Goal: Task Accomplishment & Management: Complete application form

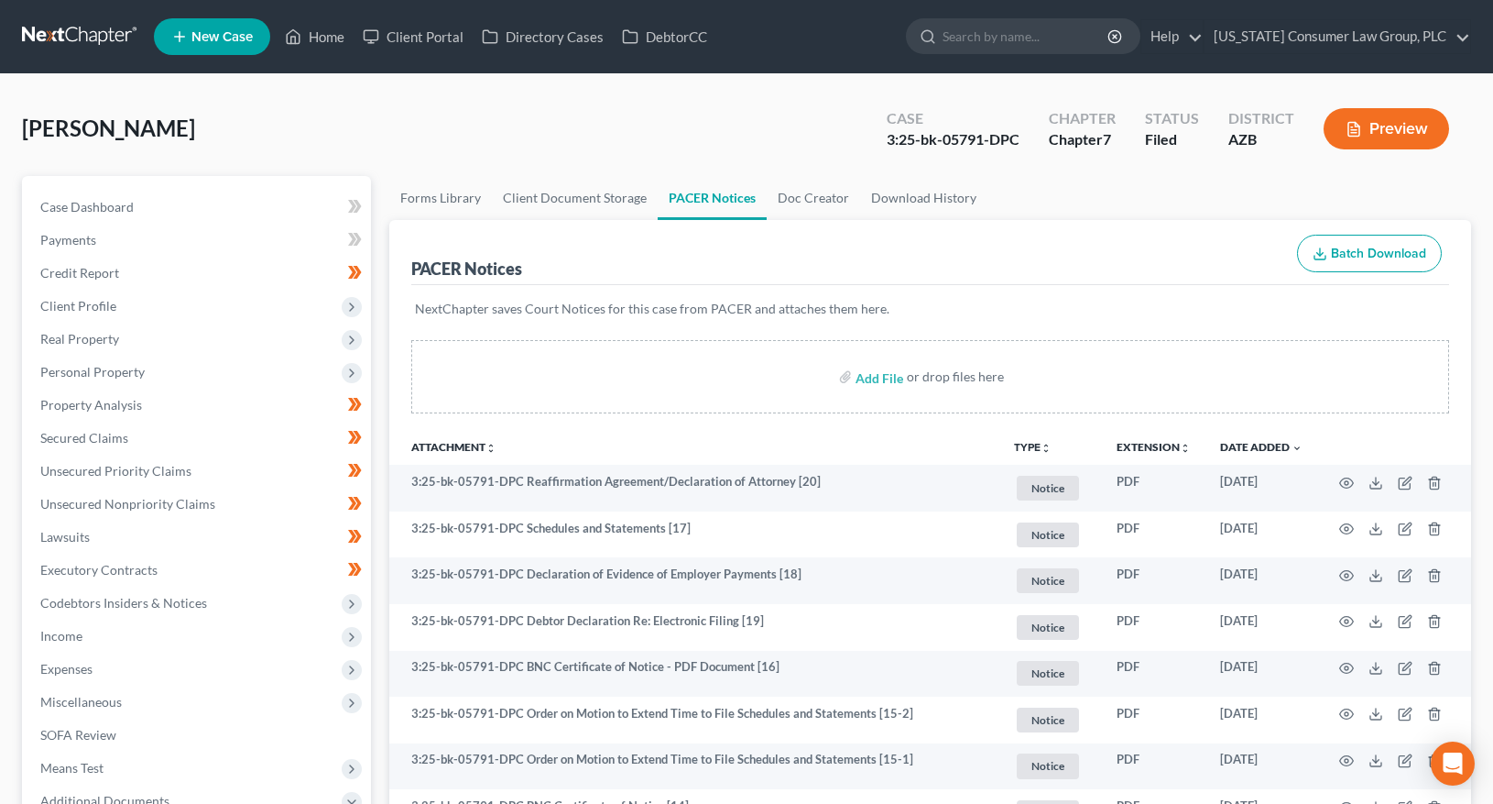
click at [69, 25] on link at bounding box center [80, 36] width 117 height 33
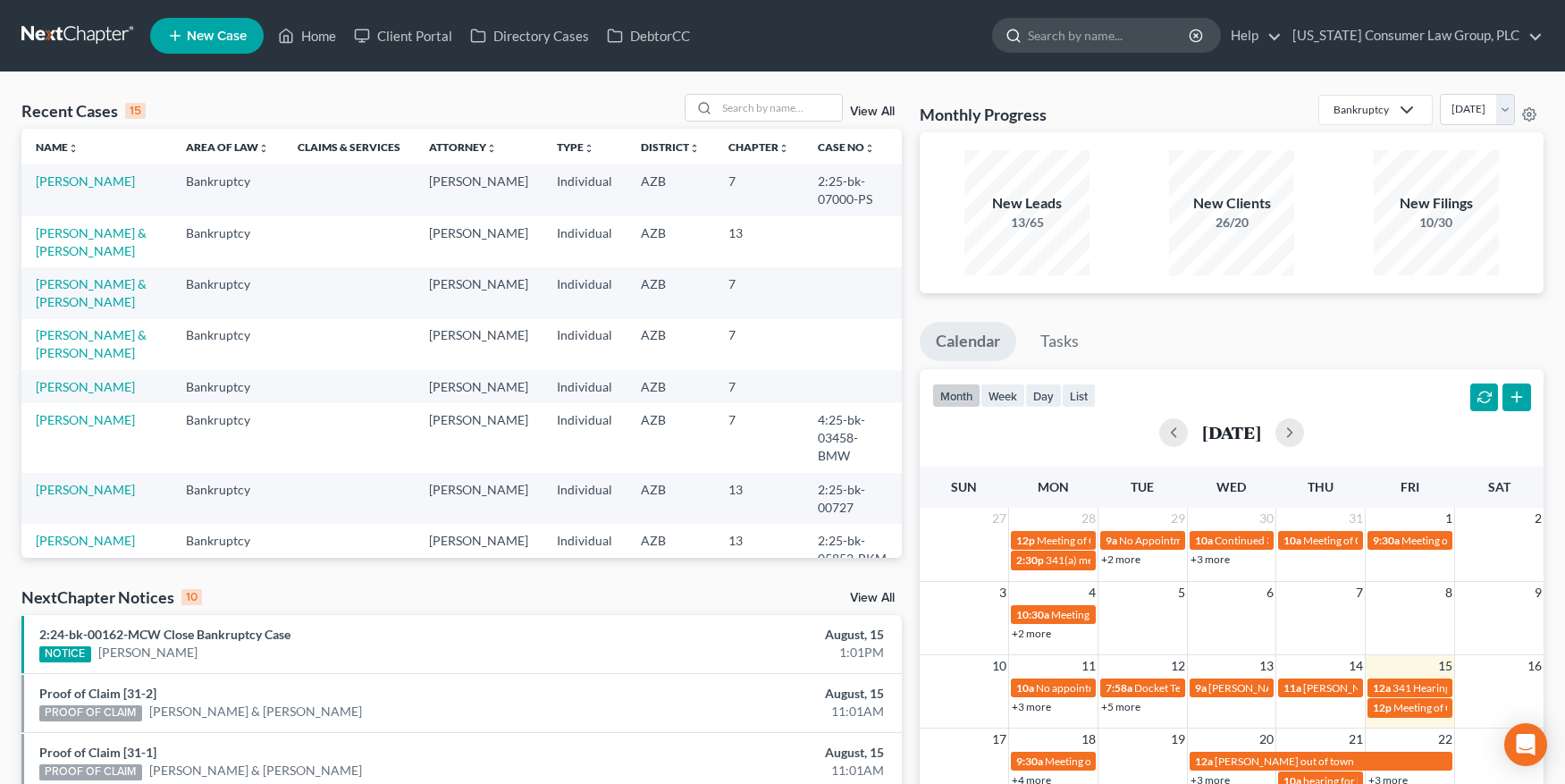
click at [1081, 30] on input "search" at bounding box center [1110, 35] width 164 height 33
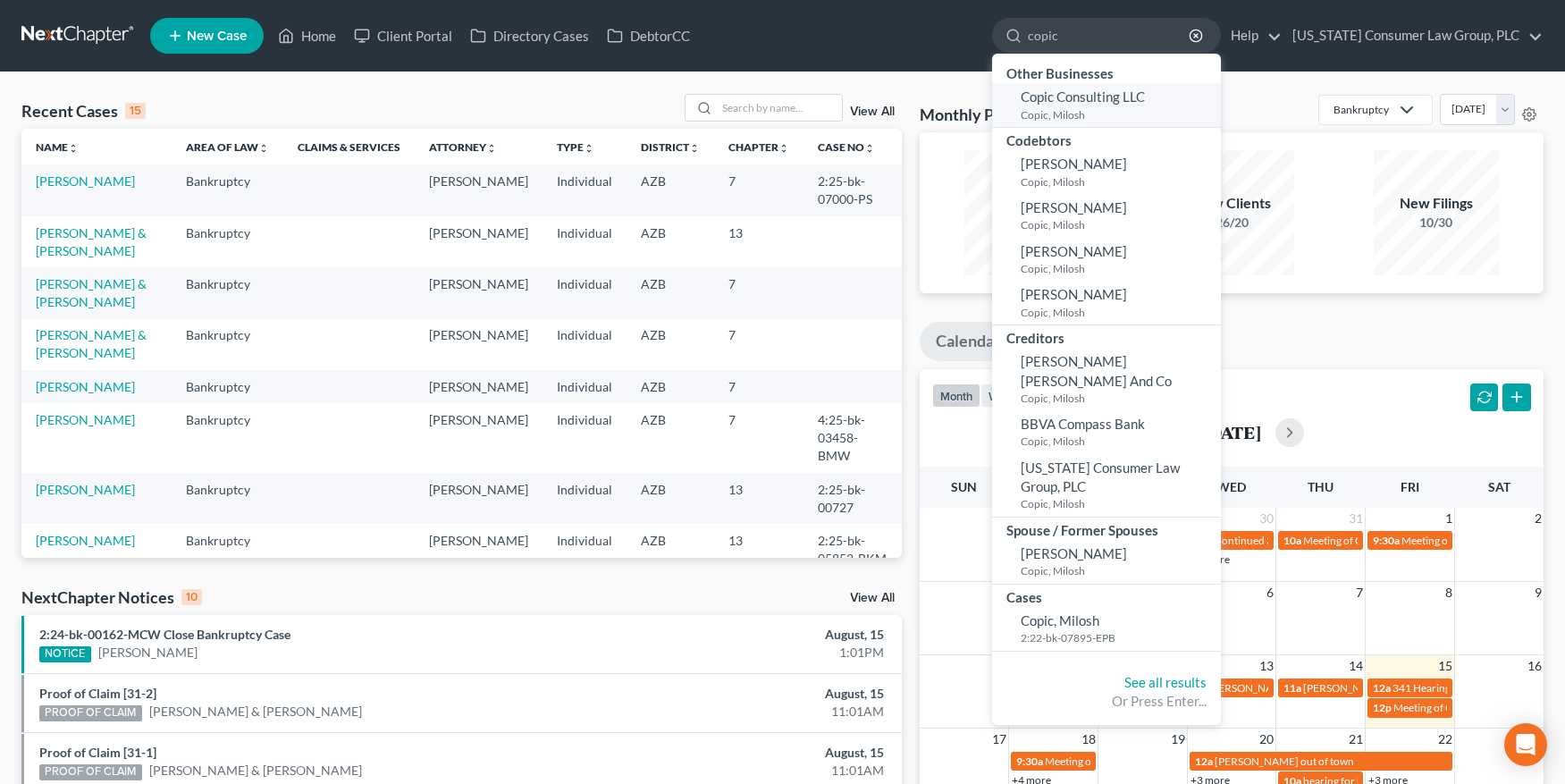
type input "copic"
click at [1068, 107] on small "Copic, Milosh" at bounding box center [1118, 115] width 196 height 16
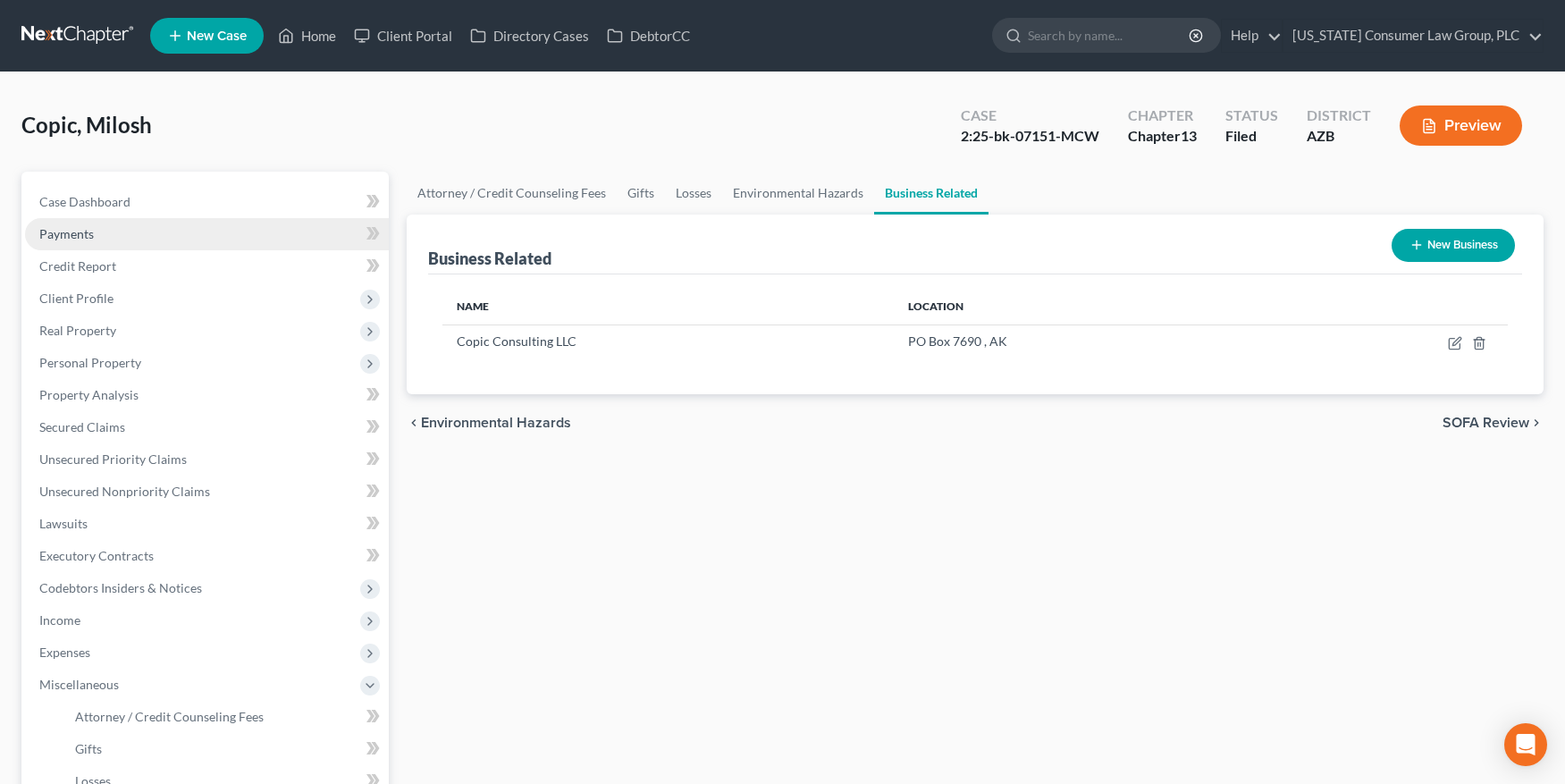
click at [86, 222] on link "Payments" at bounding box center [207, 234] width 364 height 32
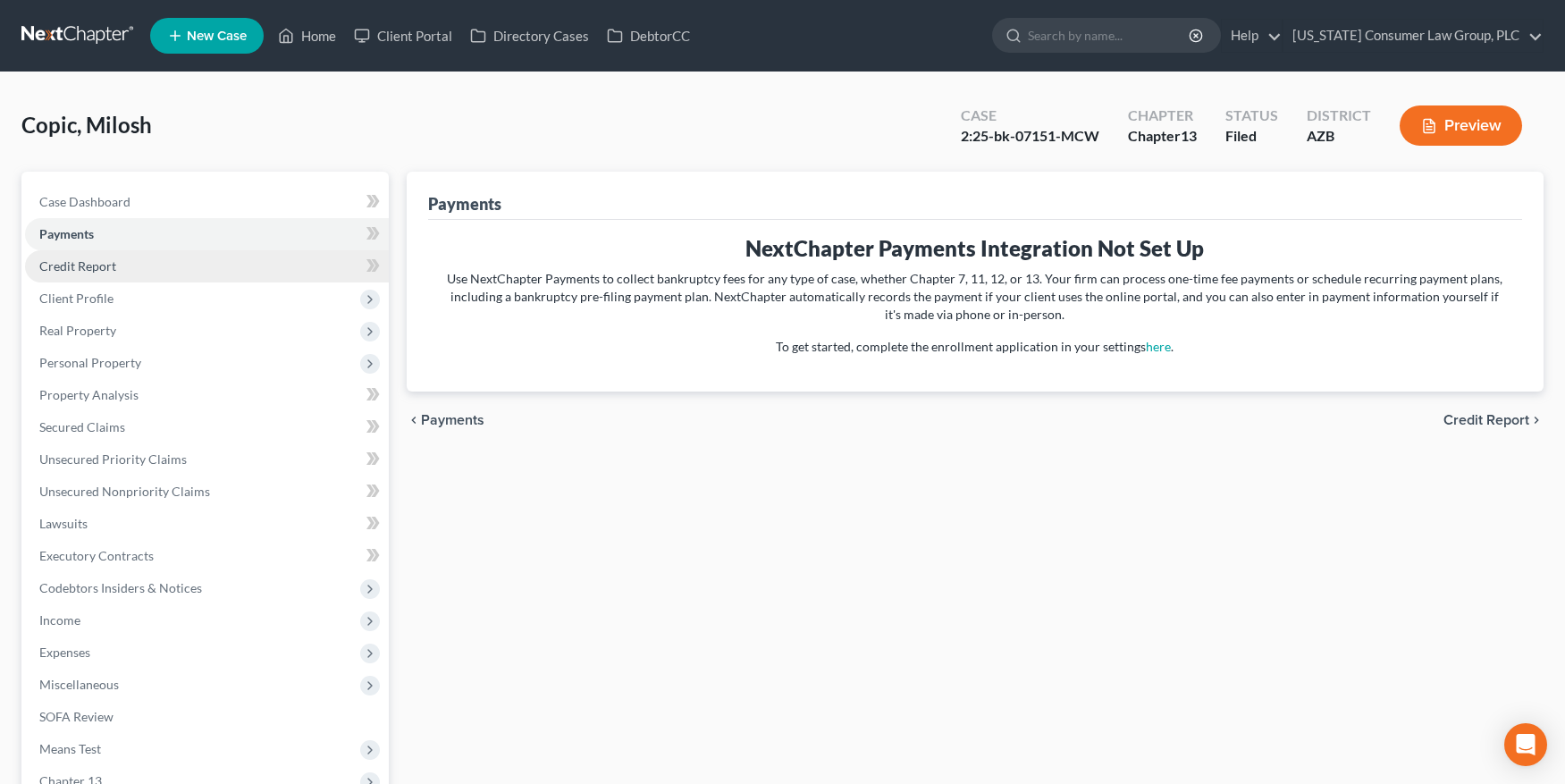
click at [74, 251] on link "Credit Report" at bounding box center [207, 266] width 364 height 32
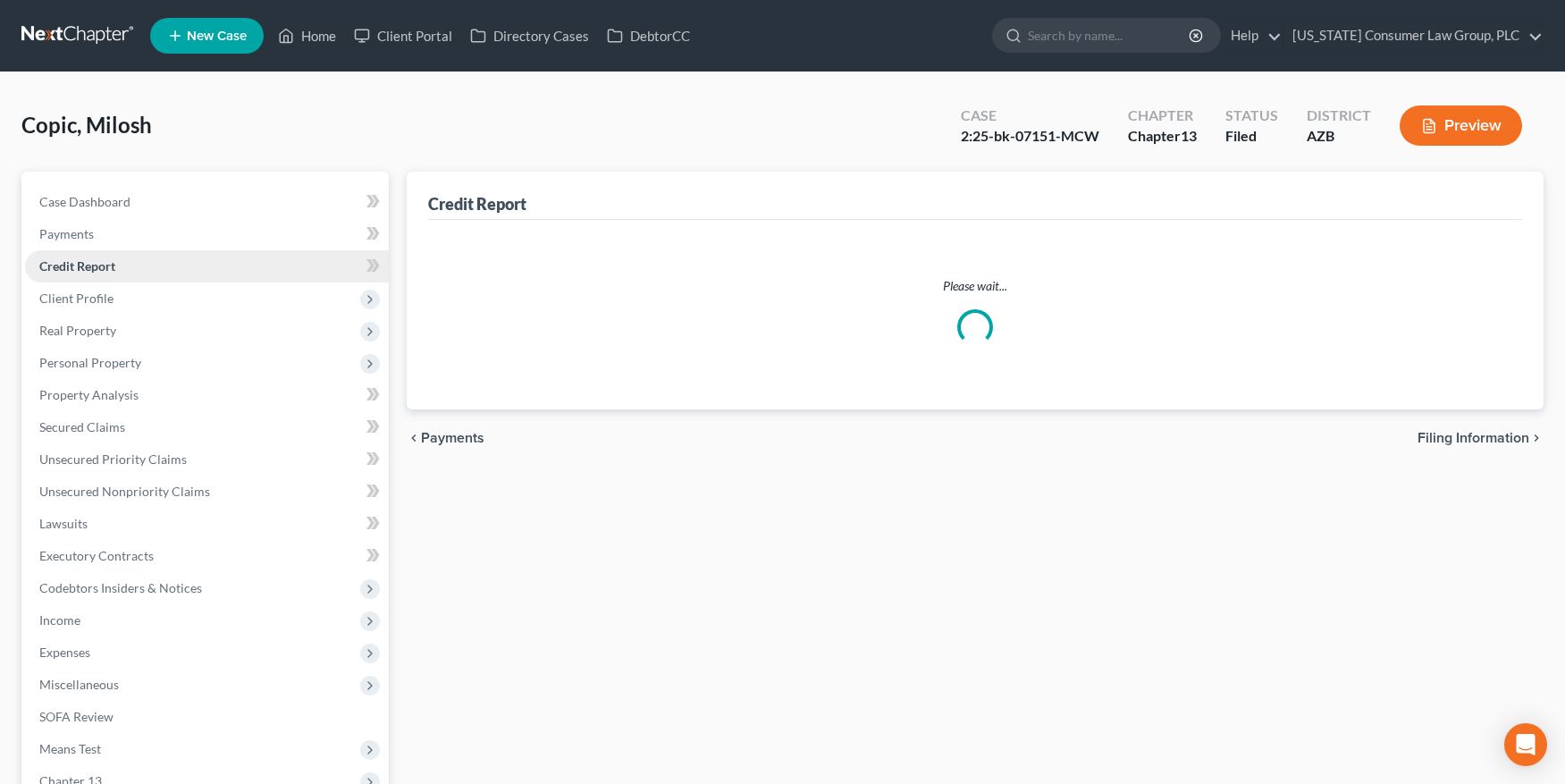
click at [74, 261] on span "Credit Report" at bounding box center [77, 266] width 76 height 16
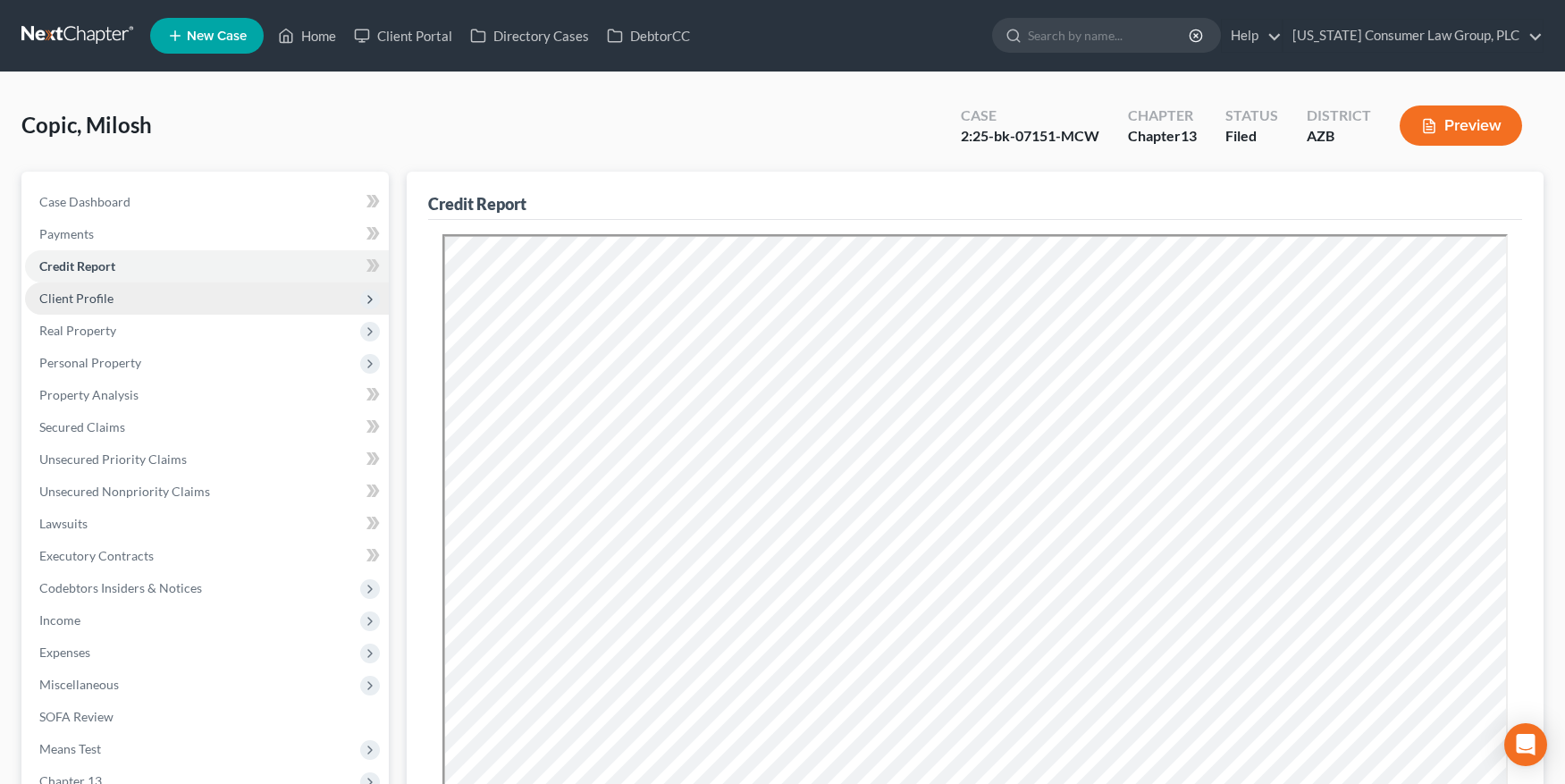
click at [72, 294] on span "Client Profile" at bounding box center [76, 298] width 74 height 16
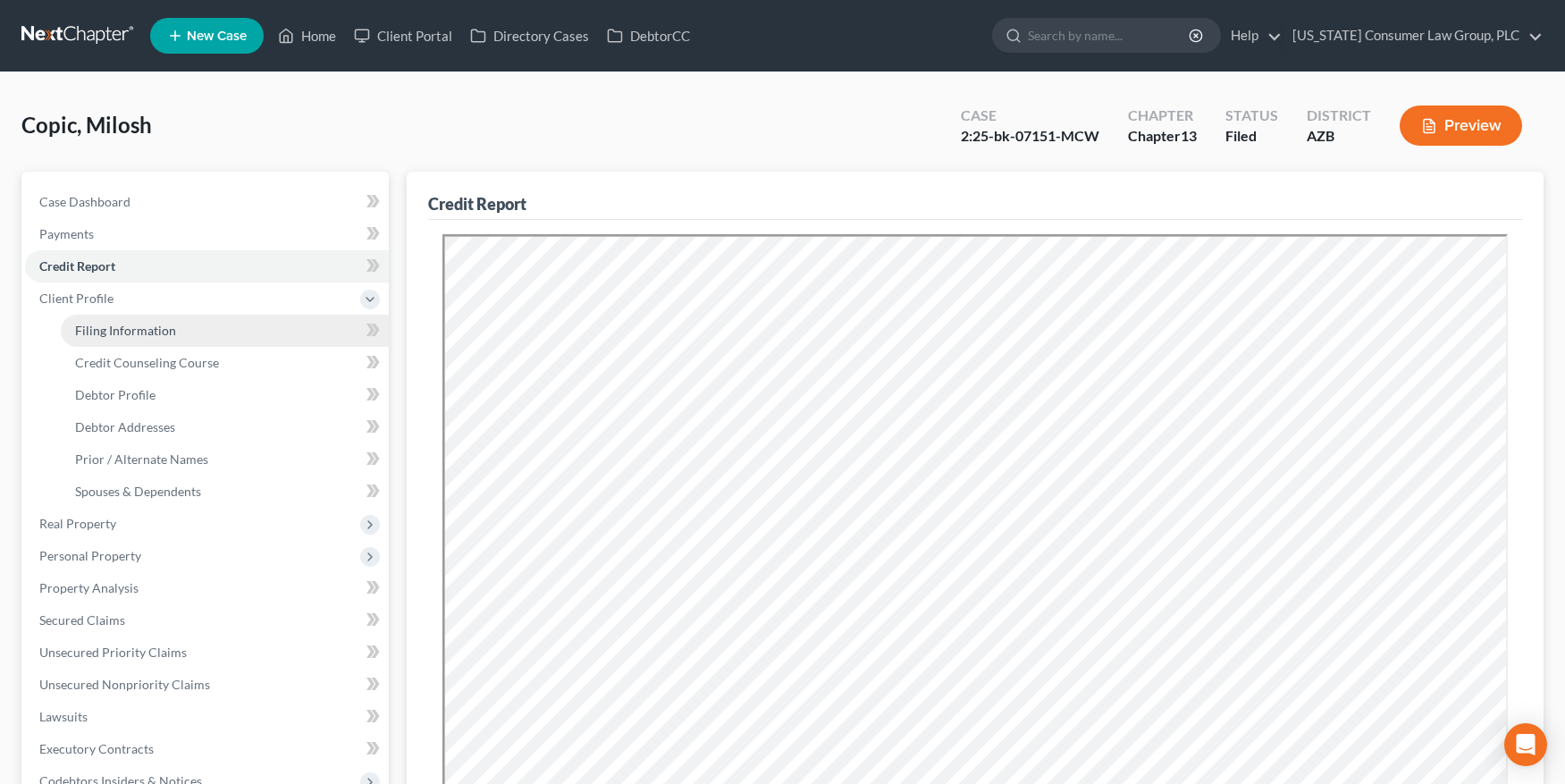
click at [84, 331] on span "Filing Information" at bounding box center [126, 331] width 101 height 16
select select "1"
select select "0"
select select "3"
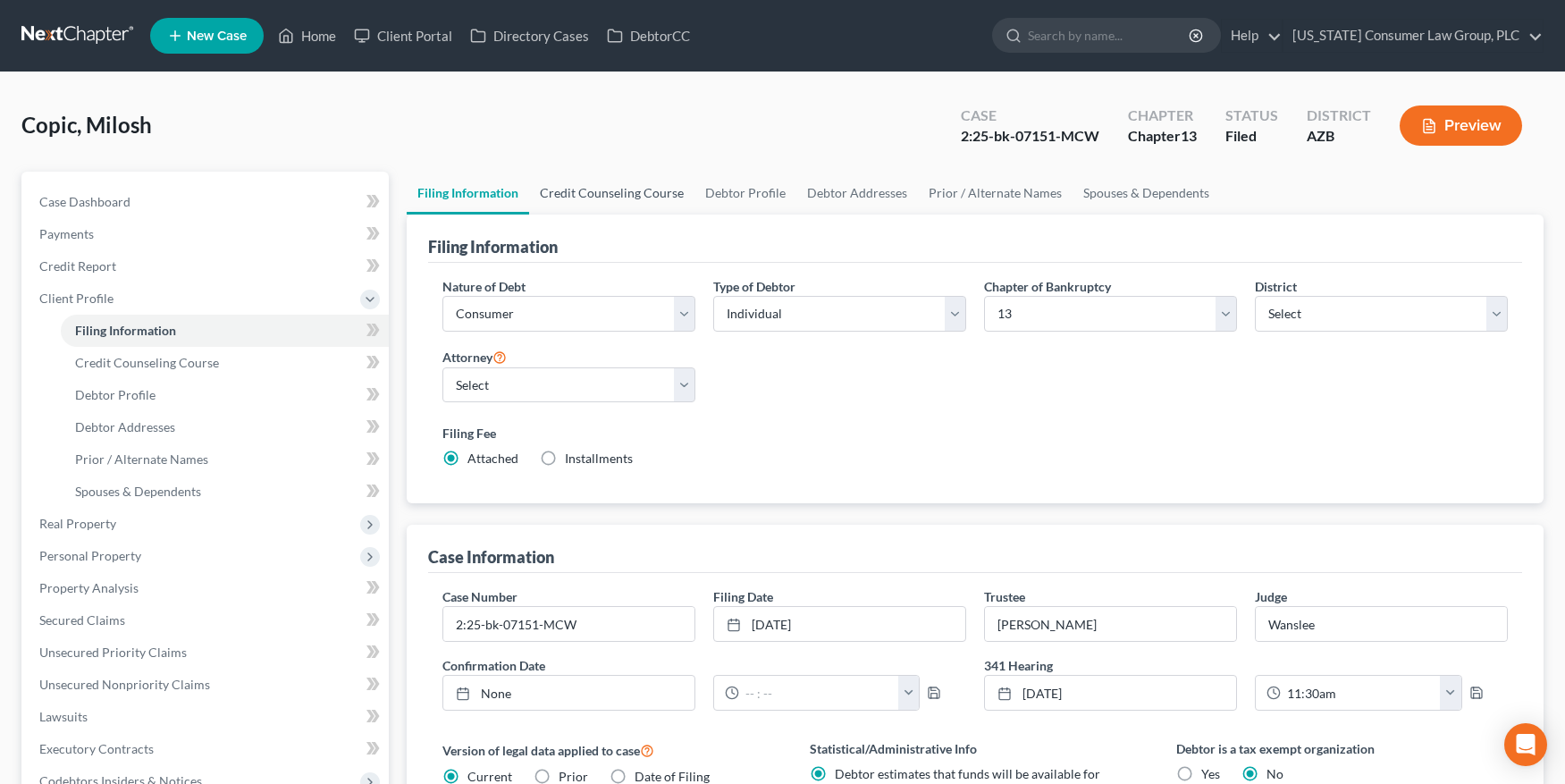
click at [606, 187] on link "Credit Counseling Course" at bounding box center [611, 193] width 165 height 43
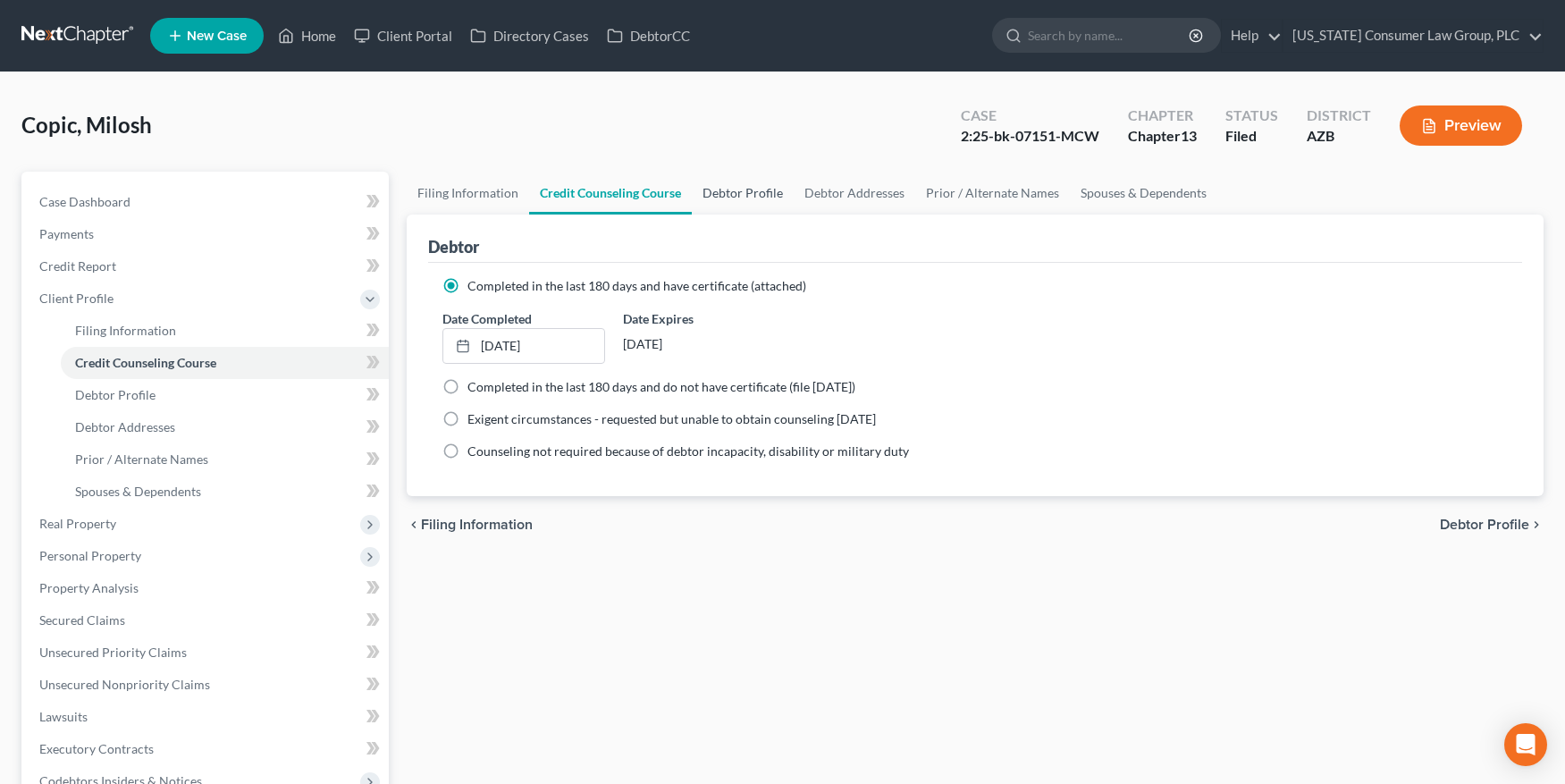
click at [714, 192] on link "Debtor Profile" at bounding box center [742, 193] width 101 height 43
select select "1"
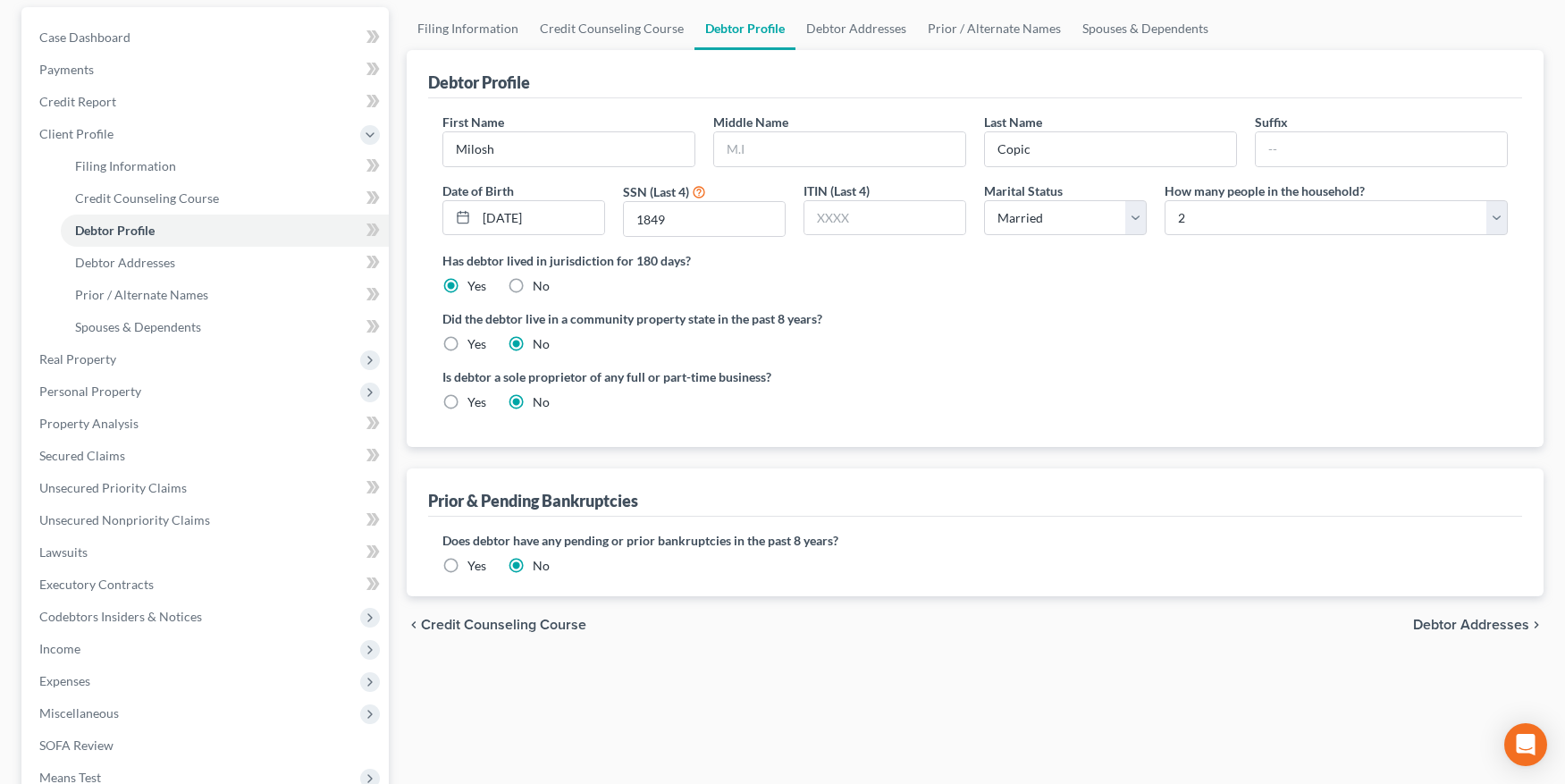
scroll to position [171, 0]
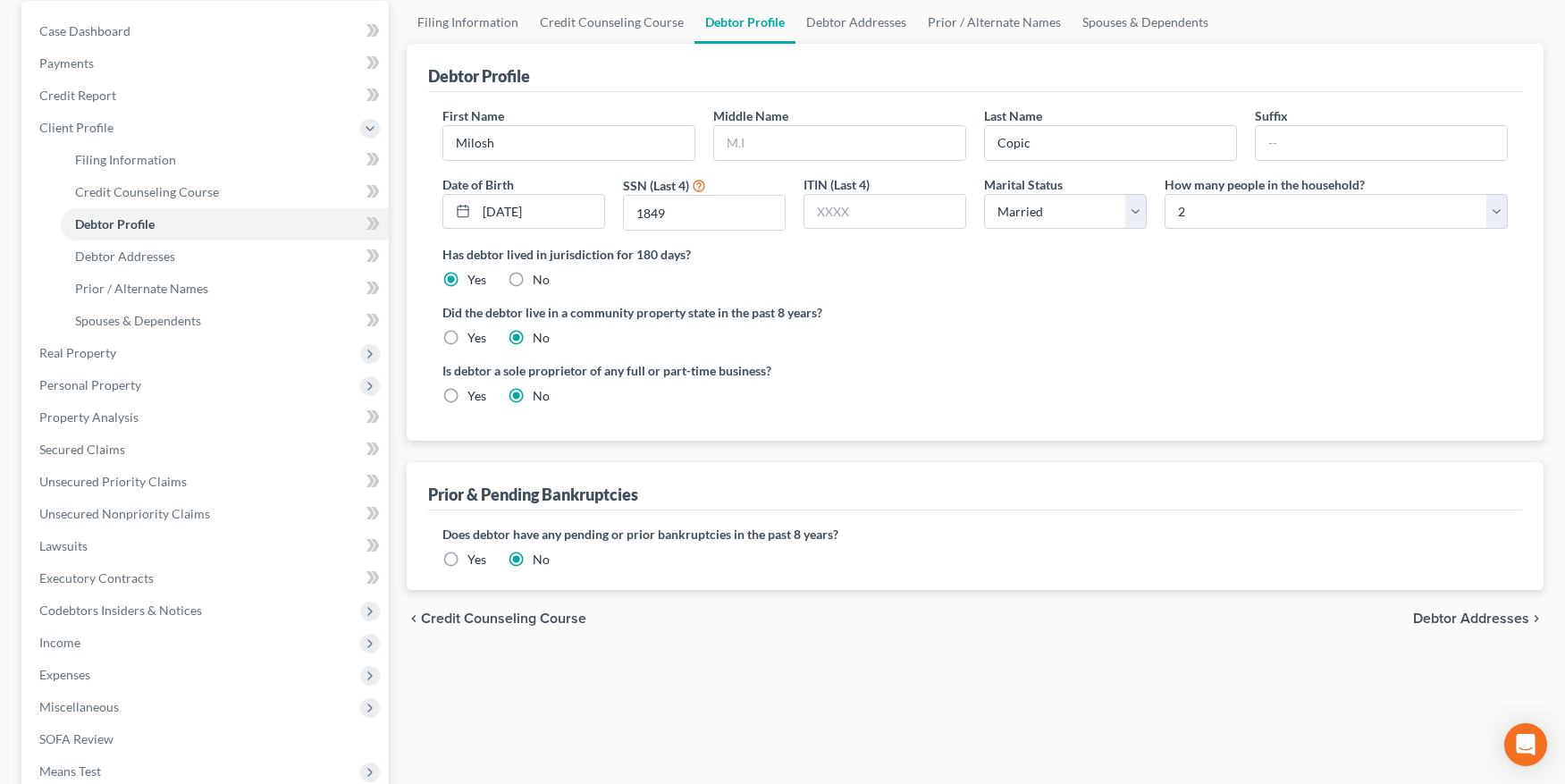
drag, startPoint x: 447, startPoint y: 559, endPoint x: 421, endPoint y: 565, distance: 26.7
click at [467, 560] on label "Yes" at bounding box center [476, 559] width 19 height 18
click at [475, 560] on input "Yes" at bounding box center [481, 556] width 12 height 12
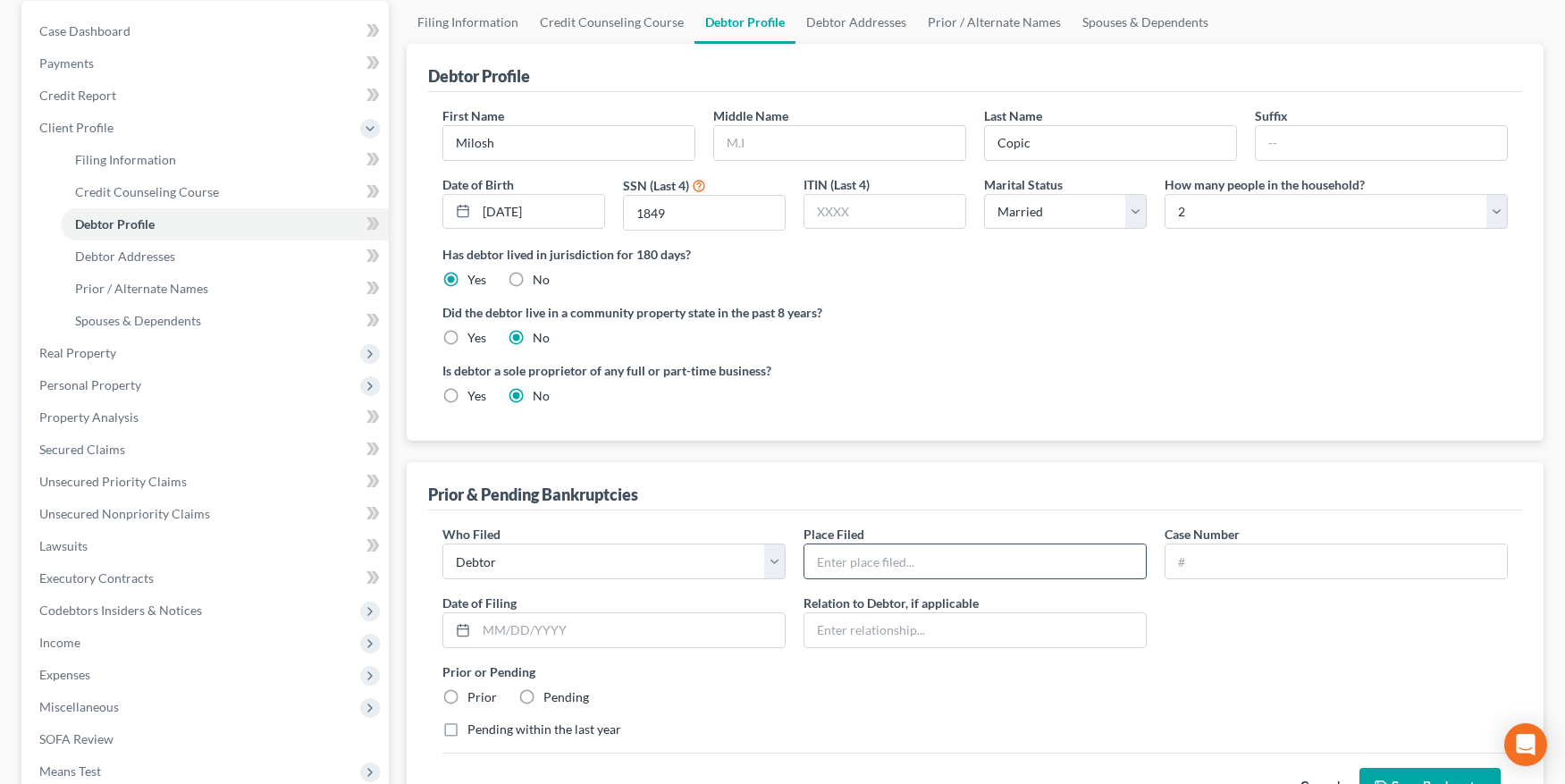
click at [863, 559] on input "text" at bounding box center [976, 561] width 341 height 34
type input "District of Arizona"
click at [1238, 567] on input "text" at bounding box center [1337, 561] width 341 height 34
type input "2:22-bk-07895-EPB"
click at [463, 631] on icon at bounding box center [462, 630] width 15 height 15
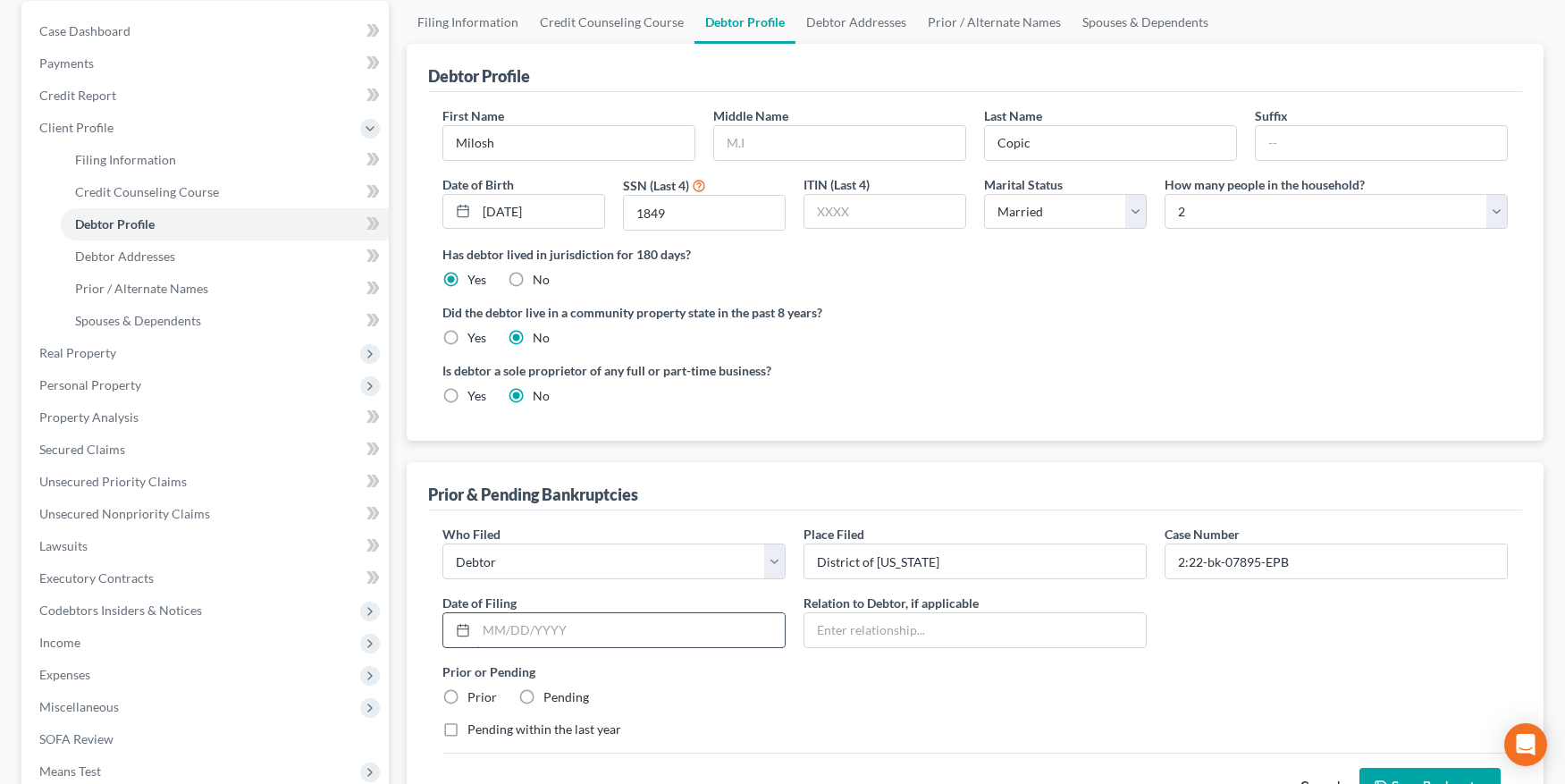
click at [512, 631] on input "text" at bounding box center [630, 630] width 308 height 34
type input "11/28/2022"
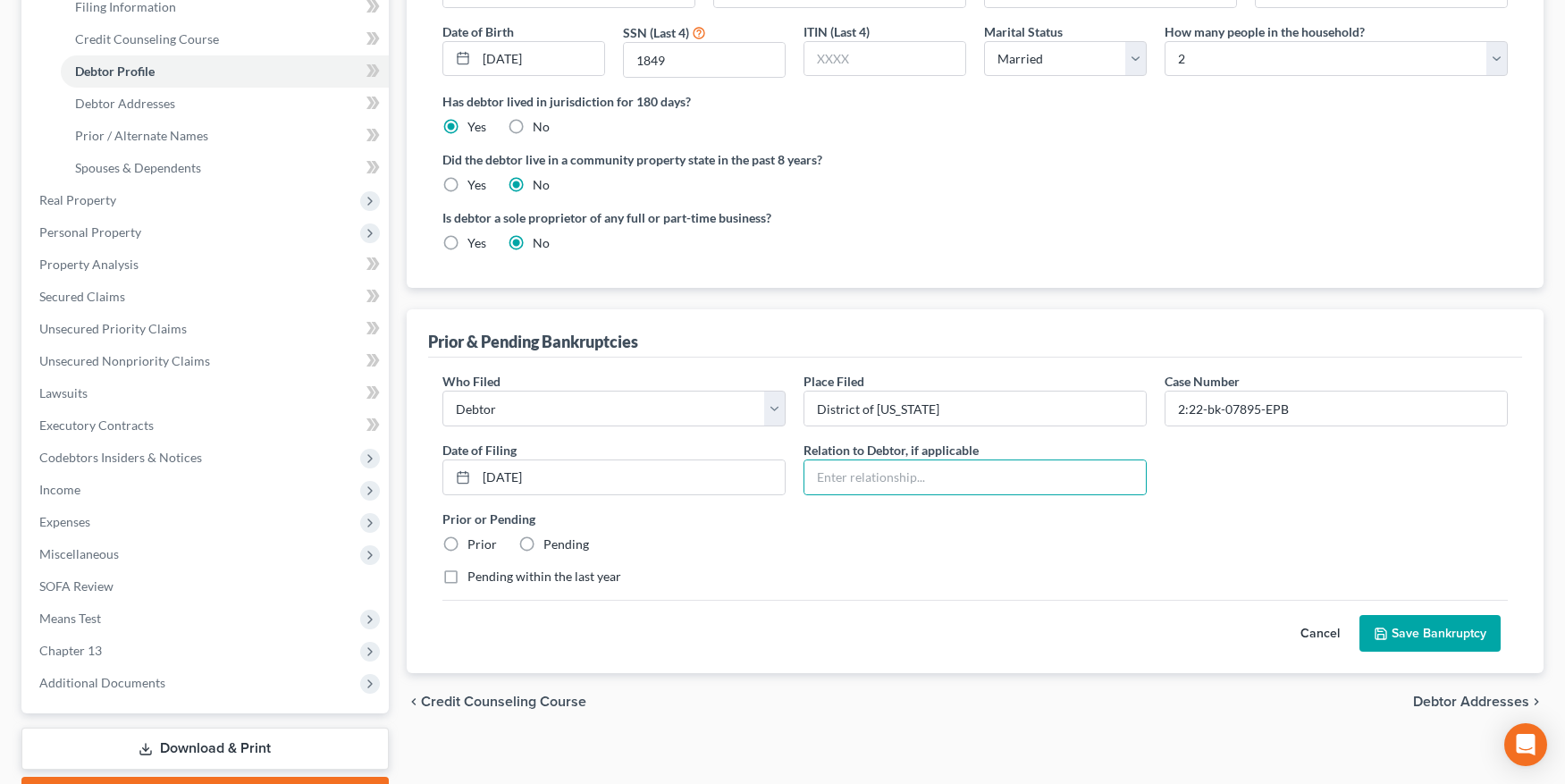
click at [467, 536] on label "Prior" at bounding box center [482, 544] width 29 height 18
click at [475, 536] on input "Prior" at bounding box center [481, 541] width 12 height 12
radio input "true"
click at [467, 572] on label "Pending within the last year" at bounding box center [544, 576] width 154 height 18
click at [475, 572] on input "Pending within the last year" at bounding box center [481, 573] width 12 height 12
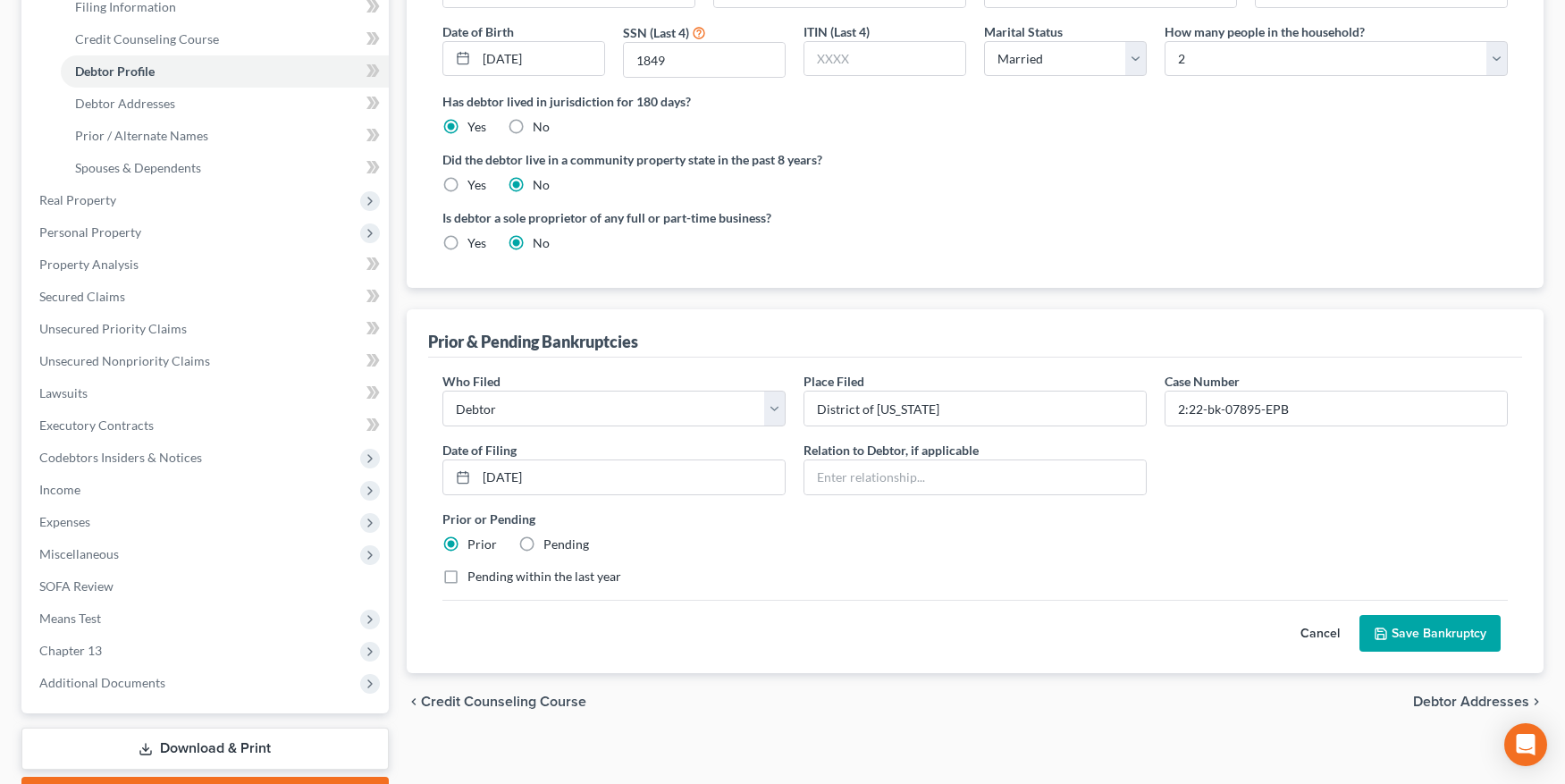
checkbox input "true"
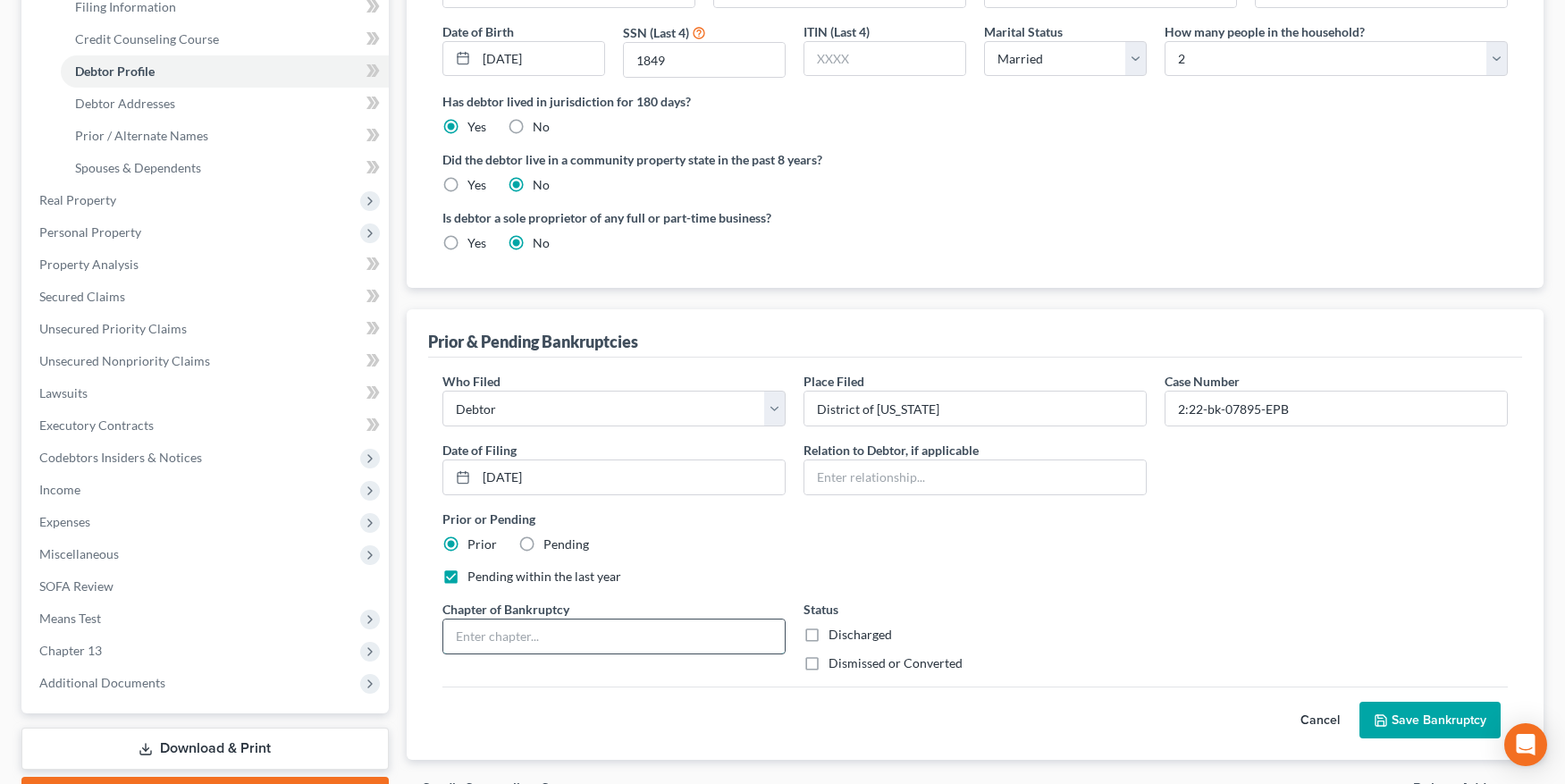
click at [651, 633] on input "text" at bounding box center [614, 636] width 341 height 34
type input "13"
click at [828, 661] on label "Dismissed or Converted" at bounding box center [895, 663] width 134 height 18
click at [836, 661] on input "Dismissed or Converted" at bounding box center [842, 660] width 12 height 12
checkbox input "true"
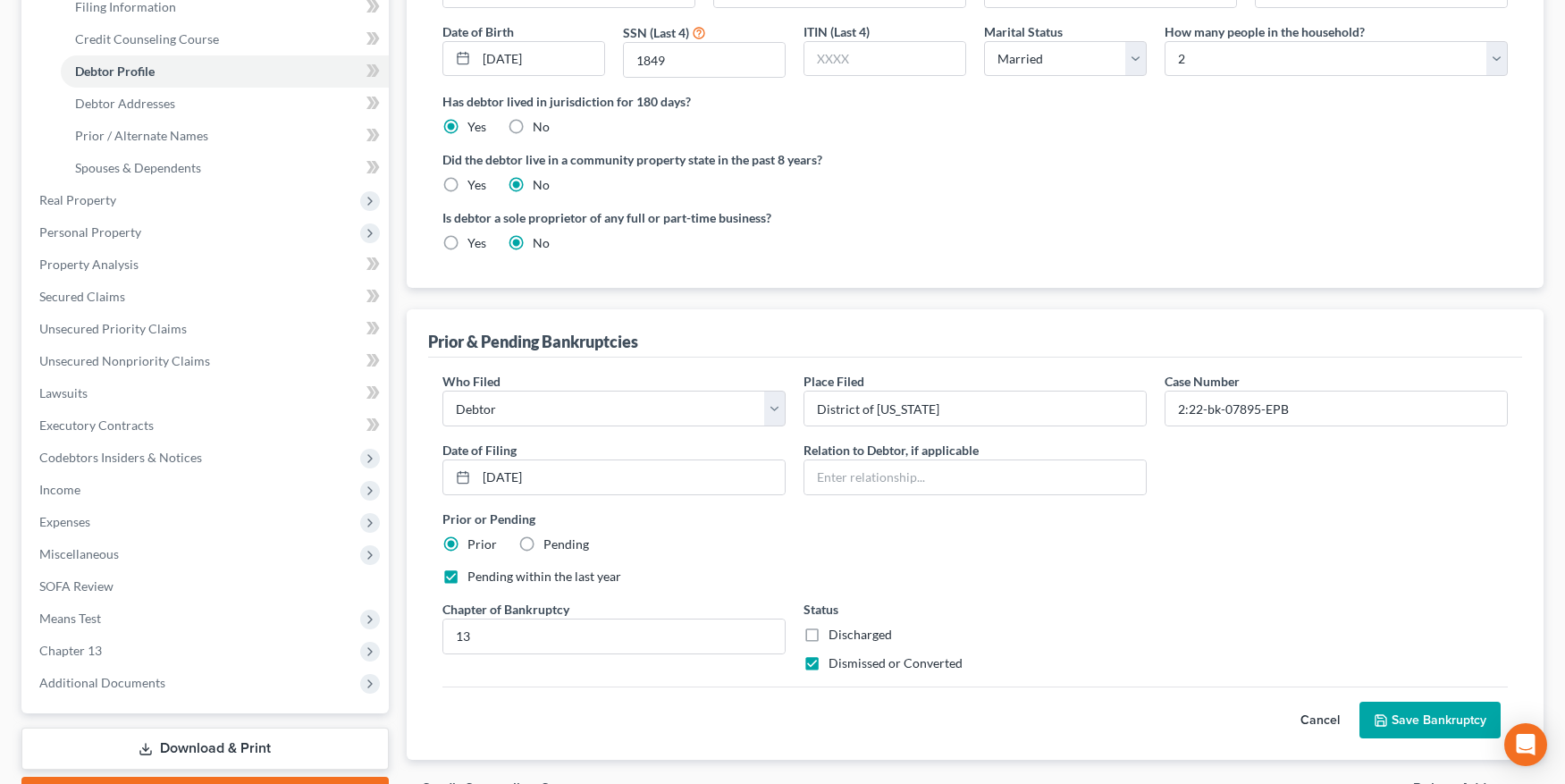
click at [1425, 717] on button "Save Bankruptcy" at bounding box center [1430, 720] width 141 height 37
click at [1410, 723] on button "Save Bankruptcy" at bounding box center [1430, 720] width 141 height 37
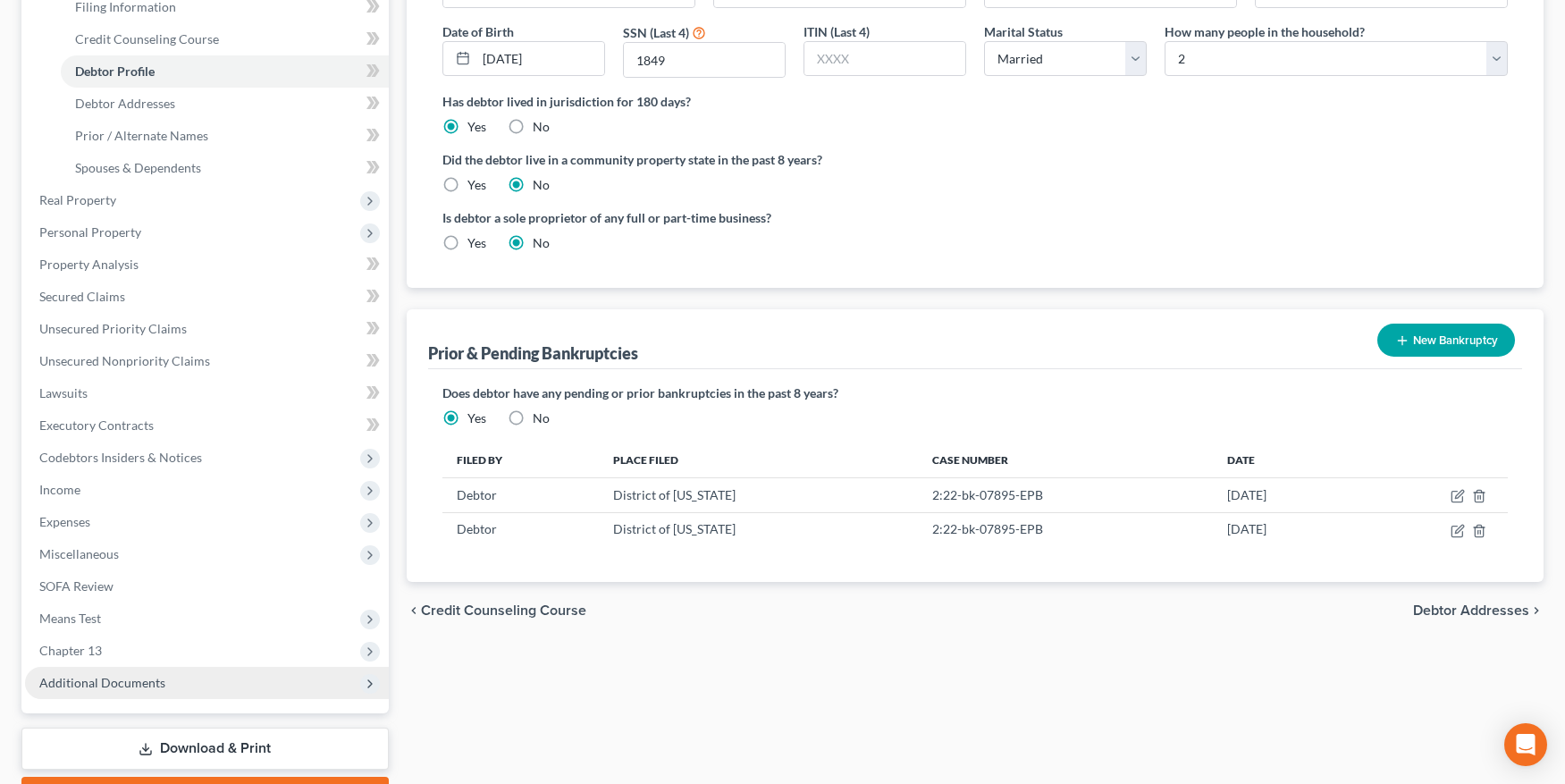
click at [101, 685] on span "Additional Documents" at bounding box center [101, 683] width 126 height 16
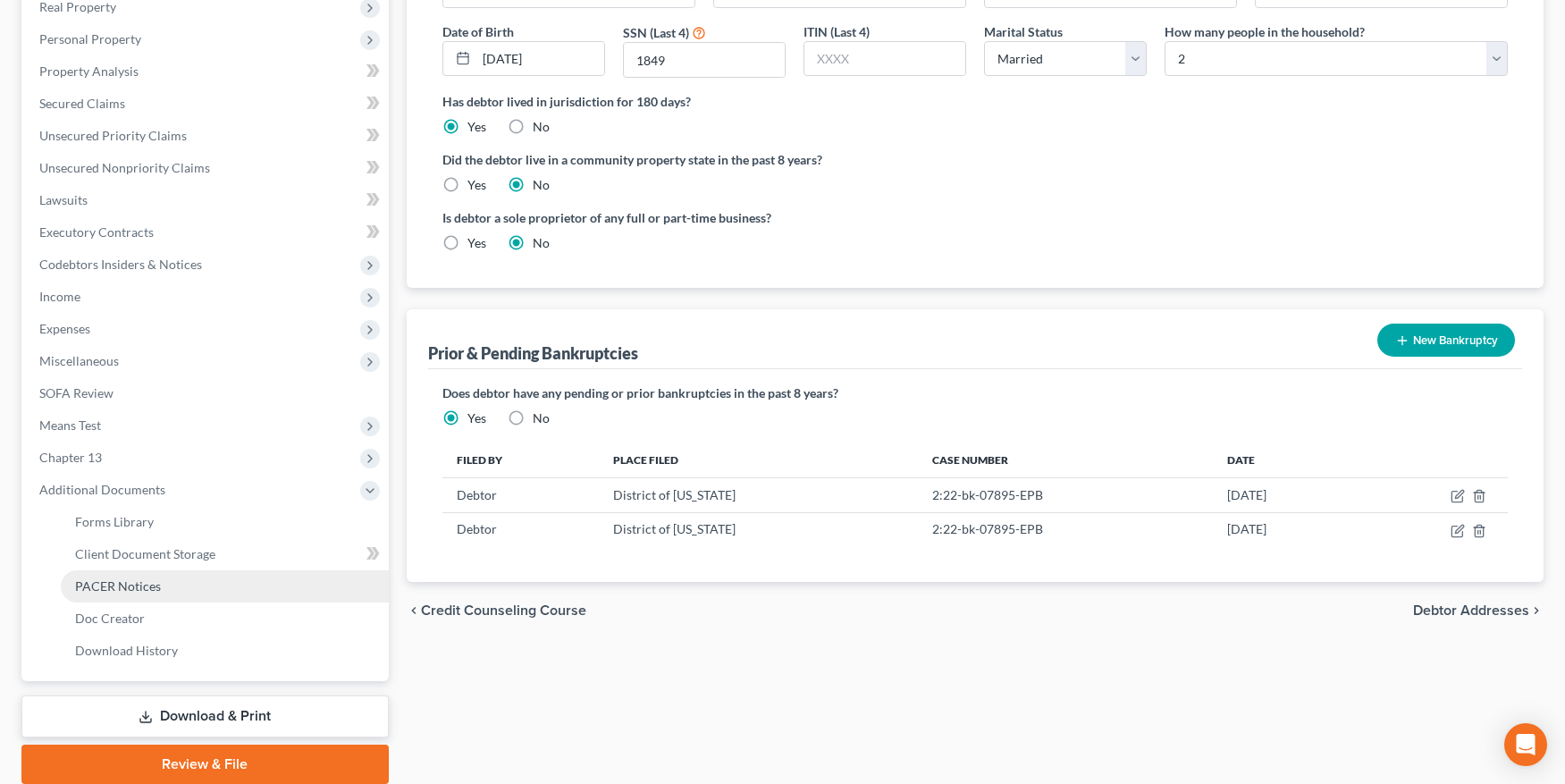
click at [107, 591] on span "PACER Notices" at bounding box center [118, 586] width 86 height 16
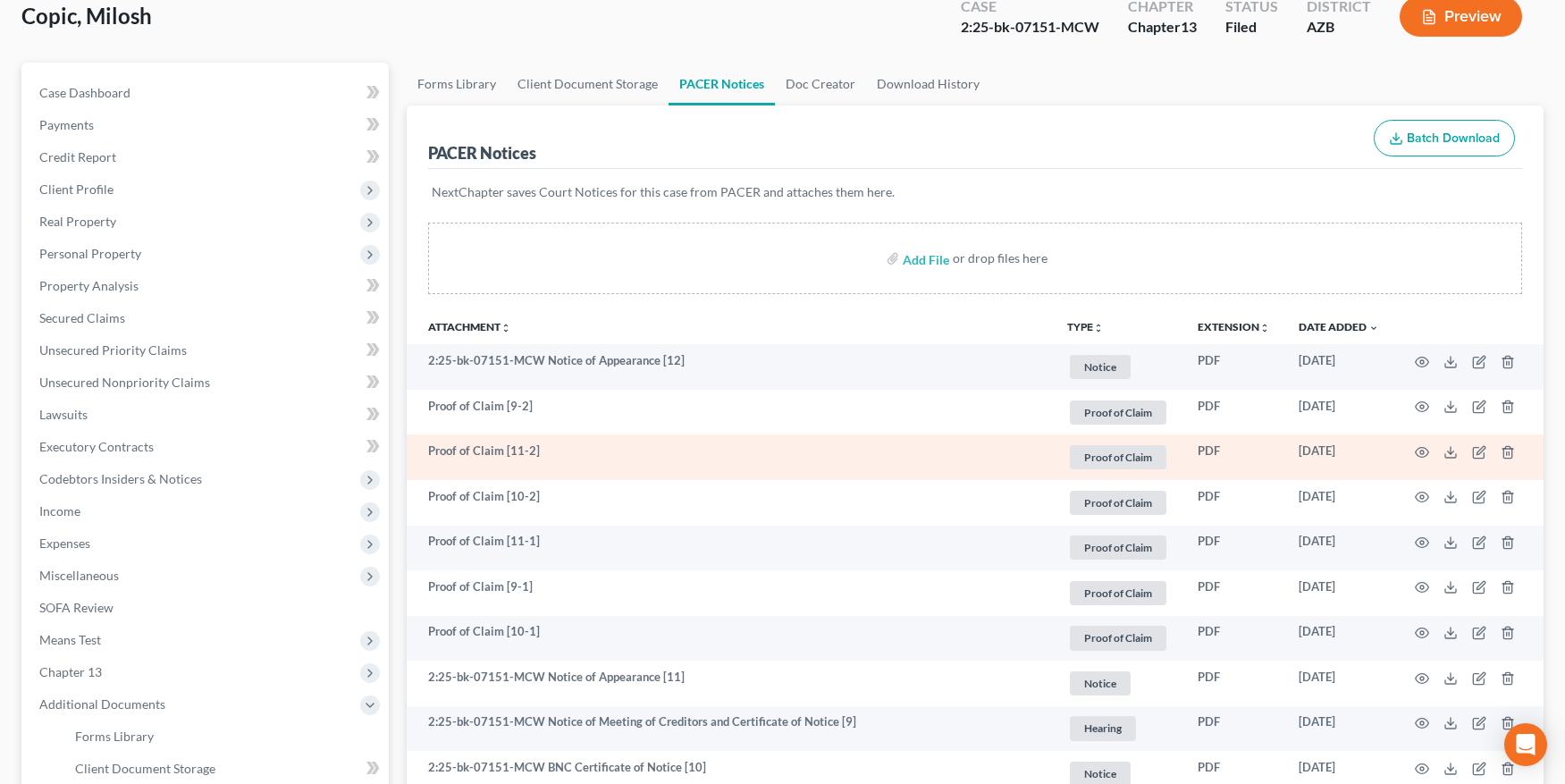
scroll to position [72, 0]
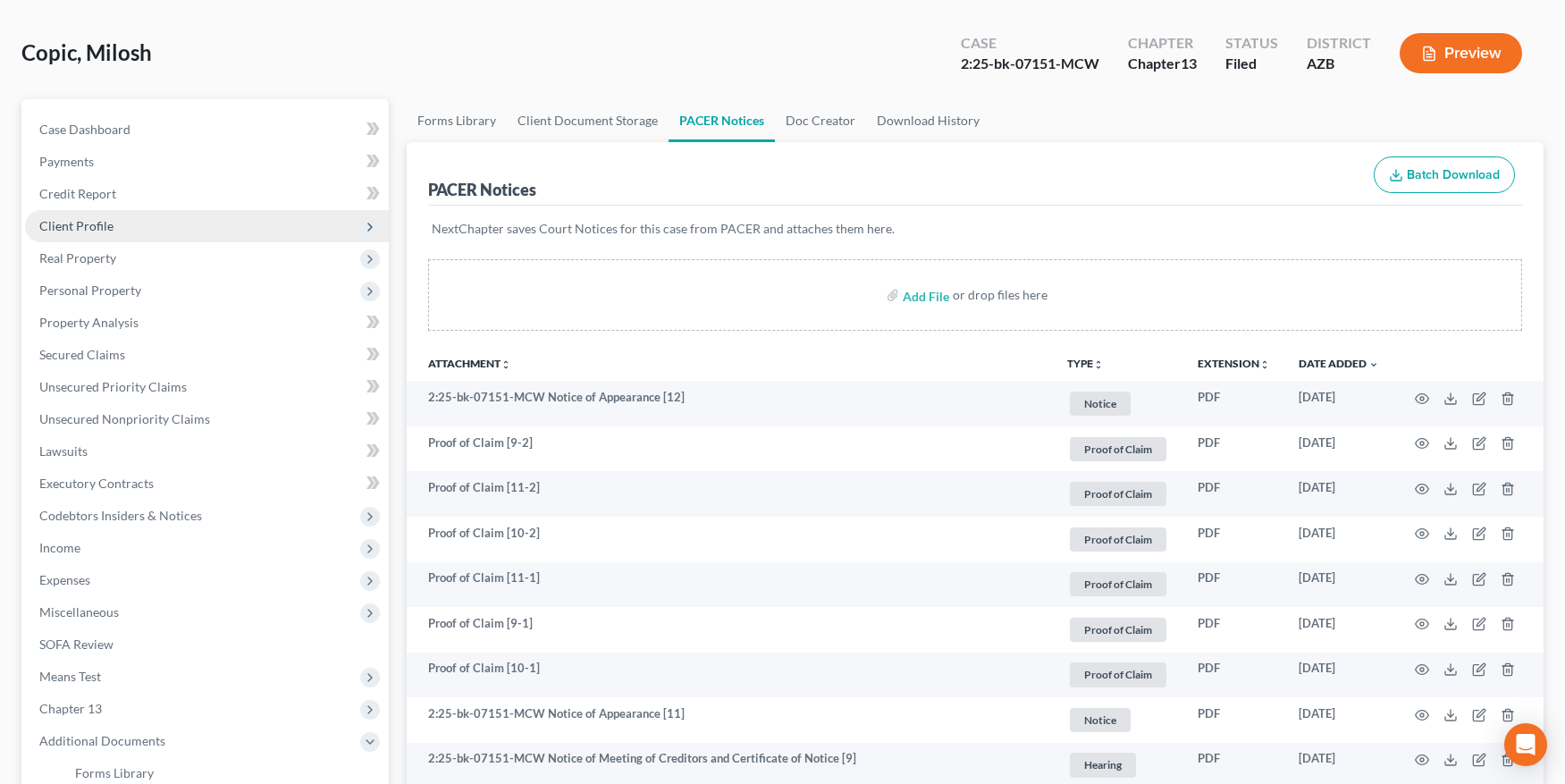
click at [58, 223] on span "Client Profile" at bounding box center [76, 226] width 74 height 16
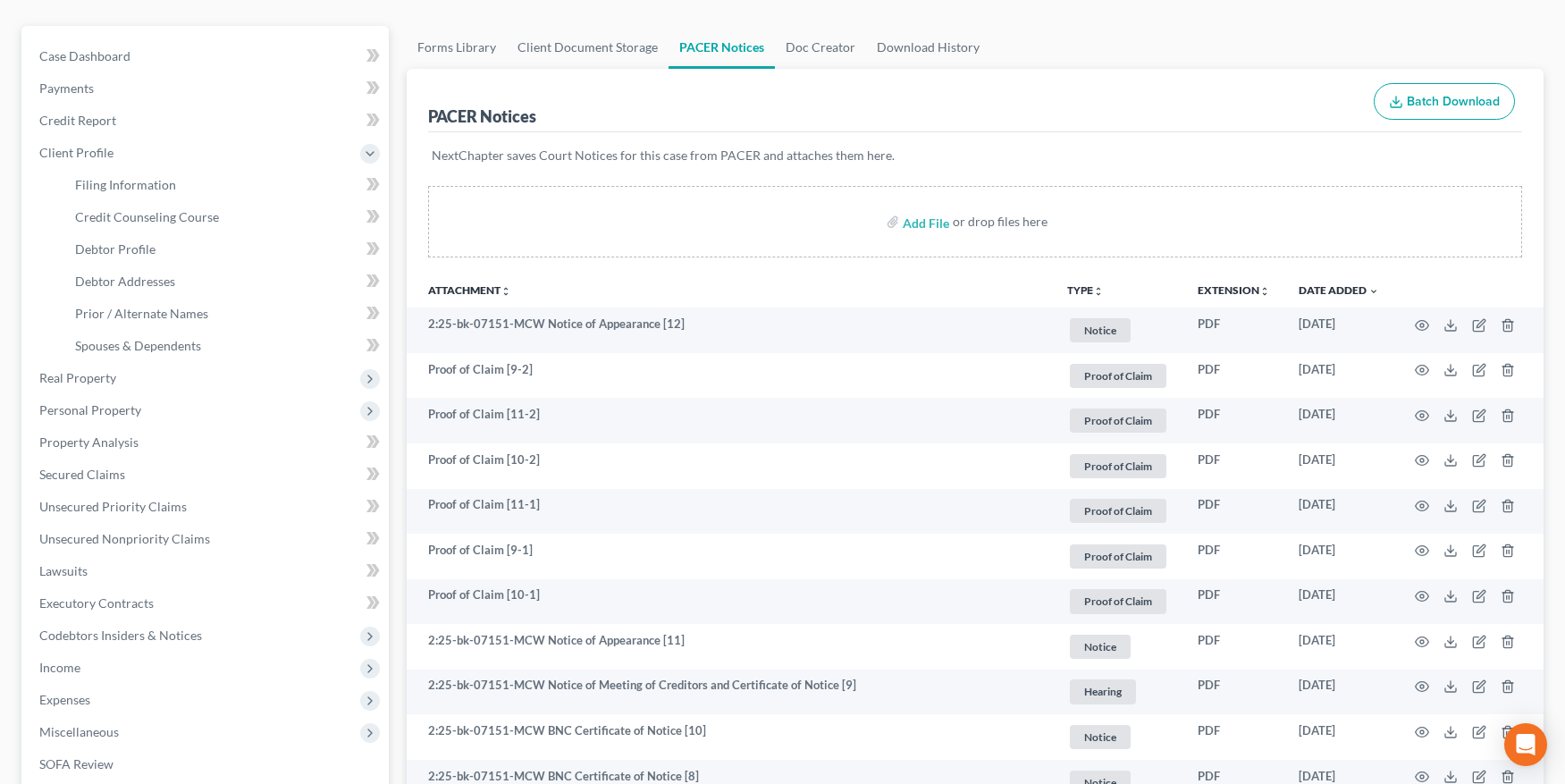
scroll to position [145, 0]
drag, startPoint x: 100, startPoint y: 246, endPoint x: 162, endPoint y: 255, distance: 62.6
click at [101, 246] on span "Debtor Profile" at bounding box center [115, 249] width 80 height 16
select select "1"
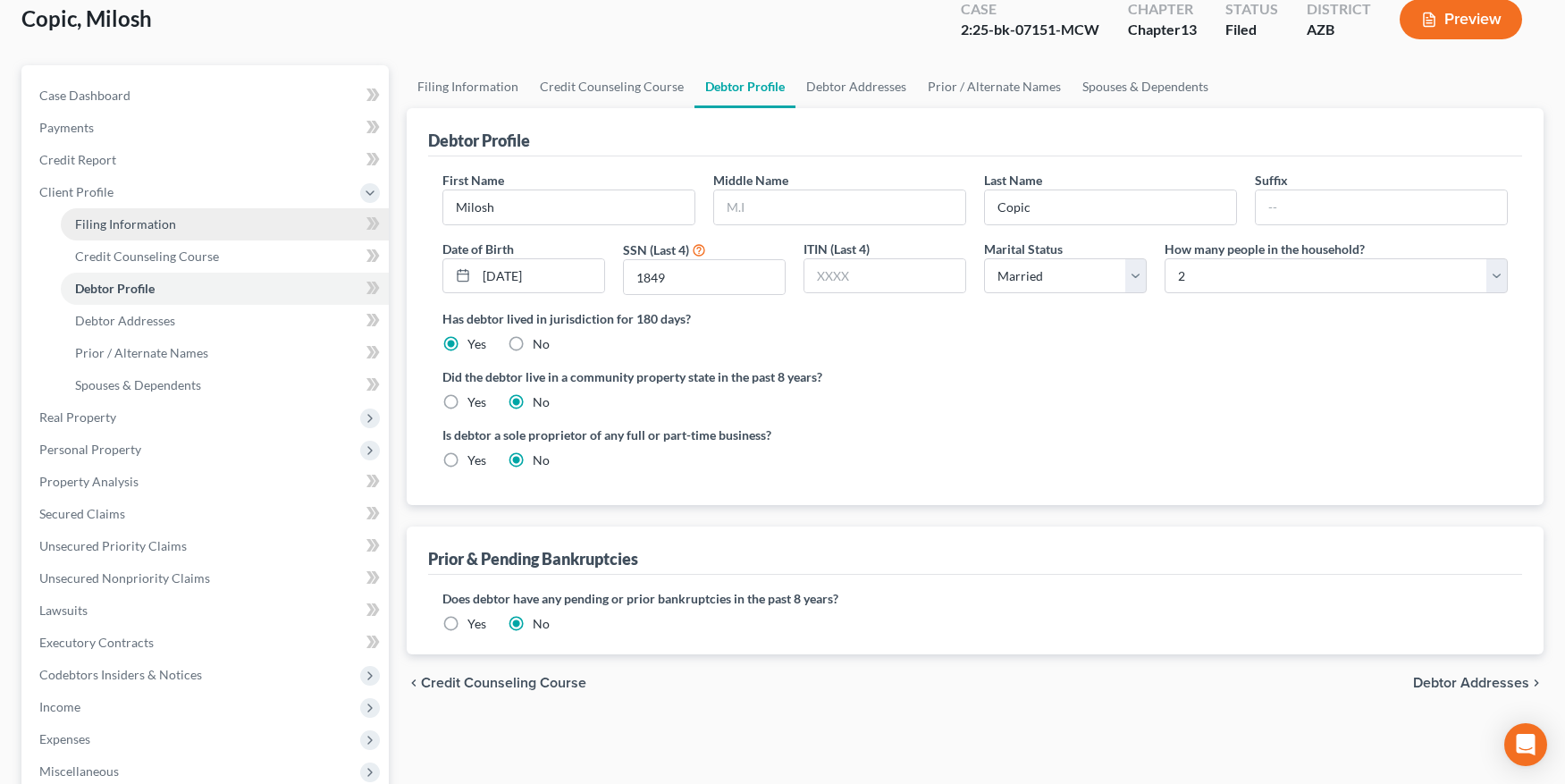
radio input "true"
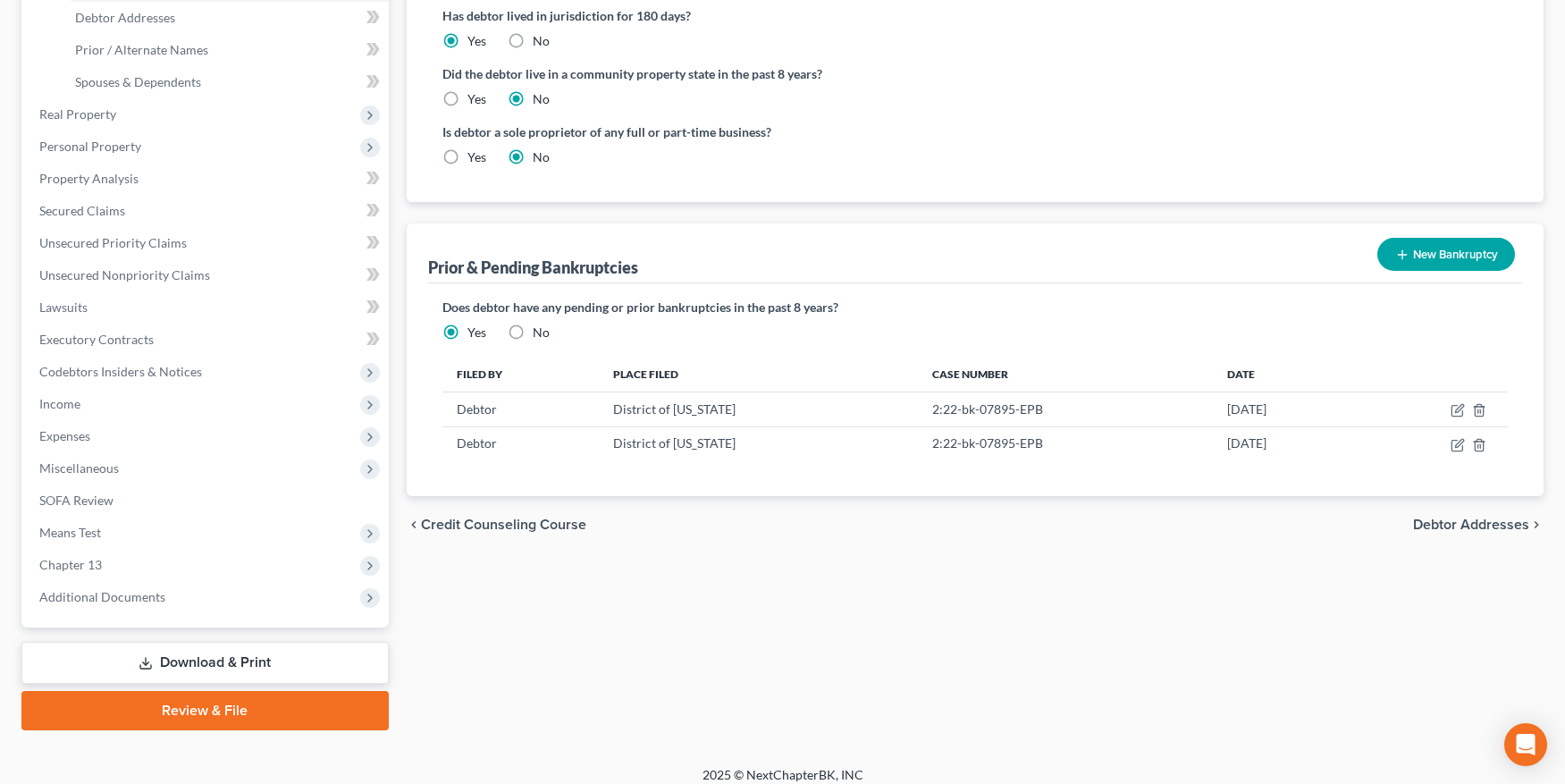
scroll to position [421, 0]
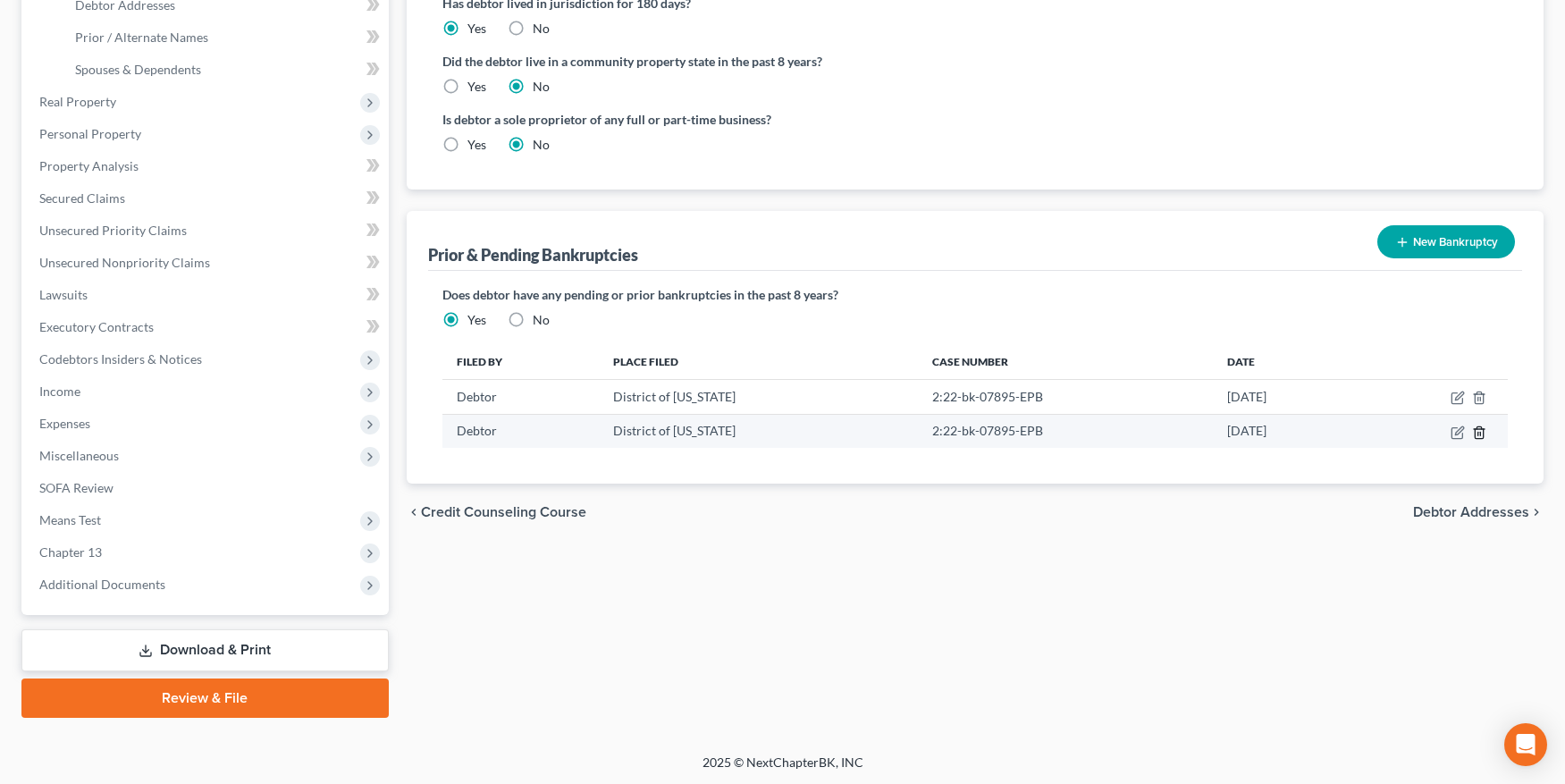
click at [1469, 432] on icon "button" at bounding box center [1479, 432] width 15 height 15
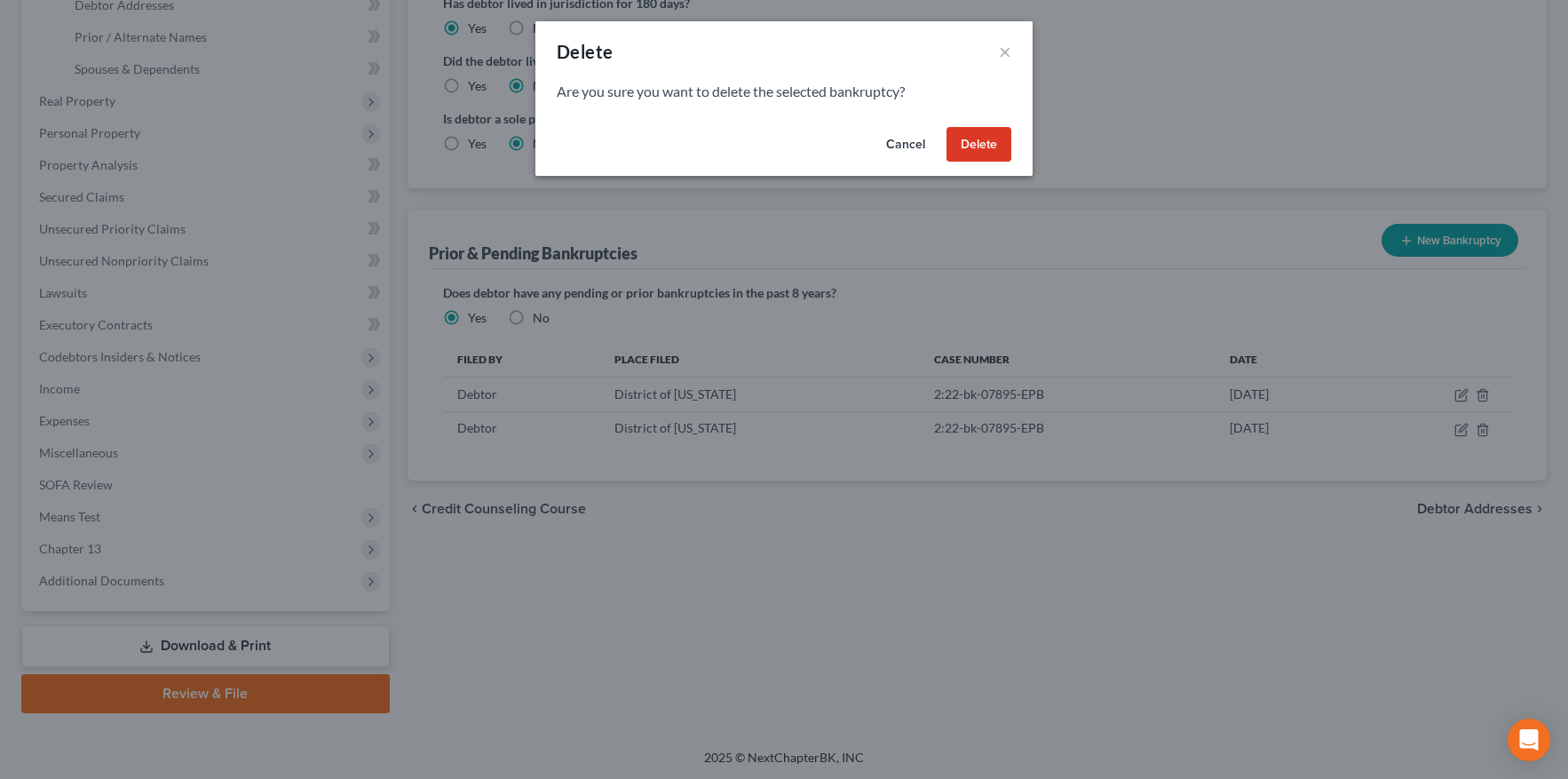
click at [1001, 149] on button "Delete" at bounding box center [979, 144] width 65 height 36
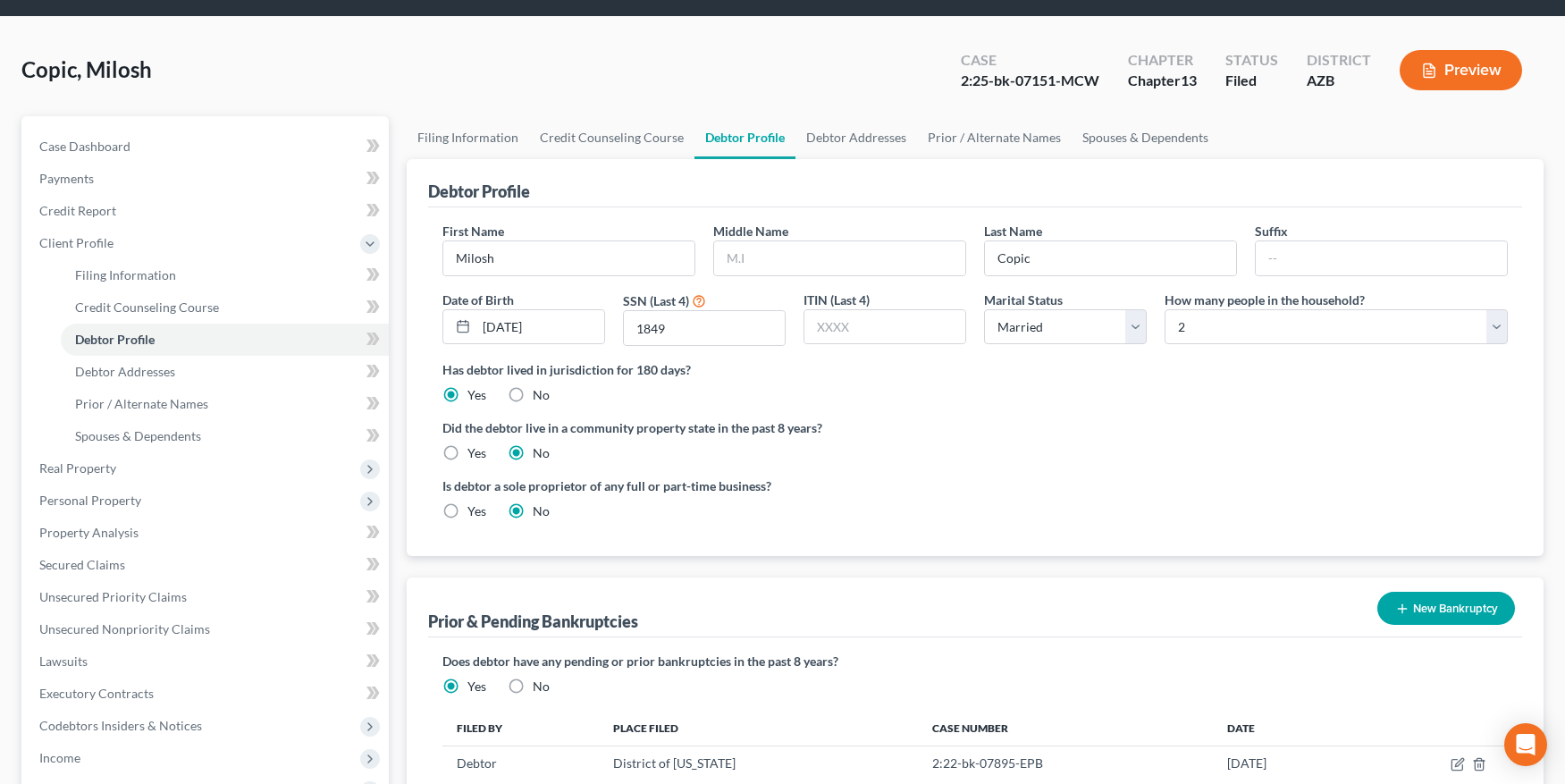
scroll to position [49, 0]
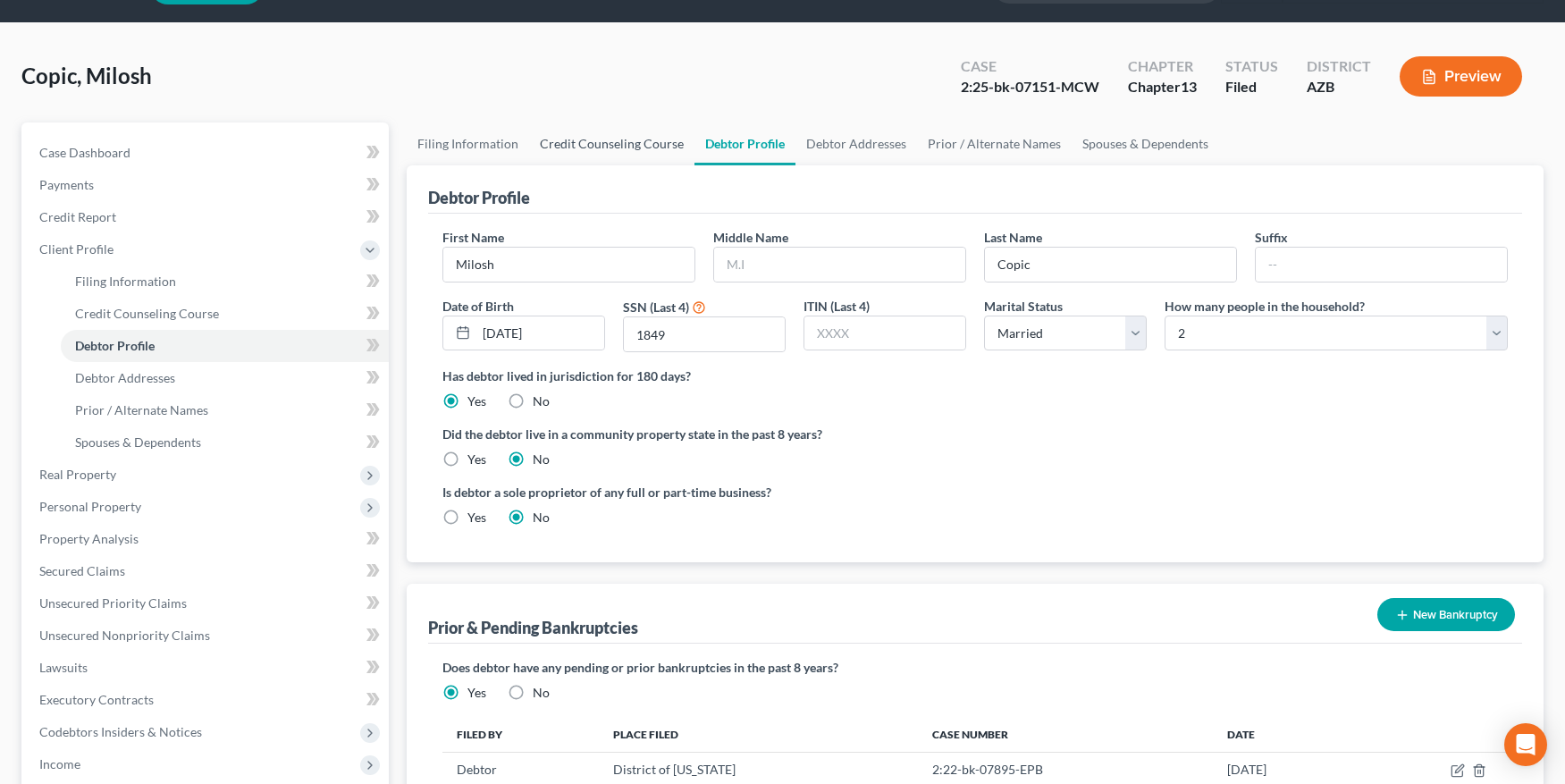
click at [575, 141] on link "Credit Counseling Course" at bounding box center [611, 144] width 165 height 43
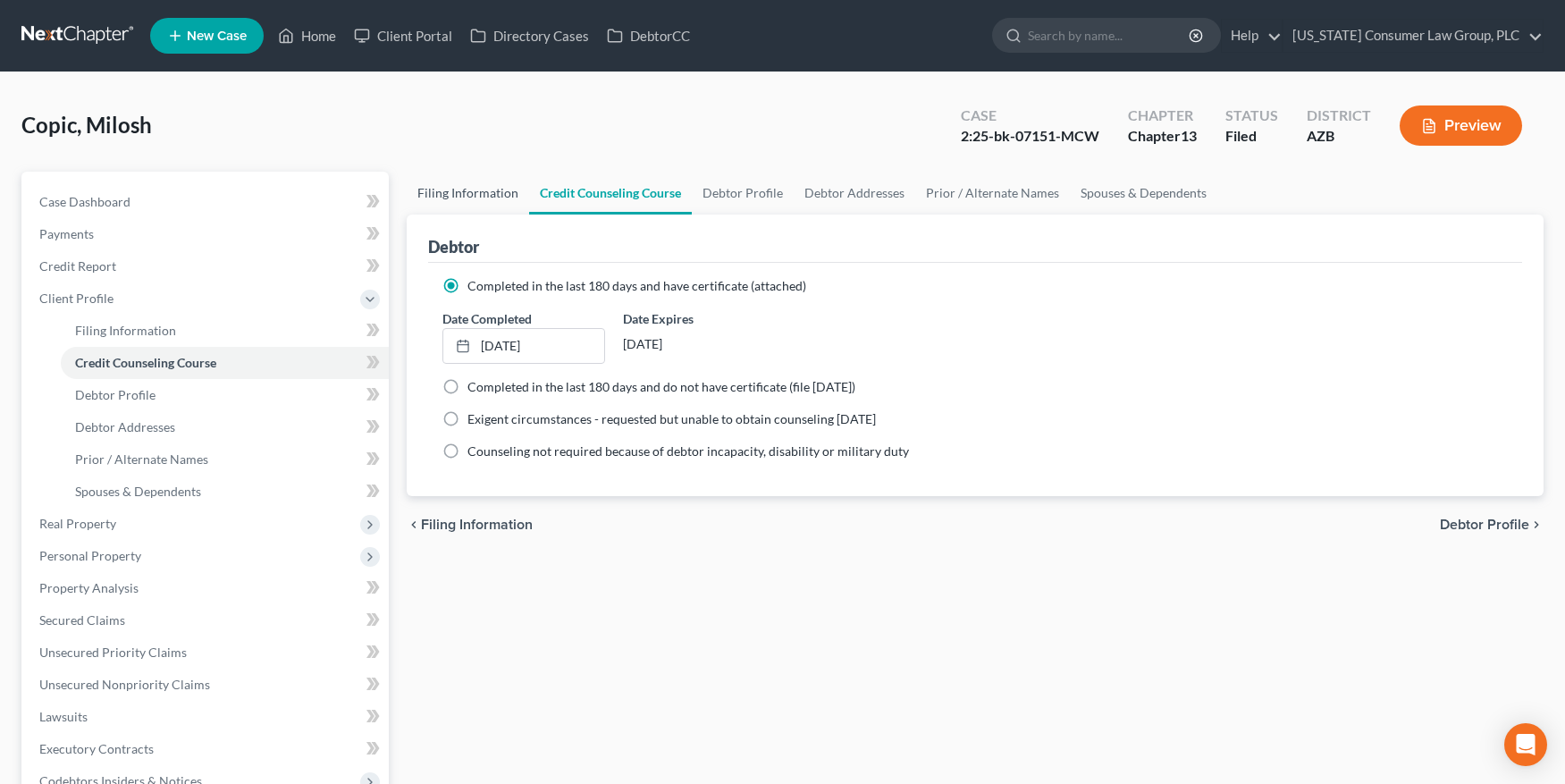
click at [487, 197] on link "Filing Information" at bounding box center [468, 193] width 123 height 43
select select "1"
select select "0"
select select "3"
select select "4"
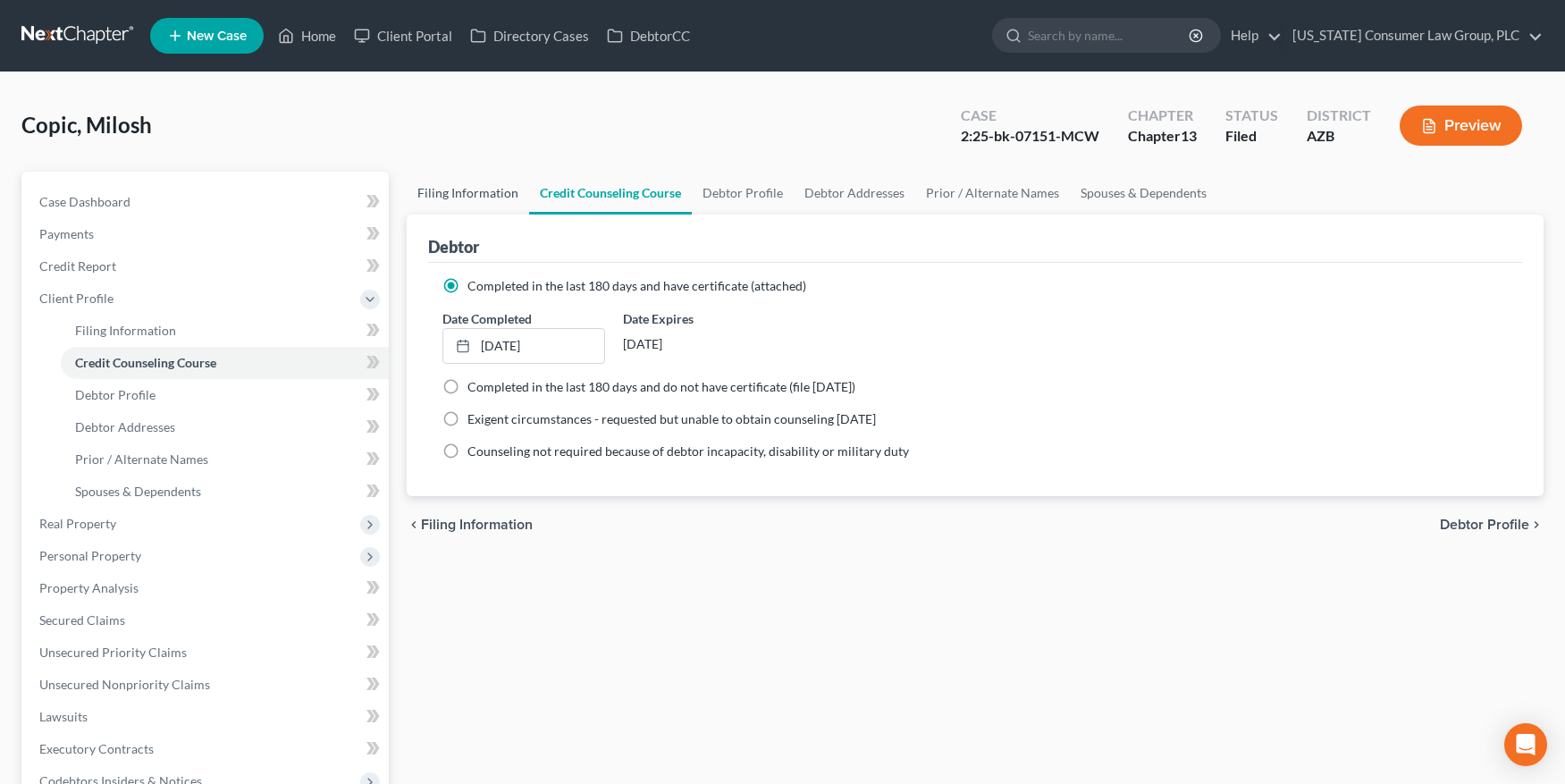
select select "0"
select select "3"
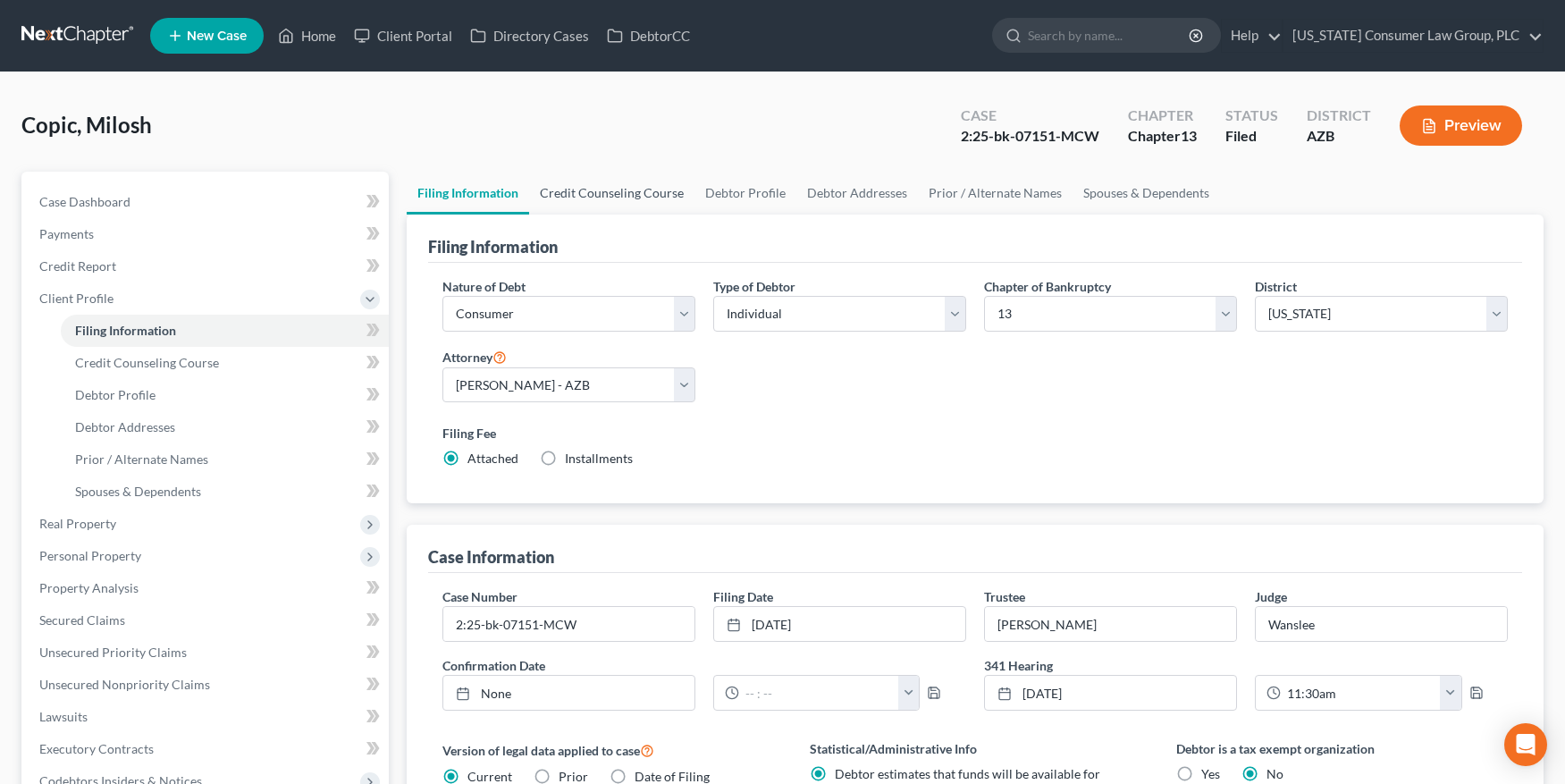
click at [650, 188] on link "Credit Counseling Course" at bounding box center [611, 193] width 165 height 43
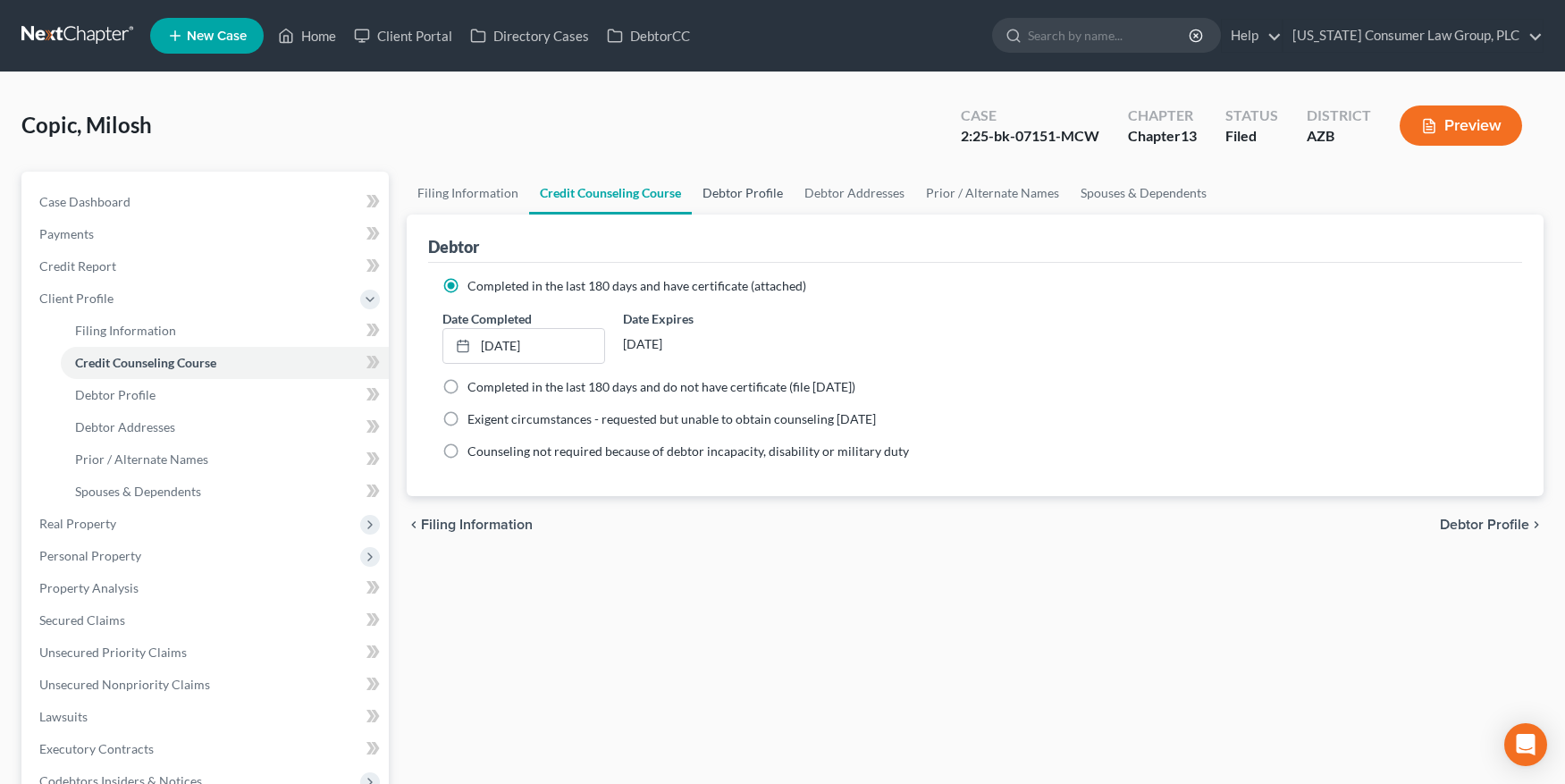
click at [752, 192] on link "Debtor Profile" at bounding box center [742, 193] width 101 height 43
select select "1"
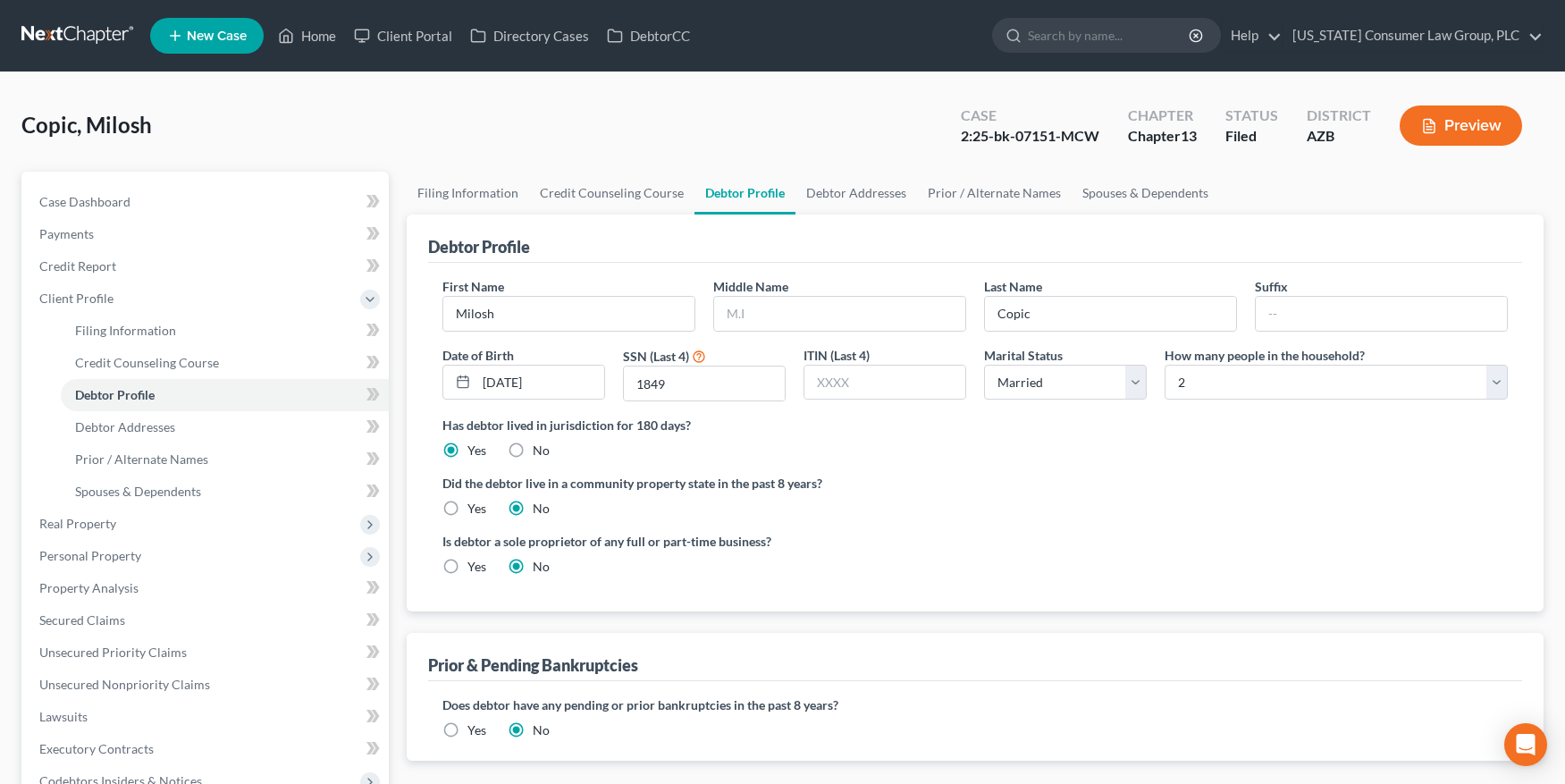
radio input "true"
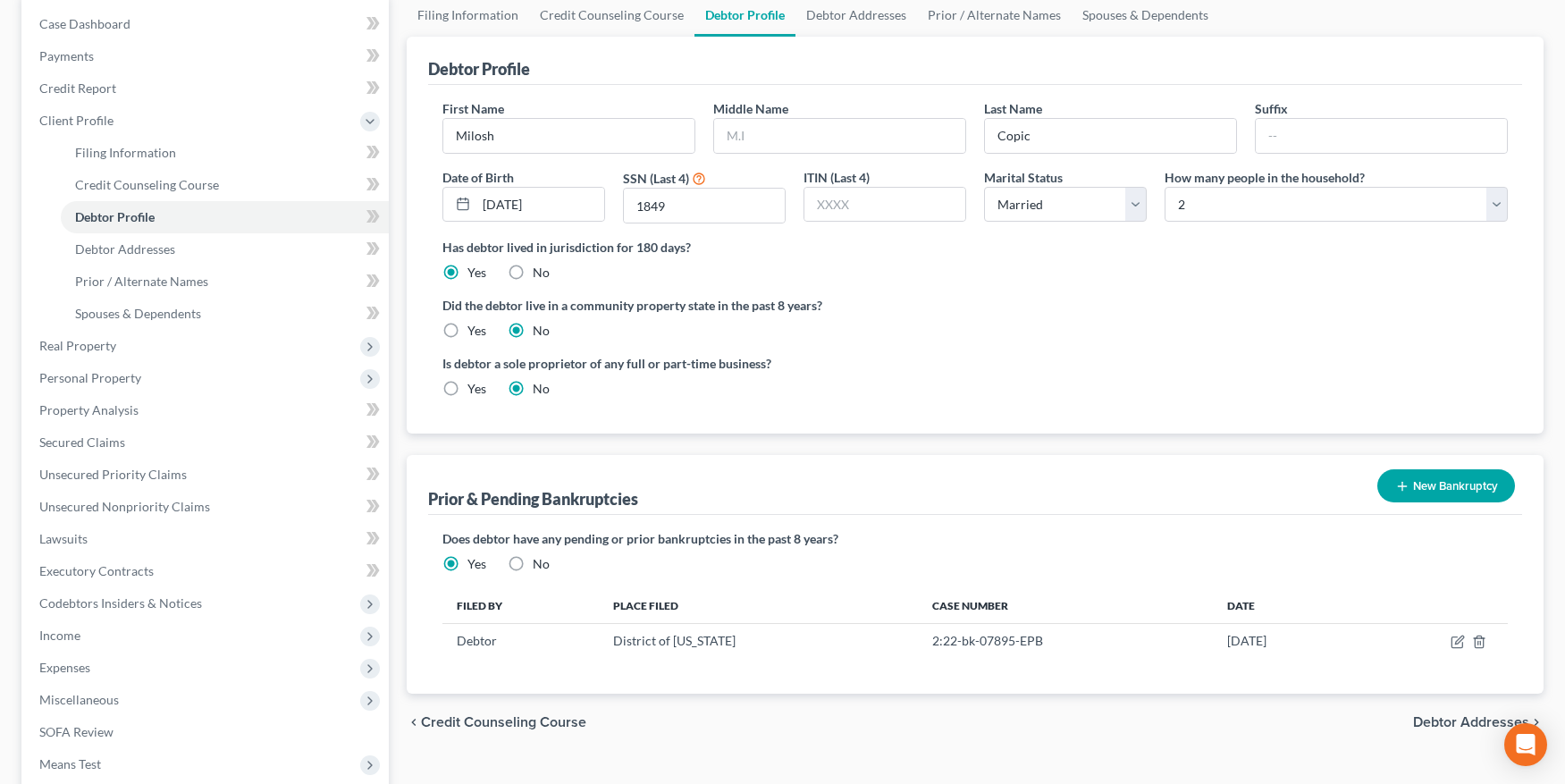
scroll to position [179, 0]
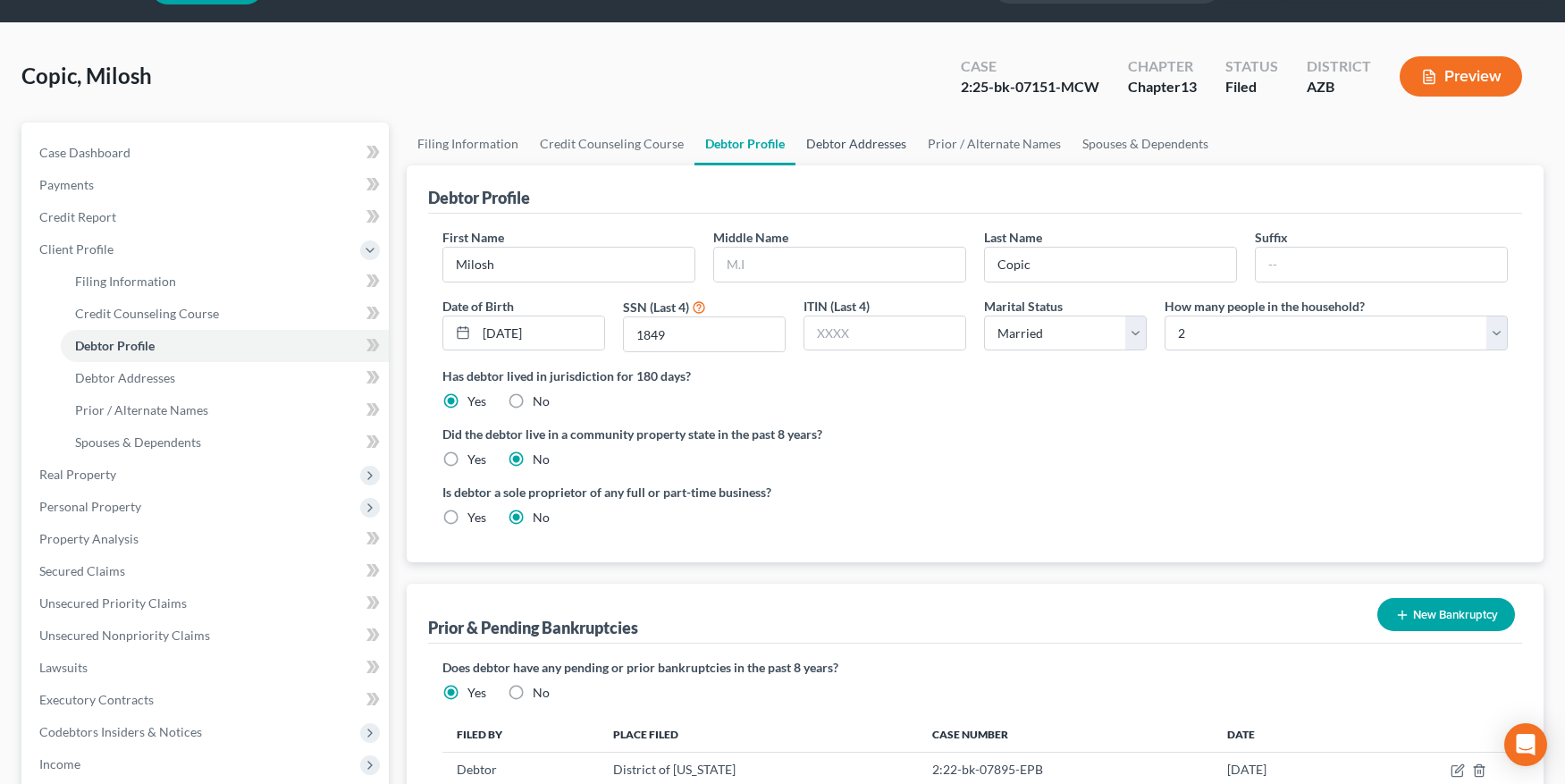
click at [852, 124] on link "Debtor Addresses" at bounding box center [856, 144] width 122 height 43
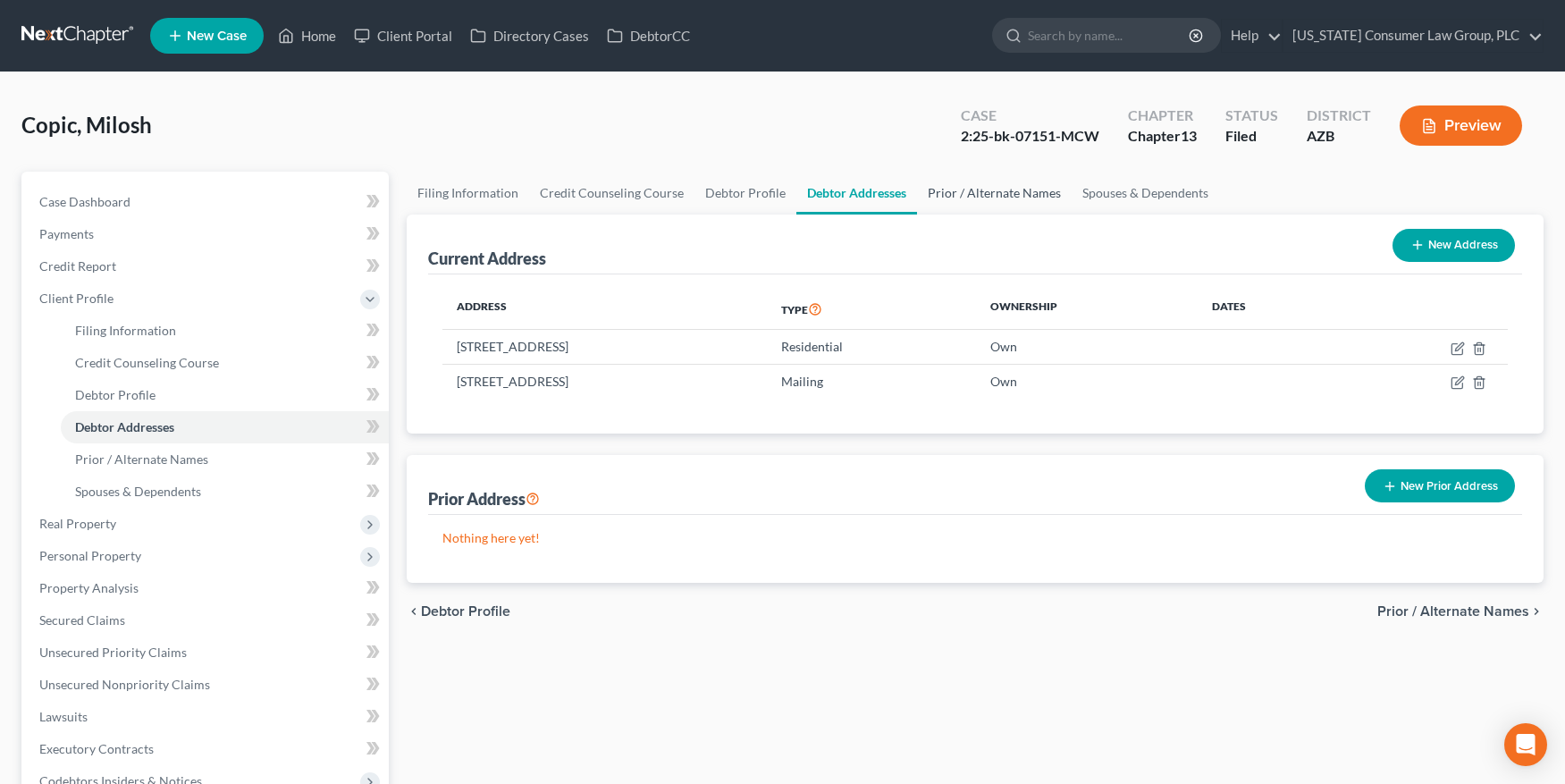
click at [948, 194] on link "Prior / Alternate Names" at bounding box center [994, 193] width 155 height 43
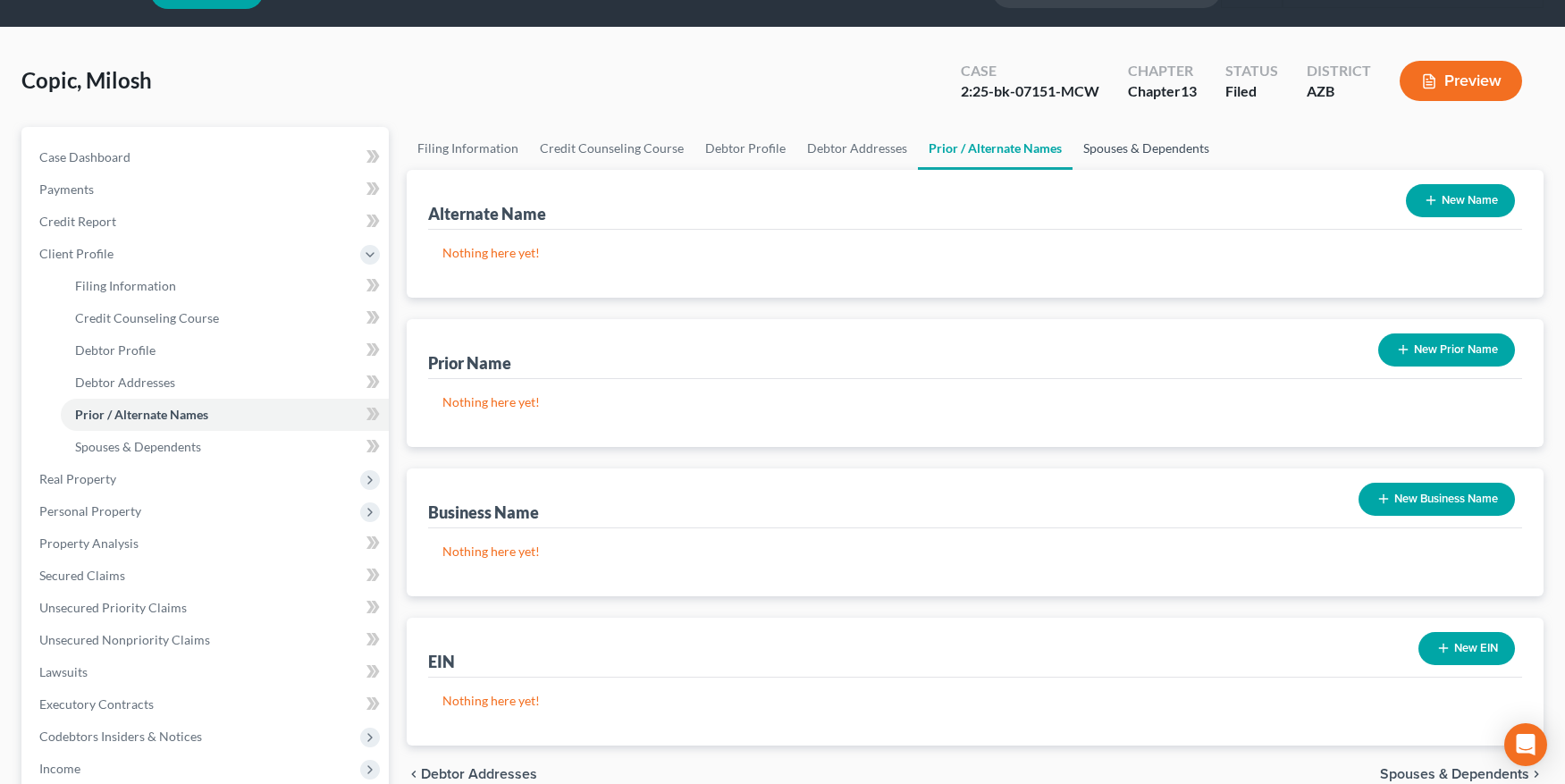
click at [1122, 147] on link "Spouses & Dependents" at bounding box center [1145, 148] width 147 height 43
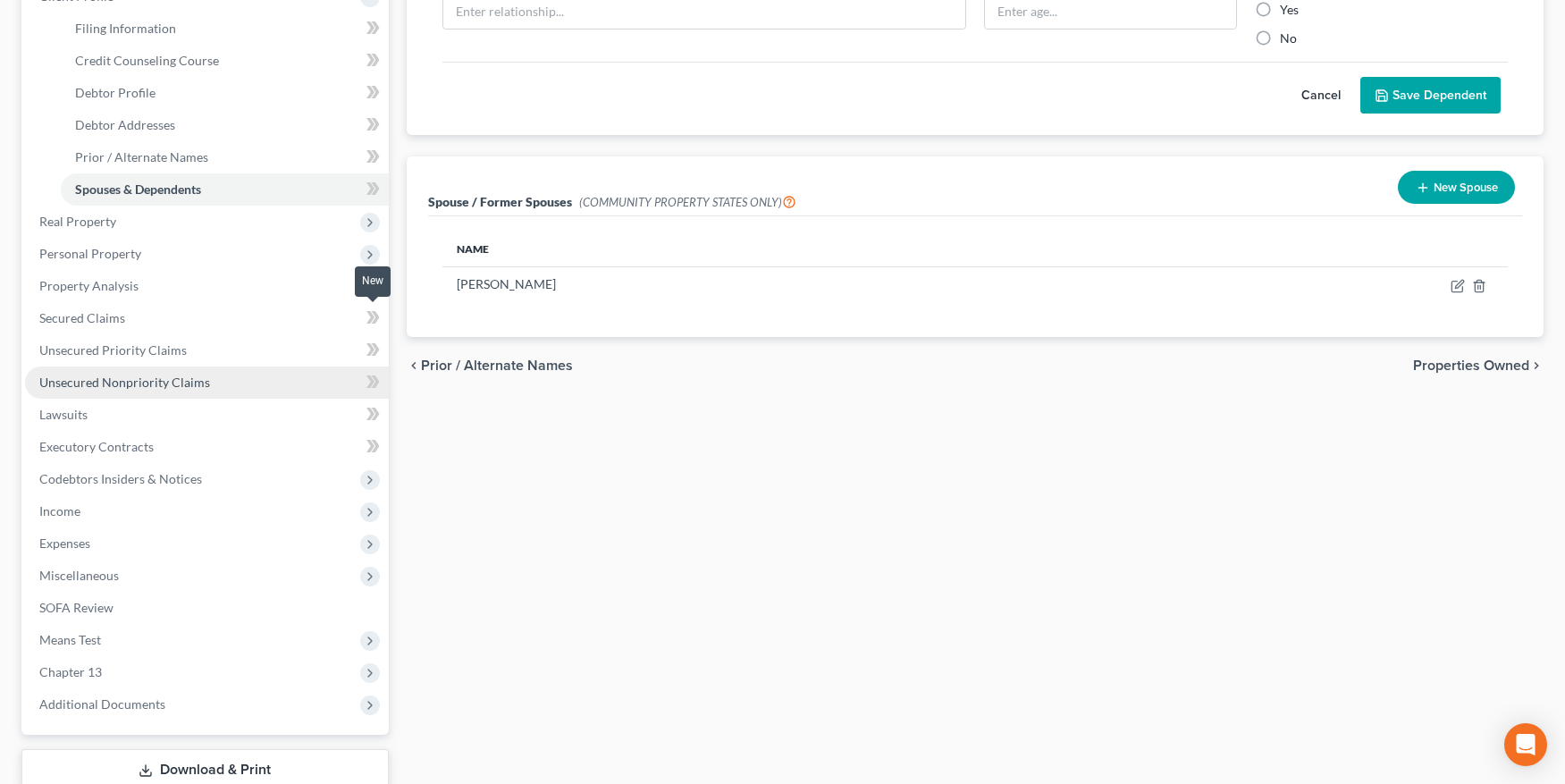
scroll to position [379, 0]
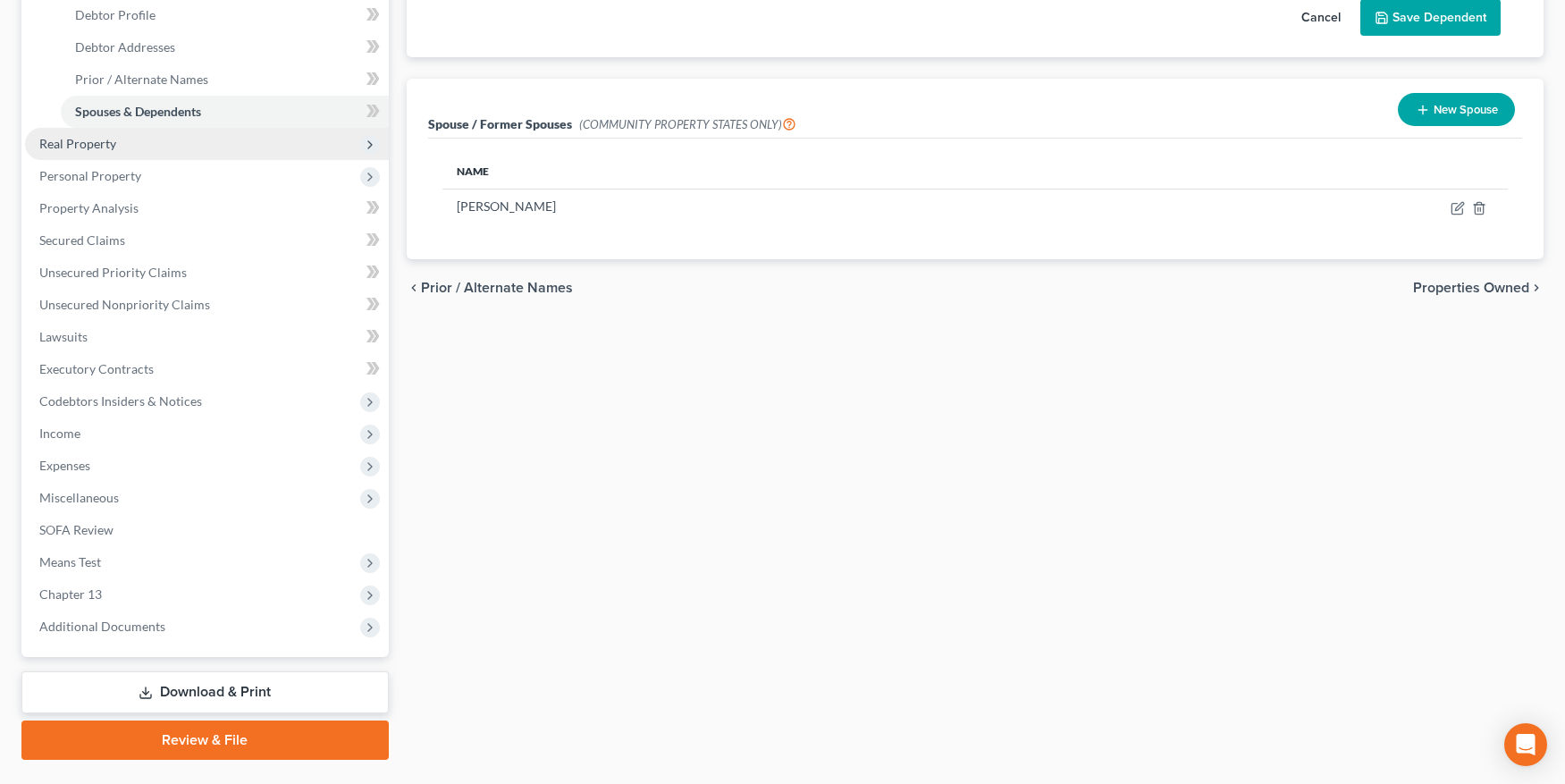
click at [105, 137] on span "Real Property" at bounding box center [77, 143] width 77 height 16
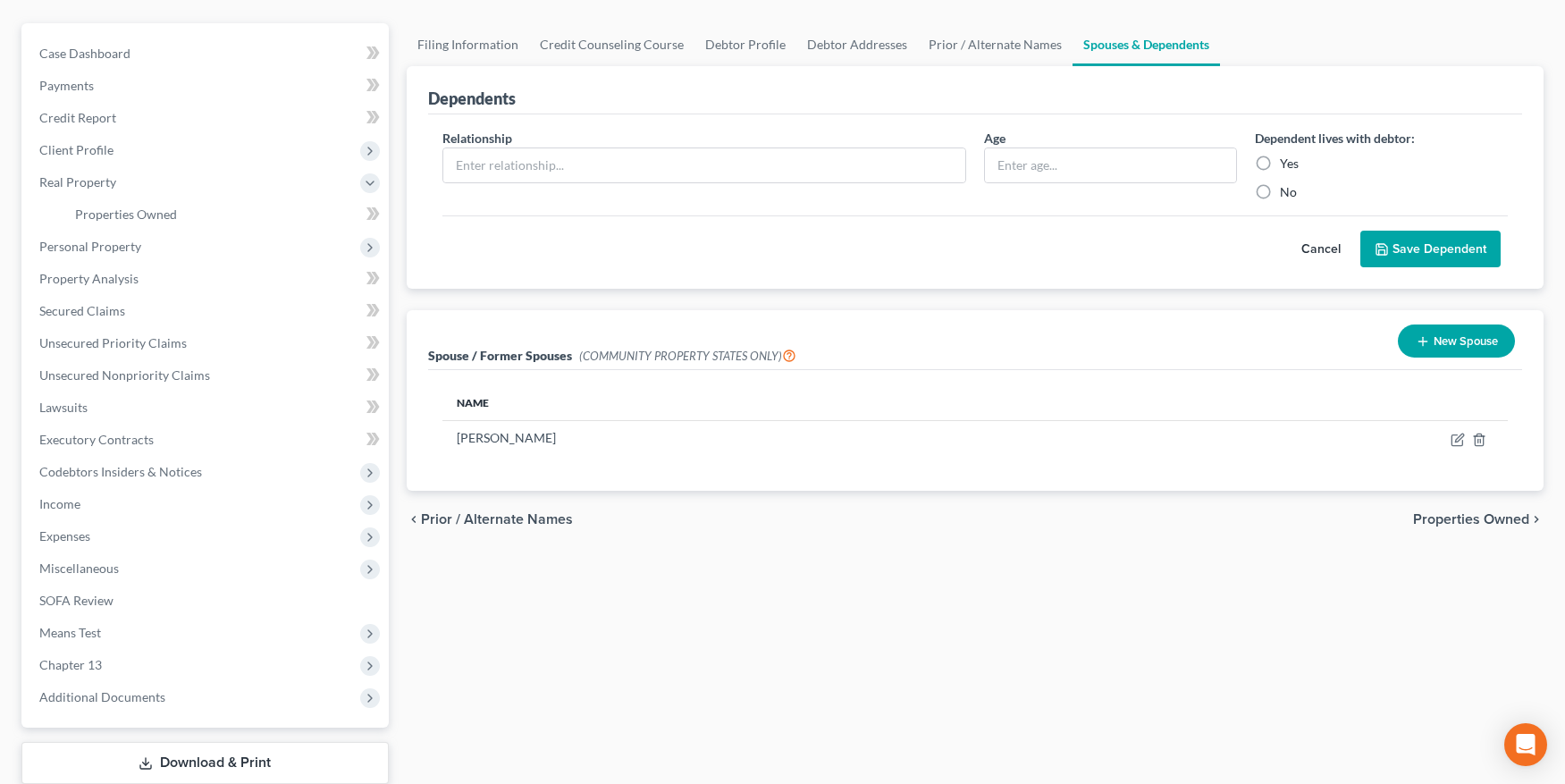
scroll to position [142, 0]
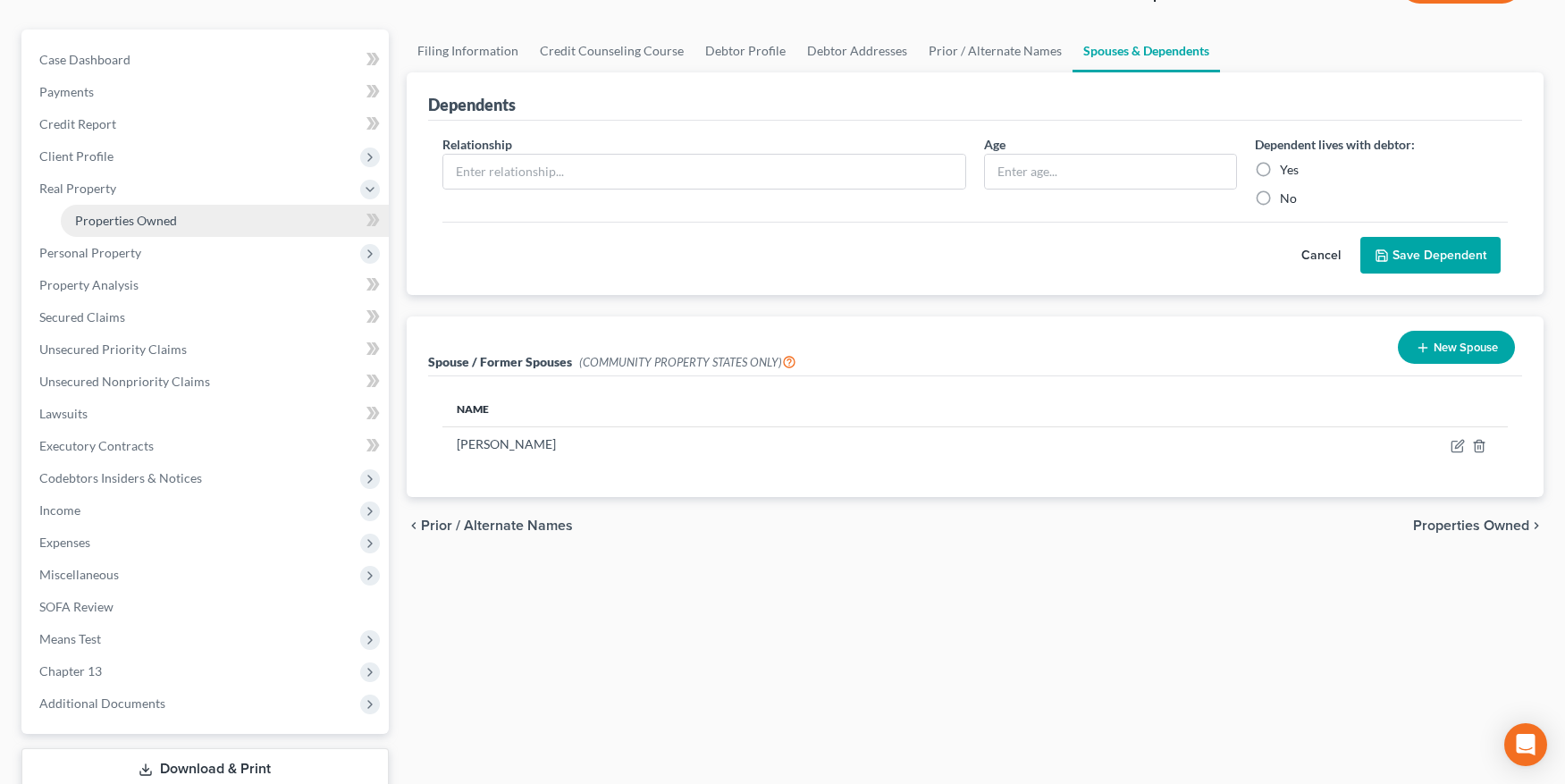
click at [109, 224] on span "Properties Owned" at bounding box center [126, 220] width 101 height 16
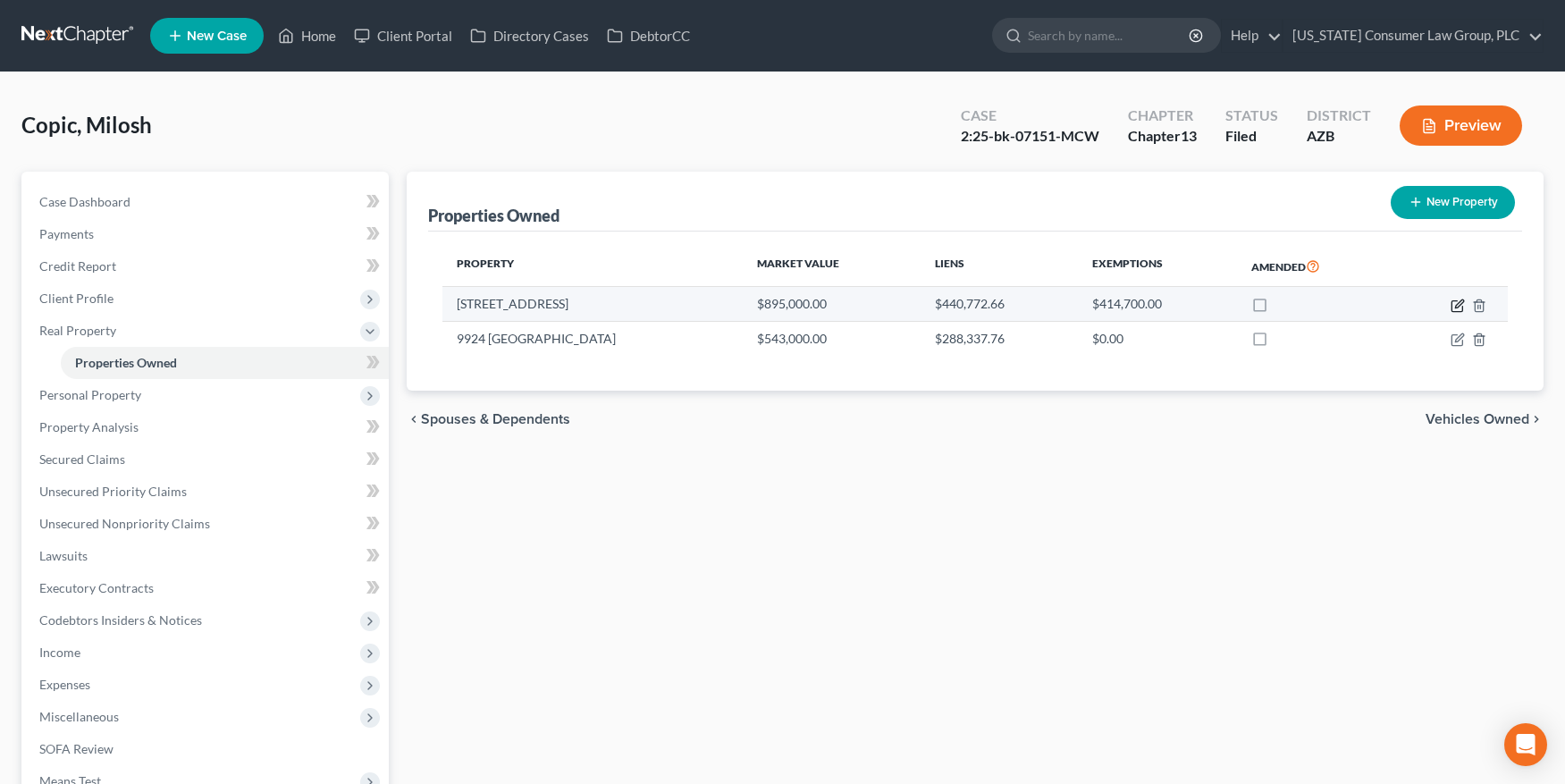
click at [1462, 303] on icon "button" at bounding box center [1460, 303] width 8 height 8
select select "3"
select select "0"
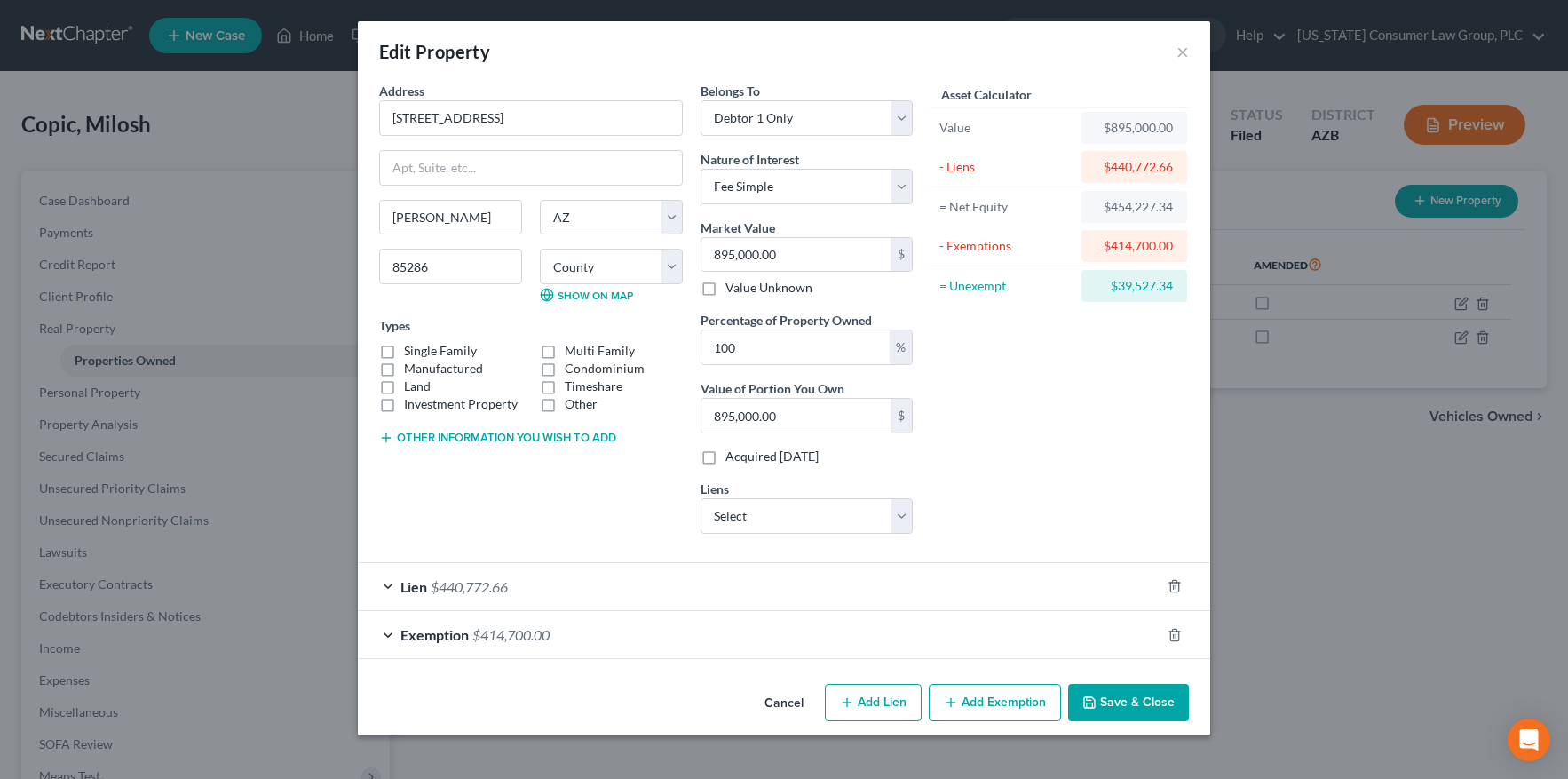
click at [404, 345] on label "Single Family" at bounding box center [440, 351] width 73 height 17
click at [411, 345] on input "Single Family" at bounding box center [417, 348] width 12 height 12
checkbox input "true"
click at [882, 504] on select "Select Stanford Federal Credit Union -" at bounding box center [806, 515] width 212 height 36
click at [1132, 701] on button "Save & Close" at bounding box center [1128, 701] width 121 height 37
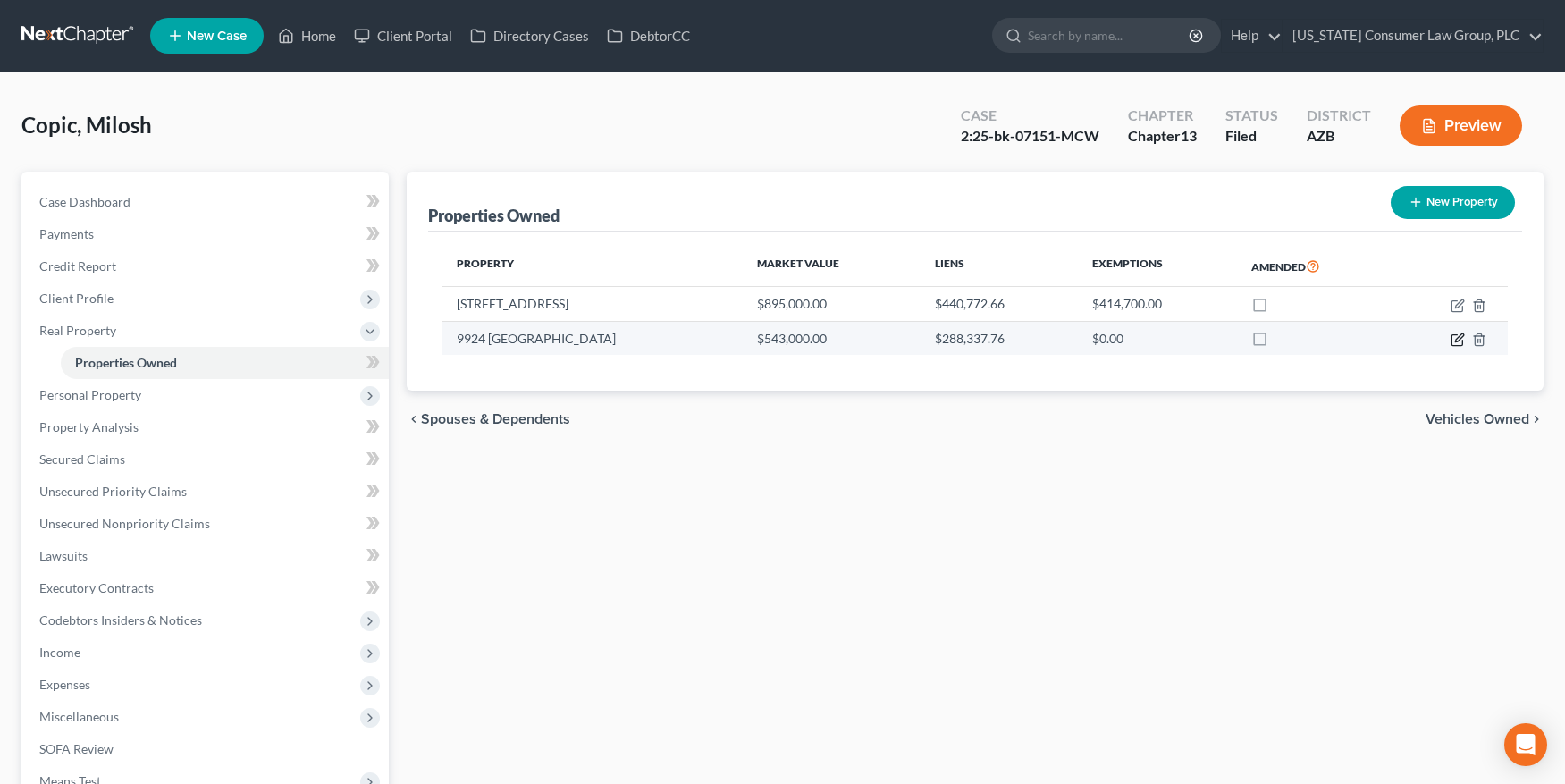
click at [1455, 340] on icon "button" at bounding box center [1458, 339] width 15 height 15
select select "15"
select select "0"
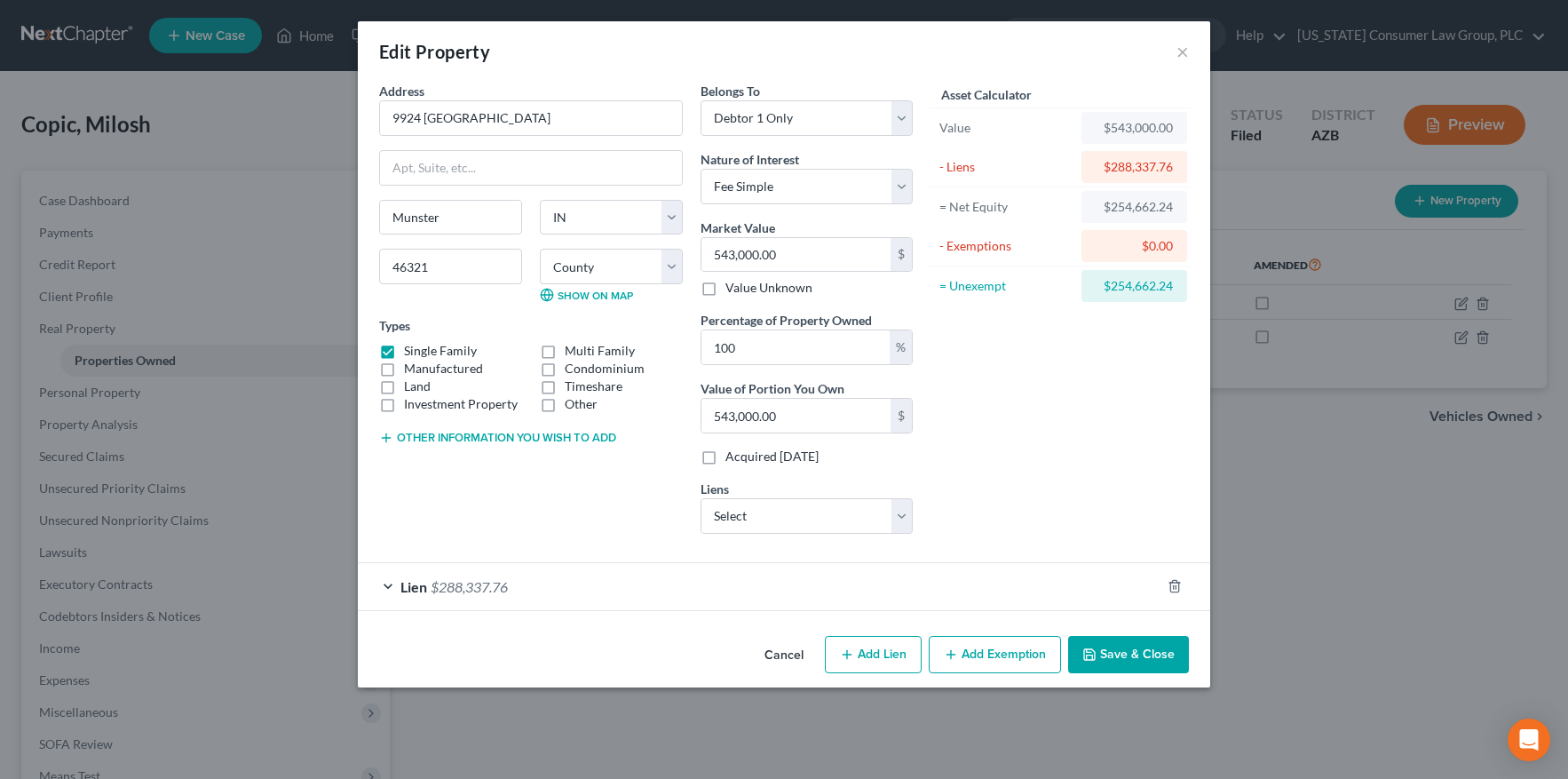
click at [1113, 657] on button "Save & Close" at bounding box center [1128, 654] width 121 height 37
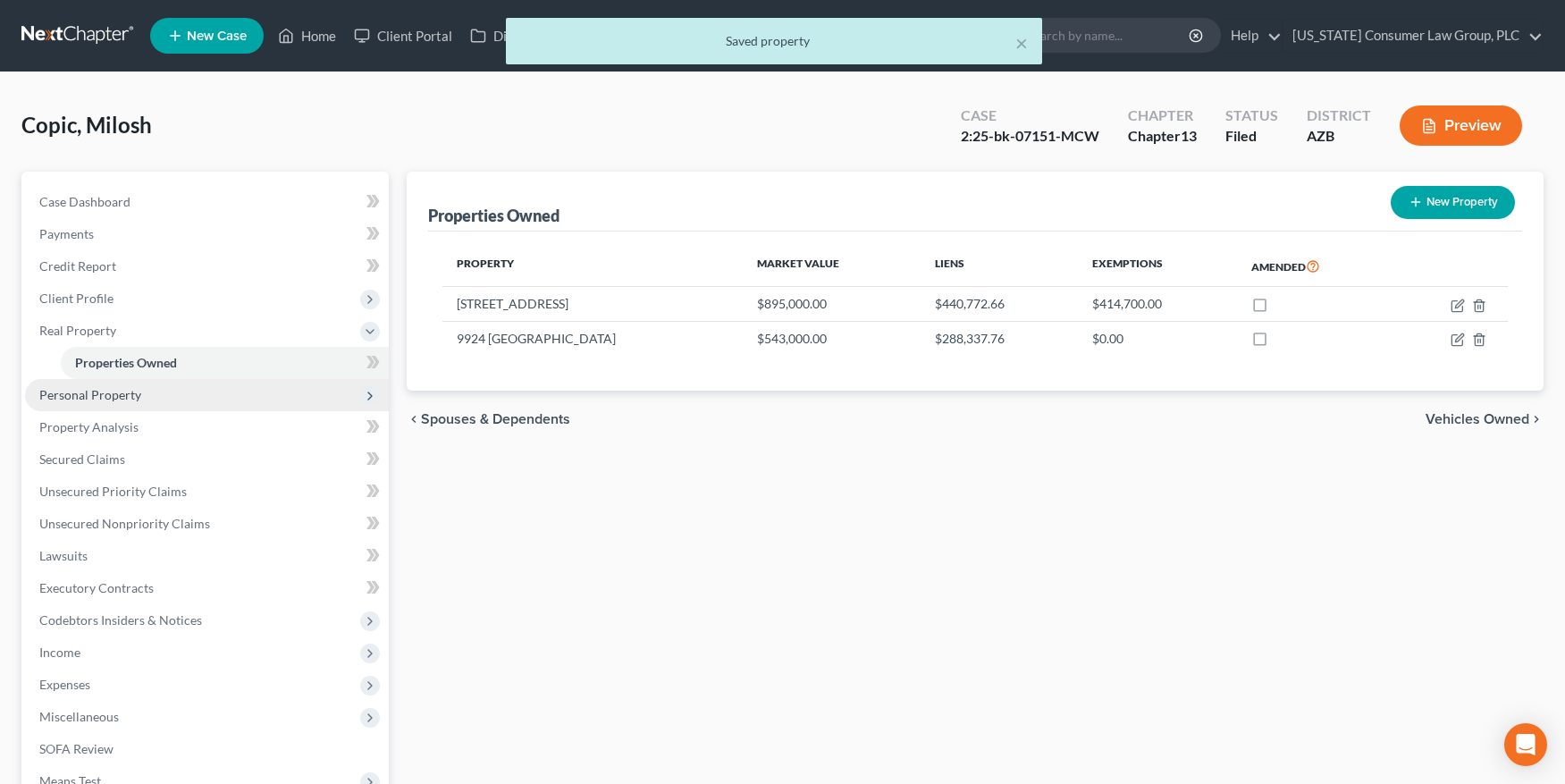
click at [125, 396] on span "Personal Property" at bounding box center [90, 395] width 101 height 16
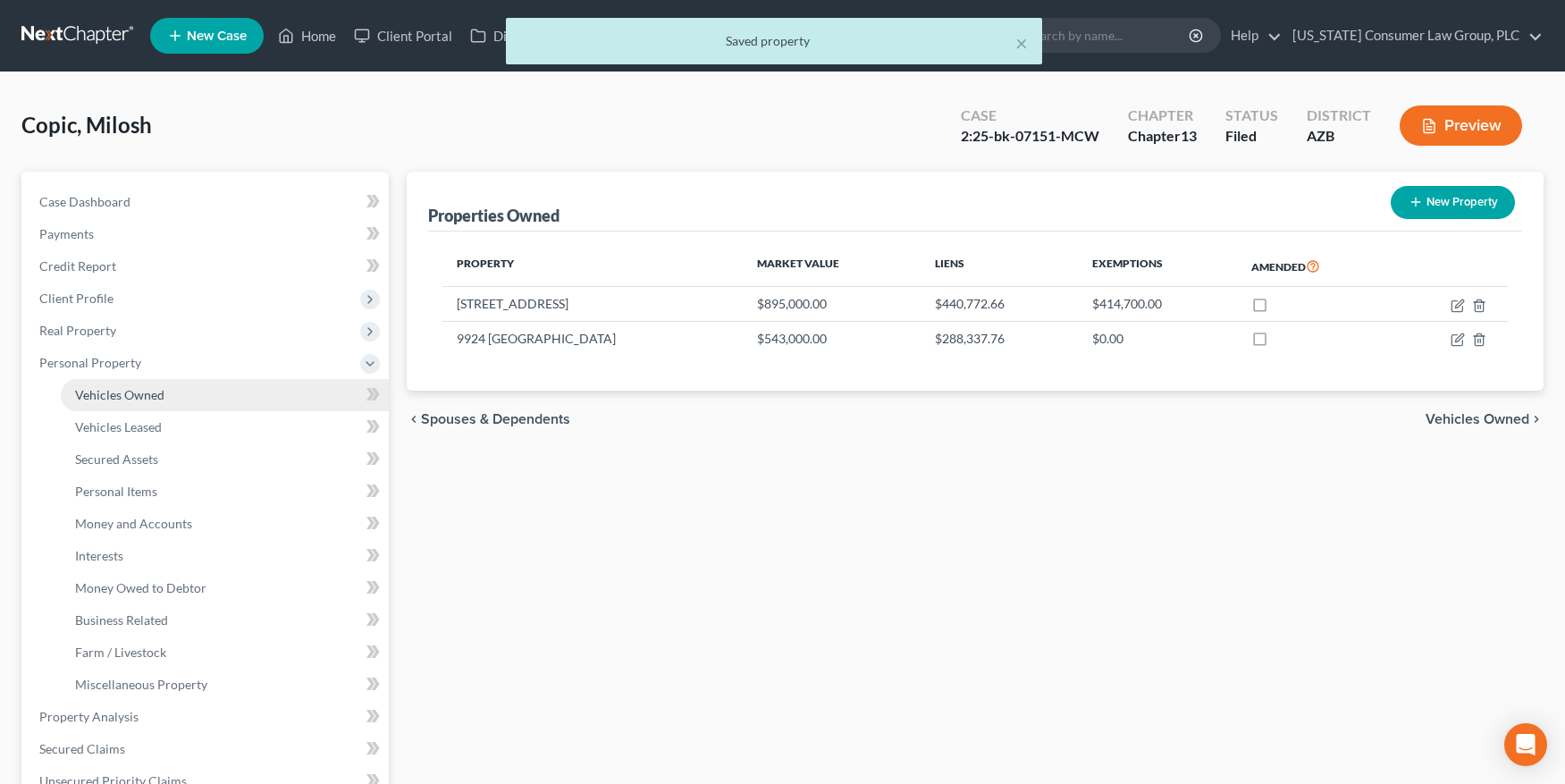
click at [131, 390] on span "Vehicles Owned" at bounding box center [120, 395] width 90 height 16
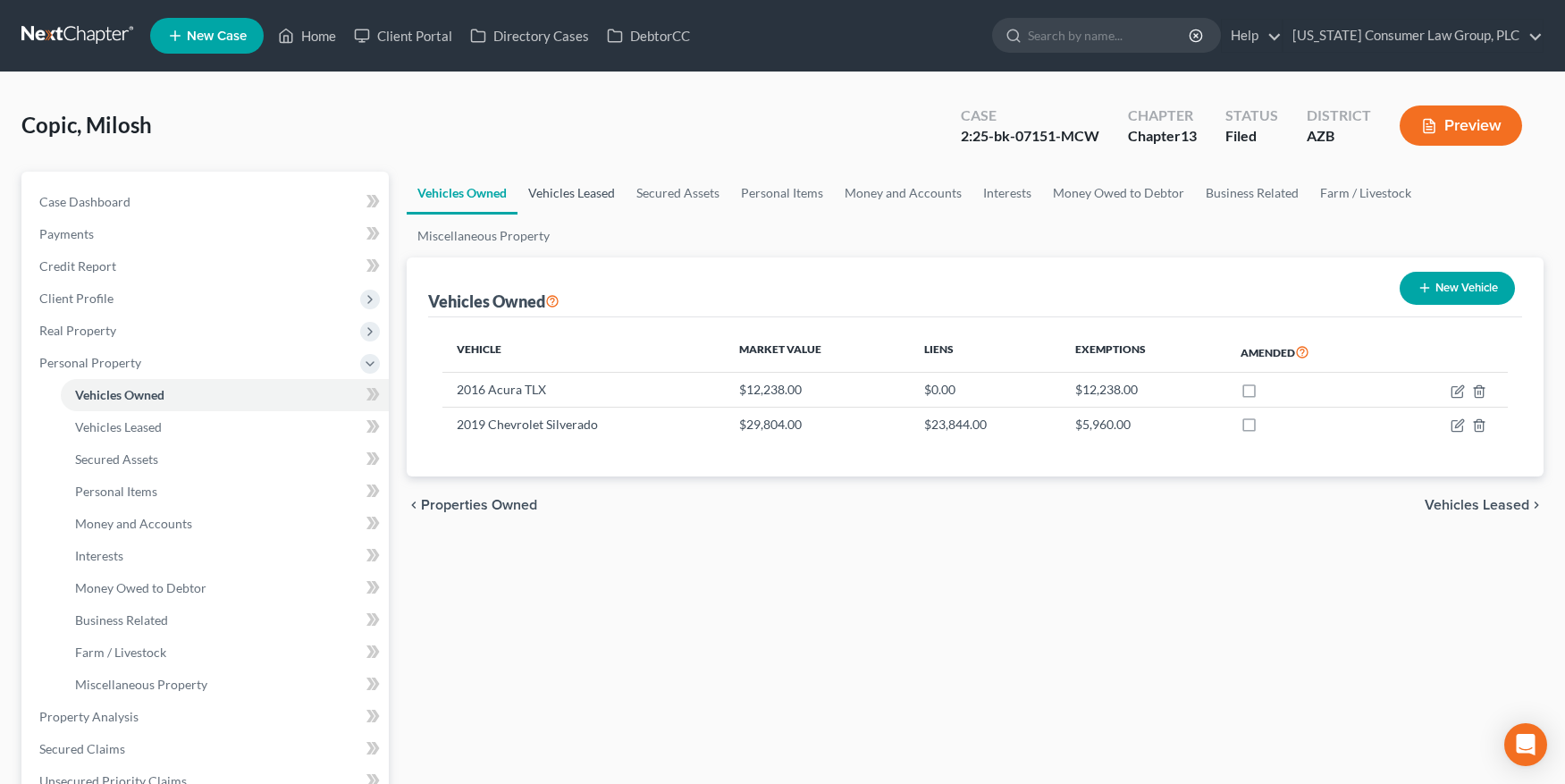
click at [539, 183] on link "Vehicles Leased" at bounding box center [571, 193] width 108 height 43
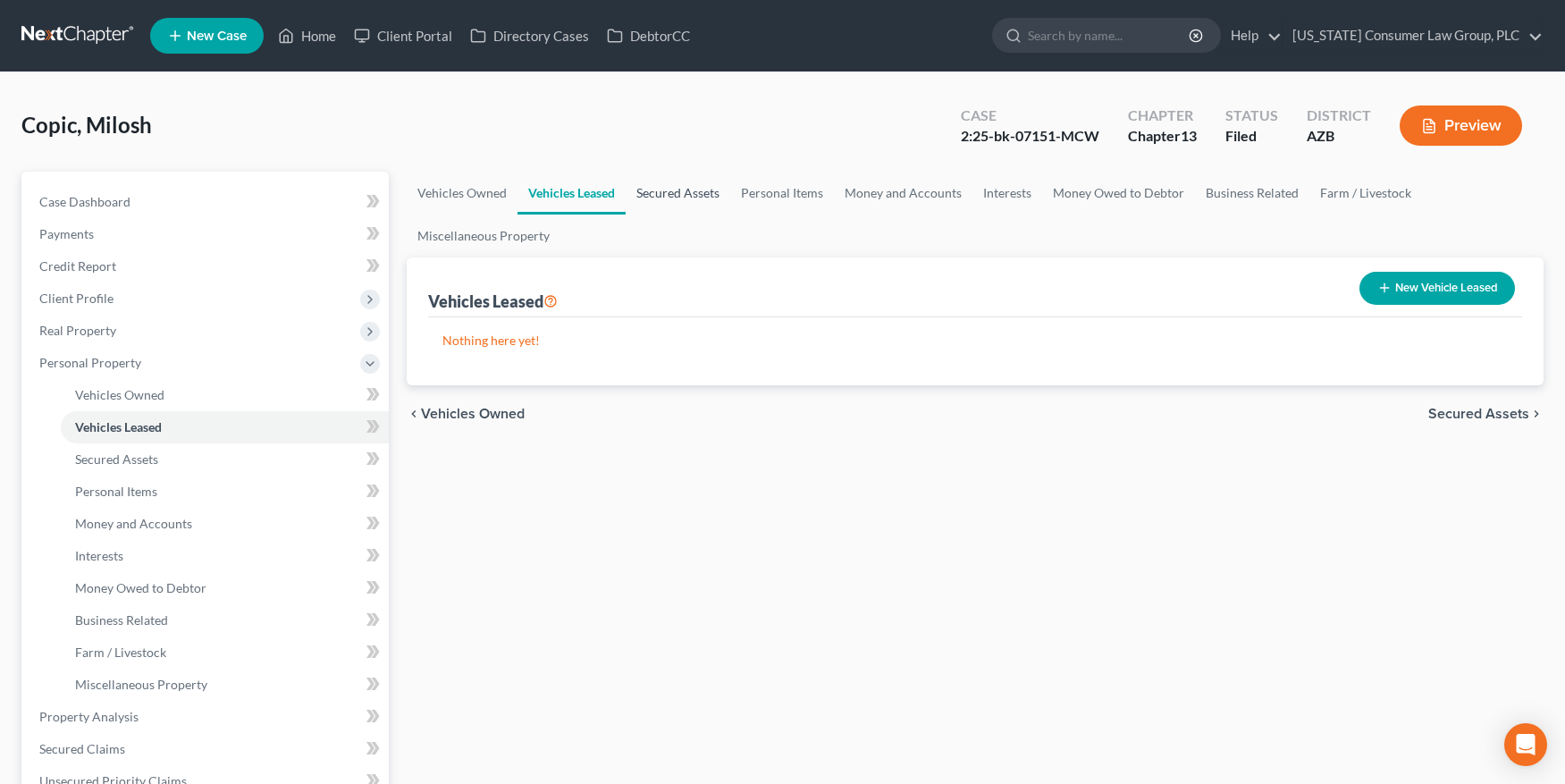
click at [658, 188] on link "Secured Assets" at bounding box center [677, 193] width 104 height 43
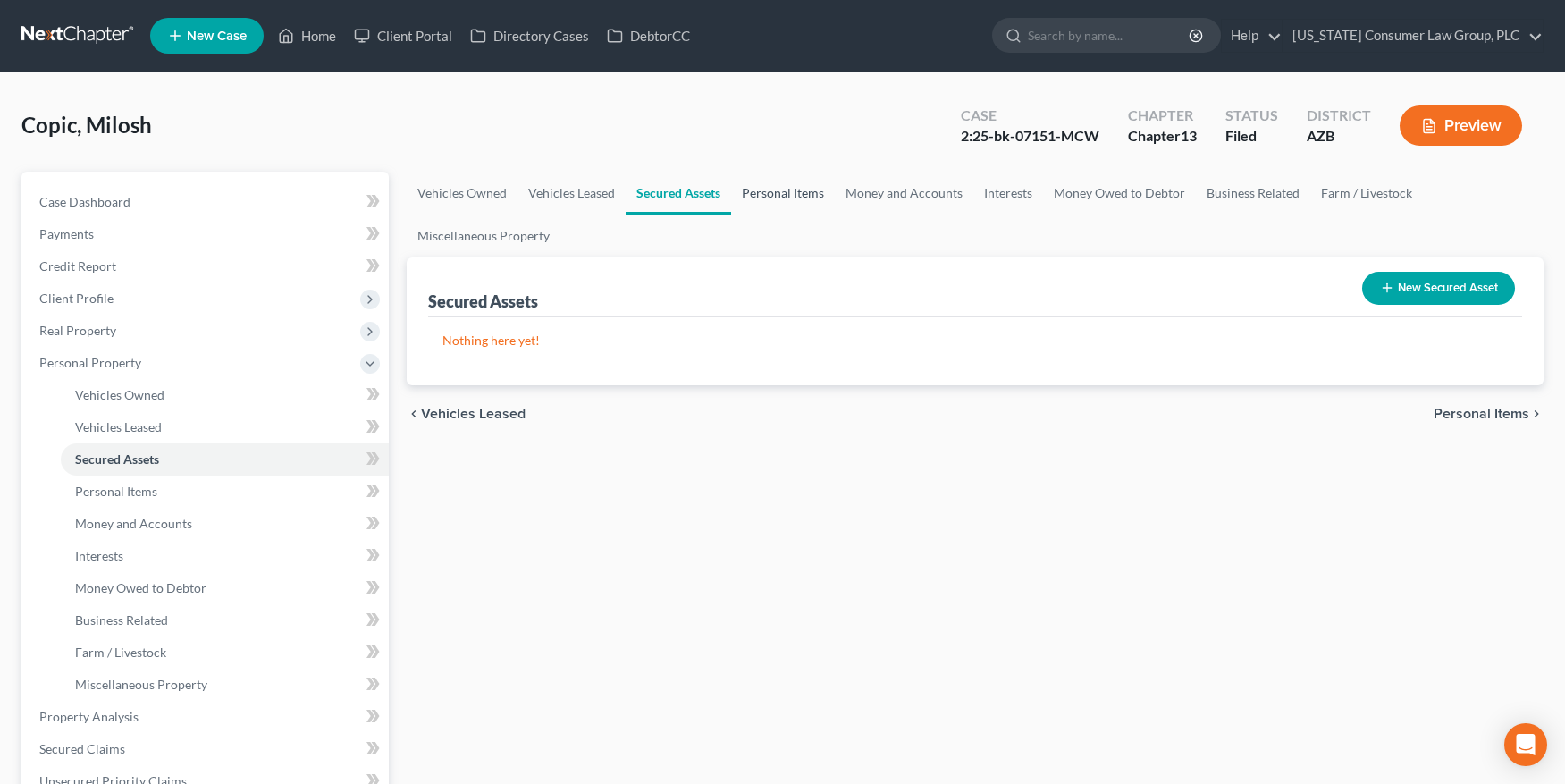
click at [765, 190] on link "Personal Items" at bounding box center [782, 193] width 103 height 43
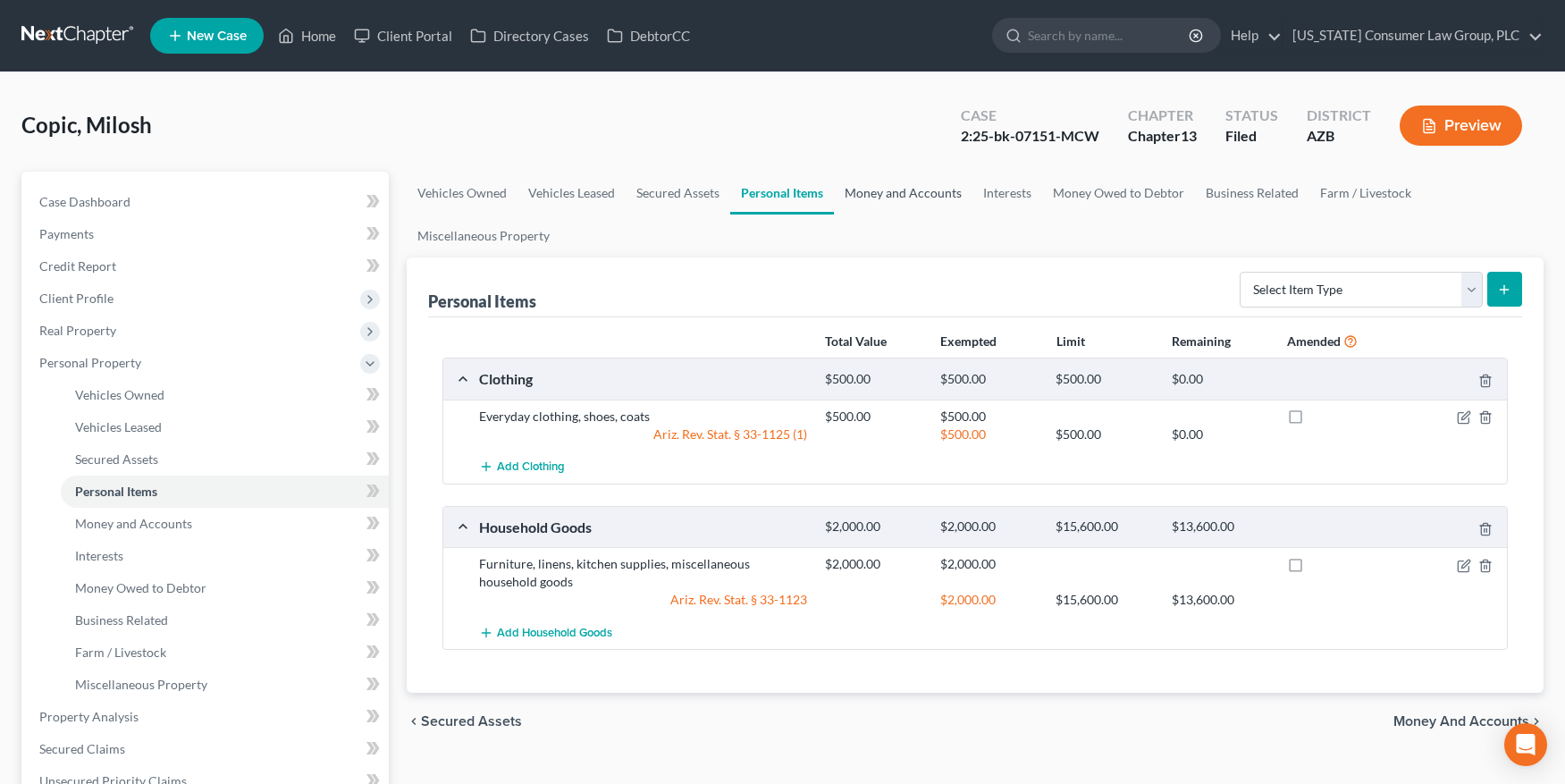
click at [867, 196] on link "Money and Accounts" at bounding box center [903, 193] width 139 height 43
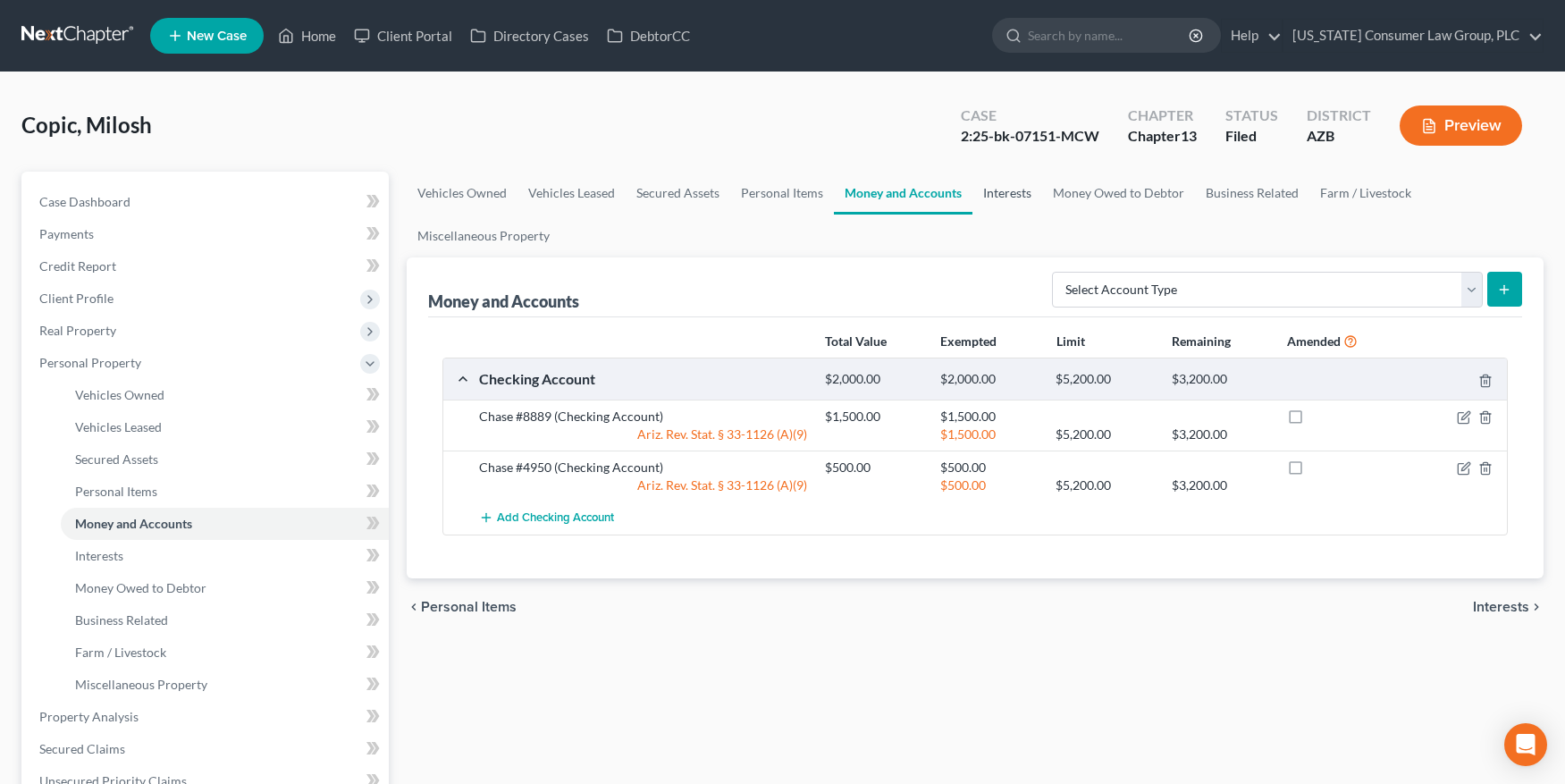
click at [1010, 196] on link "Interests" at bounding box center [1007, 193] width 69 height 43
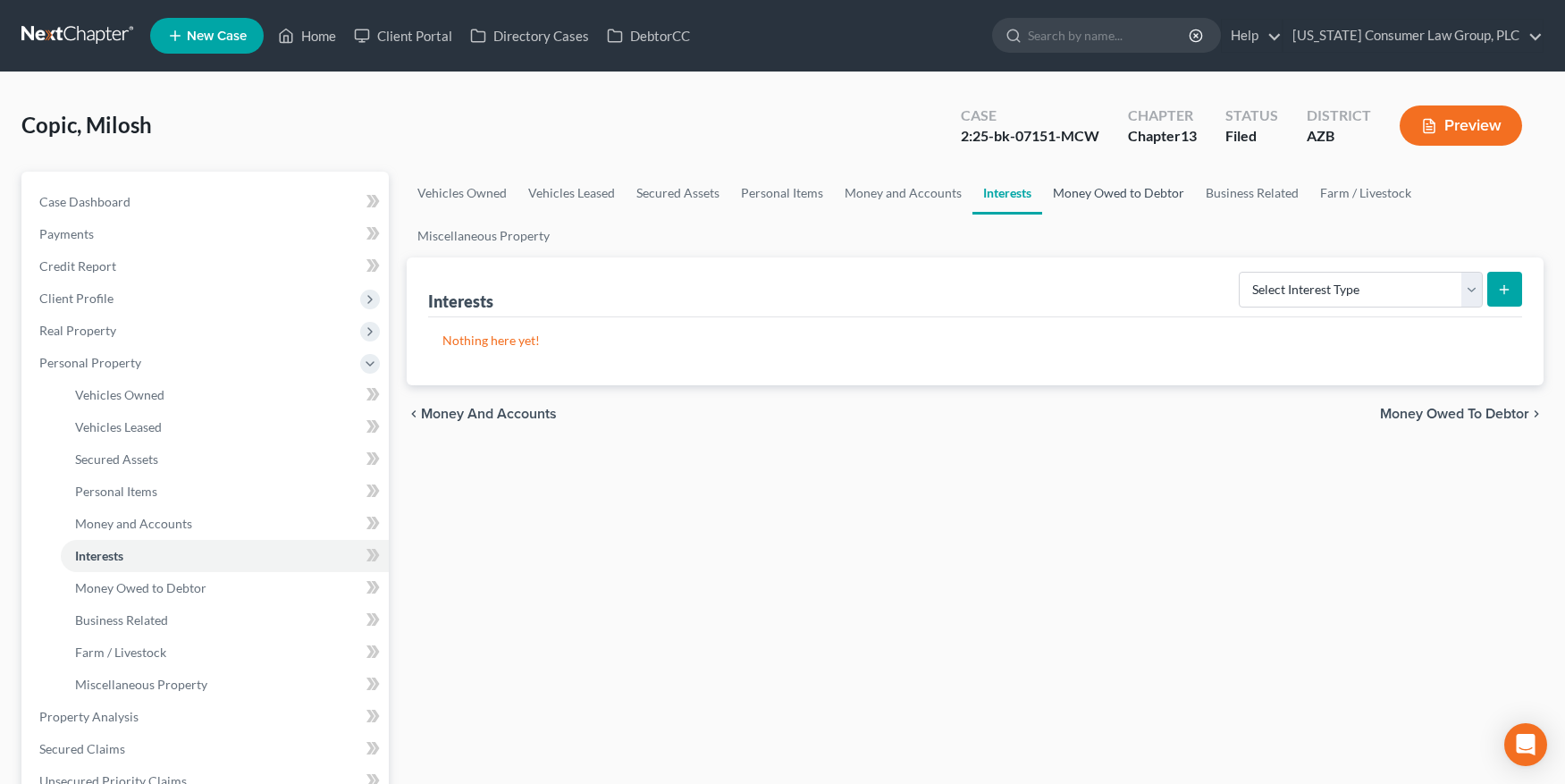
click at [1053, 196] on link "Money Owed to Debtor" at bounding box center [1118, 193] width 153 height 43
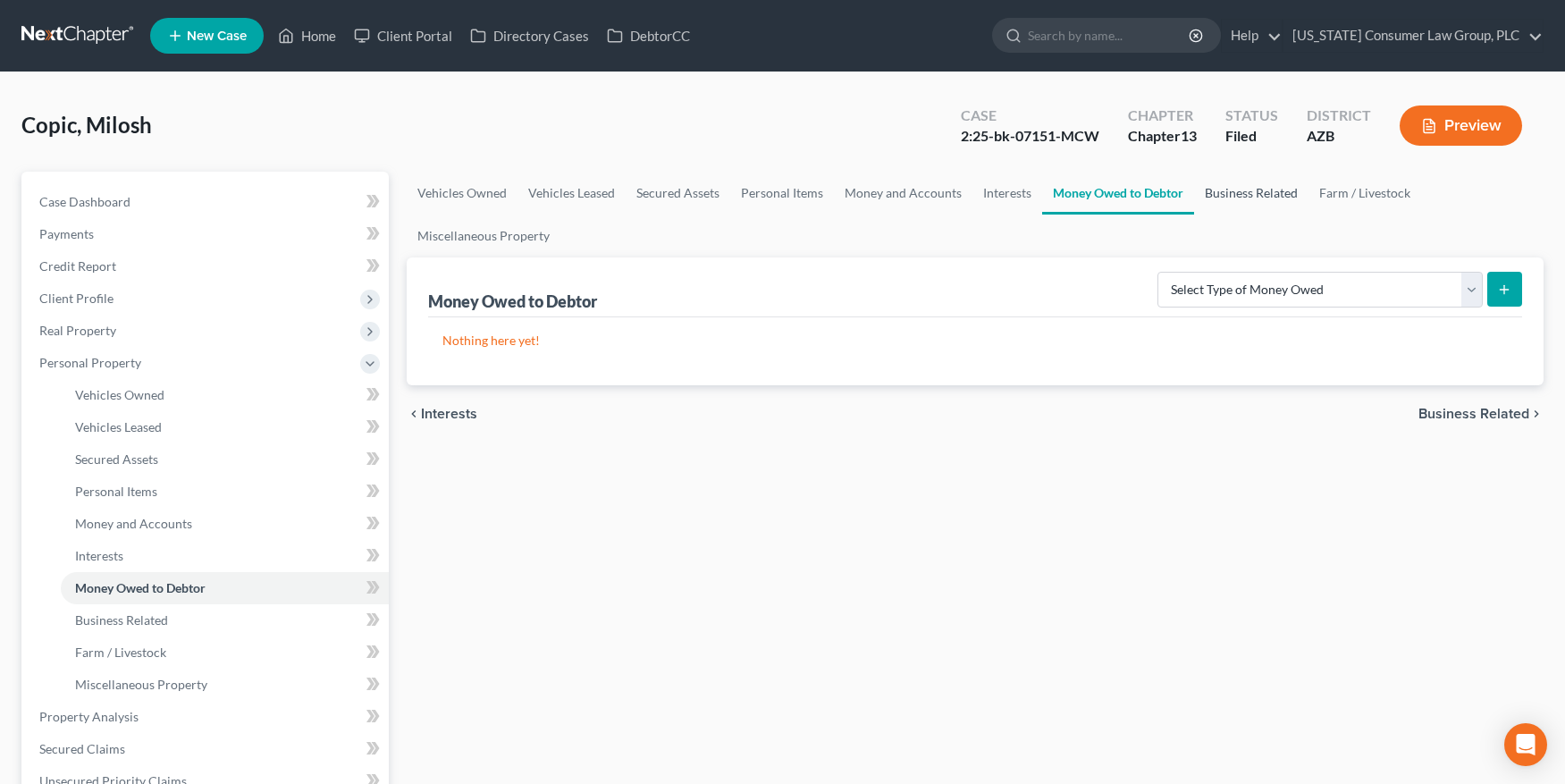
click at [1215, 192] on link "Business Related" at bounding box center [1251, 193] width 114 height 43
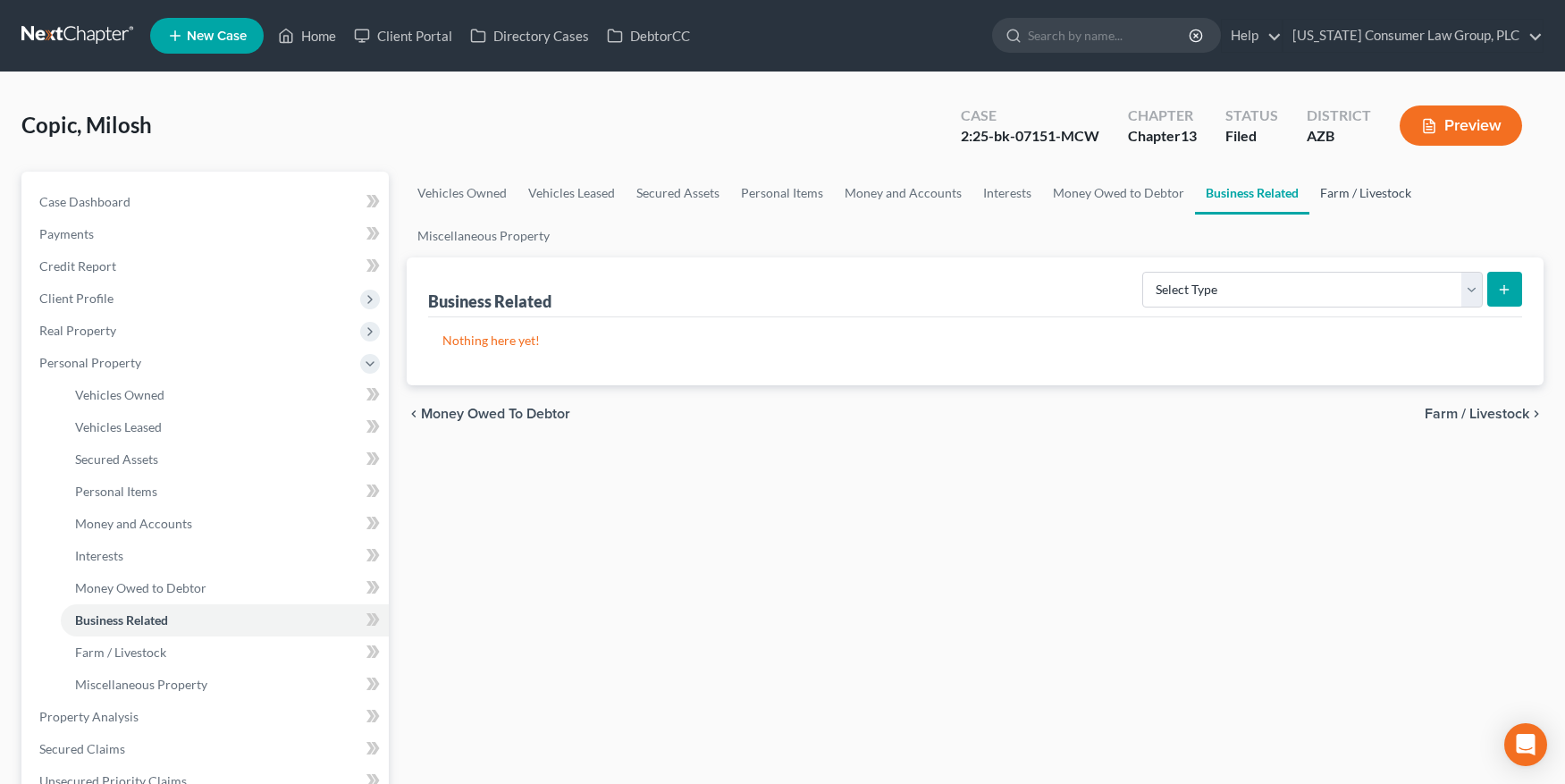
click at [1320, 196] on link "Farm / Livestock" at bounding box center [1365, 193] width 112 height 43
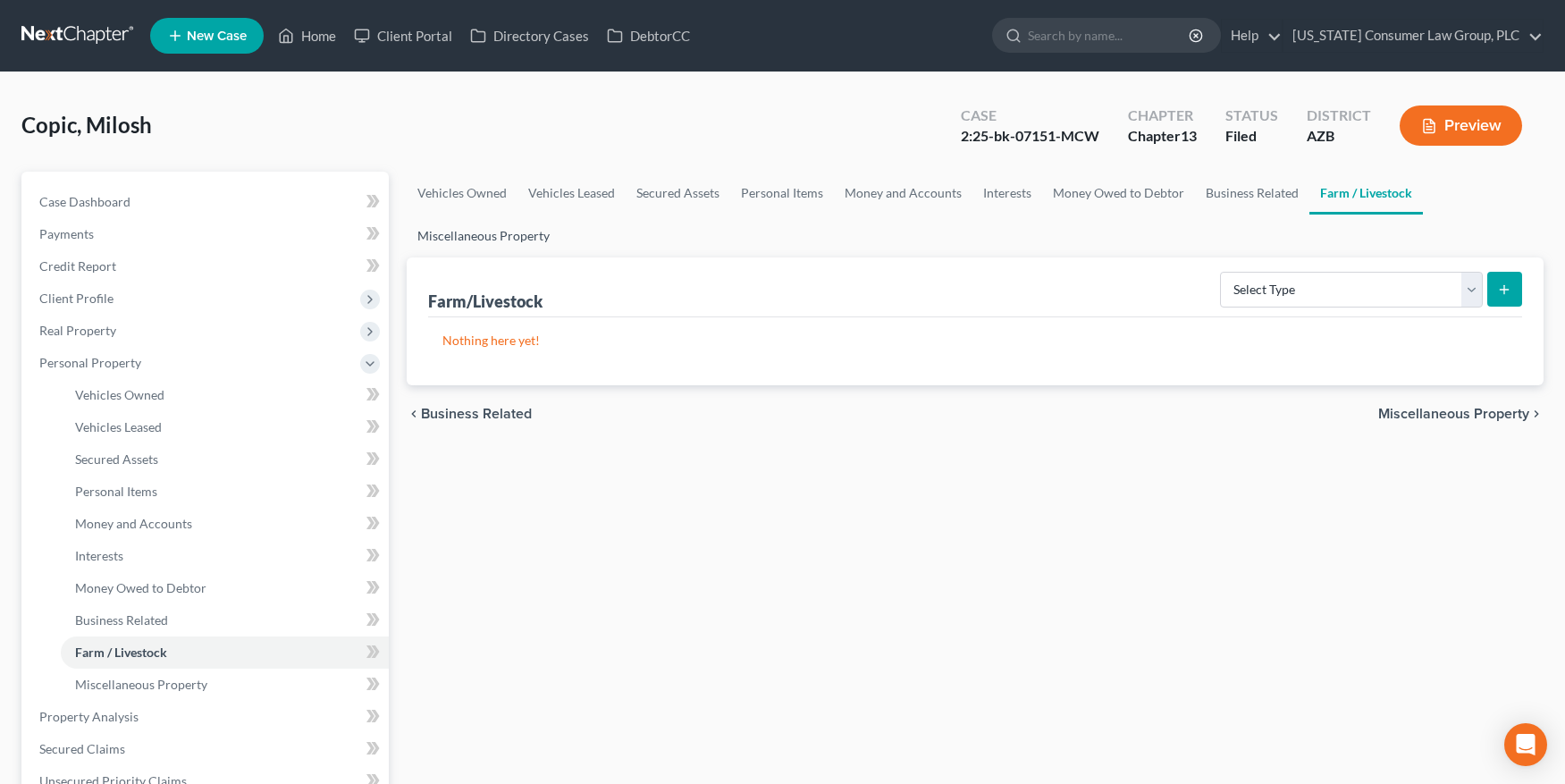
click at [488, 250] on link "Miscellaneous Property" at bounding box center [484, 236] width 154 height 43
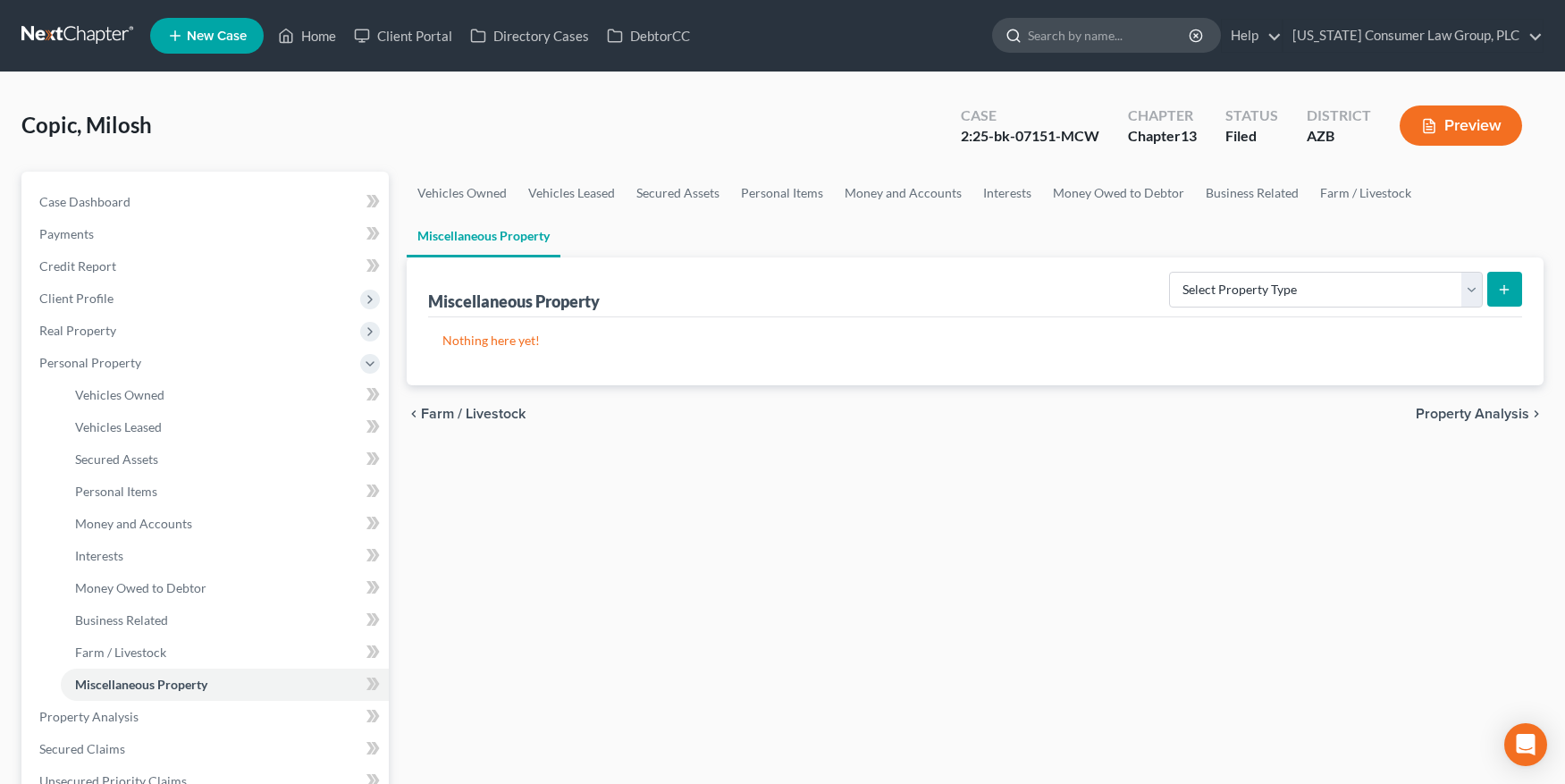
click at [1102, 33] on input "search" at bounding box center [1110, 35] width 164 height 33
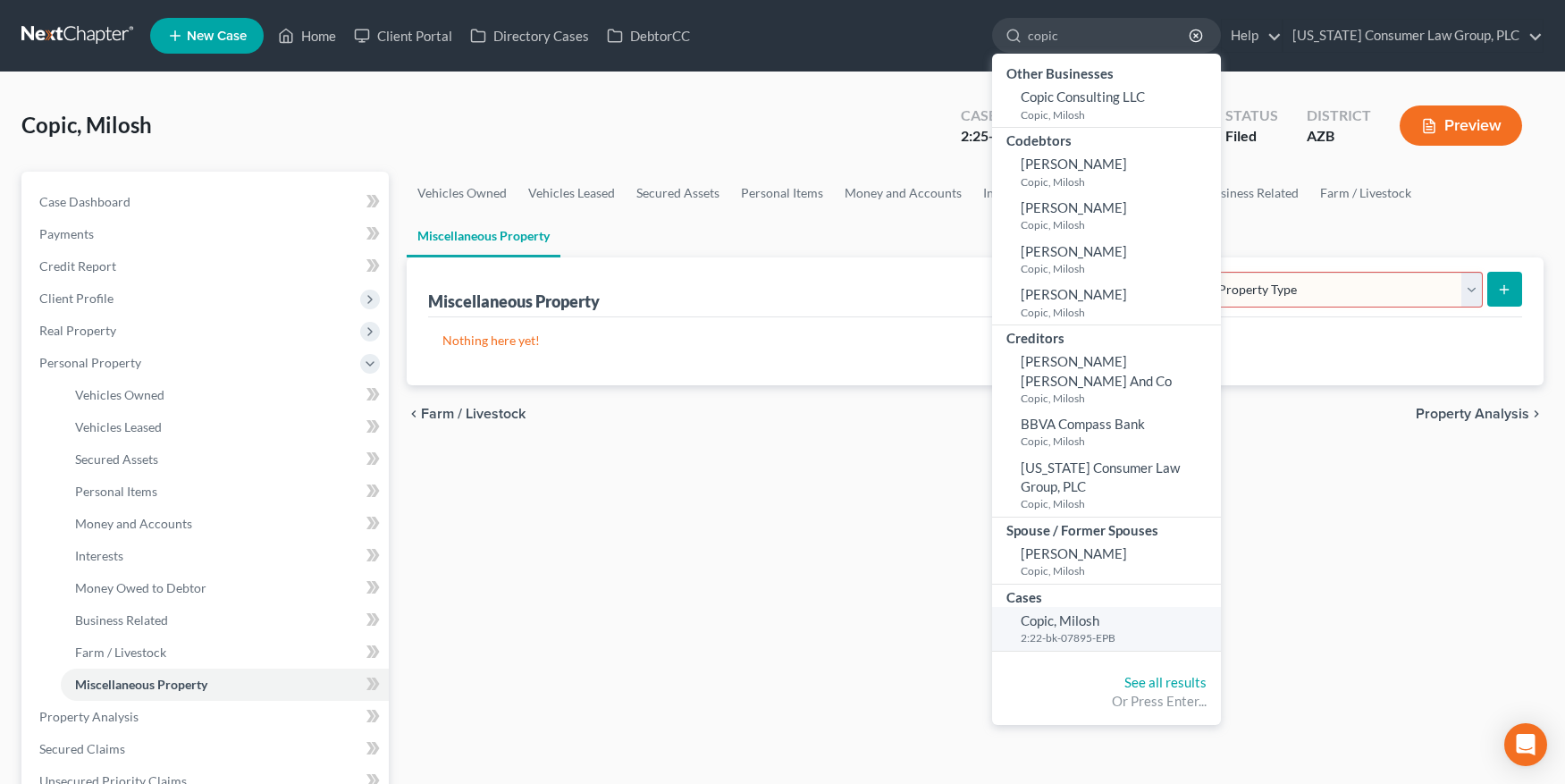
type input "copic"
click at [1100, 612] on span "Copic, Milosh" at bounding box center [1060, 620] width 79 height 16
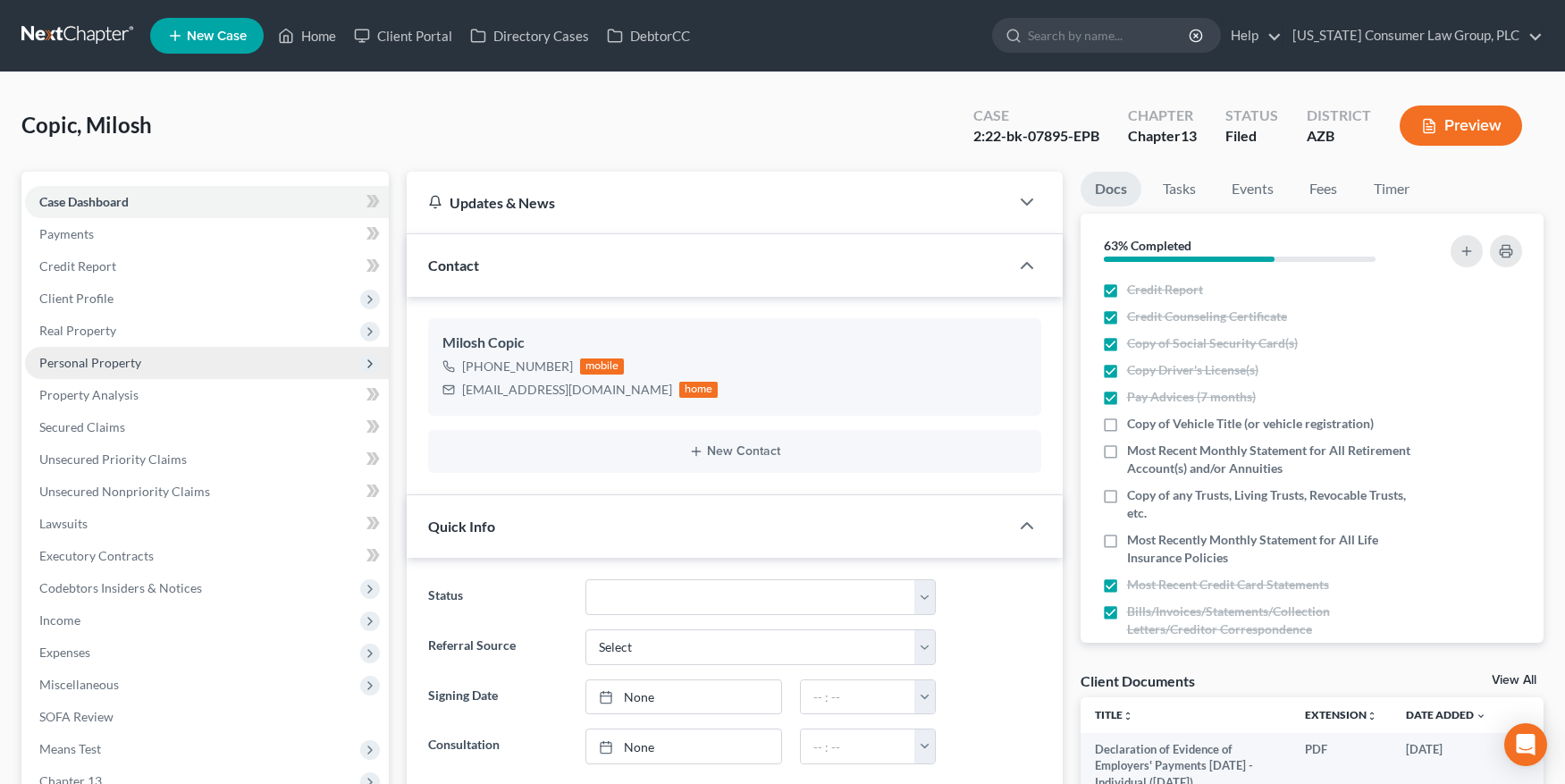
click at [126, 362] on span "Personal Property" at bounding box center [90, 363] width 101 height 16
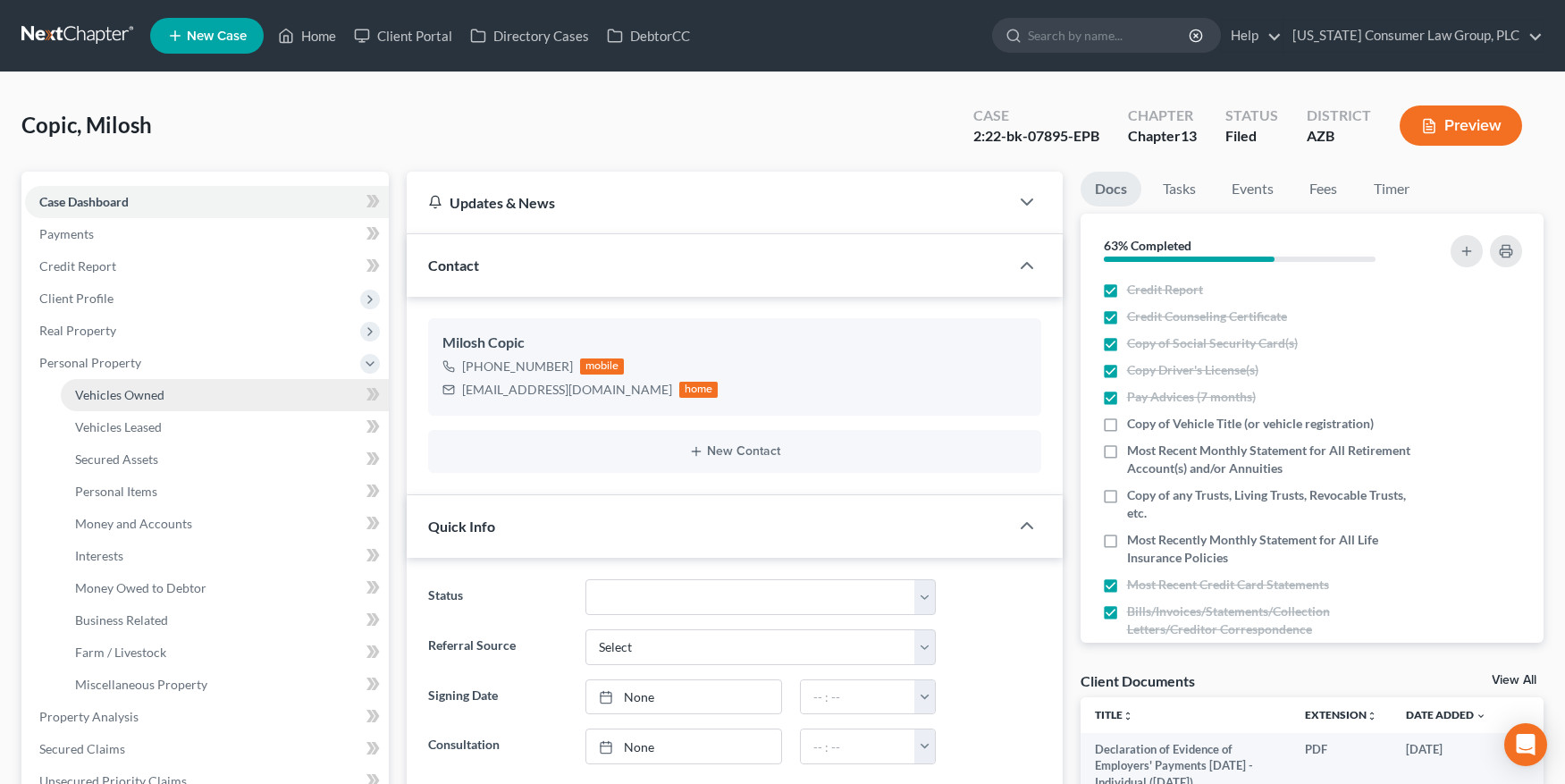
click at [122, 389] on span "Vehicles Owned" at bounding box center [120, 395] width 90 height 16
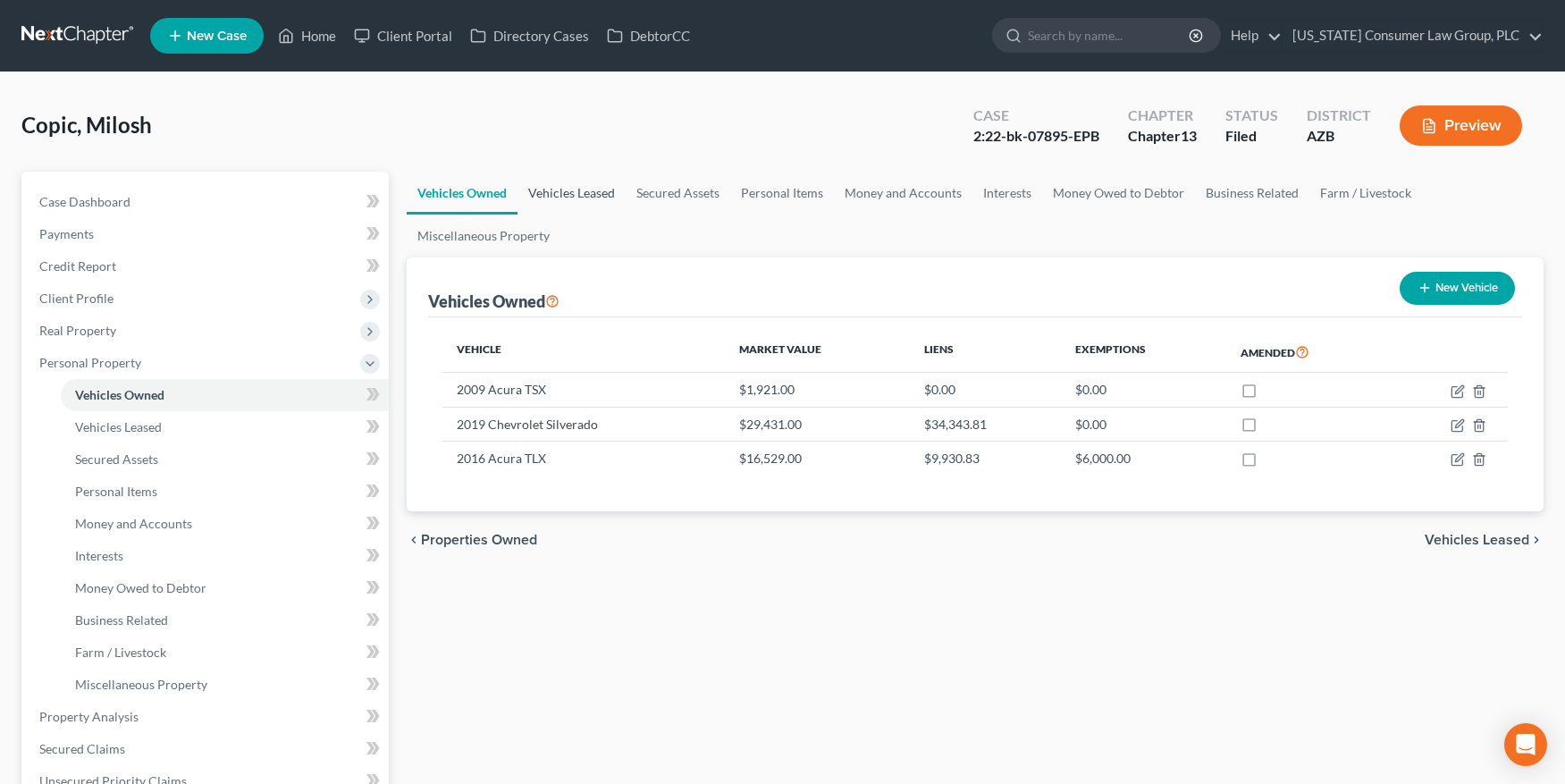
click at [564, 189] on link "Vehicles Leased" at bounding box center [571, 193] width 108 height 43
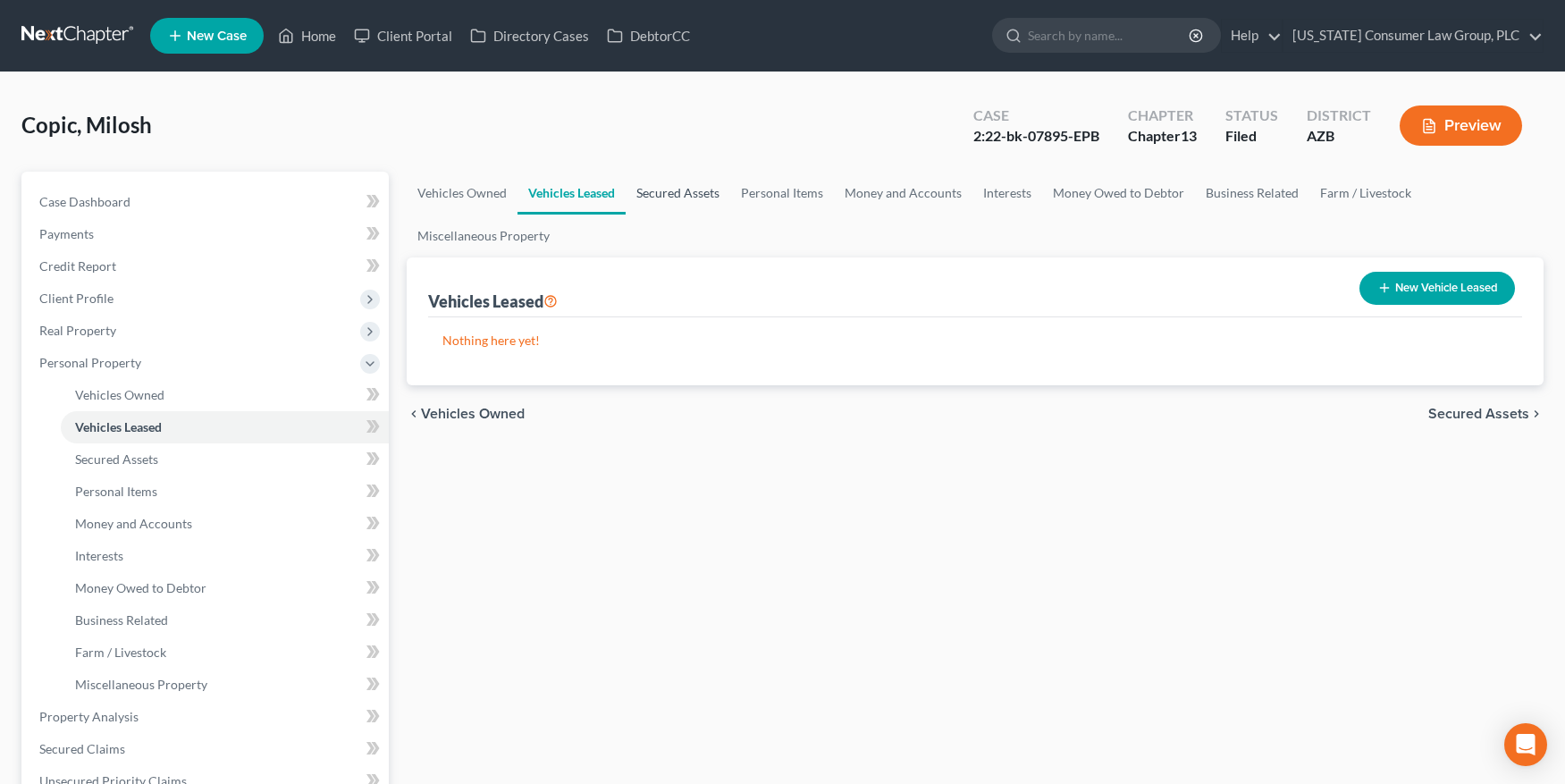
drag, startPoint x: 686, startPoint y: 188, endPoint x: 705, endPoint y: 188, distance: 19.0
click at [686, 188] on link "Secured Assets" at bounding box center [677, 193] width 104 height 43
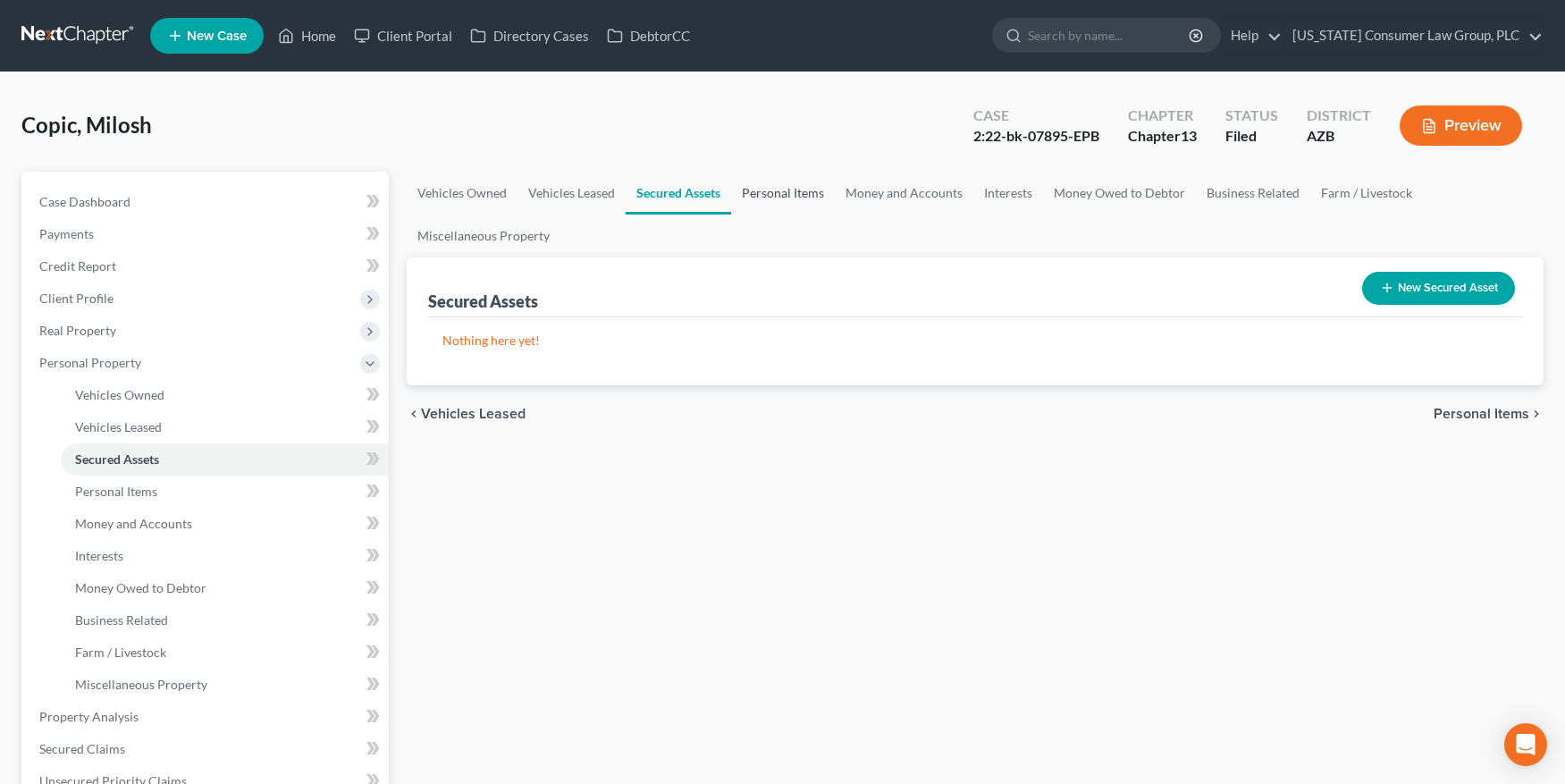
click at [773, 188] on link "Personal Items" at bounding box center [782, 193] width 103 height 43
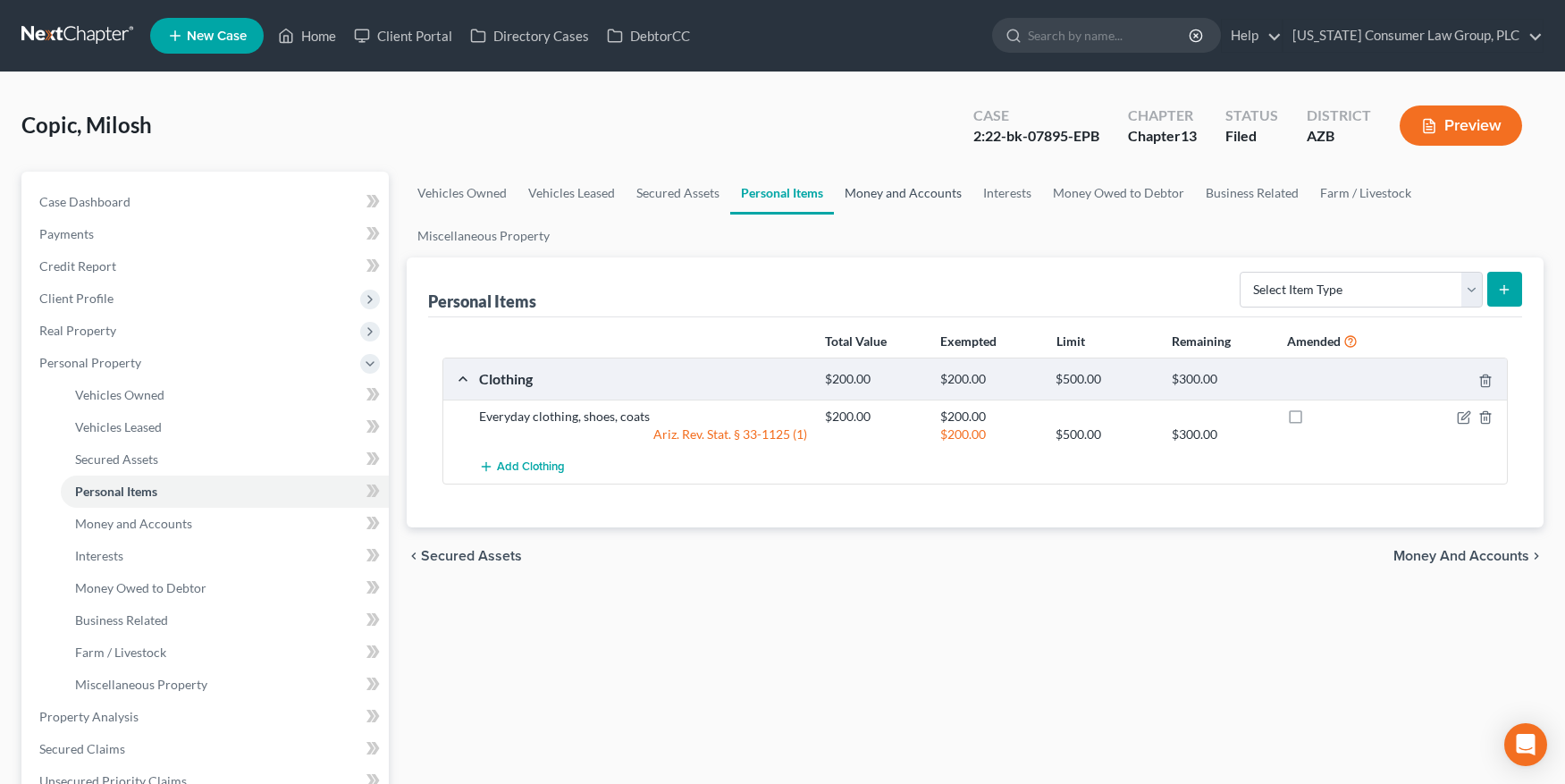
click at [848, 190] on link "Money and Accounts" at bounding box center [903, 193] width 139 height 43
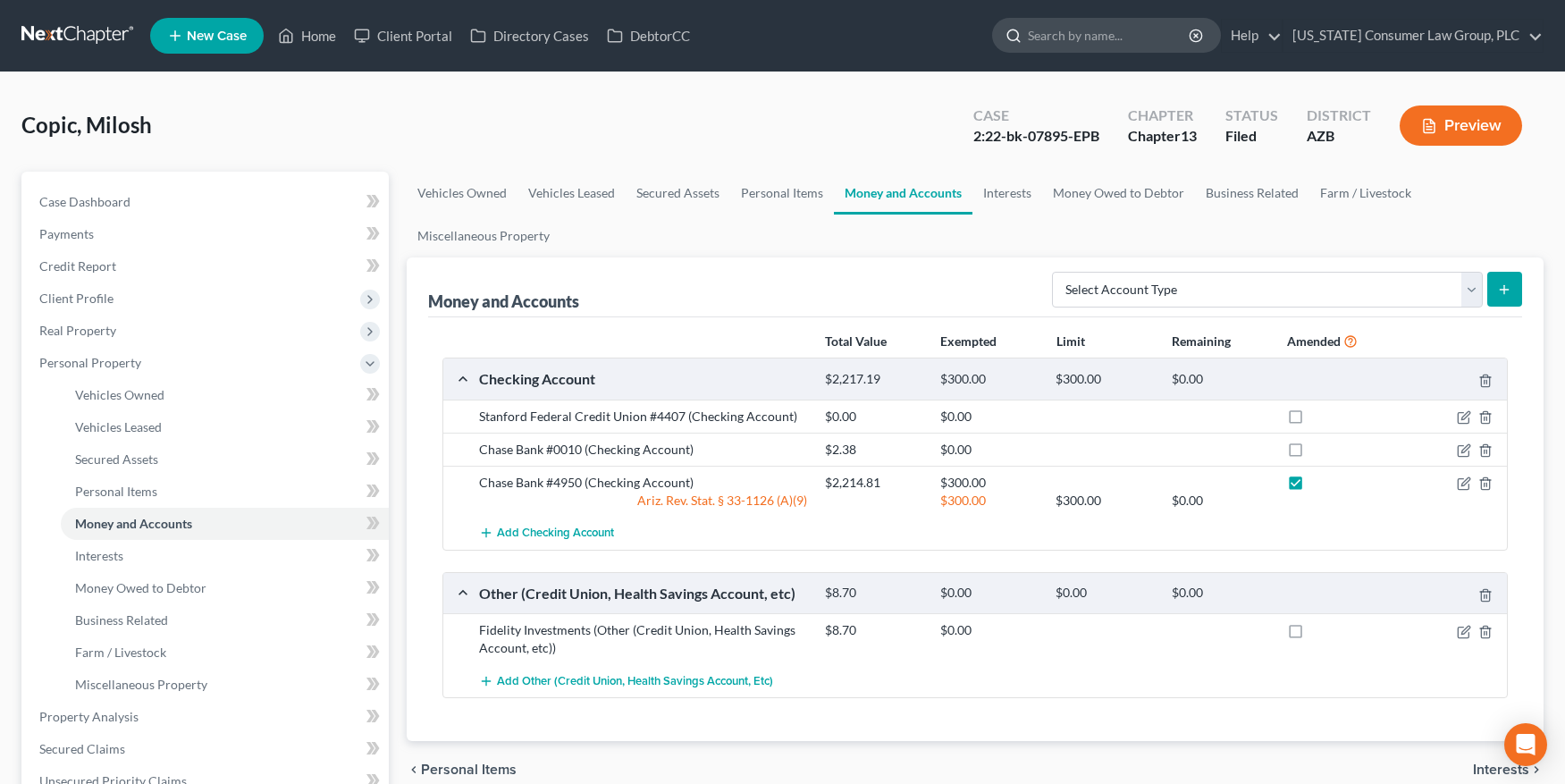
click at [1124, 32] on input "search" at bounding box center [1110, 35] width 164 height 33
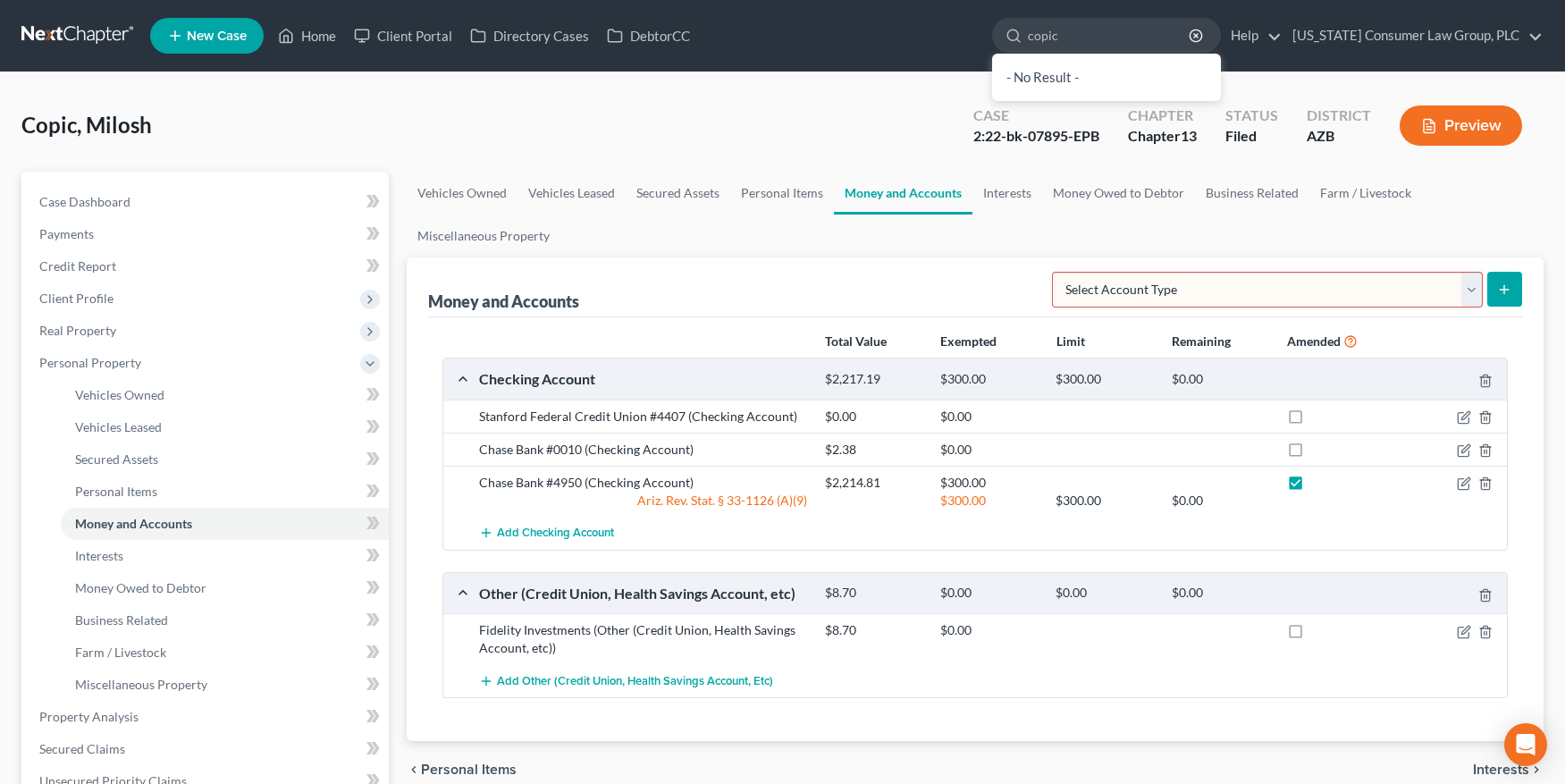
type input "copic"
click at [1125, 40] on input "copic" at bounding box center [1110, 35] width 164 height 33
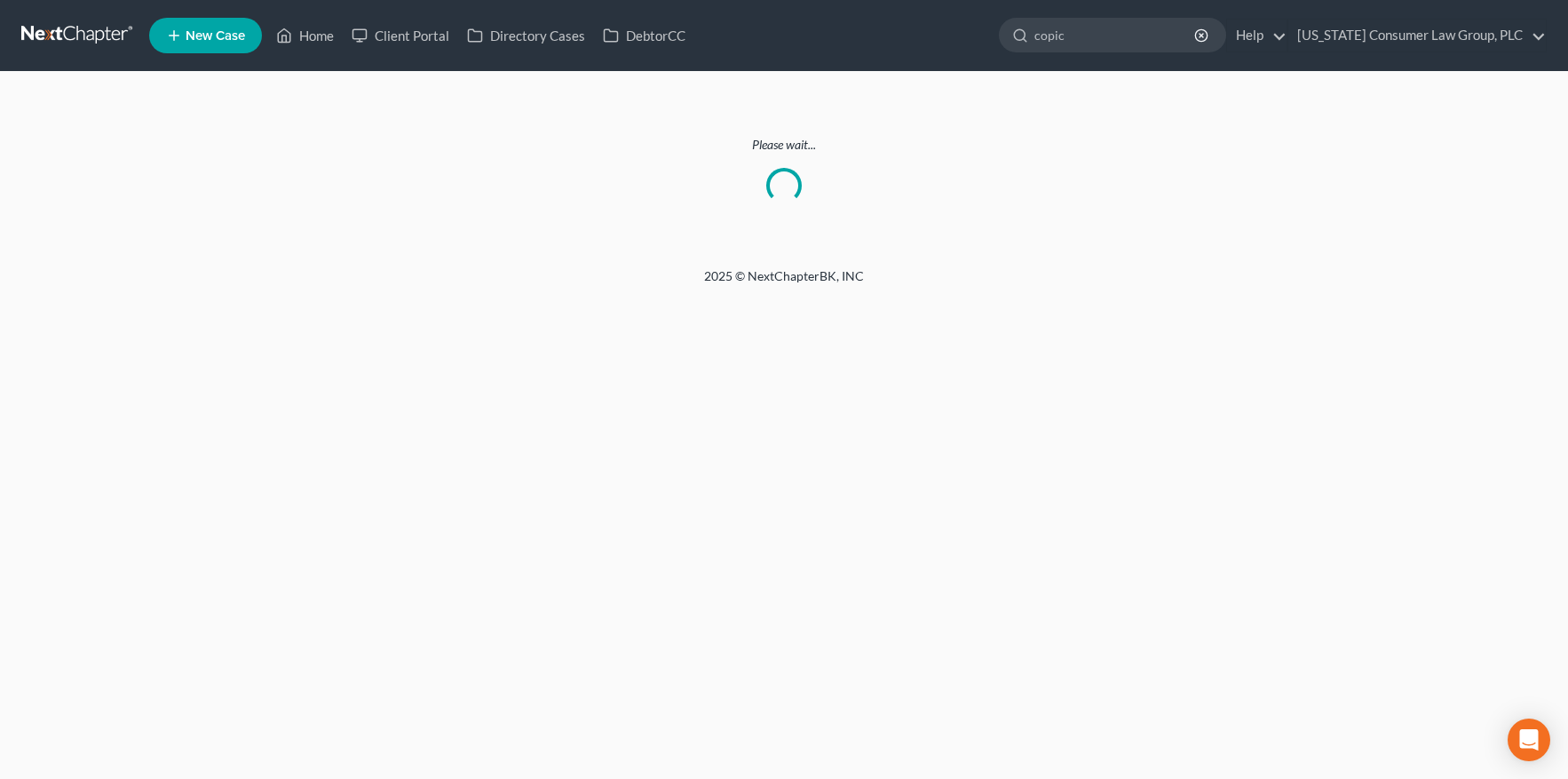
click at [141, 117] on div "Please wait..." at bounding box center [784, 170] width 1568 height 196
click at [105, 34] on link at bounding box center [78, 35] width 113 height 32
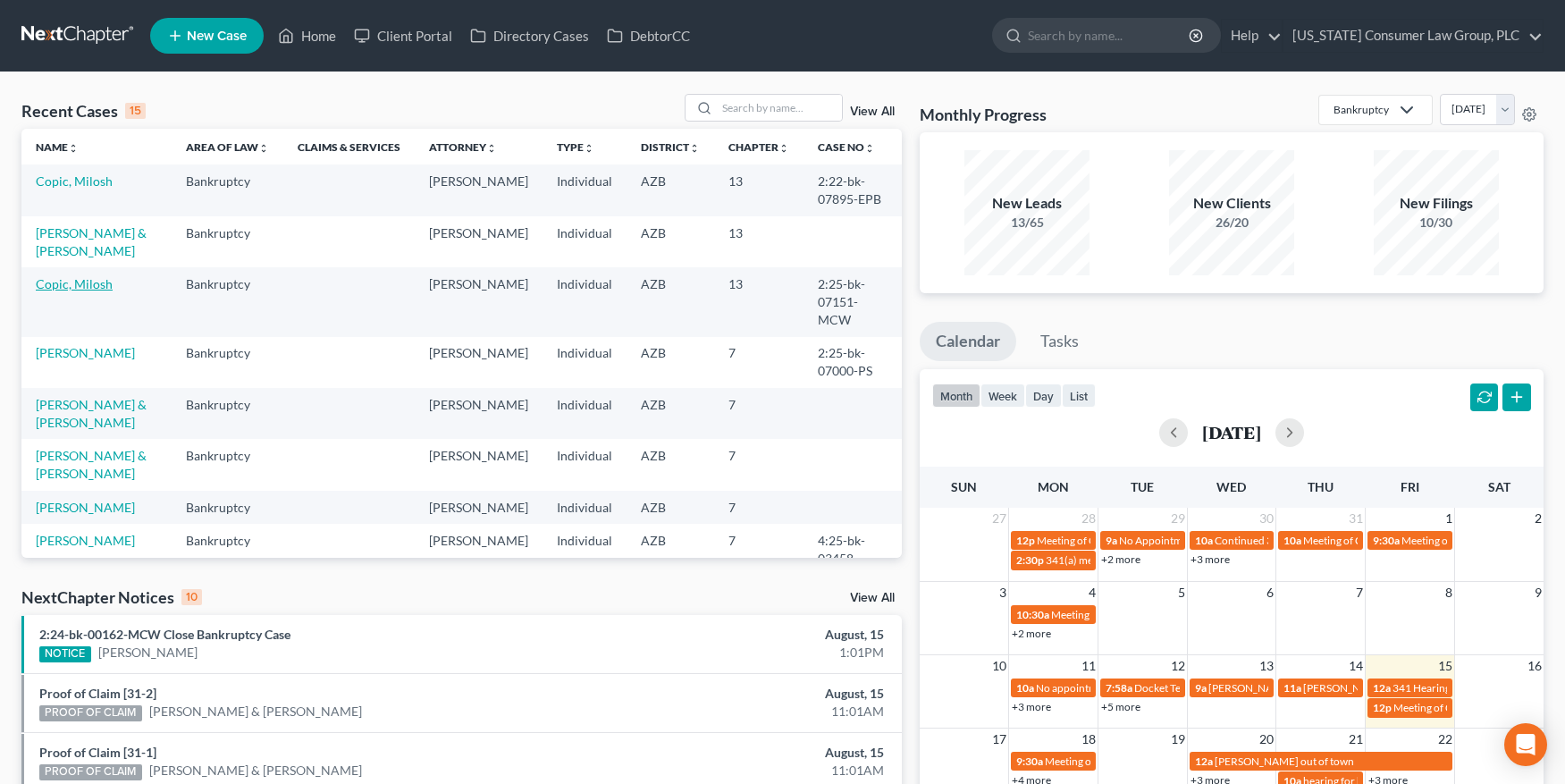
click at [69, 287] on link "Copic, Milosh" at bounding box center [74, 284] width 77 height 16
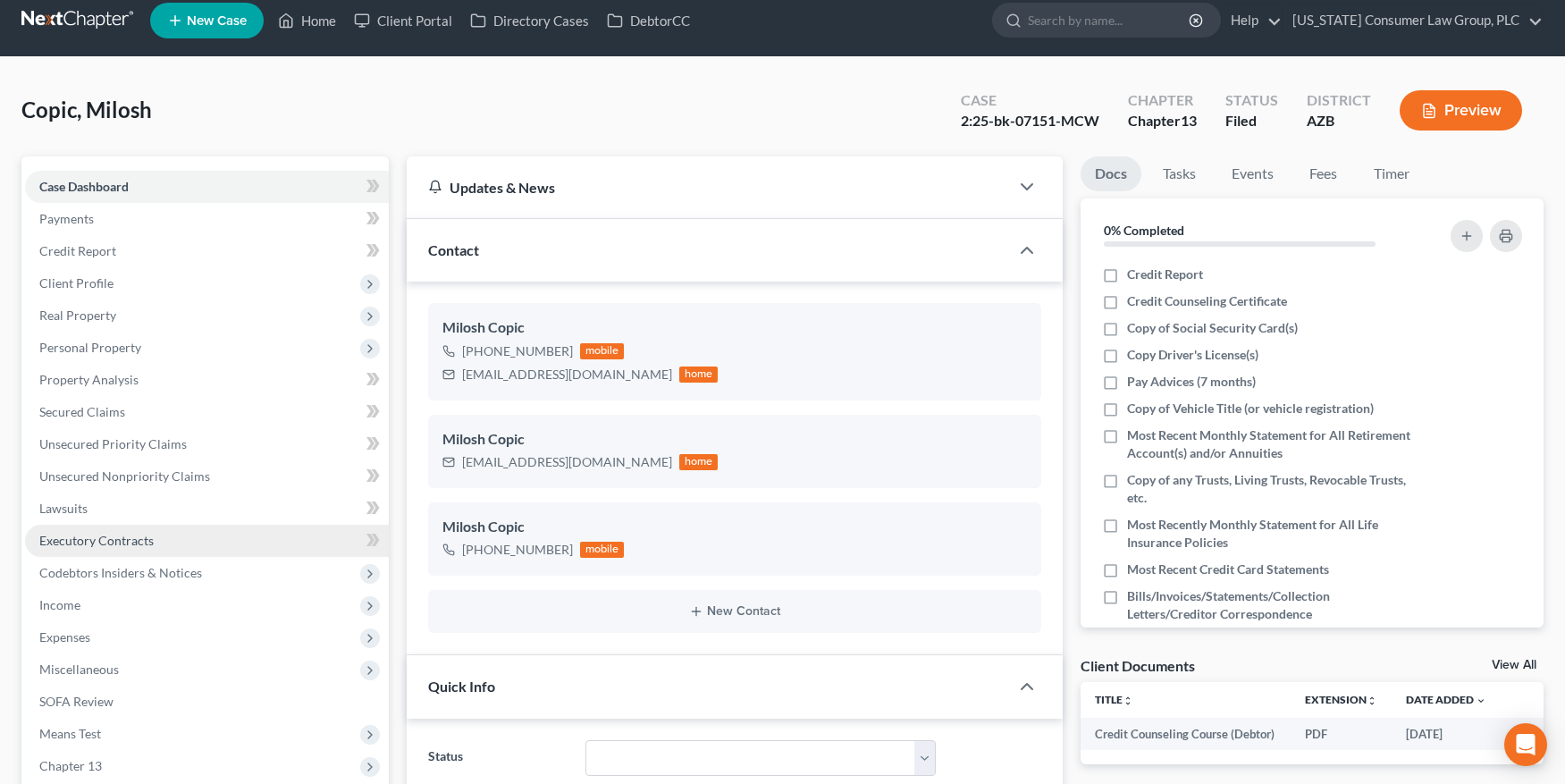
scroll to position [138, 0]
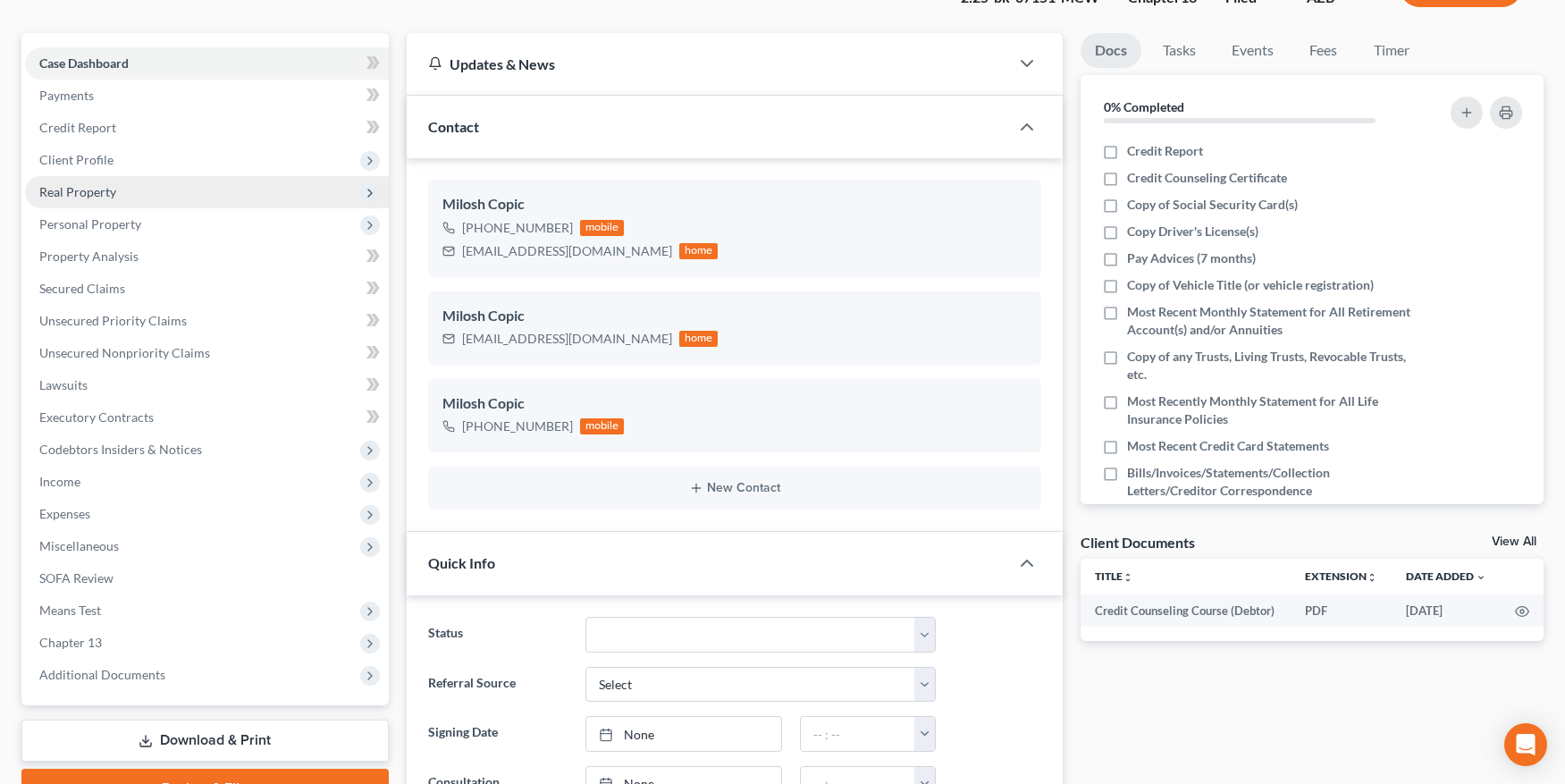
click at [103, 193] on span "Real Property" at bounding box center [77, 192] width 77 height 16
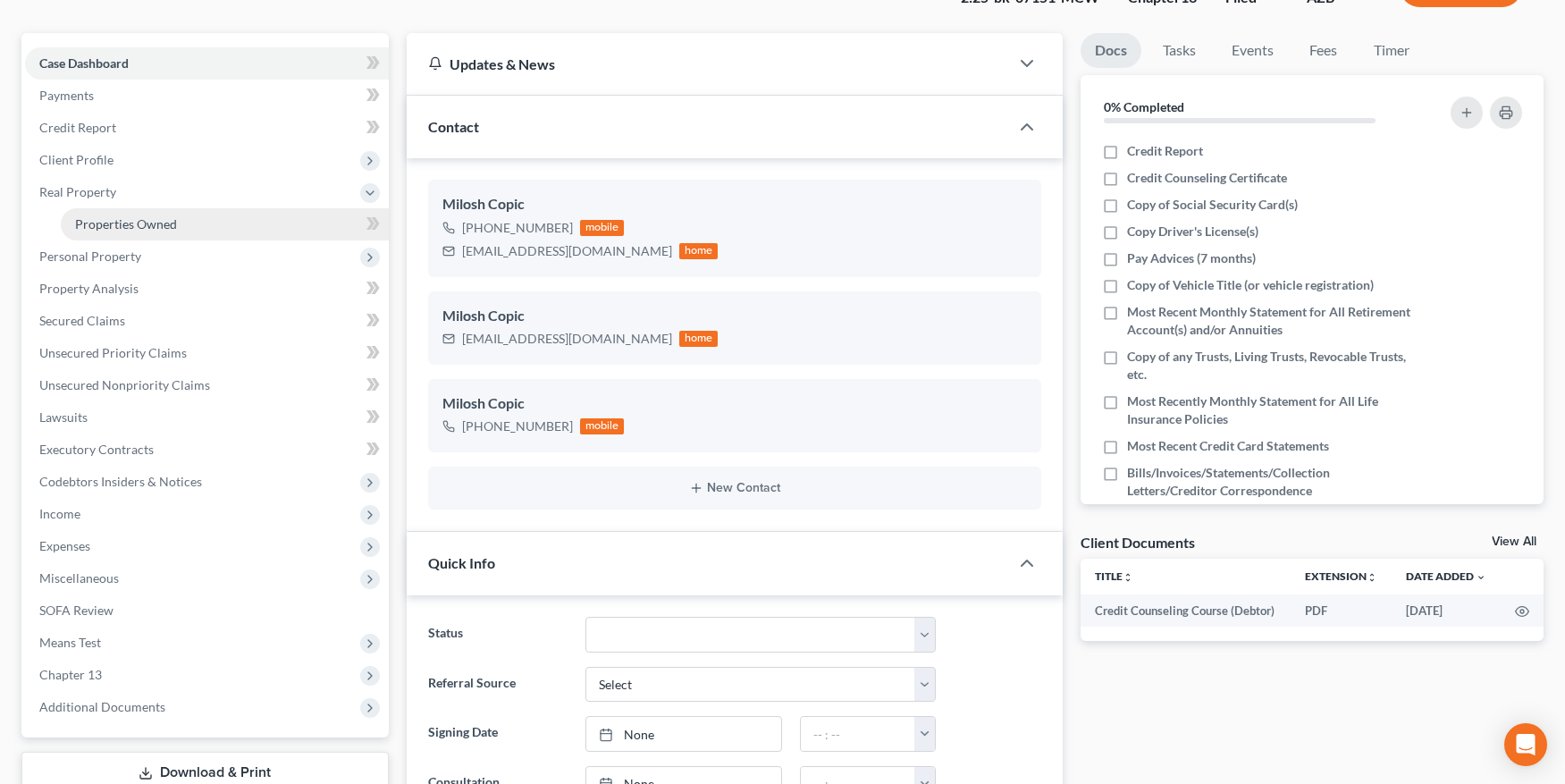
click at [102, 214] on link "Properties Owned" at bounding box center [224, 223] width 328 height 32
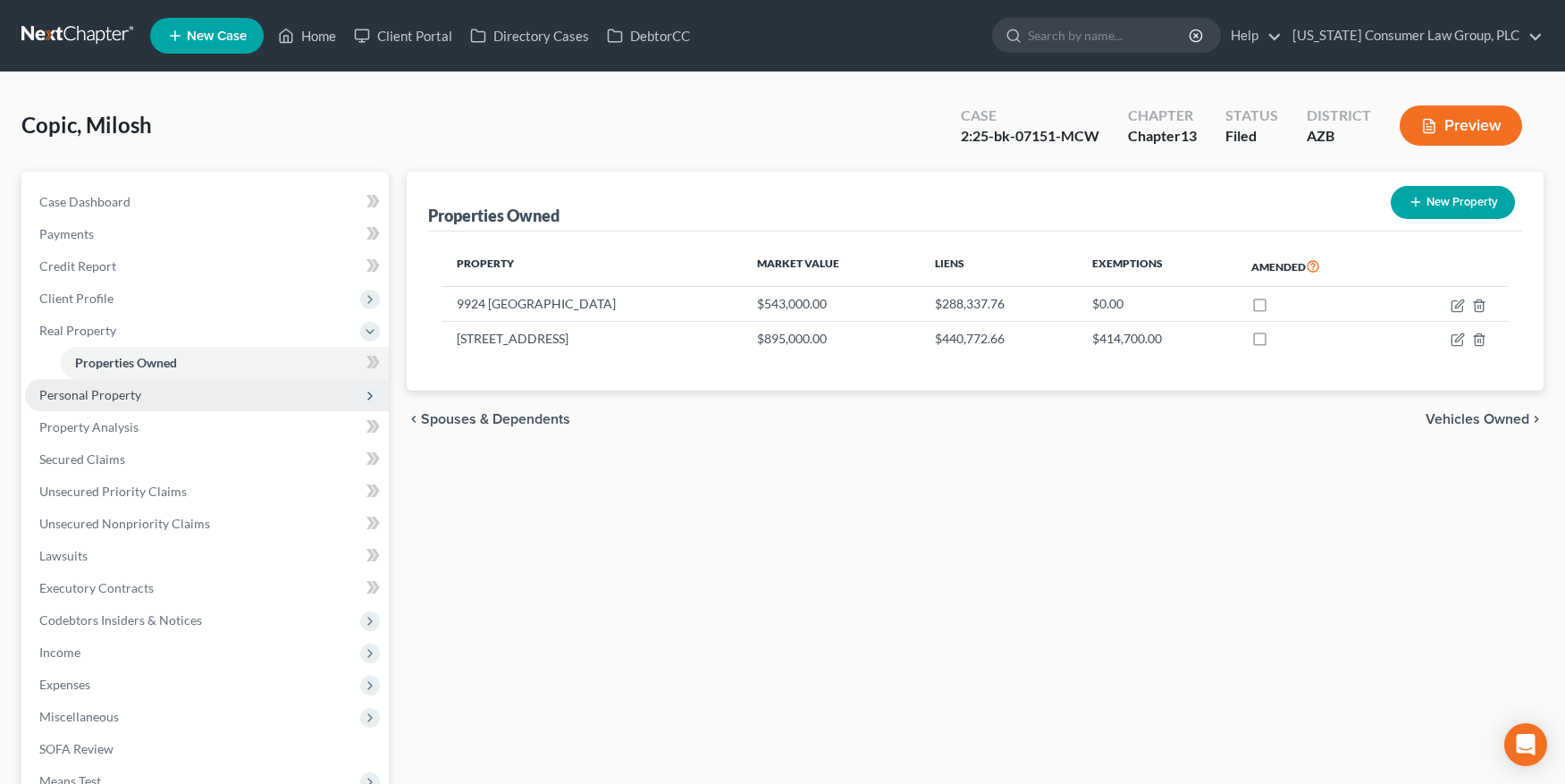
click at [84, 397] on span "Personal Property" at bounding box center [90, 395] width 101 height 16
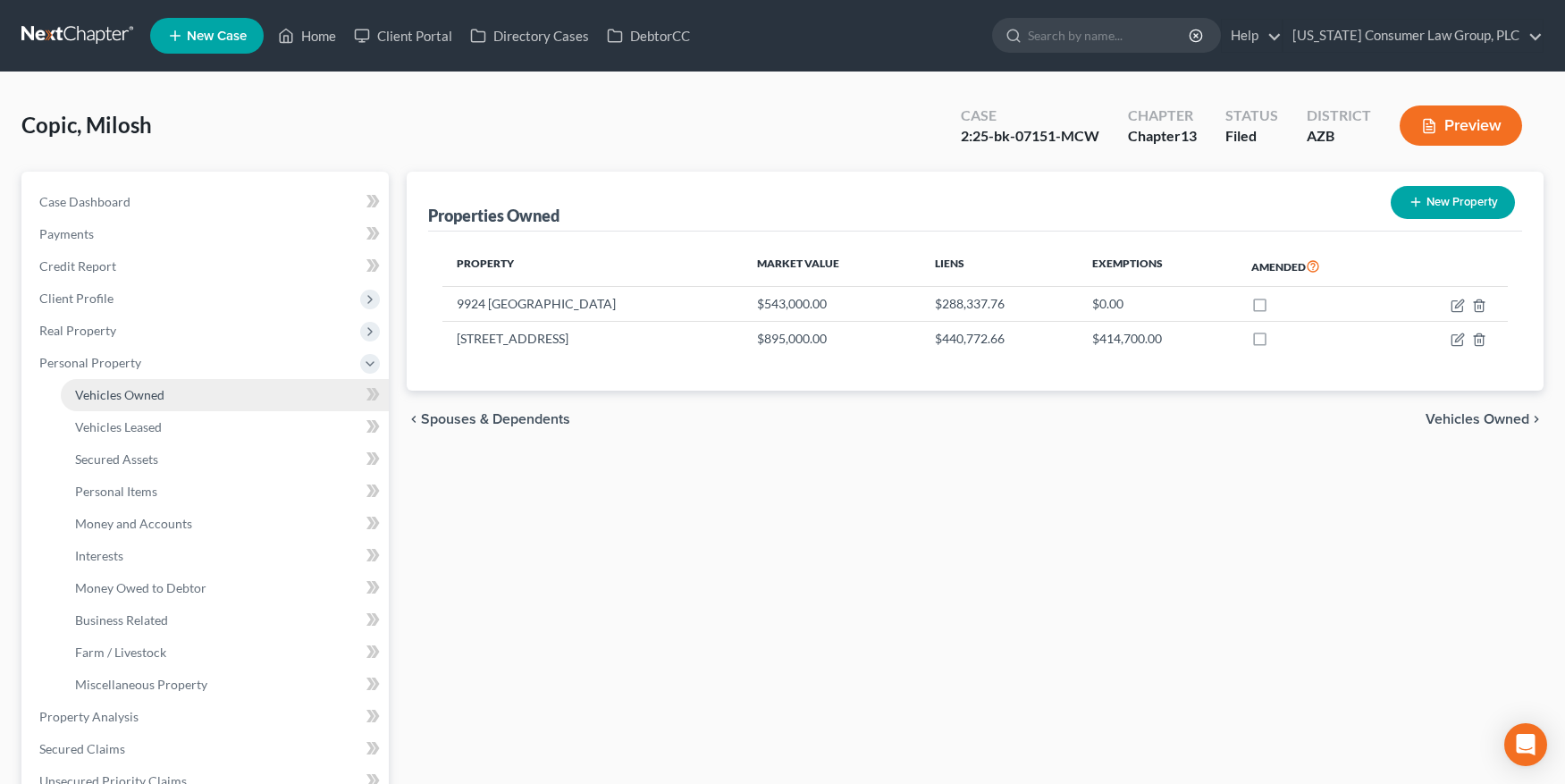
click at [92, 403] on link "Vehicles Owned" at bounding box center [224, 394] width 328 height 32
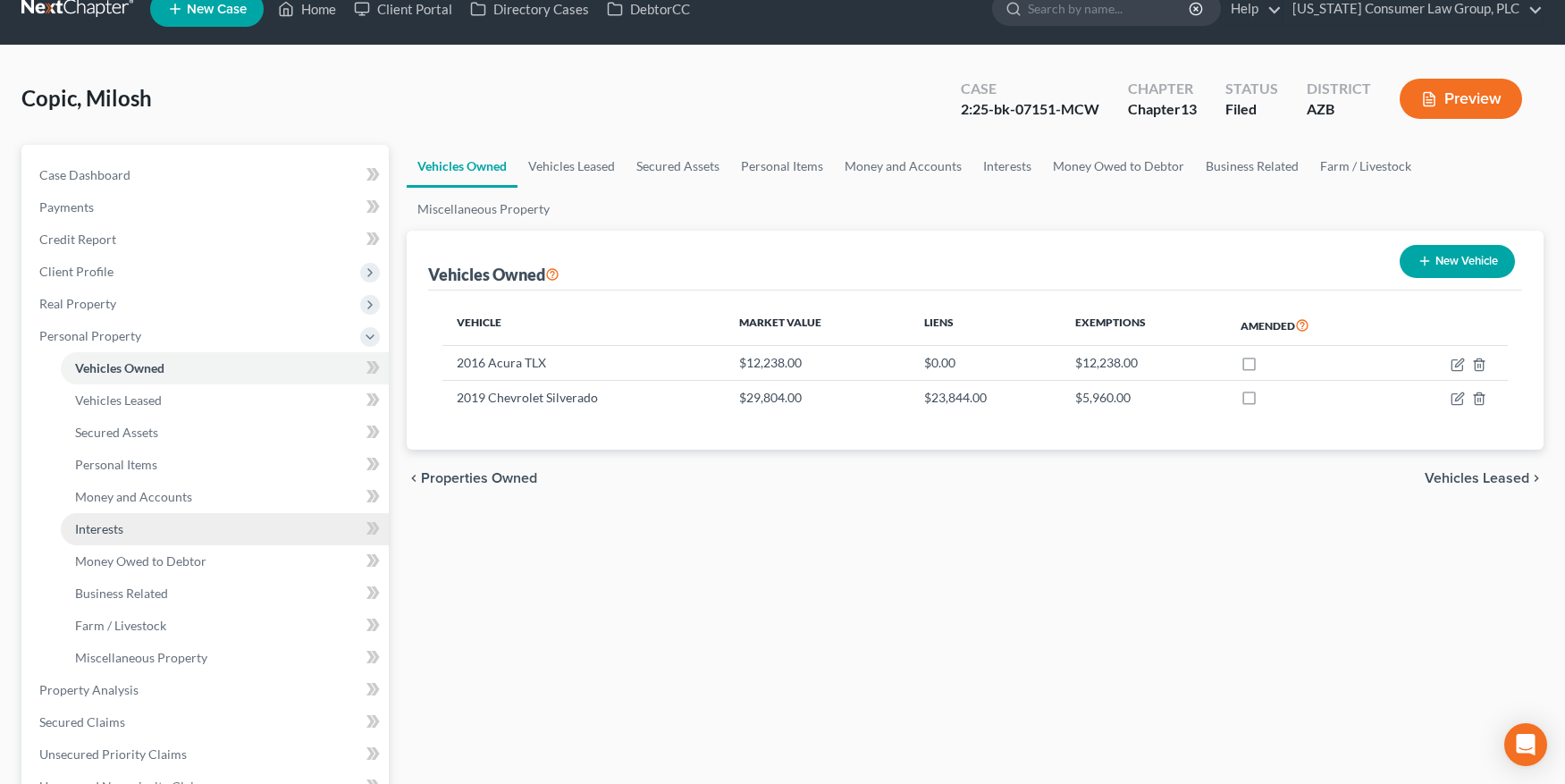
scroll to position [34, 0]
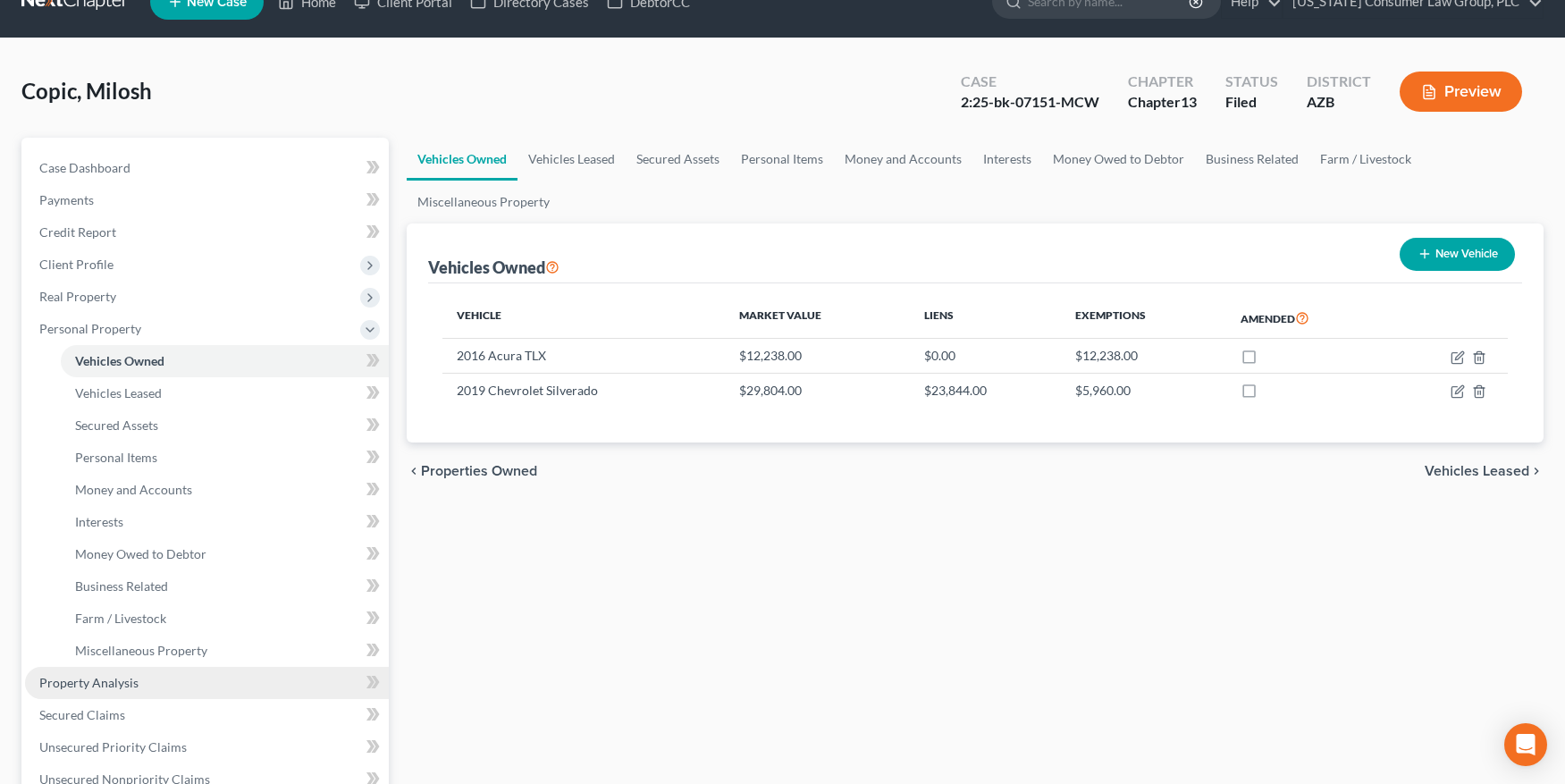
click at [121, 676] on span "Property Analysis" at bounding box center [89, 683] width 100 height 16
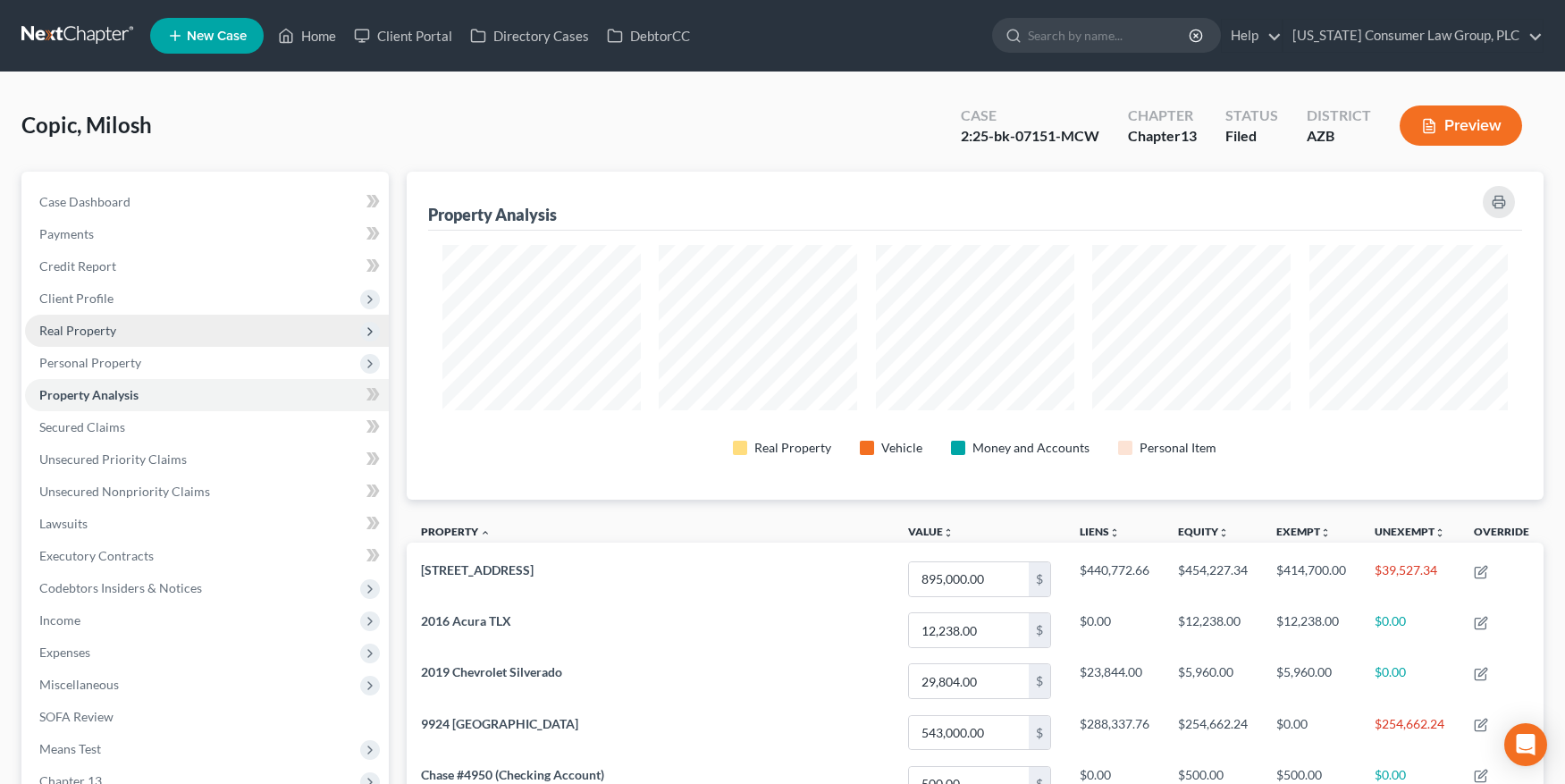
click at [113, 328] on span "Real Property" at bounding box center [77, 331] width 77 height 16
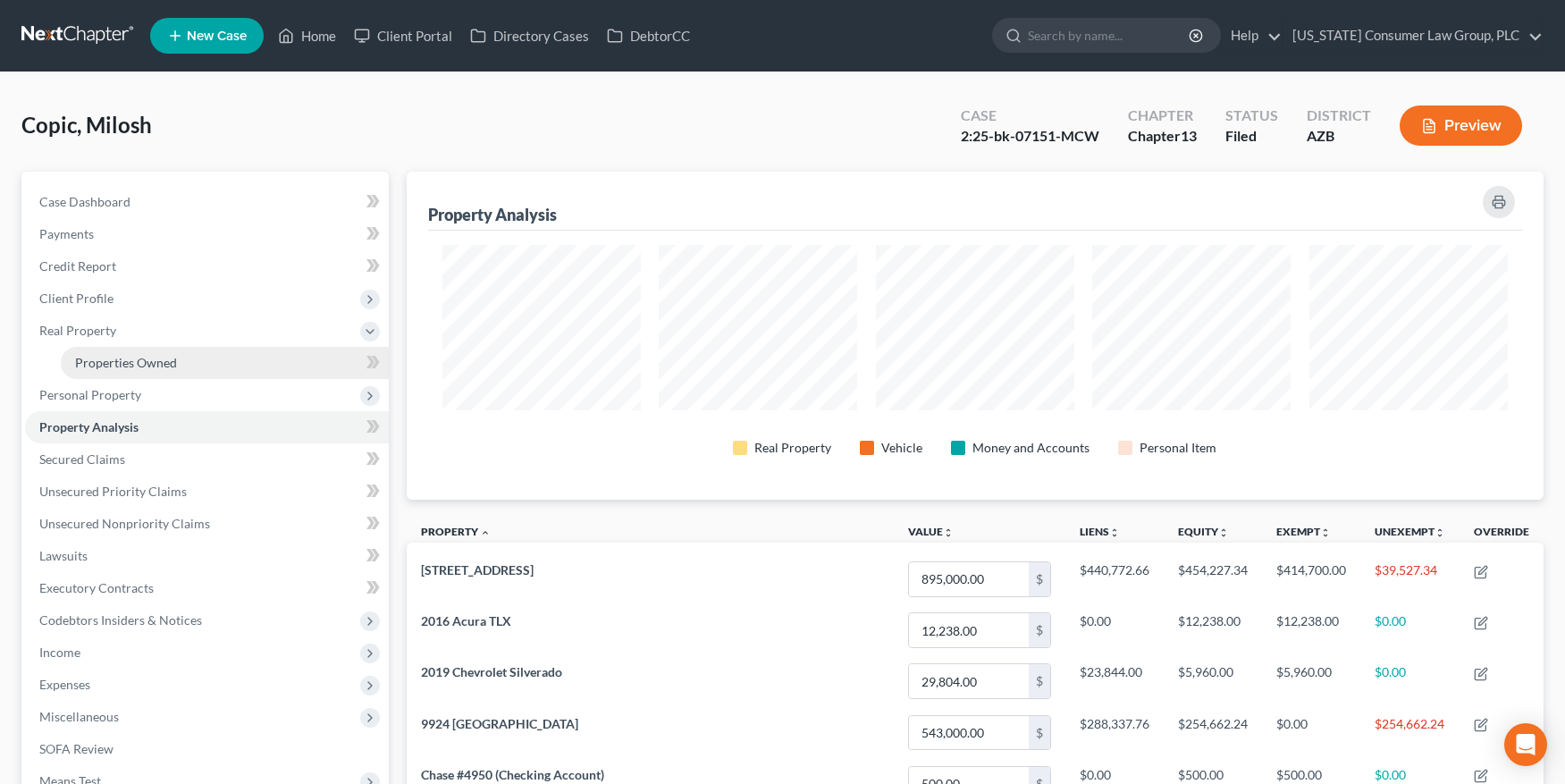
click at [112, 360] on span "Properties Owned" at bounding box center [126, 363] width 101 height 16
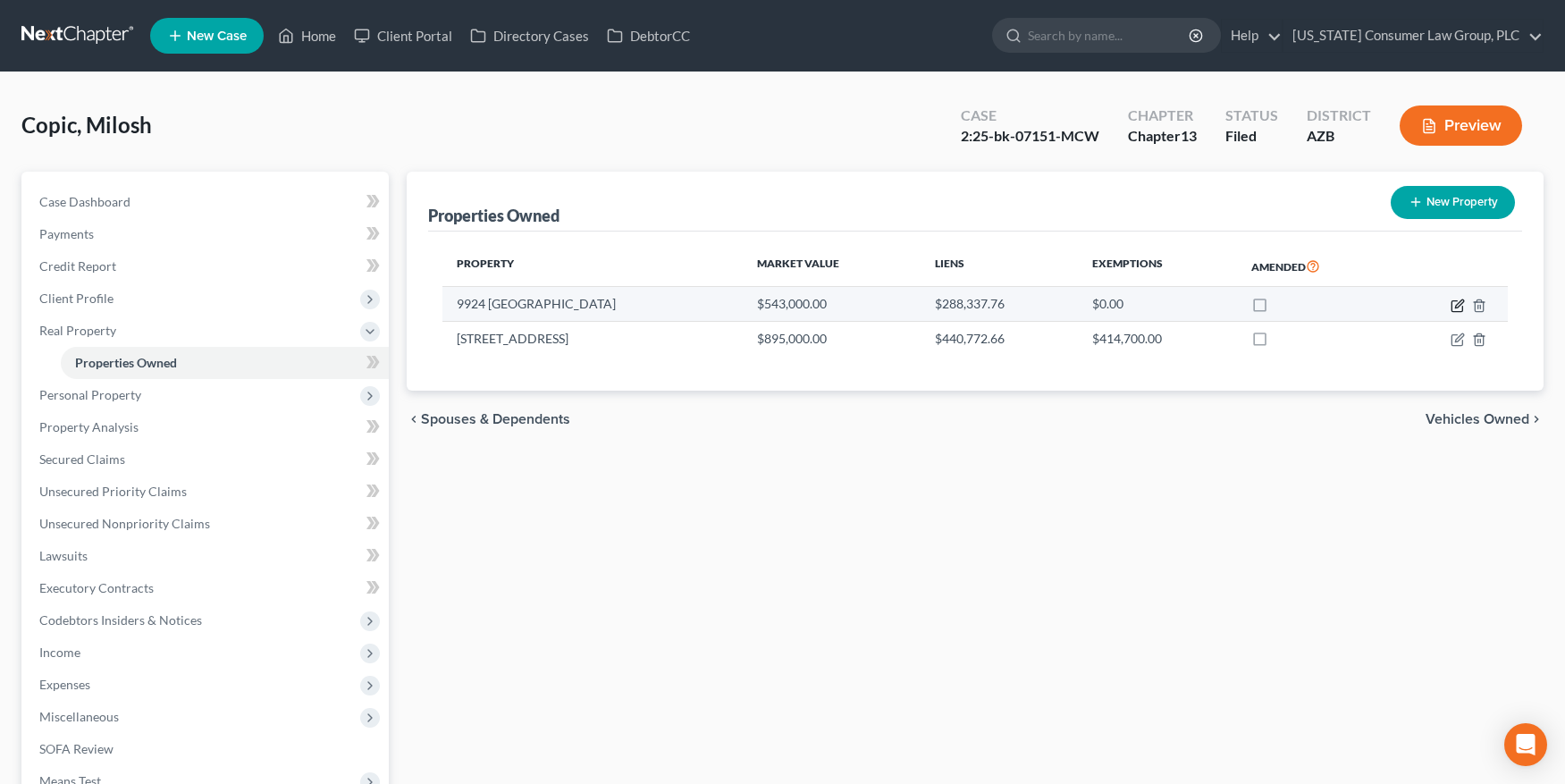
click at [1455, 304] on icon "button" at bounding box center [1458, 305] width 15 height 15
select select "15"
select select "0"
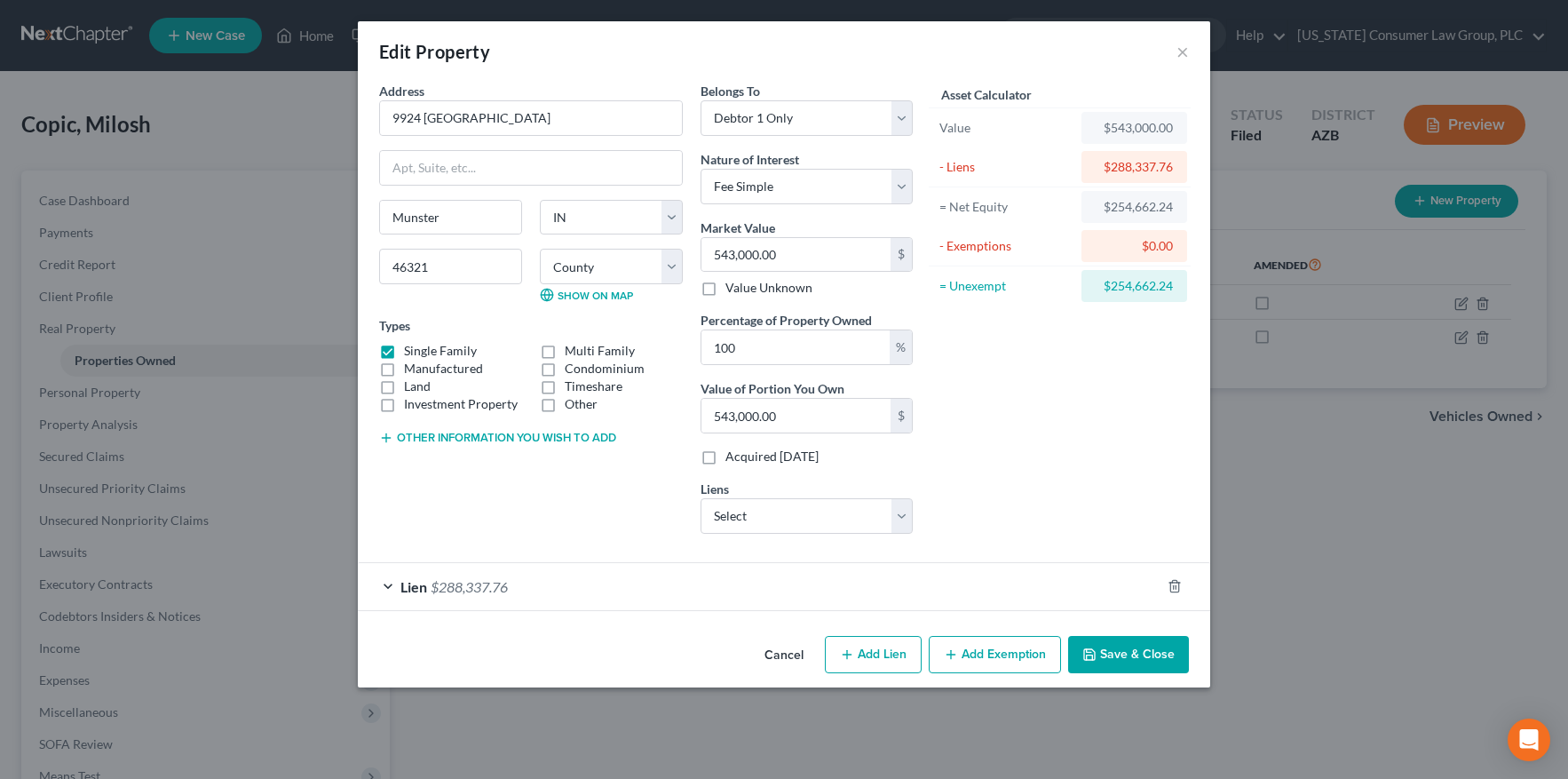
click at [416, 589] on span "Lien" at bounding box center [413, 585] width 26 height 16
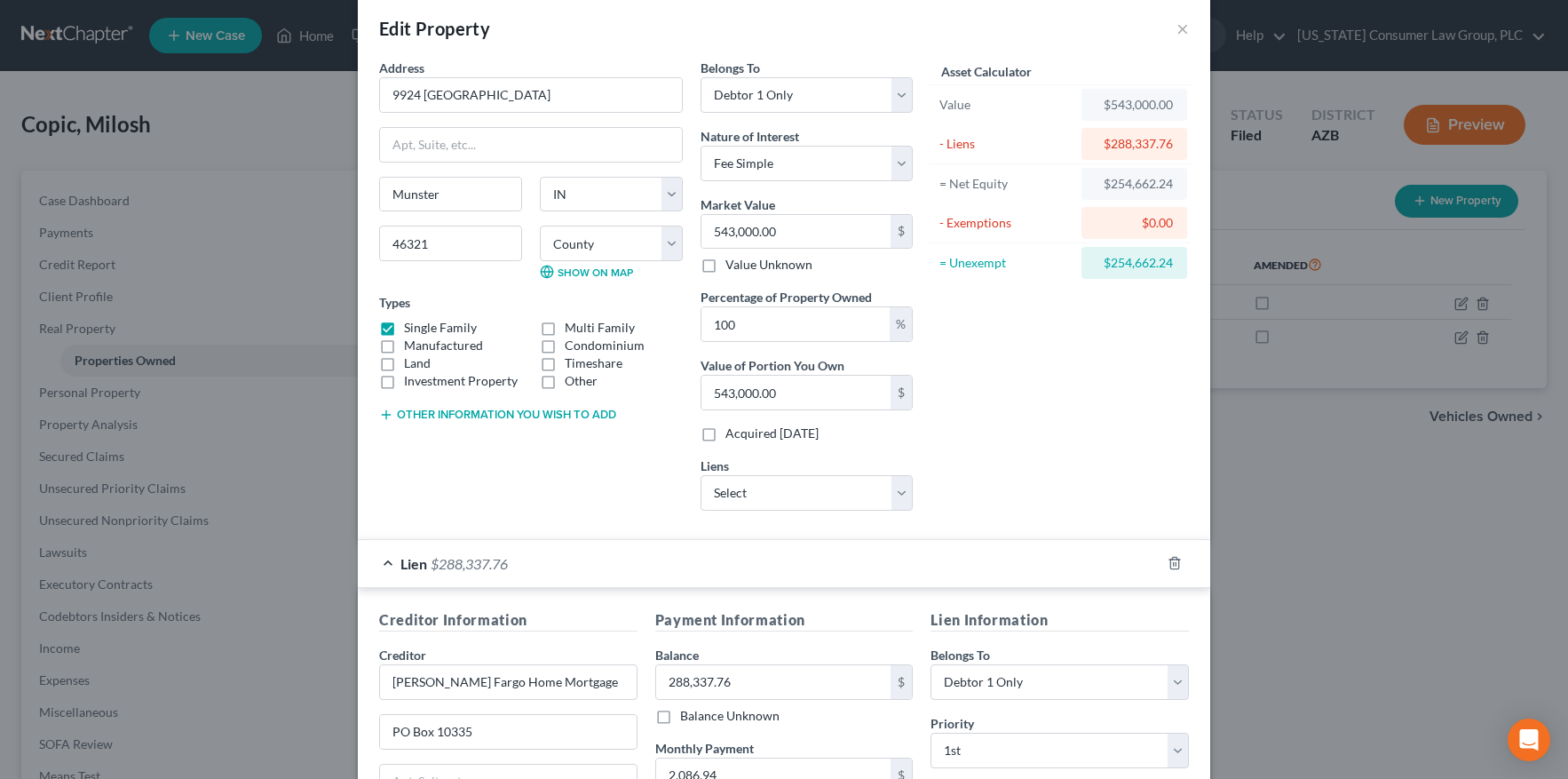
scroll to position [322, 0]
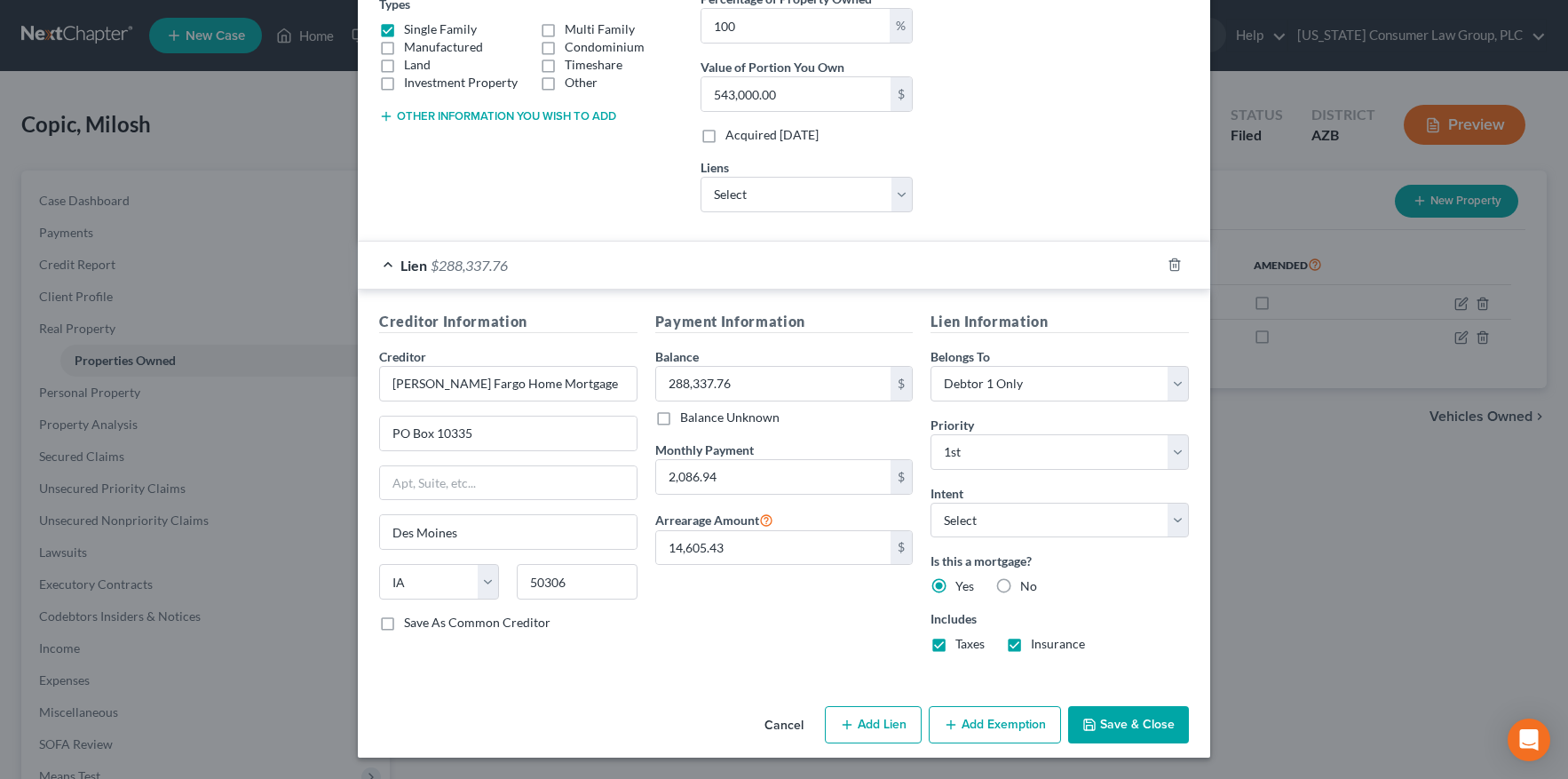
click at [1107, 715] on button "Save & Close" at bounding box center [1128, 724] width 121 height 37
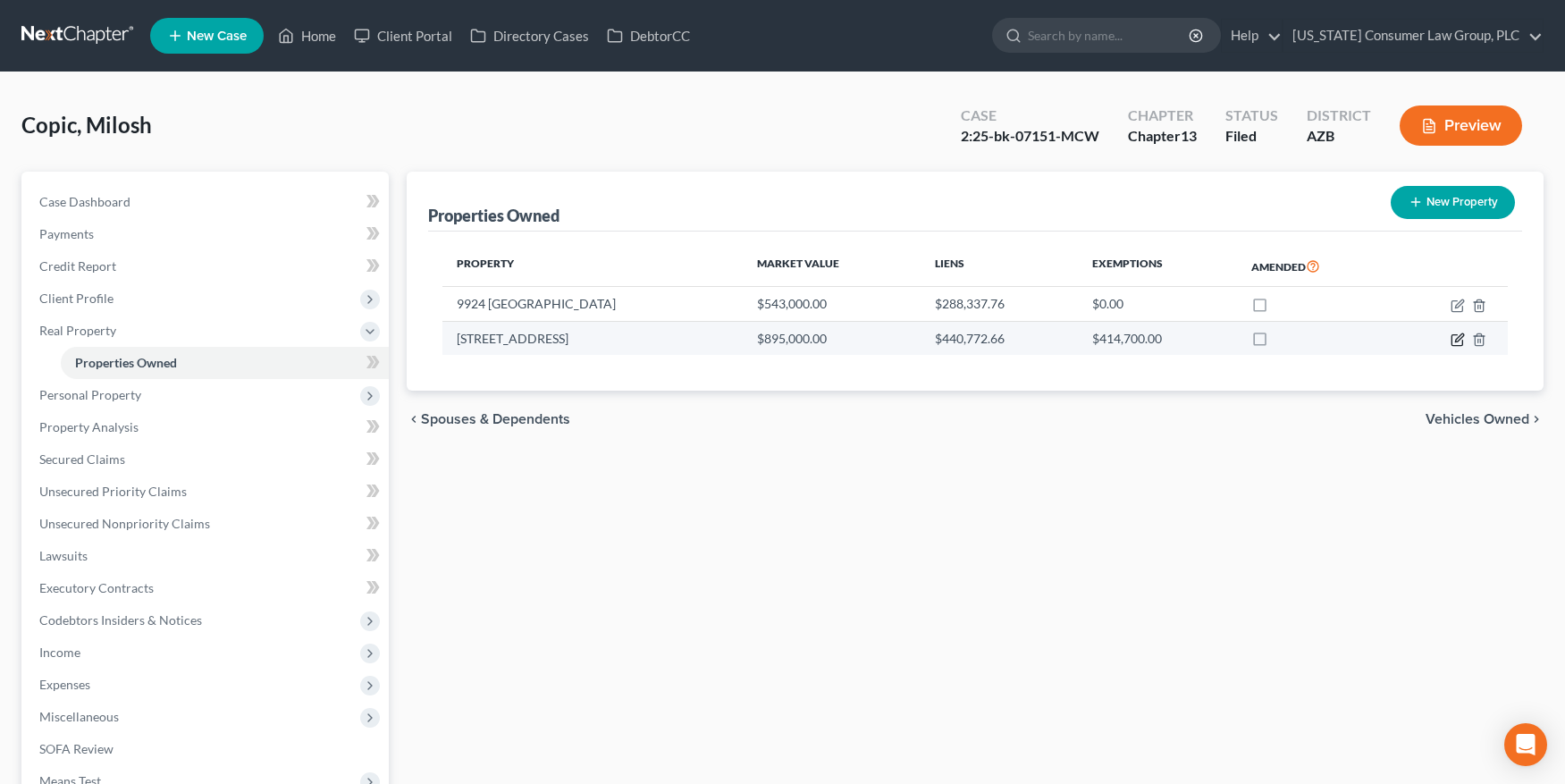
click at [1454, 338] on icon "button" at bounding box center [1458, 339] width 15 height 15
select select "3"
select select "0"
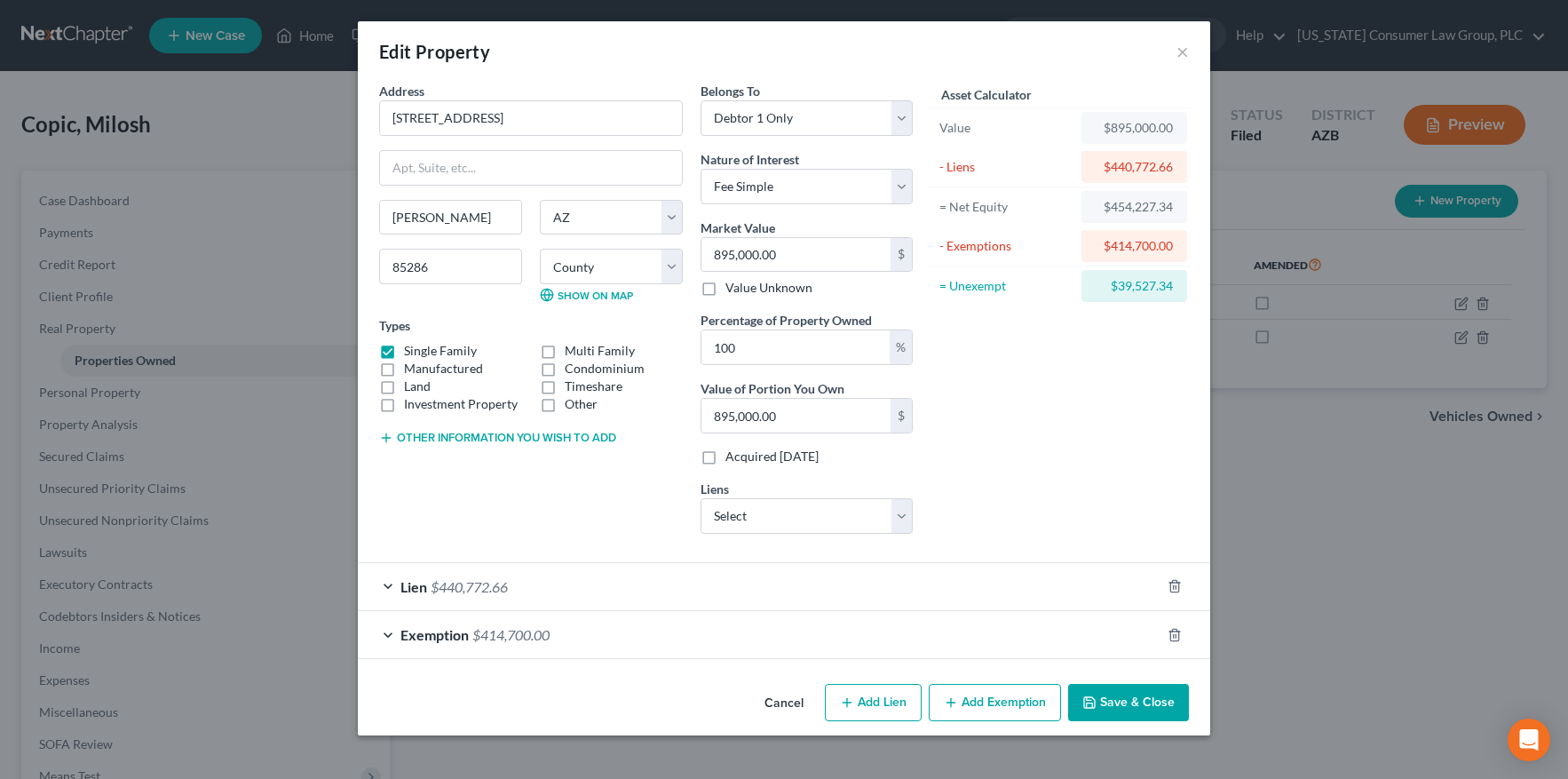
click at [467, 639] on span "Exemption" at bounding box center [434, 634] width 69 height 16
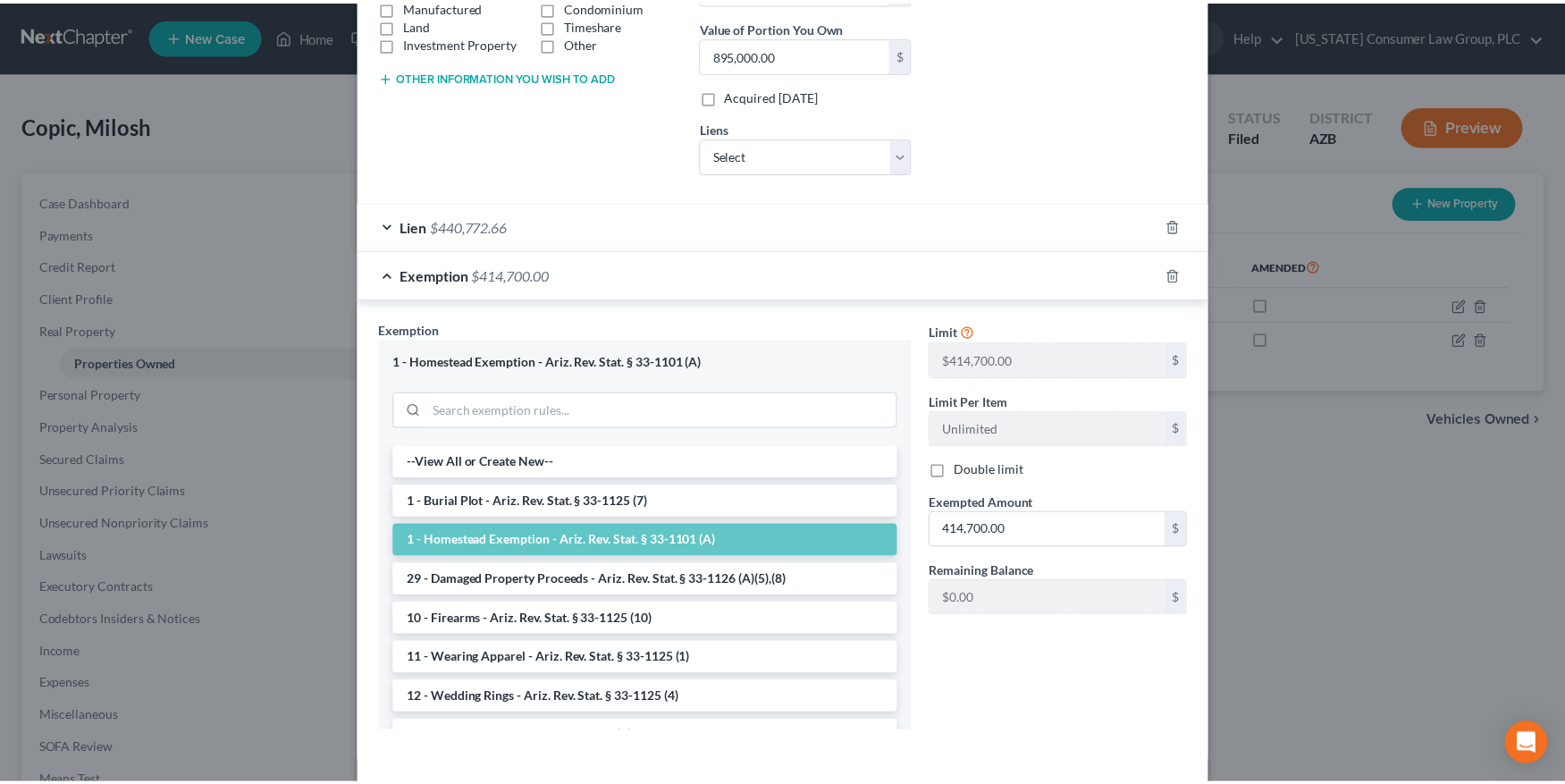
scroll to position [439, 0]
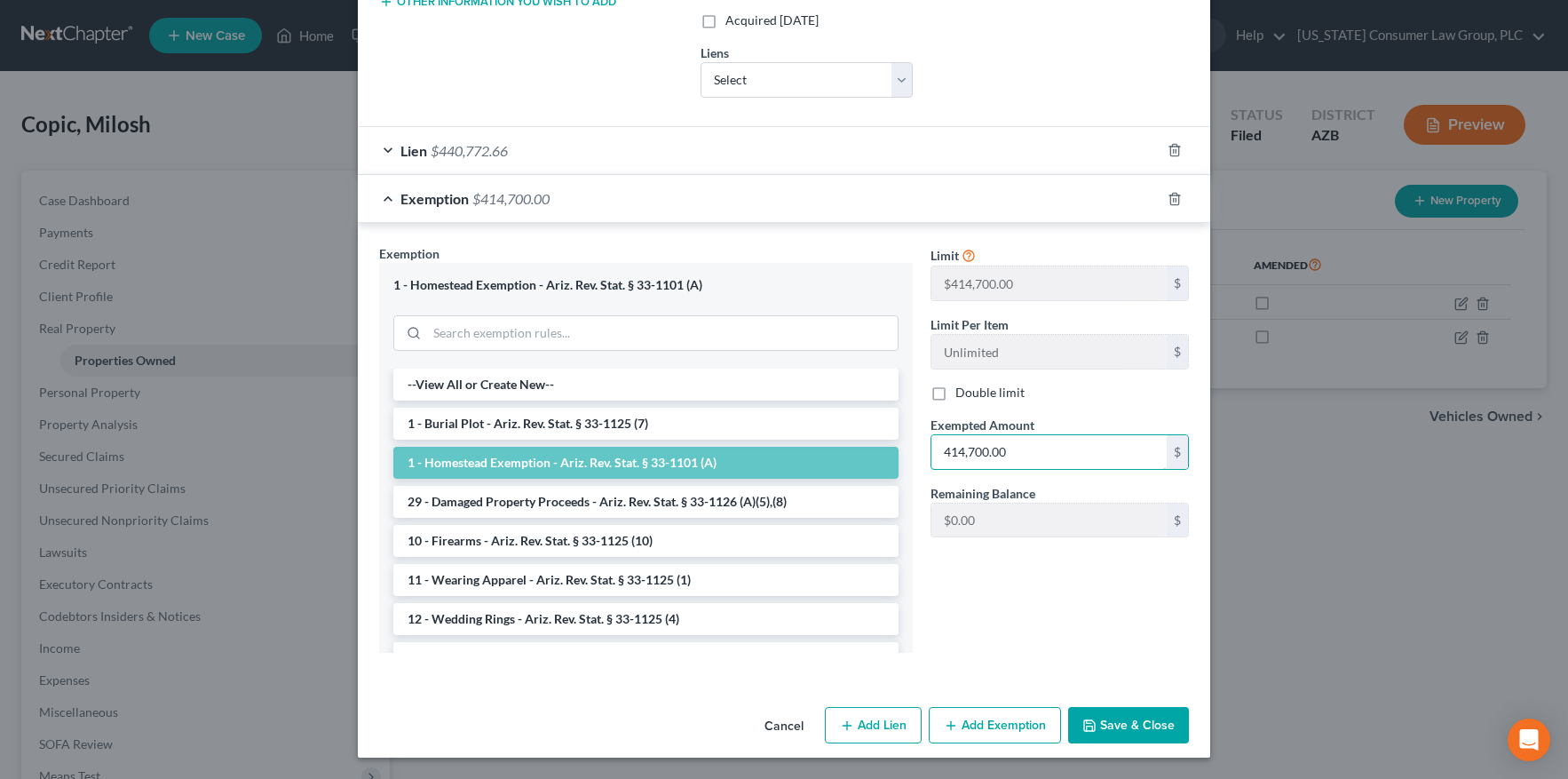
drag, startPoint x: 1038, startPoint y: 449, endPoint x: 911, endPoint y: 437, distance: 127.6
click at [911, 437] on div "Exemption Set must be selected for CA. Exemption * 1 - Homestead Exemption - Ar…" at bounding box center [784, 455] width 828 height 422
click at [911, 437] on div "Exemption Set must be selected for CA. Exemption * 1 - Homestead Exemption - Ar…" at bounding box center [645, 454] width 551 height 421
drag, startPoint x: 1021, startPoint y: 452, endPoint x: 1044, endPoint y: 448, distance: 23.3
click at [1044, 448] on input "414,700.00" at bounding box center [1049, 452] width 235 height 34
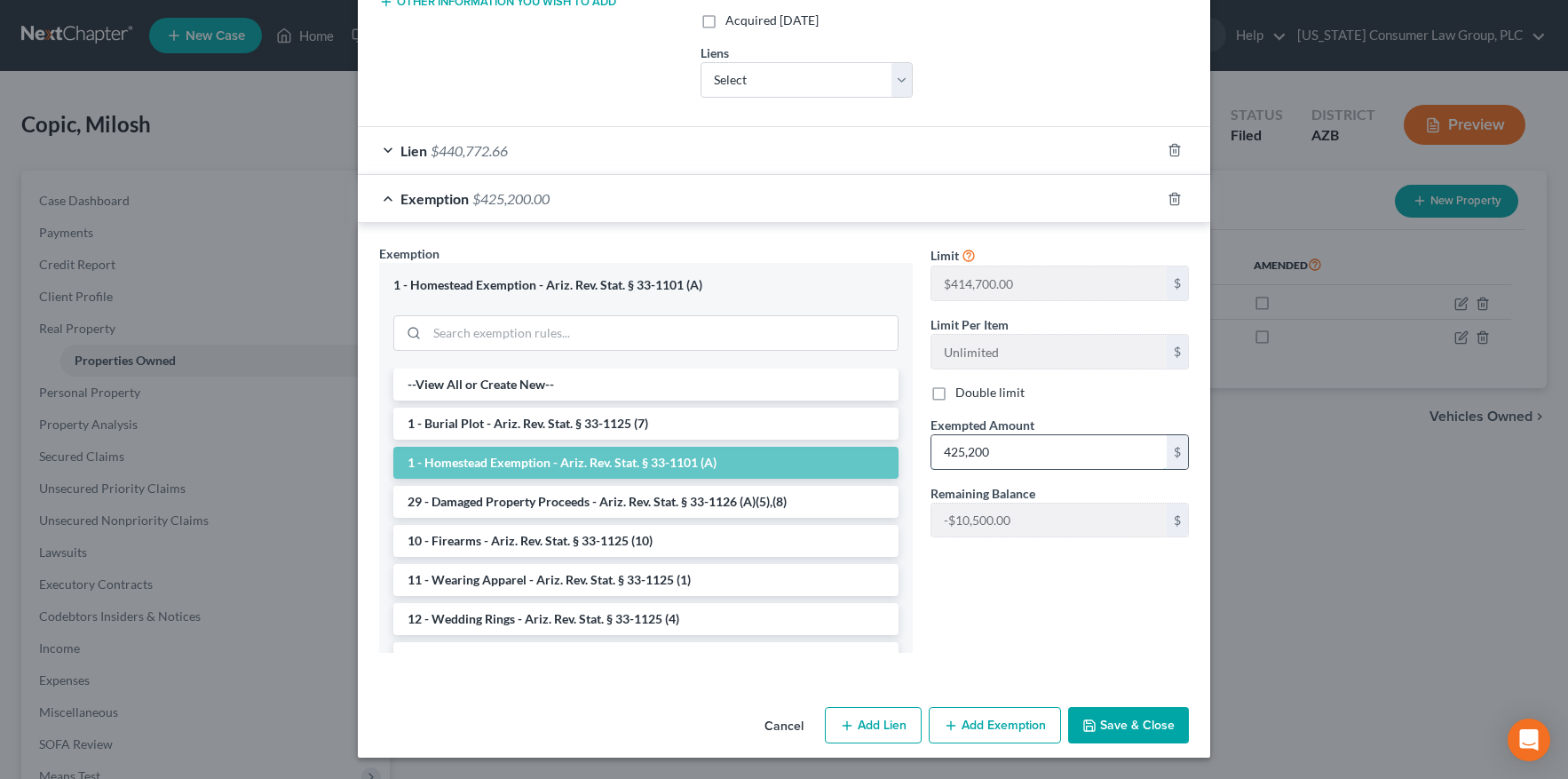
type input "425,200"
click at [1149, 725] on button "Save & Close" at bounding box center [1128, 725] width 121 height 37
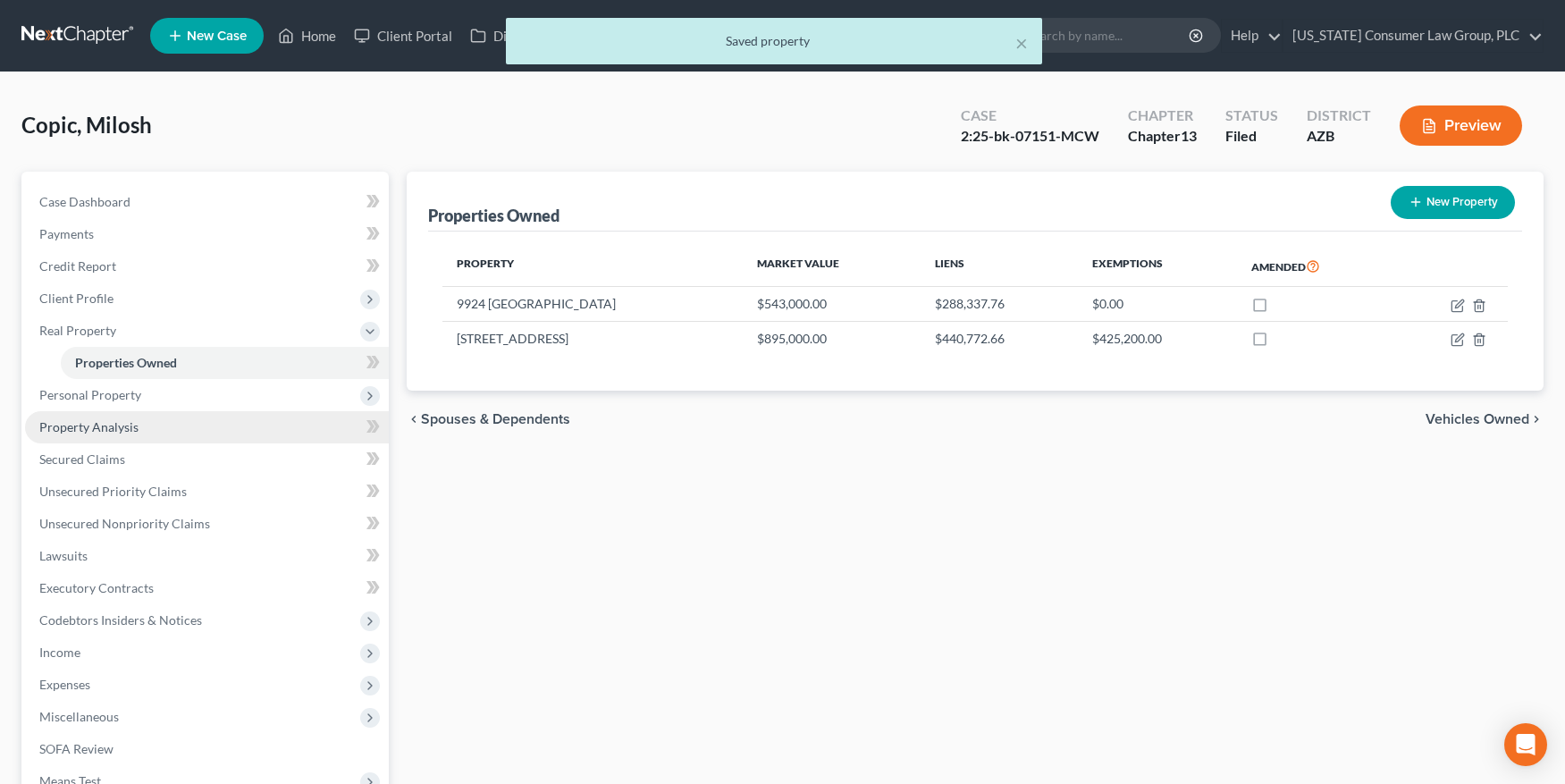
click at [116, 427] on span "Property Analysis" at bounding box center [89, 427] width 100 height 16
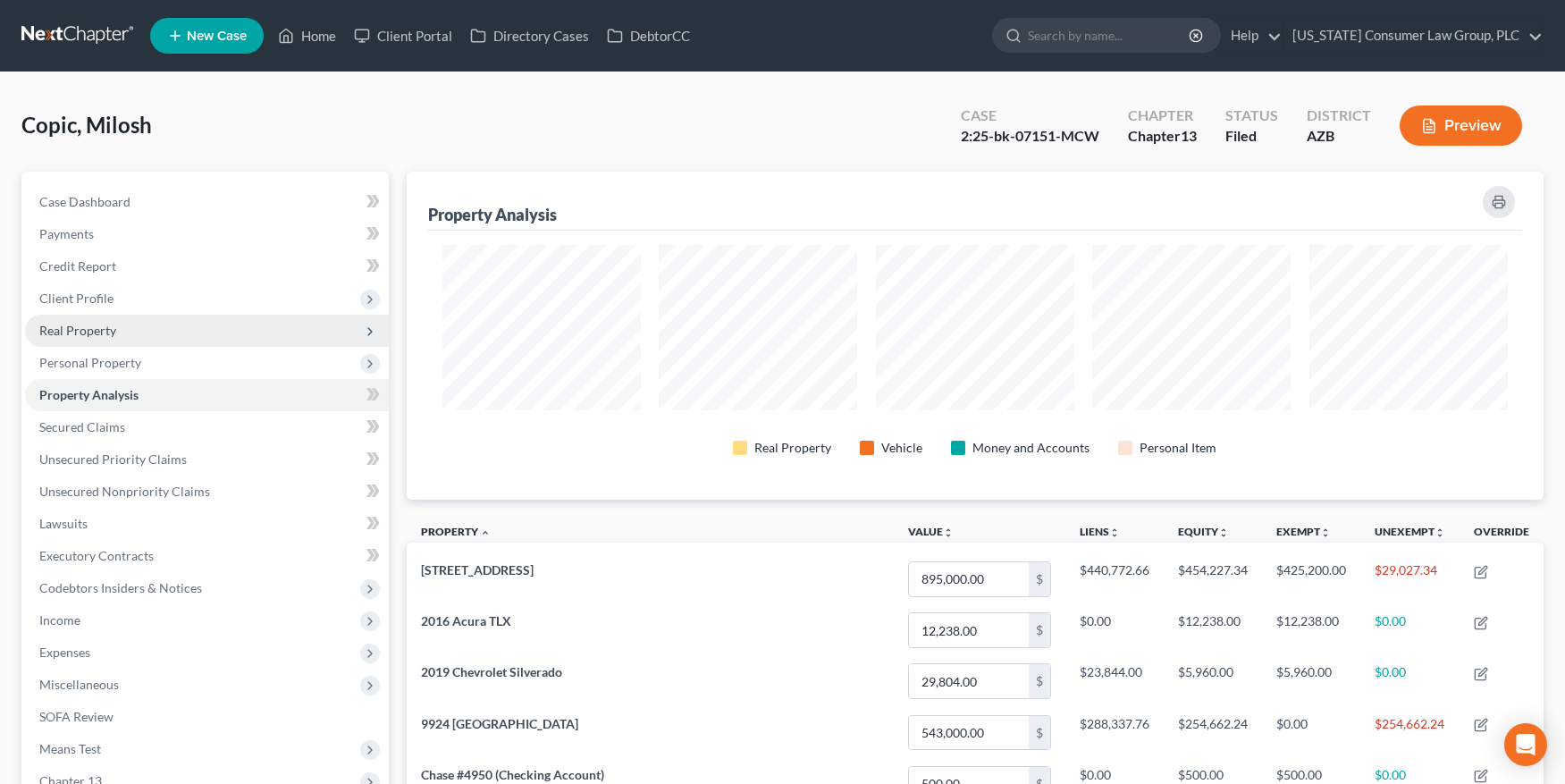
click at [80, 339] on span "Real Property" at bounding box center [207, 331] width 364 height 32
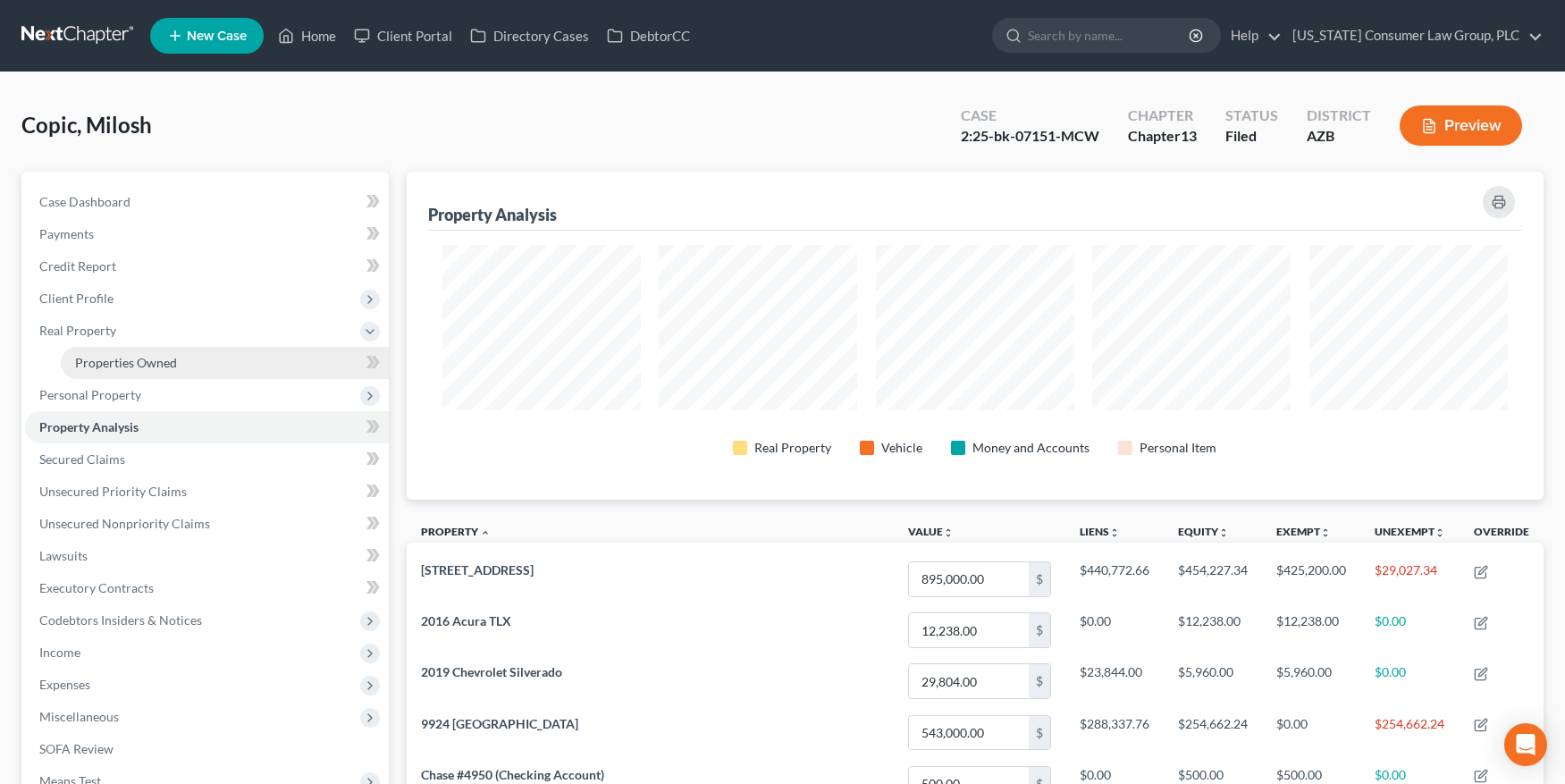
click at [108, 359] on span "Properties Owned" at bounding box center [126, 363] width 101 height 16
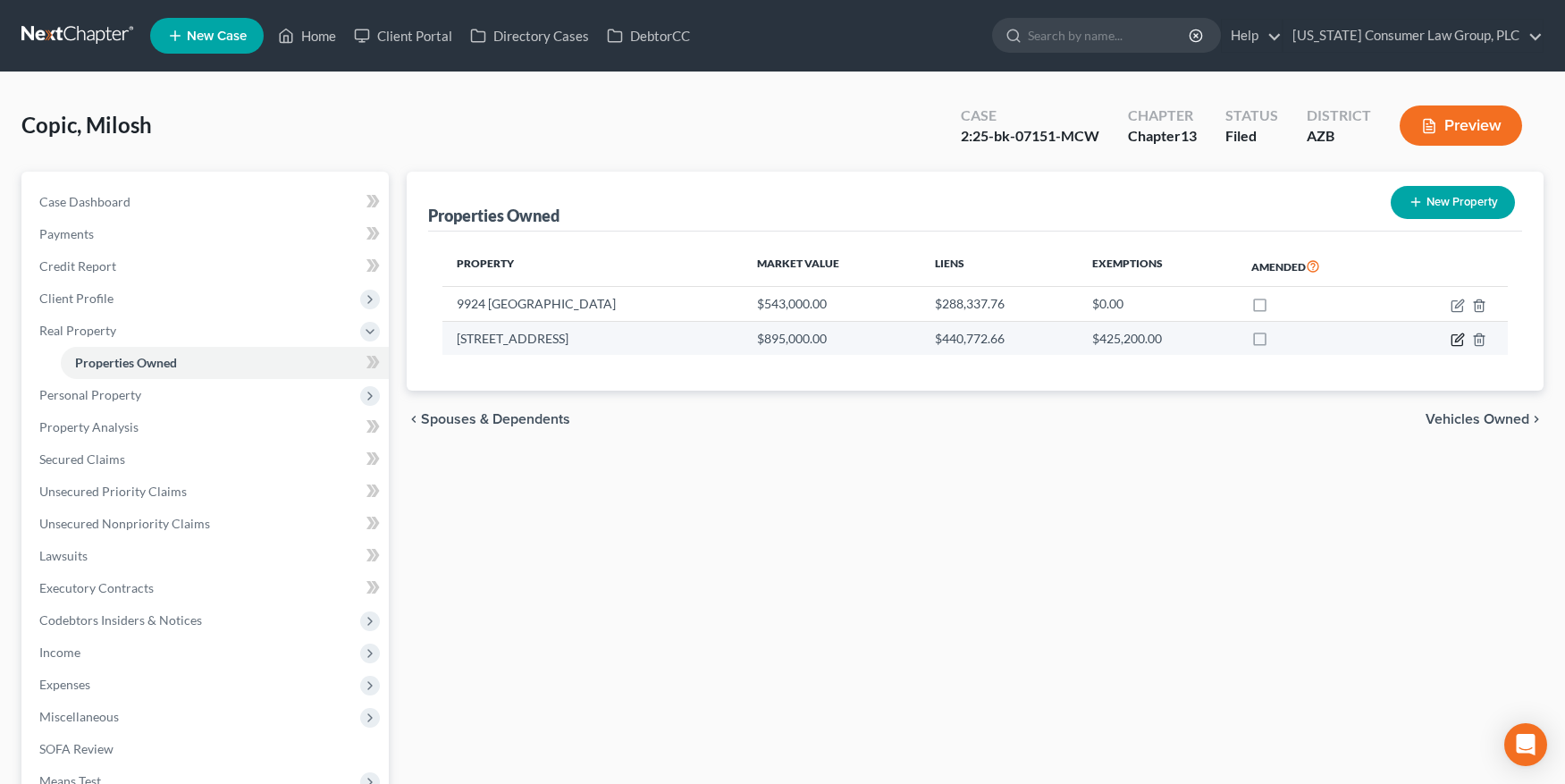
click at [1461, 338] on icon "button" at bounding box center [1458, 339] width 15 height 15
select select "3"
select select "0"
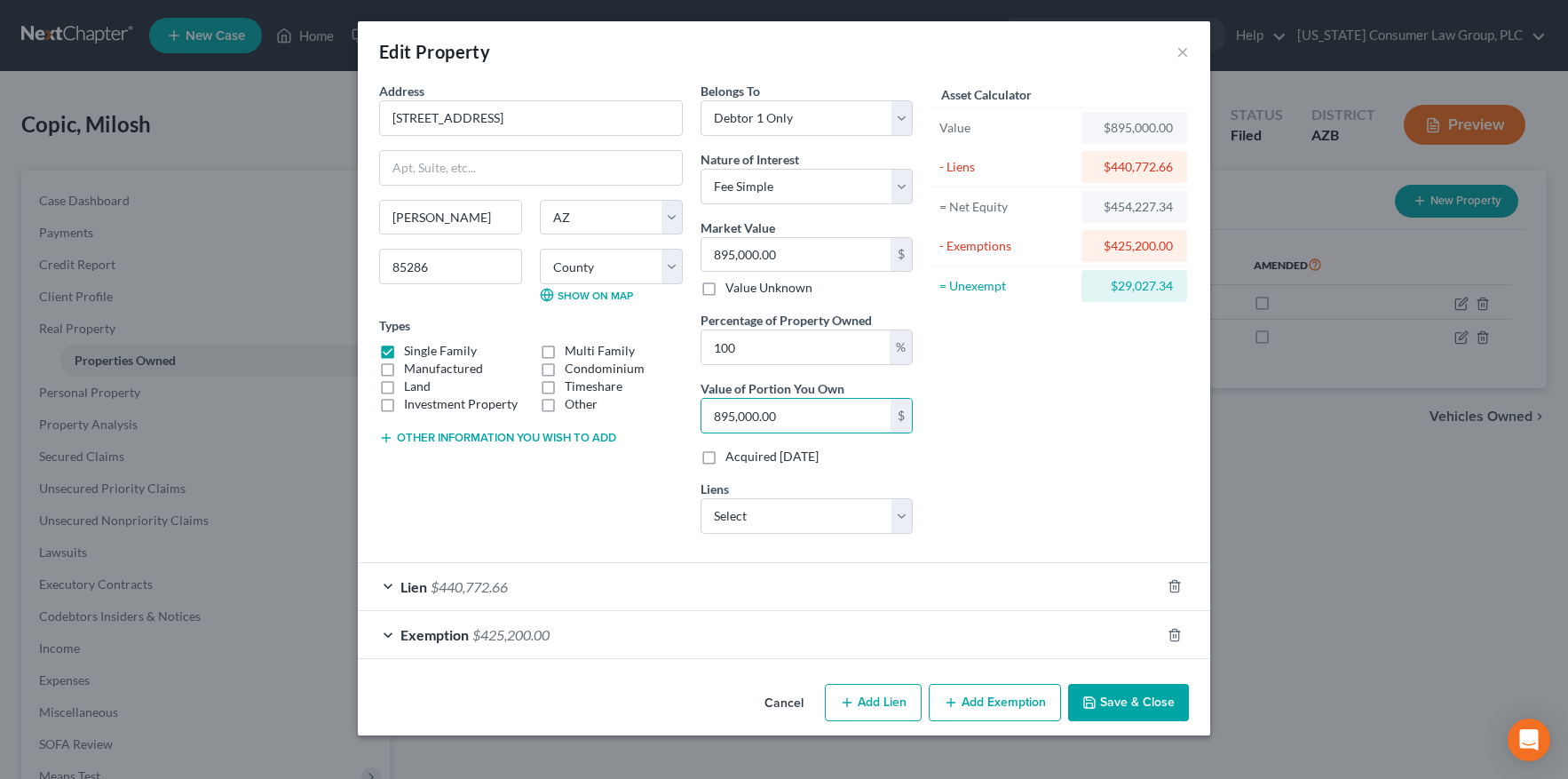
drag, startPoint x: 816, startPoint y: 411, endPoint x: 673, endPoint y: 400, distance: 143.4
click at [673, 400] on div "Address * 1105 W Musket Way Chandler State AL AK AR AZ CA CO CT DE DC FL GA GU …" at bounding box center [645, 314] width 551 height 466
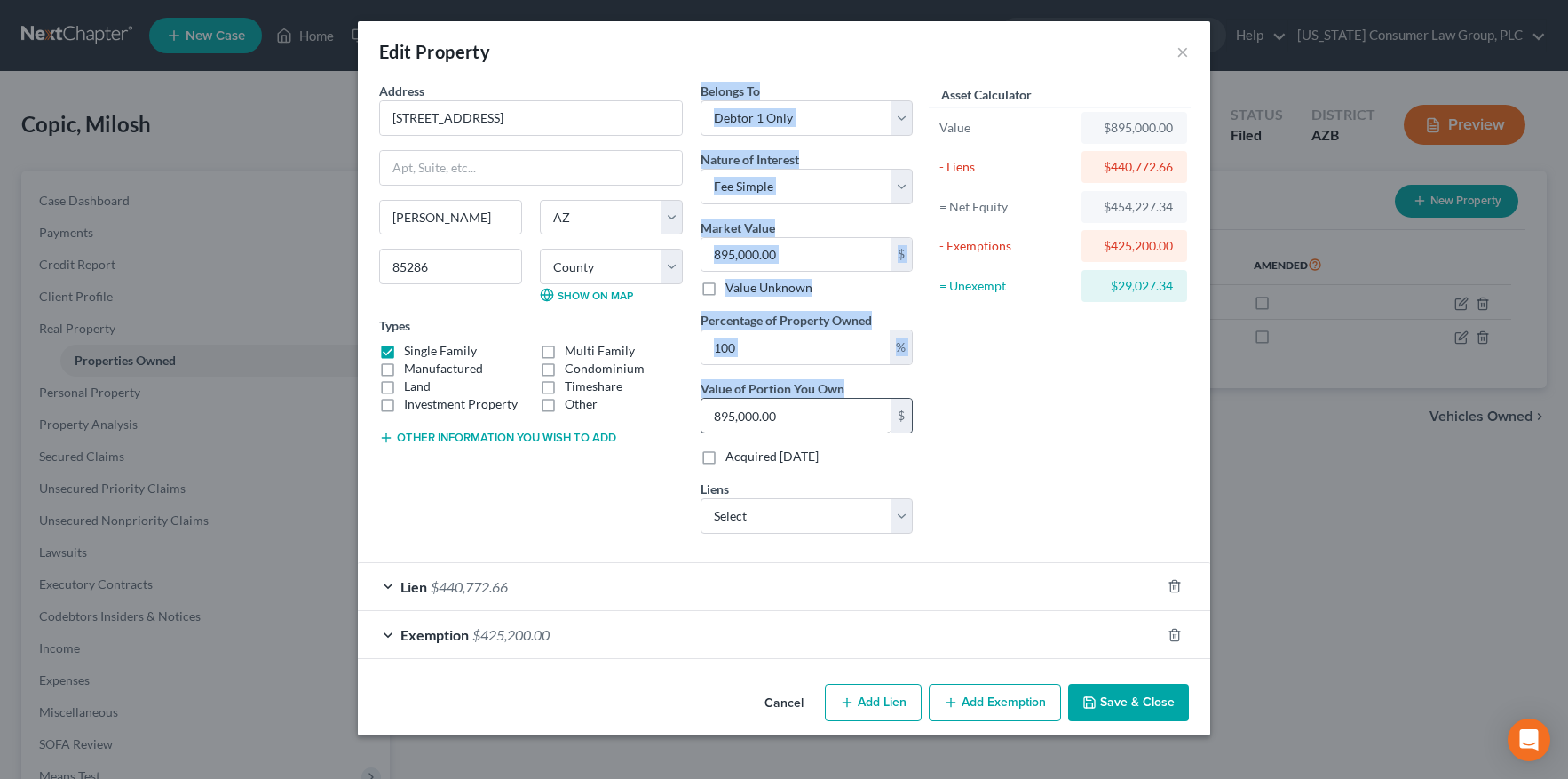
drag, startPoint x: 712, startPoint y: 412, endPoint x: 836, endPoint y: 425, distance: 124.7
click at [831, 427] on div "Address * 1105 W Musket Way Chandler State AL AK AR AZ CA CO CT DE DC FL GA GU …" at bounding box center [645, 314] width 551 height 466
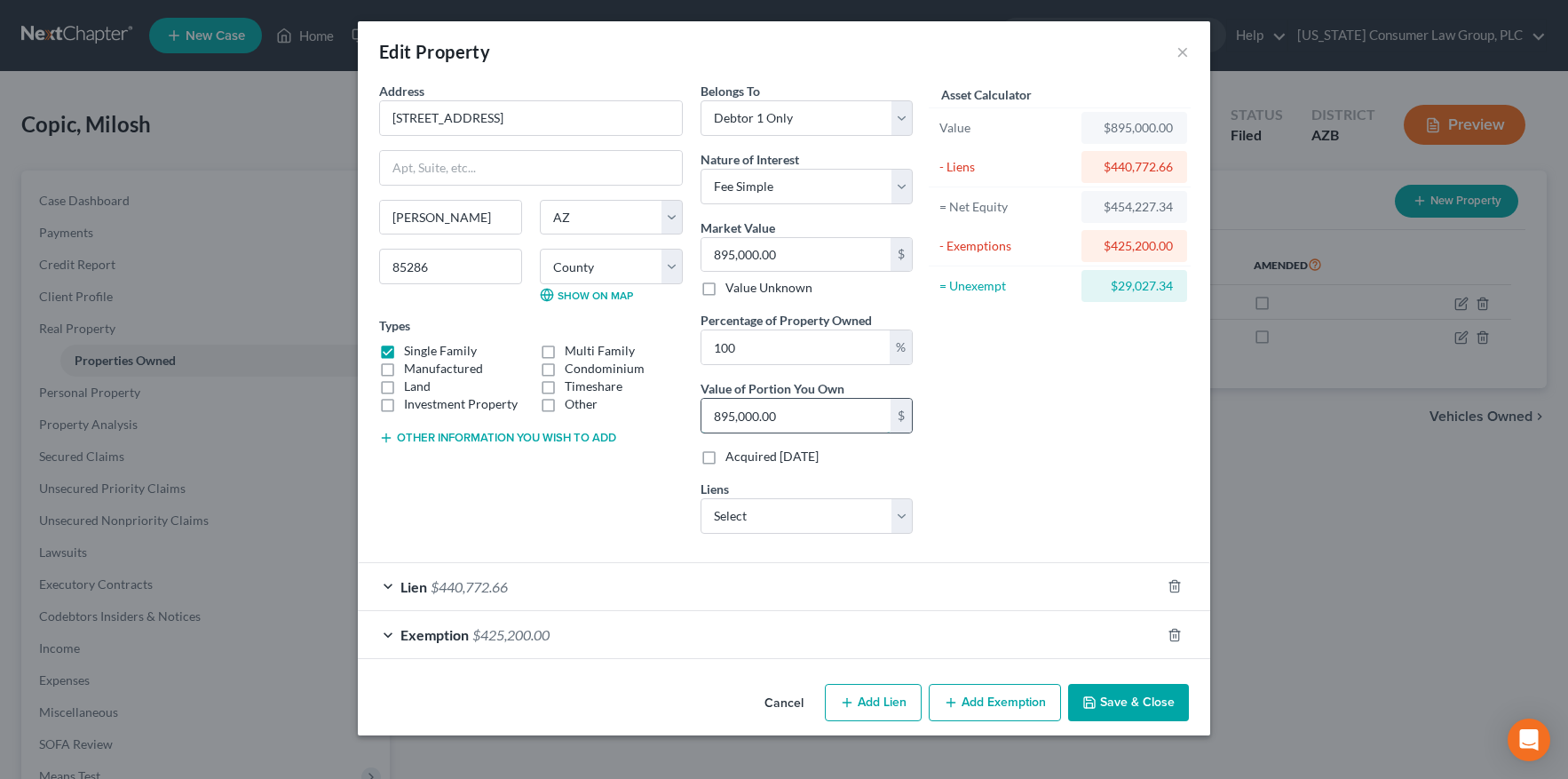
drag, startPoint x: 836, startPoint y: 425, endPoint x: 806, endPoint y: 424, distance: 30.0
click at [806, 424] on input "895,000.00" at bounding box center [796, 415] width 189 height 34
type input "0.00"
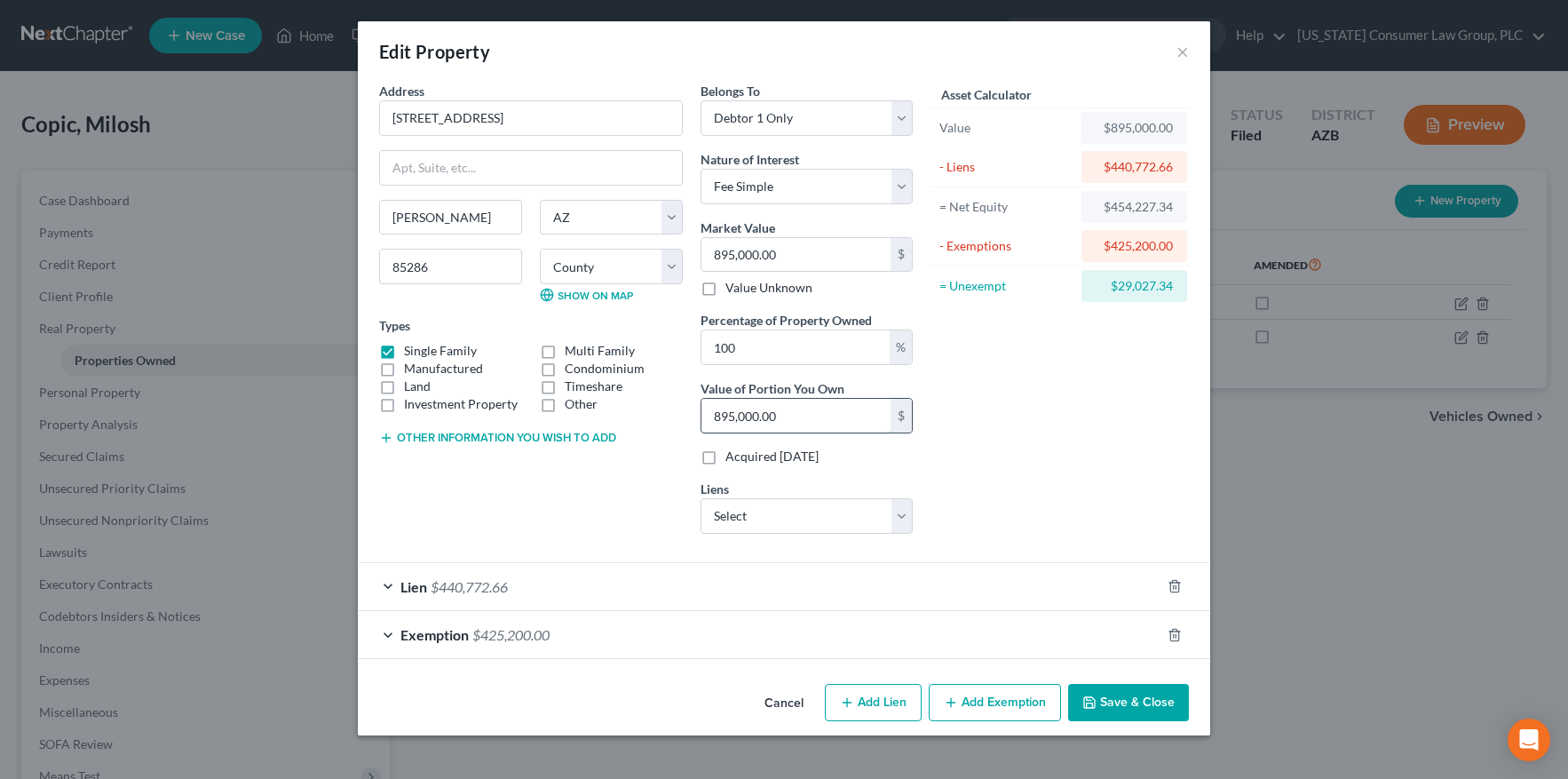
type input "8"
type input "0.01"
type input "85"
type input "0.10"
type input "851"
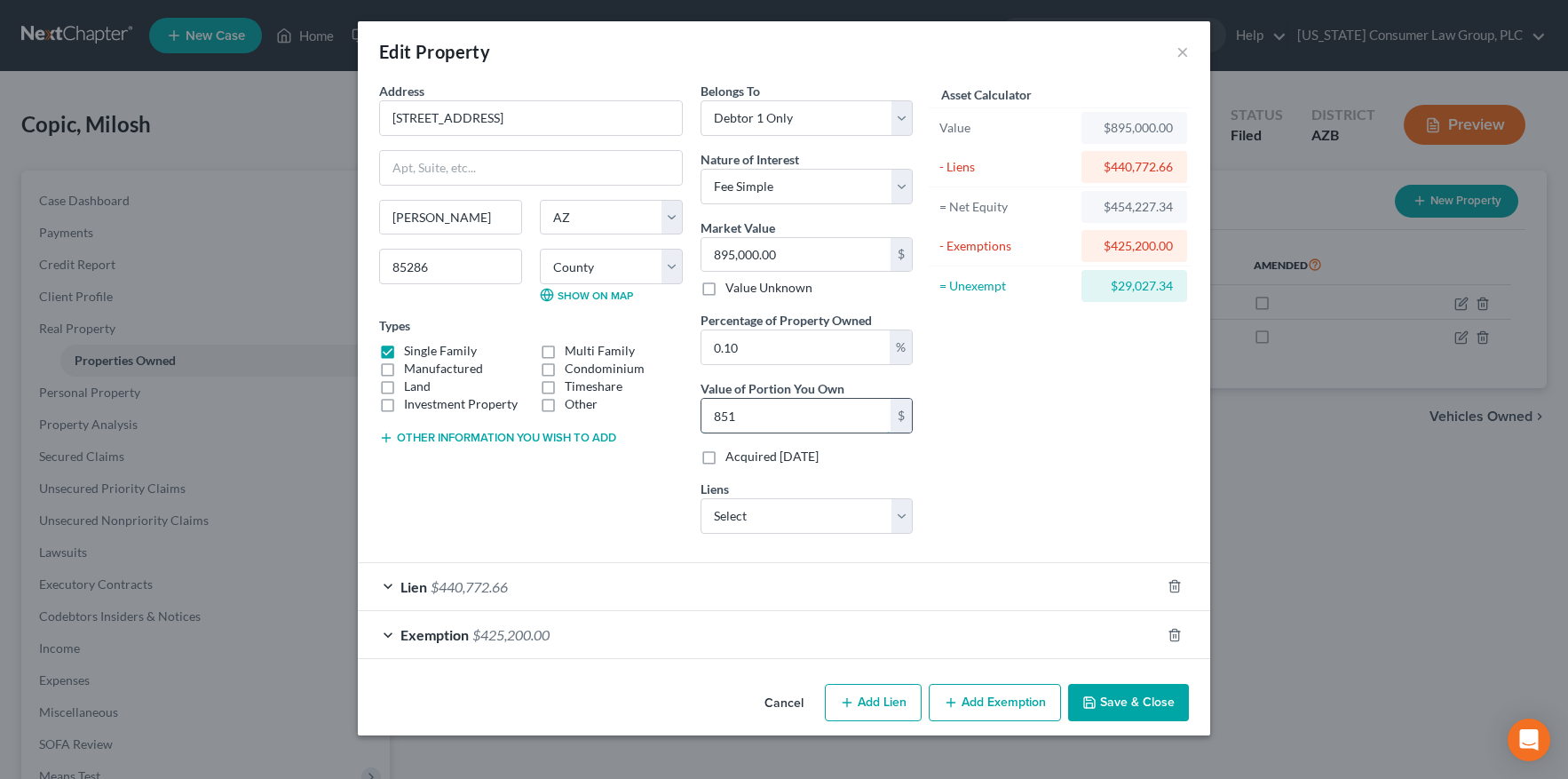
type input "0.95"
type input "8,515"
type input "9.51"
type input "85,154"
type input "95.14"
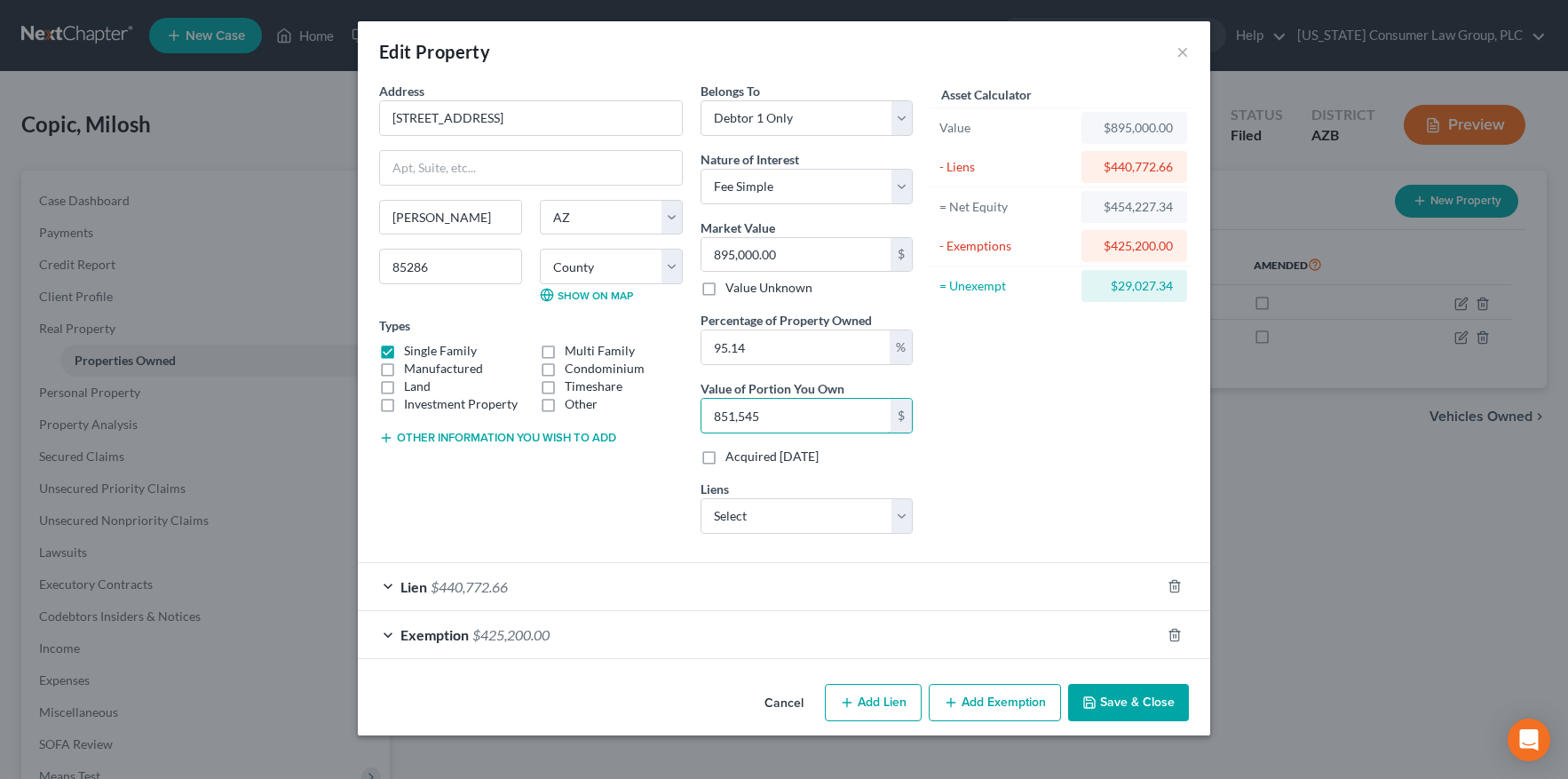
type input "851,545"
click at [1114, 697] on button "Save & Close" at bounding box center [1128, 701] width 121 height 37
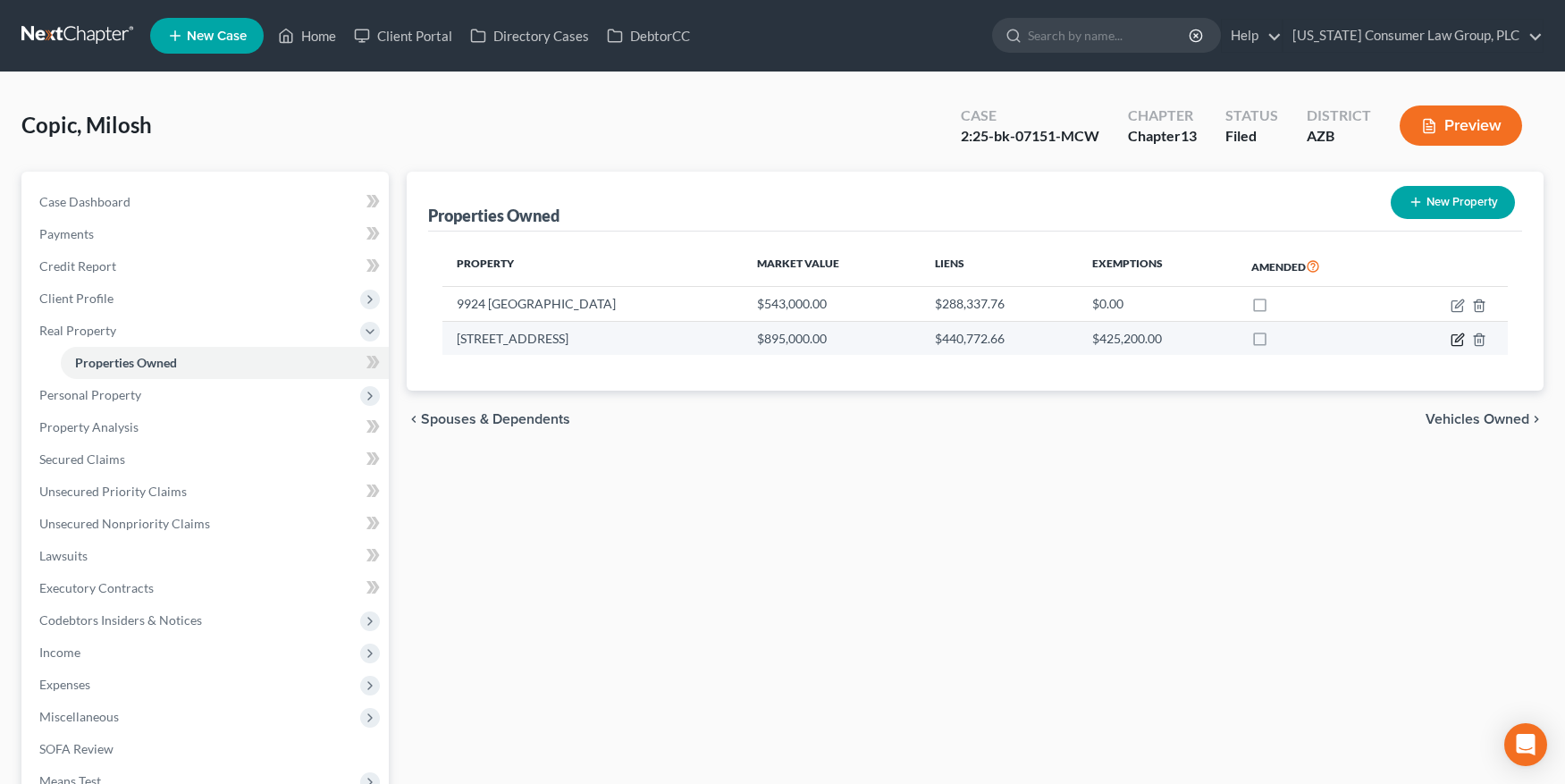
click at [1455, 339] on icon "button" at bounding box center [1458, 339] width 15 height 15
select select "3"
select select "0"
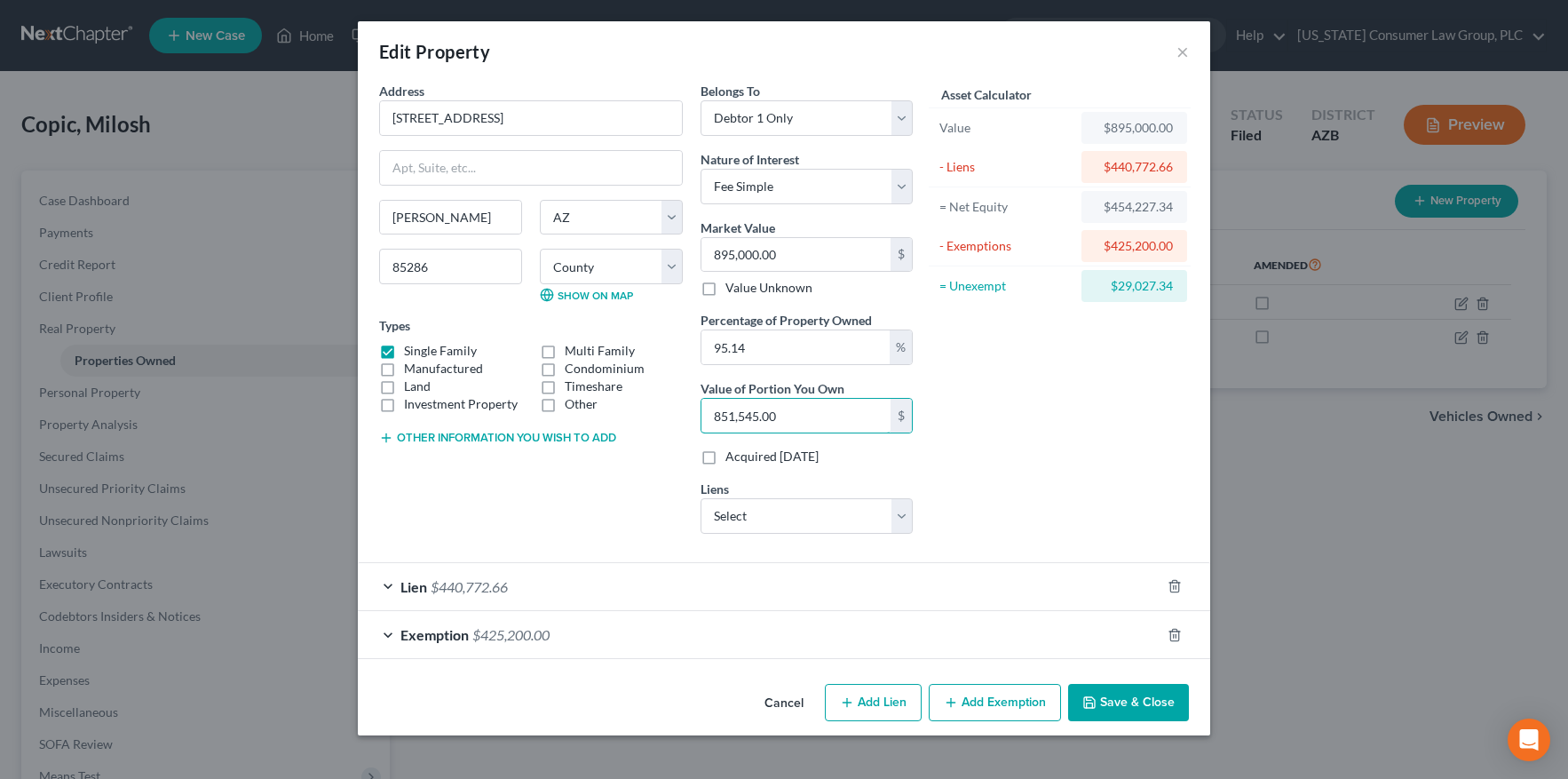
drag, startPoint x: 840, startPoint y: 416, endPoint x: 587, endPoint y: 412, distance: 253.0
click at [587, 412] on div "Address * 1105 W Musket Way Chandler State AL AK AR AZ CA CO CT DE DC FL GA GU …" at bounding box center [645, 314] width 551 height 466
type input "0"
drag, startPoint x: 836, startPoint y: 257, endPoint x: 706, endPoint y: 252, distance: 130.1
click at [706, 252] on input "895,000.00" at bounding box center [796, 255] width 189 height 34
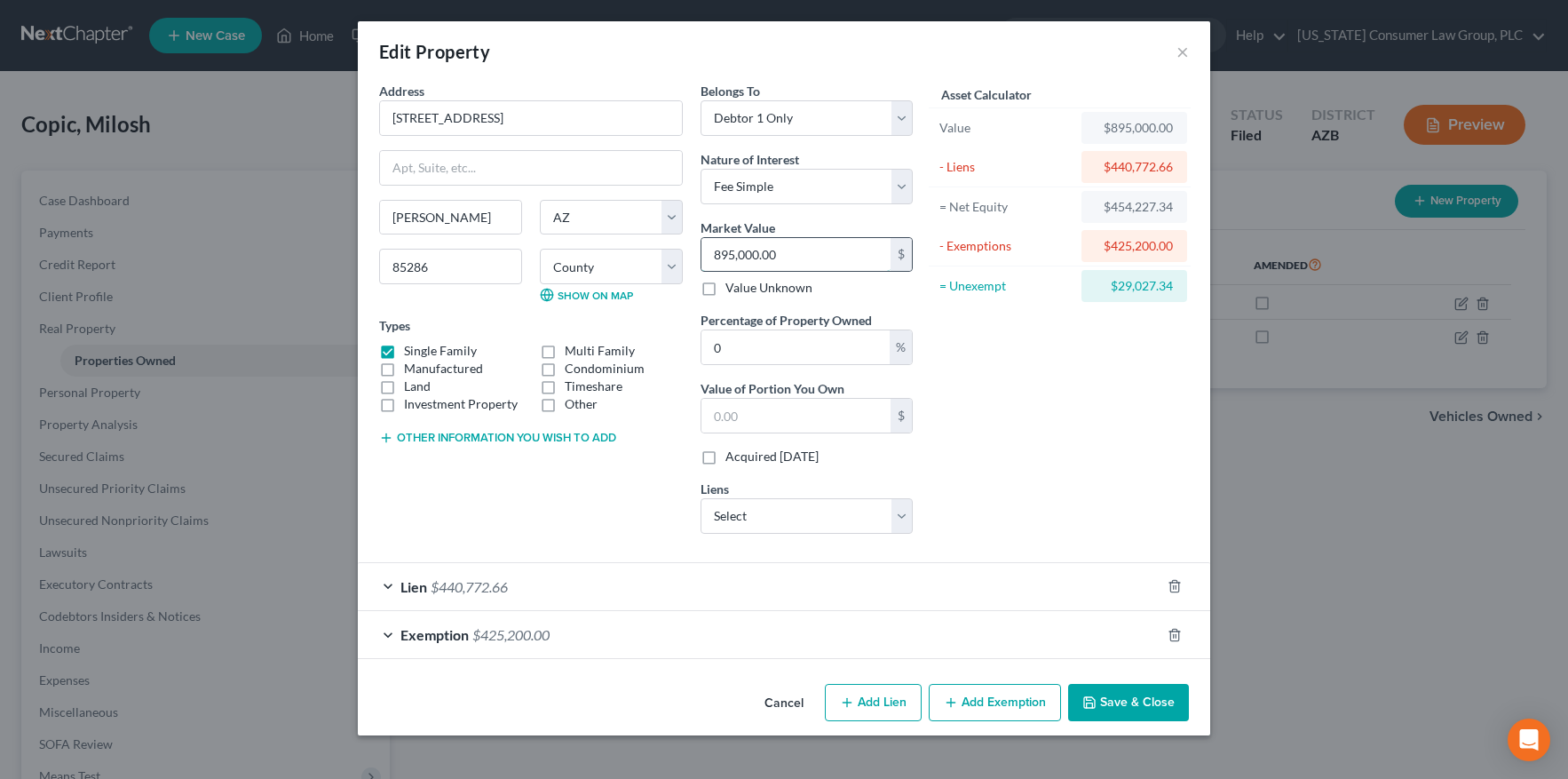
paste input "51,545"
type input "851,545.00"
type input "0"
type input "851,545.00"
click at [820, 418] on input "0" at bounding box center [796, 415] width 189 height 34
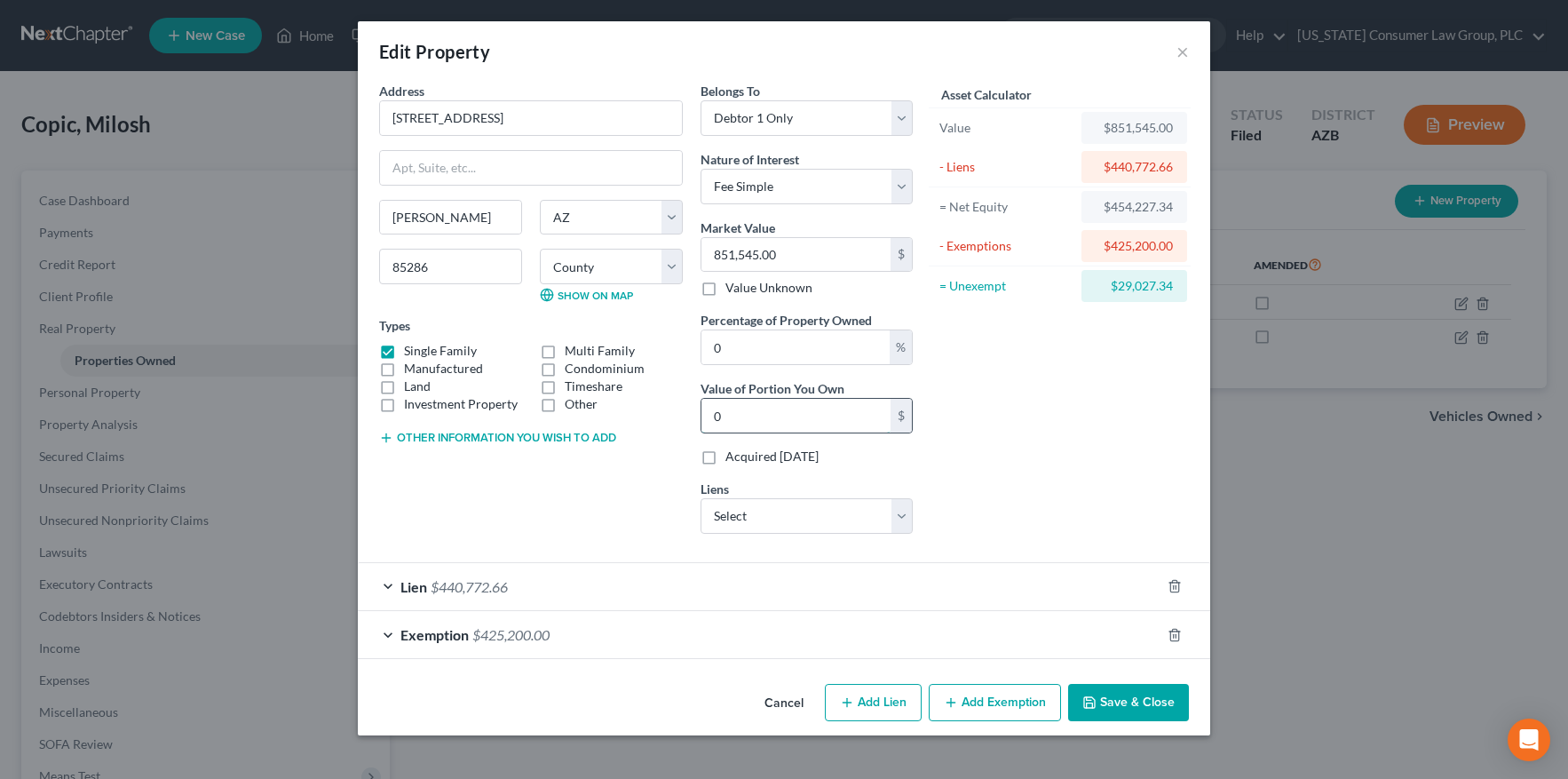
type input "0.00"
type input "8"
type input "0.01"
type input "85"
type input "0.10"
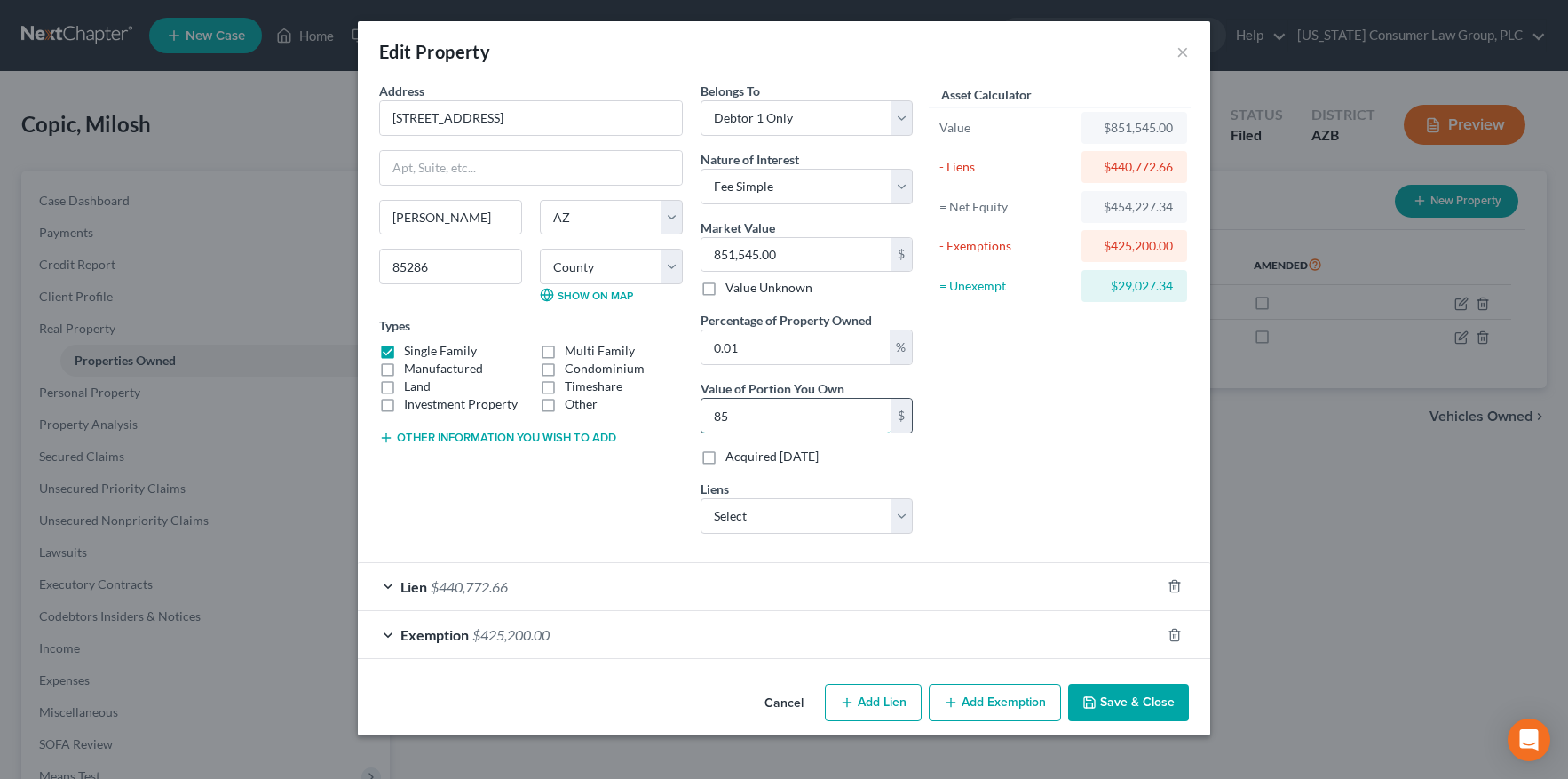
type input "851"
type input "1.00"
type input "8,515"
type input "10.00"
type input "85,154"
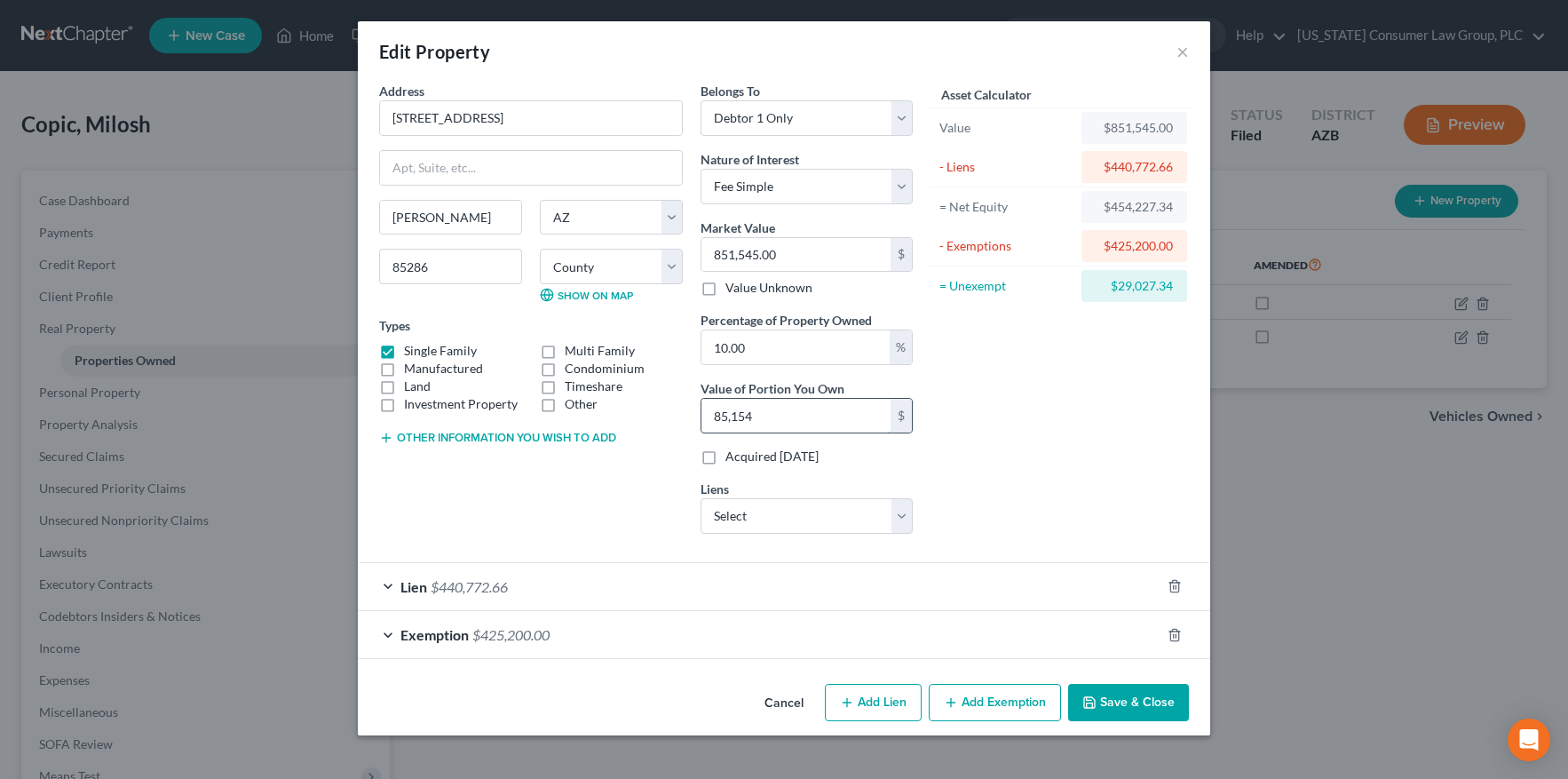
type input "100"
type input "851,545"
click at [1133, 700] on button "Save & Close" at bounding box center [1128, 701] width 121 height 37
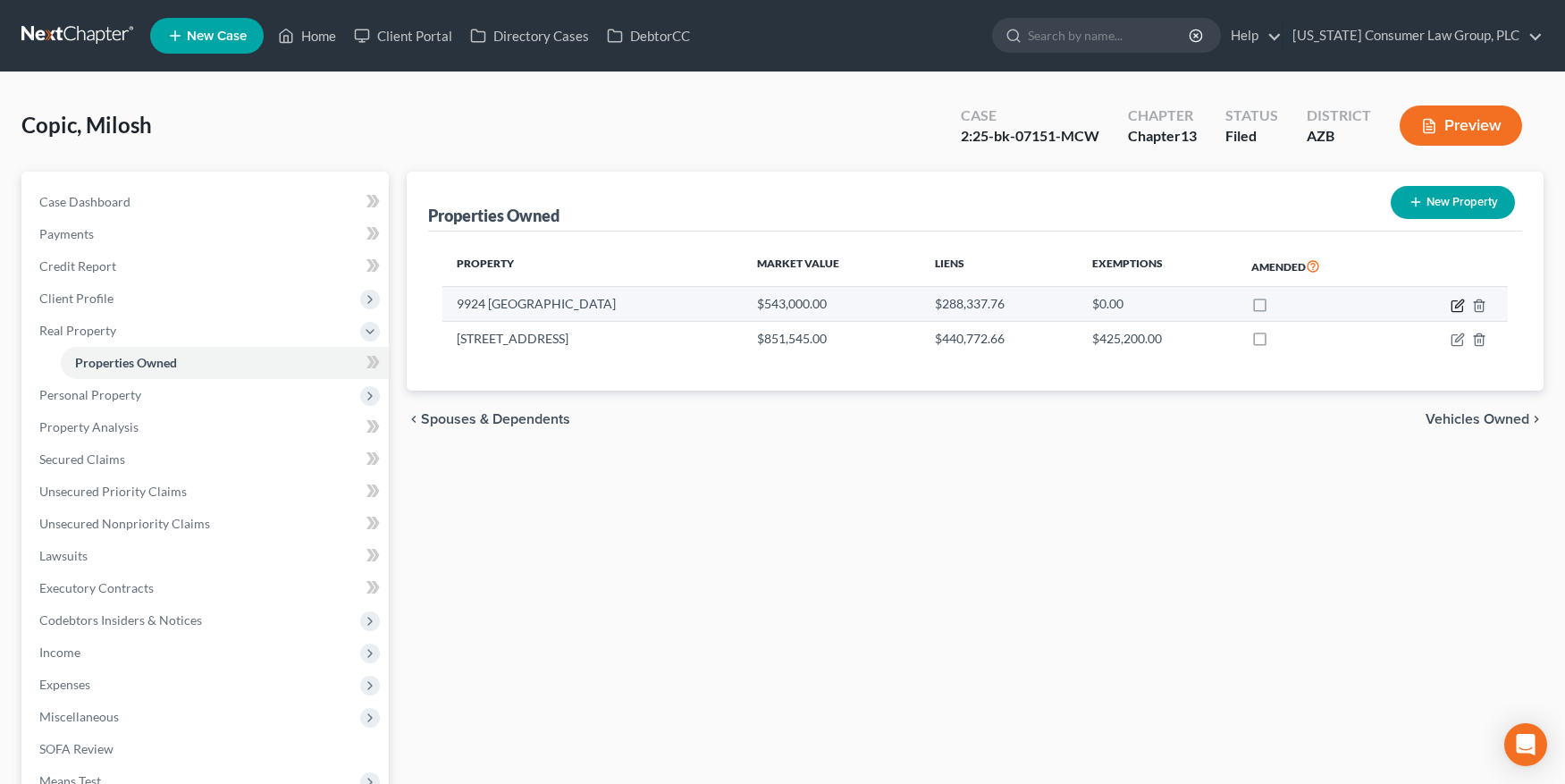
click at [1456, 305] on icon "button" at bounding box center [1460, 303] width 8 height 8
select select "15"
select select "0"
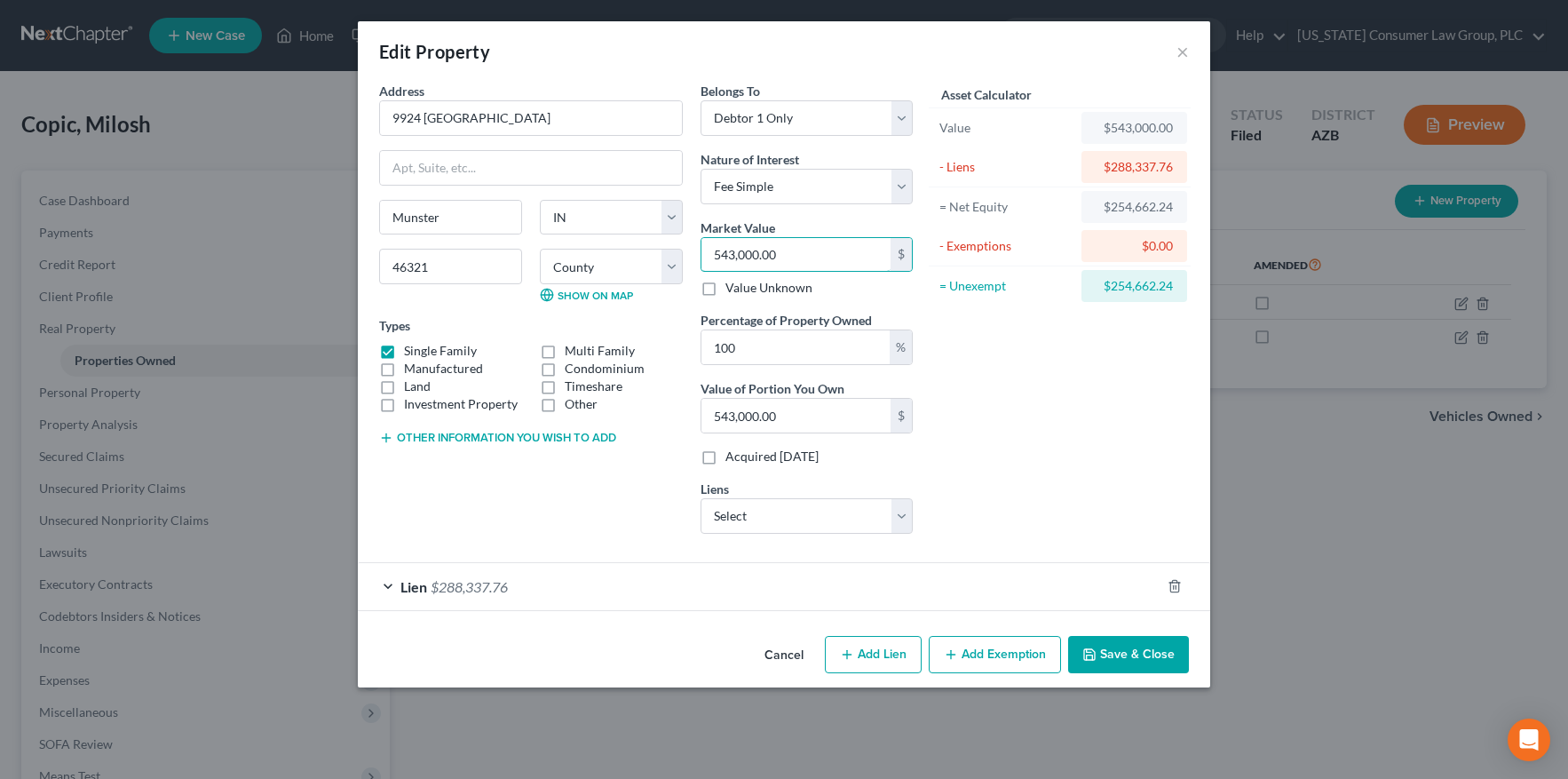
drag, startPoint x: 857, startPoint y: 261, endPoint x: 688, endPoint y: 238, distance: 170.6
click at [688, 238] on div "Address * 9924 Lands End Munster State AL AK AR AZ CA CO CT DE DC FL GA GU HI I…" at bounding box center [645, 314] width 551 height 466
click at [689, 238] on div "Munster State AL AK AR AZ CA CO CT DE DC FL GA GU HI ID IL IN IA KS KY LA ME MD…" at bounding box center [531, 258] width 322 height 117
drag, startPoint x: 821, startPoint y: 261, endPoint x: 697, endPoint y: 252, distance: 124.3
click at [697, 252] on div "Belongs To * Select Debtor 1 Only Debtor 2 Only Debtor 1 And Debtor 2 Only At L…" at bounding box center [806, 314] width 230 height 466
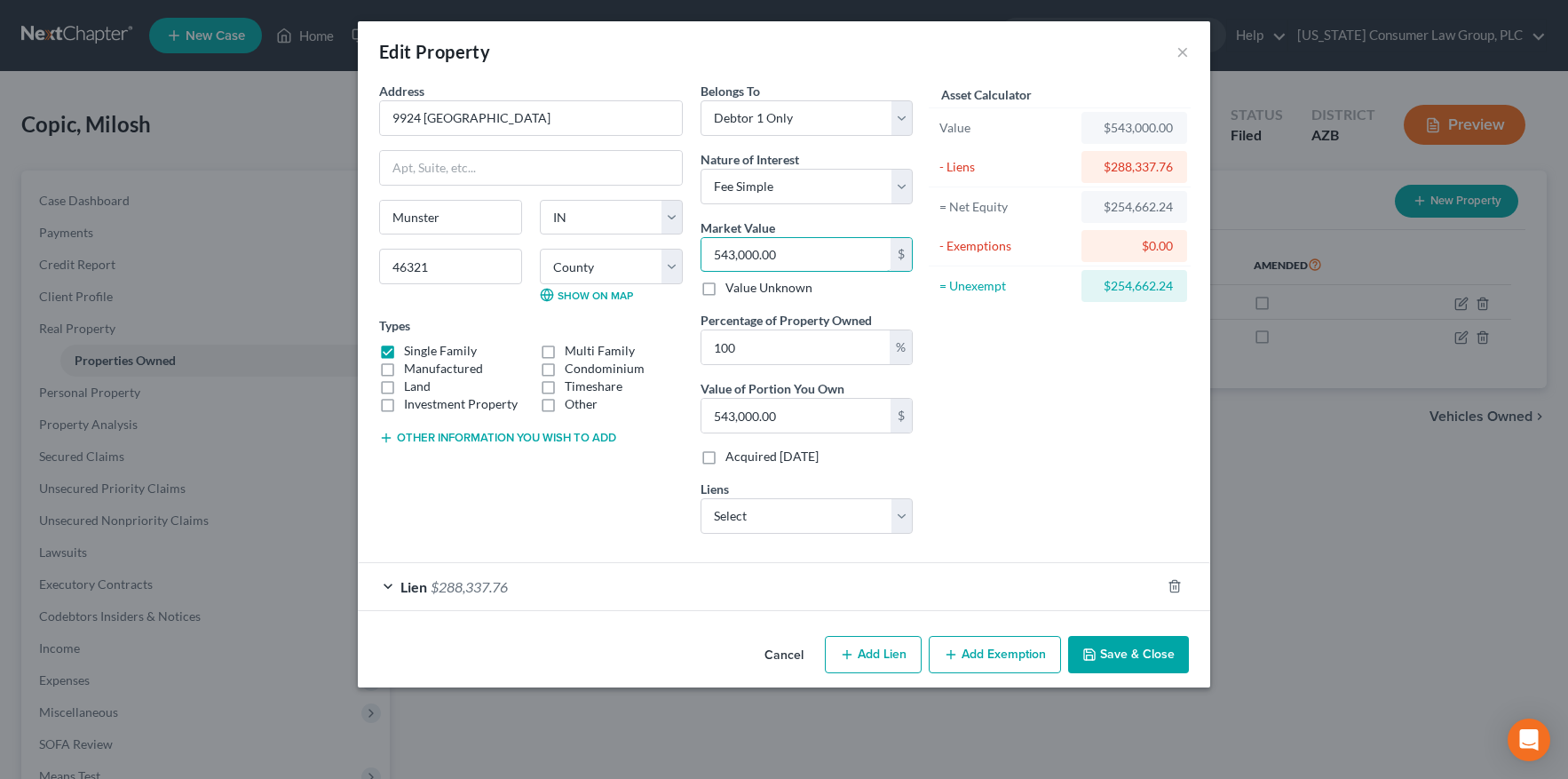
type input "5"
type input "5.00"
type input "53"
type input "53.00"
type input "532"
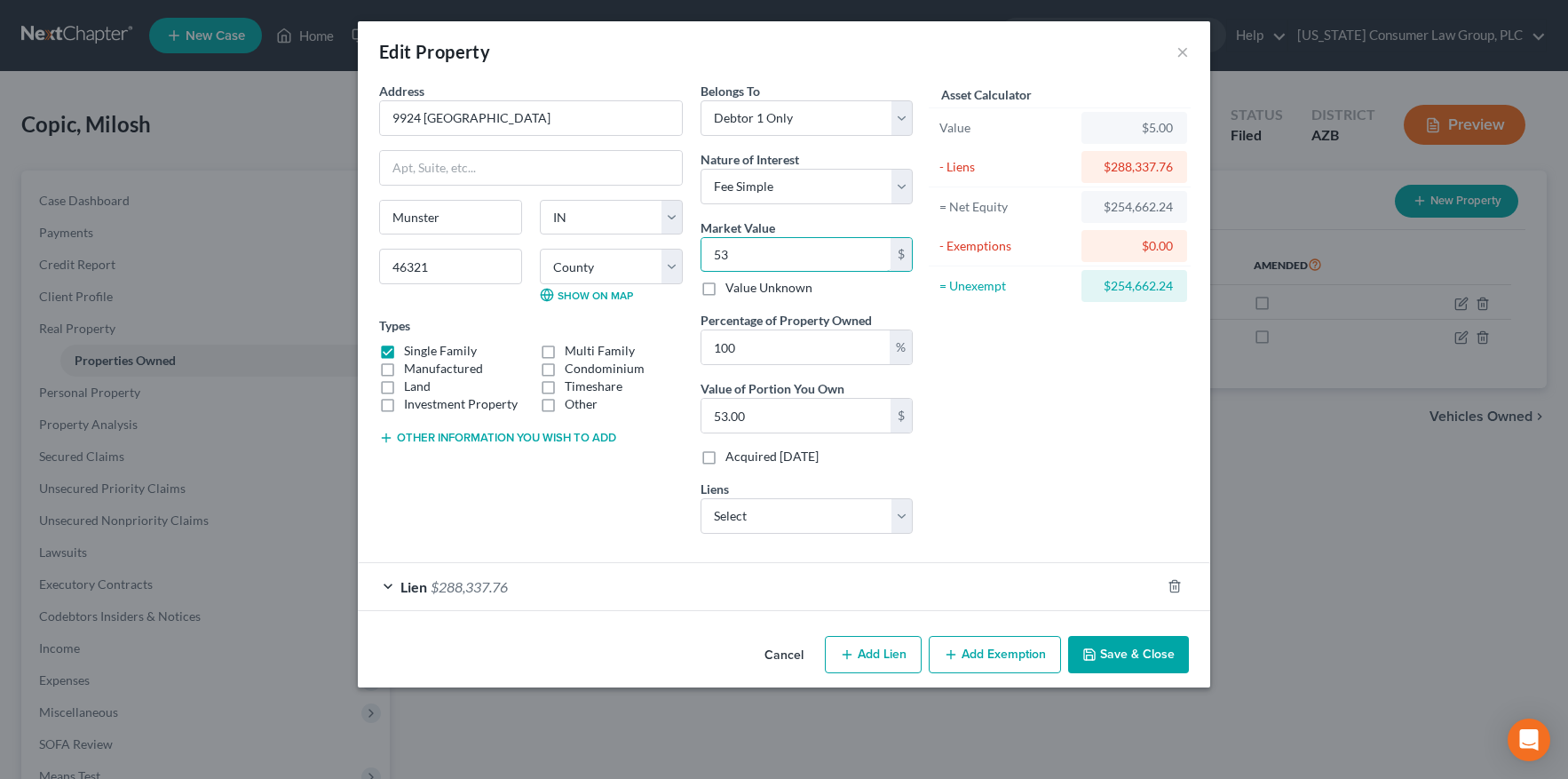
type input "532.00"
type input "5329"
type input "5,329.00"
type input "5,3290"
type input "53,290.00"
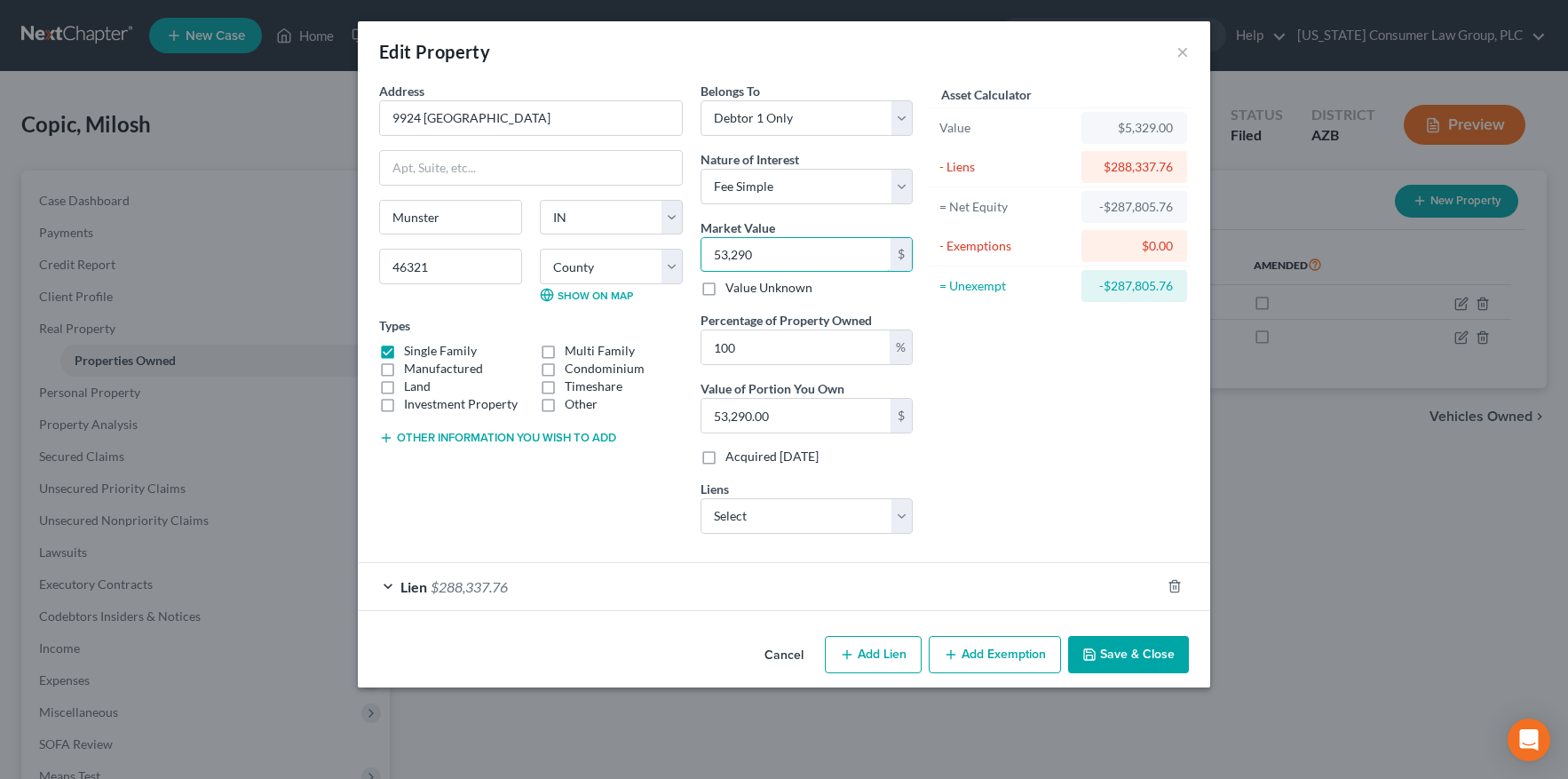
type input "53,2900"
type input "532,900.00"
type input "532,900"
click at [1128, 650] on button "Save & Close" at bounding box center [1128, 654] width 121 height 37
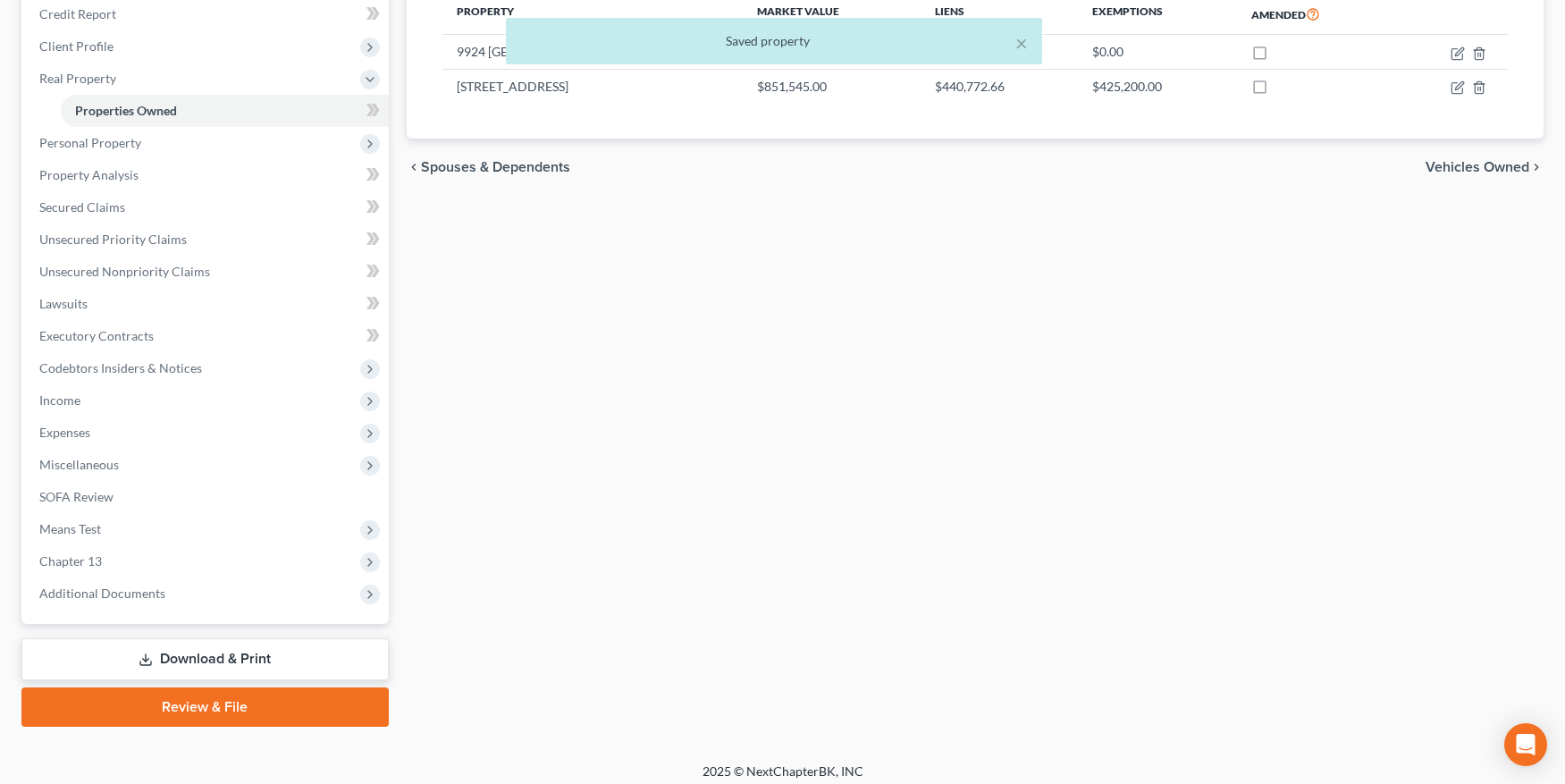
scroll to position [261, 0]
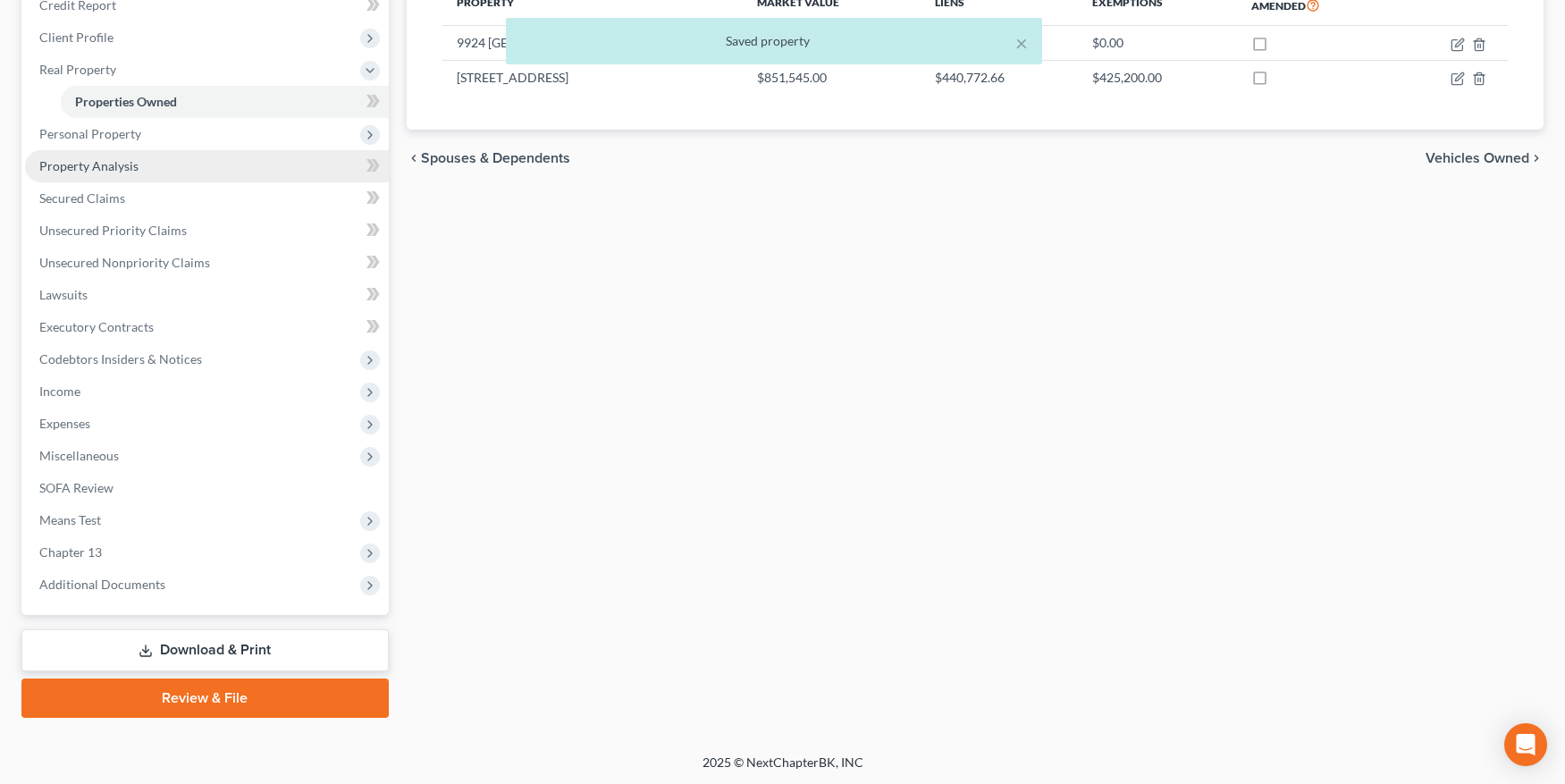
click at [102, 164] on span "Property Analysis" at bounding box center [89, 166] width 100 height 16
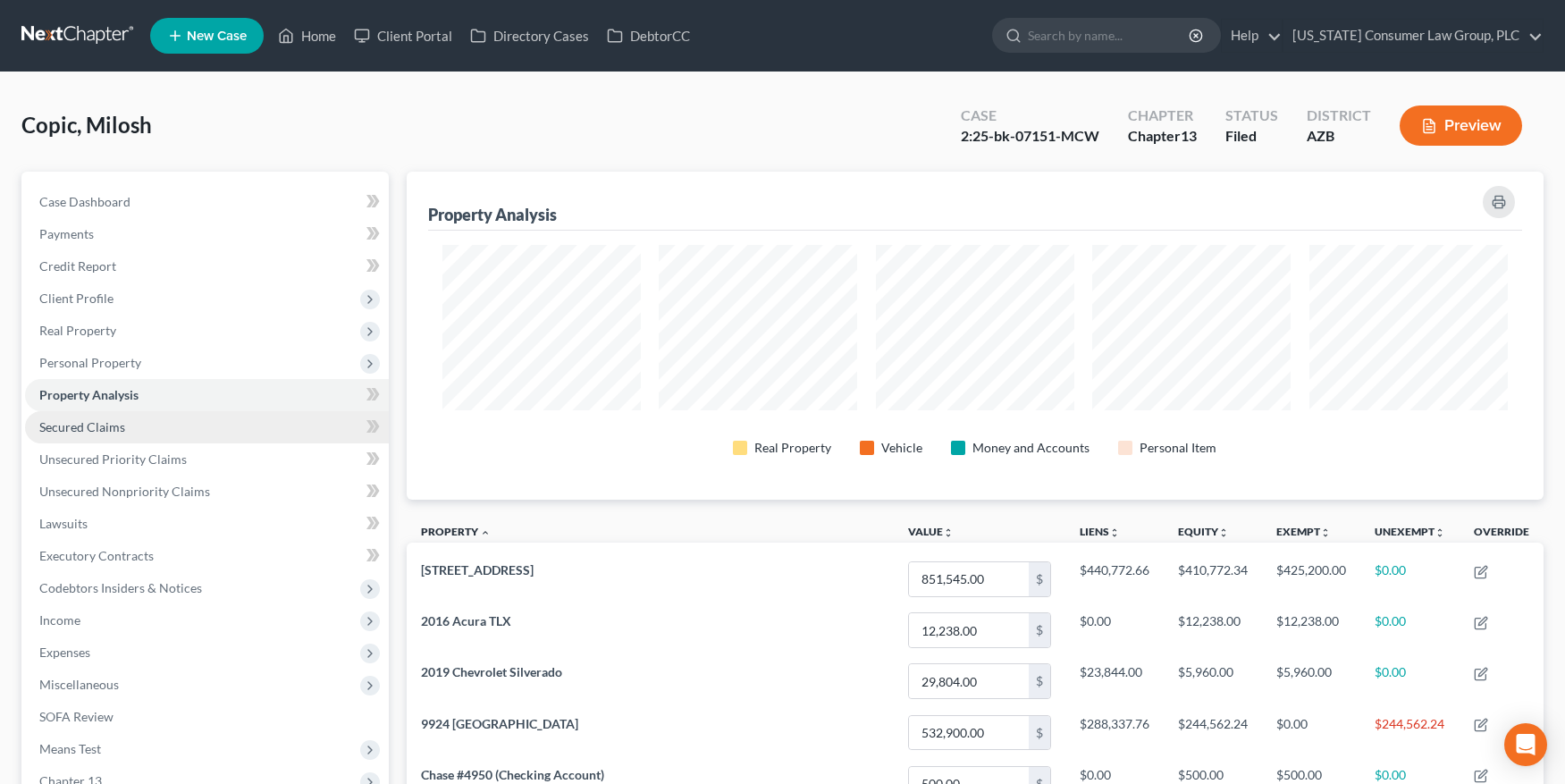
click at [112, 427] on span "Secured Claims" at bounding box center [82, 427] width 86 height 16
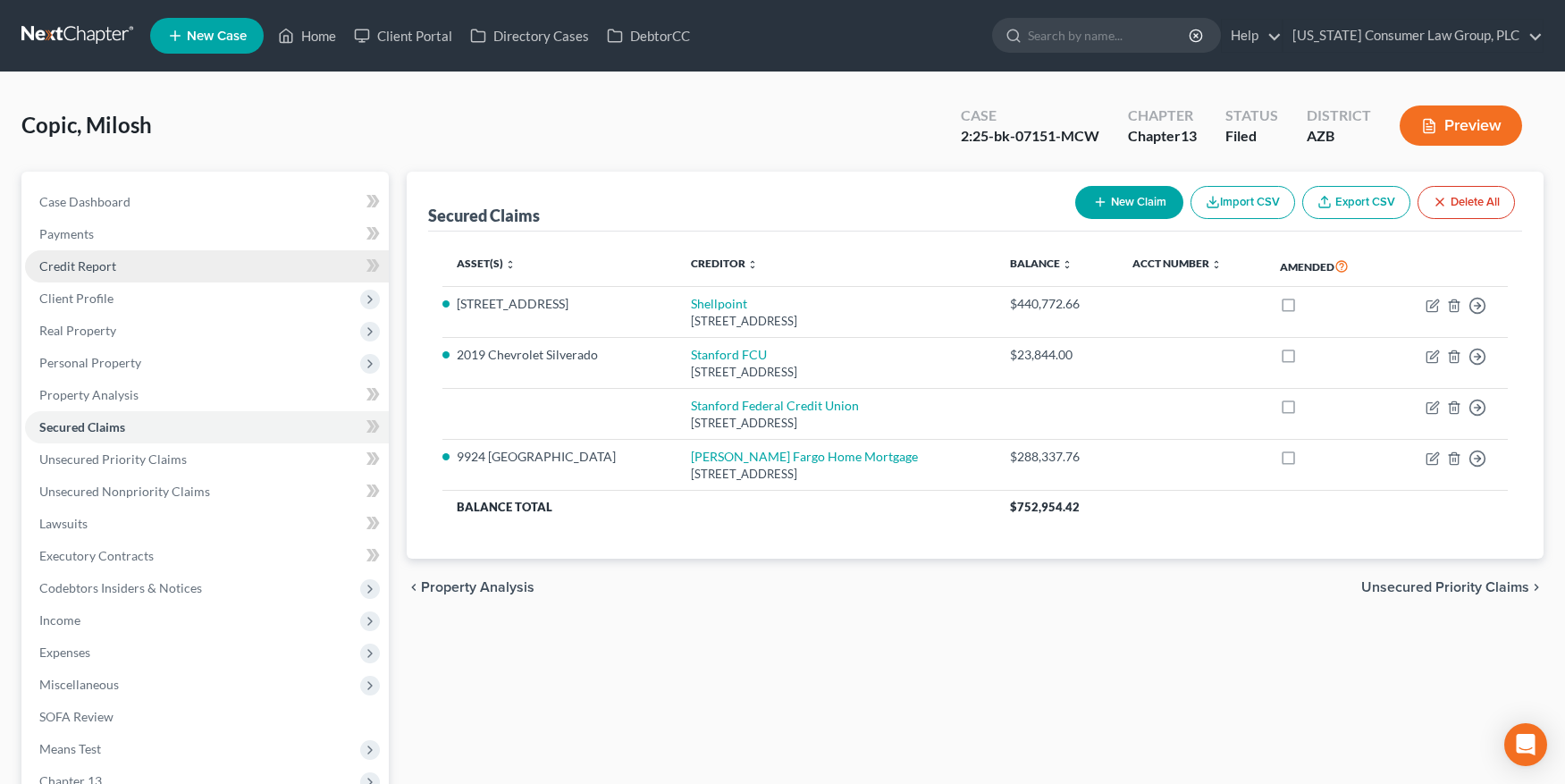
click at [105, 269] on span "Credit Report" at bounding box center [77, 266] width 77 height 16
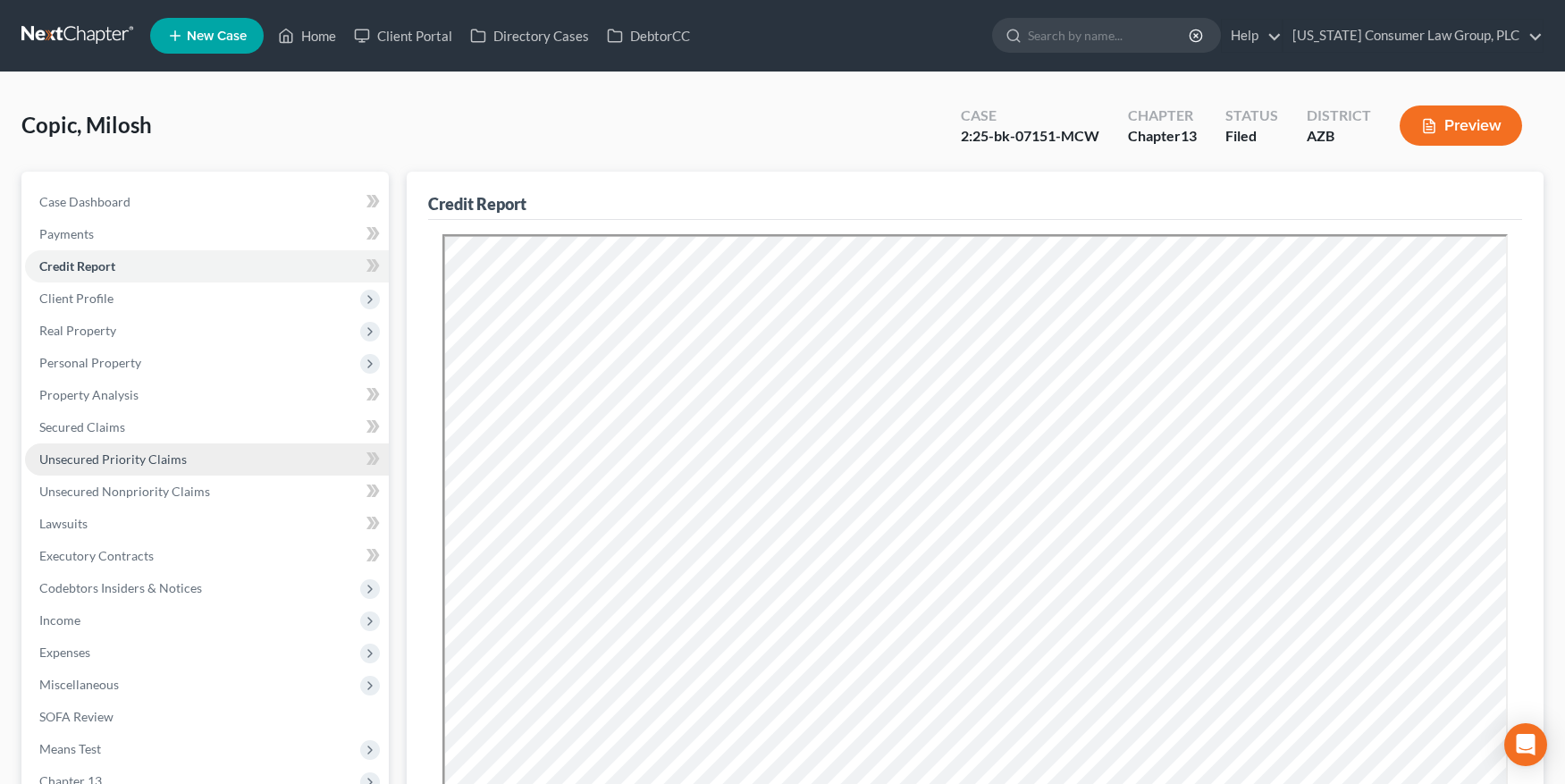
click at [123, 467] on link "Unsecured Priority Claims" at bounding box center [207, 458] width 364 height 32
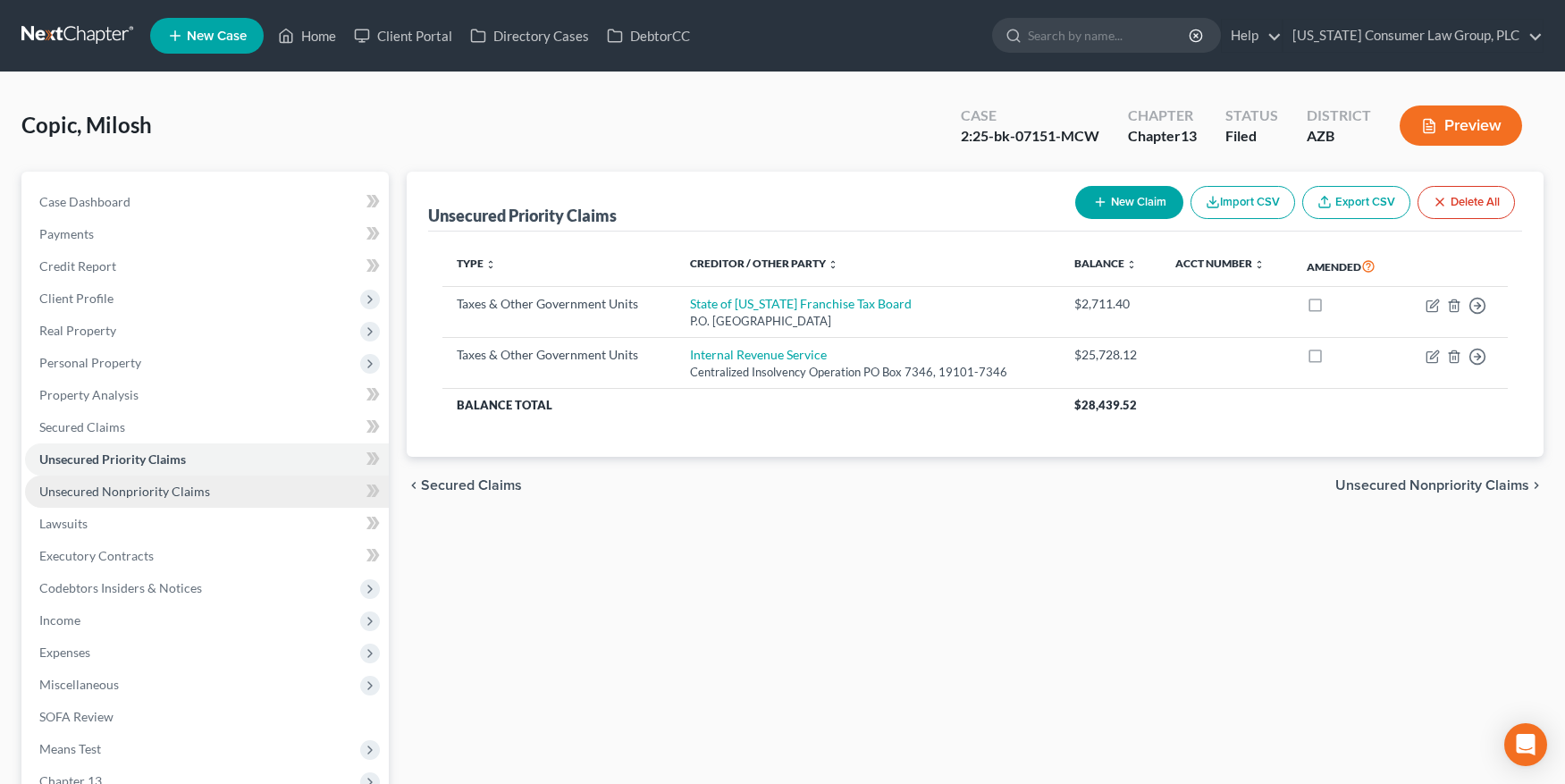
click at [125, 484] on span "Unsecured Nonpriority Claims" at bounding box center [124, 491] width 171 height 16
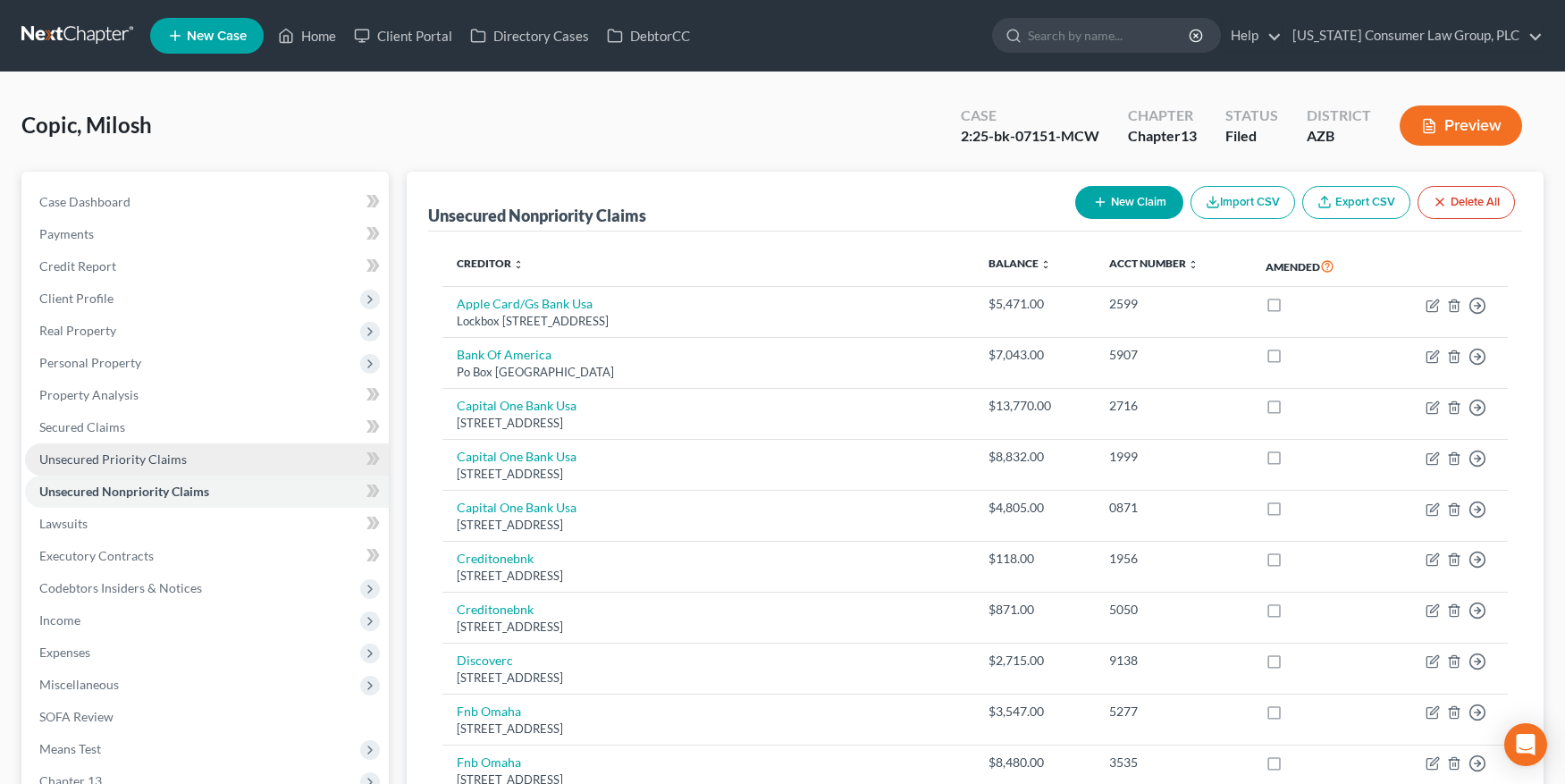
click at [104, 463] on span "Unsecured Priority Claims" at bounding box center [112, 459] width 147 height 16
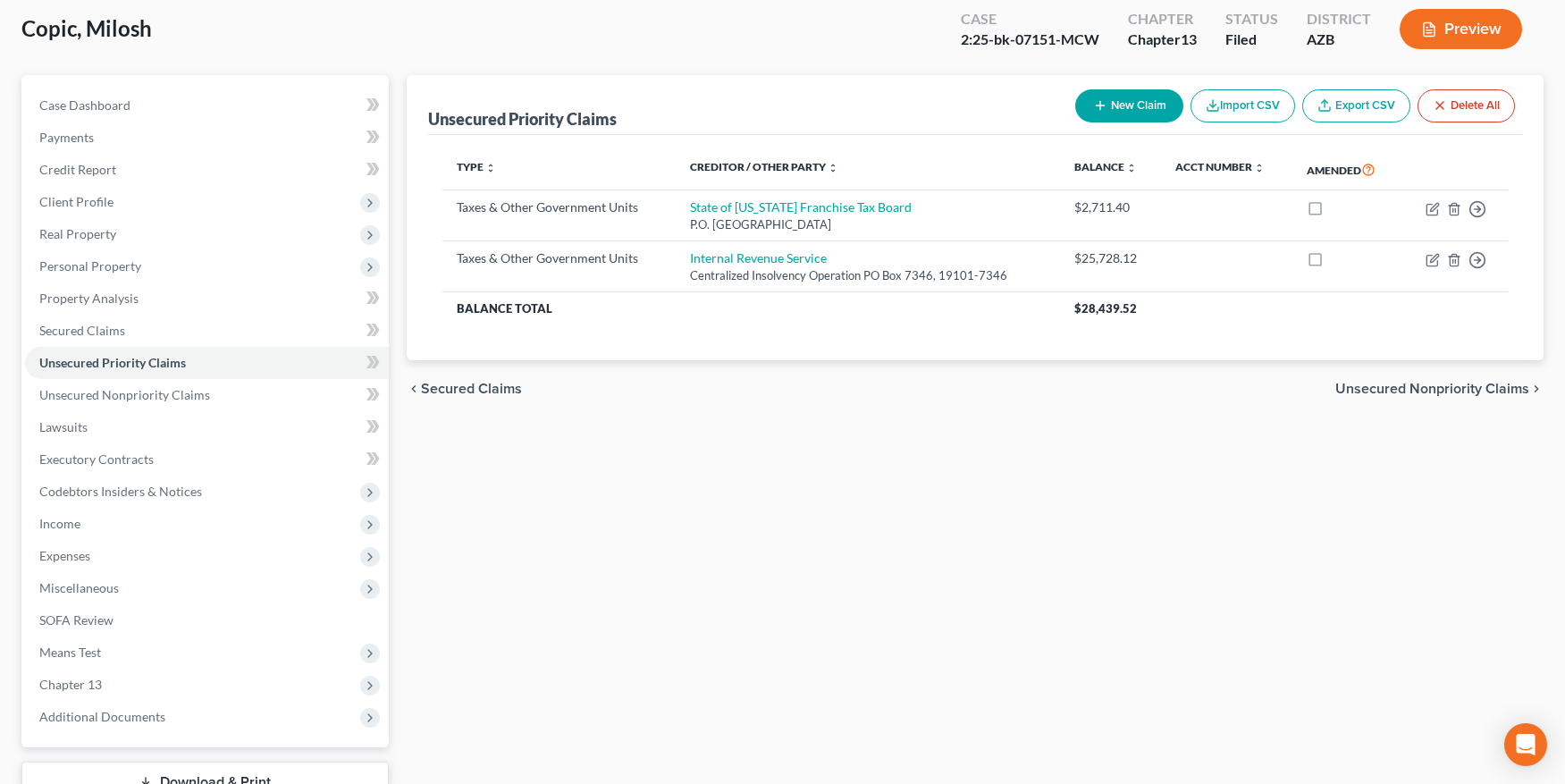
scroll to position [114, 0]
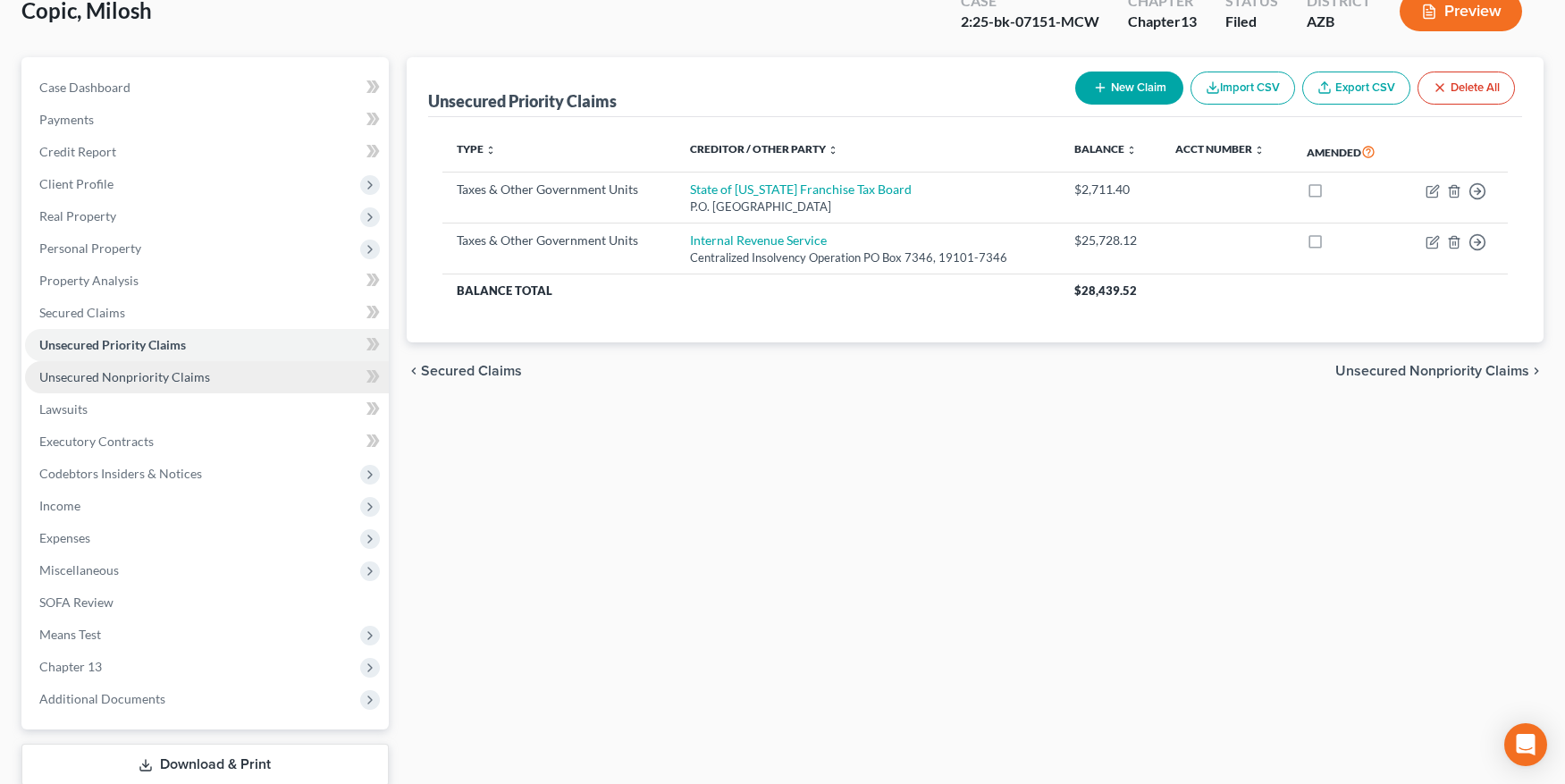
click at [140, 375] on span "Unsecured Nonpriority Claims" at bounding box center [124, 376] width 171 height 16
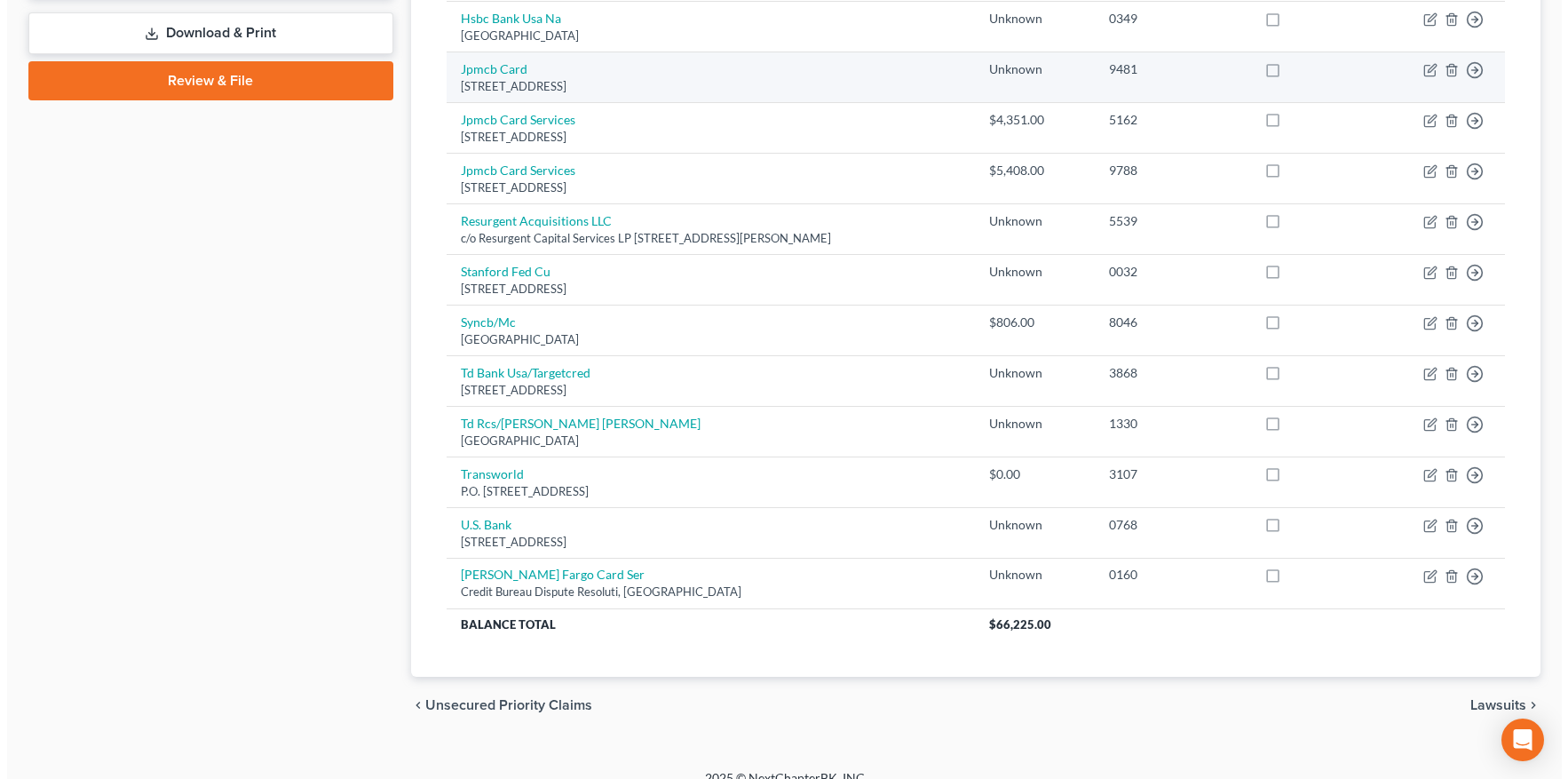
scroll to position [861, 0]
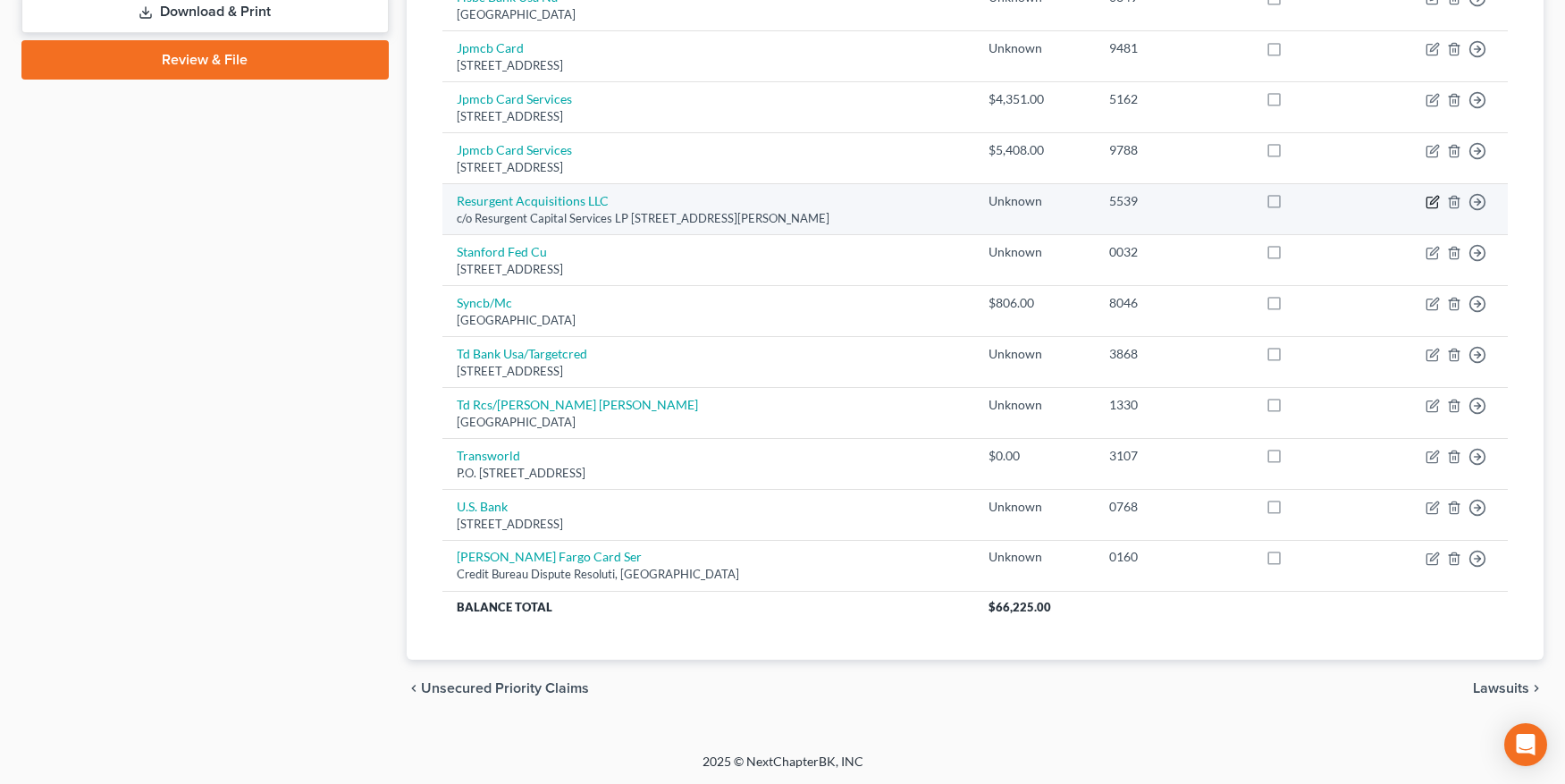
click at [1432, 201] on icon "button" at bounding box center [1432, 202] width 15 height 15
select select "42"
select select "1"
select select "0"
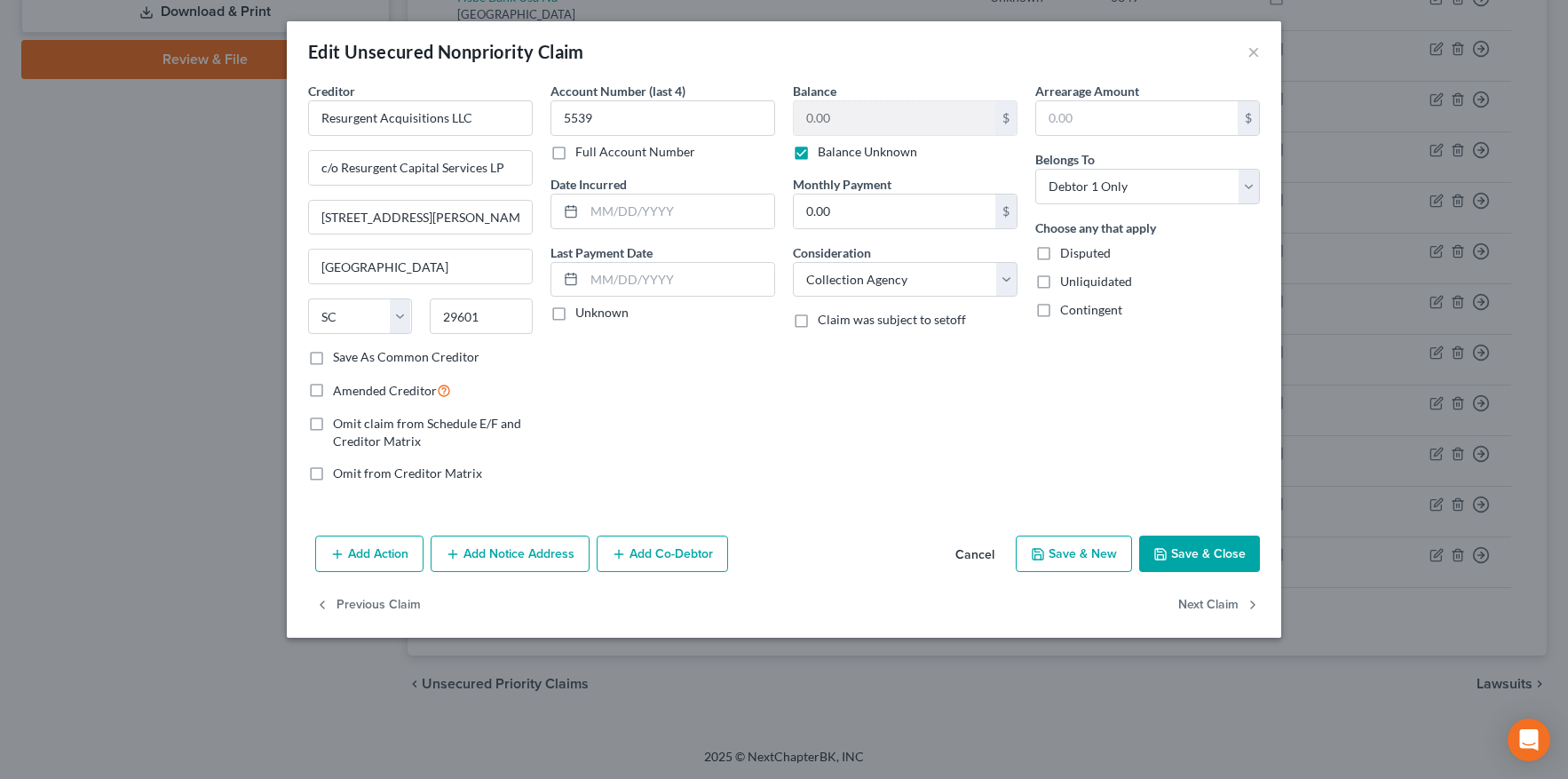
click at [531, 555] on button "Add Notice Address" at bounding box center [510, 553] width 159 height 37
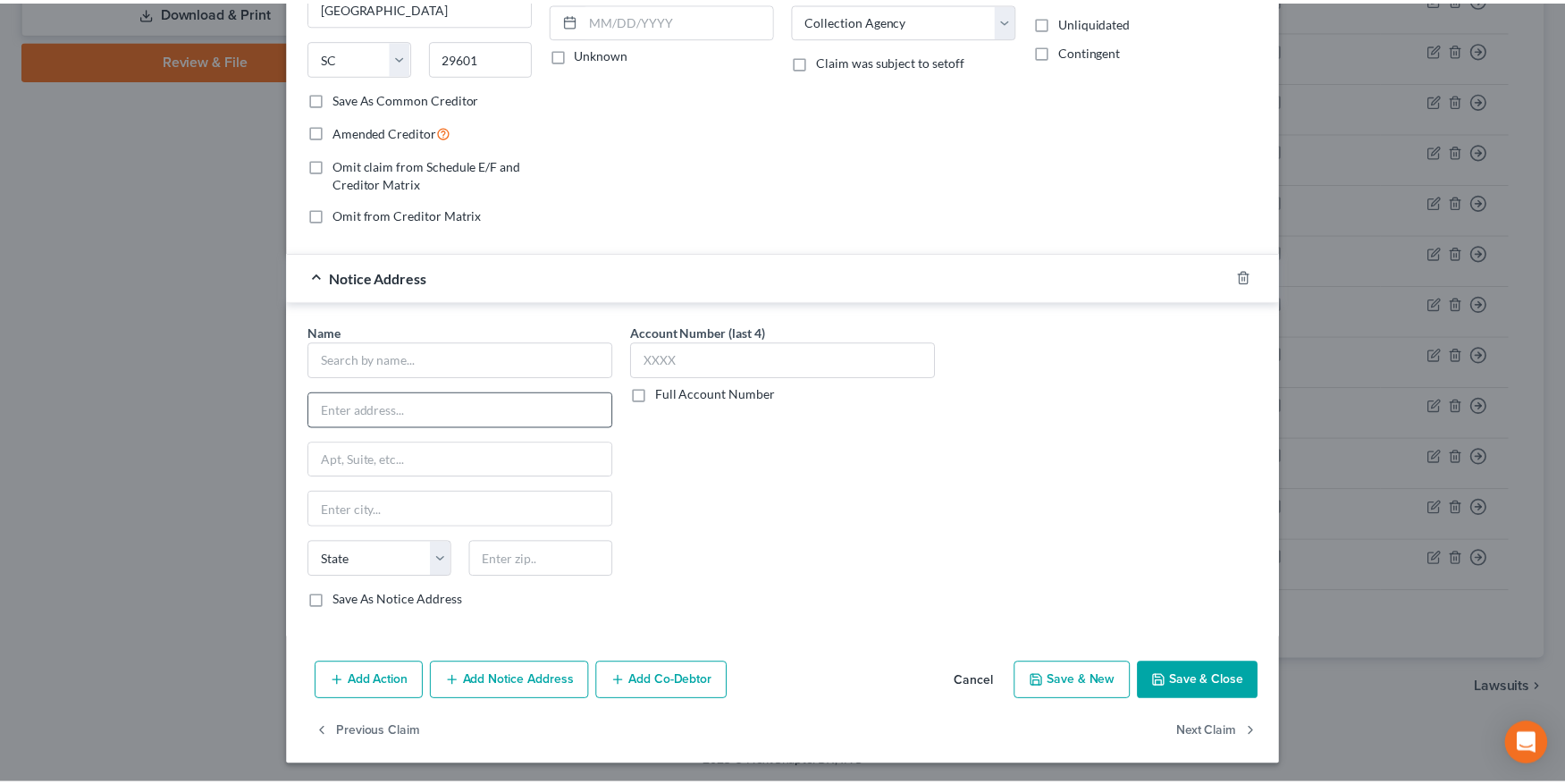
scroll to position [264, 0]
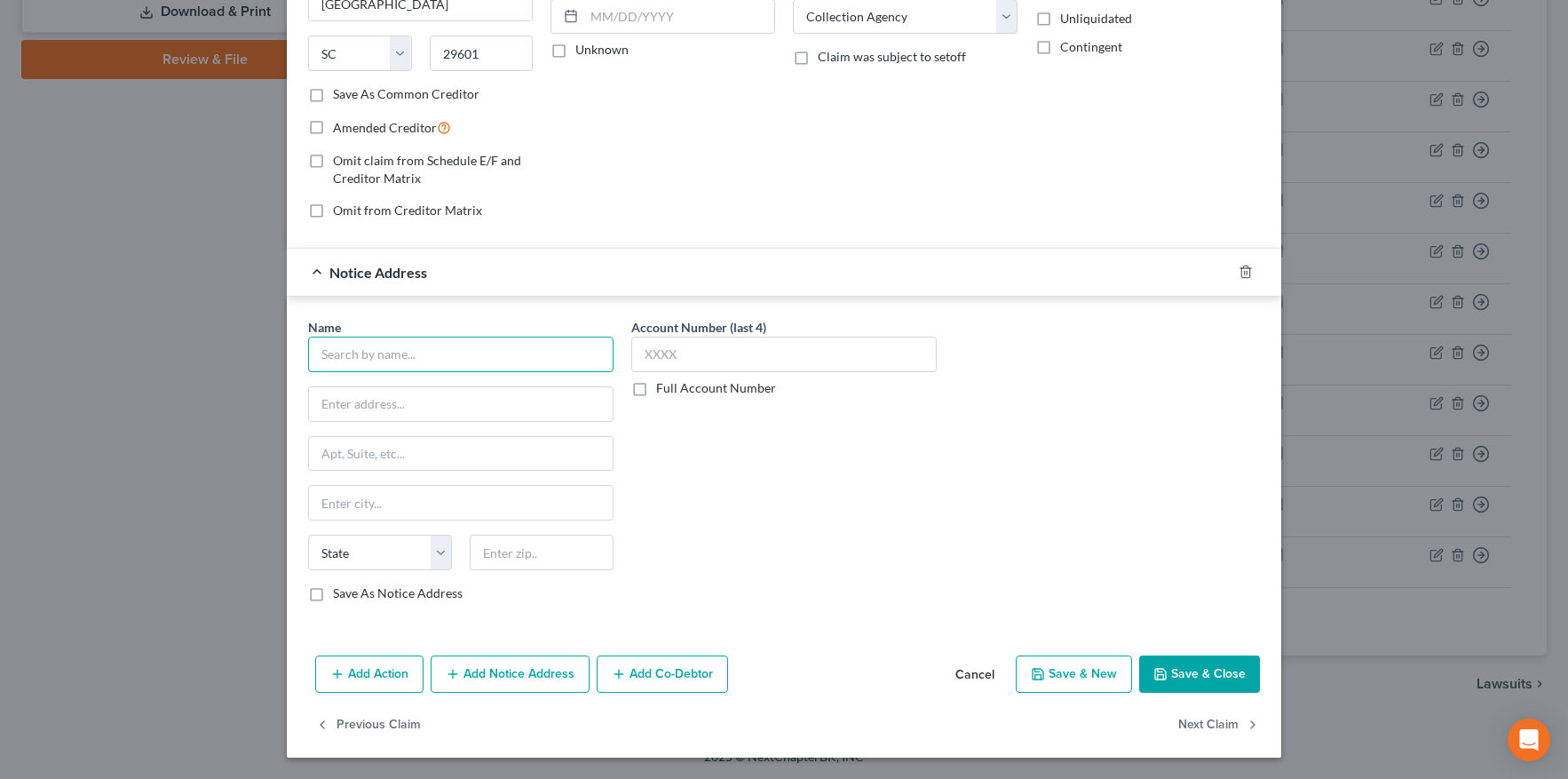
click at [482, 345] on input "text" at bounding box center [460, 354] width 305 height 36
type input "Resurgent Capital Services"
type input "P.O. Box 10587"
type input "Greenville"
select select "42"
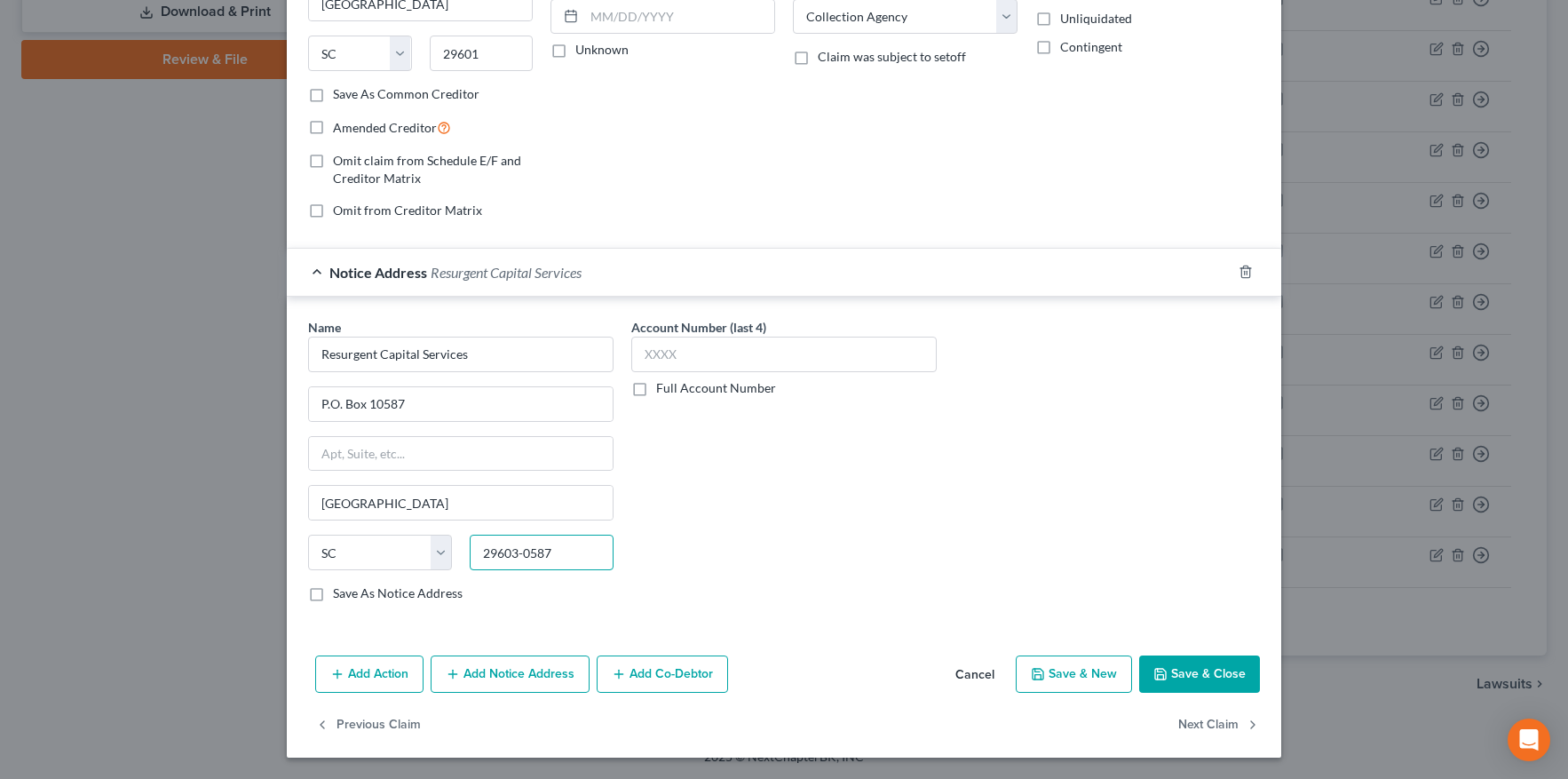
type input "29603-0587"
click at [1187, 678] on button "Save & Close" at bounding box center [1199, 673] width 121 height 37
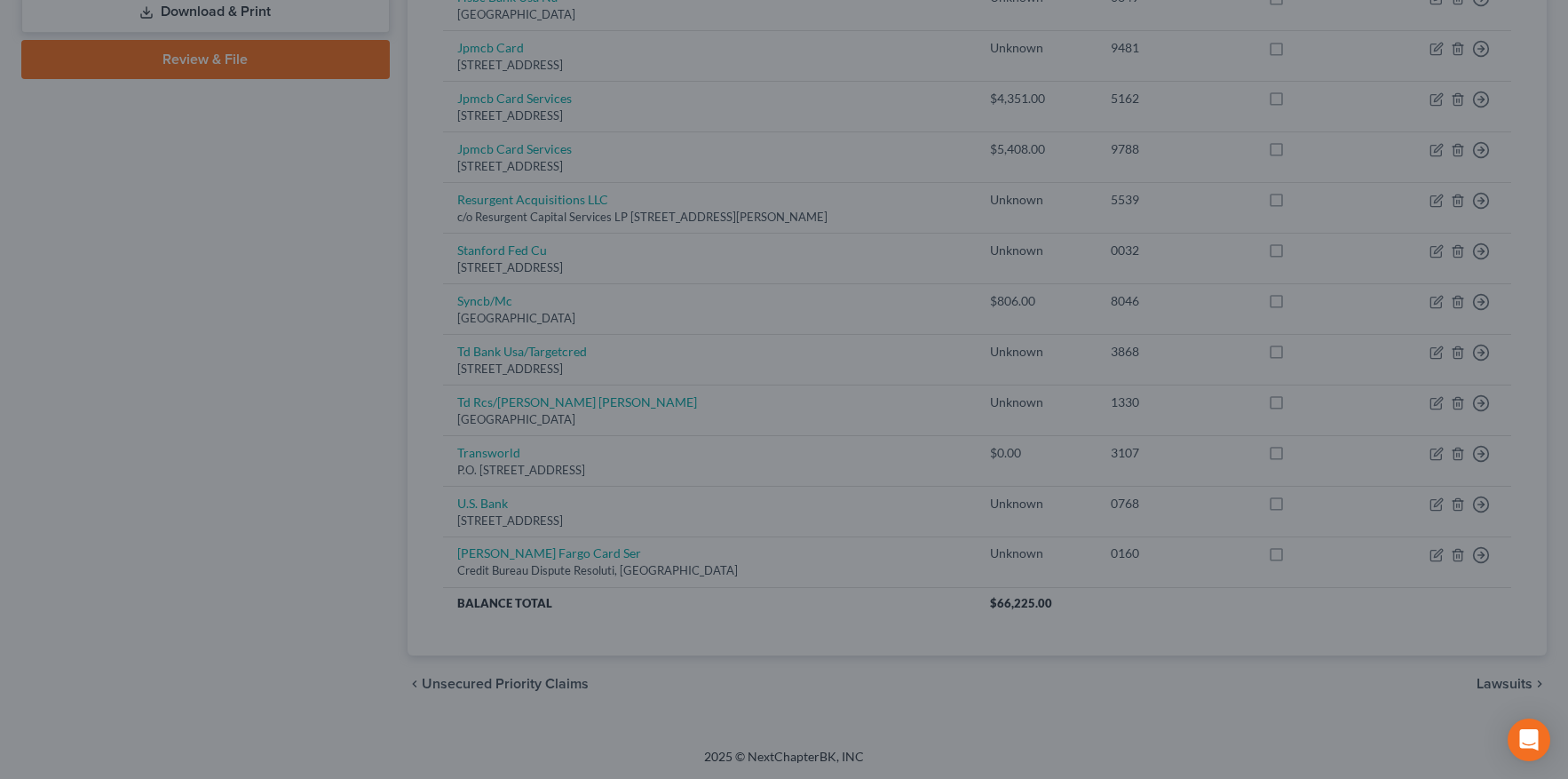
type input "0"
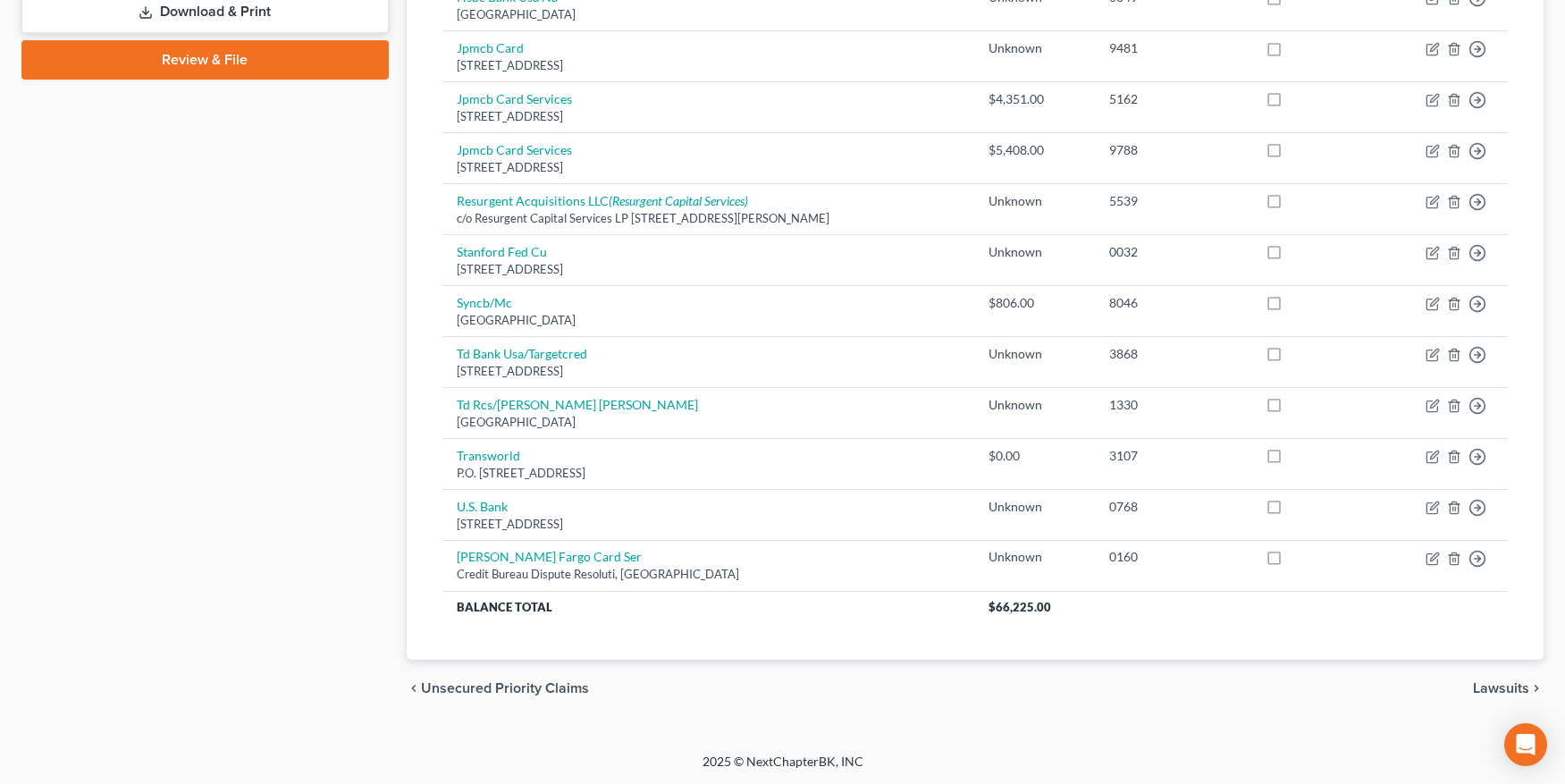
scroll to position [0, 0]
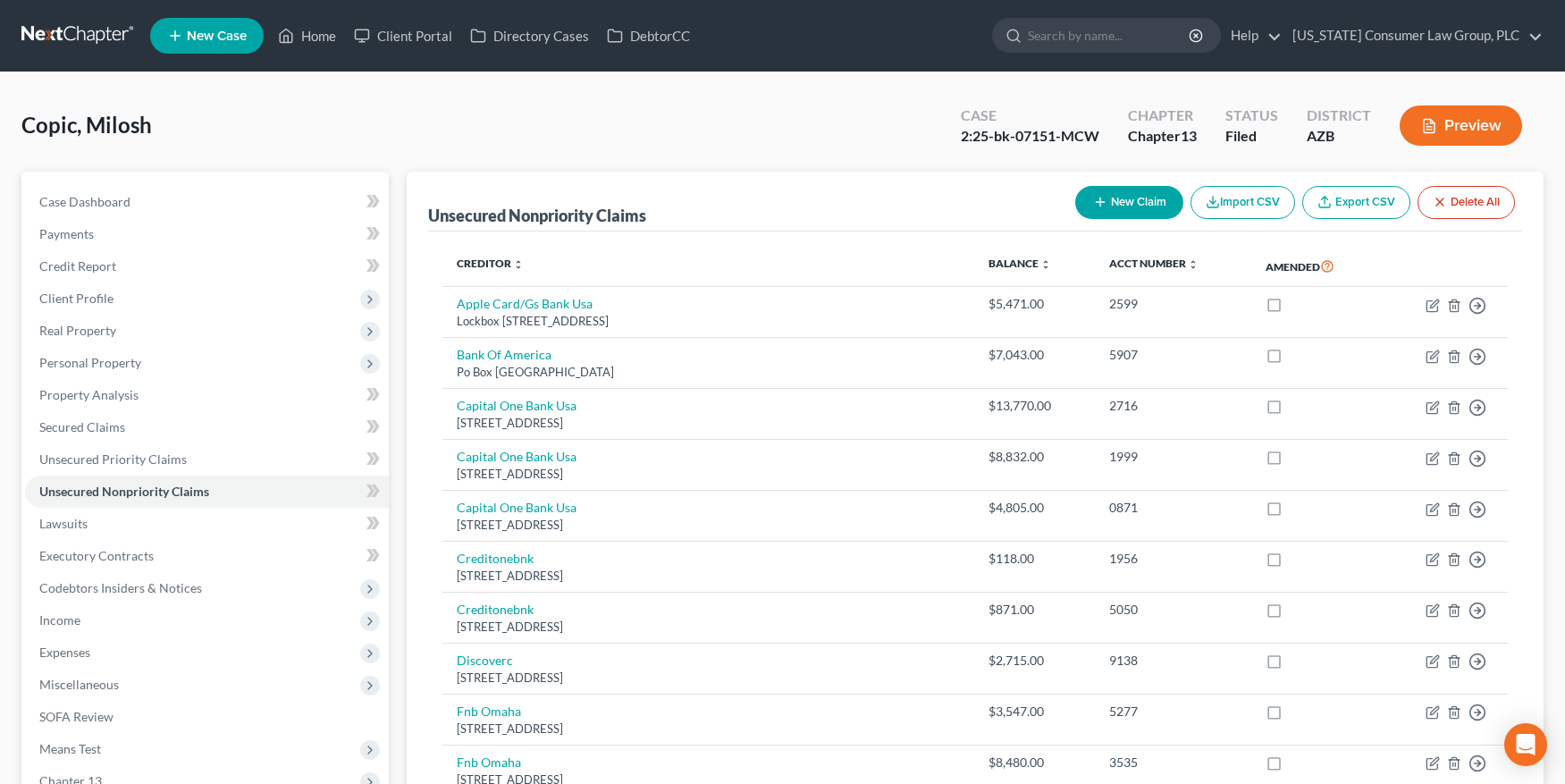
click at [1114, 201] on button "New Claim" at bounding box center [1129, 203] width 108 height 33
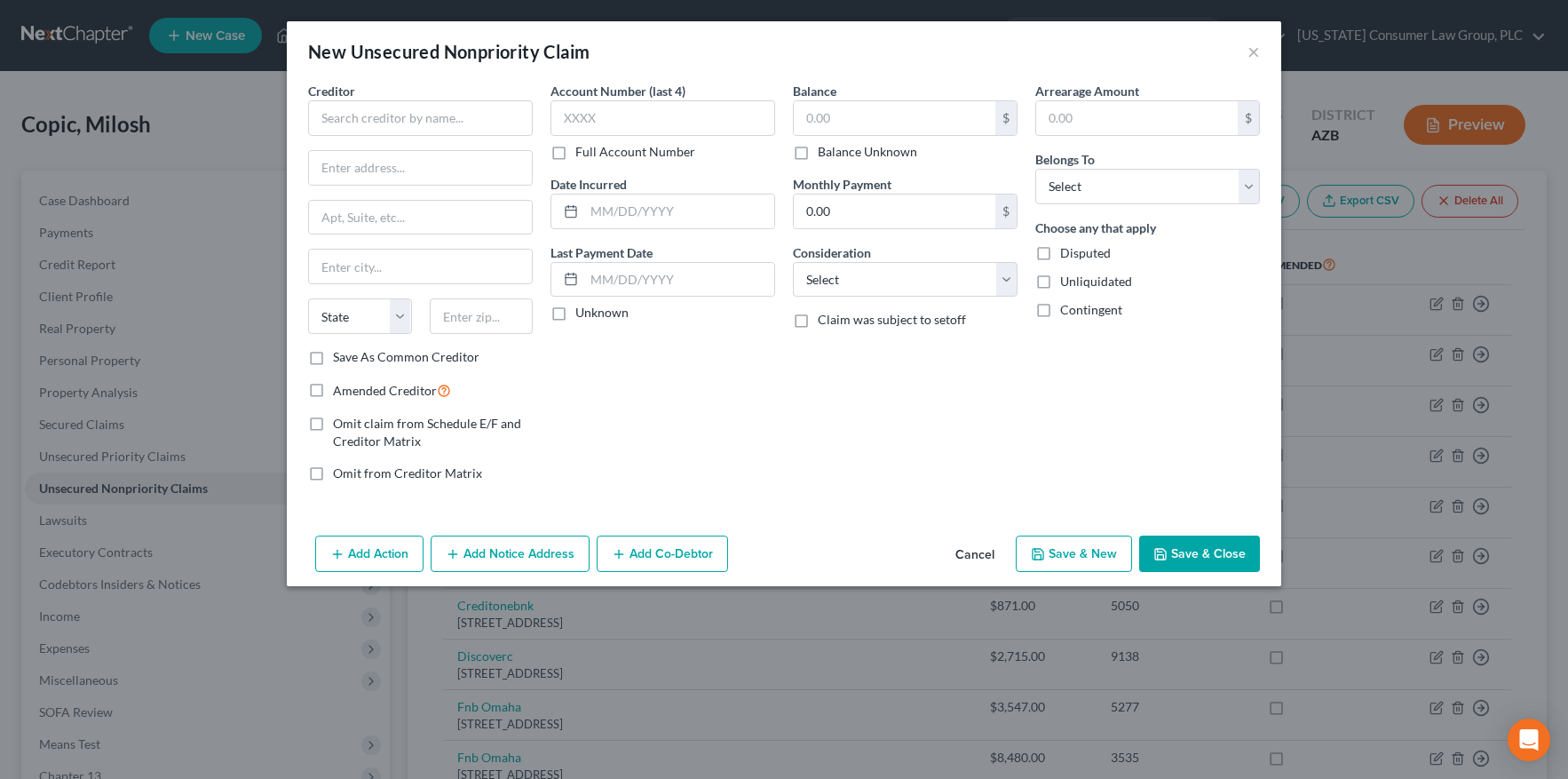
click at [974, 549] on button "Cancel" at bounding box center [975, 554] width 68 height 36
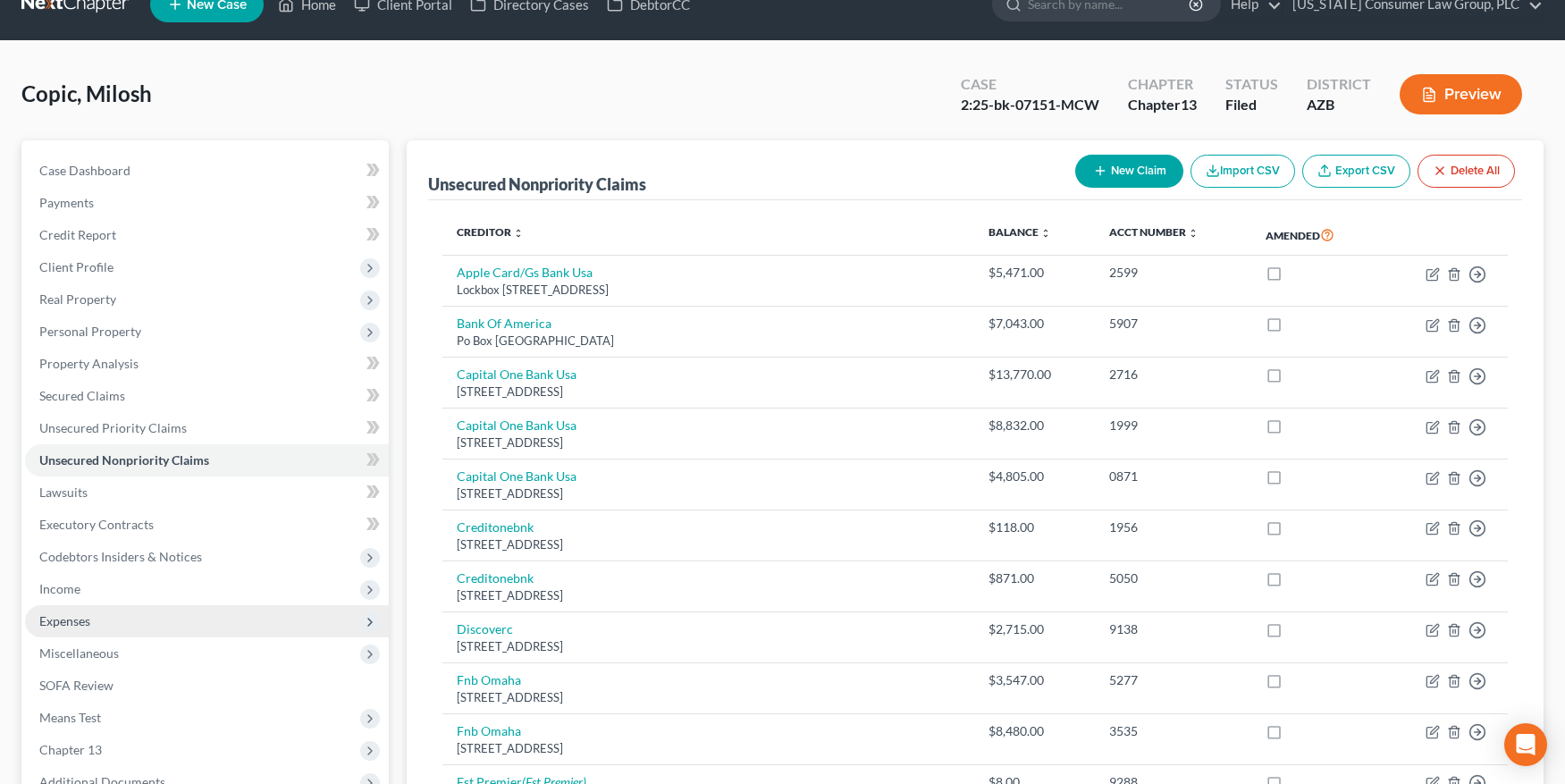
scroll to position [37, 0]
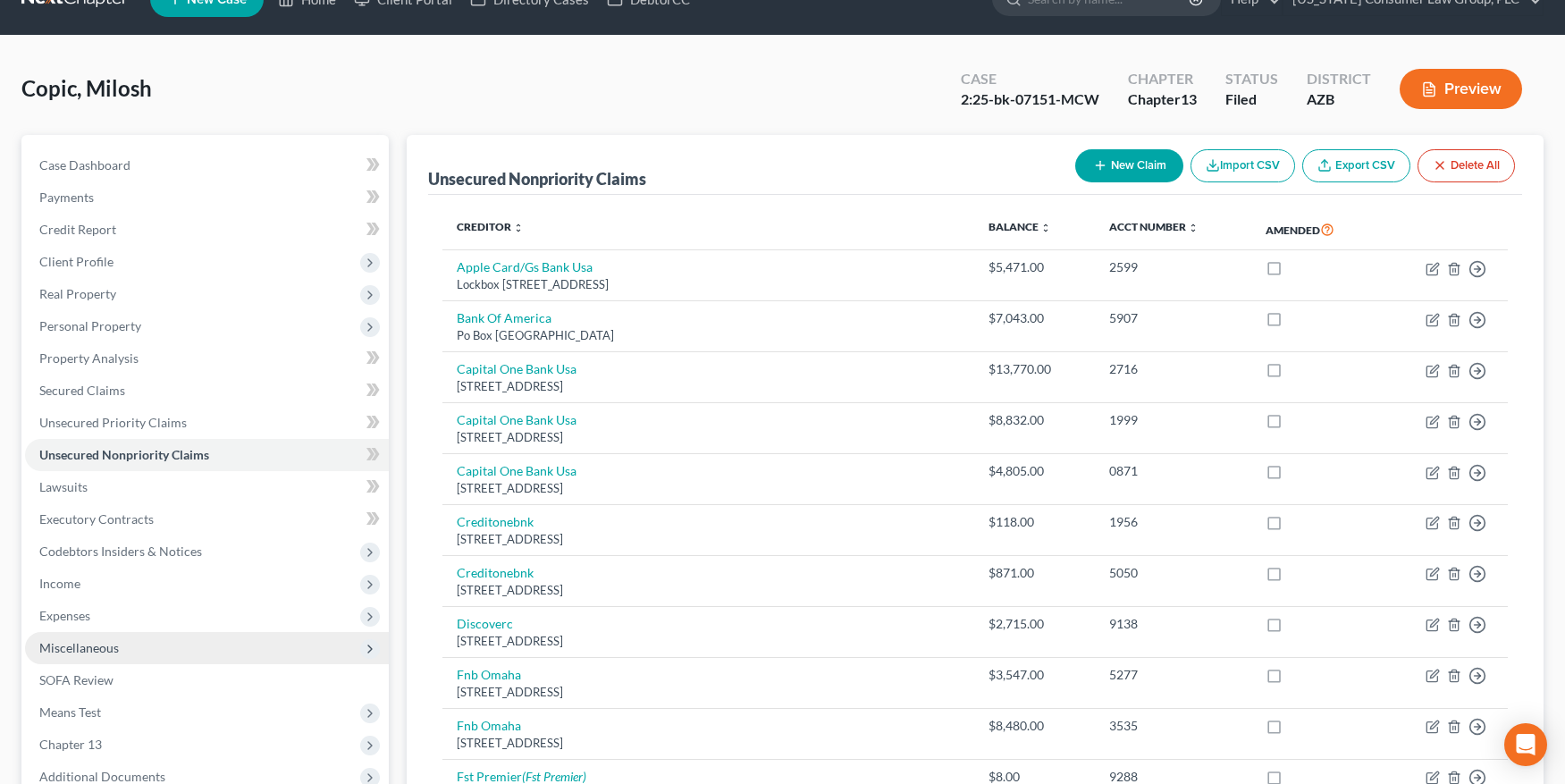
click at [101, 640] on span "Miscellaneous" at bounding box center [79, 647] width 80 height 16
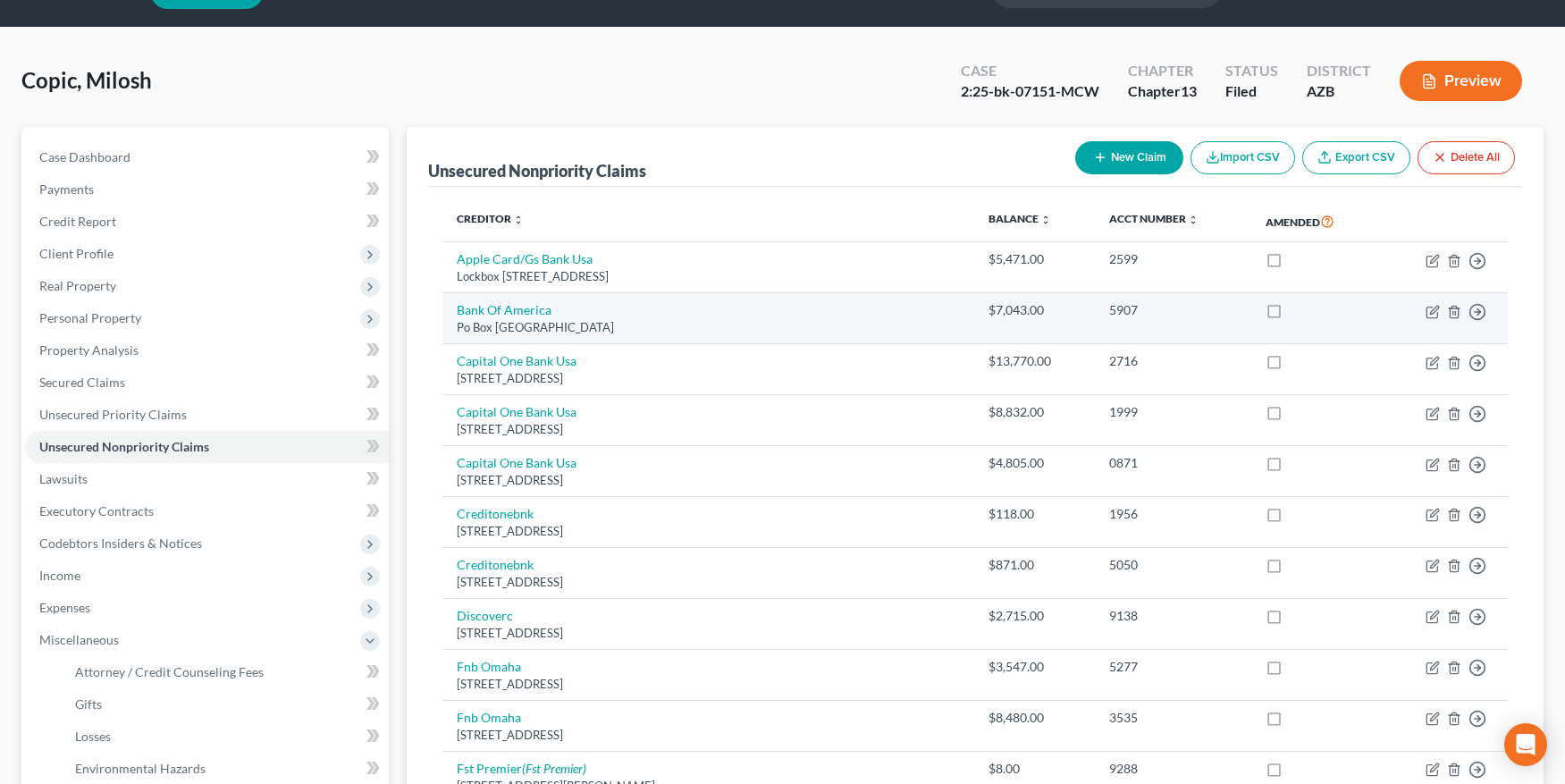
scroll to position [0, 0]
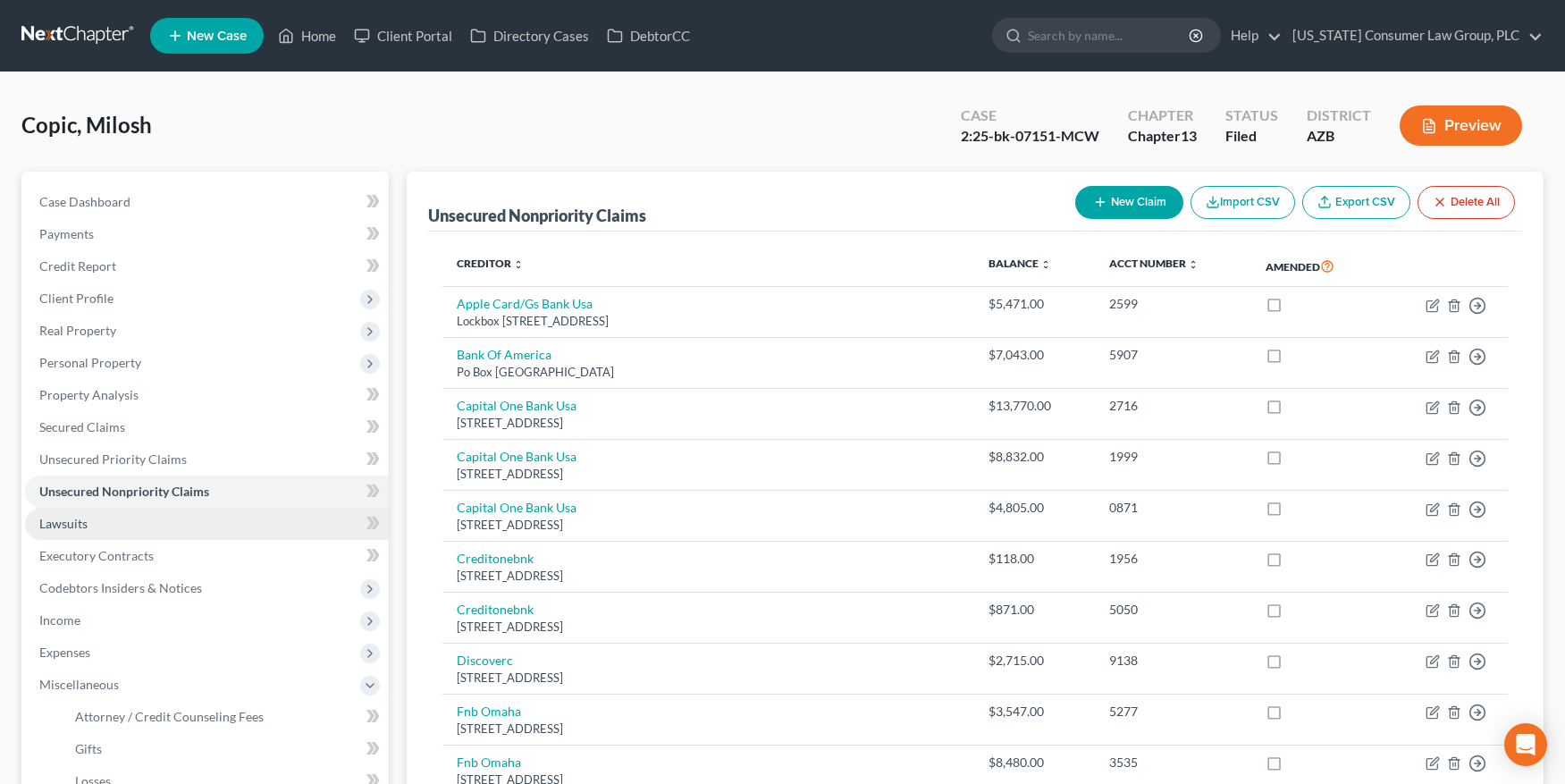
click at [54, 530] on link "Lawsuits" at bounding box center [207, 523] width 364 height 32
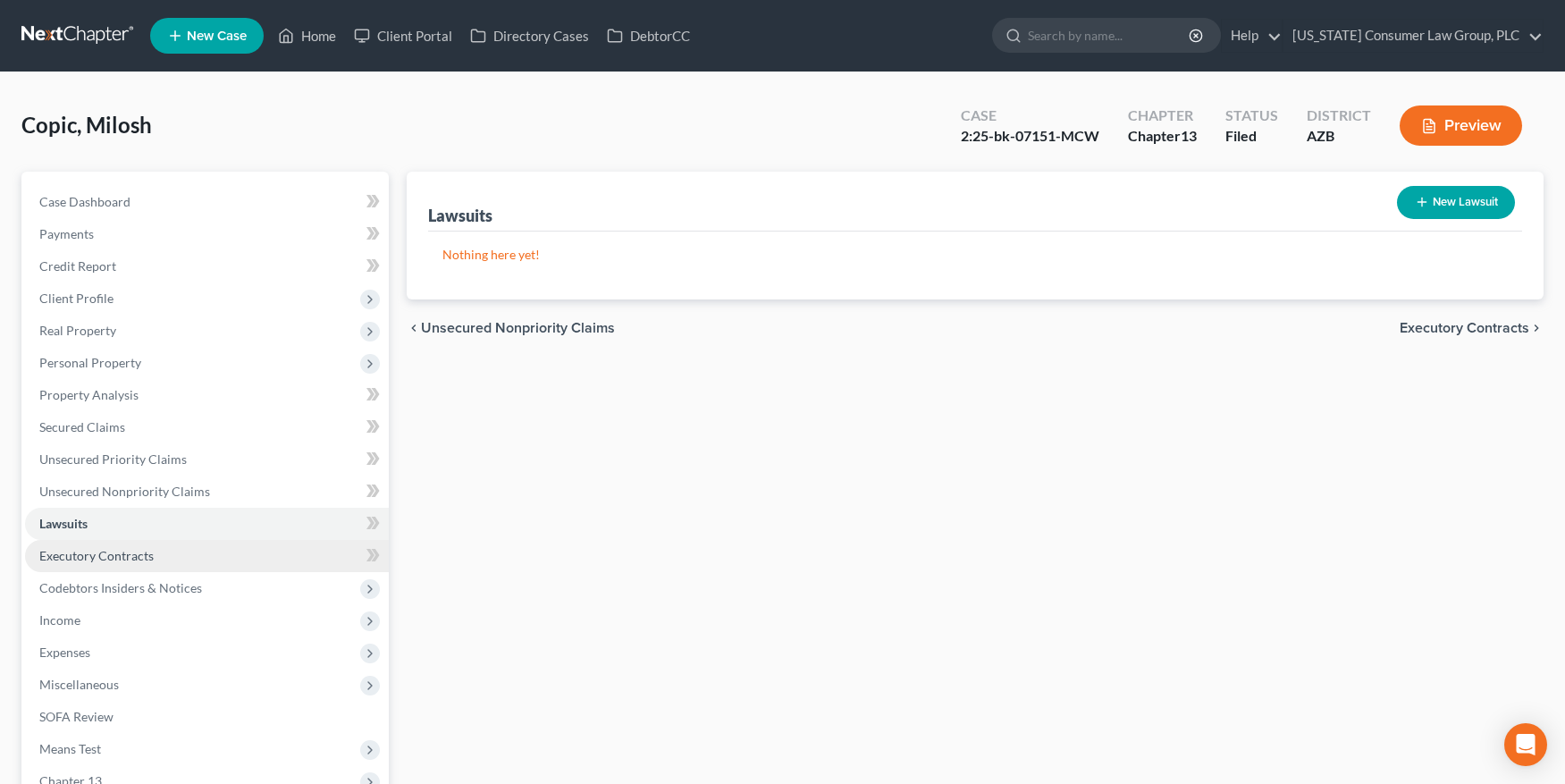
click at [74, 560] on span "Executory Contracts" at bounding box center [96, 556] width 114 height 16
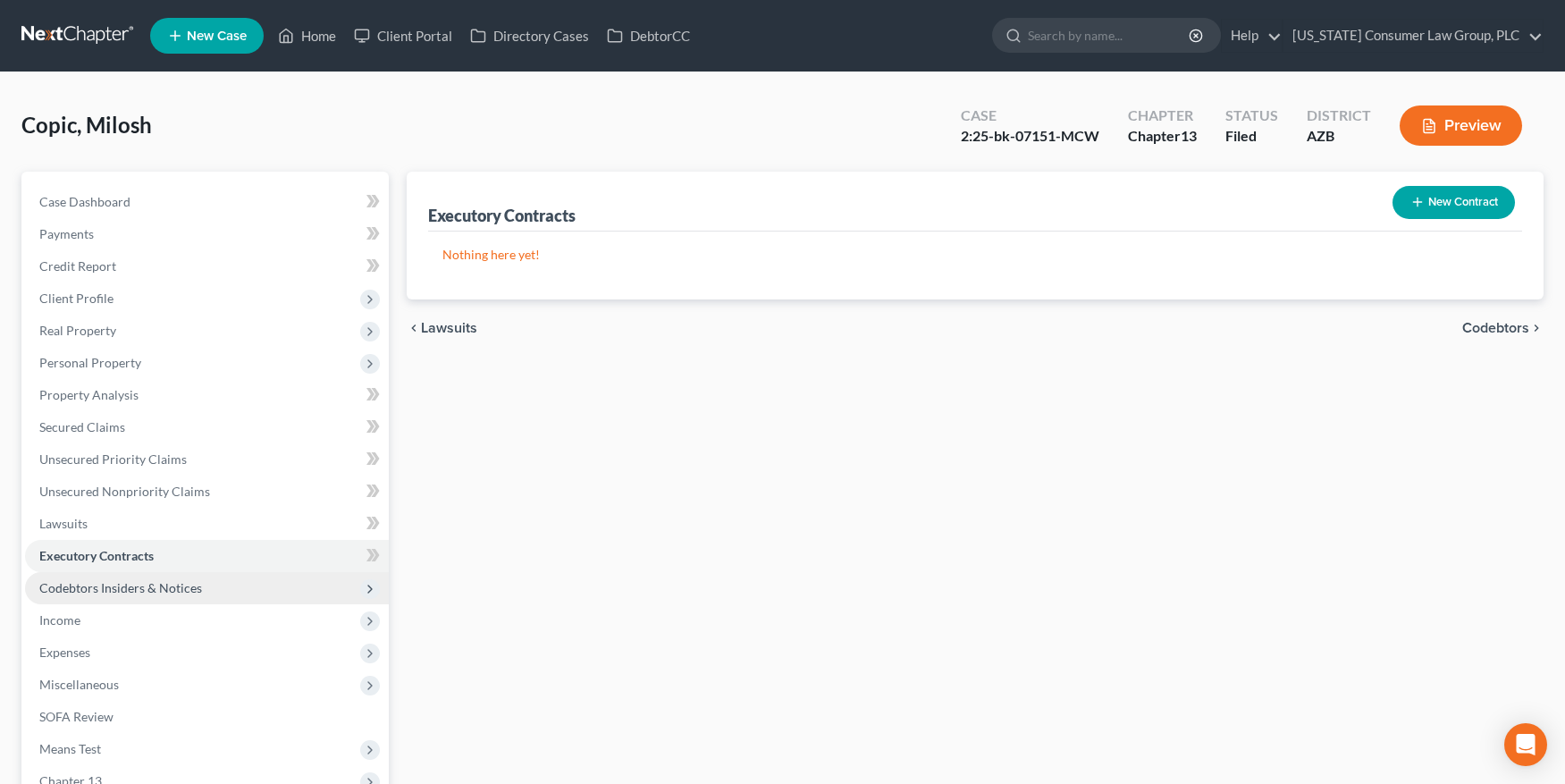
click at [87, 586] on span "Codebtors Insiders & Notices" at bounding box center [120, 588] width 163 height 16
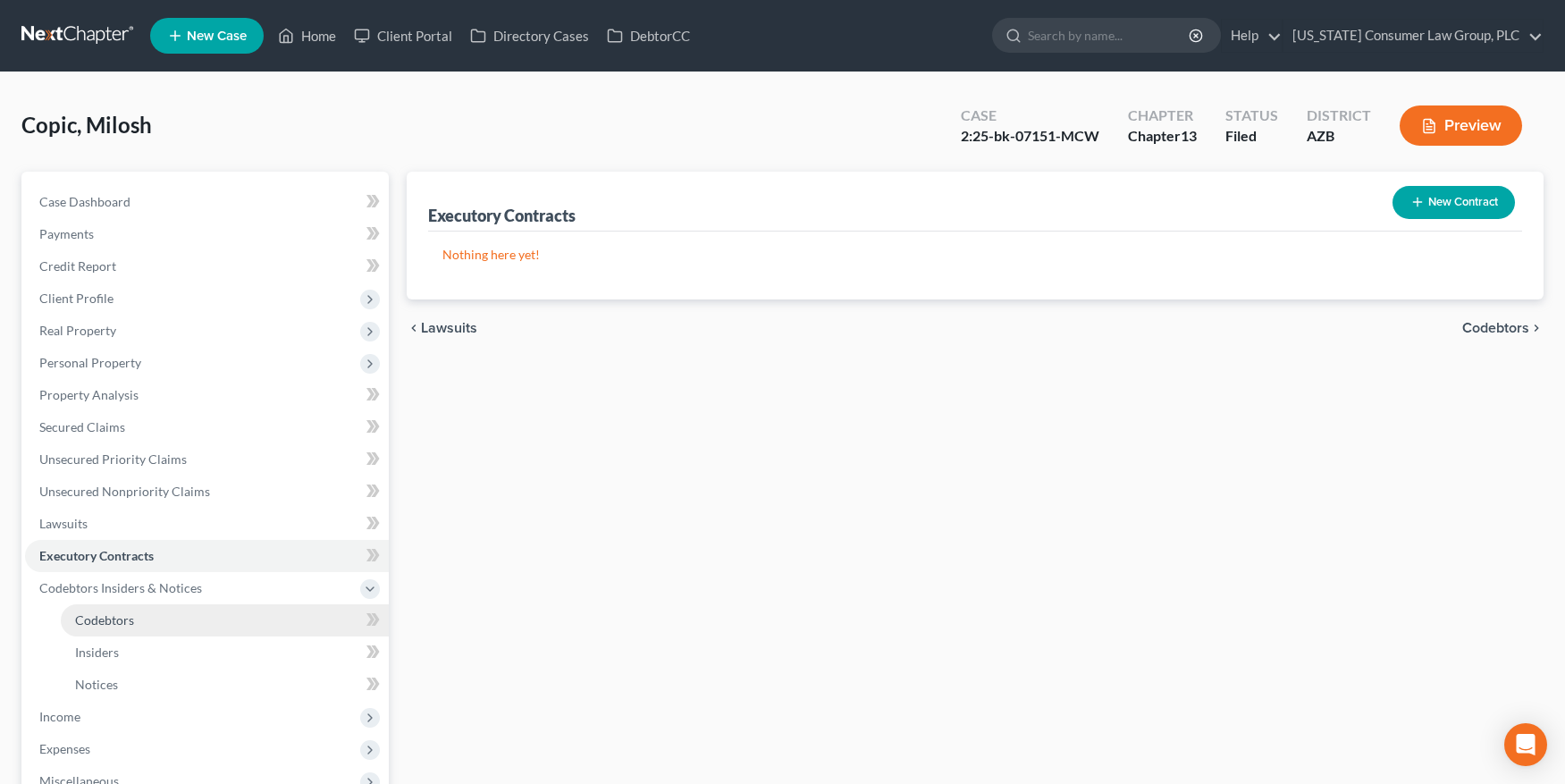
click at [98, 625] on span "Codebtors" at bounding box center [104, 620] width 59 height 16
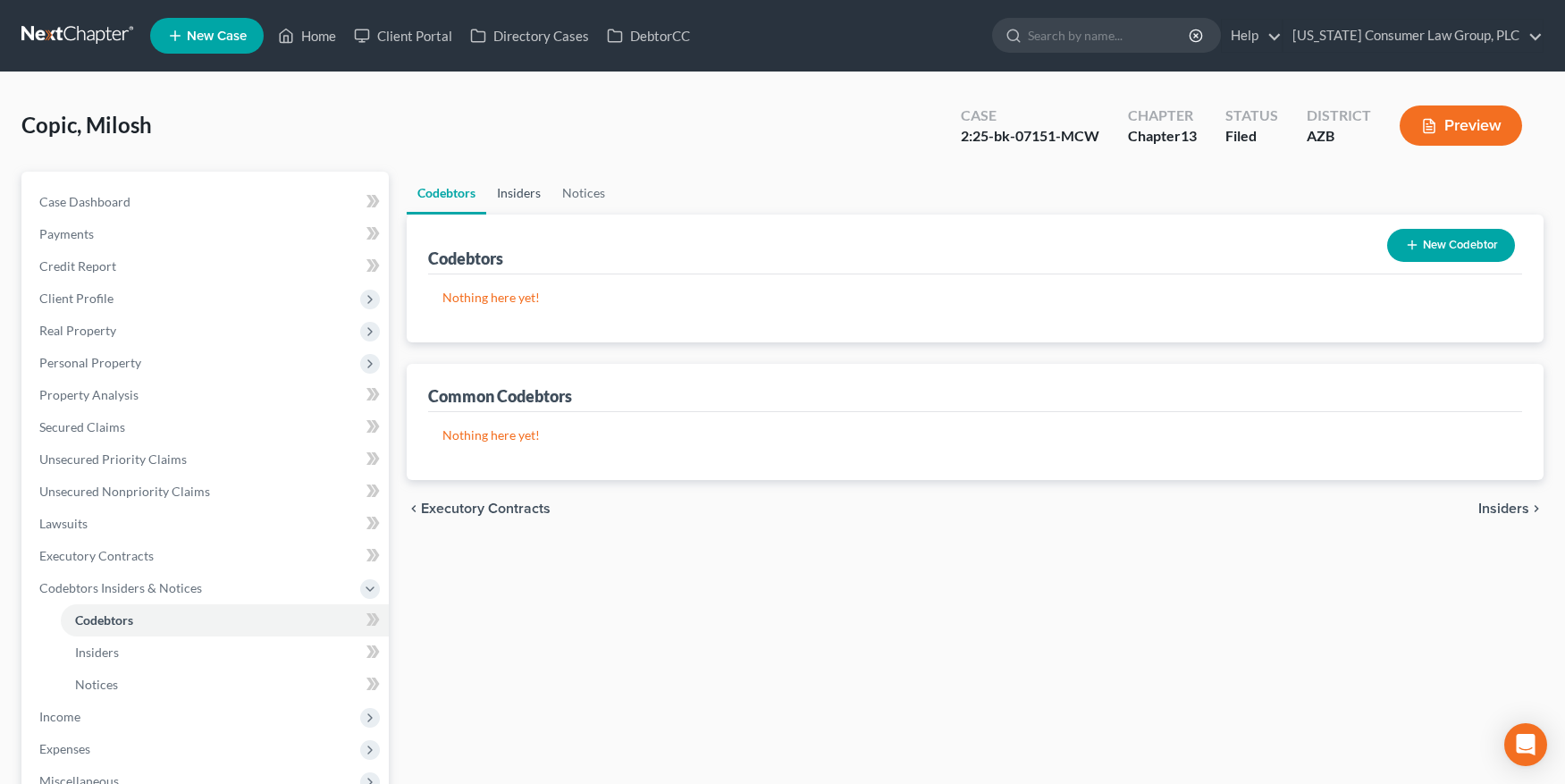
click at [526, 200] on link "Insiders" at bounding box center [518, 193] width 65 height 43
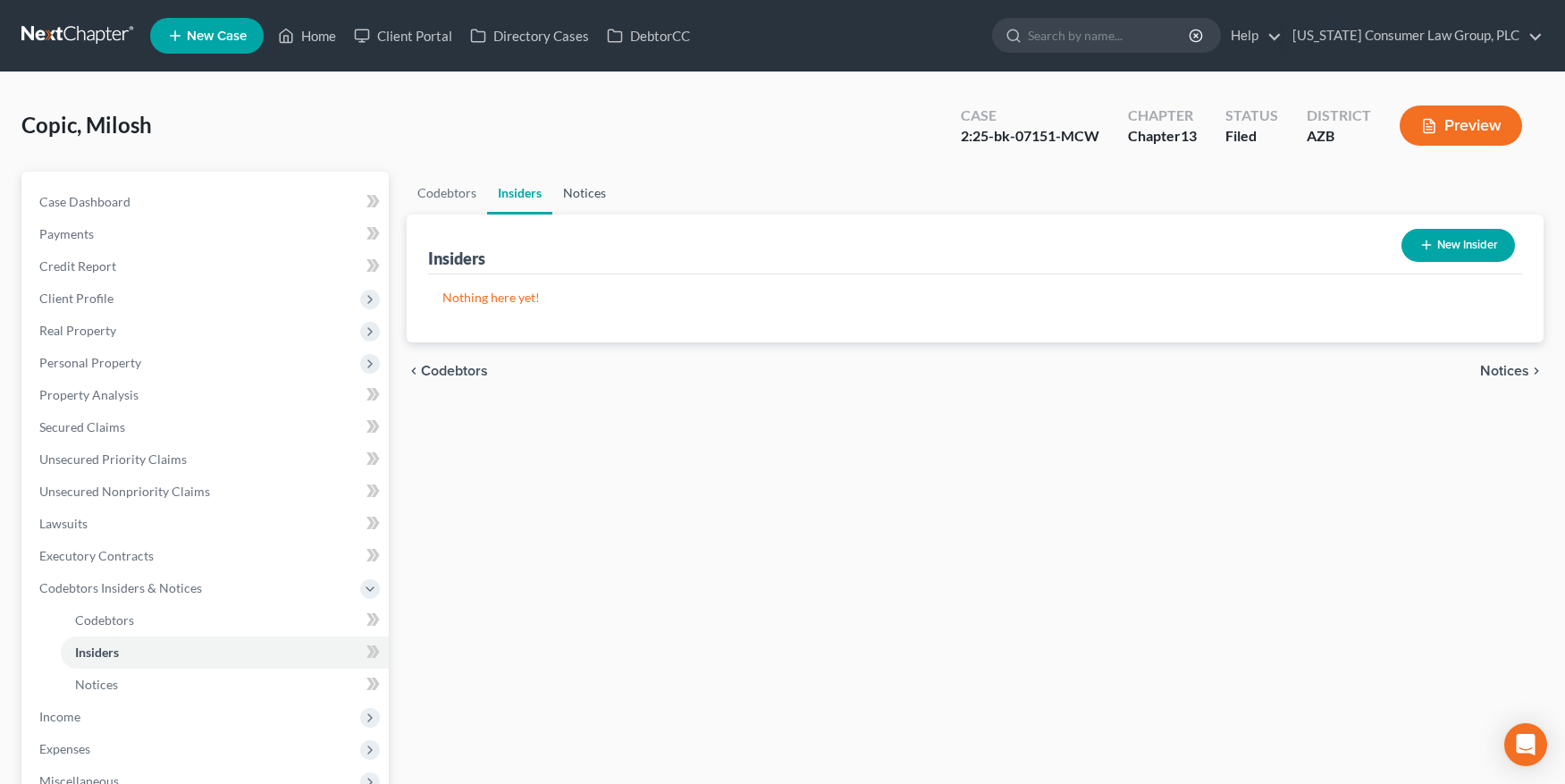
click at [577, 195] on link "Notices" at bounding box center [584, 193] width 64 height 43
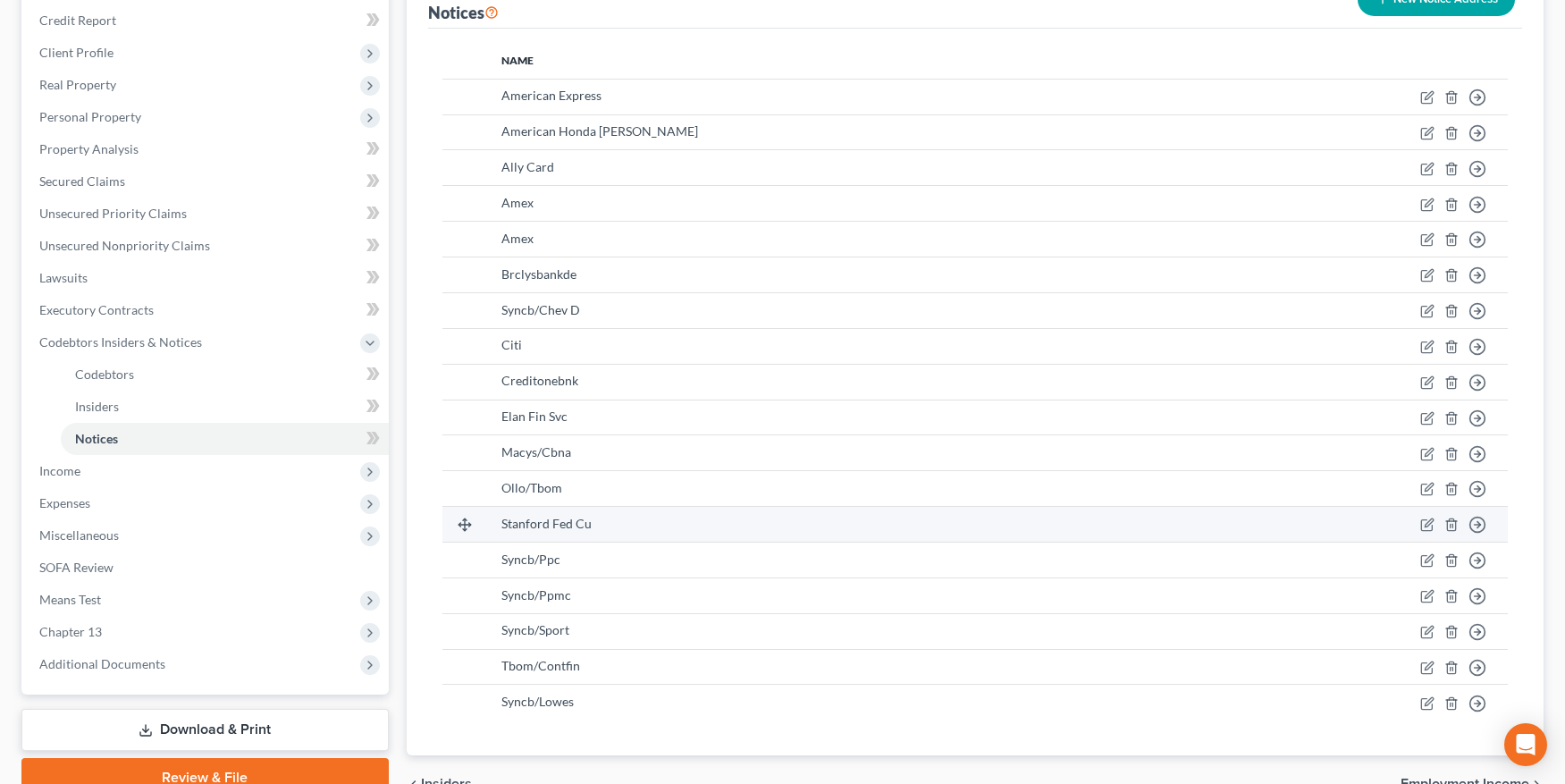
scroll to position [210, 0]
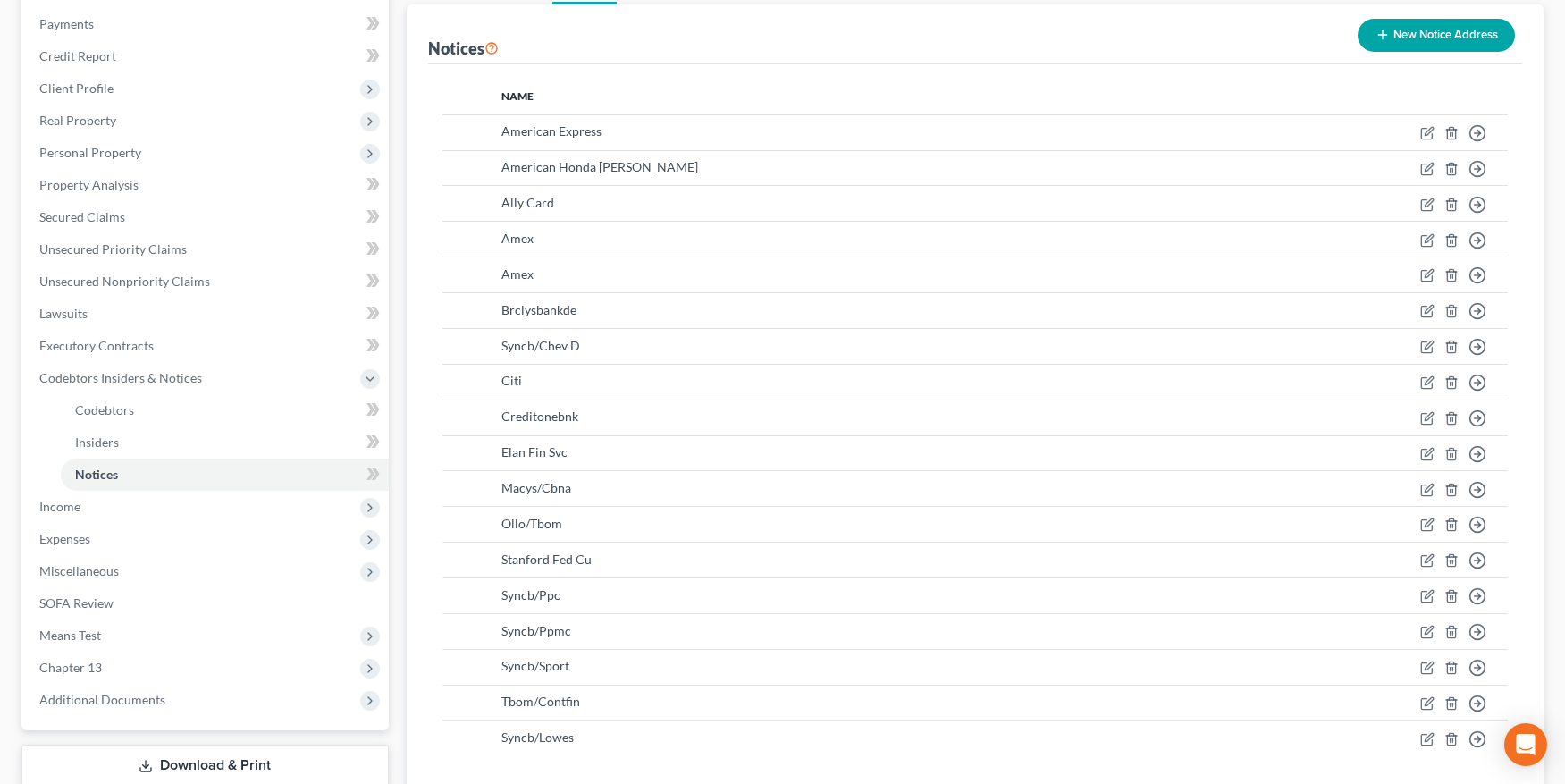
click at [1434, 31] on button "New Notice Address" at bounding box center [1436, 35] width 157 height 33
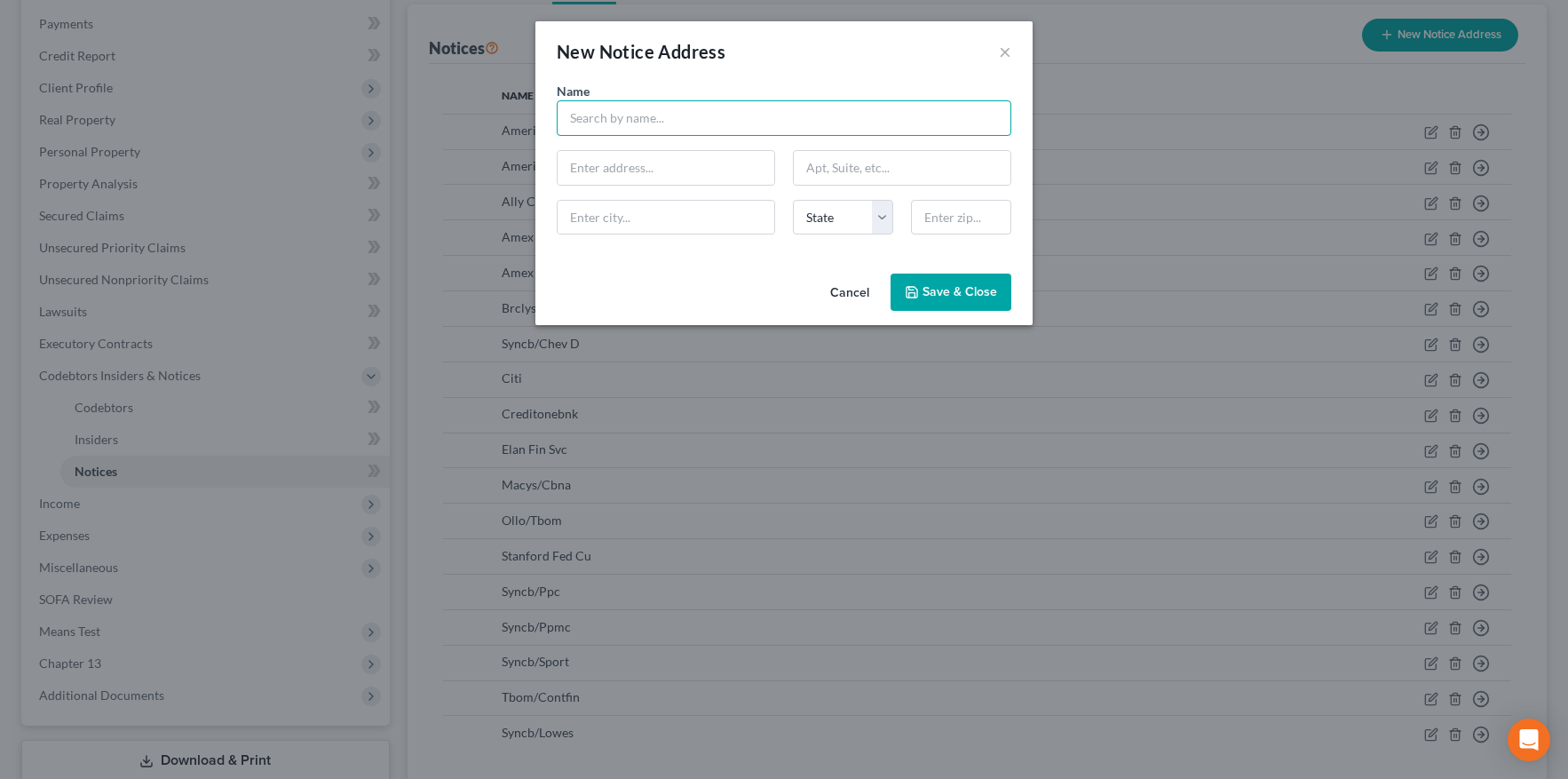
click at [727, 117] on input "text" at bounding box center [783, 118] width 455 height 36
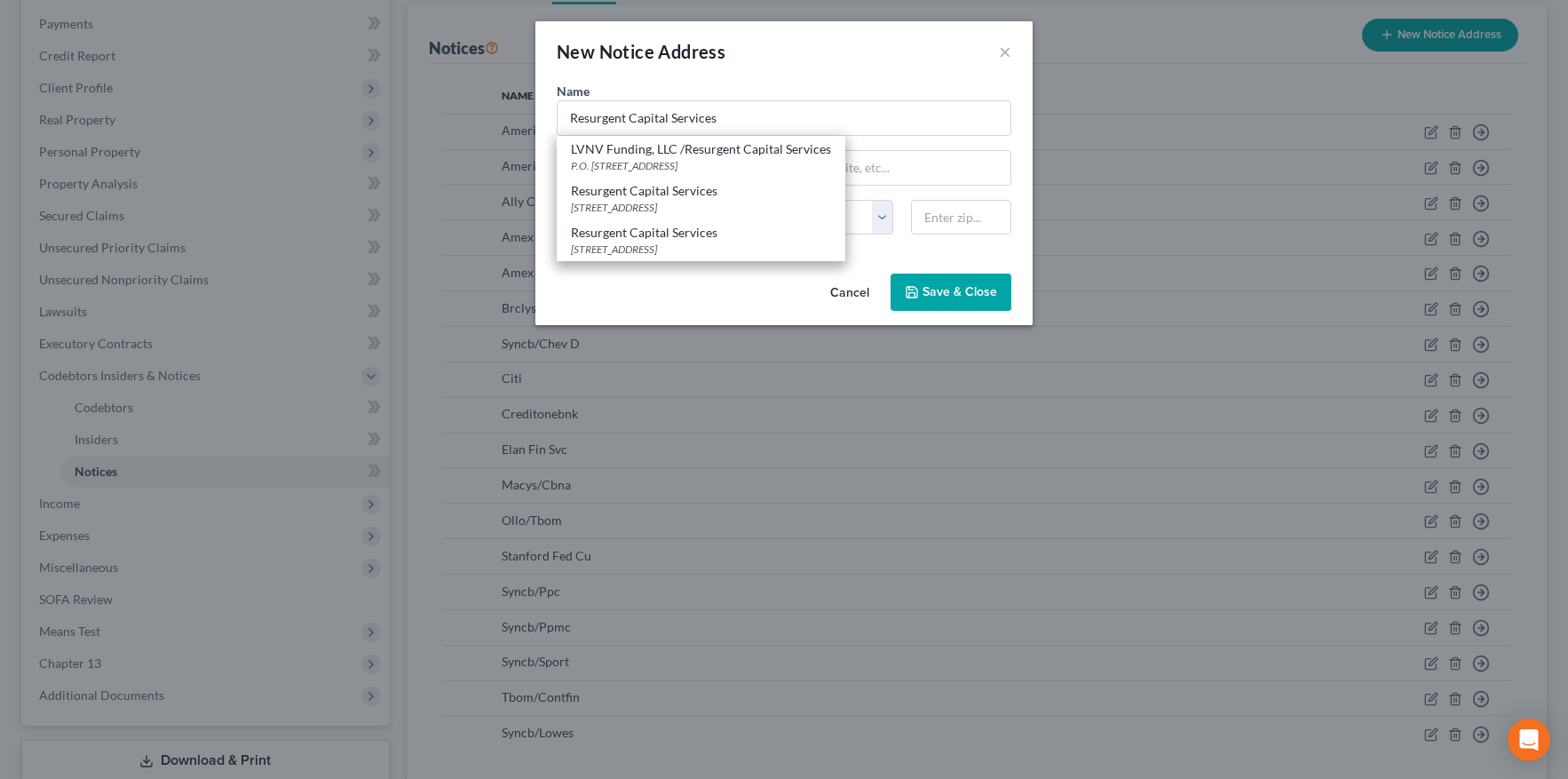
click at [676, 169] on div "P.O. Box 10587, Greenville, SC 29603" at bounding box center [701, 166] width 260 height 16
type input "LVNV Funding, LLC /Resurgent Capital Services"
type input "P.O. Box 10587"
type input "Greenville"
select select "42"
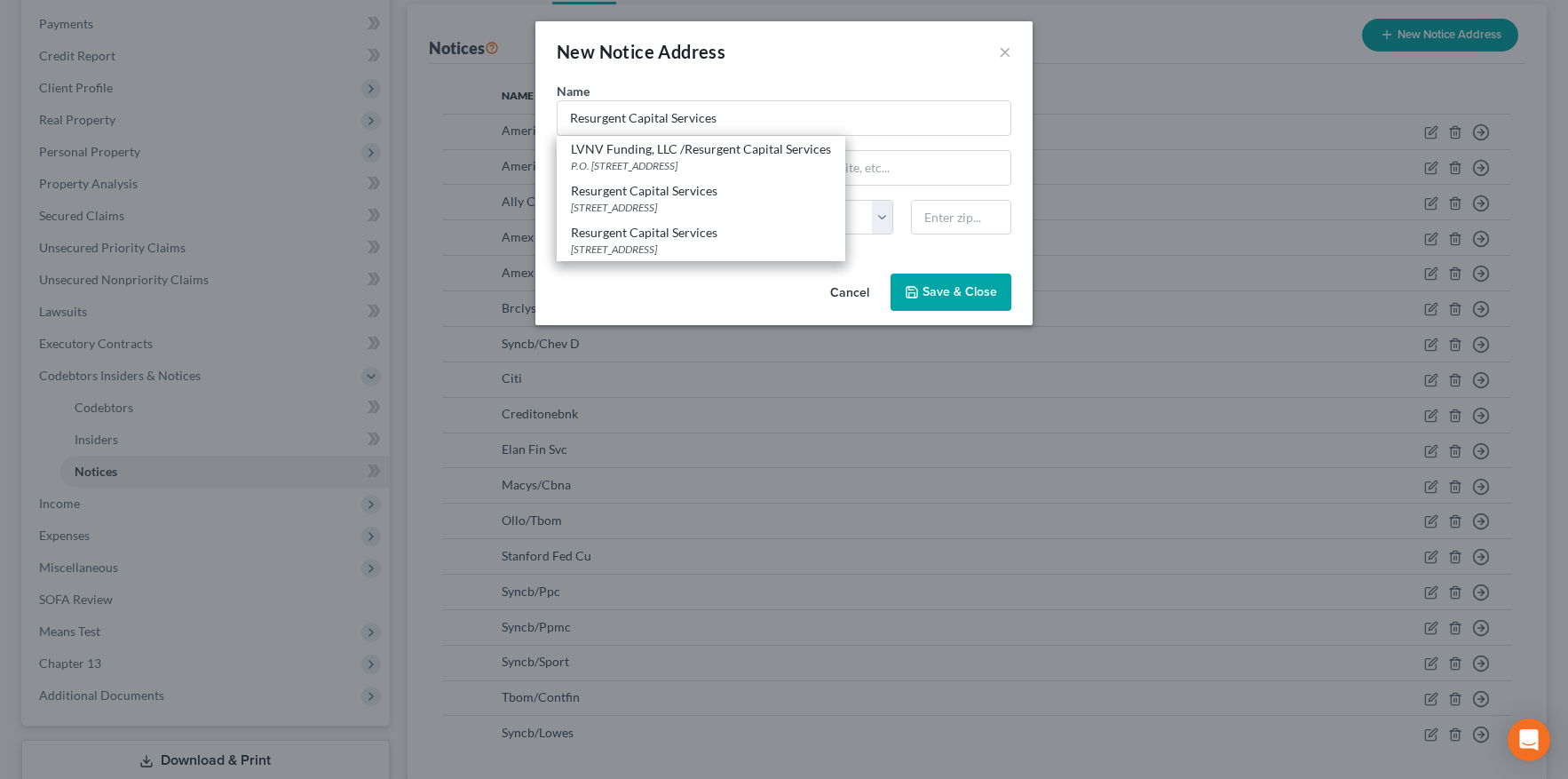
type input "29603"
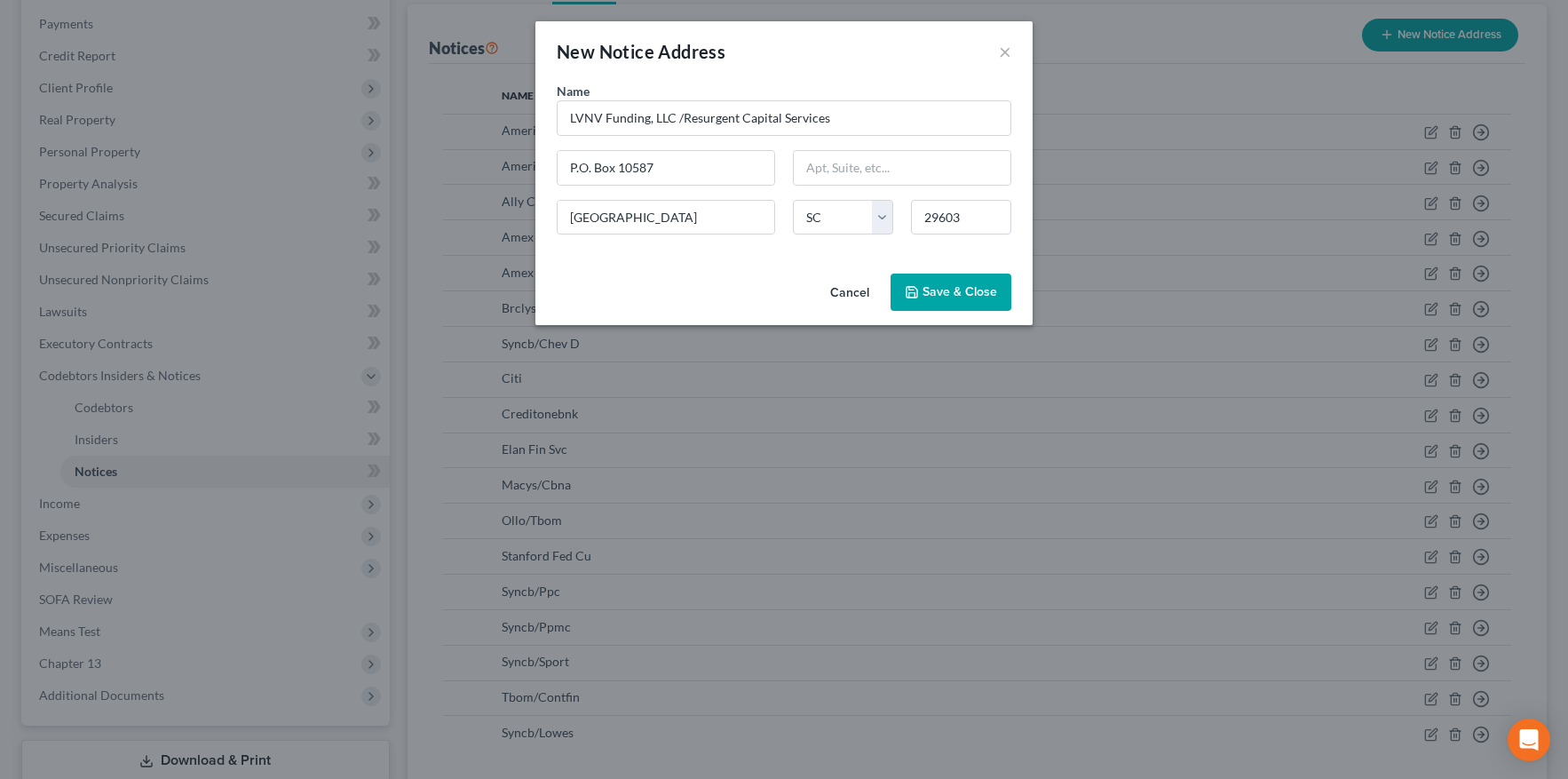
click at [955, 289] on span "Save & Close" at bounding box center [959, 292] width 75 height 16
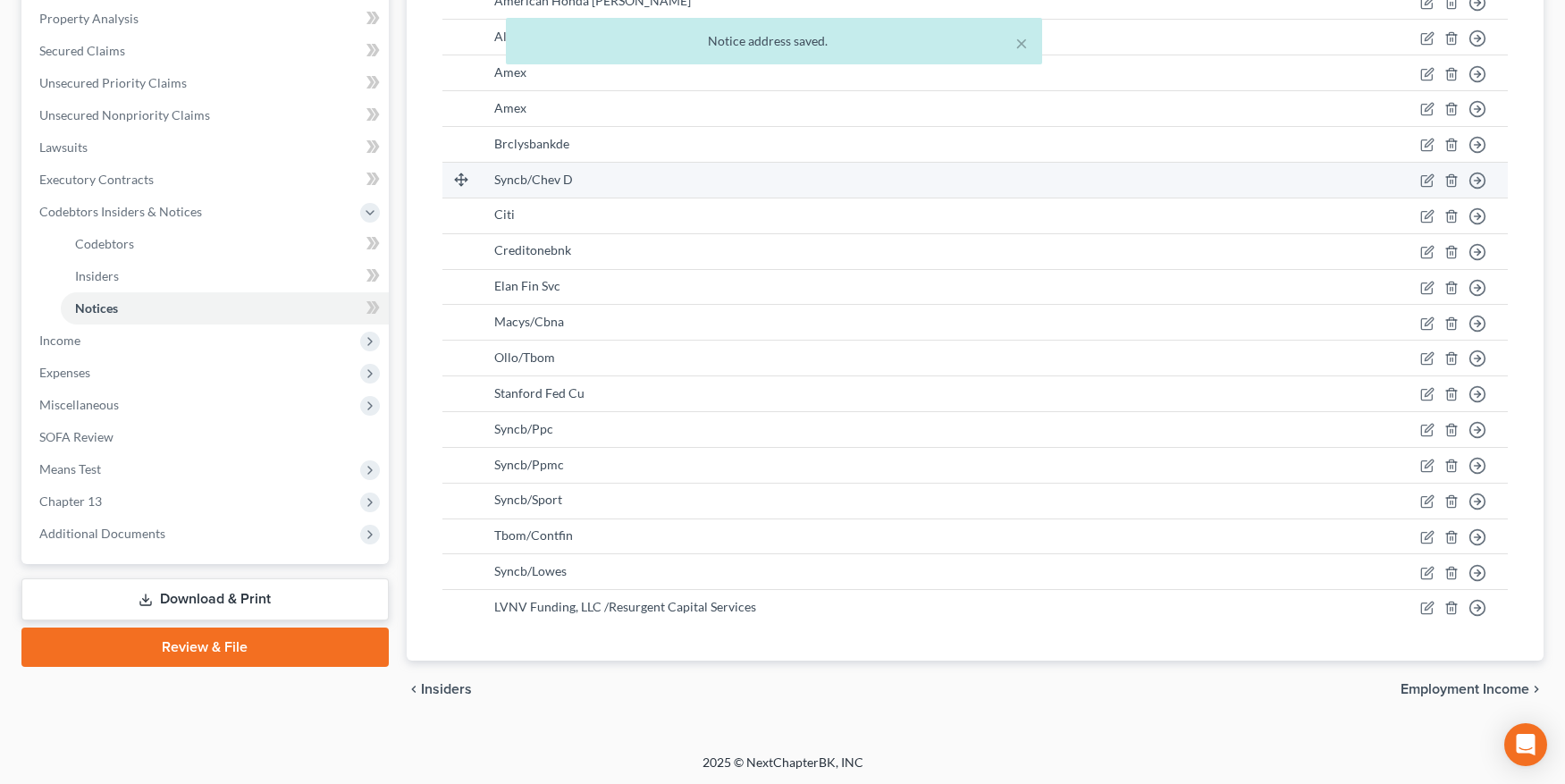
scroll to position [386, 0]
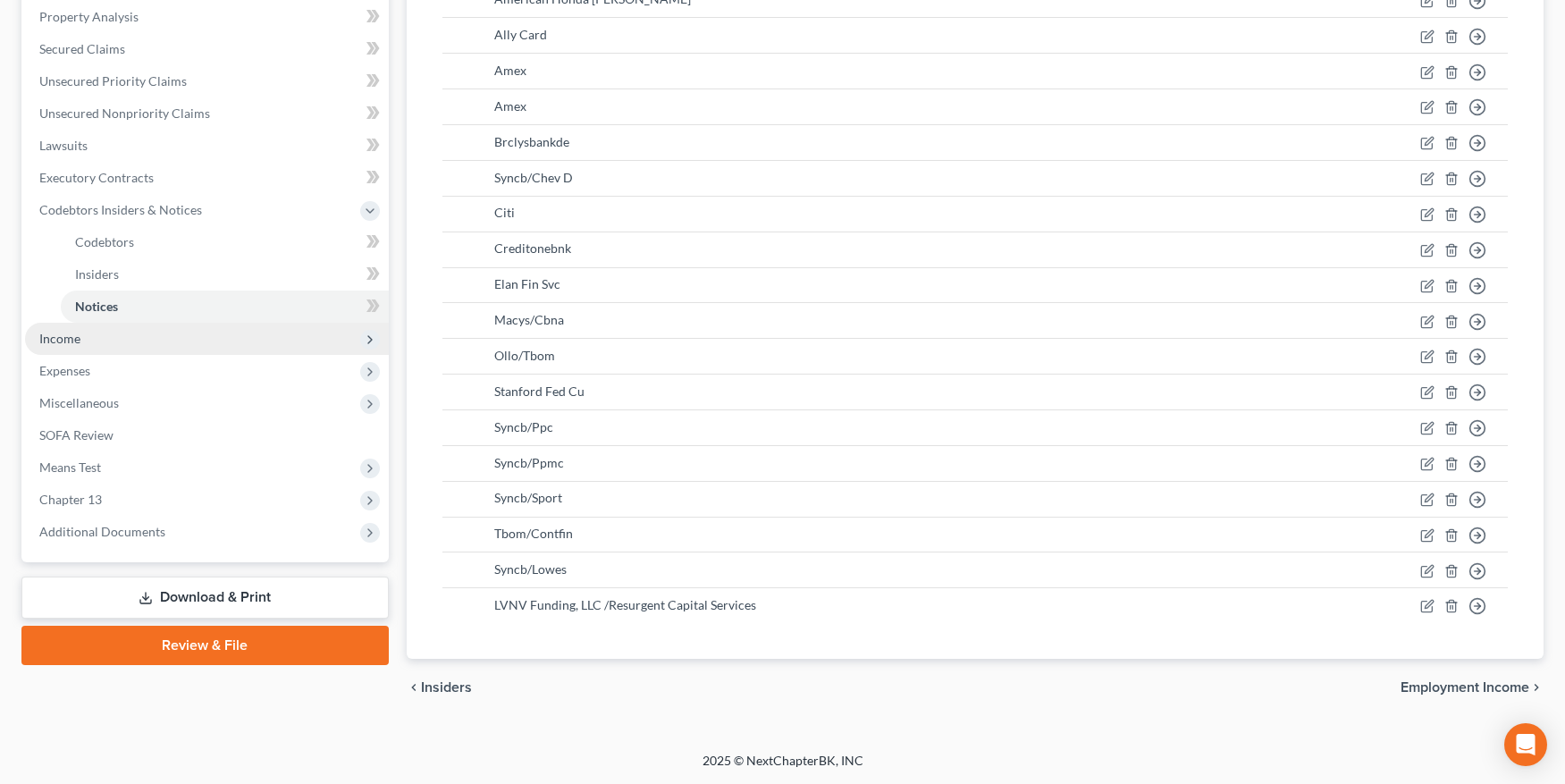
click at [65, 331] on span "Income" at bounding box center [60, 338] width 41 height 16
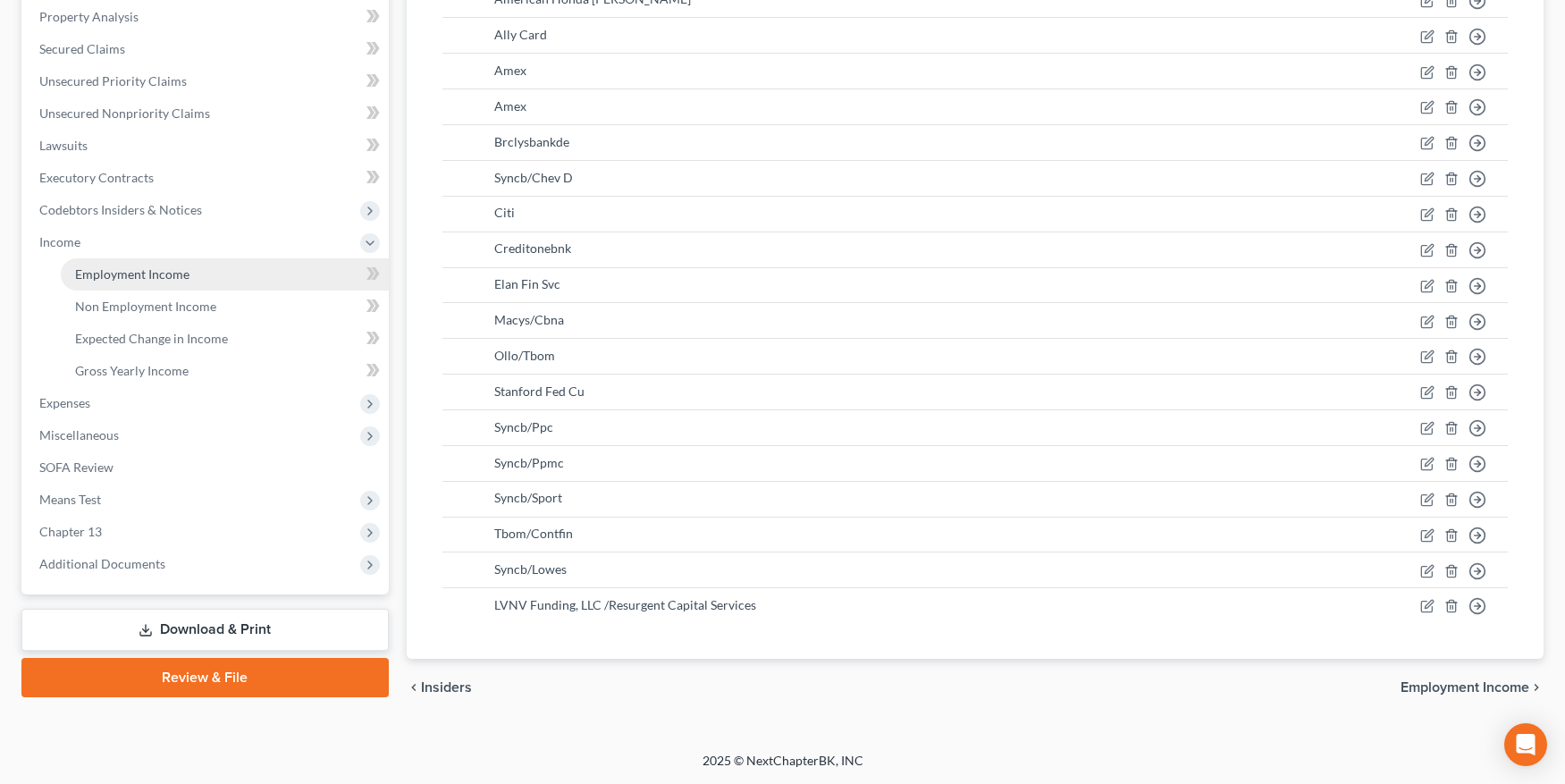
click at [115, 273] on link "Employment Income" at bounding box center [224, 274] width 328 height 32
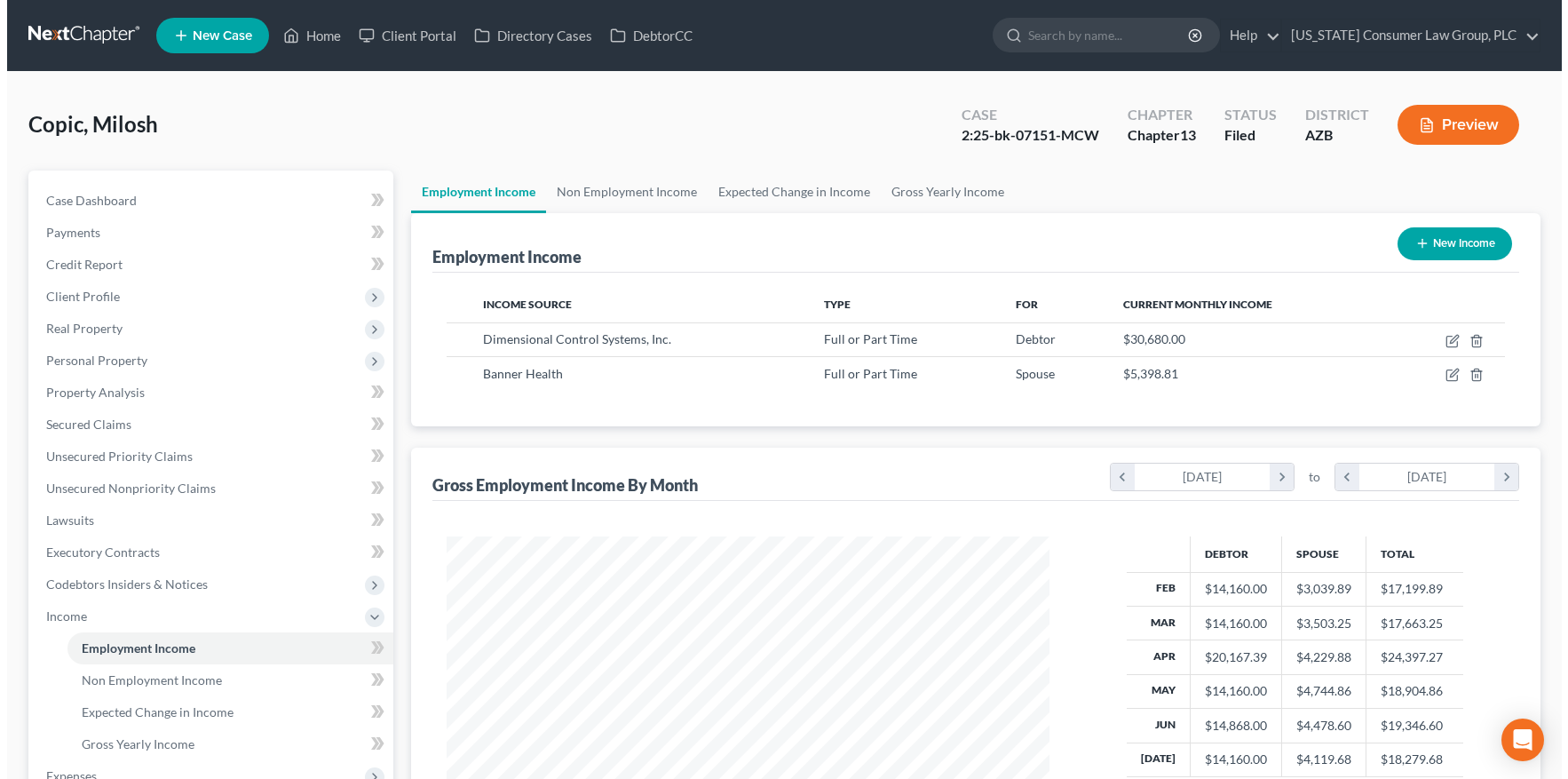
scroll to position [318, 638]
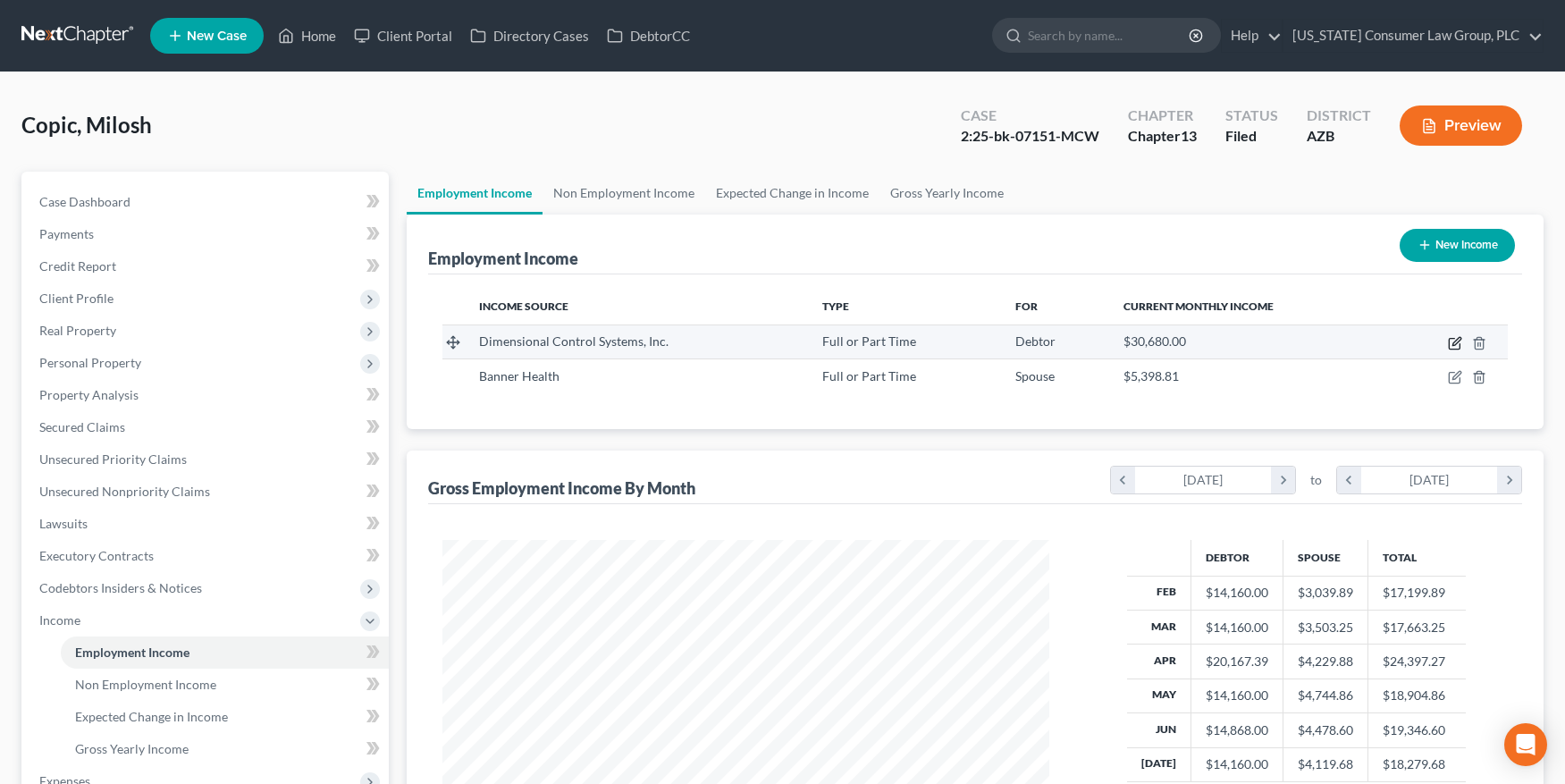
click at [1451, 342] on icon "button" at bounding box center [1455, 342] width 15 height 15
select select "0"
select select "23"
select select "3"
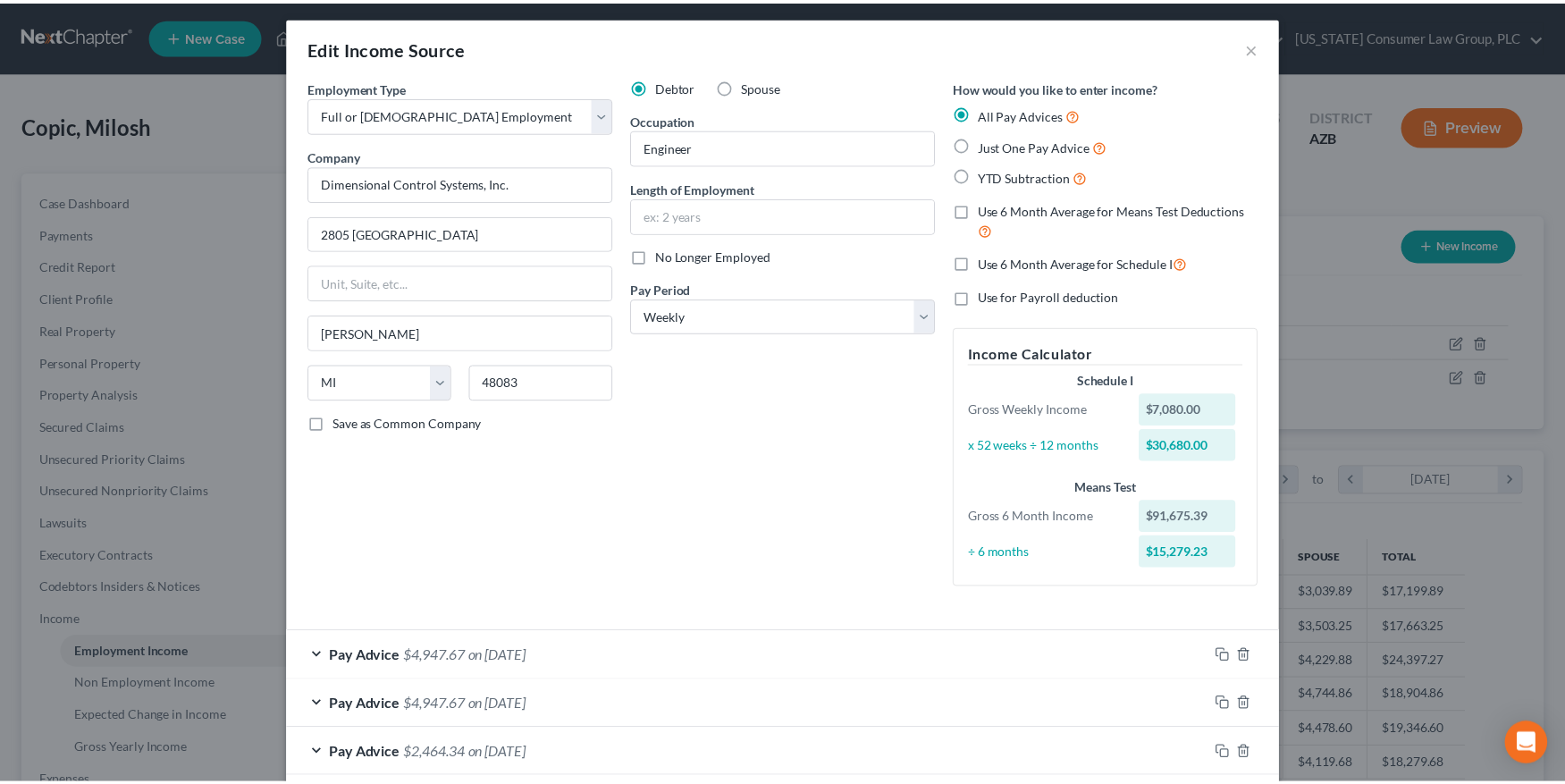
scroll to position [0, 0]
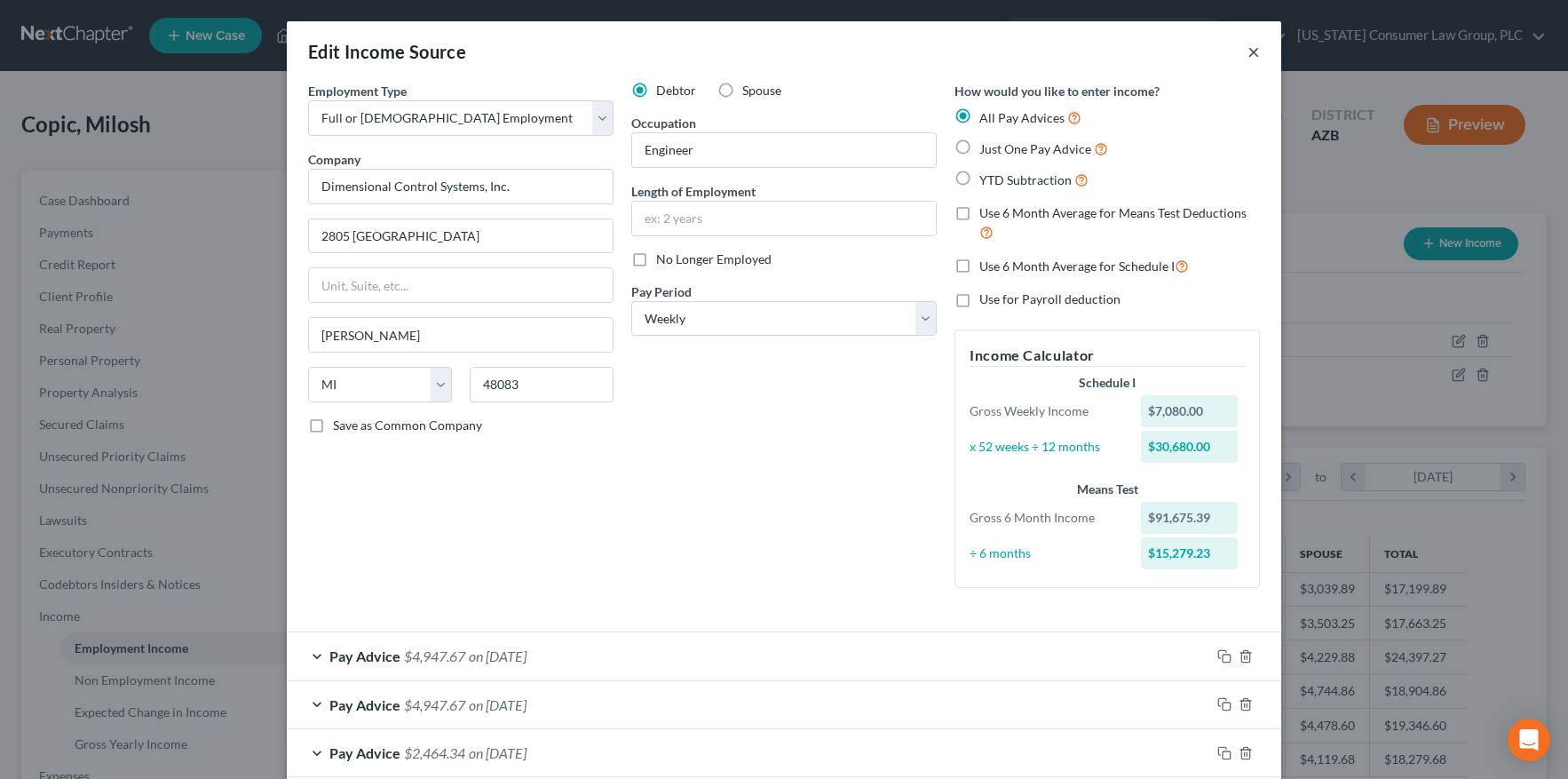
click at [1251, 49] on button "×" at bounding box center [1253, 51] width 13 height 21
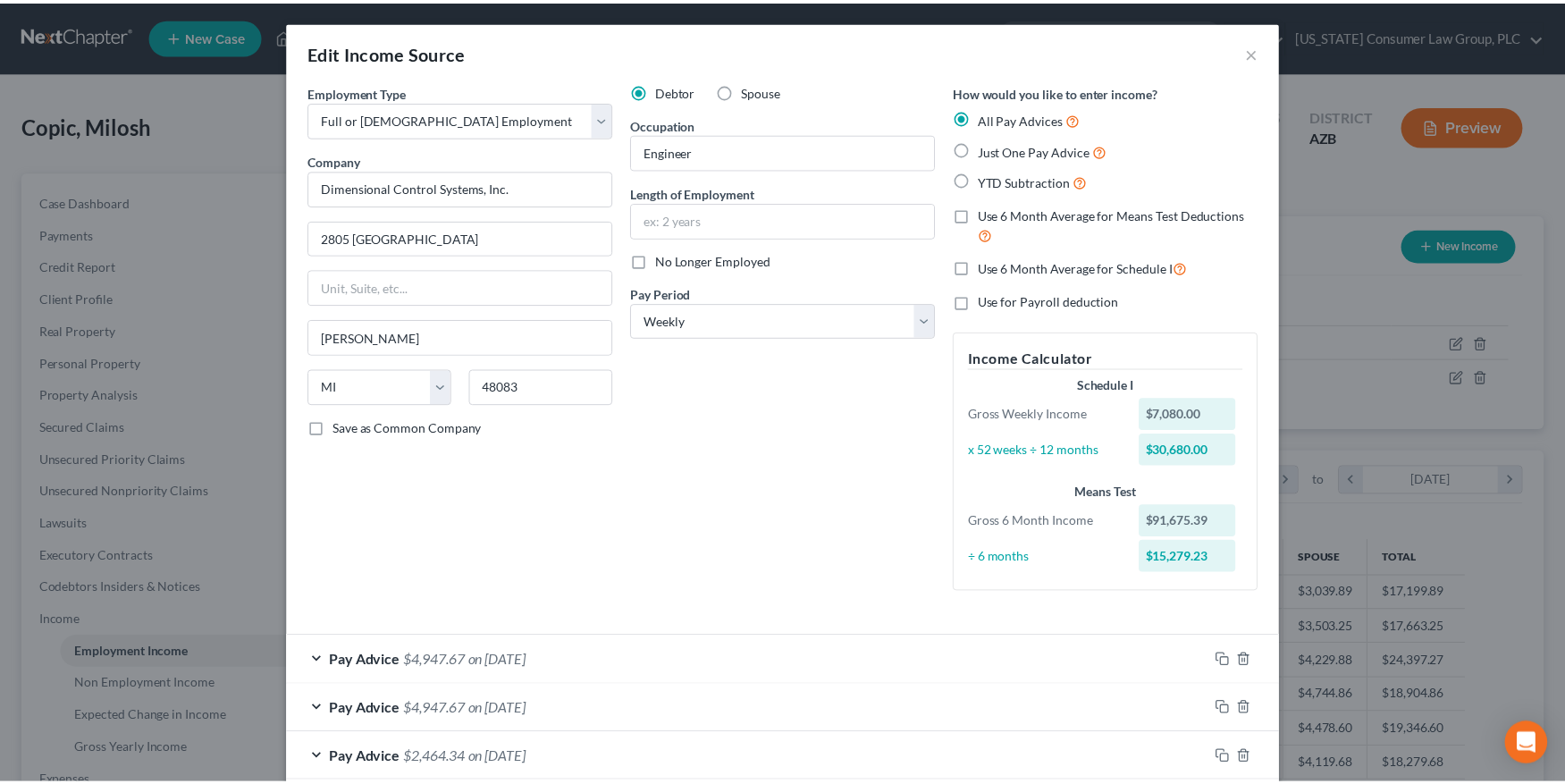
scroll to position [893090, 893283]
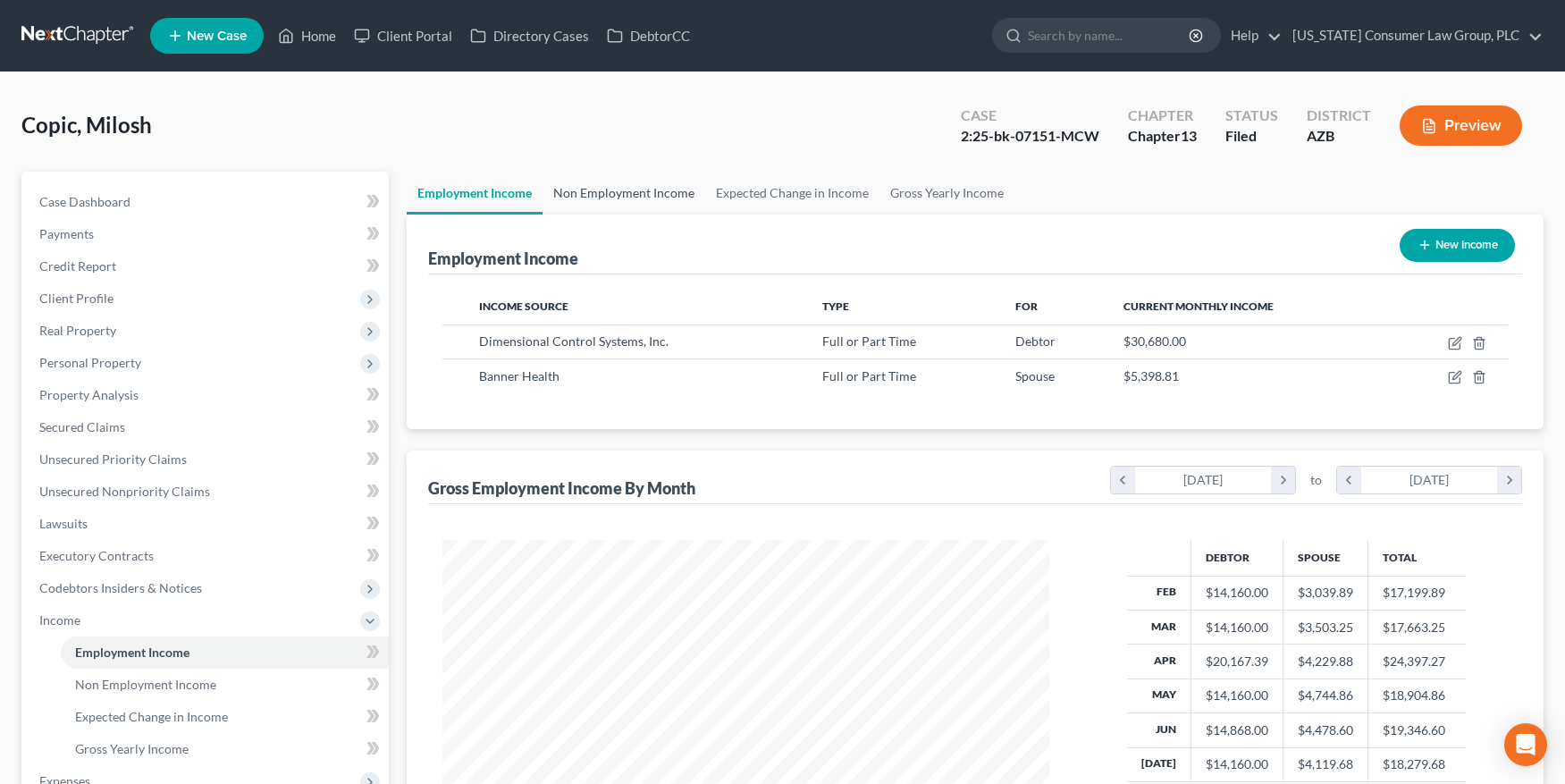
click at [667, 197] on link "Non Employment Income" at bounding box center [623, 193] width 163 height 43
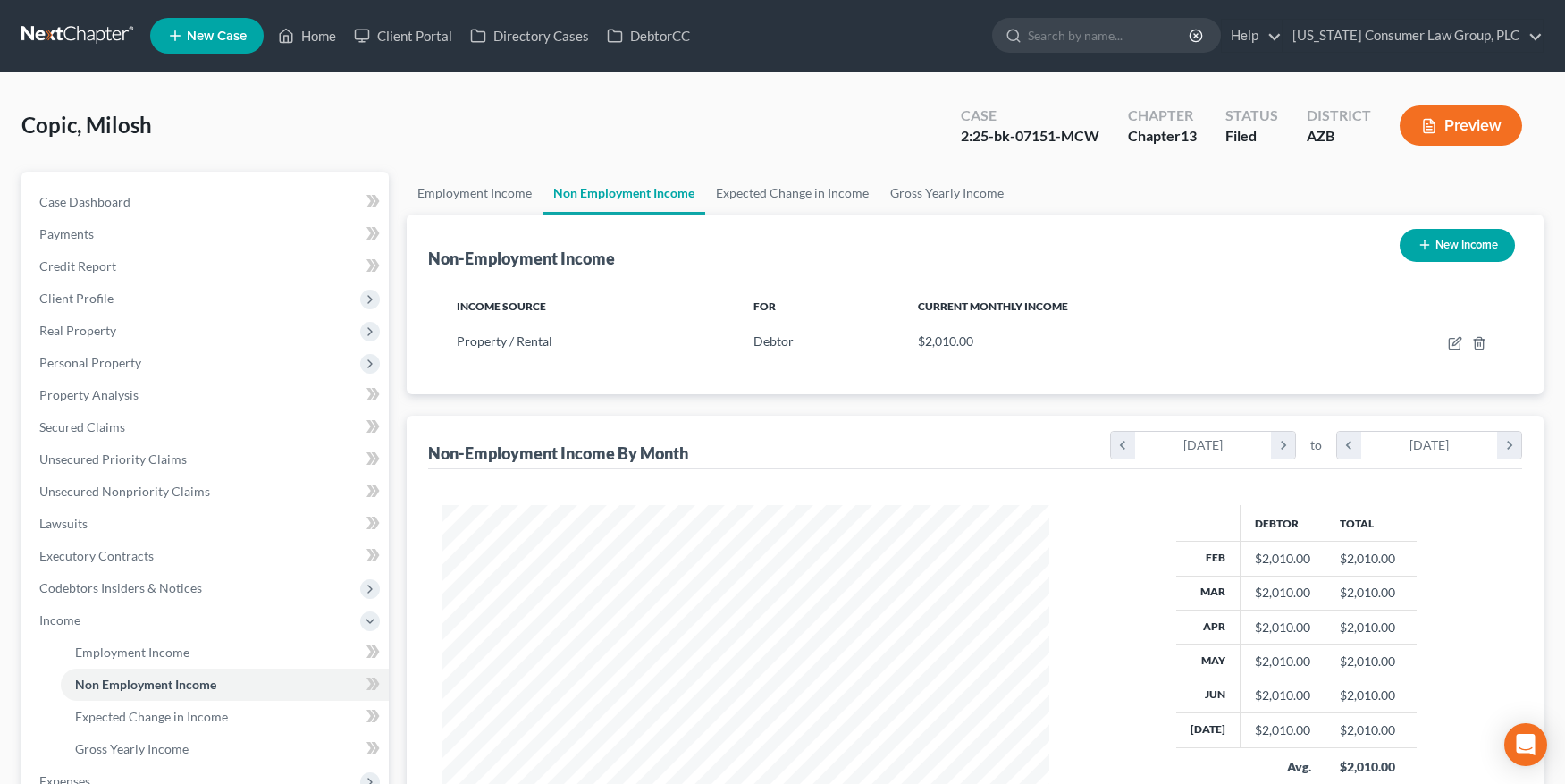
scroll to position [320, 642]
click at [782, 195] on link "Expected Change in Income" at bounding box center [792, 193] width 175 height 43
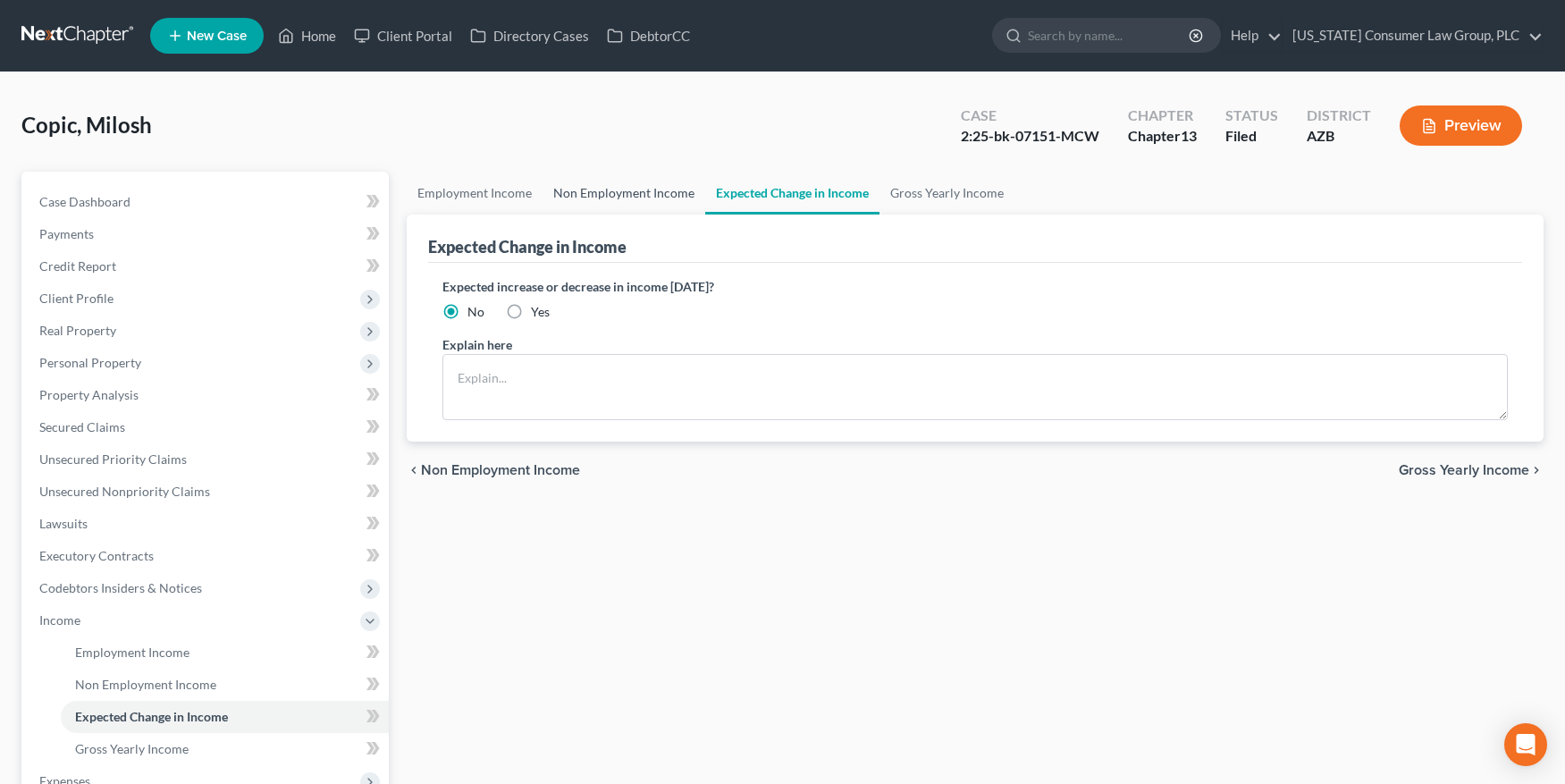
click at [635, 186] on link "Non Employment Income" at bounding box center [623, 193] width 163 height 43
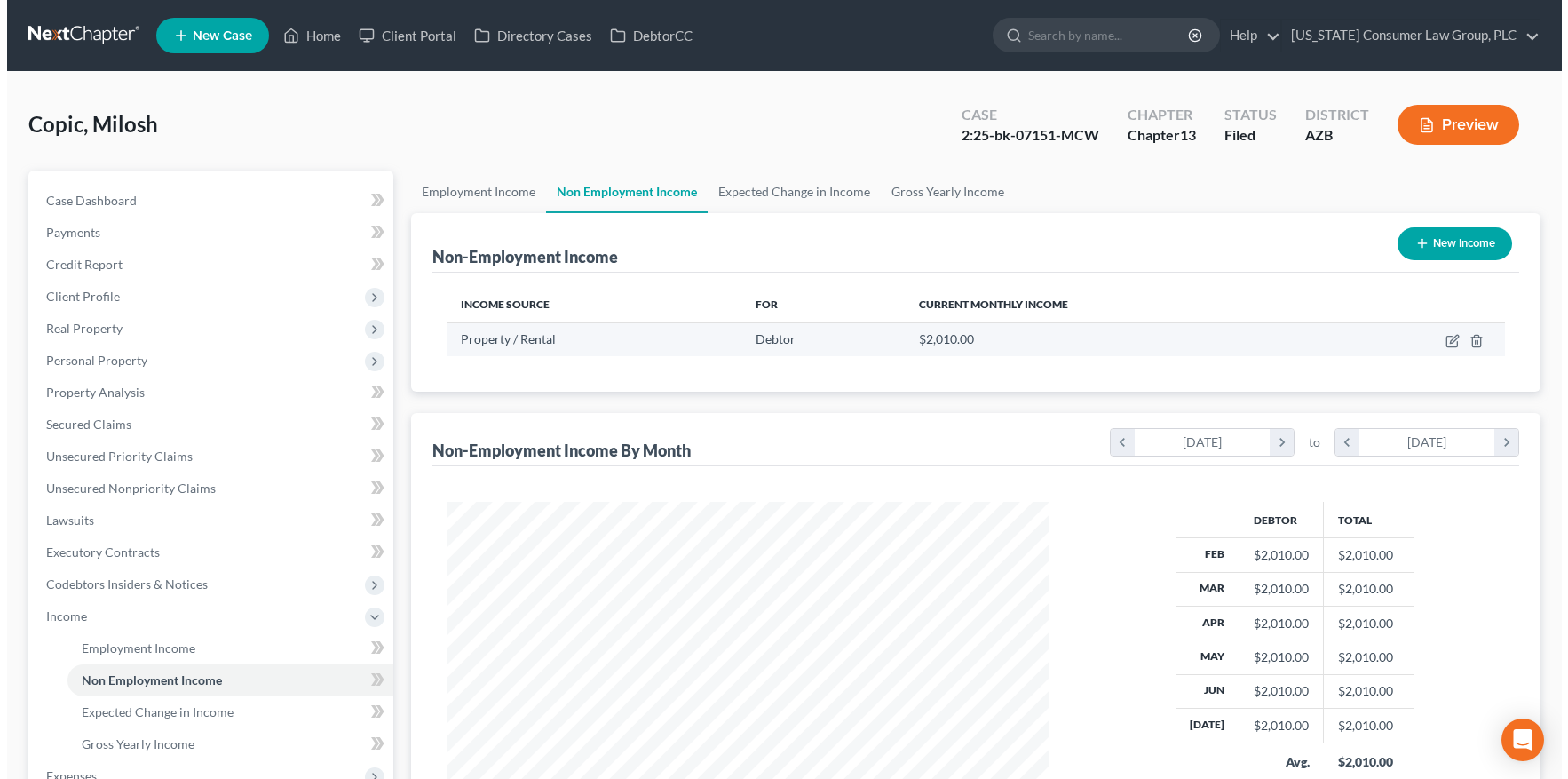
scroll to position [318, 638]
click at [1442, 341] on icon "button" at bounding box center [1445, 340] width 15 height 15
select select "9"
select select "0"
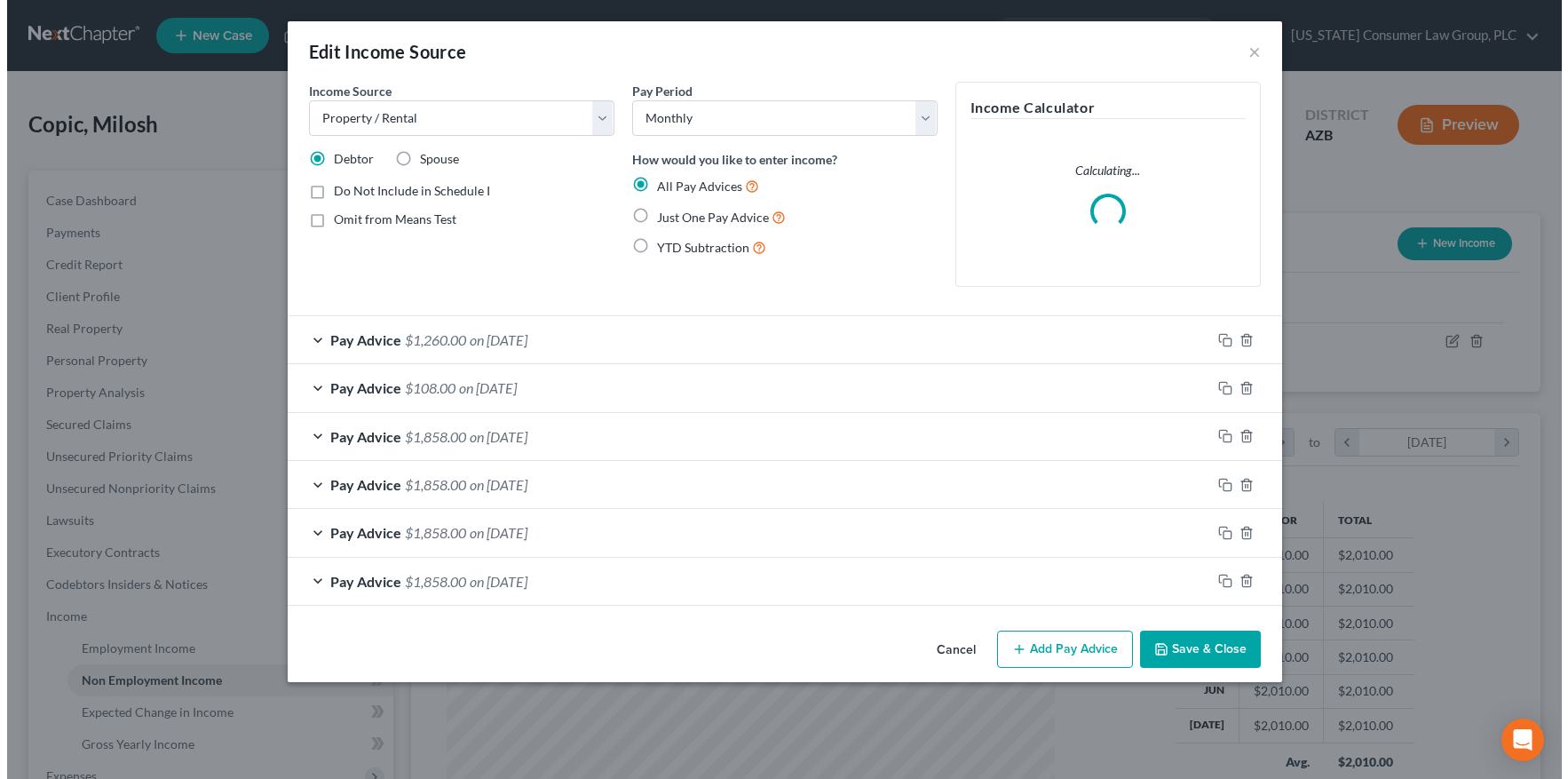
scroll to position [318, 643]
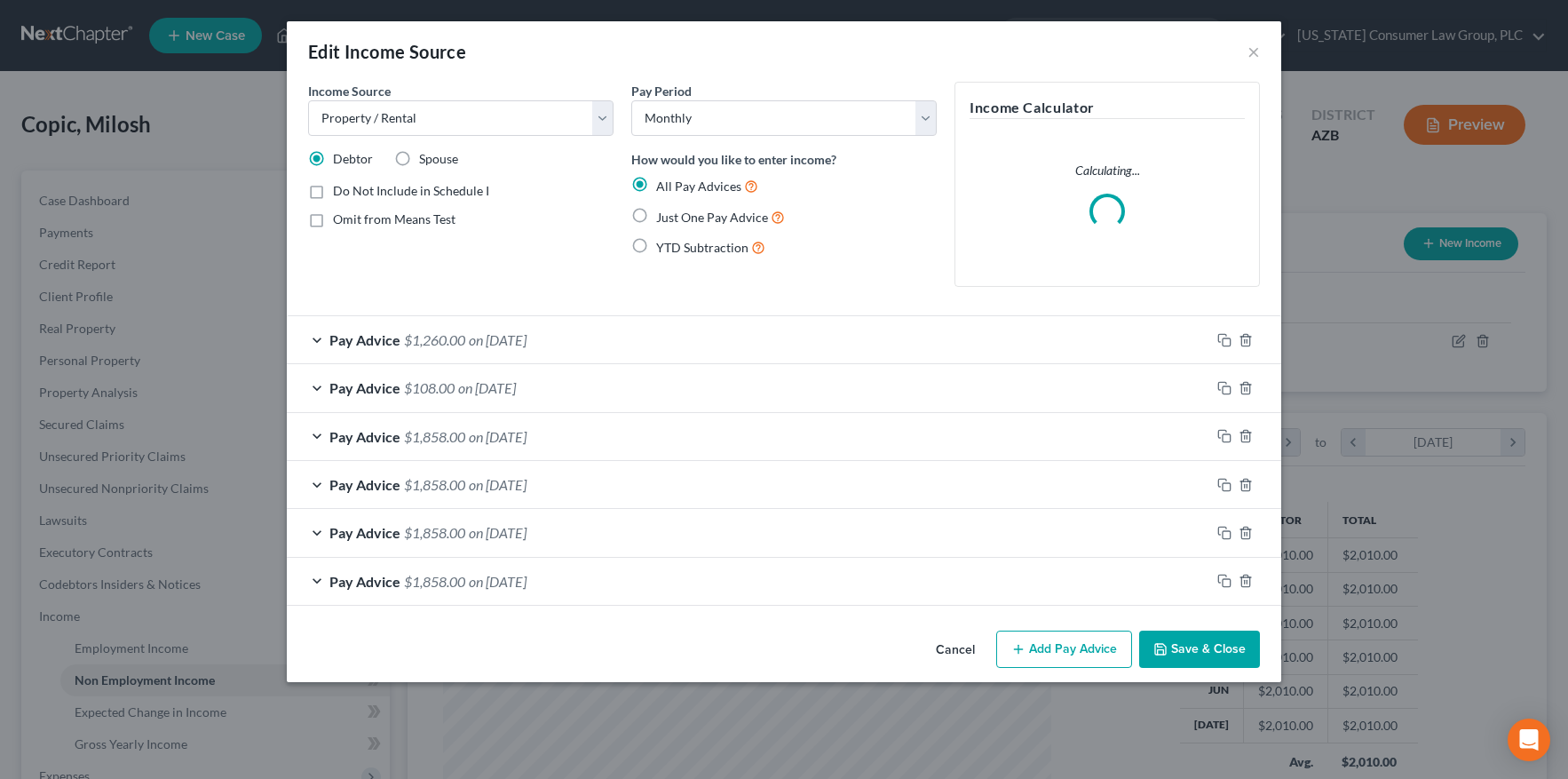
click at [384, 342] on span "Pay Advice" at bounding box center [364, 339] width 71 height 16
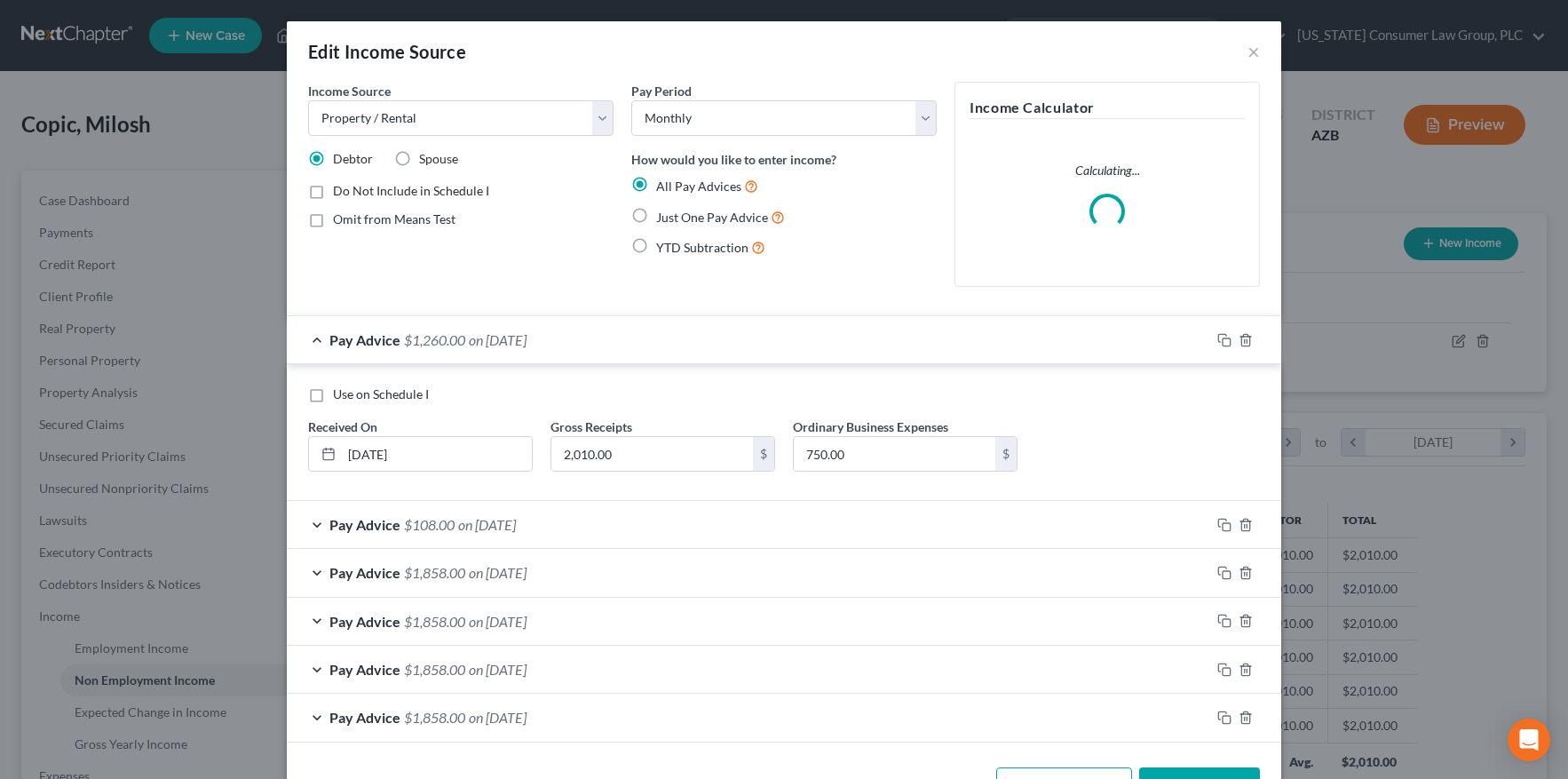
click at [355, 524] on span "Pay Advice" at bounding box center [364, 523] width 71 height 16
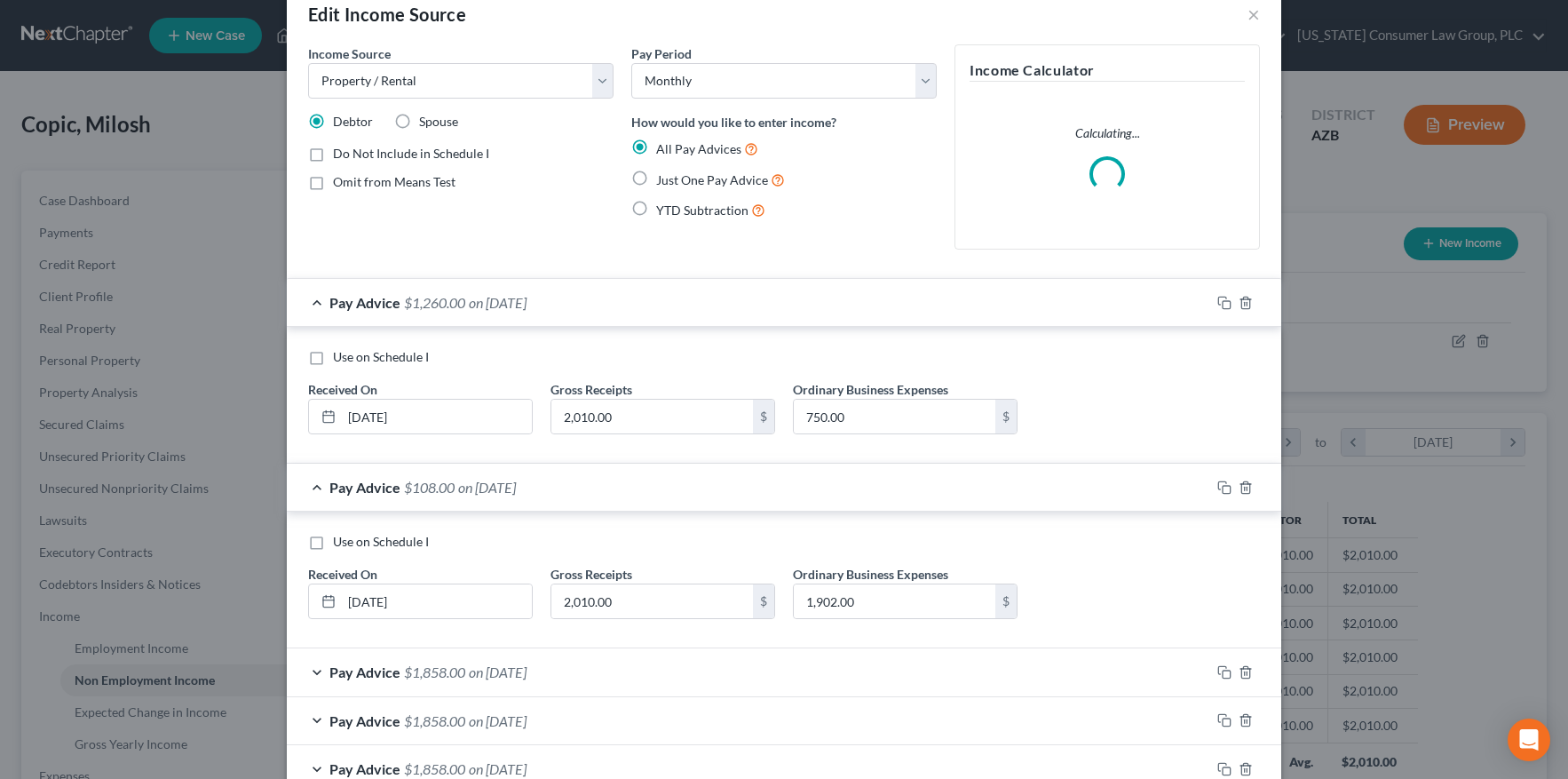
scroll to position [160, 0]
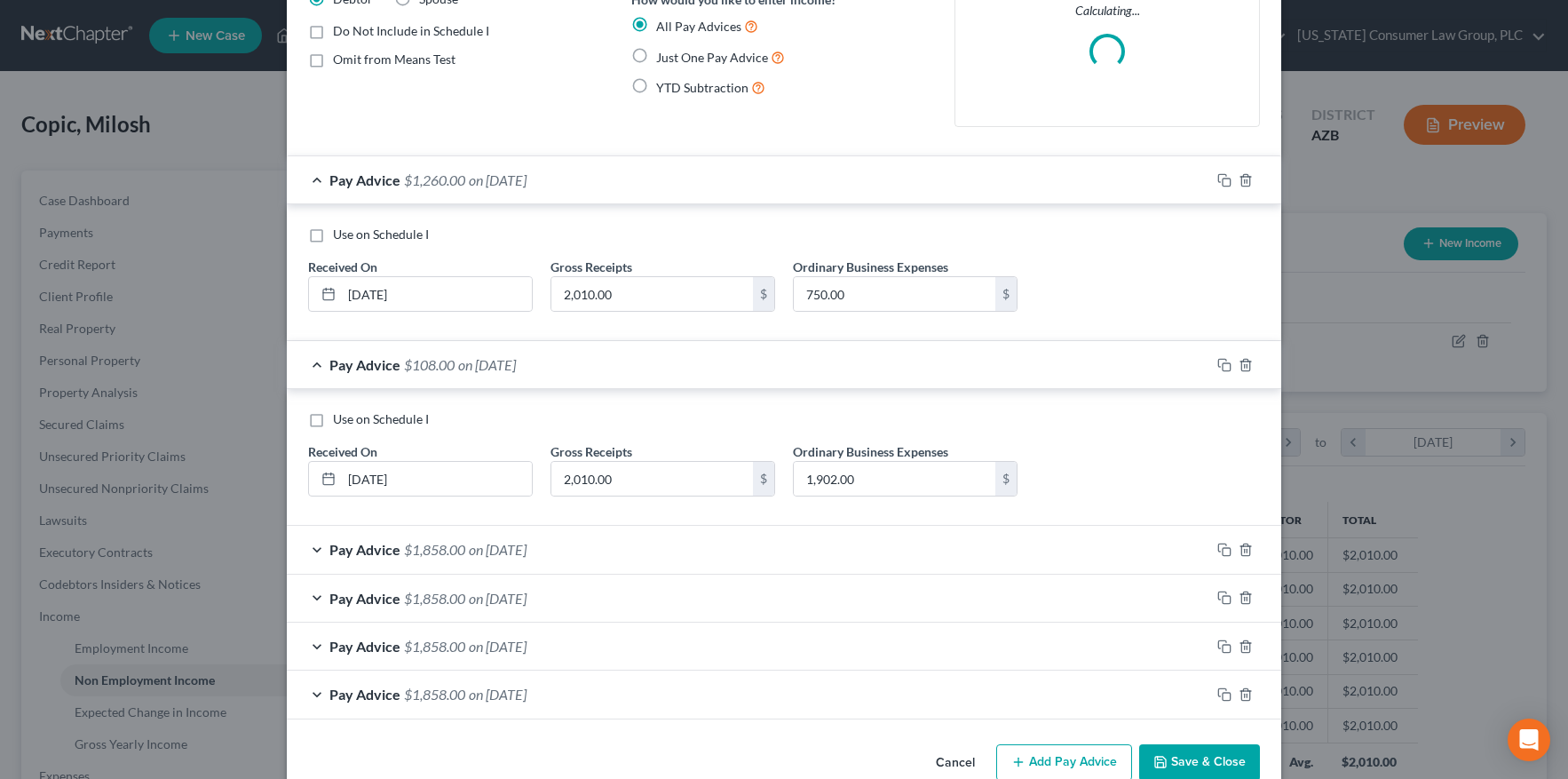
click at [390, 548] on span "Pay Advice" at bounding box center [364, 548] width 71 height 16
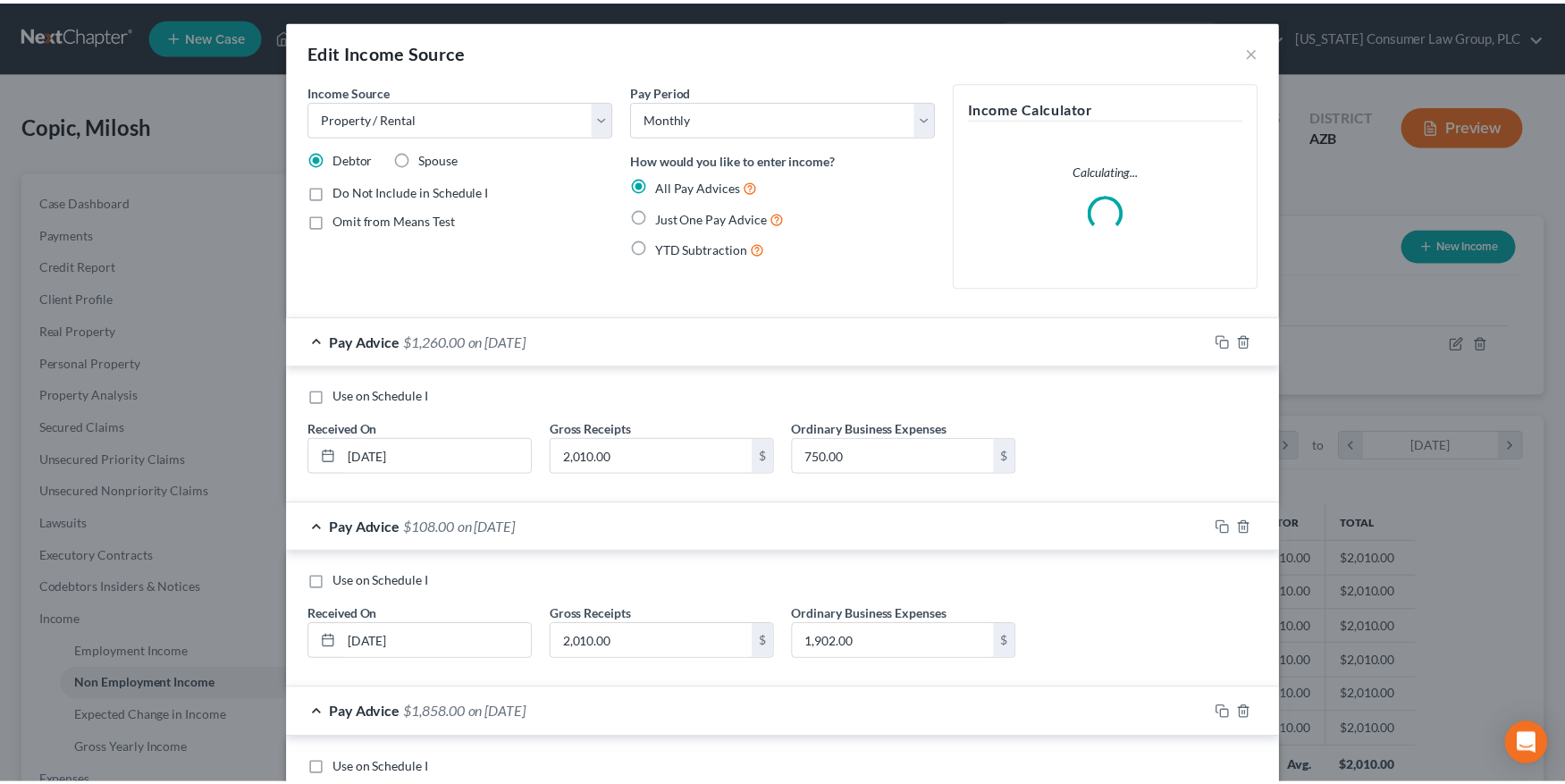
scroll to position [0, 0]
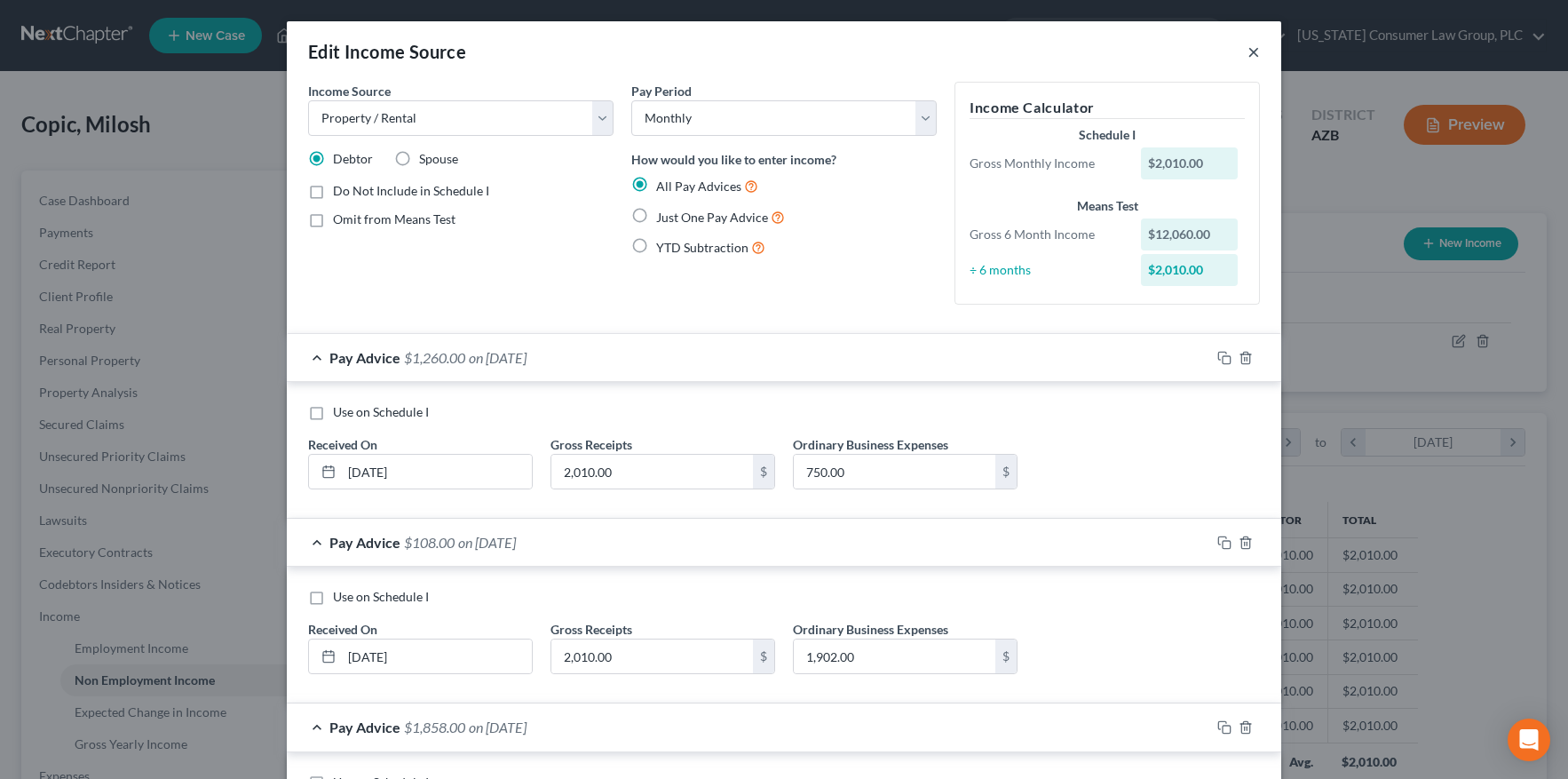
click at [1247, 50] on button "×" at bounding box center [1253, 51] width 13 height 21
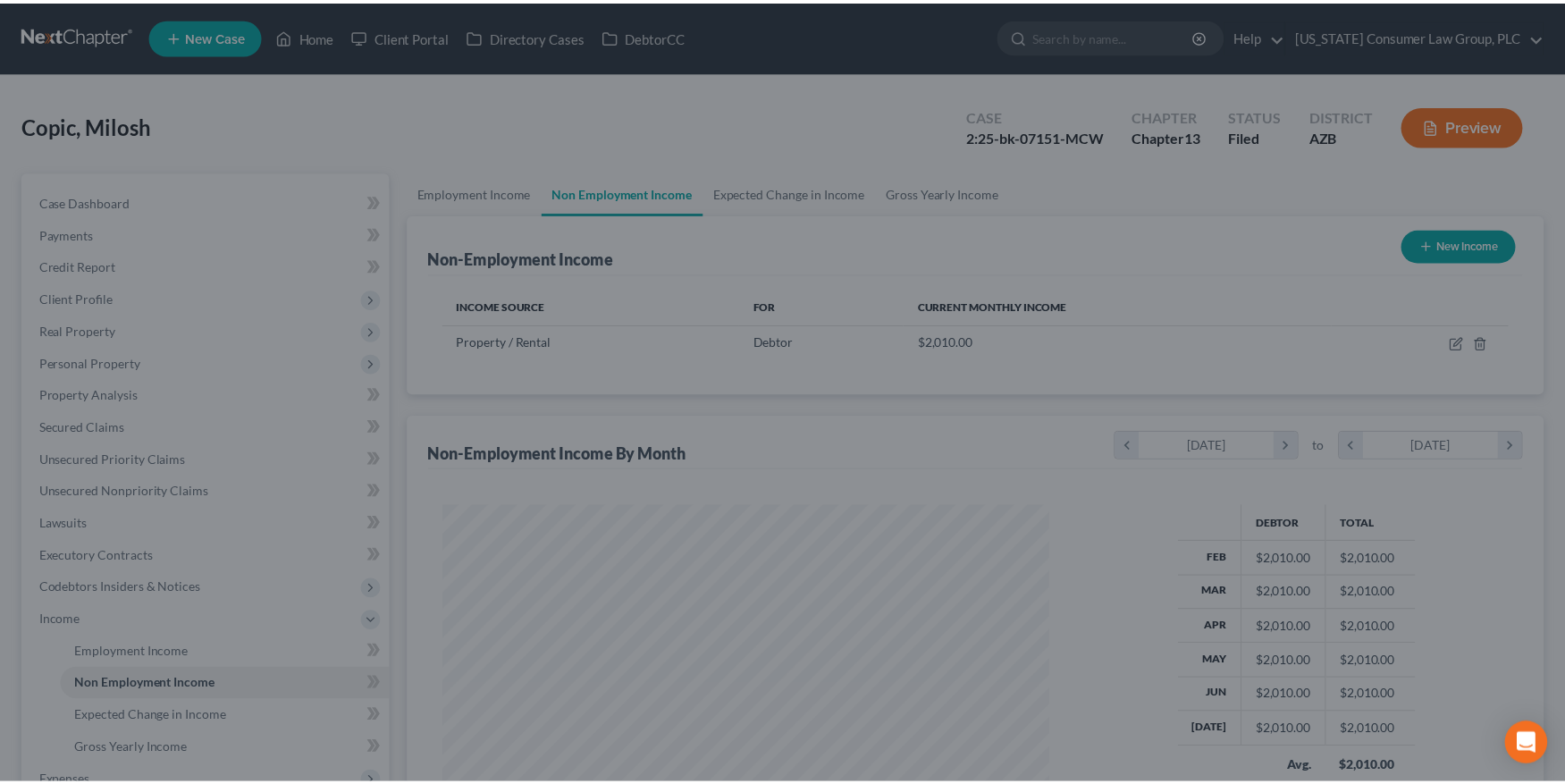
scroll to position [893090, 893283]
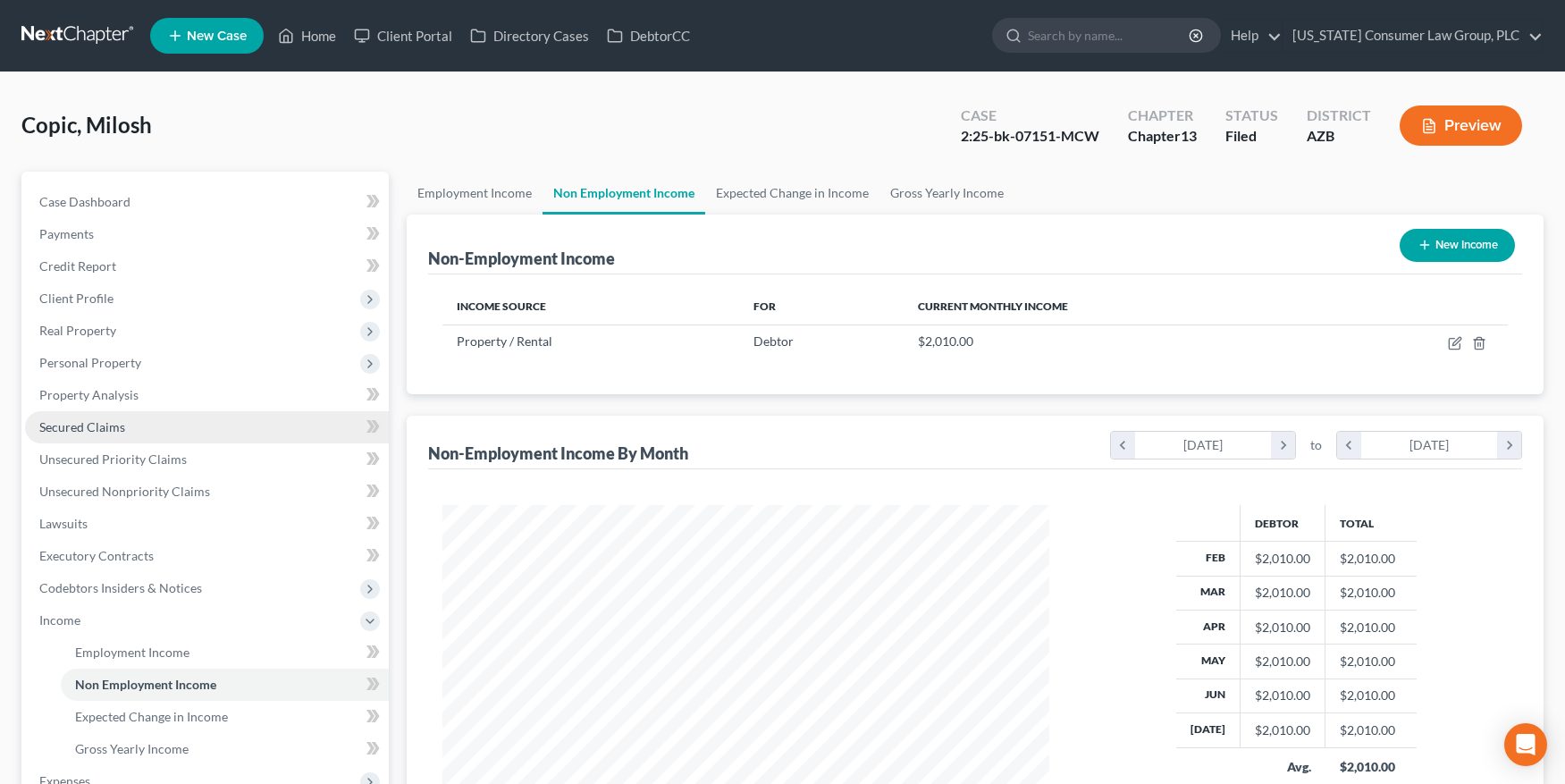
click at [74, 426] on span "Secured Claims" at bounding box center [82, 427] width 86 height 16
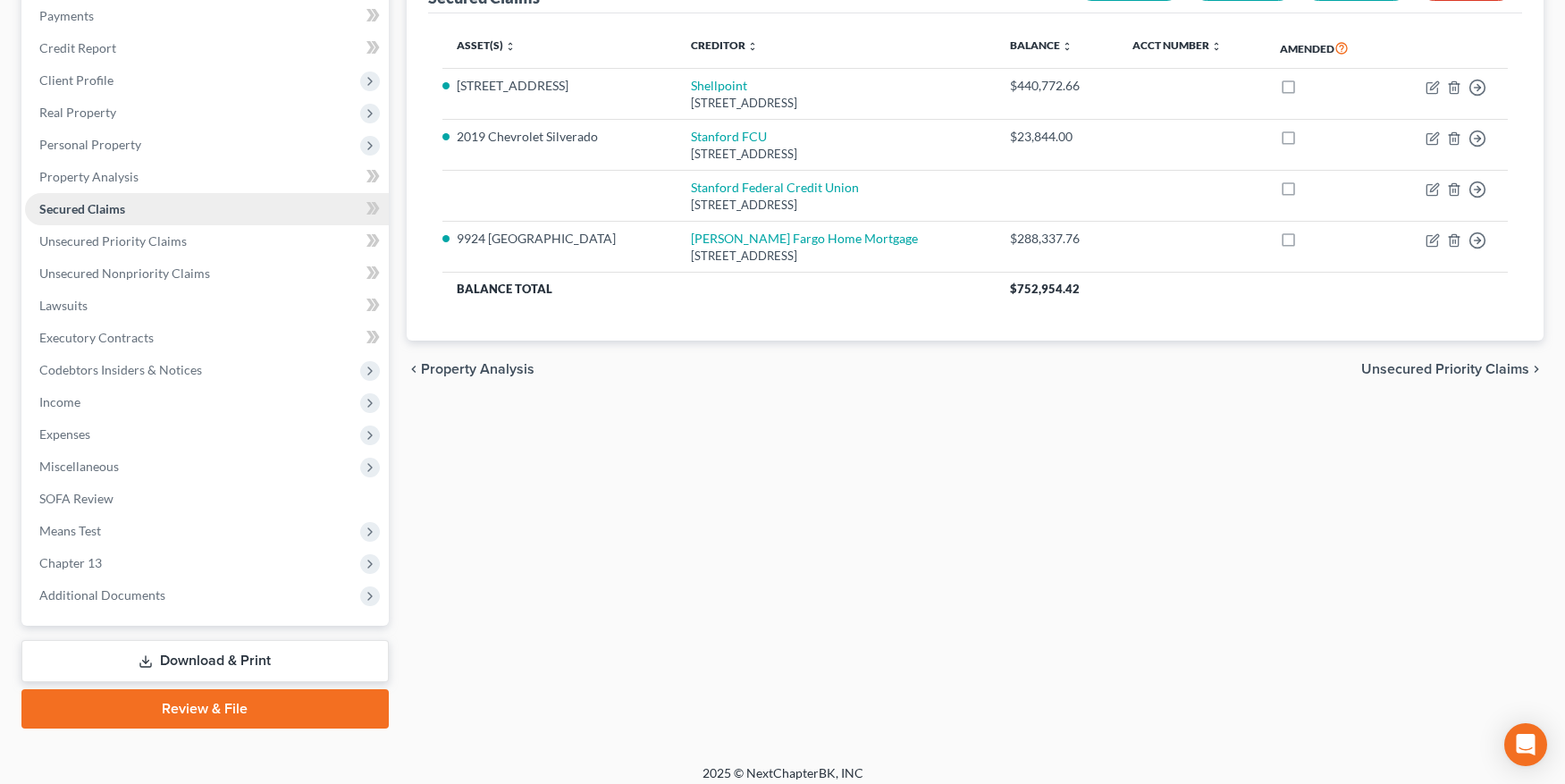
scroll to position [229, 0]
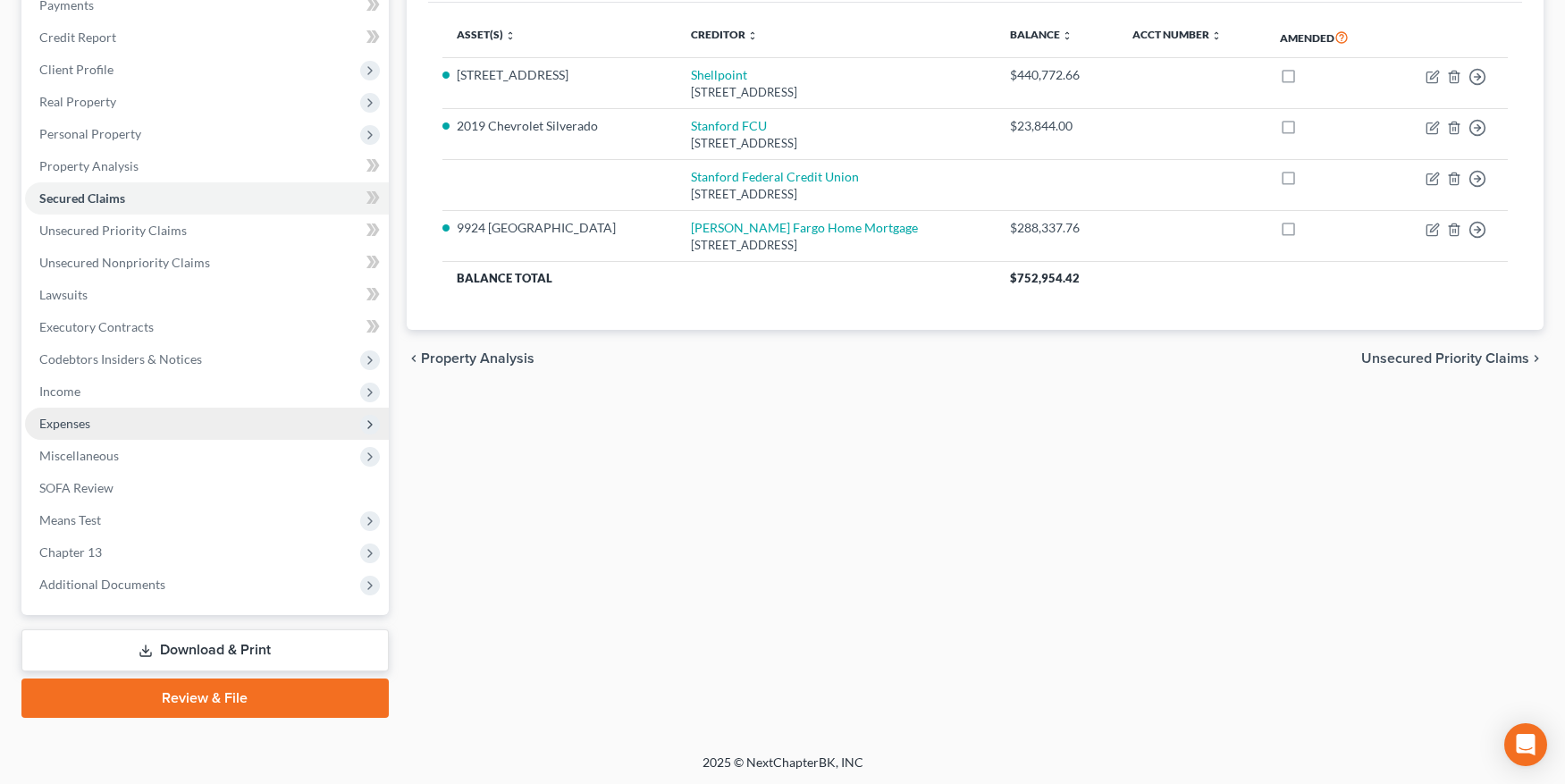
click at [93, 410] on span "Expenses" at bounding box center [207, 423] width 364 height 32
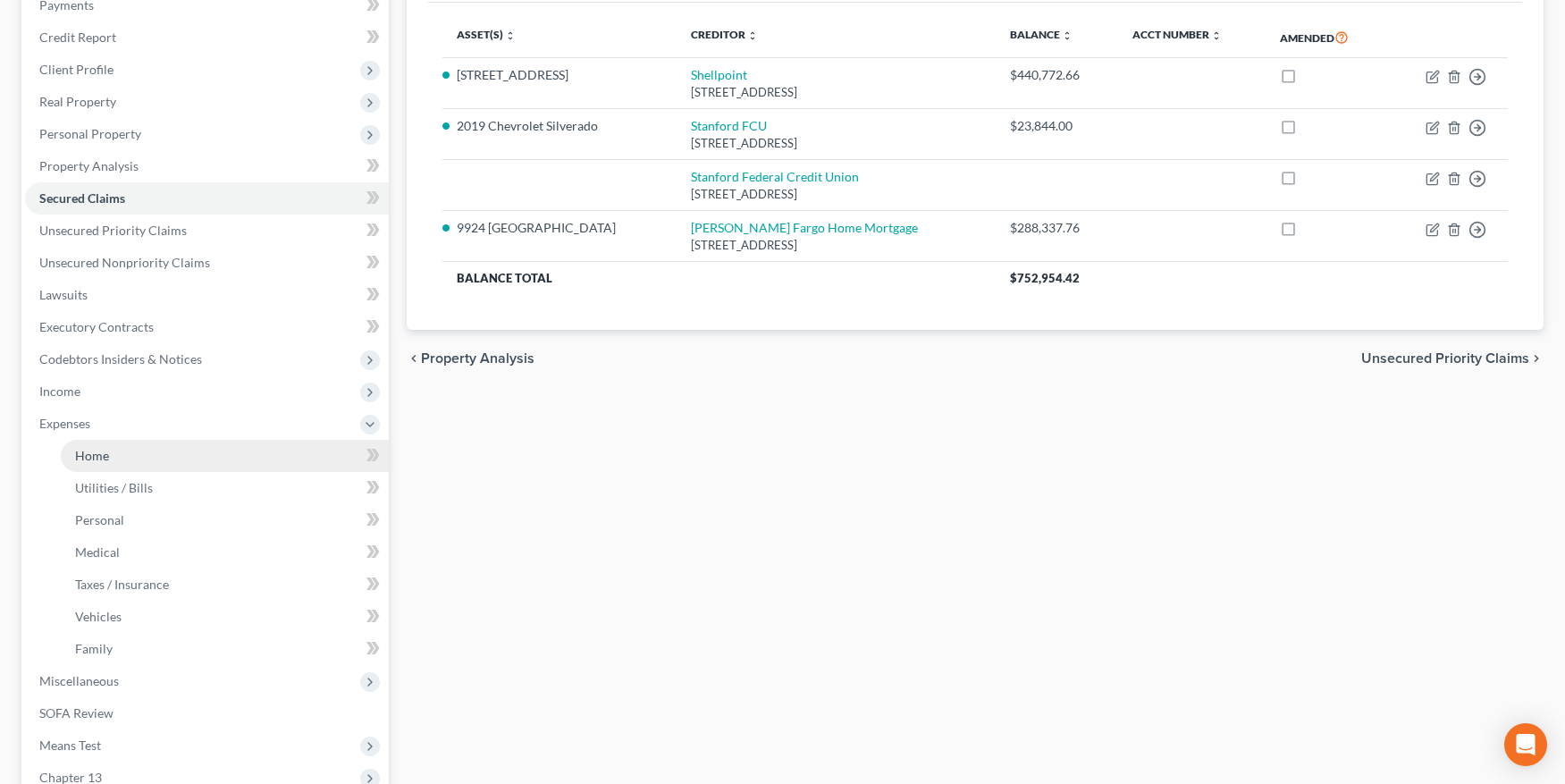
click at [105, 450] on span "Home" at bounding box center [92, 455] width 34 height 16
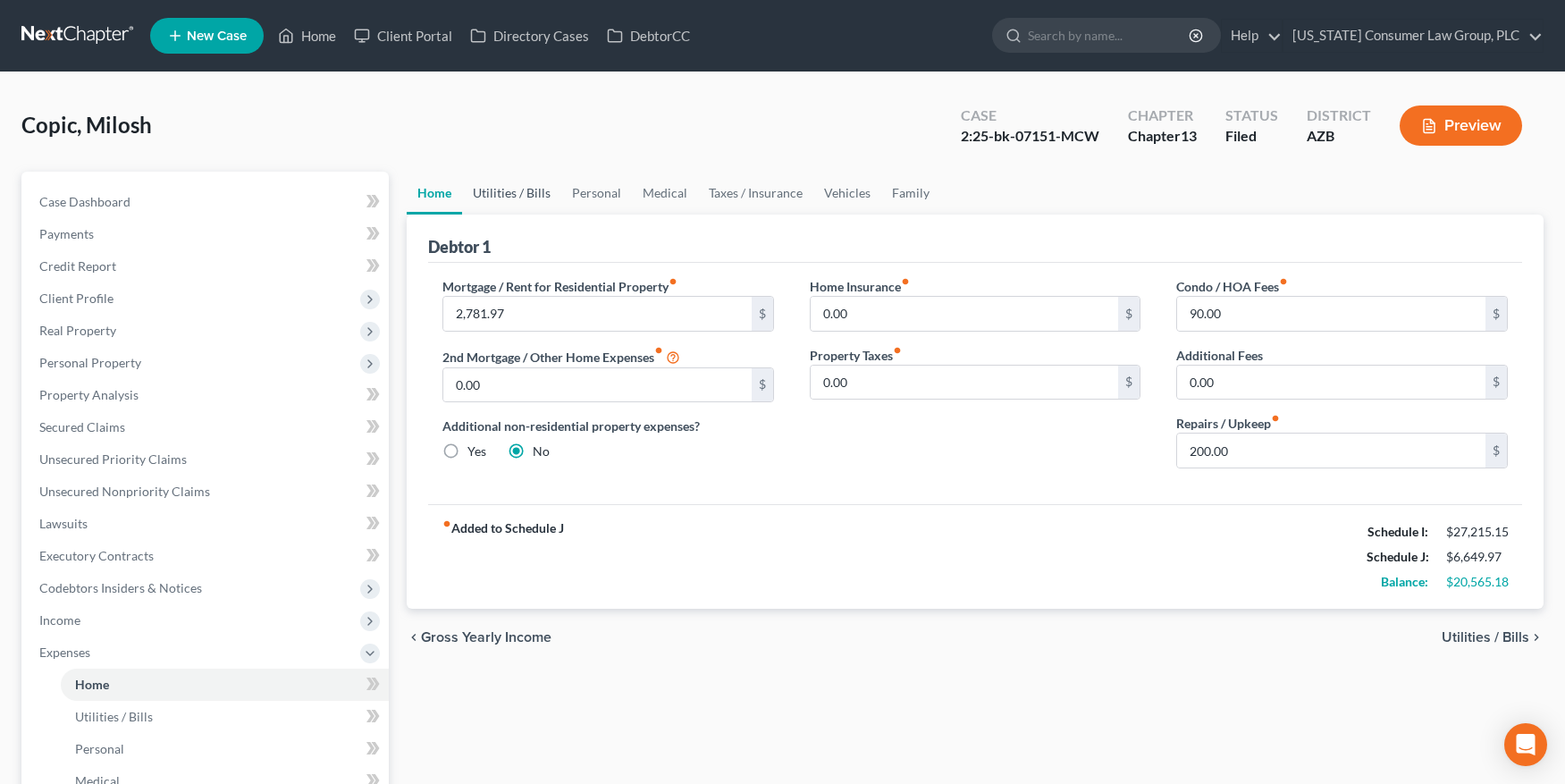
click at [493, 196] on link "Utilities / Bills" at bounding box center [512, 193] width 100 height 43
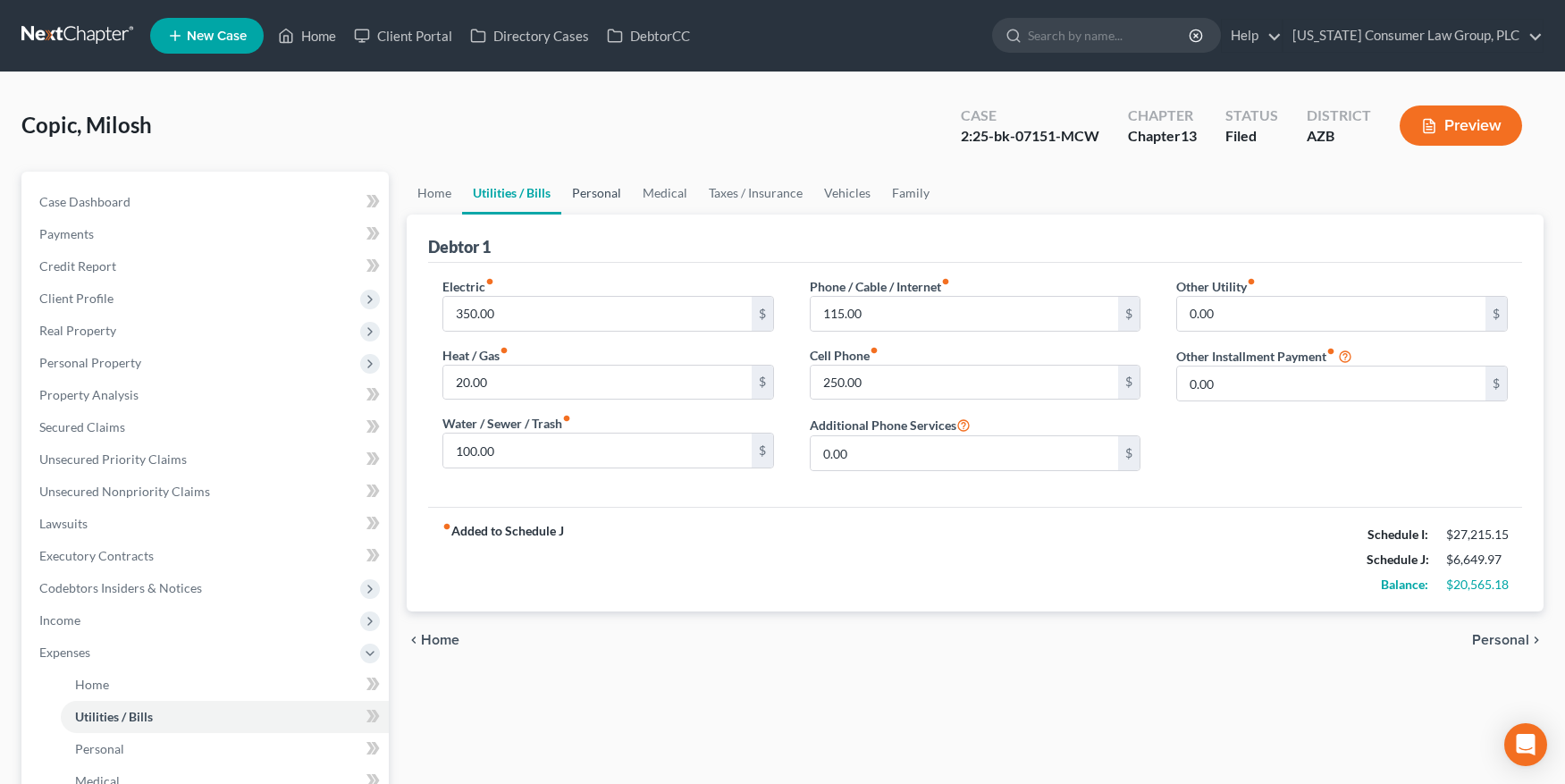
click at [592, 196] on link "Personal" at bounding box center [596, 193] width 70 height 43
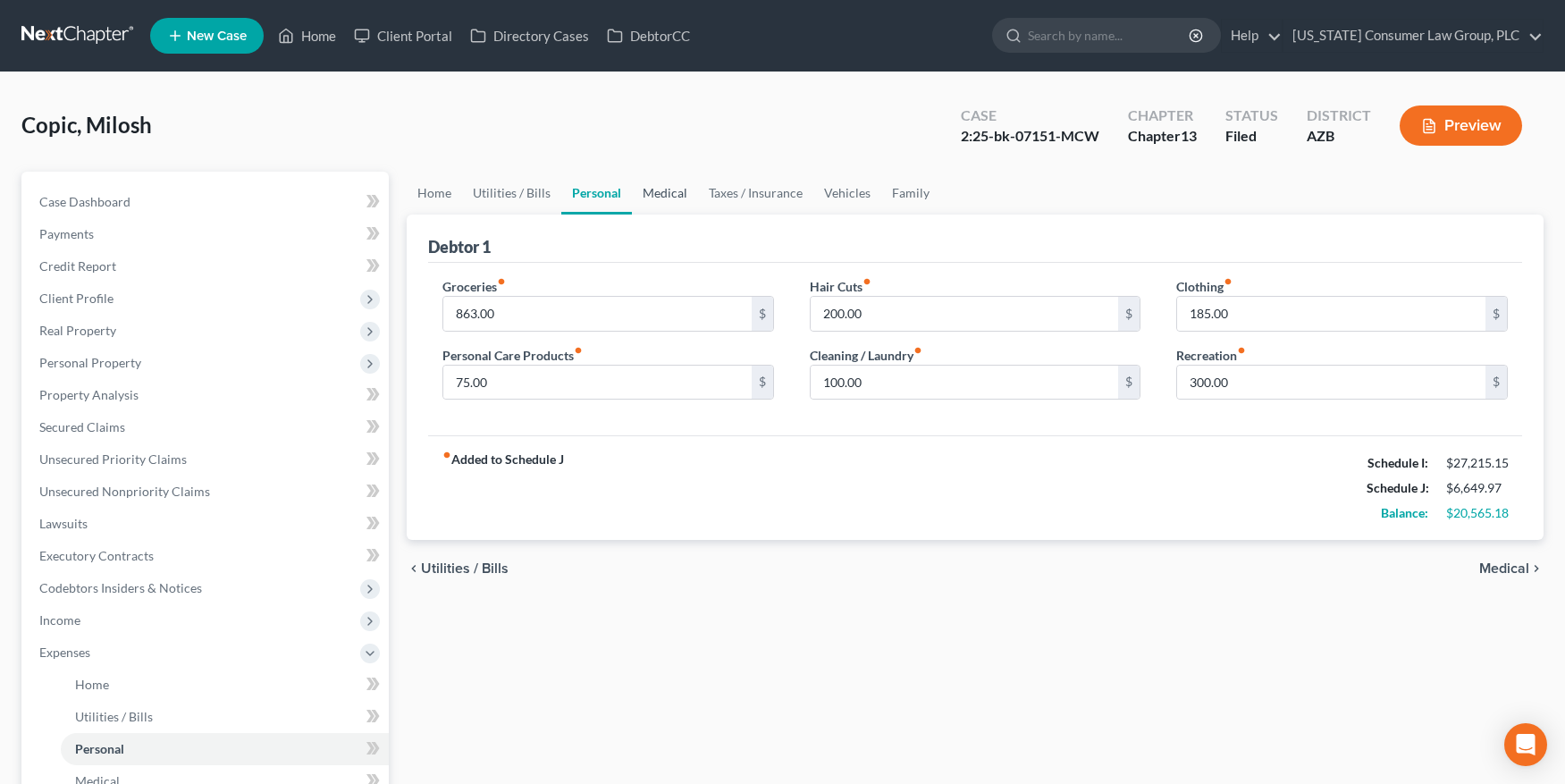
click at [645, 195] on link "Medical" at bounding box center [665, 193] width 66 height 43
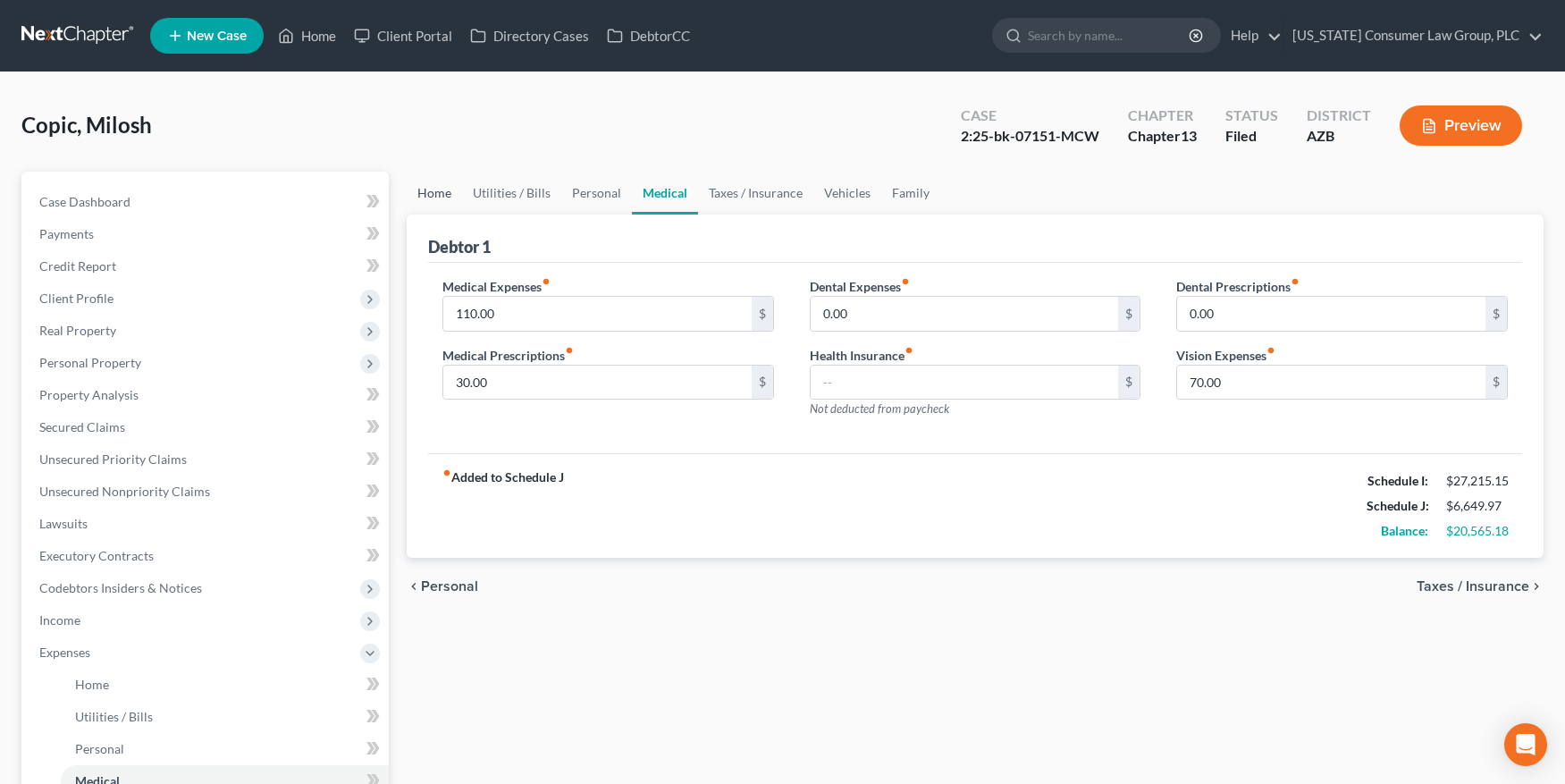
click at [444, 178] on link "Home" at bounding box center [434, 193] width 56 height 43
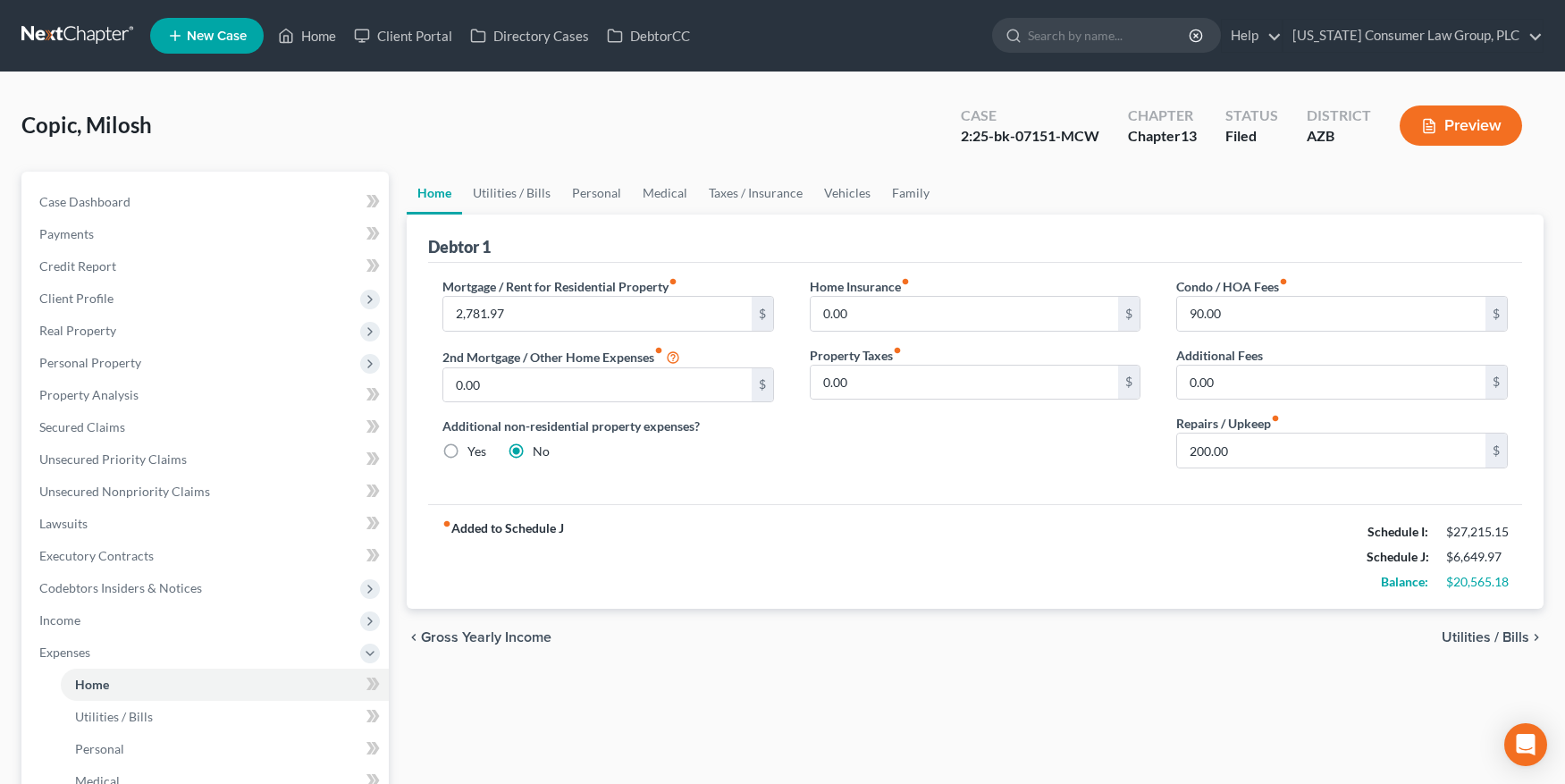
click at [441, 193] on link "Home" at bounding box center [434, 193] width 56 height 43
click at [492, 197] on link "Utilities / Bills" at bounding box center [512, 193] width 100 height 43
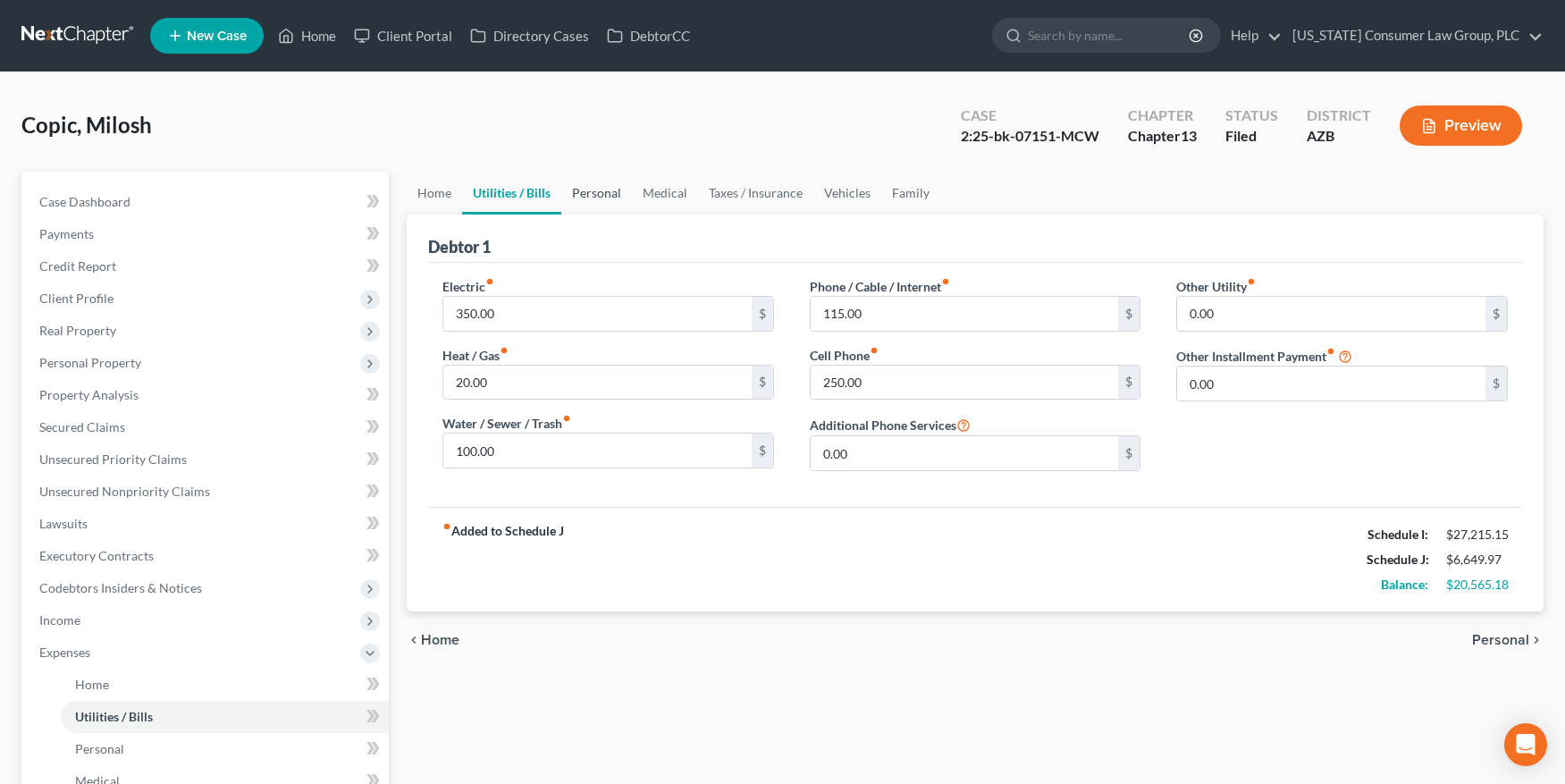
click at [579, 197] on link "Personal" at bounding box center [596, 193] width 70 height 43
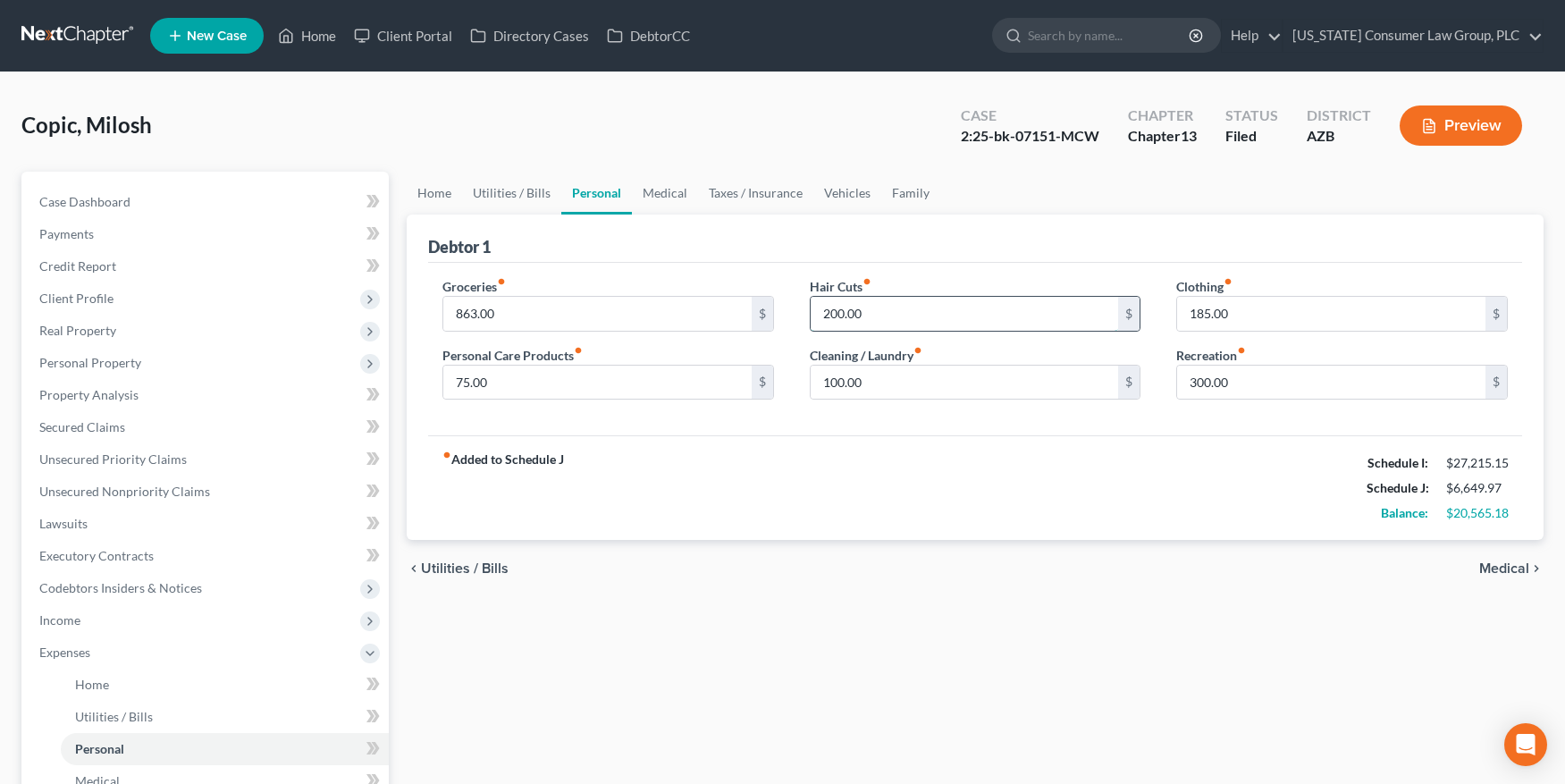
drag, startPoint x: 886, startPoint y: 317, endPoint x: 816, endPoint y: 315, distance: 70.0
click at [816, 315] on input "200.00" at bounding box center [965, 313] width 308 height 34
drag, startPoint x: 820, startPoint y: 315, endPoint x: 904, endPoint y: 316, distance: 84.0
click at [904, 316] on input "200.00" at bounding box center [965, 313] width 308 height 34
type input "100"
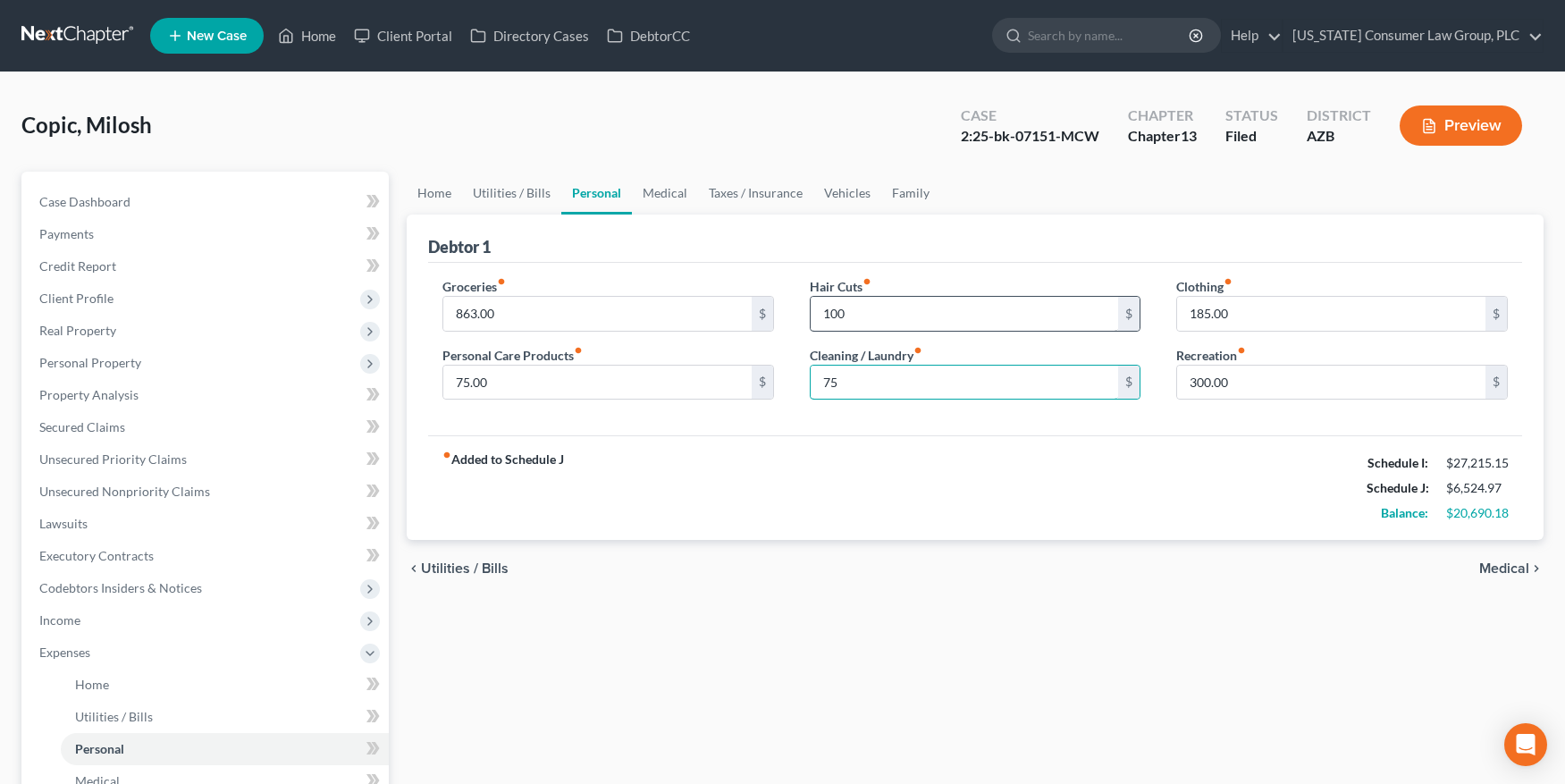
type input "75"
click at [657, 202] on link "Medical" at bounding box center [665, 193] width 66 height 43
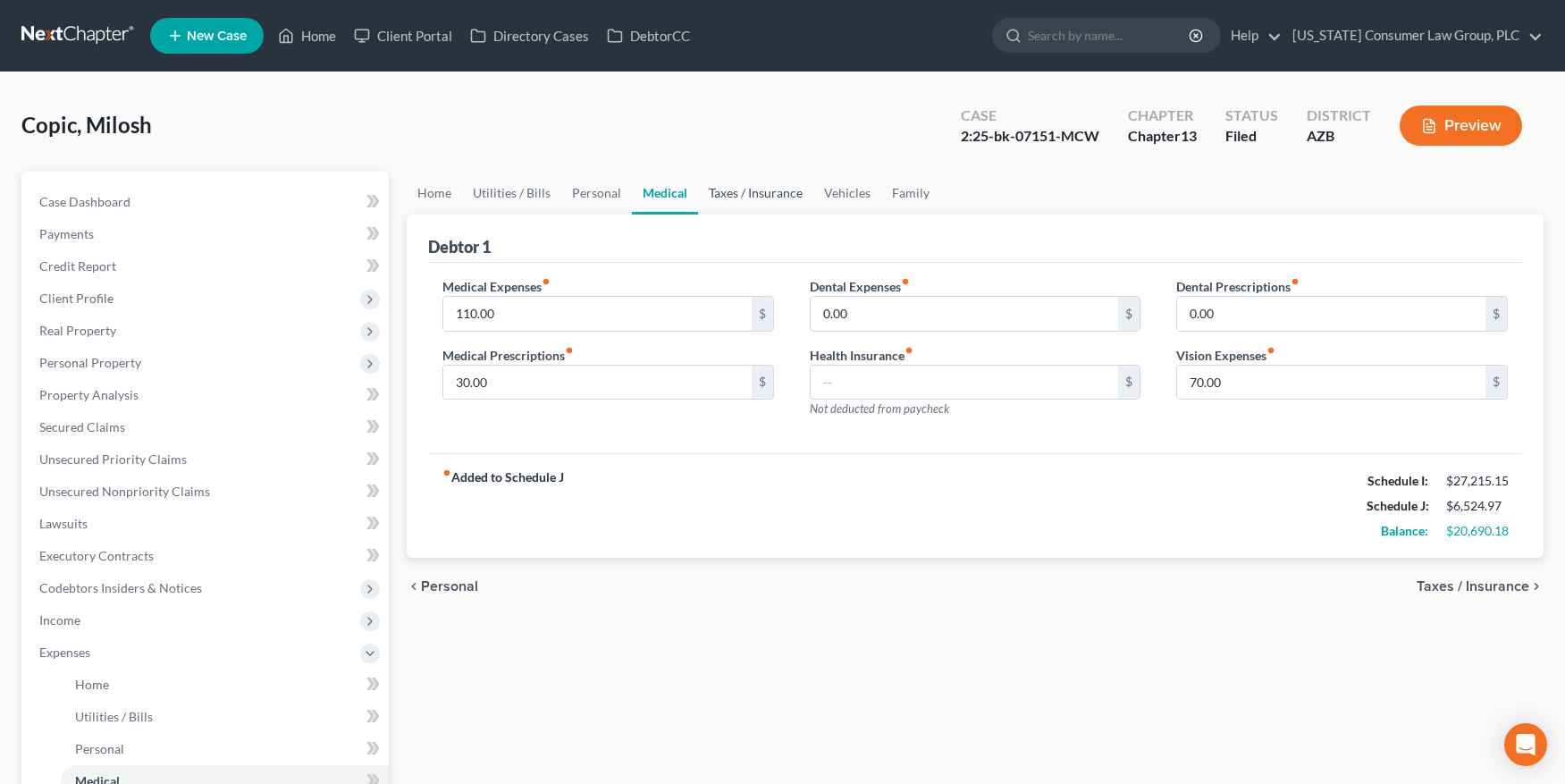
click at [709, 195] on link "Taxes / Insurance" at bounding box center [756, 193] width 115 height 43
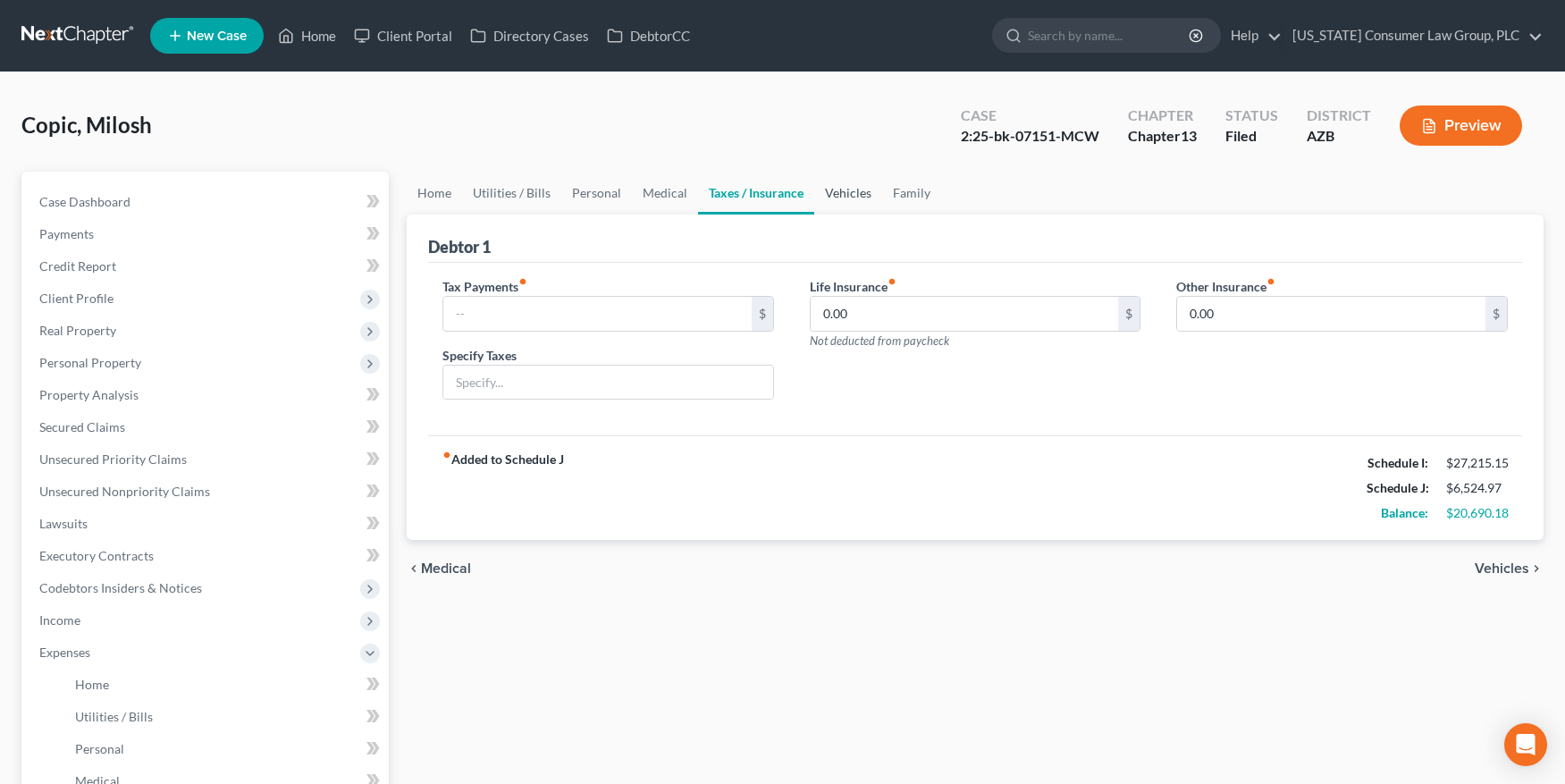
click at [826, 201] on link "Vehicles" at bounding box center [849, 193] width 68 height 43
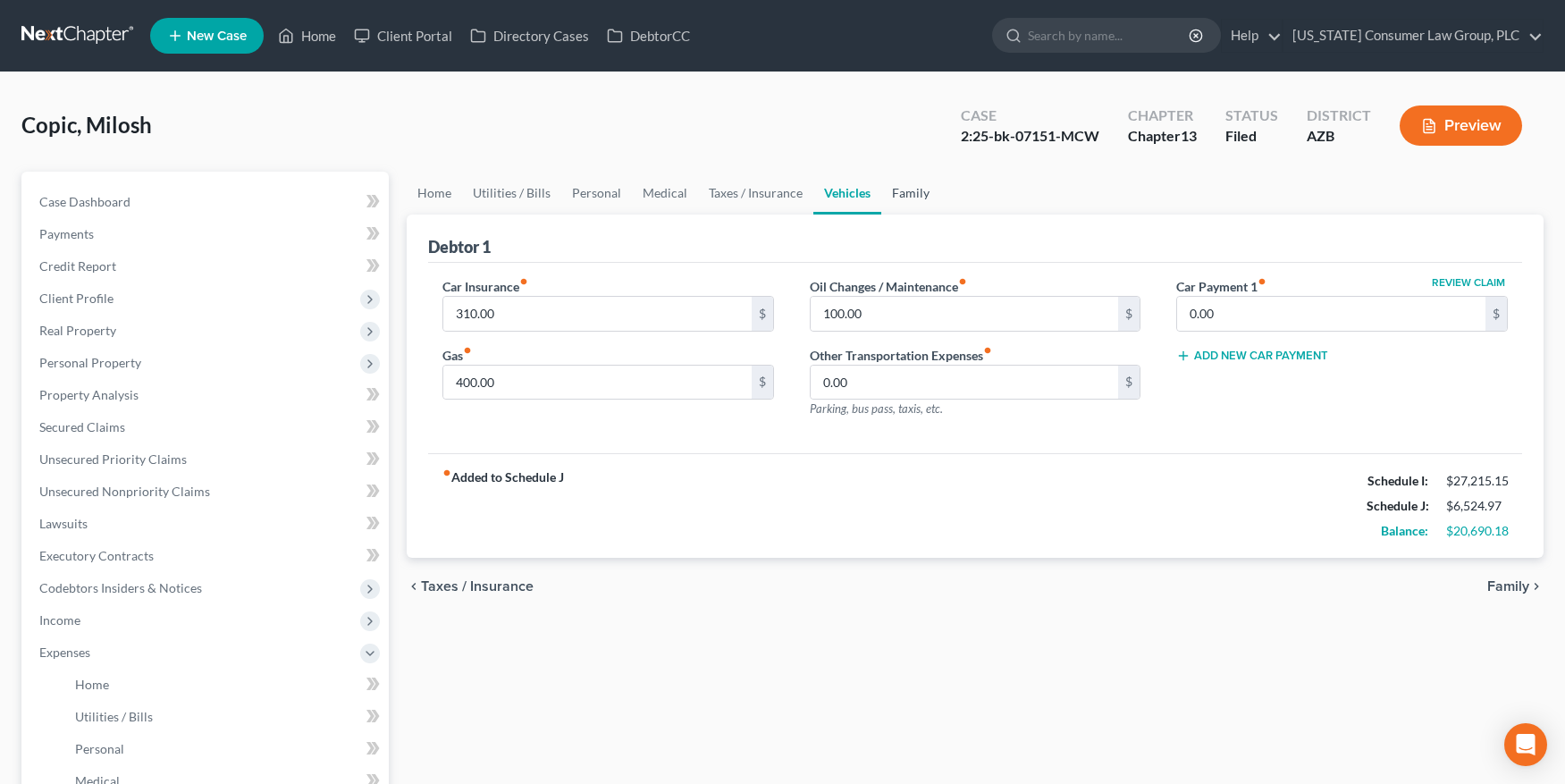
click at [925, 186] on link "Family" at bounding box center [910, 193] width 59 height 43
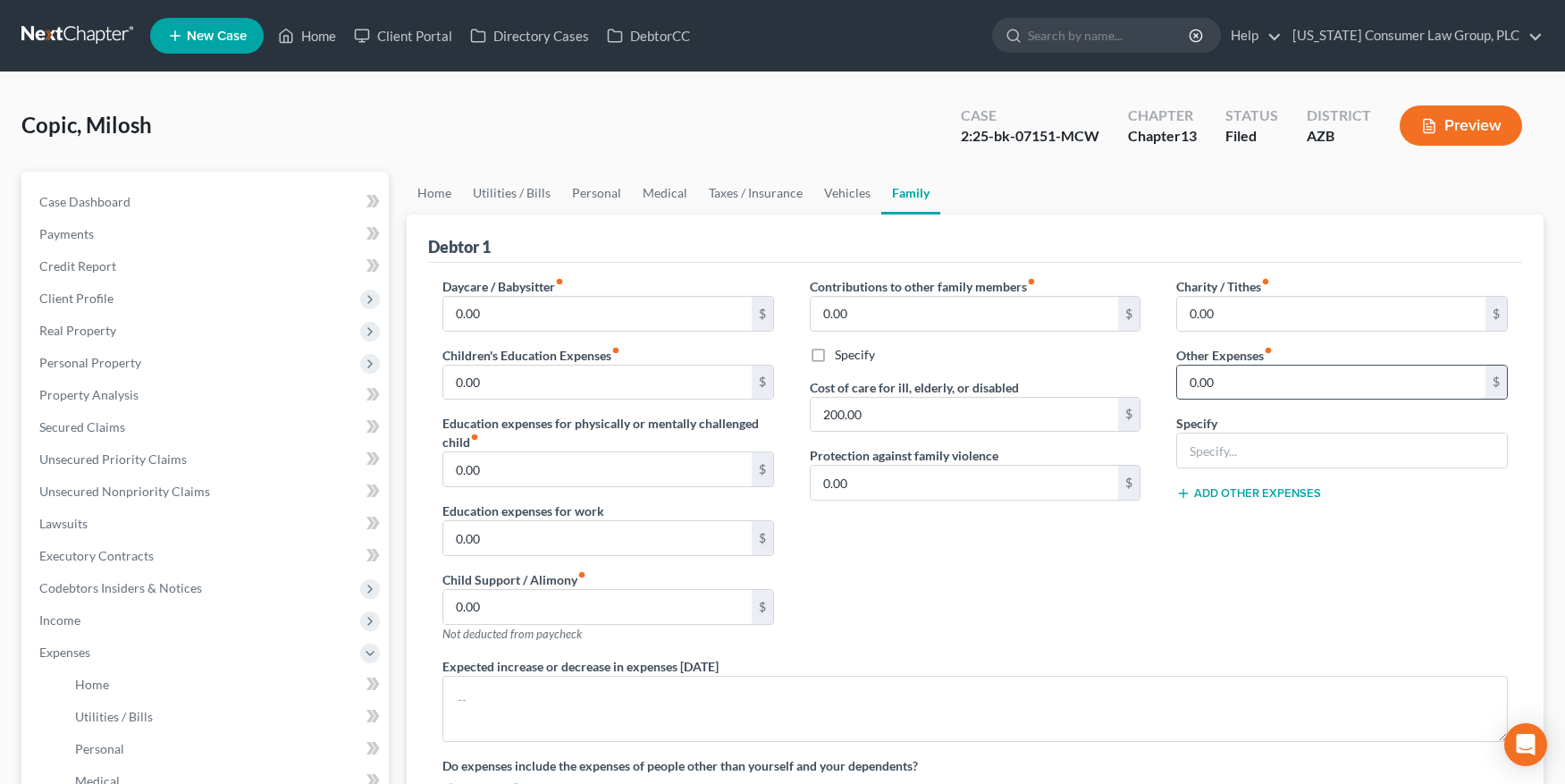
click at [1306, 391] on input "0.00" at bounding box center [1332, 382] width 308 height 34
type input "271"
type input "Misc. Expenses"
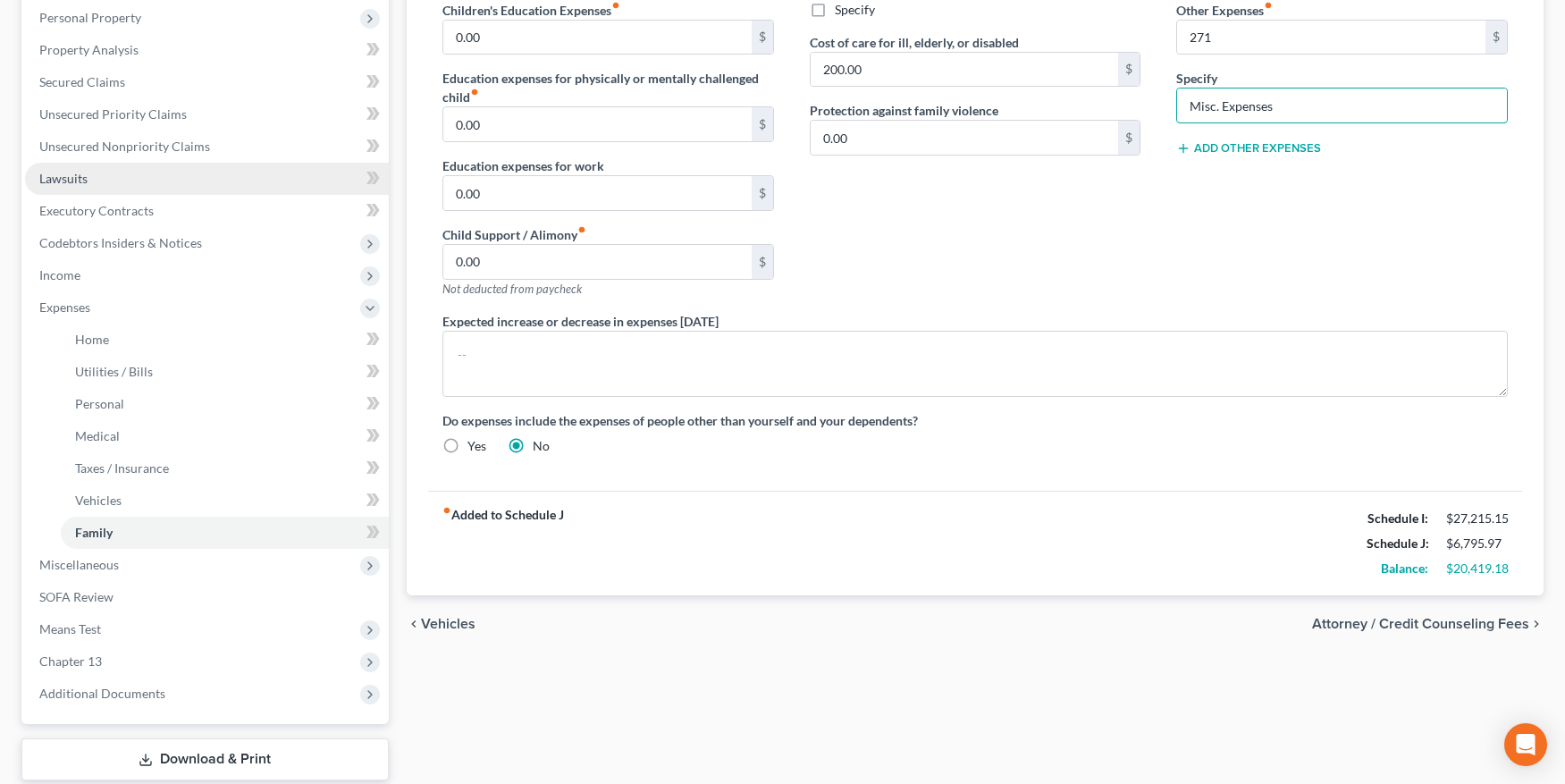
scroll to position [355, 0]
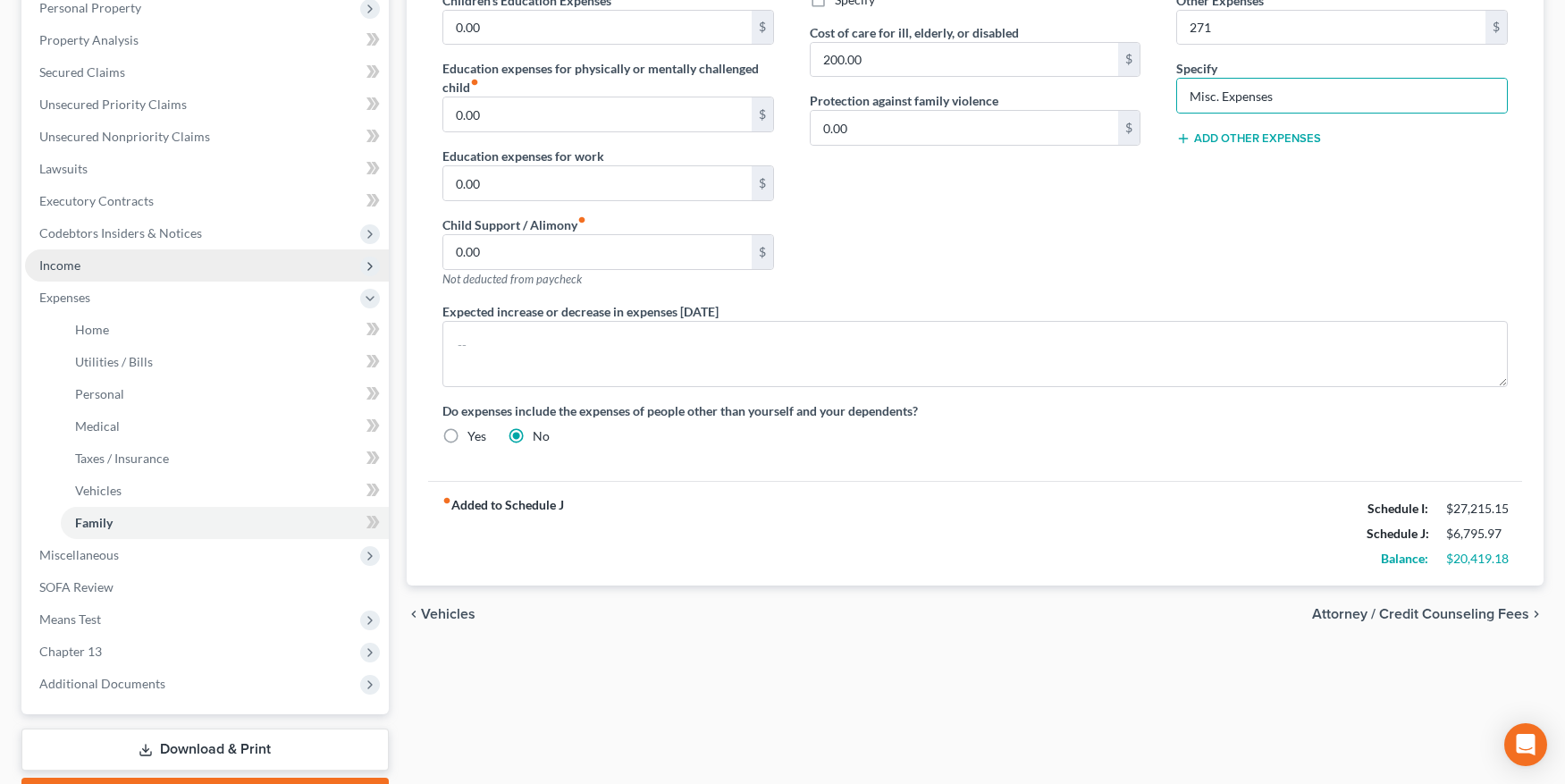
click at [75, 265] on span "Income" at bounding box center [60, 265] width 41 height 16
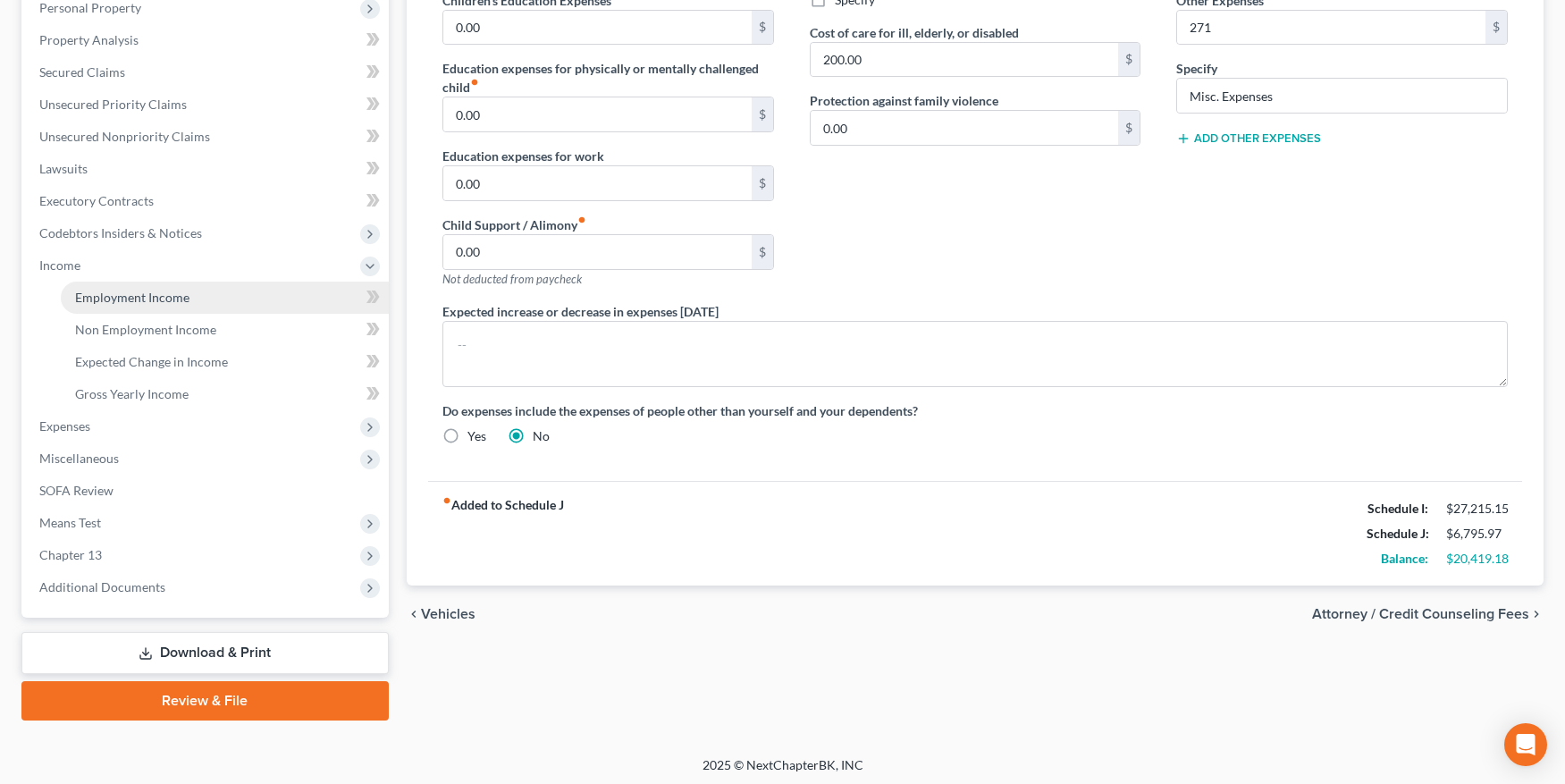
click at [107, 300] on span "Employment Income" at bounding box center [132, 297] width 114 height 16
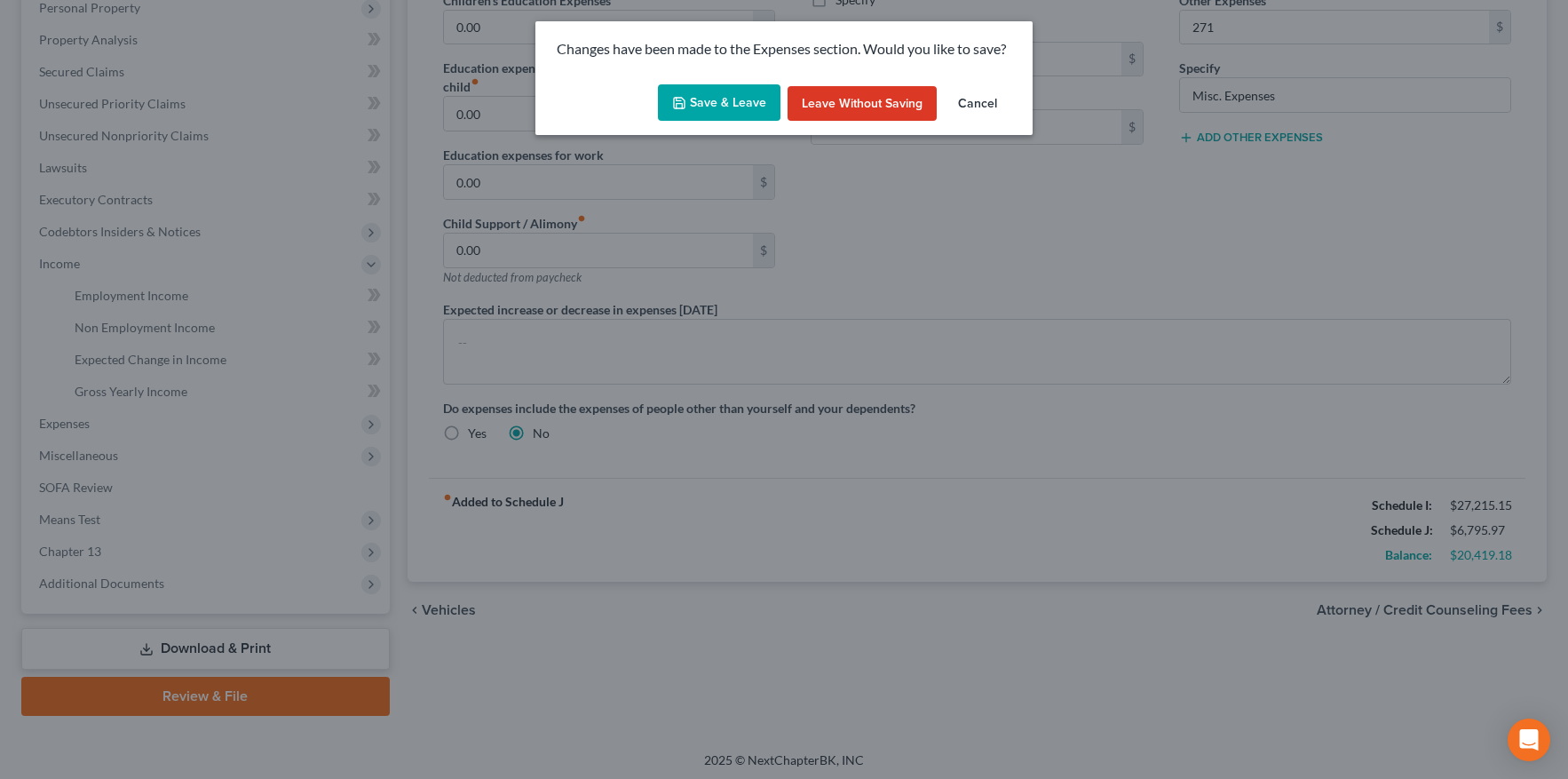
click at [726, 98] on button "Save & Leave" at bounding box center [719, 103] width 122 height 37
type input "271.00"
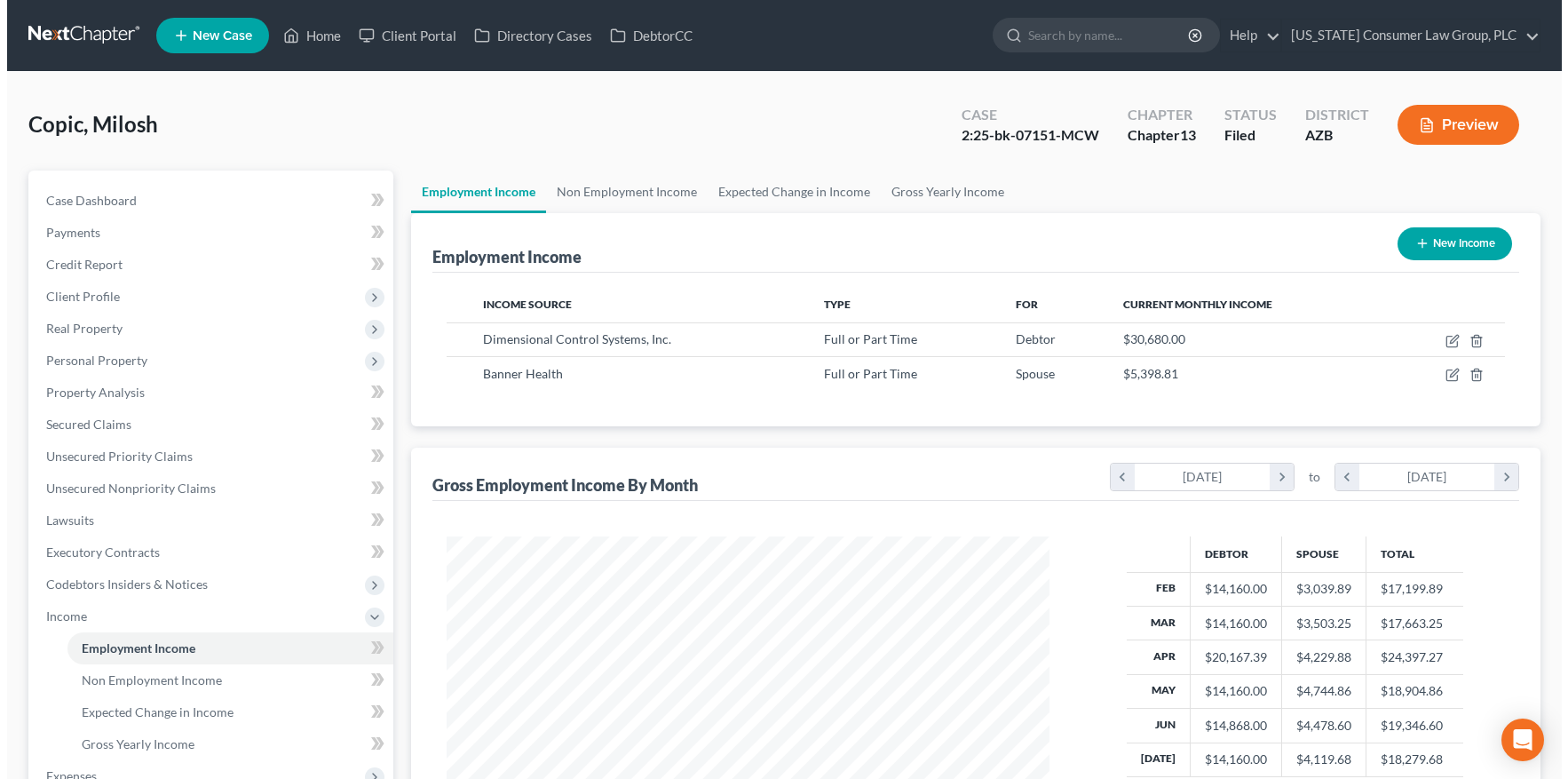
scroll to position [318, 638]
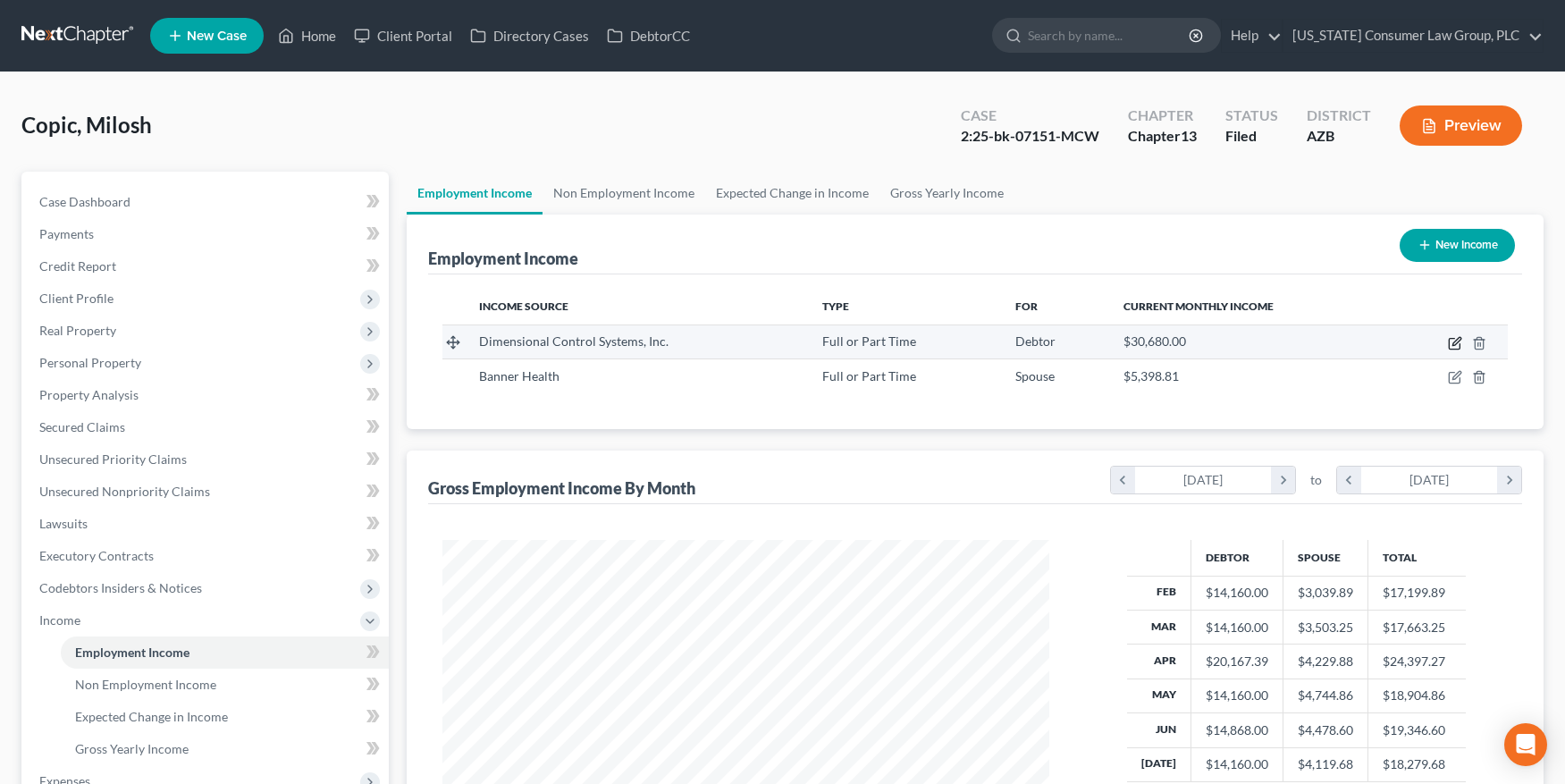
click at [1458, 346] on icon "button" at bounding box center [1455, 342] width 15 height 15
select select "0"
select select "23"
select select "3"
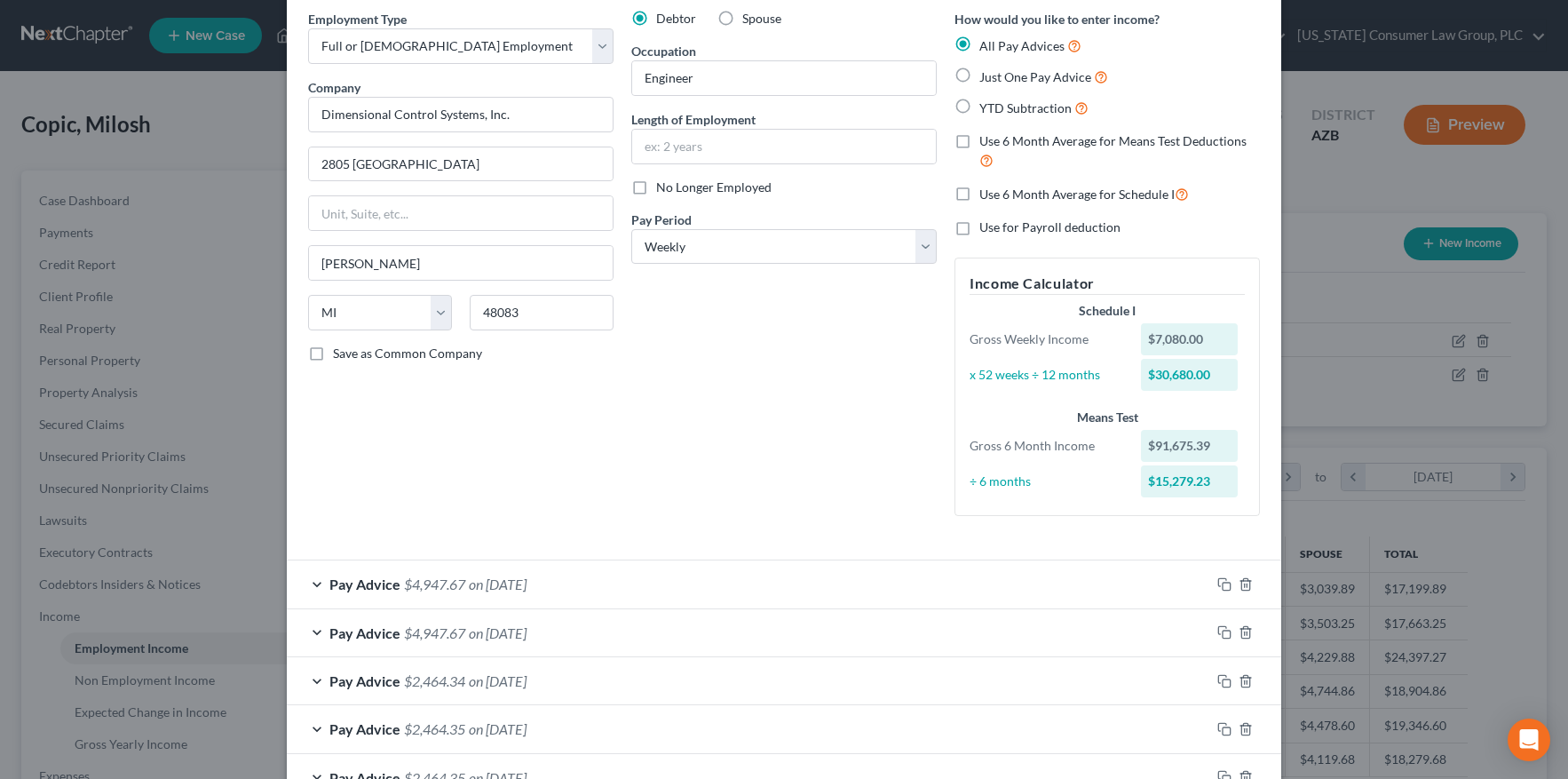
scroll to position [363, 0]
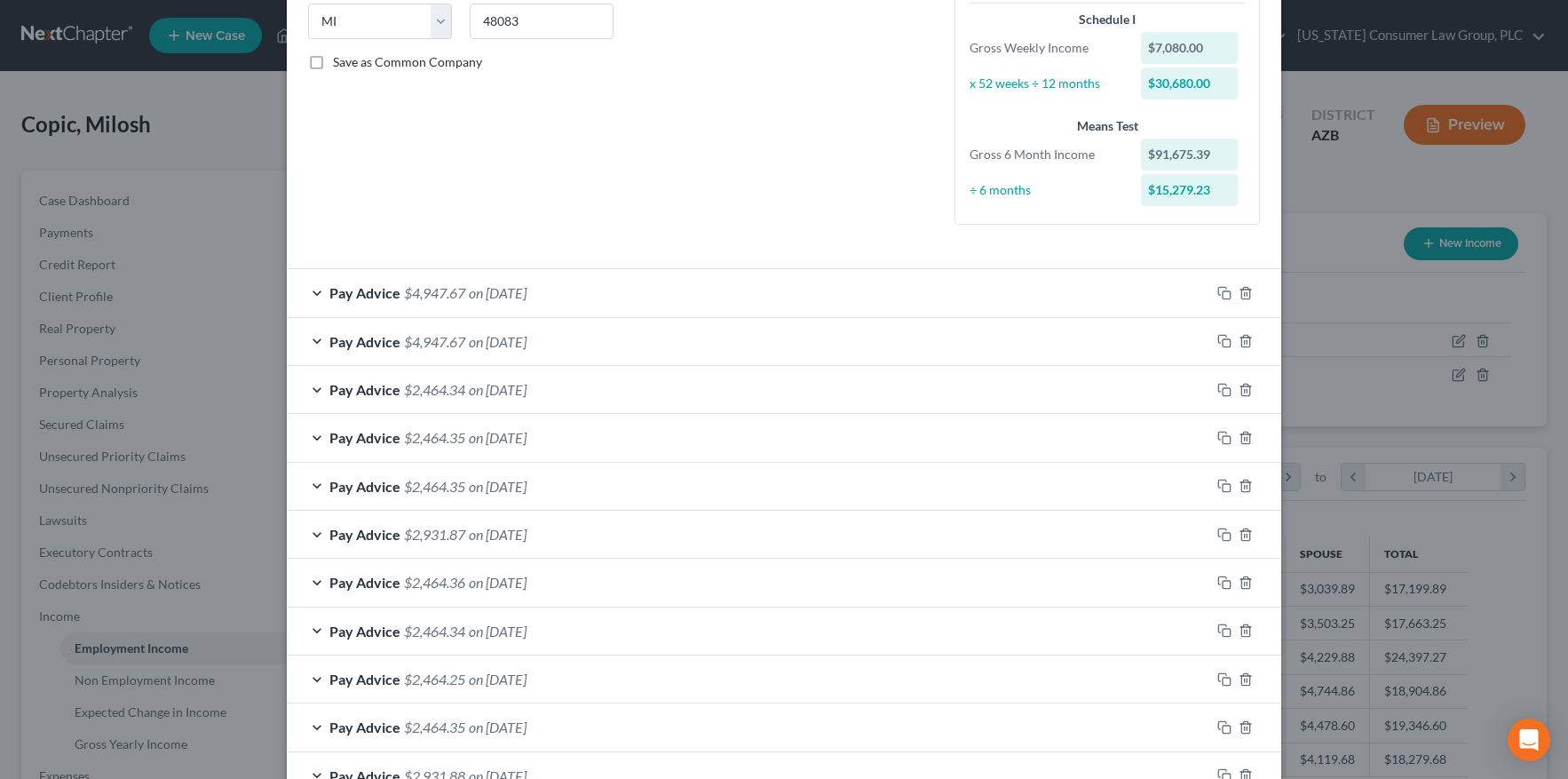
click at [324, 304] on div "Pay Advice $4,947.67 on 07/25/2025" at bounding box center [748, 293] width 924 height 47
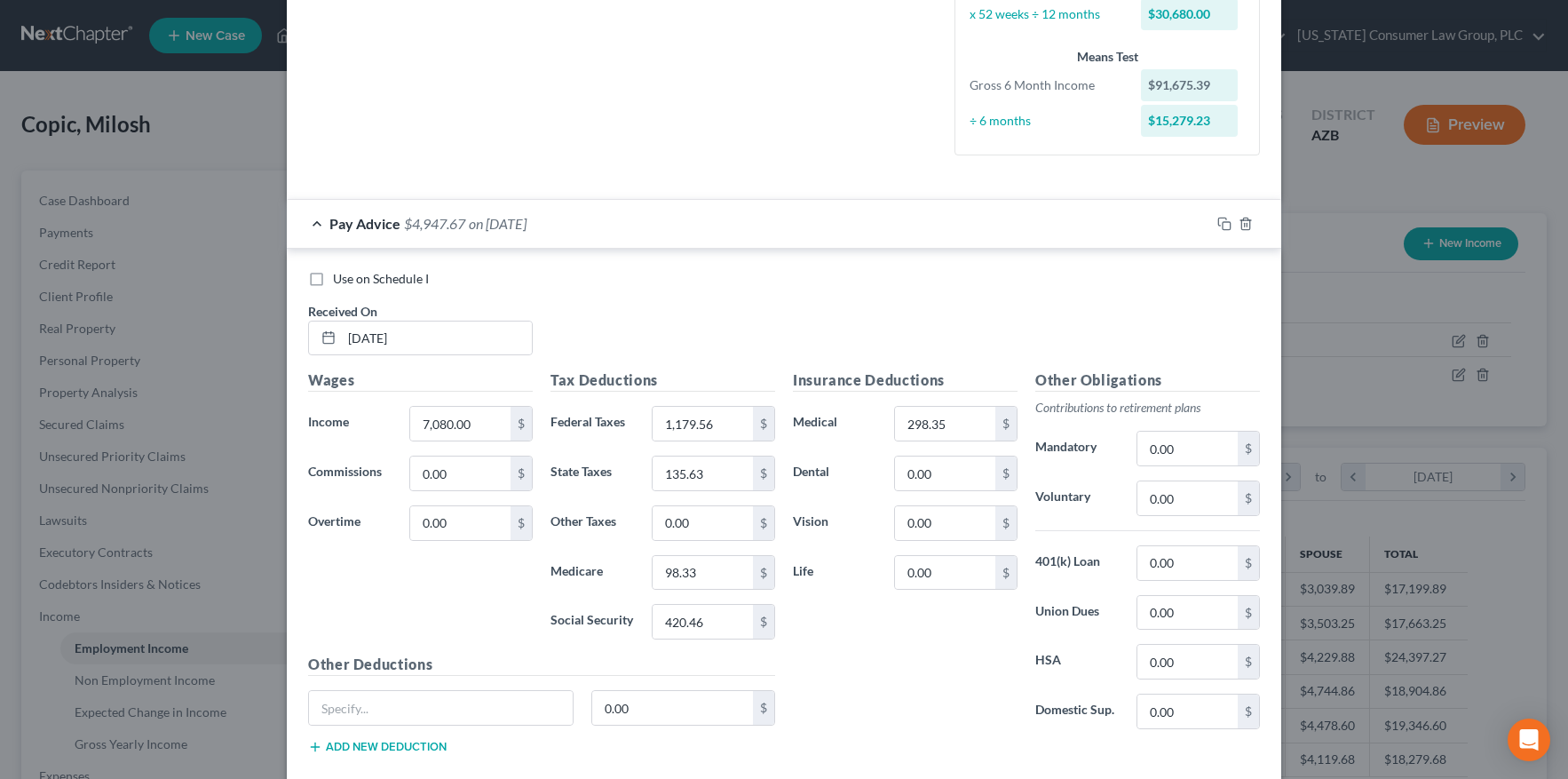
scroll to position [437, 0]
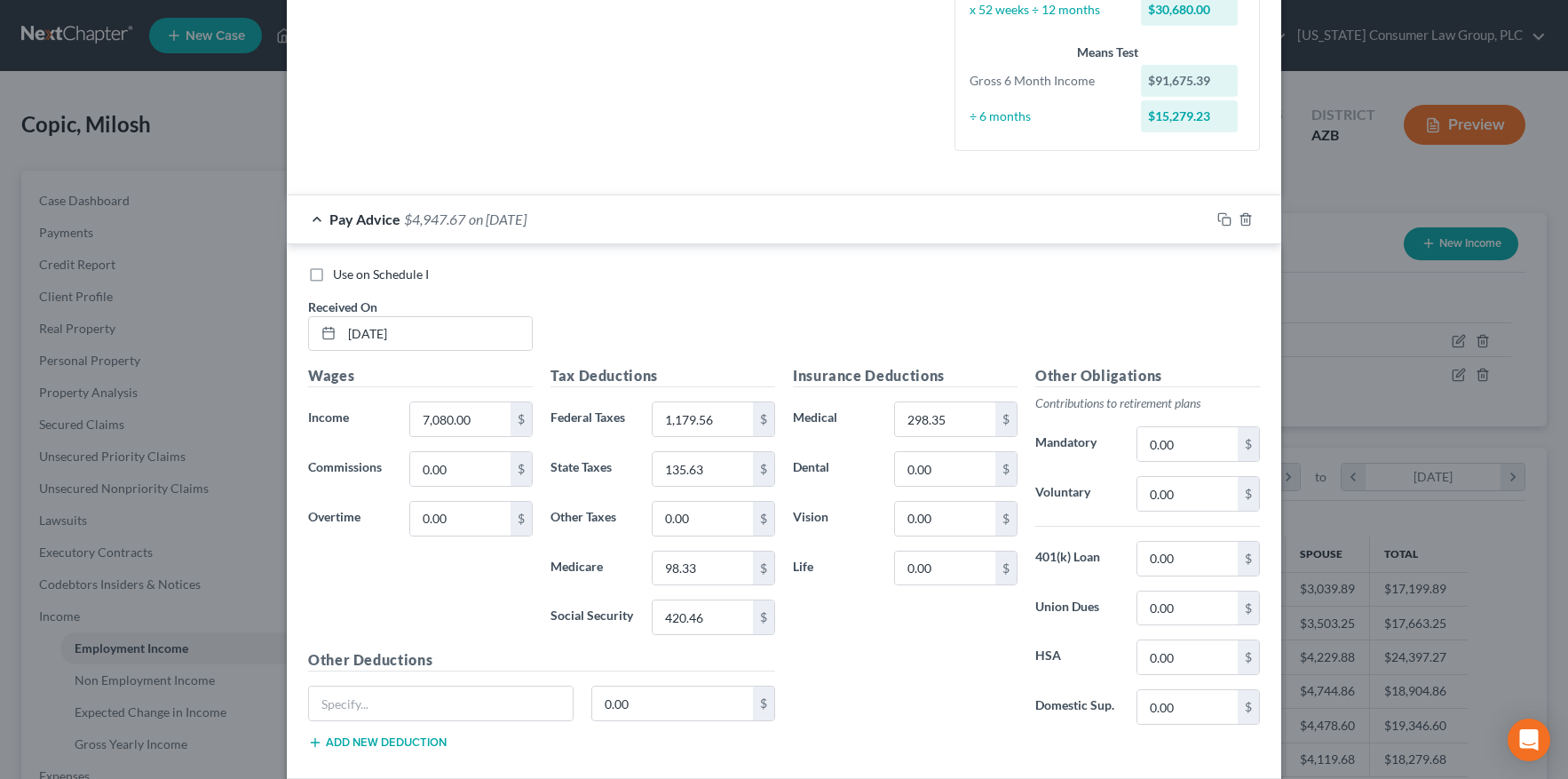
click at [311, 221] on div "Pay Advice $4,947.67 on 07/25/2025" at bounding box center [748, 219] width 924 height 47
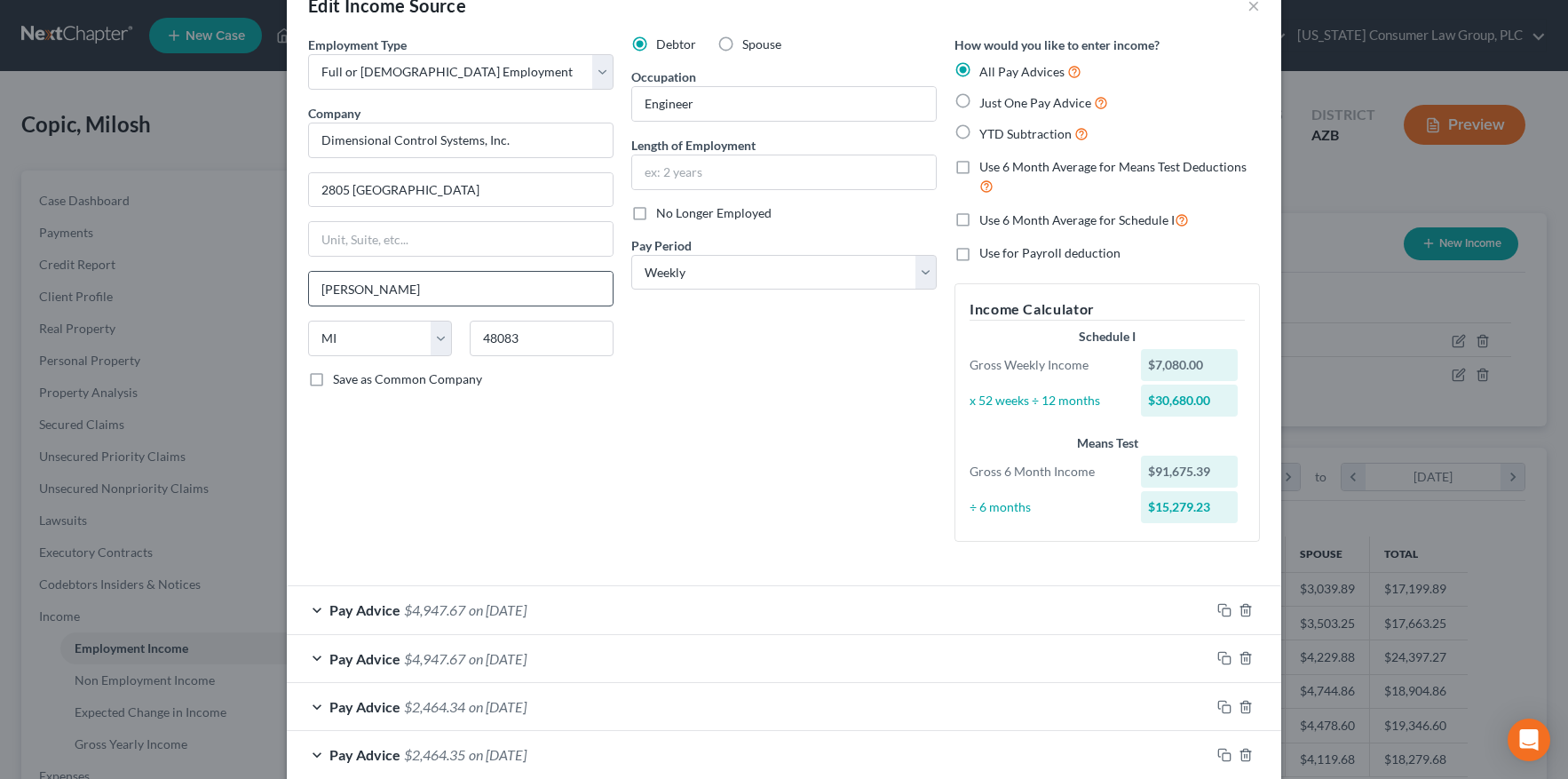
scroll to position [0, 0]
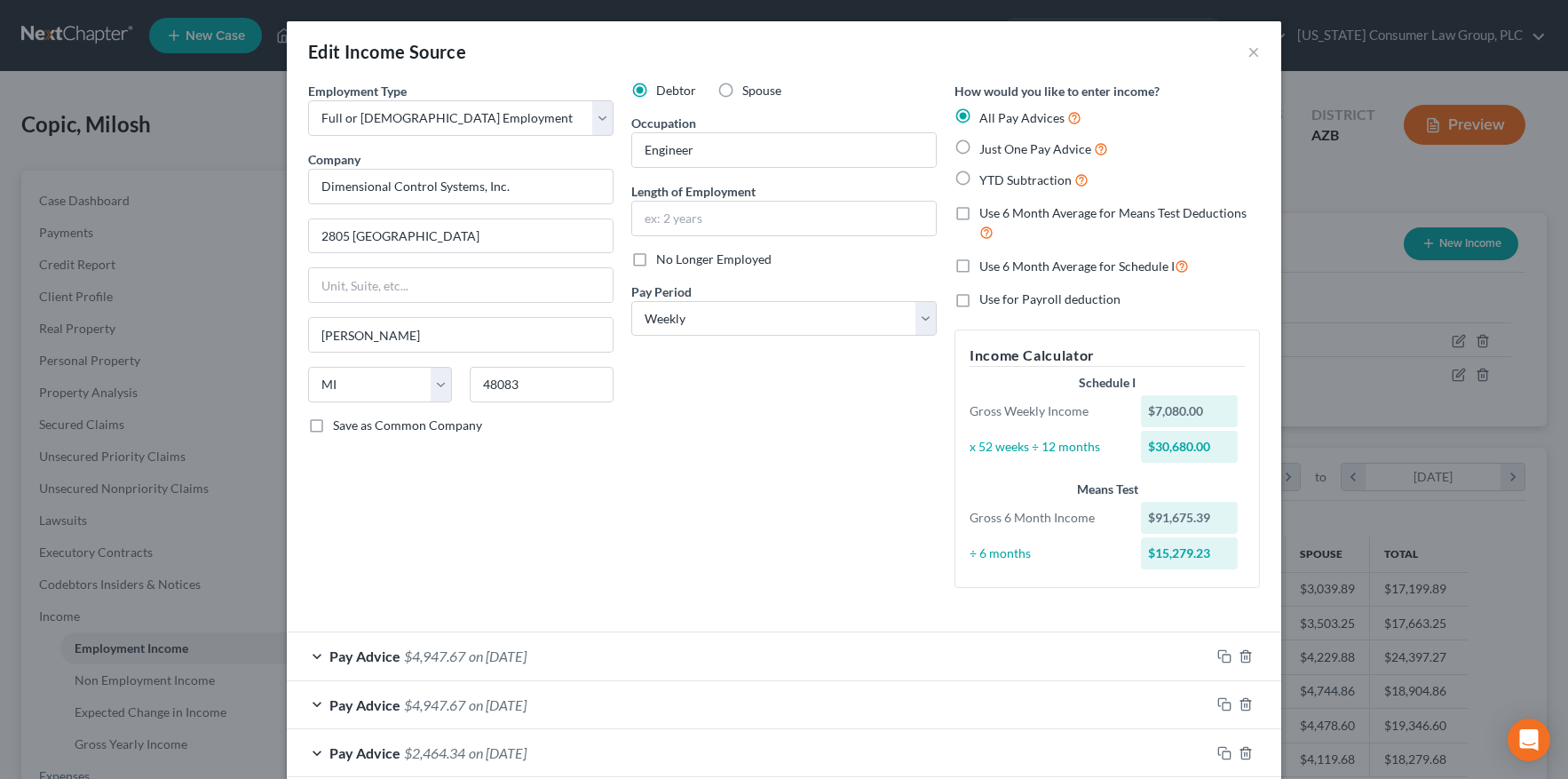
click at [980, 266] on label "Use 6 Month Average for Schedule I" at bounding box center [1084, 265] width 209 height 20
click at [987, 266] on input "Use 6 Month Average for Schedule I" at bounding box center [992, 262] width 12 height 12
checkbox input "true"
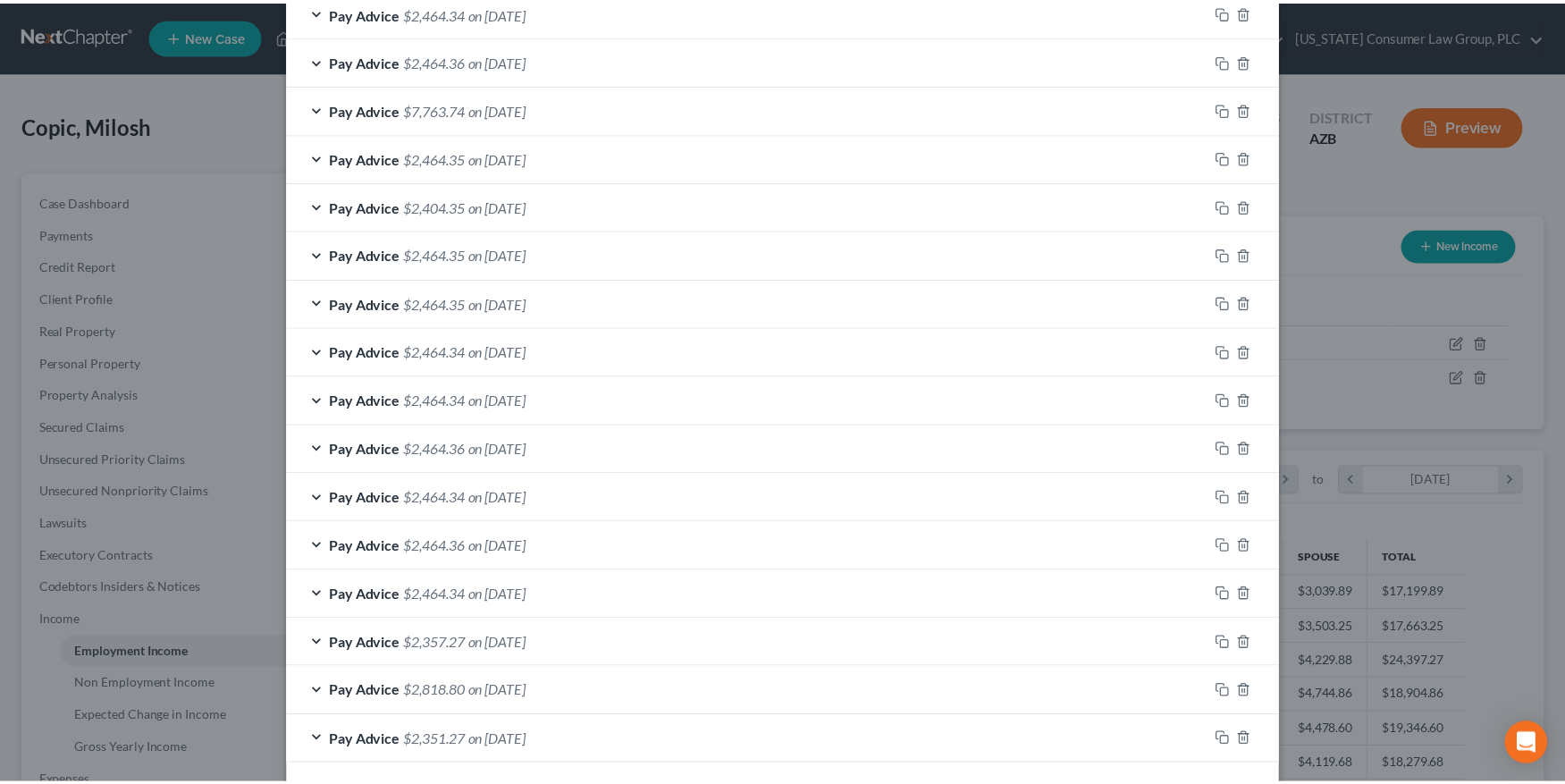
scroll to position [1261, 0]
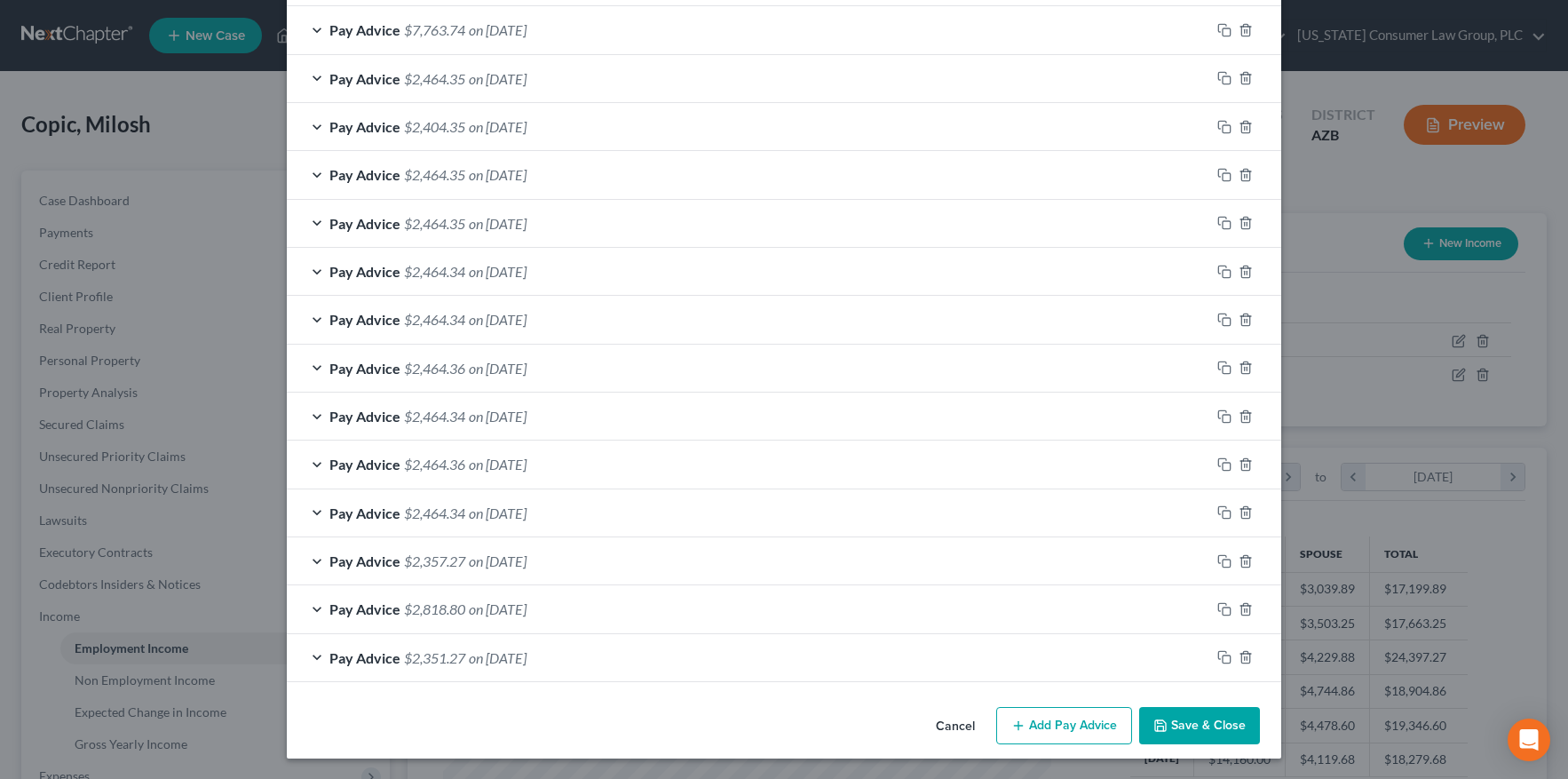
drag, startPoint x: 1184, startPoint y: 731, endPoint x: 1164, endPoint y: 723, distance: 21.5
click at [1184, 731] on button "Save & Close" at bounding box center [1199, 725] width 121 height 37
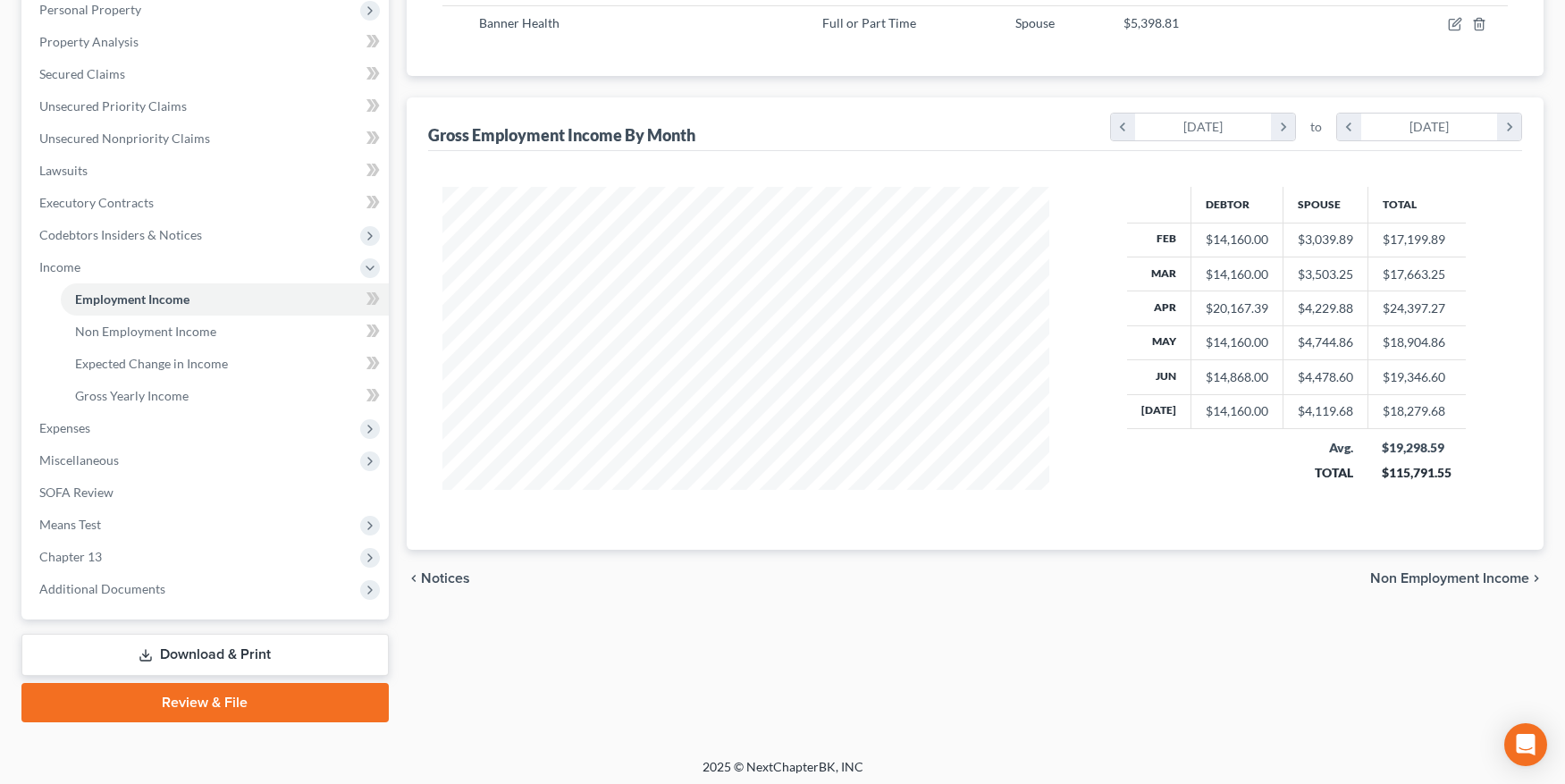
scroll to position [357, 0]
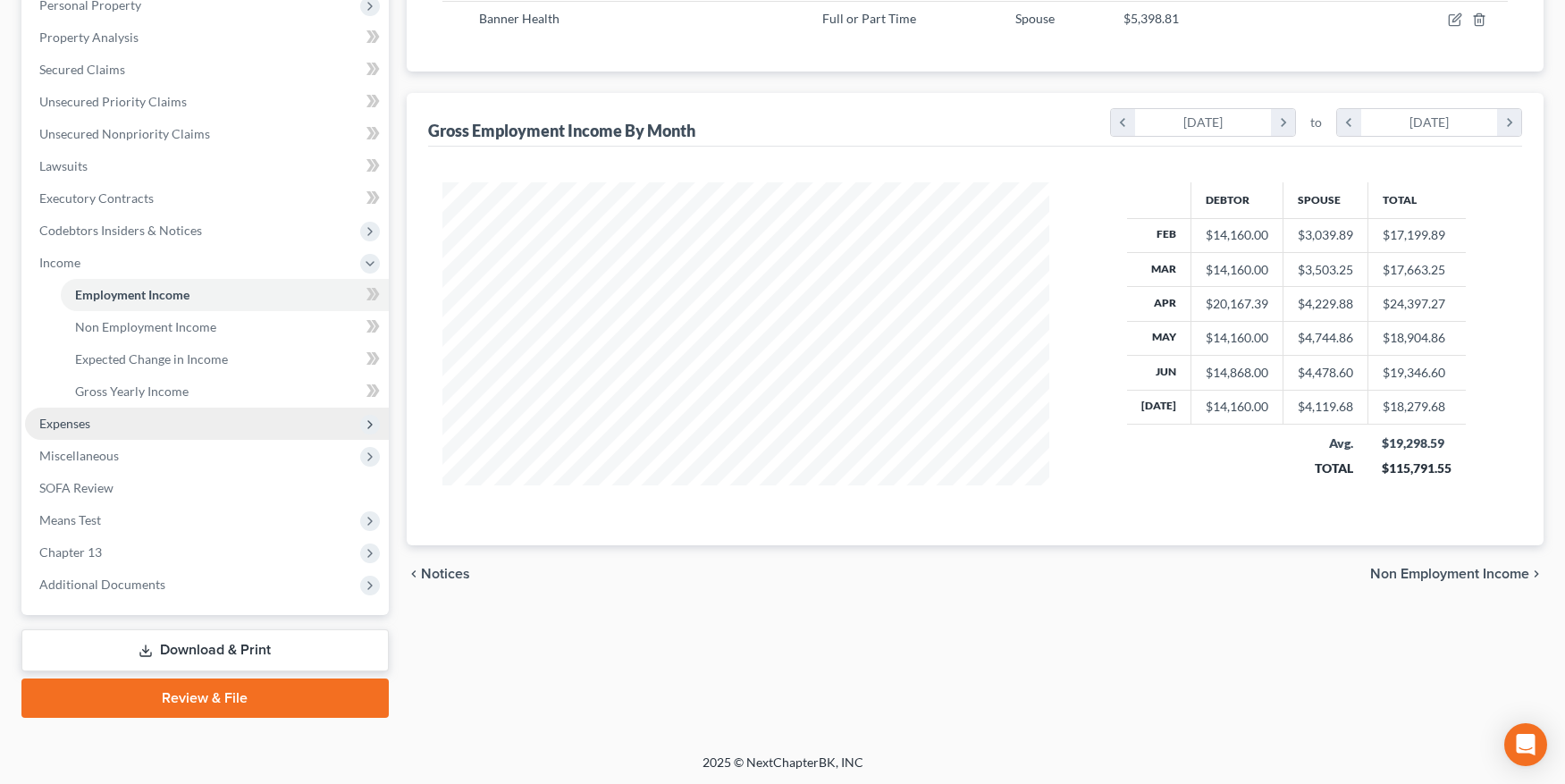
click at [68, 417] on span "Expenses" at bounding box center [64, 423] width 51 height 16
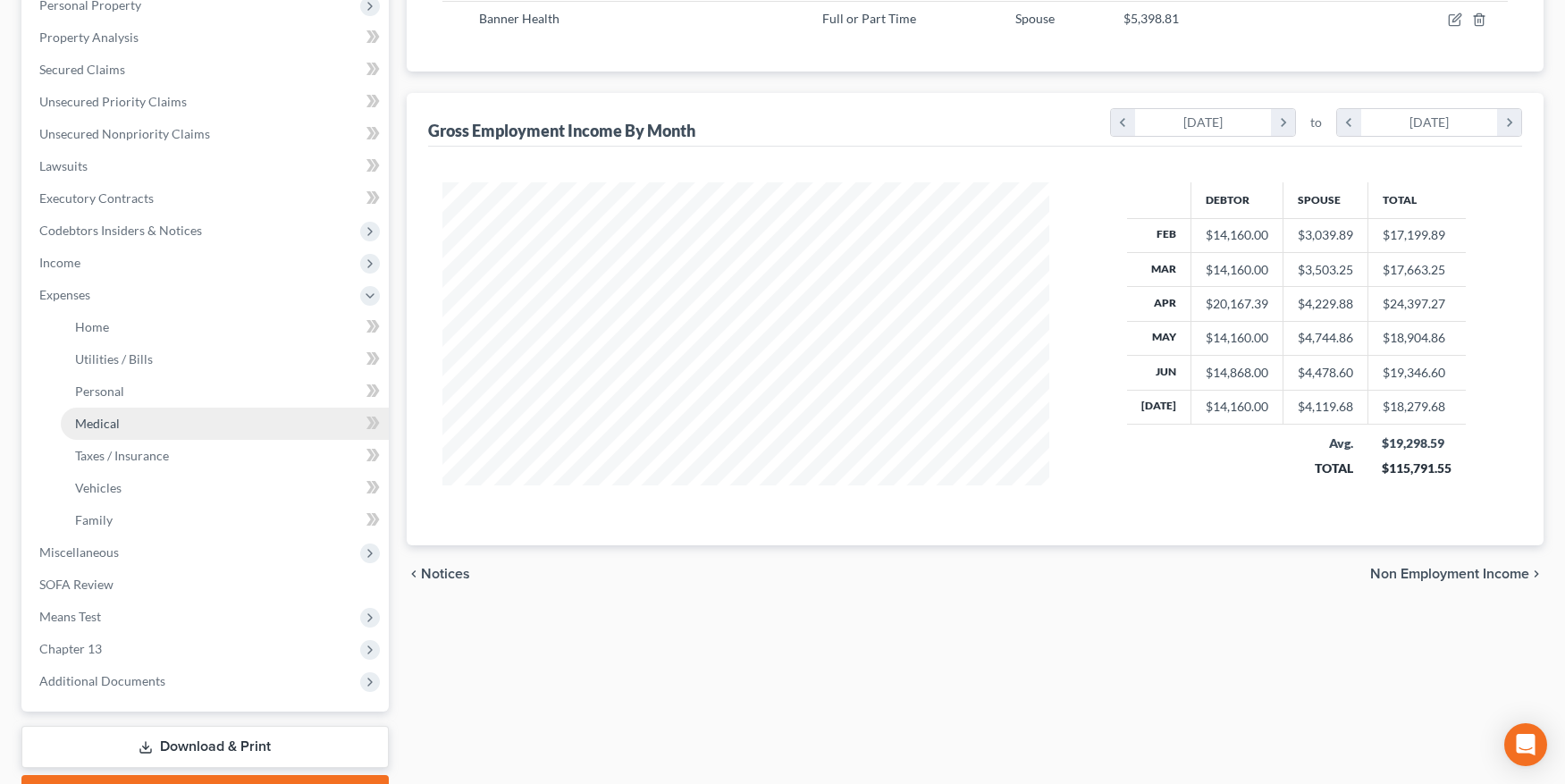
click at [87, 419] on span "Medical" at bounding box center [98, 423] width 45 height 16
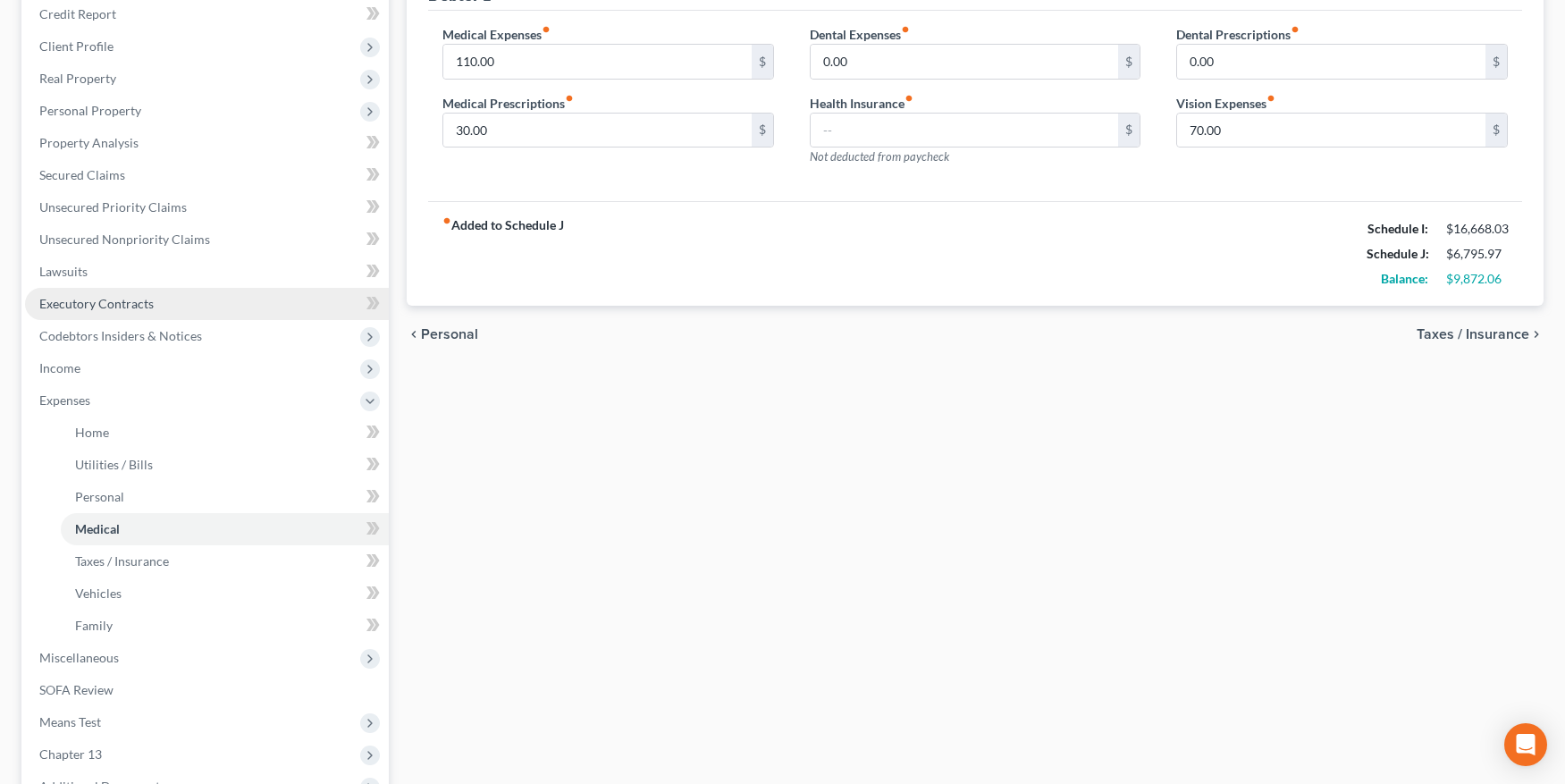
scroll to position [453, 0]
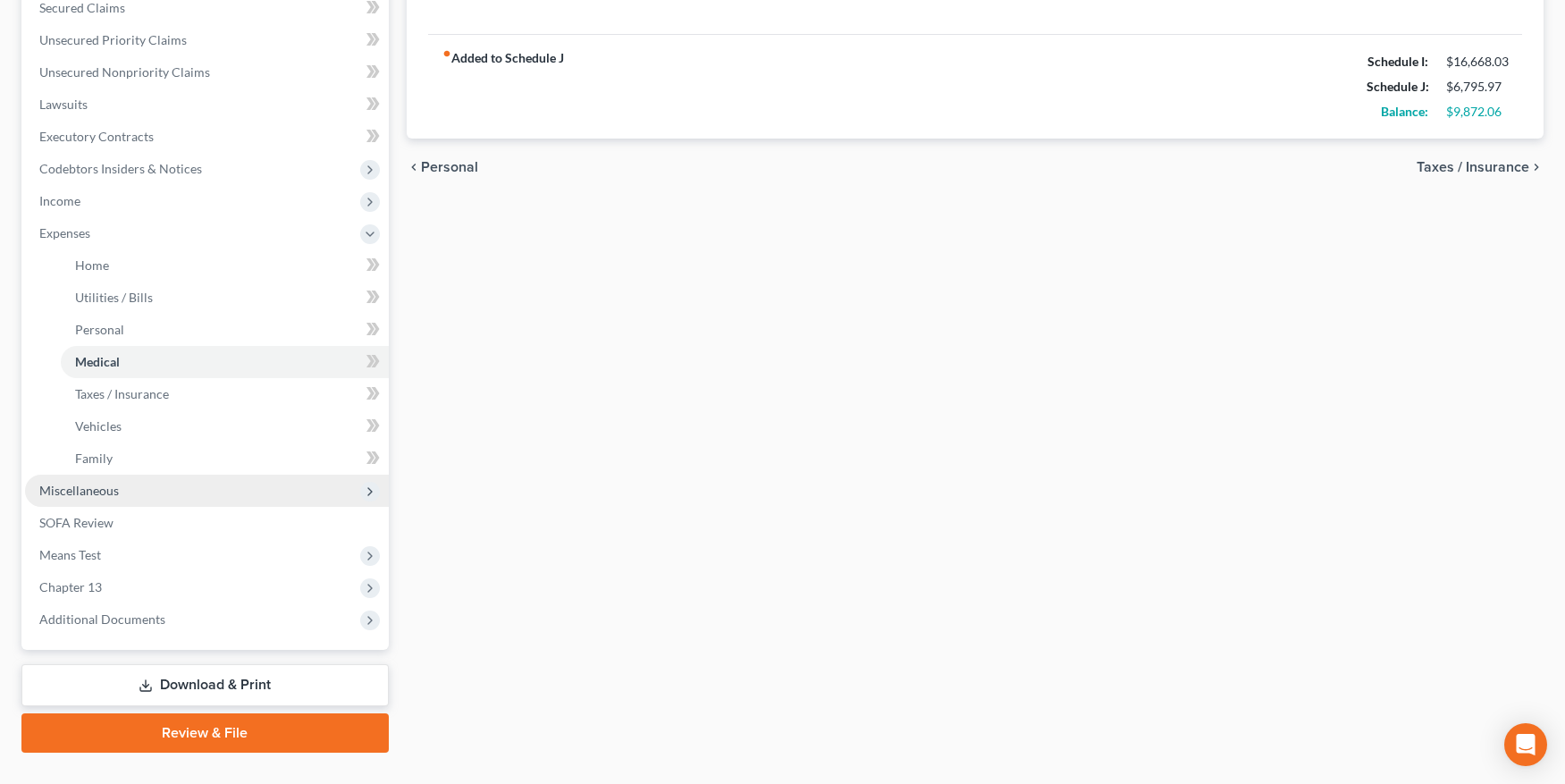
click at [92, 490] on span "Miscellaneous" at bounding box center [79, 490] width 80 height 16
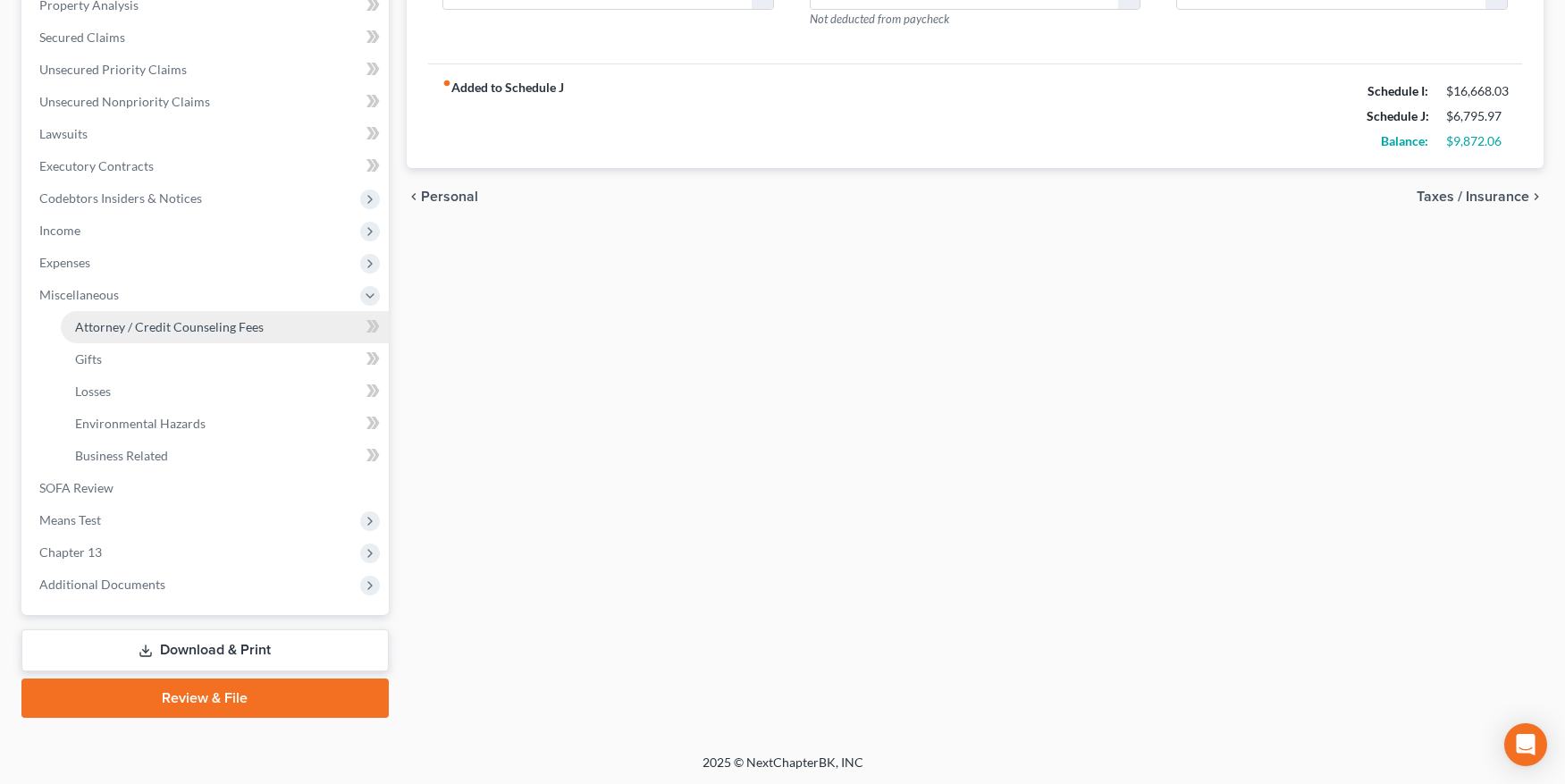
click at [130, 322] on span "Attorney / Credit Counseling Fees" at bounding box center [169, 327] width 188 height 16
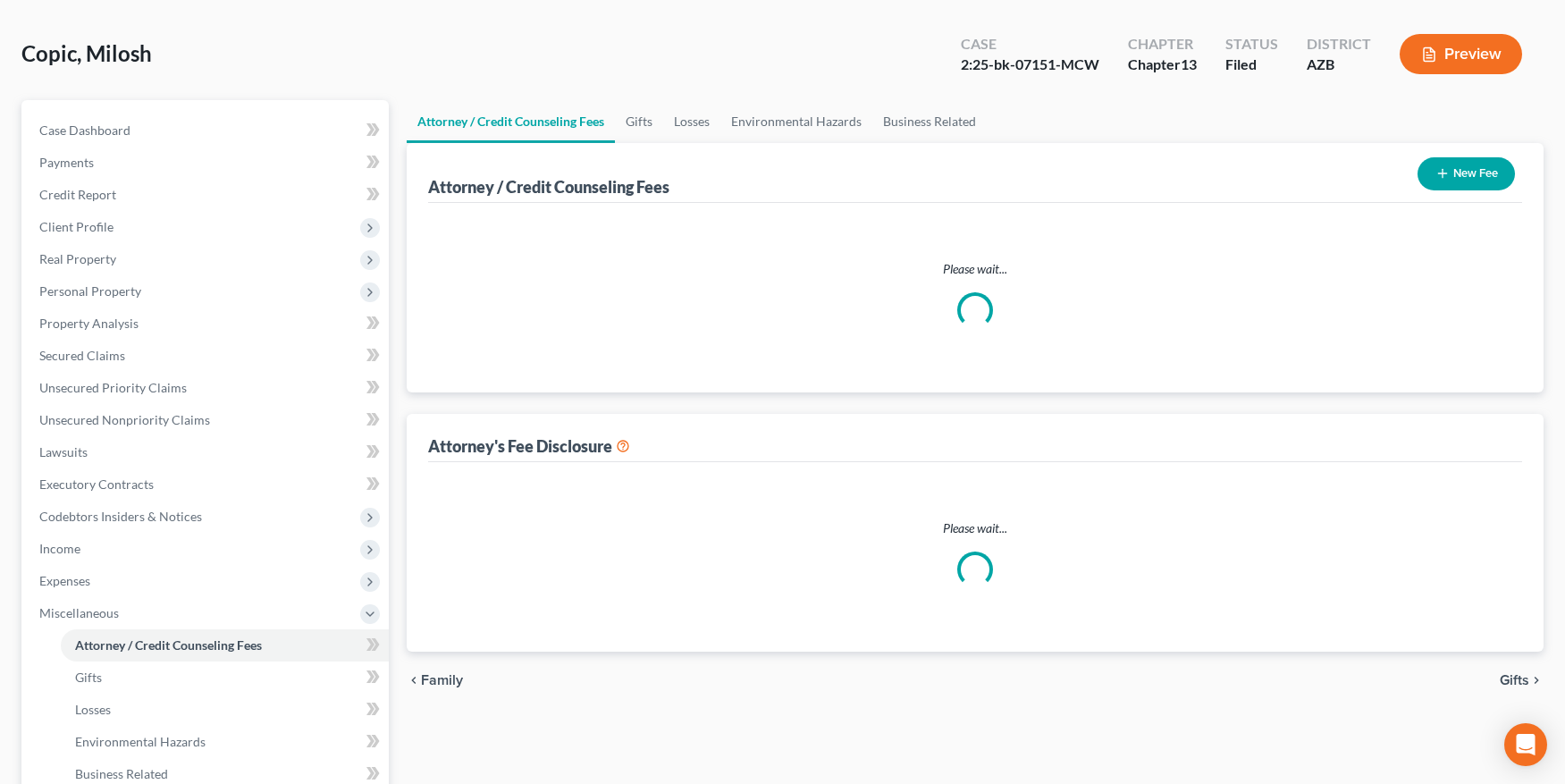
select select "18"
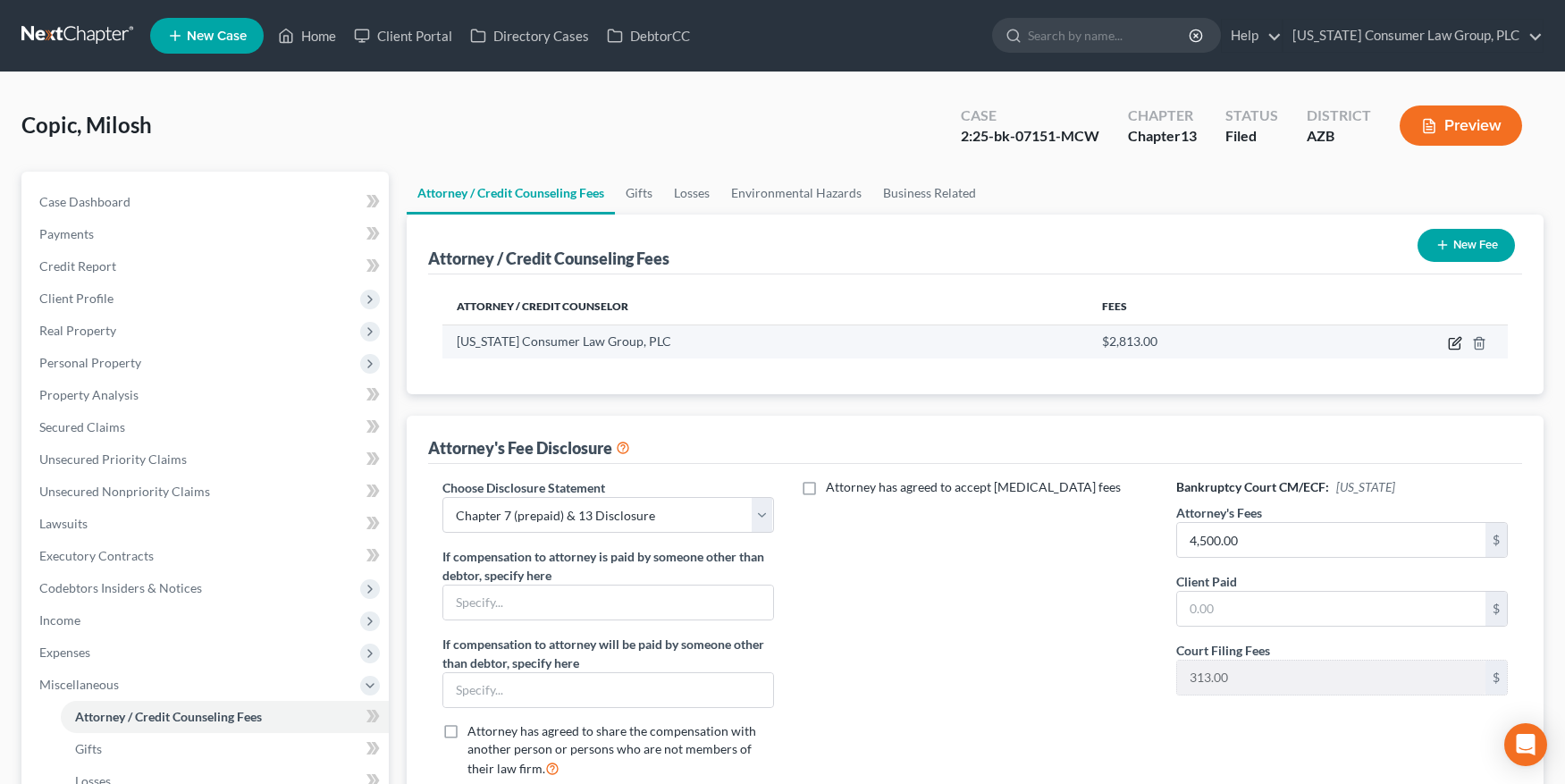
click at [1453, 345] on icon "button" at bounding box center [1457, 340] width 8 height 8
select select "3"
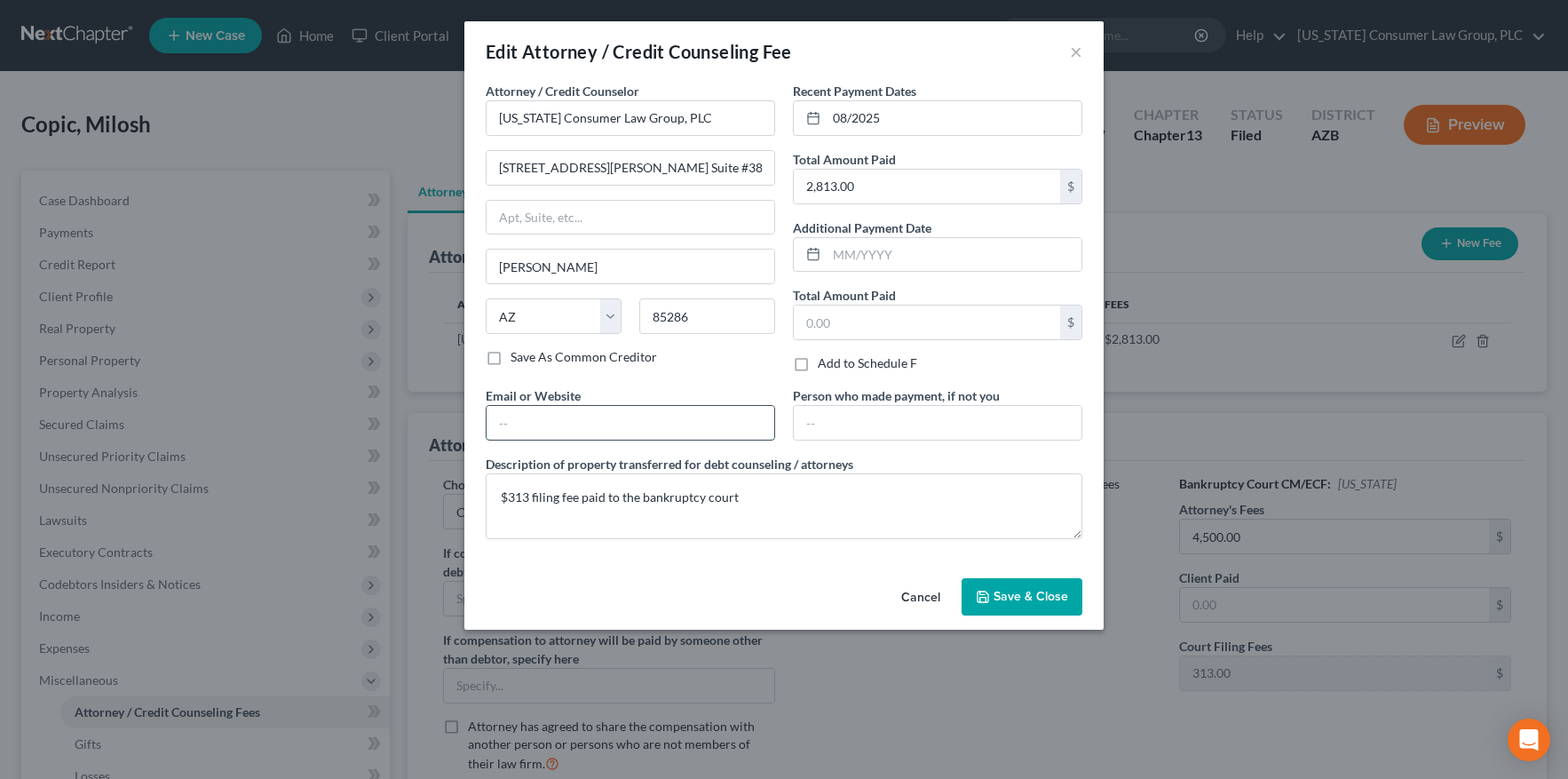
click at [642, 418] on input "text" at bounding box center [630, 422] width 288 height 34
type input "www.skibalaw.com"
click at [768, 502] on textarea "$313 filing fee paid to the bankruptcy court" at bounding box center [784, 506] width 597 height 66
drag, startPoint x: 683, startPoint y: 489, endPoint x: 472, endPoint y: 478, distance: 211.3
click at [472, 478] on div "Attorney / Credit Counselor * Arizona Consumer Law Group, PLC 2350 E. Germann R…" at bounding box center [784, 326] width 640 height 489
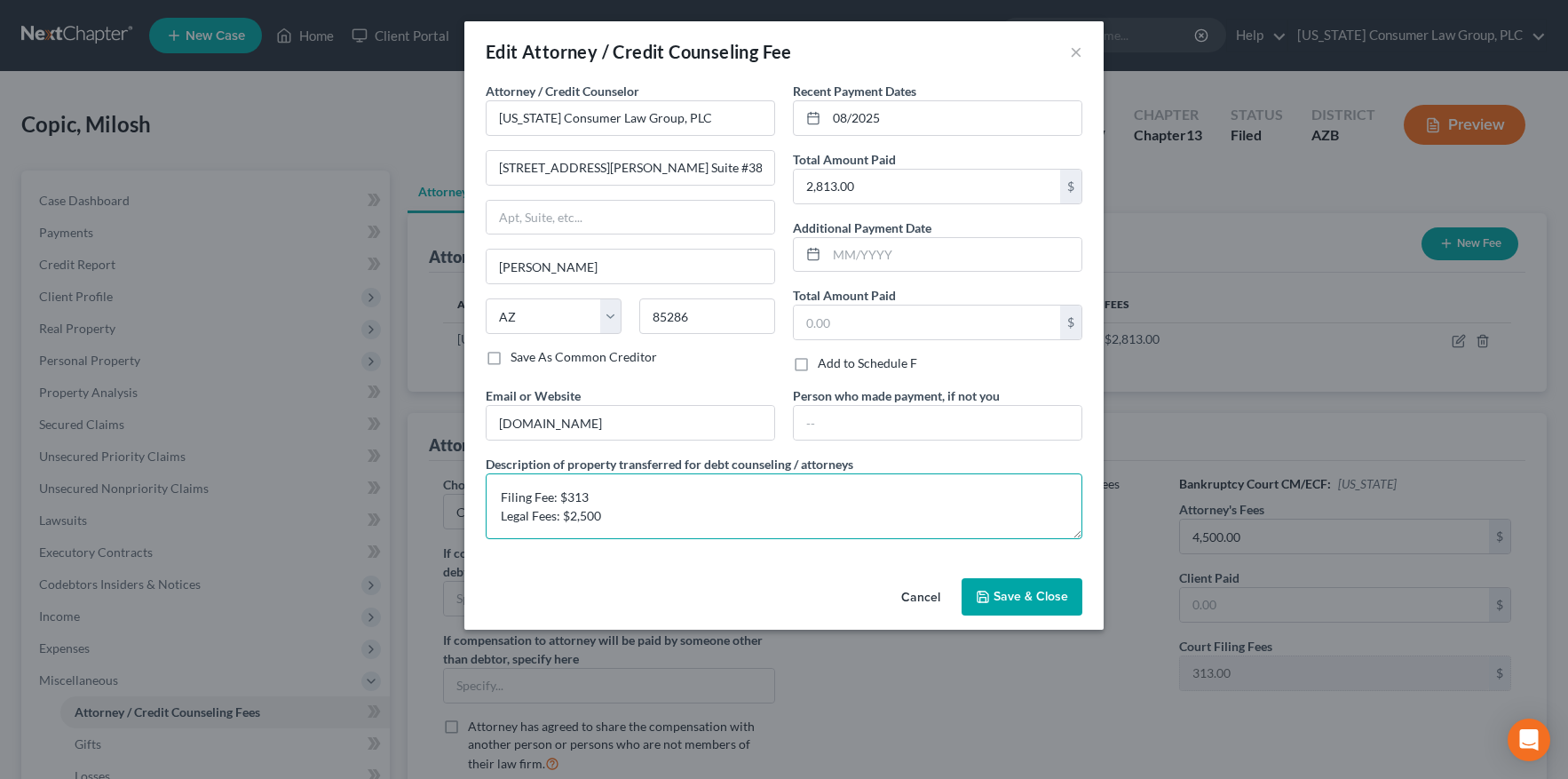
type textarea "Filing Fee: $313 Legal Fees: $2,500"
click at [1010, 595] on span "Save & Close" at bounding box center [1030, 596] width 75 height 16
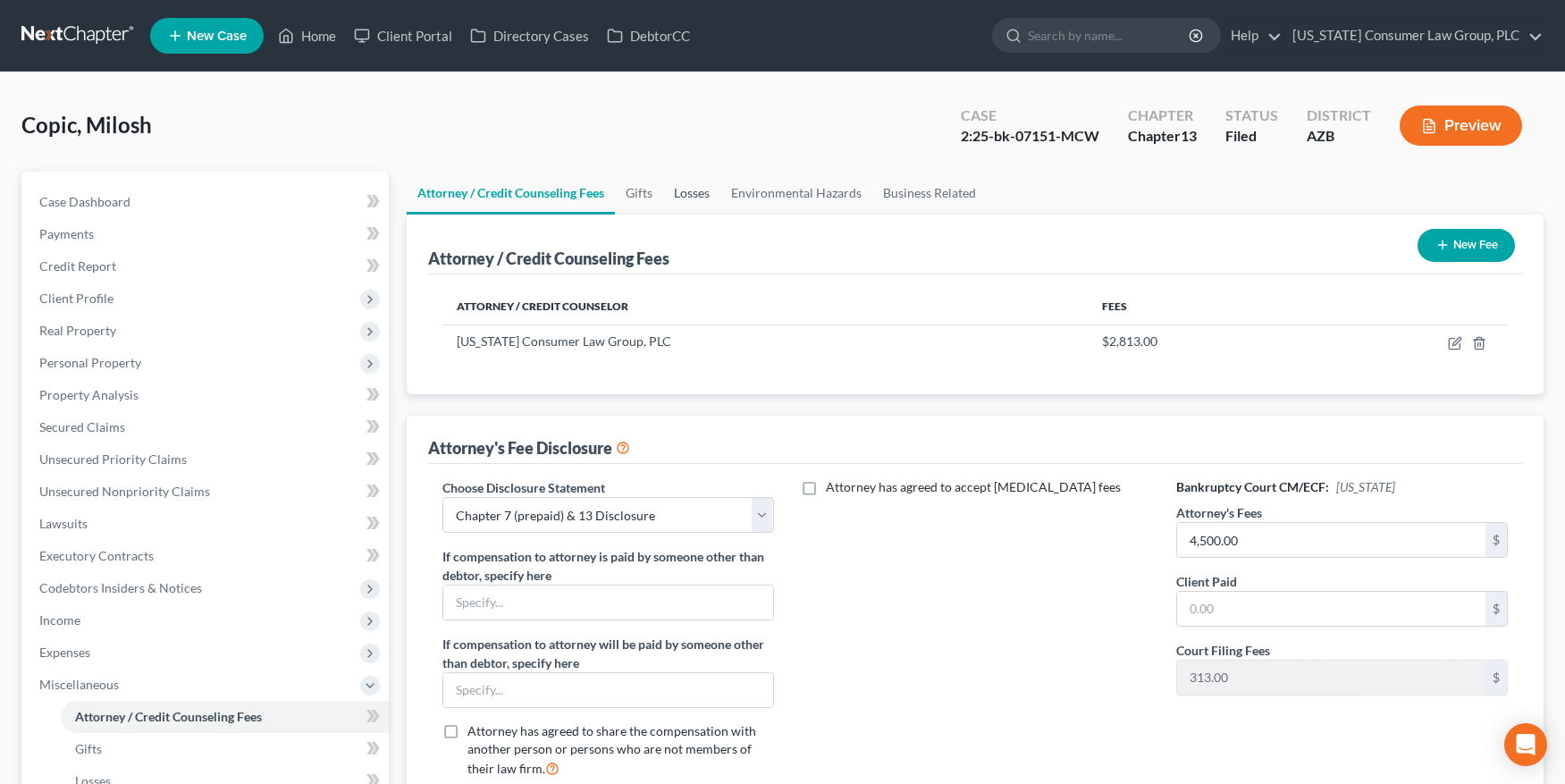
scroll to position [160, 0]
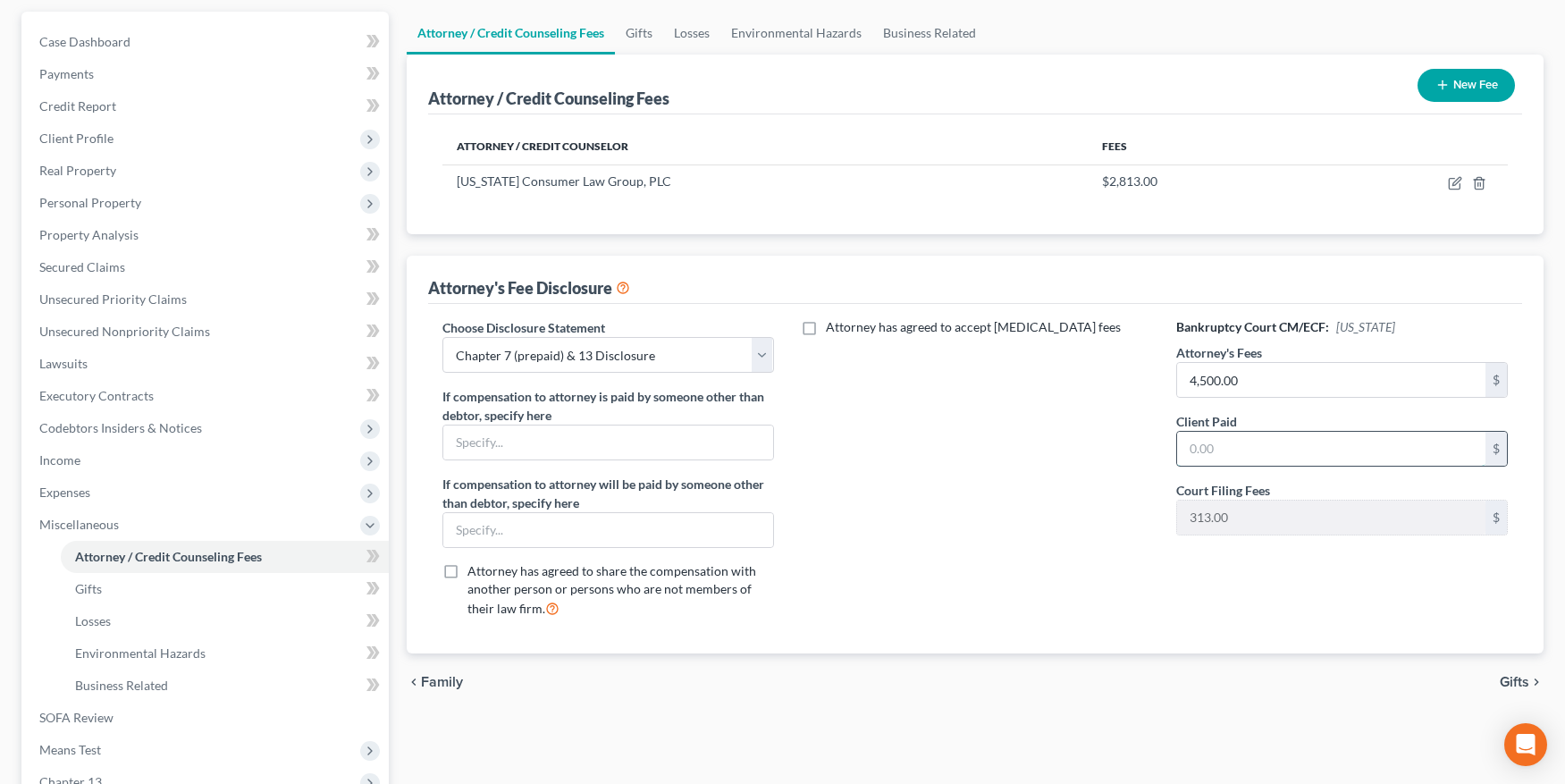
click at [1254, 449] on input "text" at bounding box center [1332, 449] width 308 height 34
type input "2,500"
click at [648, 37] on link "Gifts" at bounding box center [638, 33] width 48 height 43
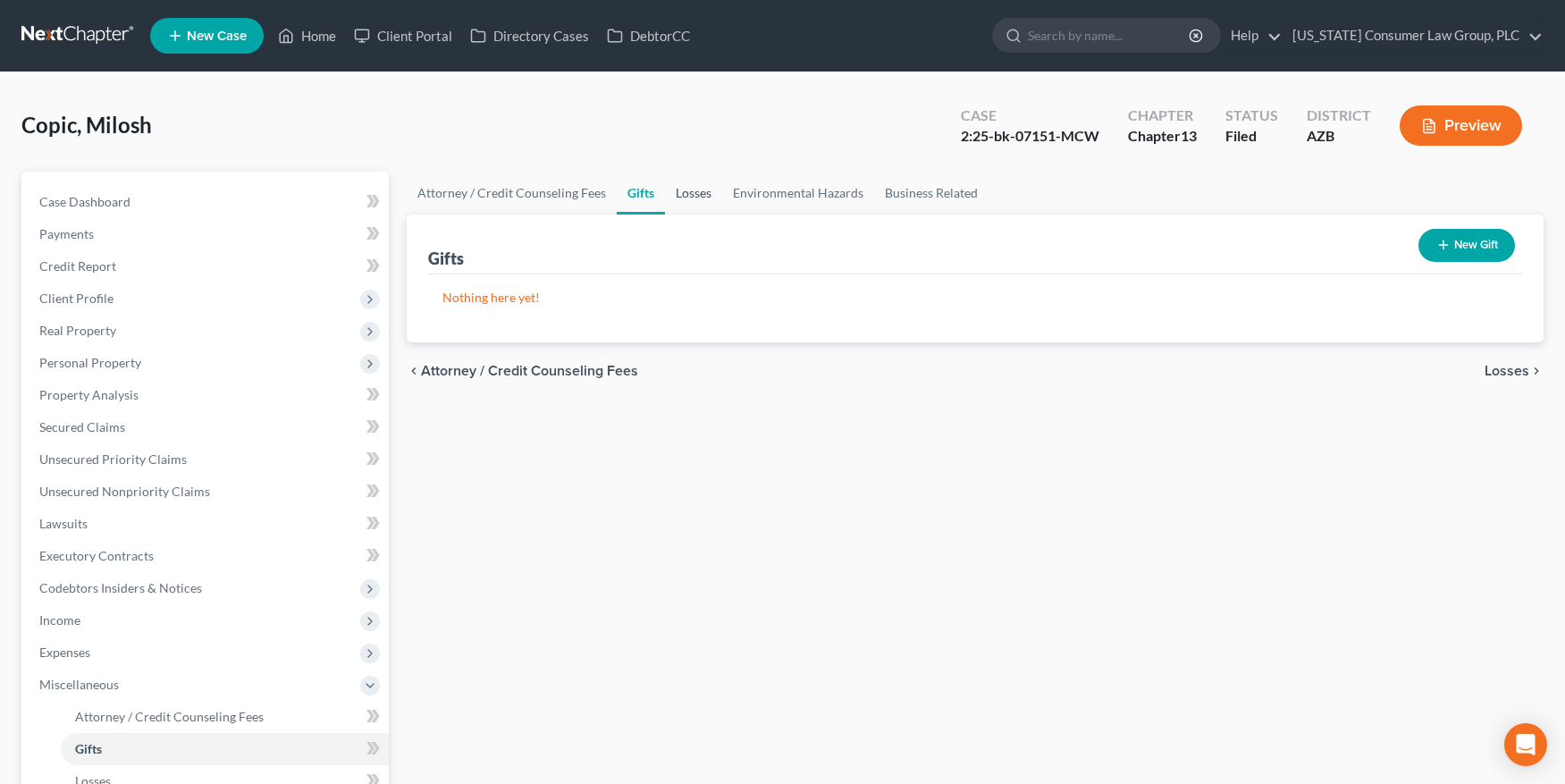
click at [695, 194] on link "Losses" at bounding box center [694, 193] width 58 height 43
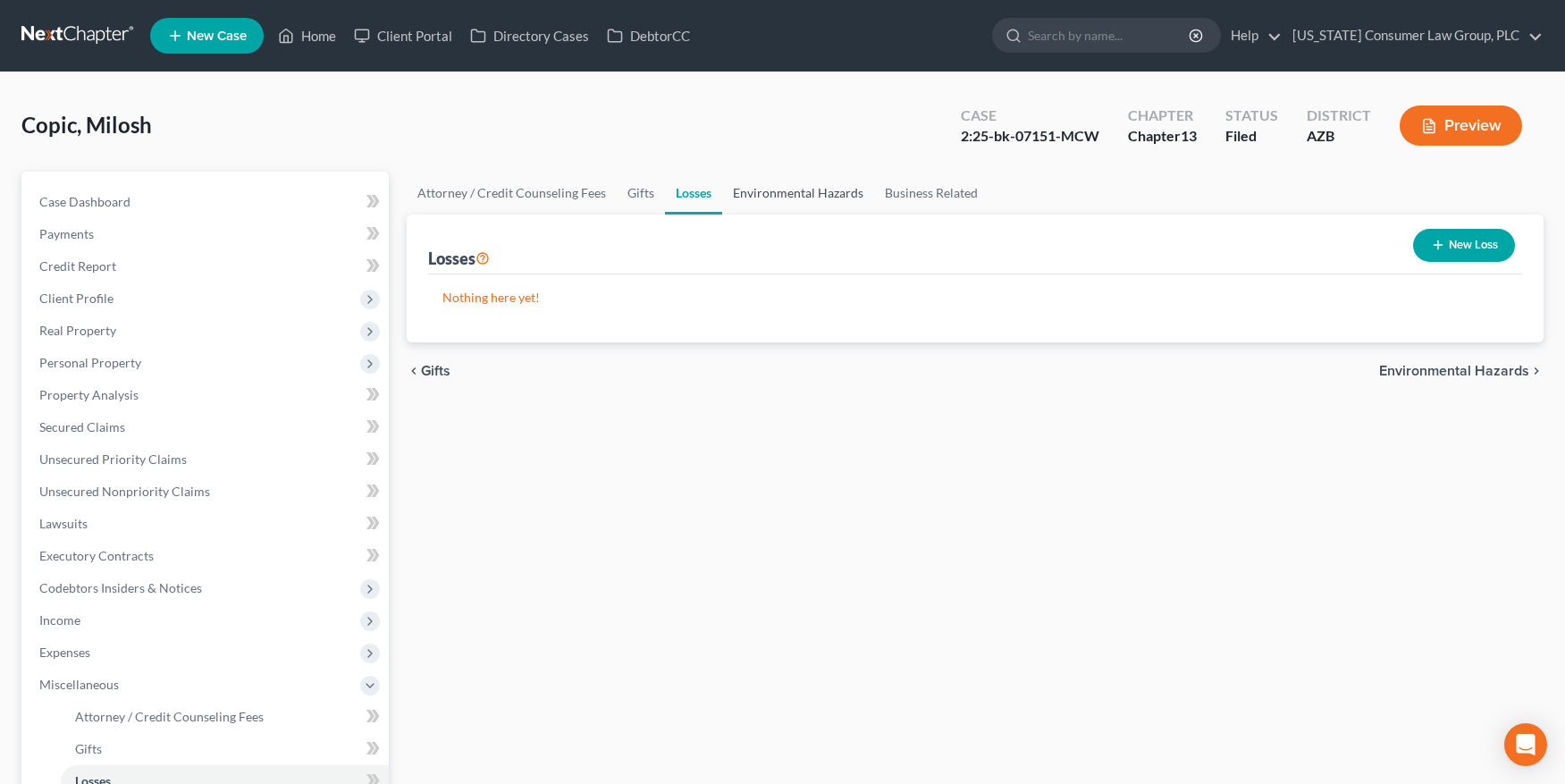
click at [795, 195] on link "Environmental Hazards" at bounding box center [798, 193] width 152 height 43
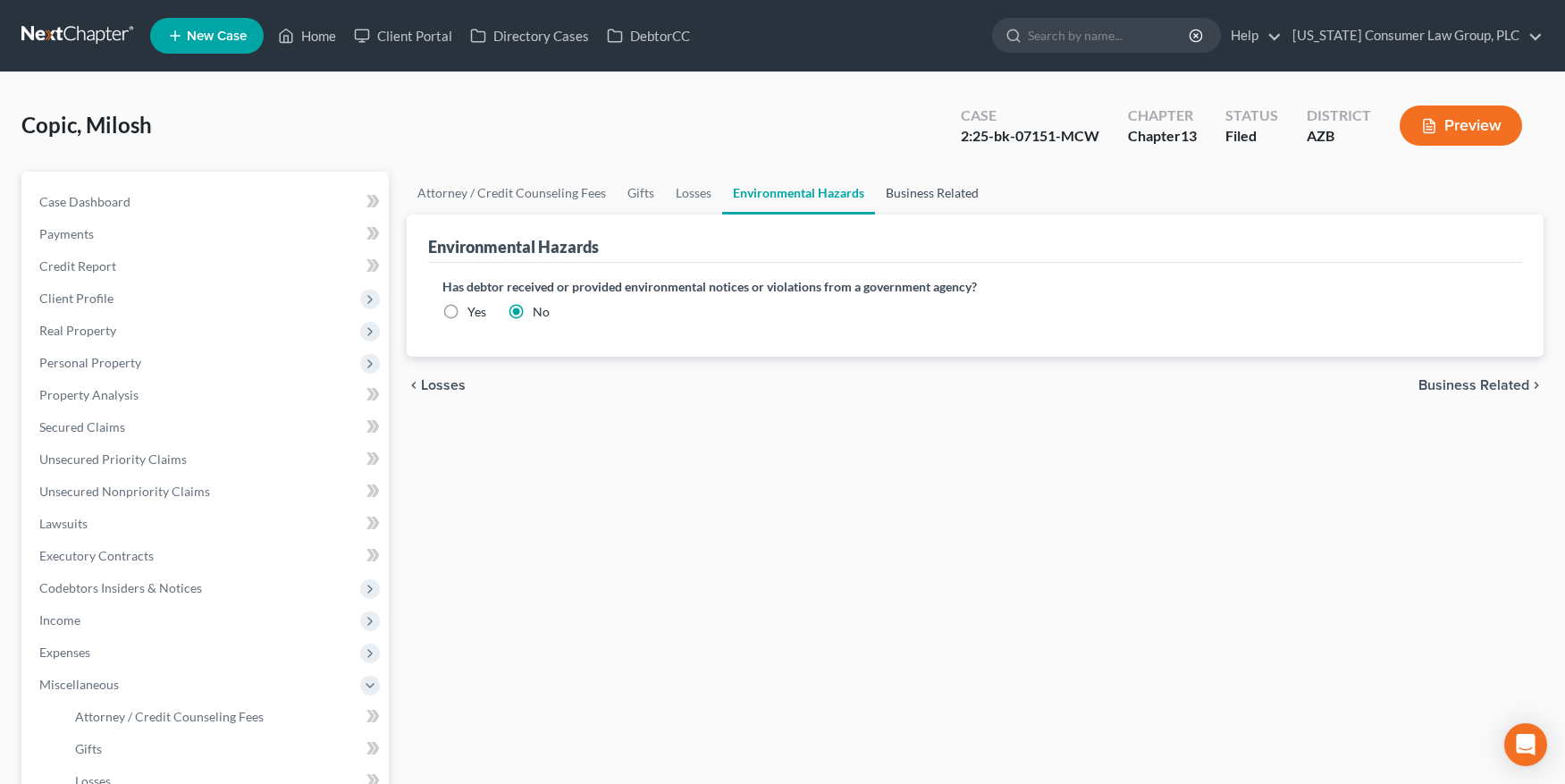
click at [889, 197] on link "Business Related" at bounding box center [932, 193] width 114 height 43
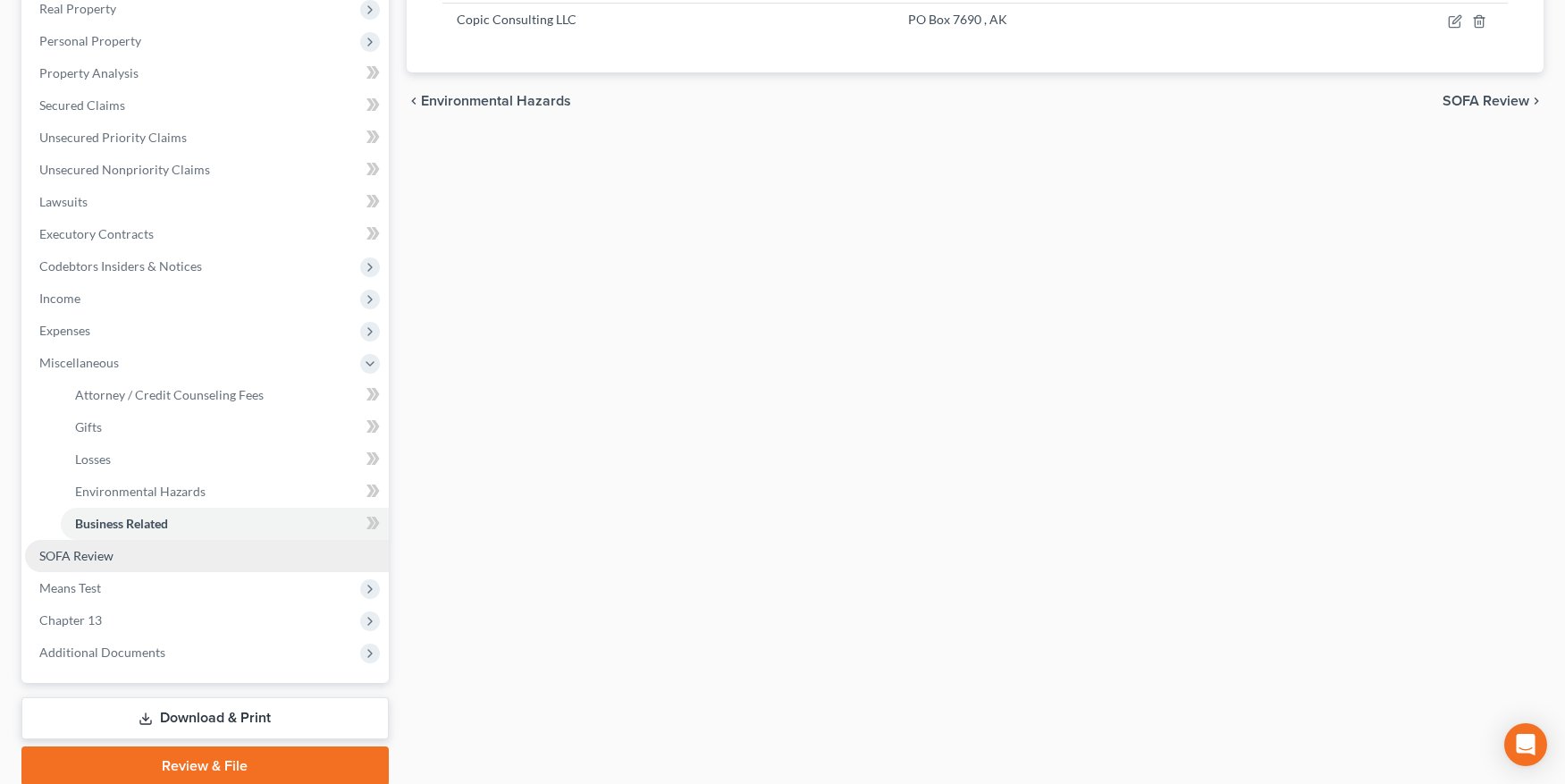
click at [102, 551] on span "SOFA Review" at bounding box center [76, 556] width 74 height 16
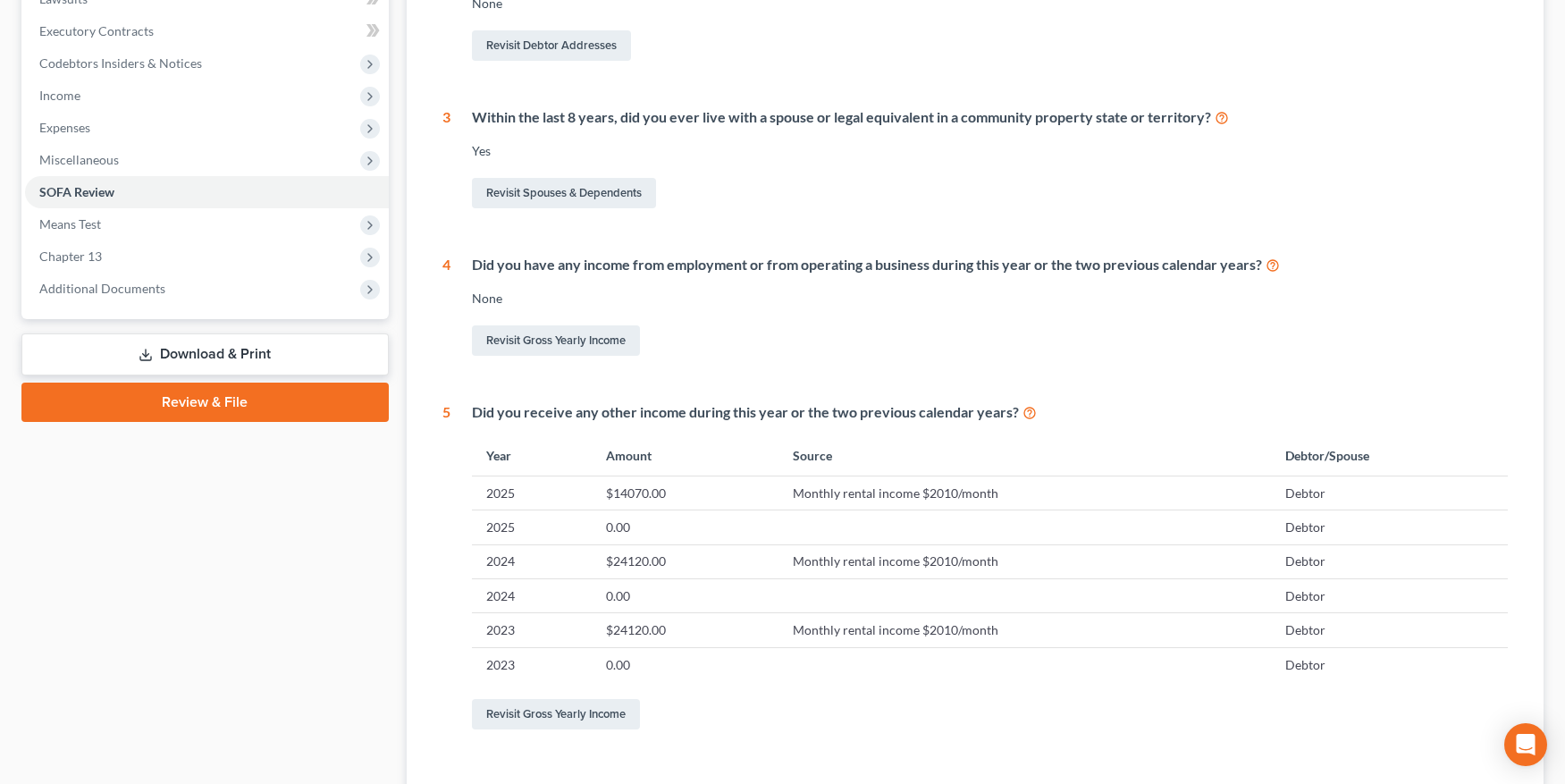
scroll to position [662, 0]
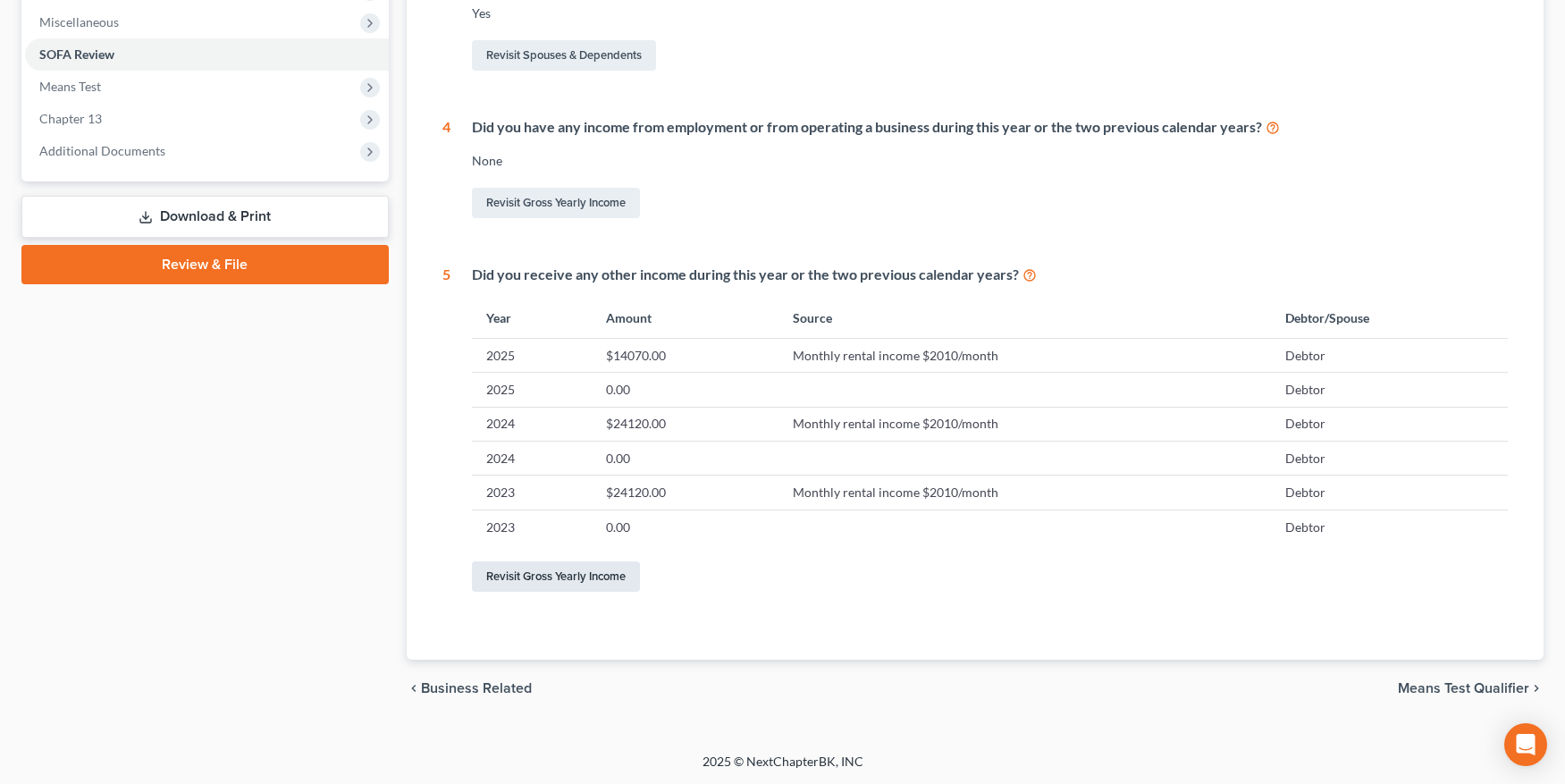
click at [539, 575] on link "Revisit Gross Yearly Income" at bounding box center [556, 575] width 168 height 30
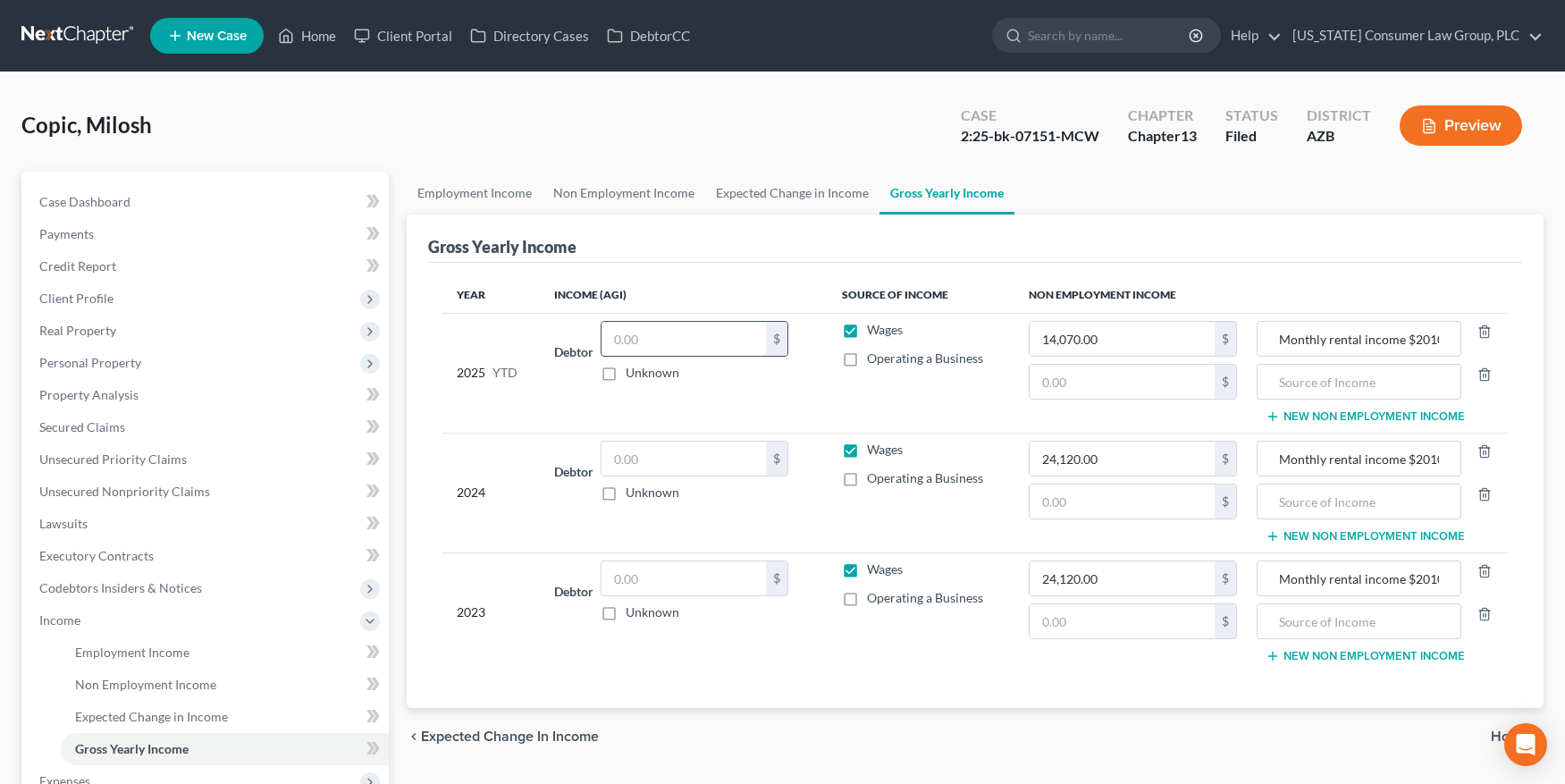
click at [661, 340] on input "text" at bounding box center [684, 338] width 165 height 34
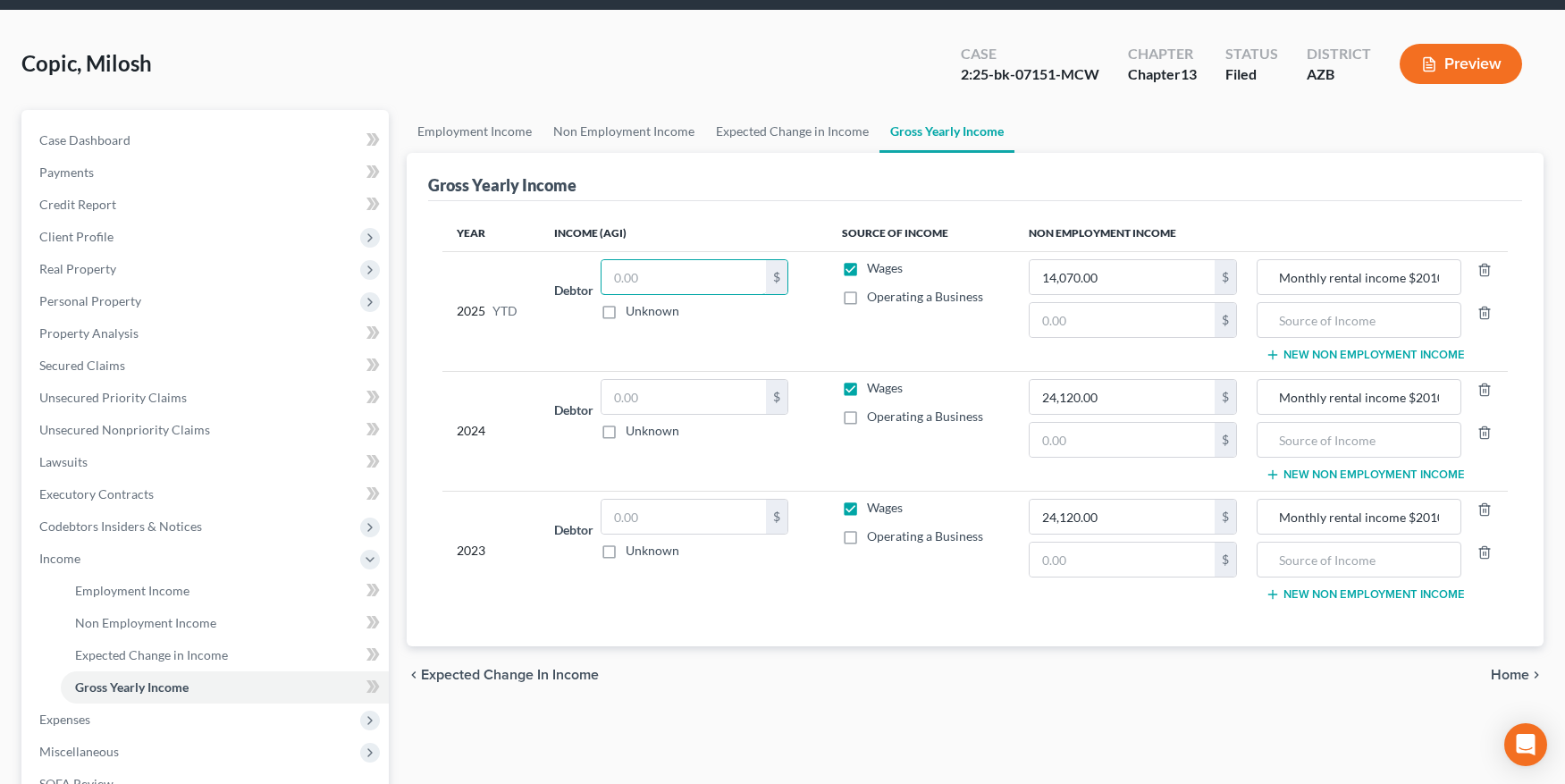
scroll to position [174, 0]
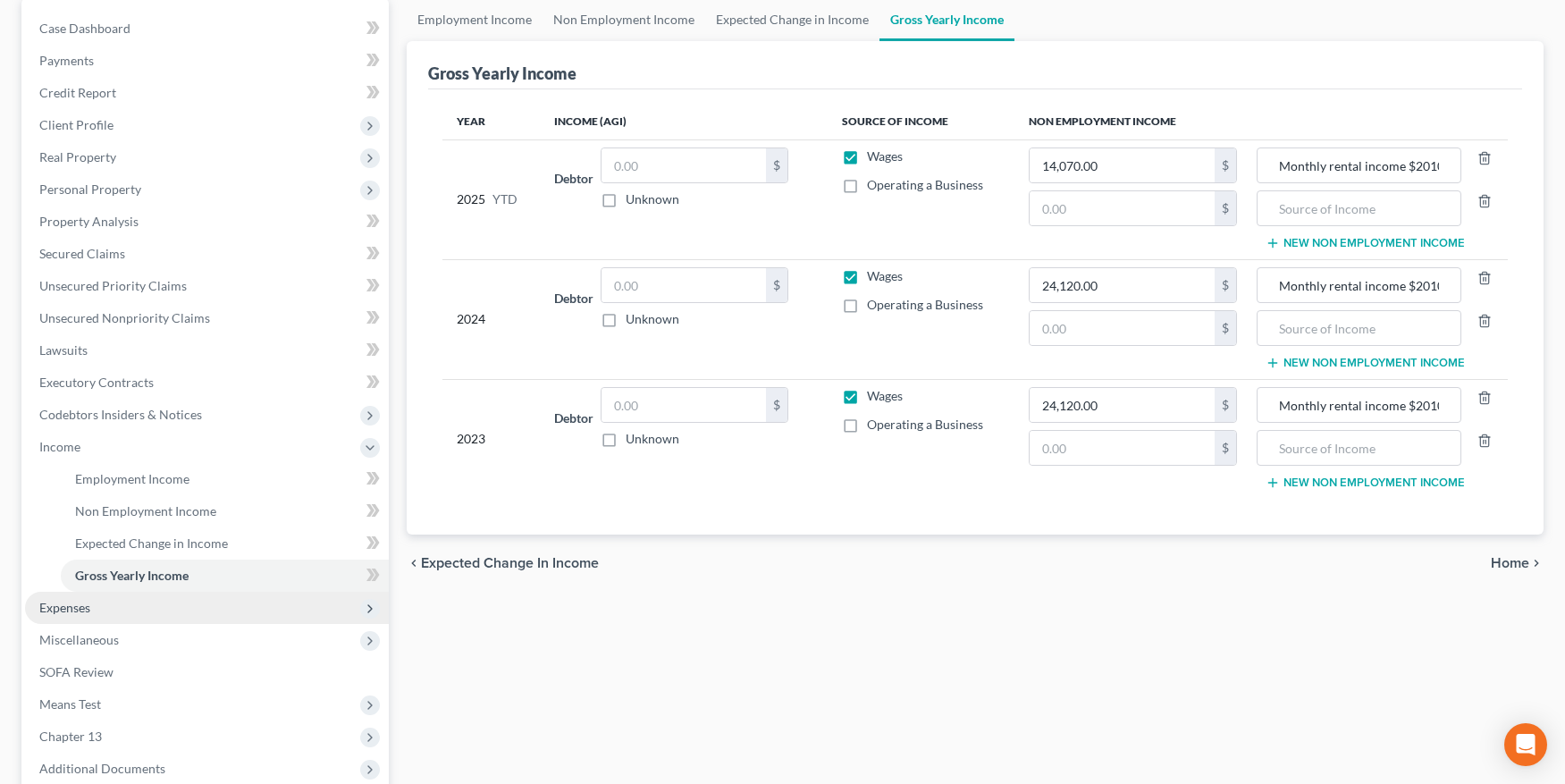
click at [64, 606] on span "Expenses" at bounding box center [64, 608] width 51 height 16
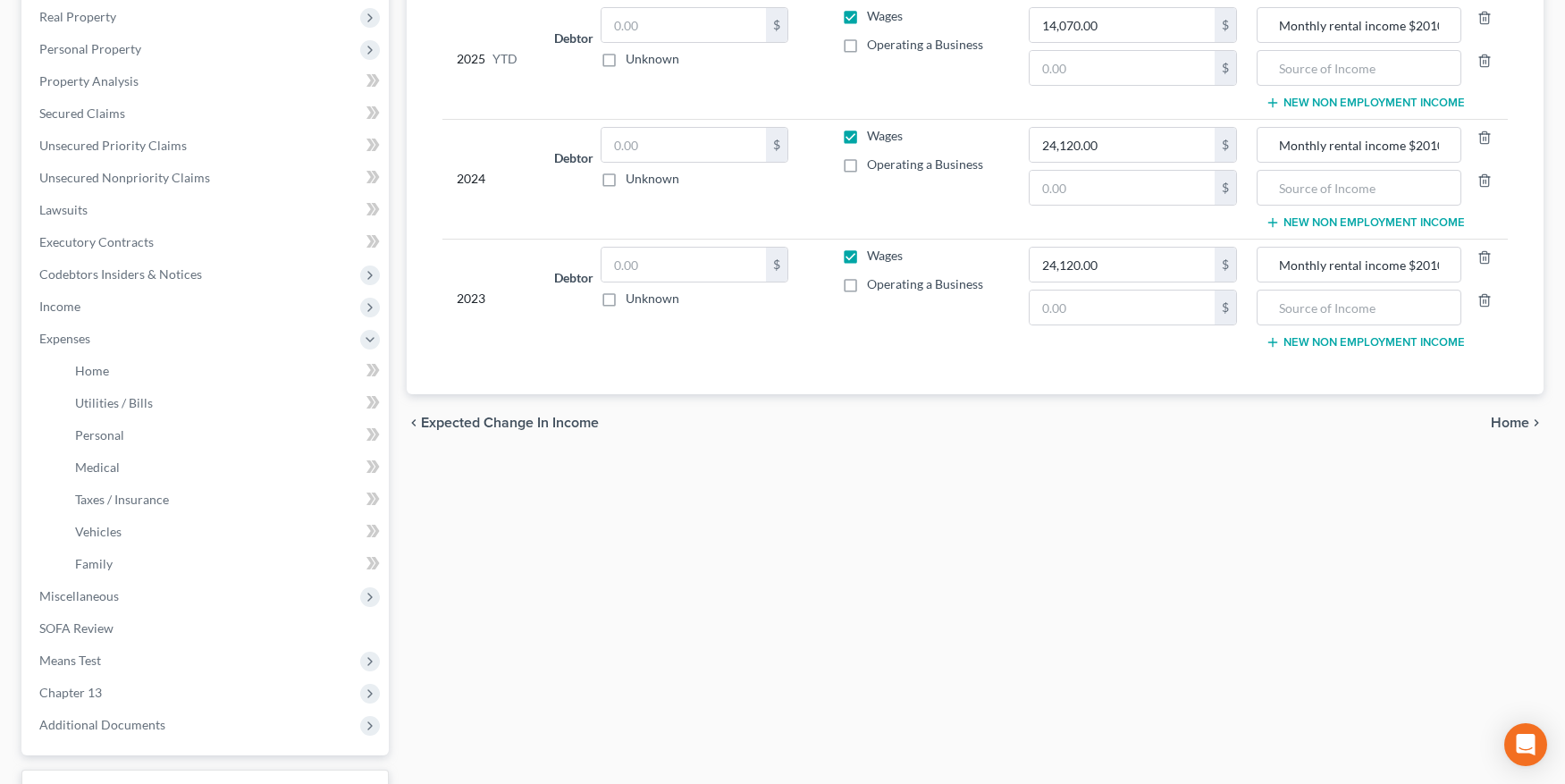
scroll to position [327, 0]
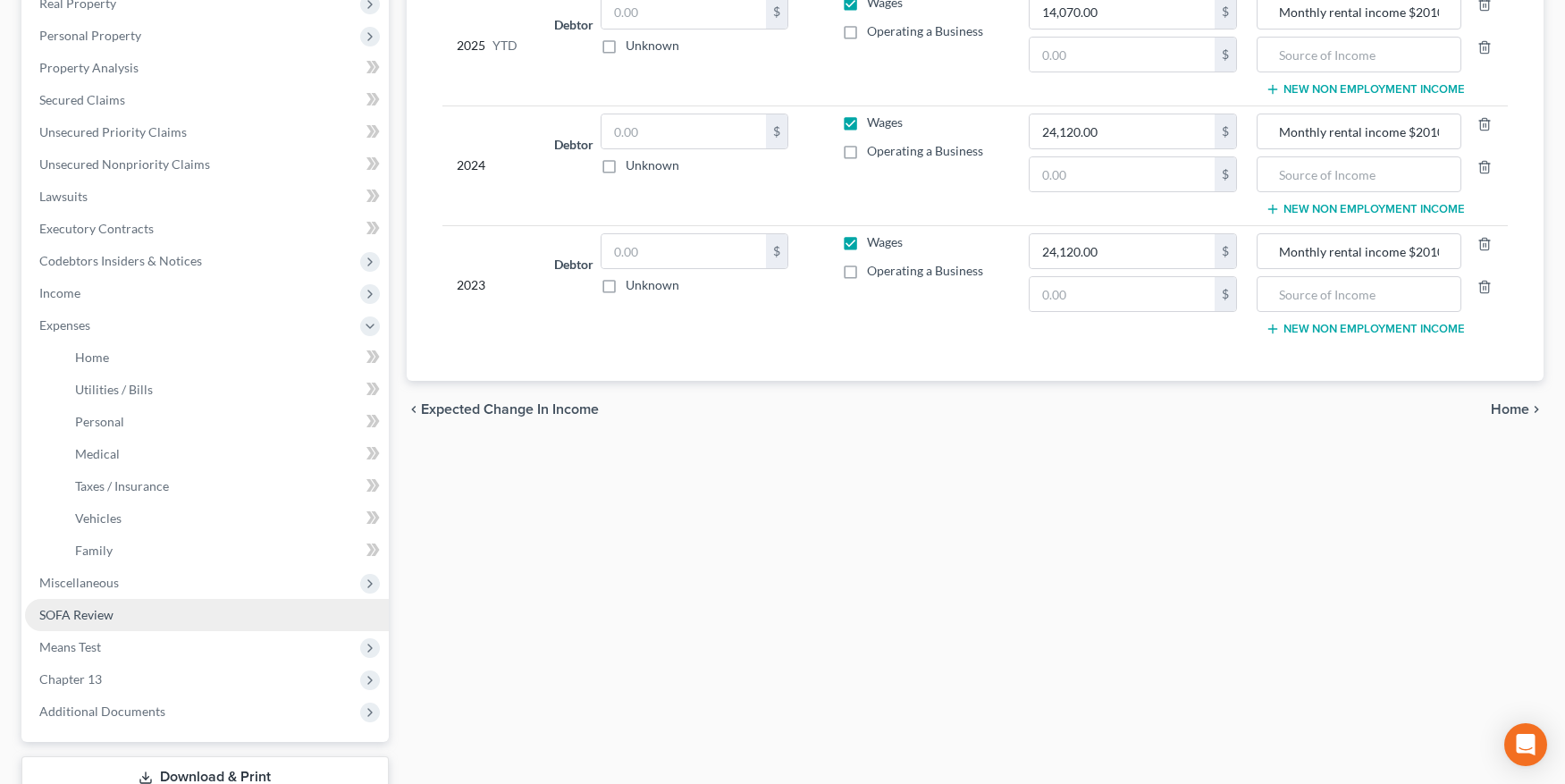
click at [83, 615] on span "SOFA Review" at bounding box center [76, 614] width 74 height 16
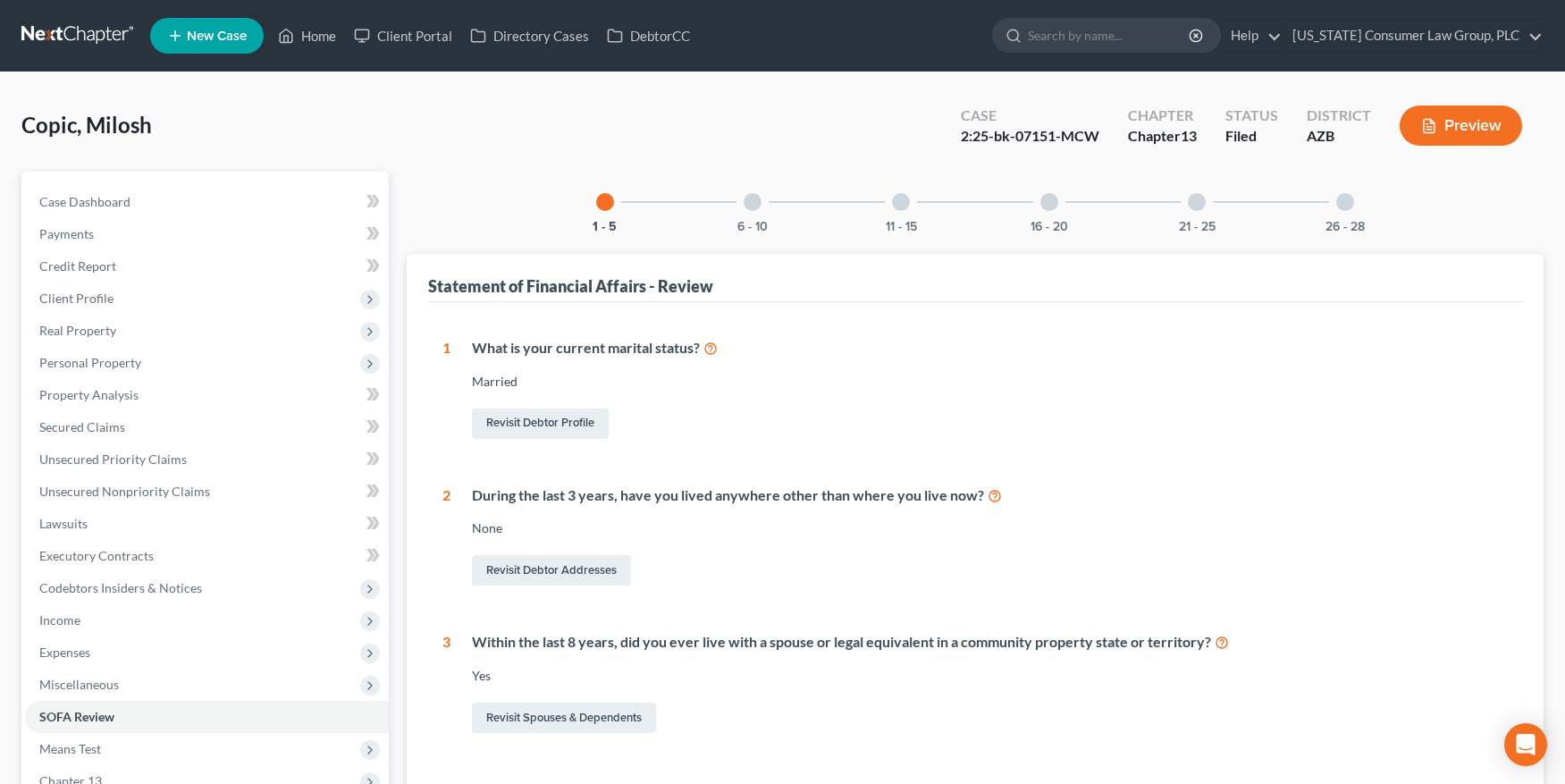
click at [752, 202] on div at bounding box center [752, 202] width 18 height 18
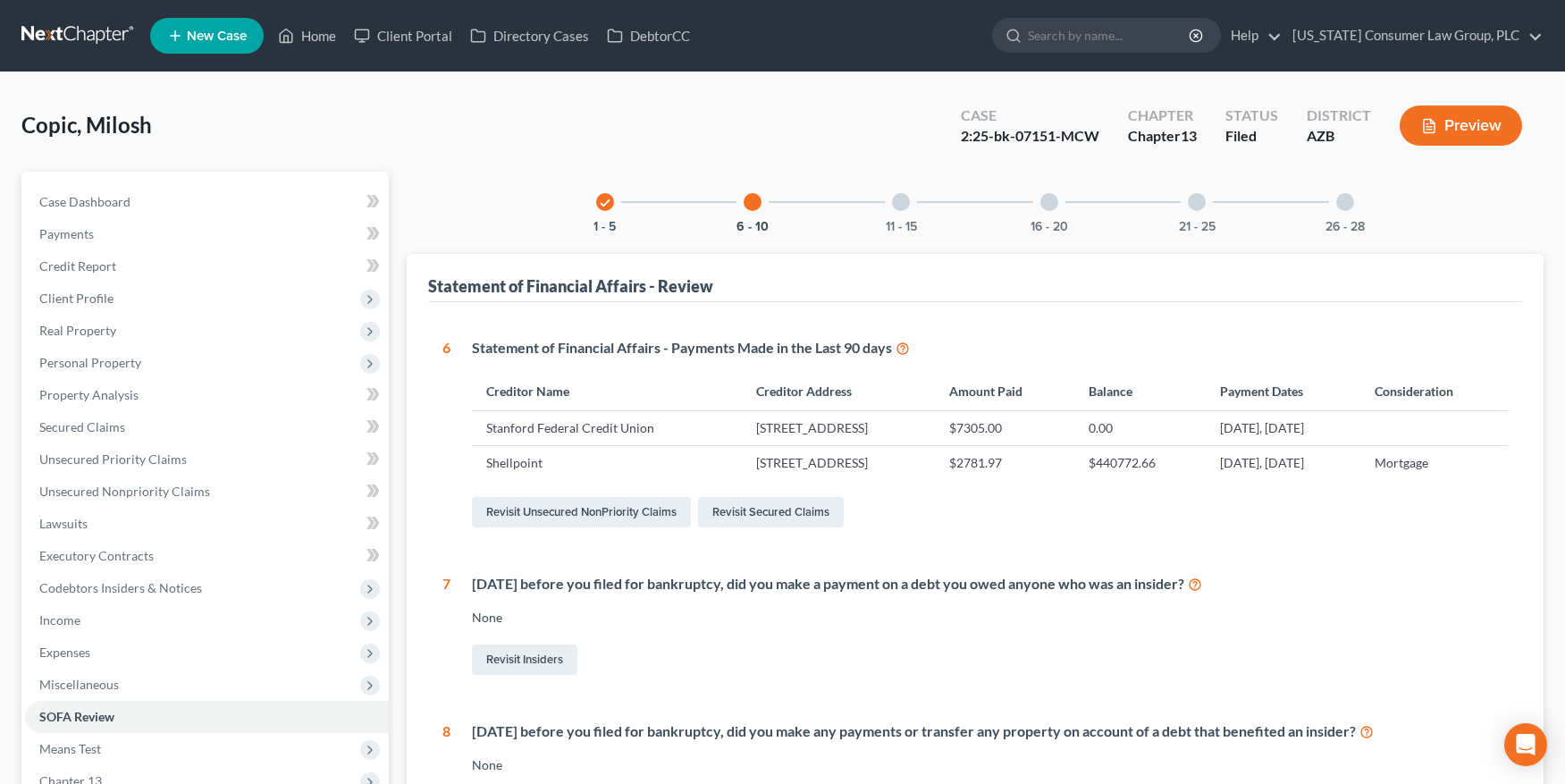
click at [898, 206] on div at bounding box center [901, 202] width 18 height 18
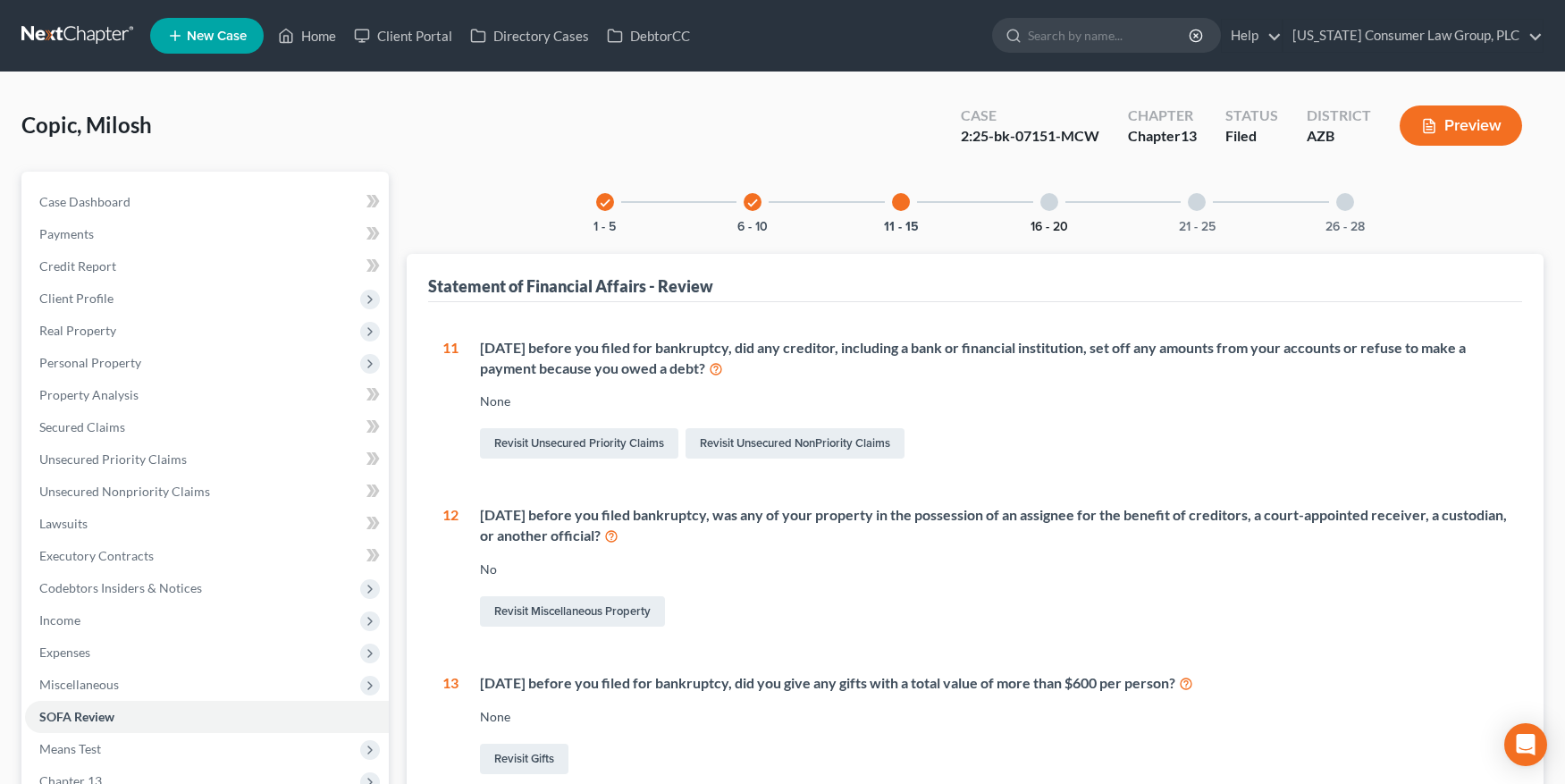
click at [1046, 220] on button "16 - 20" at bounding box center [1049, 226] width 37 height 13
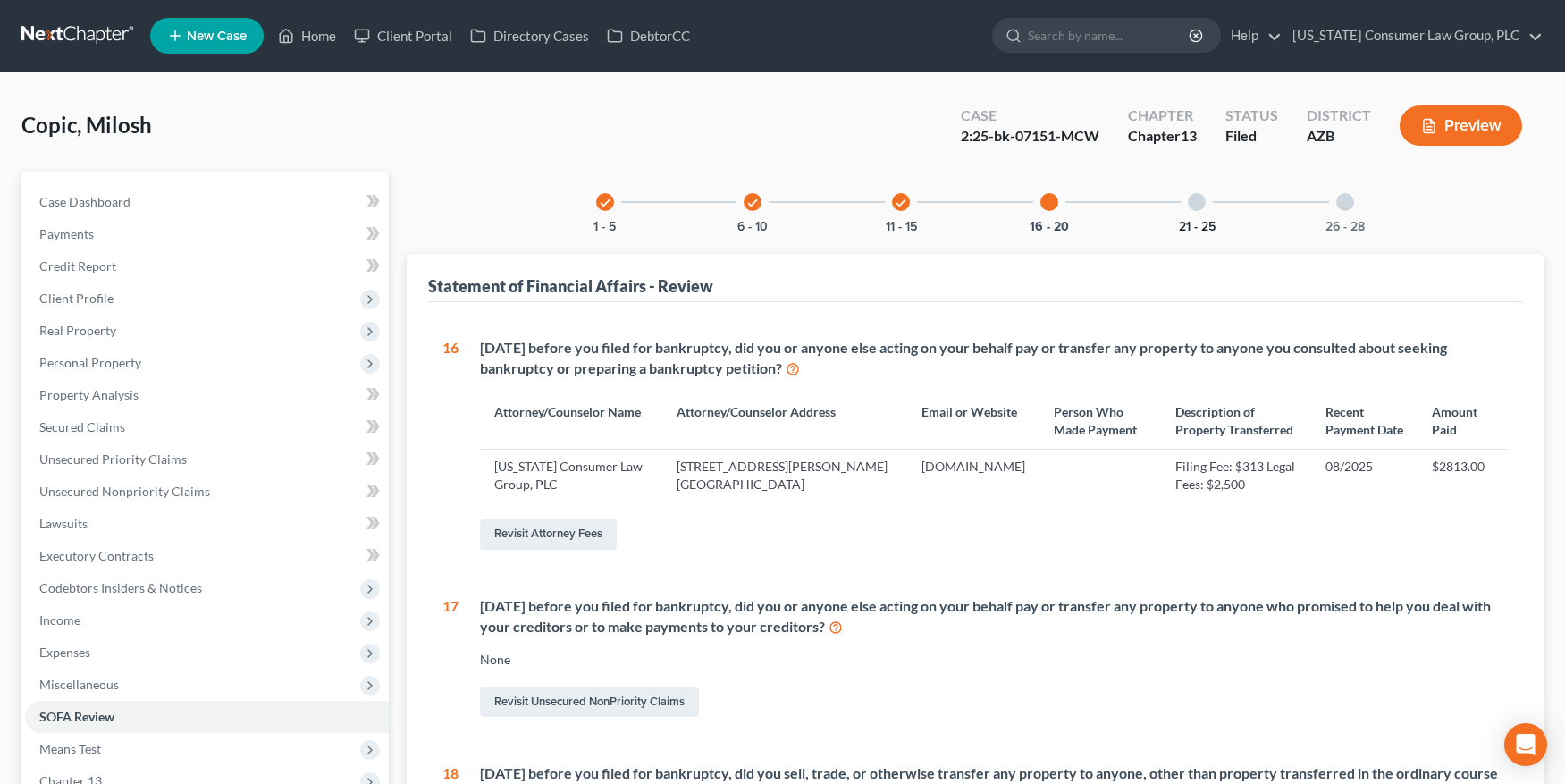
click at [1201, 220] on button "21 - 25" at bounding box center [1197, 226] width 37 height 13
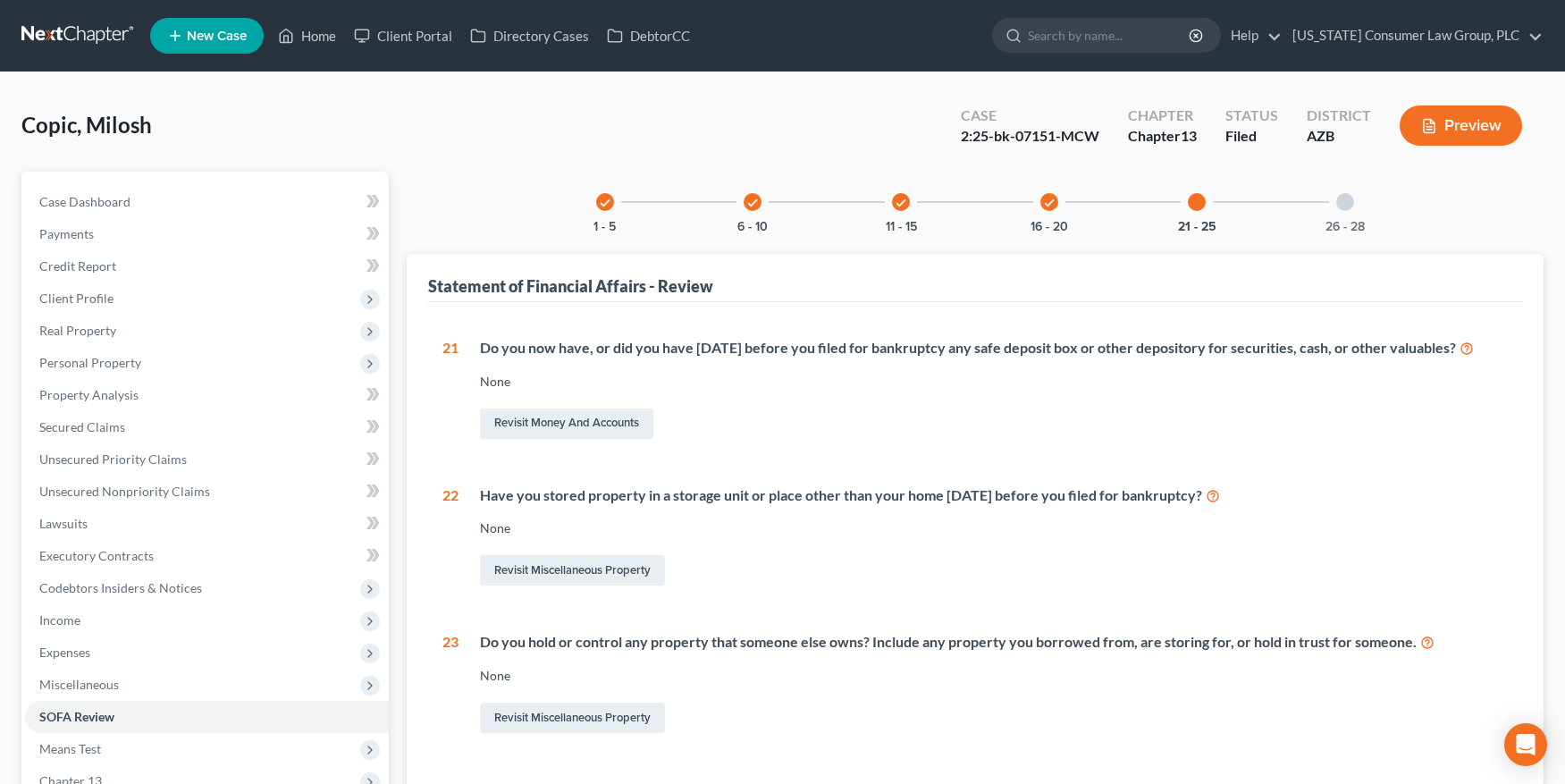
click at [1359, 215] on div "26 - 28" at bounding box center [1345, 202] width 60 height 60
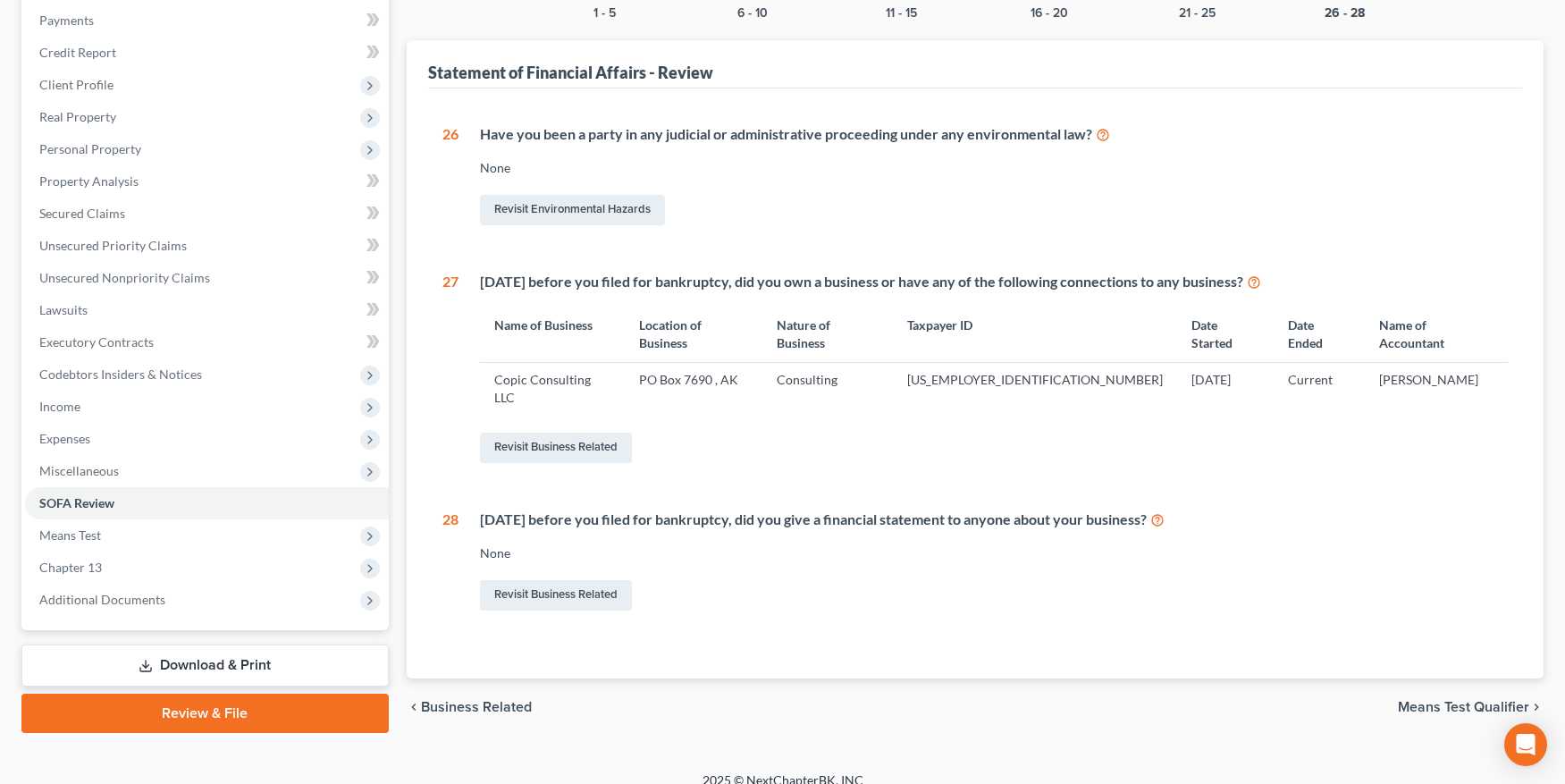
scroll to position [229, 0]
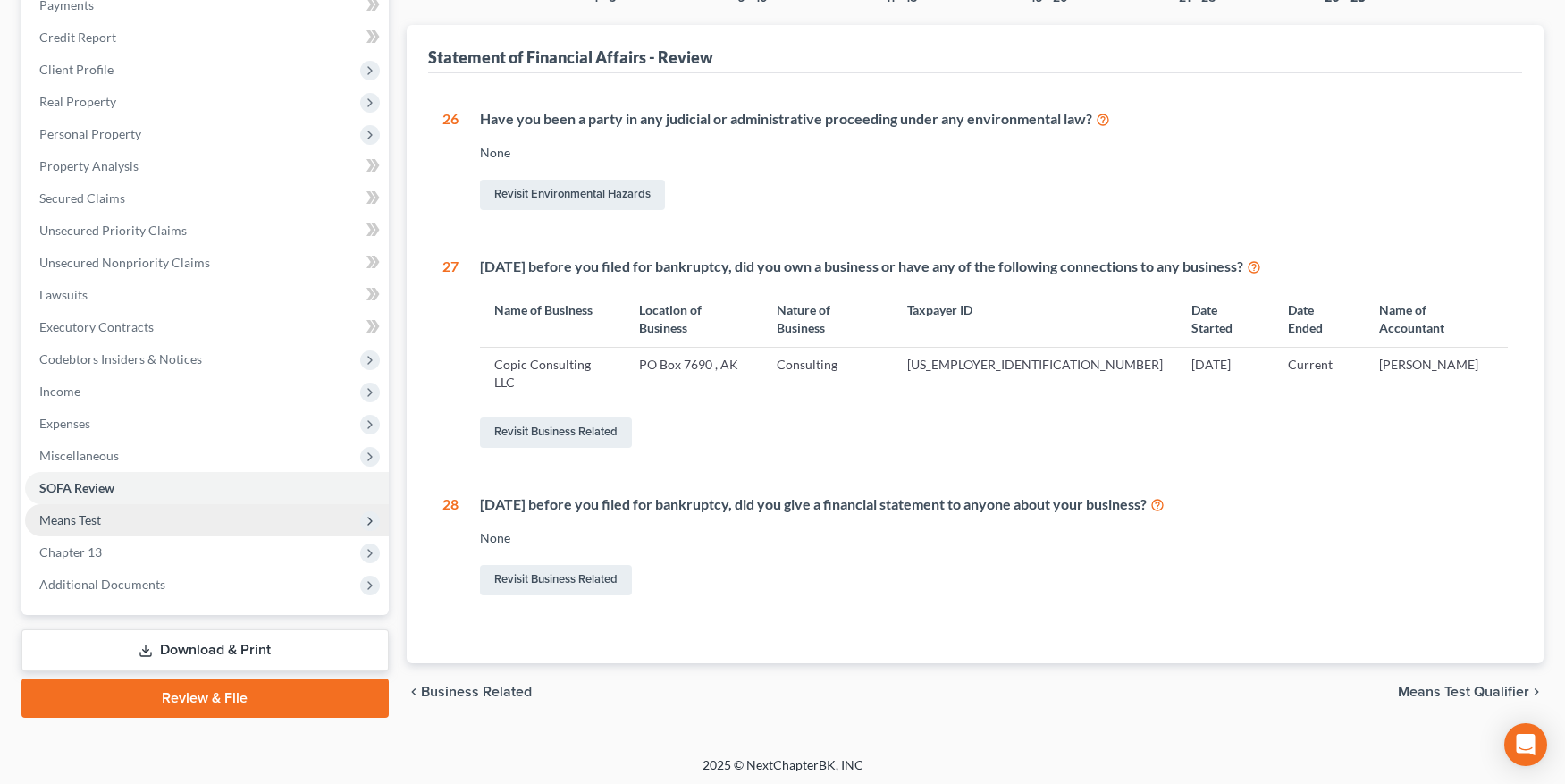
click at [118, 526] on span "Means Test" at bounding box center [207, 520] width 364 height 32
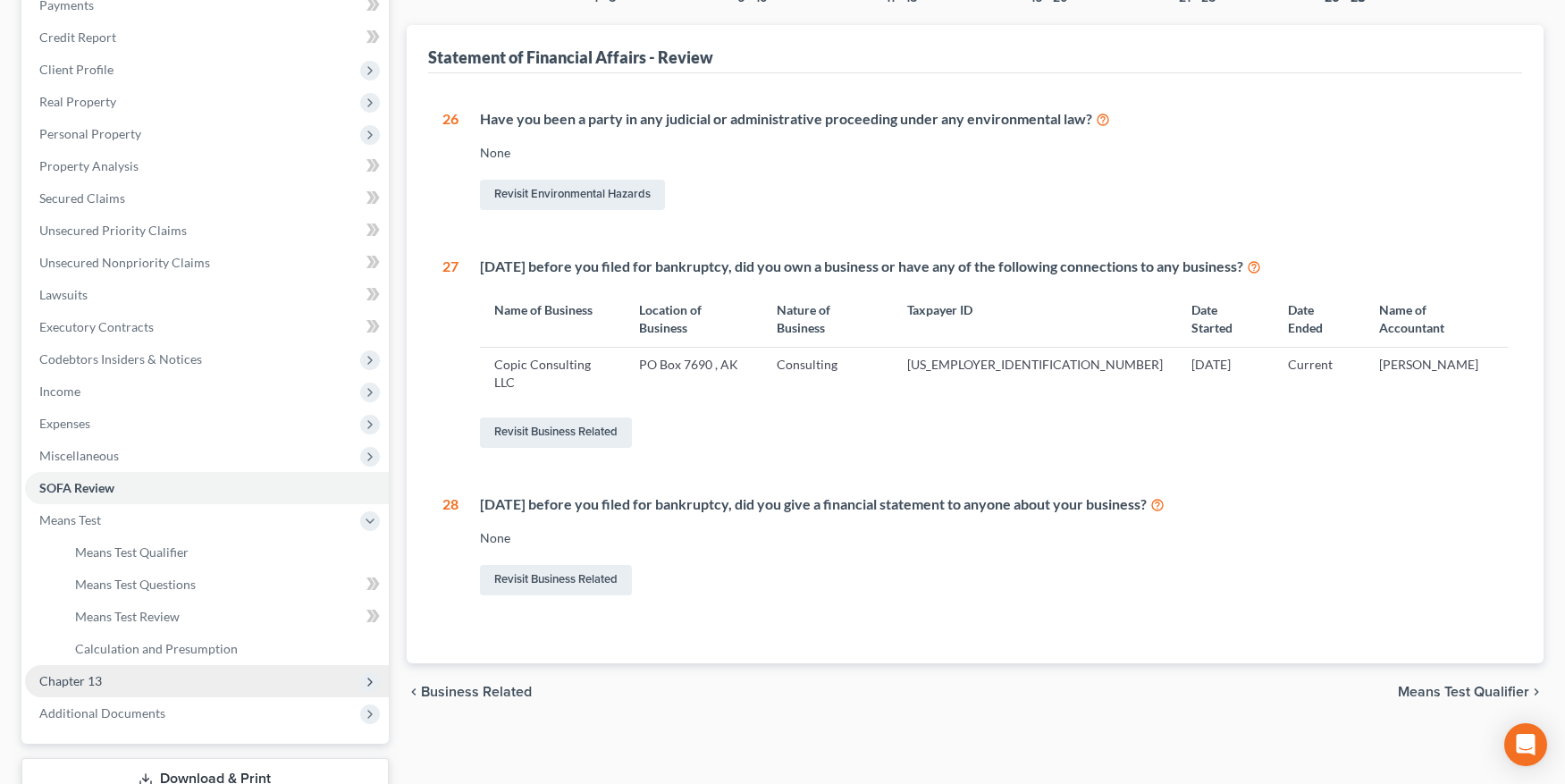
click at [89, 678] on span "Chapter 13" at bounding box center [70, 681] width 62 height 16
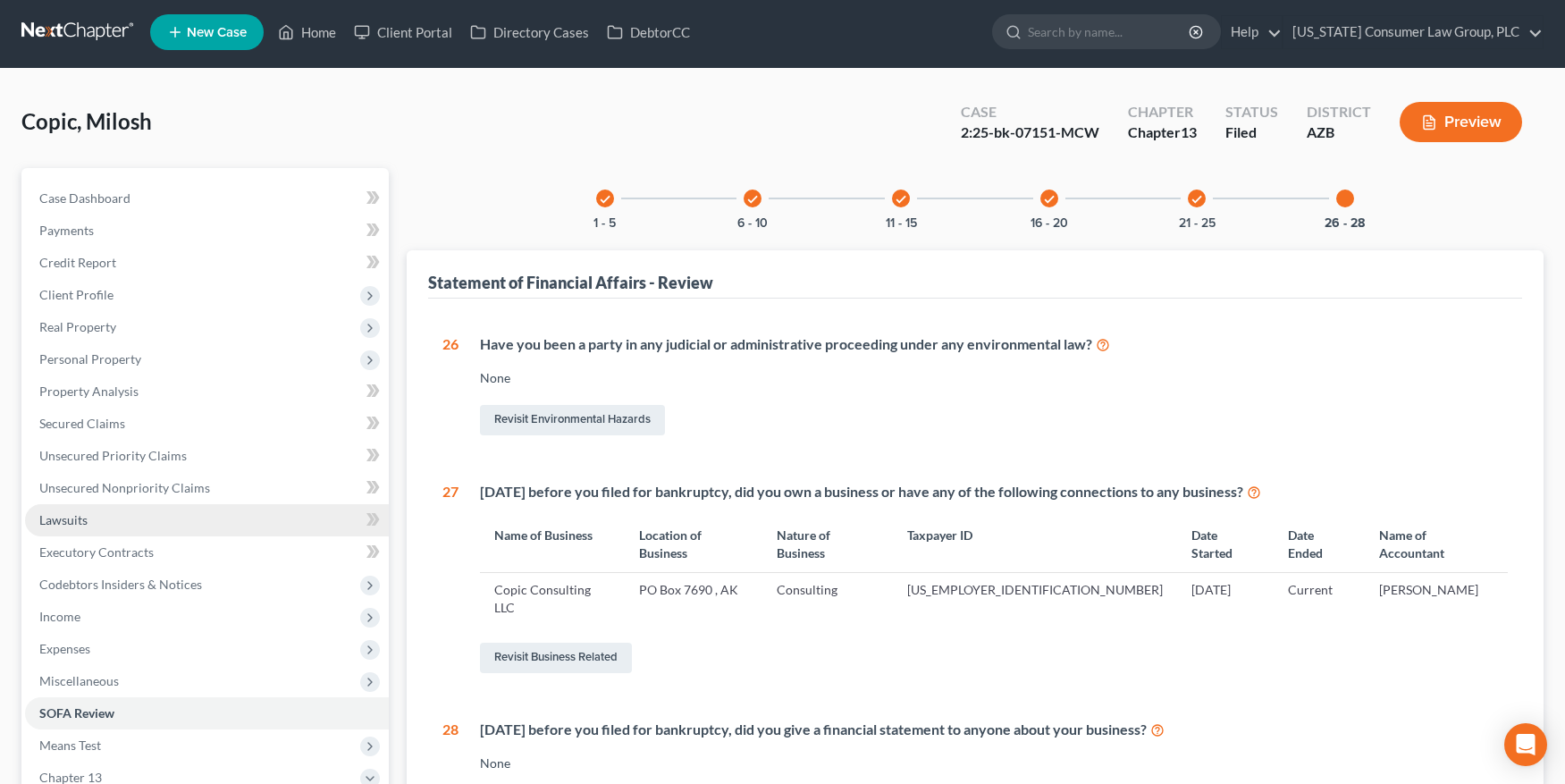
scroll to position [173, 0]
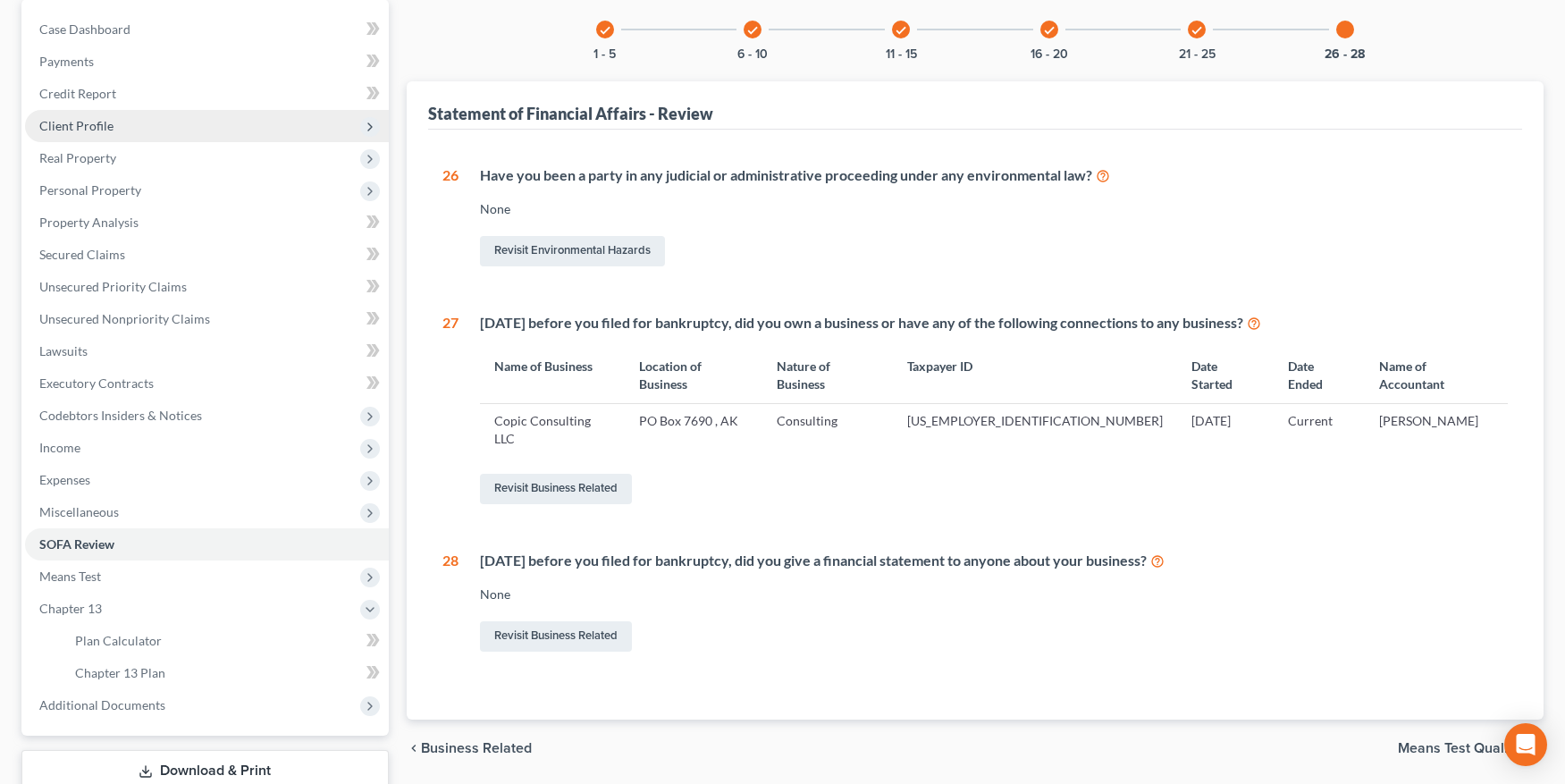
drag, startPoint x: 77, startPoint y: 124, endPoint x: 85, endPoint y: 132, distance: 11.3
click at [77, 124] on span "Client Profile" at bounding box center [76, 126] width 74 height 16
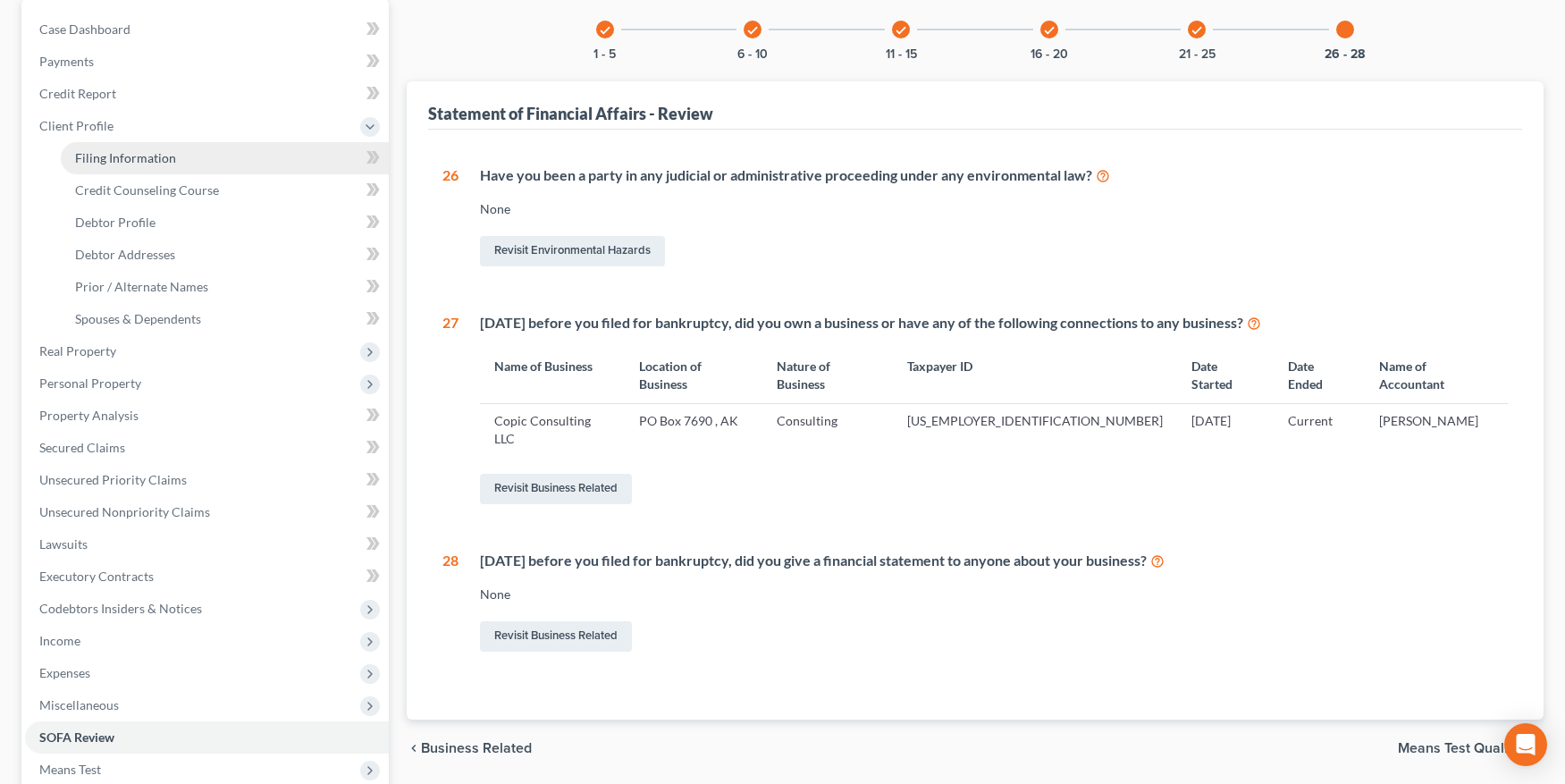
click at [96, 152] on span "Filing Information" at bounding box center [126, 158] width 101 height 16
select select "1"
select select "0"
select select "3"
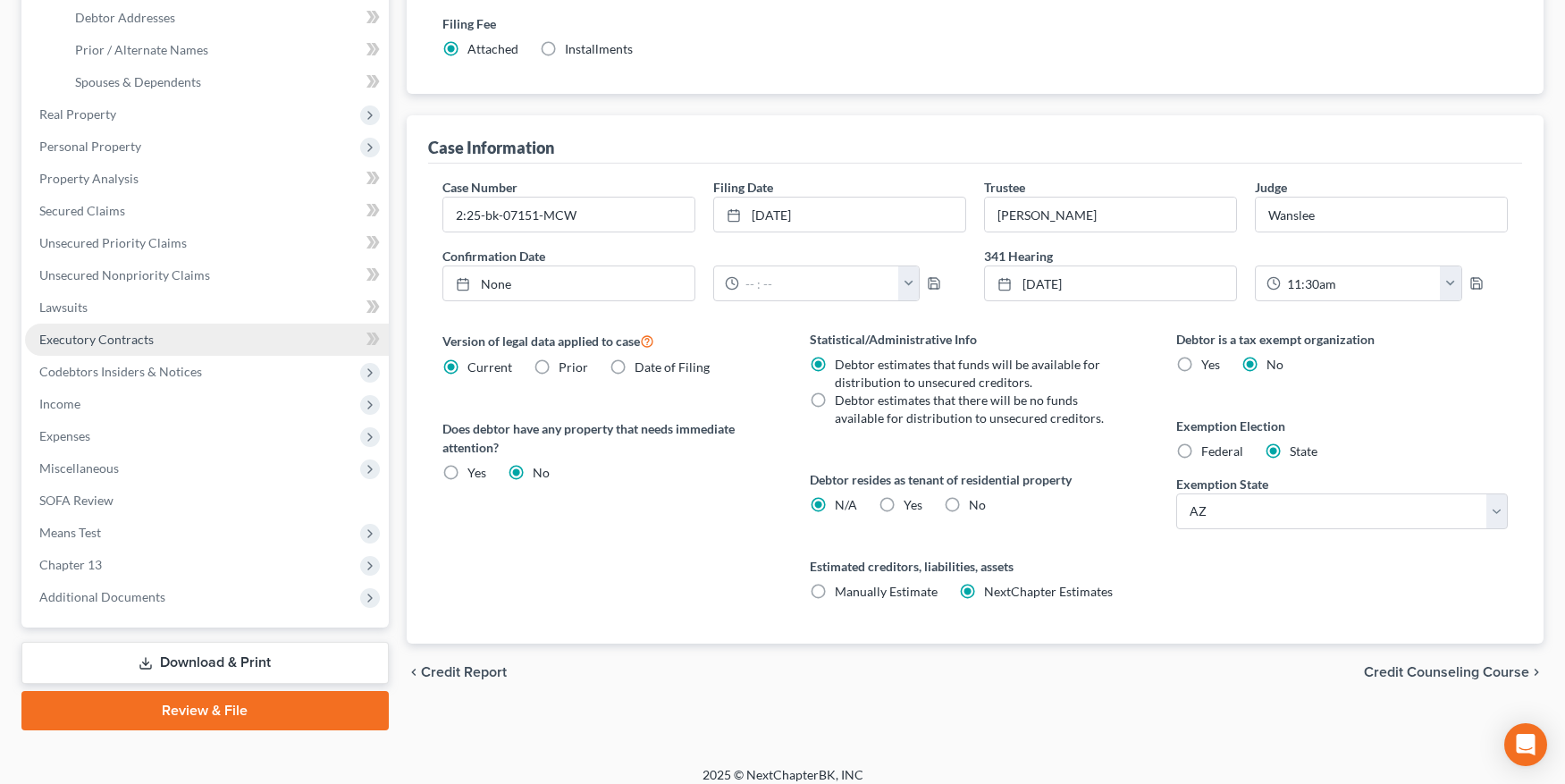
scroll to position [421, 0]
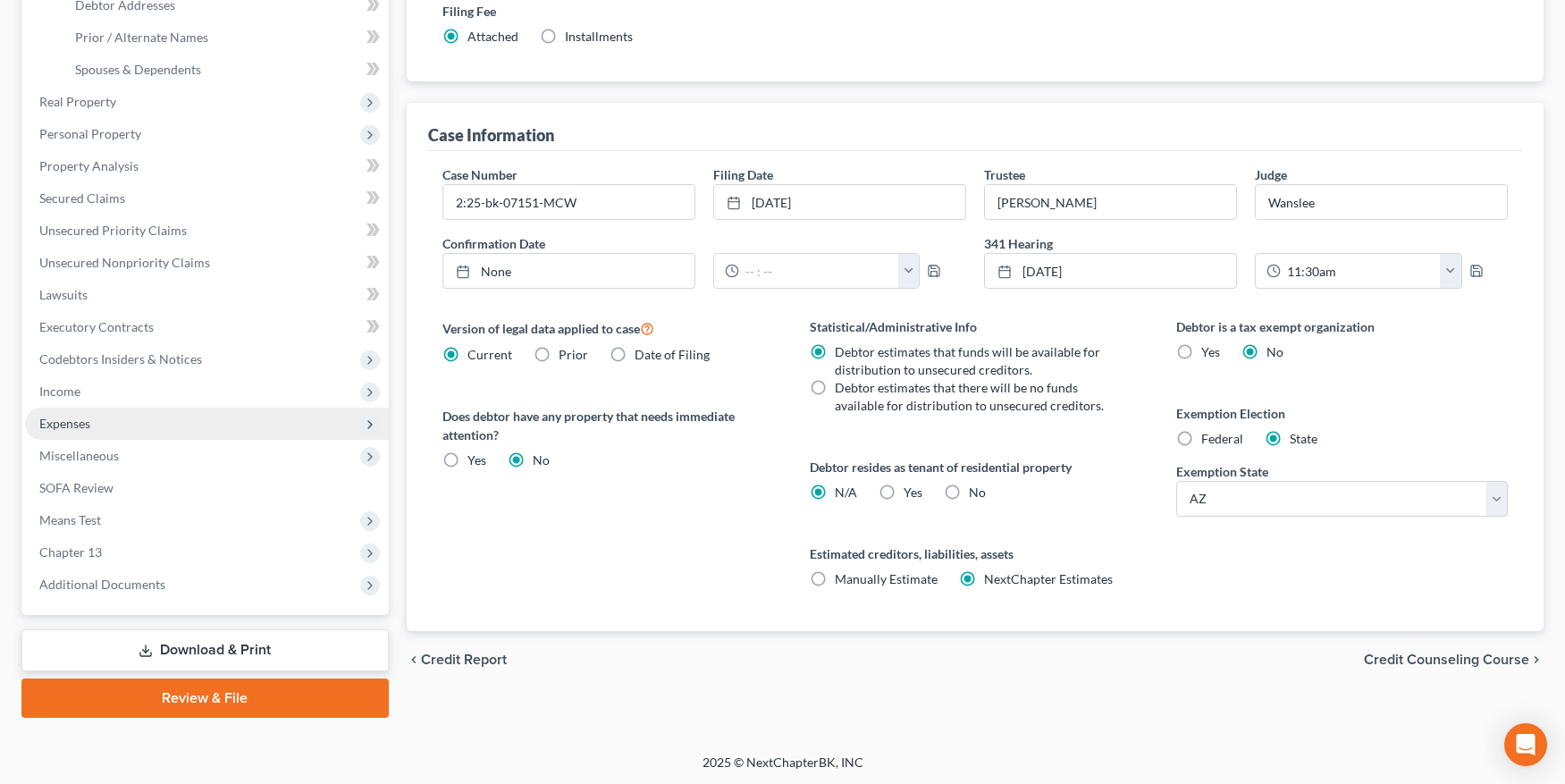
click at [88, 421] on span "Expenses" at bounding box center [64, 423] width 51 height 16
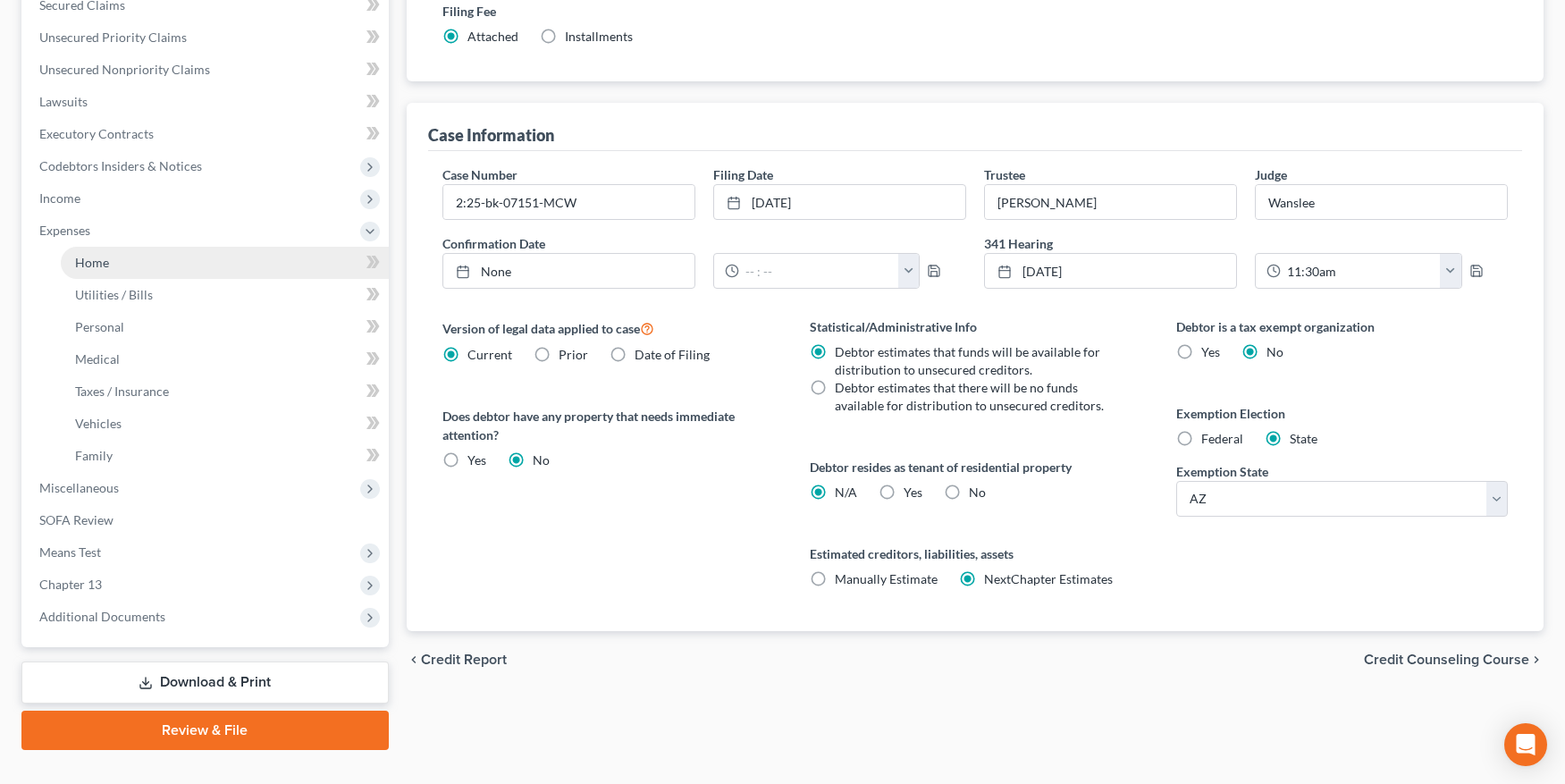
click at [134, 272] on link "Home" at bounding box center [224, 262] width 328 height 32
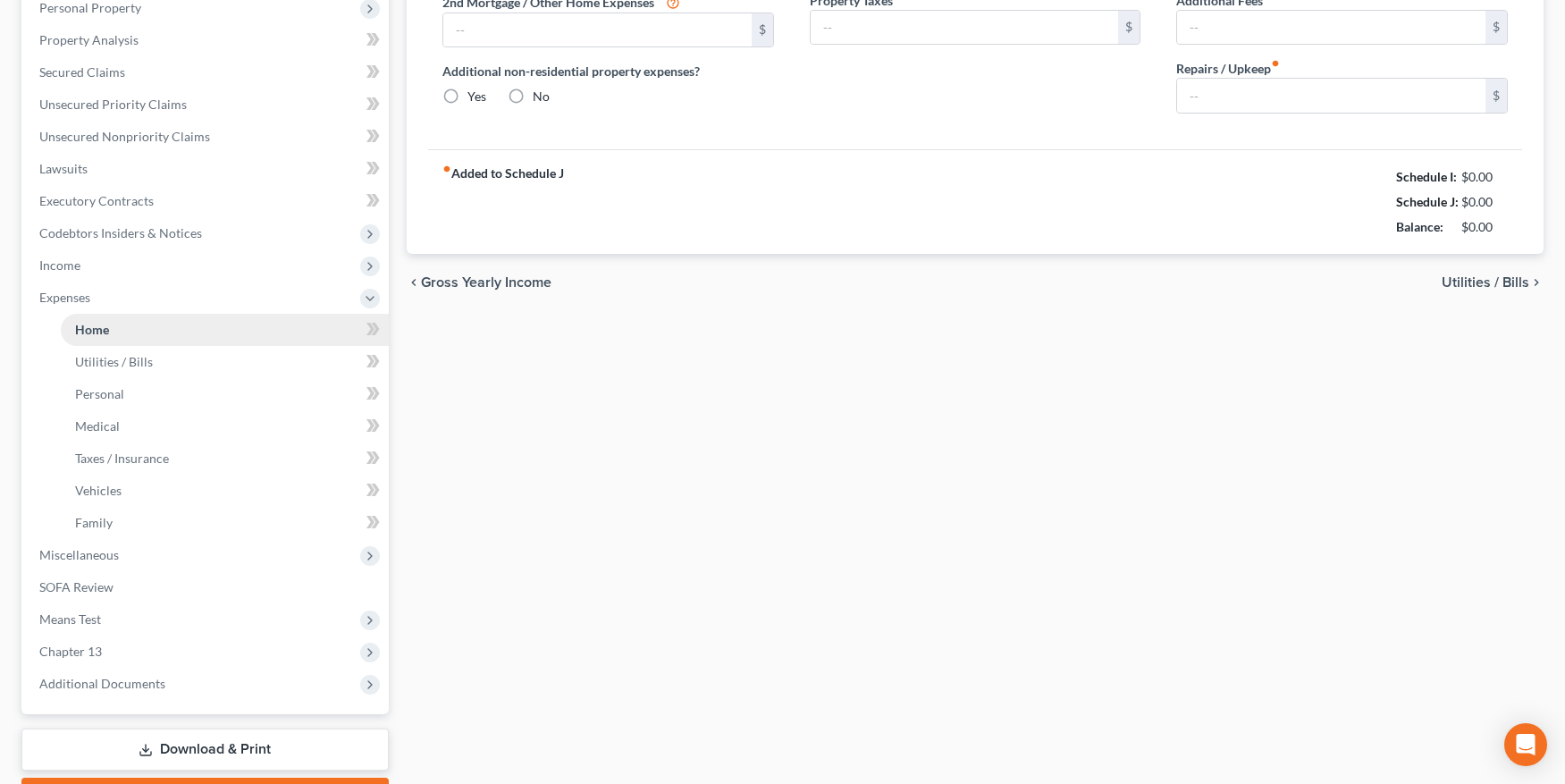
type input "2,781.97"
type input "0.00"
radio input "true"
type input "0.00"
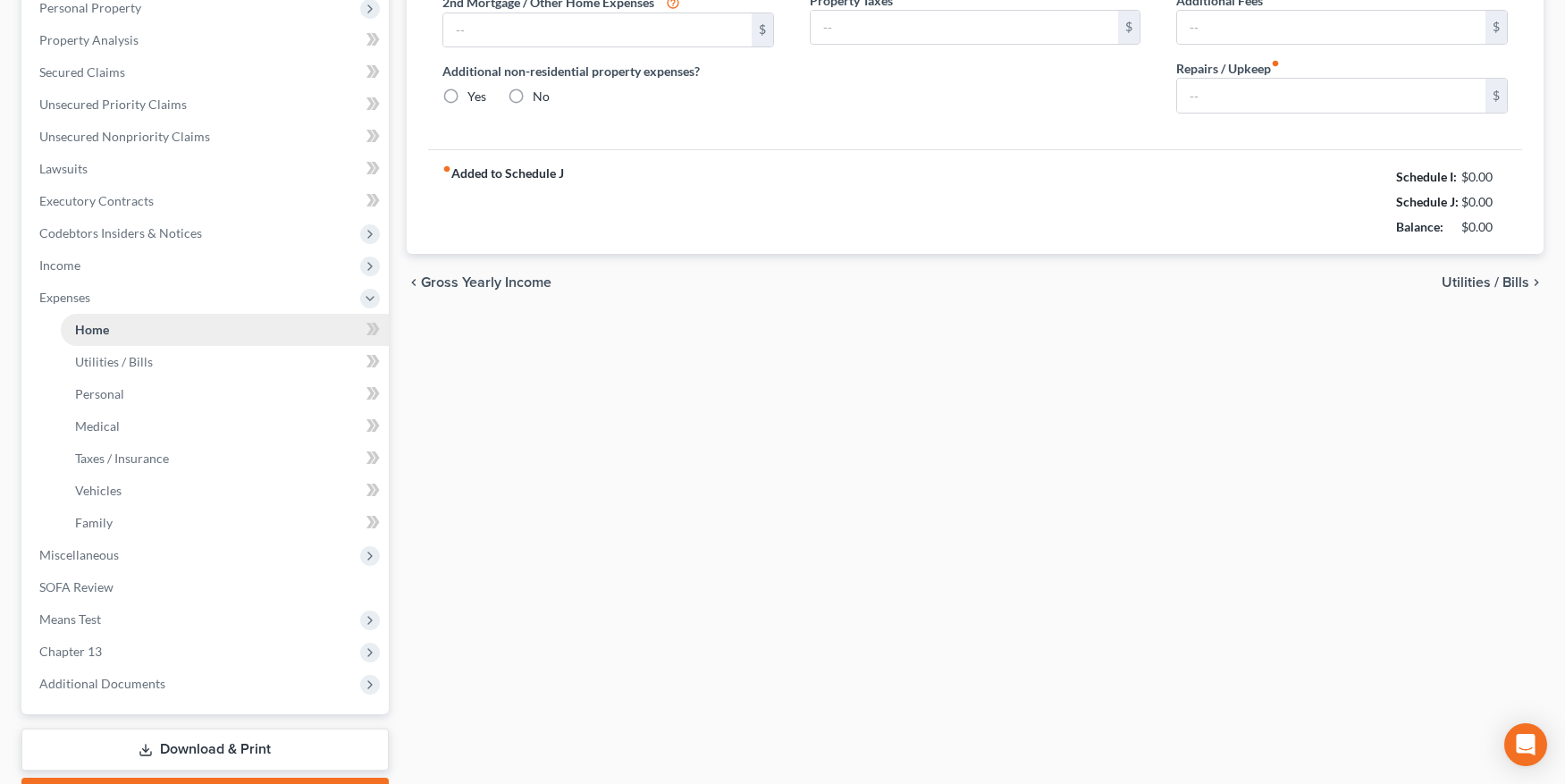
type input "90.00"
type input "0.00"
type input "200.00"
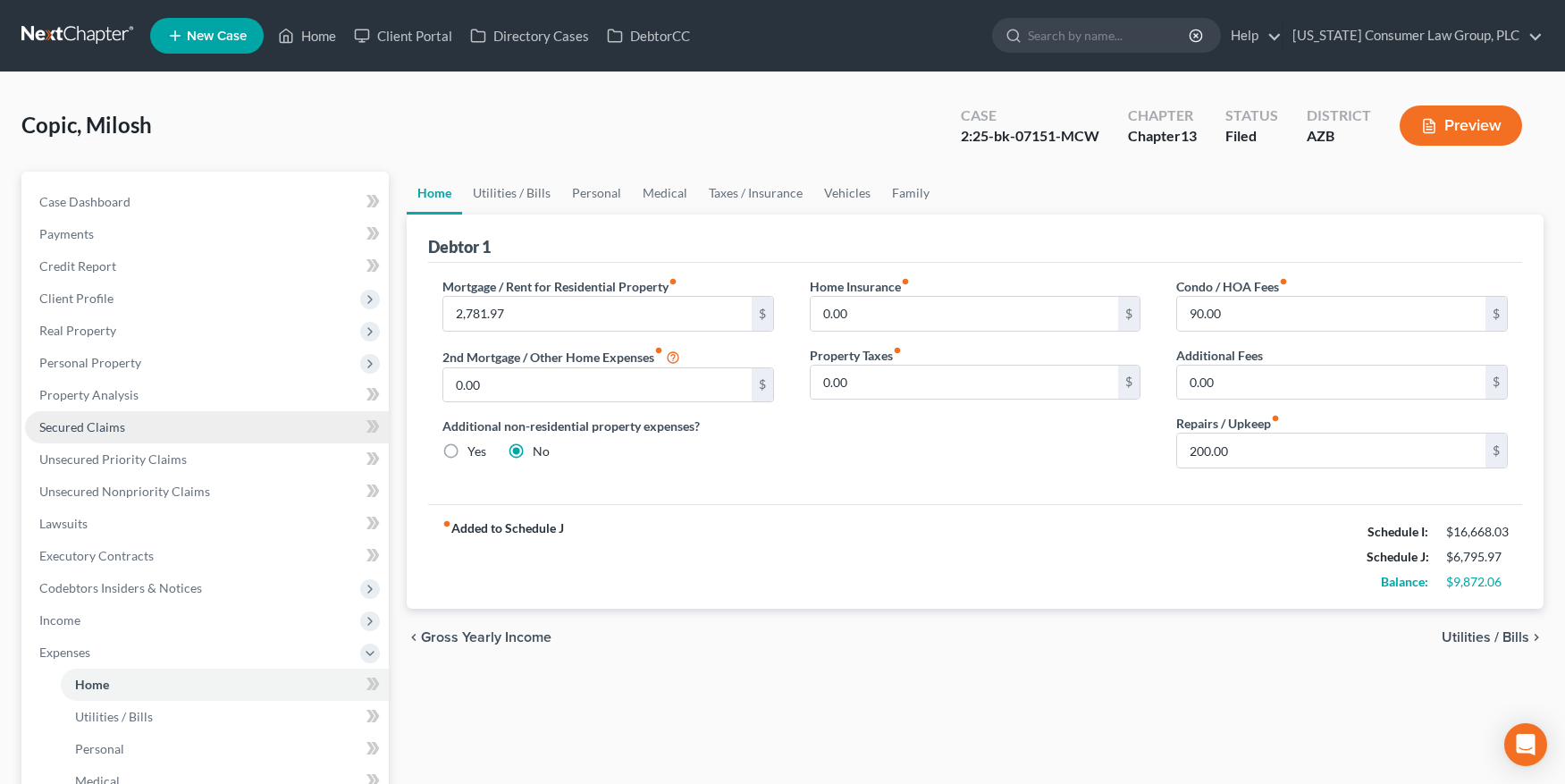
click at [91, 423] on span "Secured Claims" at bounding box center [82, 427] width 86 height 16
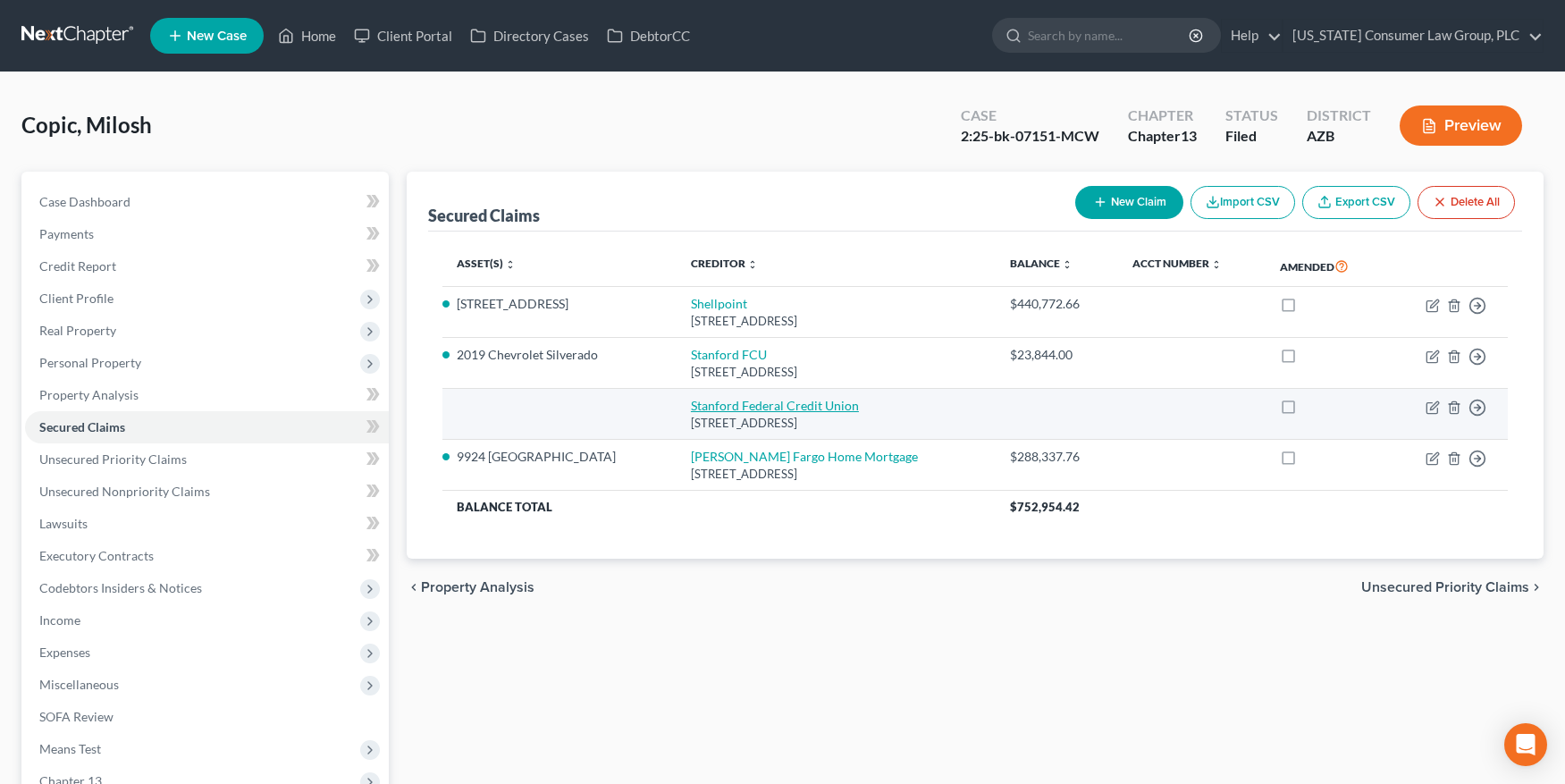
click at [754, 403] on link "Stanford Federal Credit Union" at bounding box center [775, 406] width 168 height 16
select select "4"
select select "0"
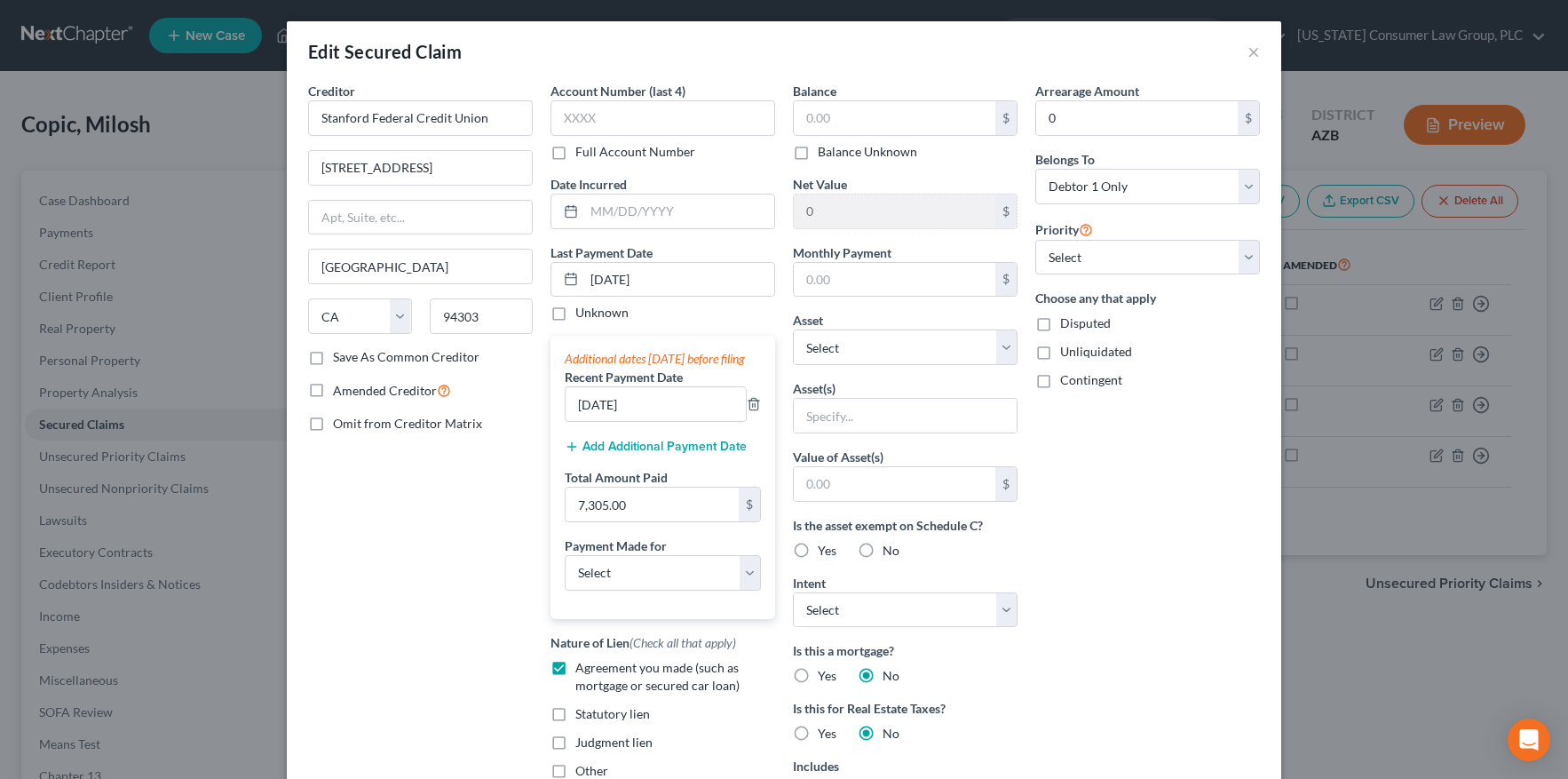
click at [1239, 47] on div "Edit Secured Claim ×" at bounding box center [784, 51] width 994 height 60
click at [1247, 49] on button "×" at bounding box center [1253, 51] width 13 height 21
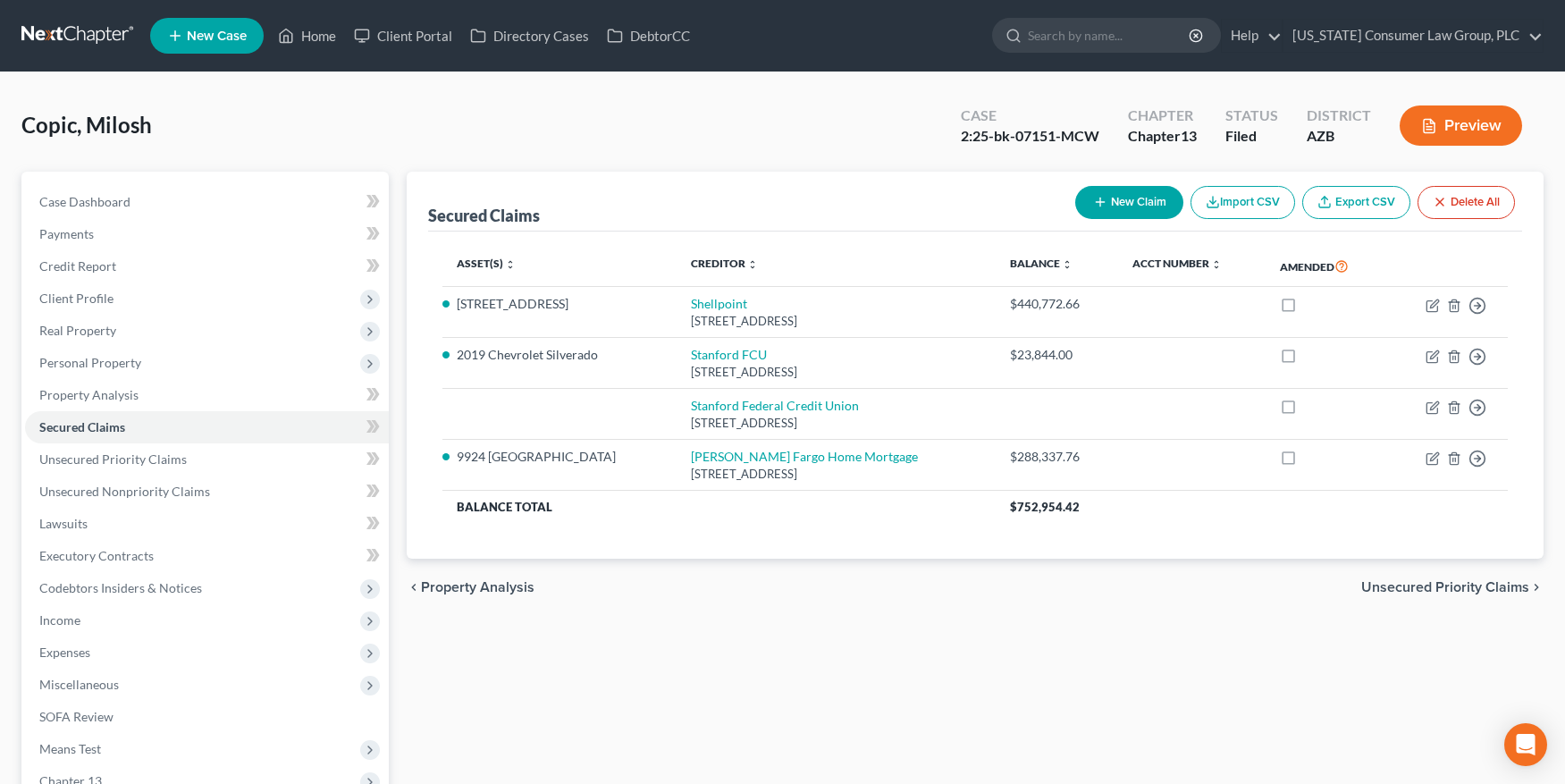
click at [1141, 192] on button "New Claim" at bounding box center [1129, 203] width 108 height 33
select select "0"
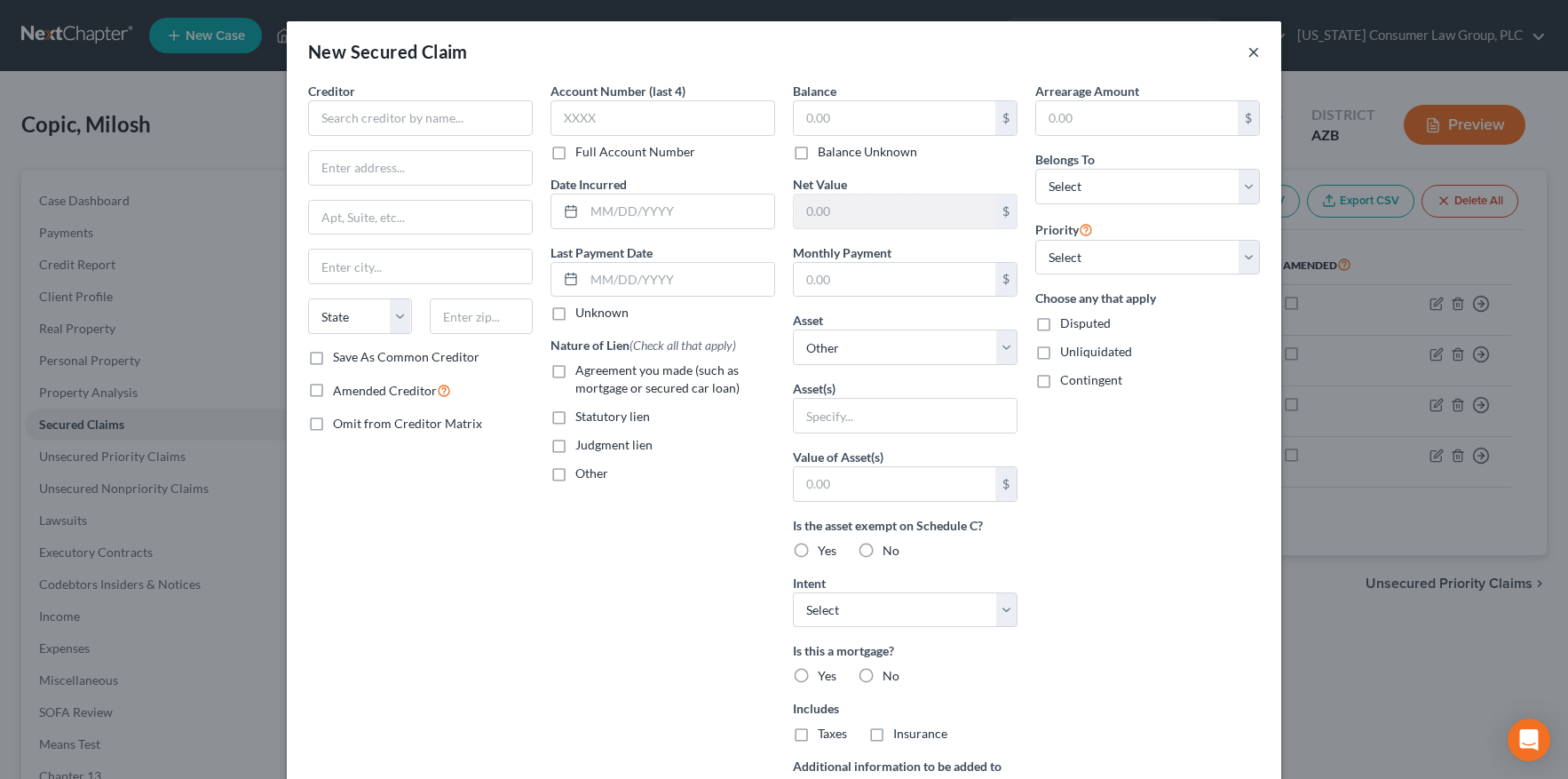
click at [1247, 54] on button "×" at bounding box center [1253, 51] width 13 height 21
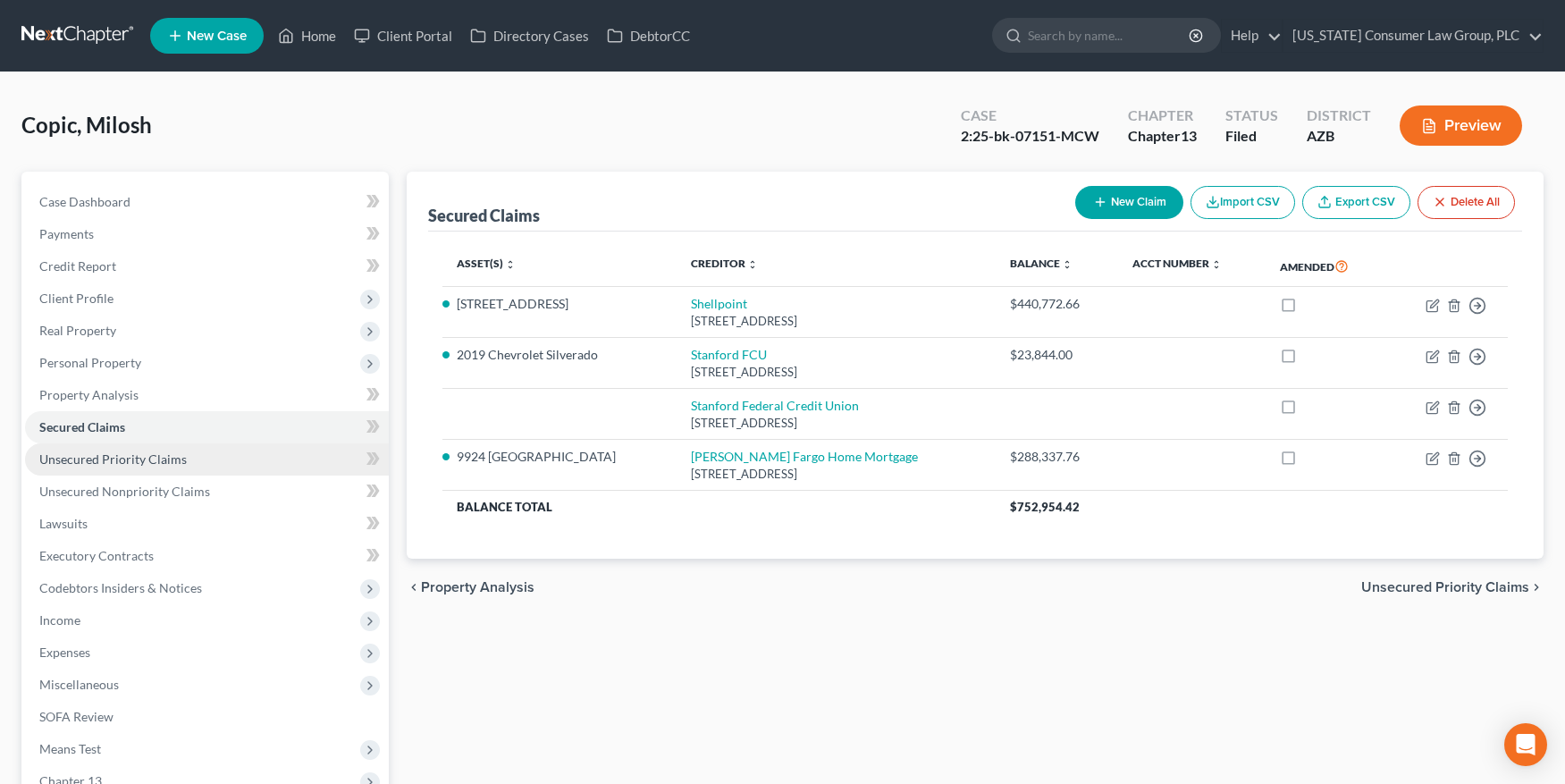
drag, startPoint x: 135, startPoint y: 462, endPoint x: 123, endPoint y: 453, distance: 15.0
click at [135, 462] on span "Unsecured Priority Claims" at bounding box center [112, 459] width 147 height 16
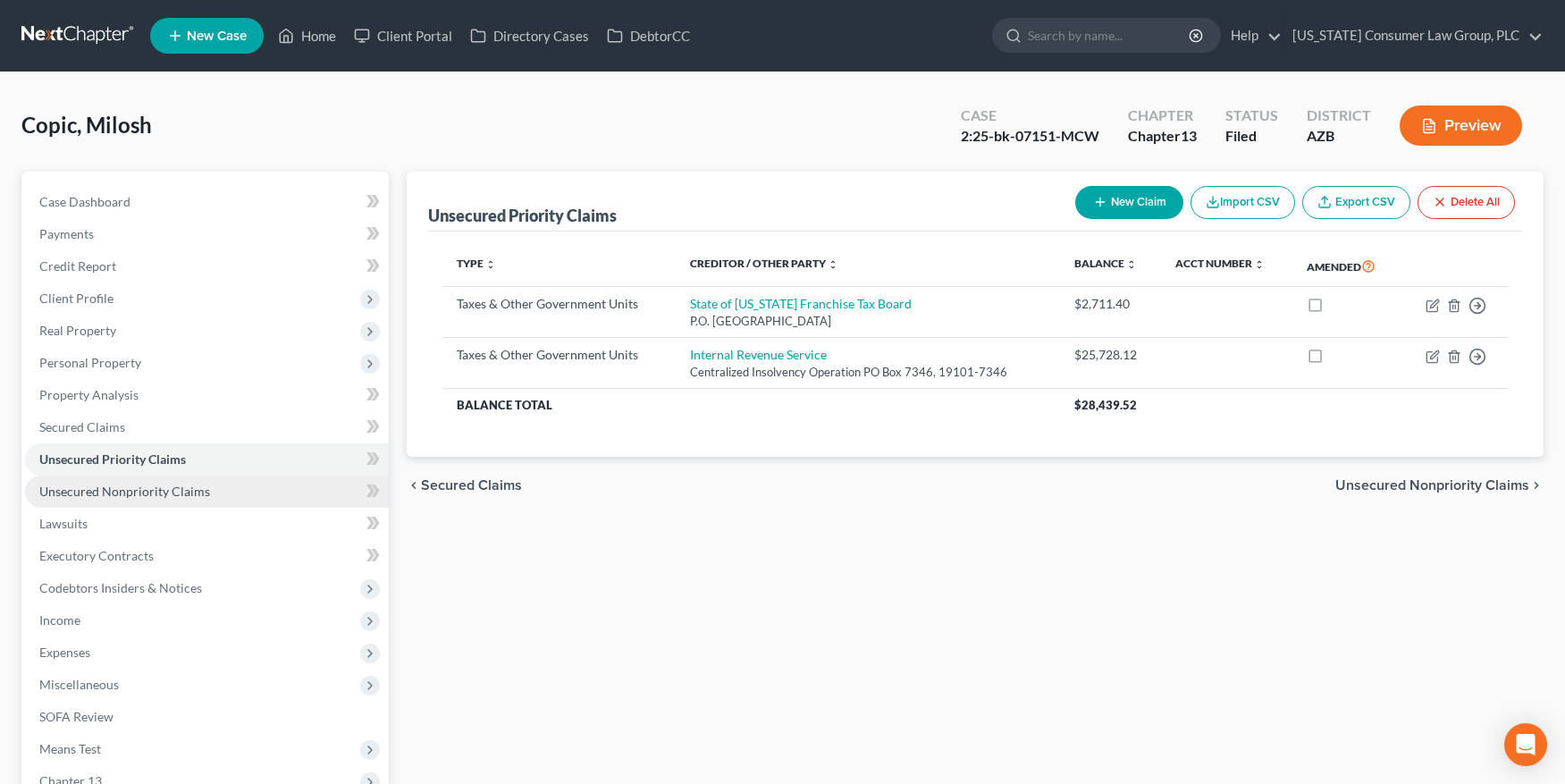
click at [97, 490] on span "Unsecured Nonpriority Claims" at bounding box center [124, 491] width 171 height 16
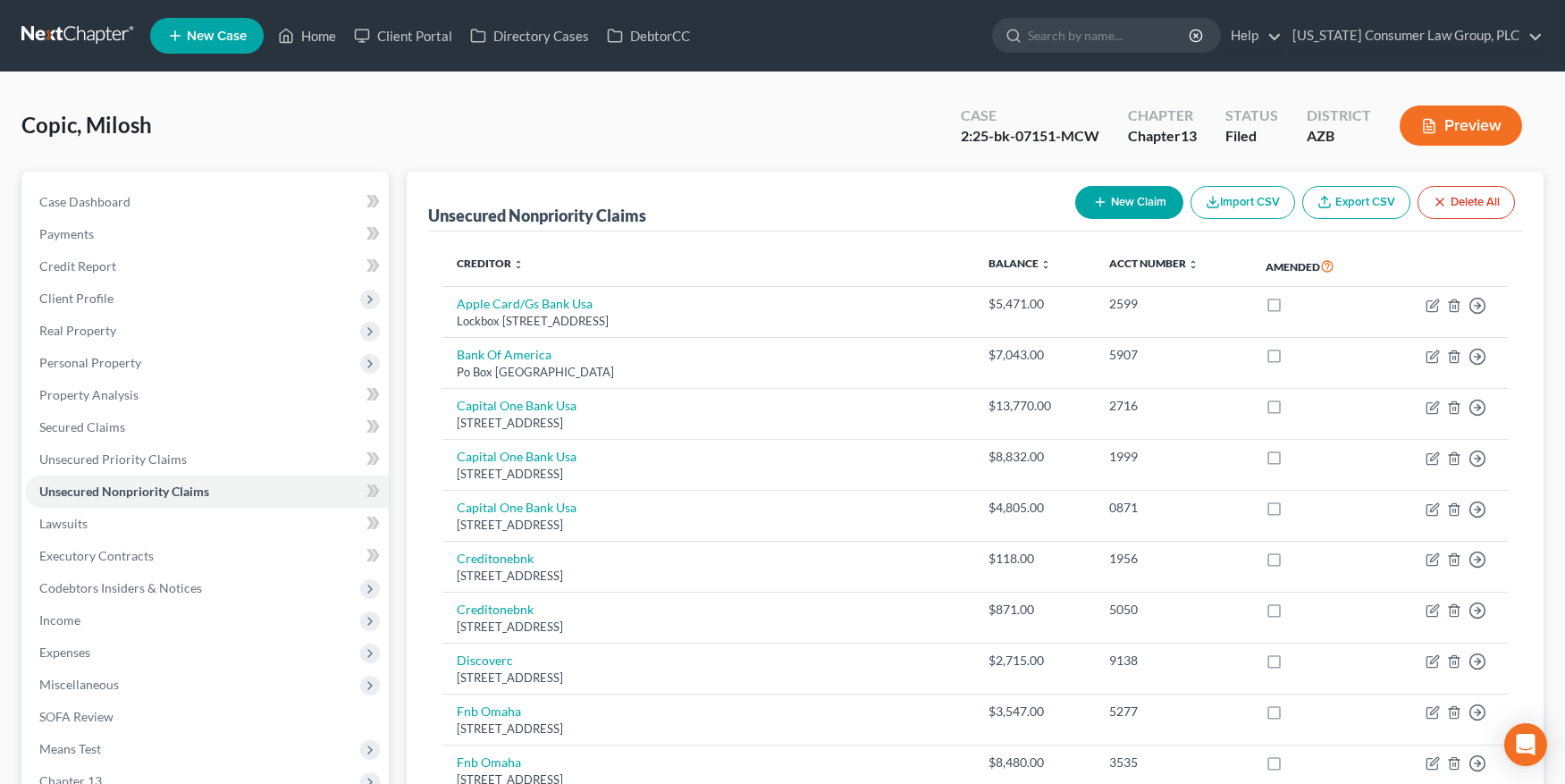
click at [1121, 202] on button "New Claim" at bounding box center [1129, 203] width 108 height 33
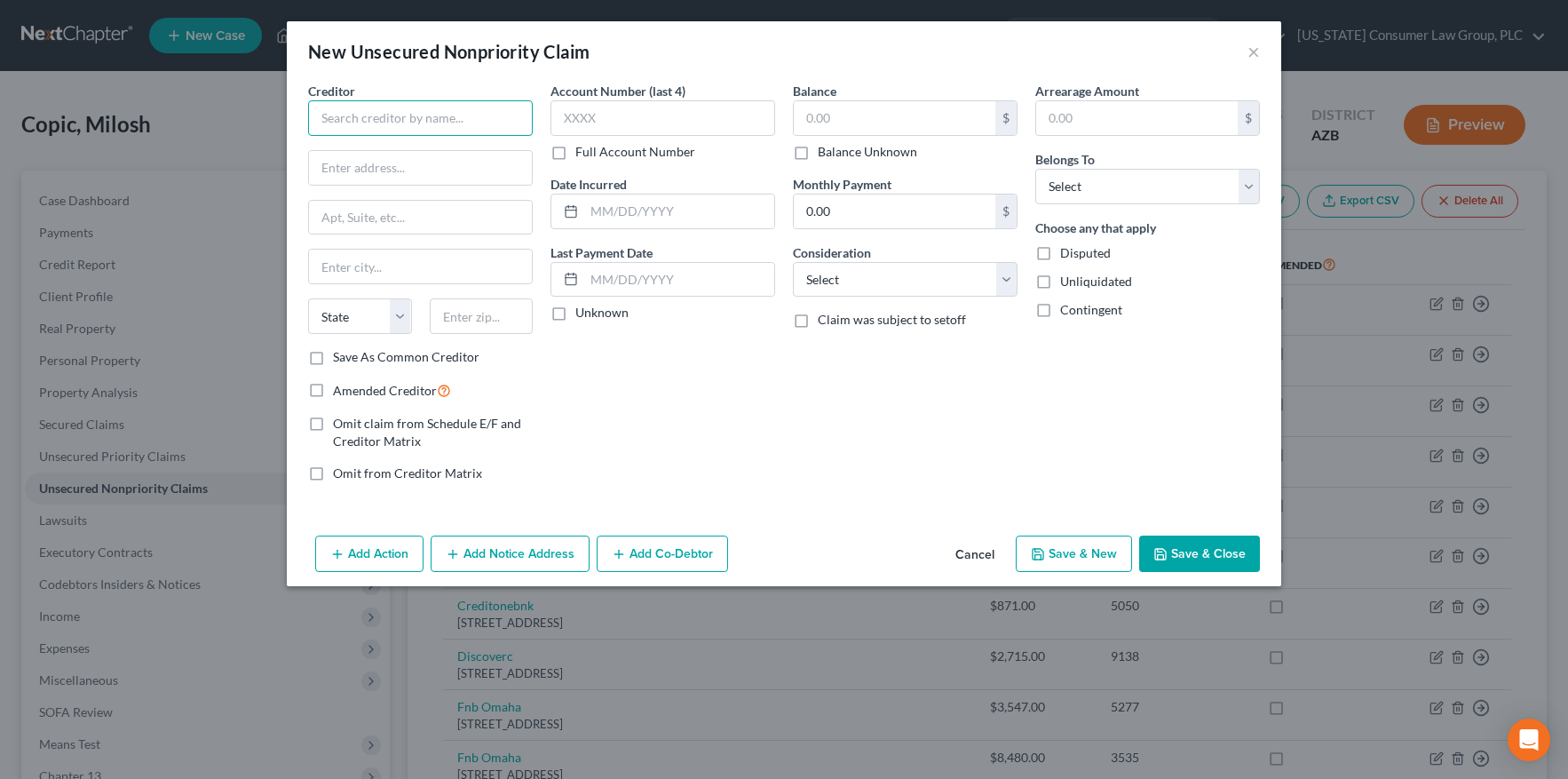
click at [399, 122] on input "text" at bounding box center [421, 118] width 225 height 36
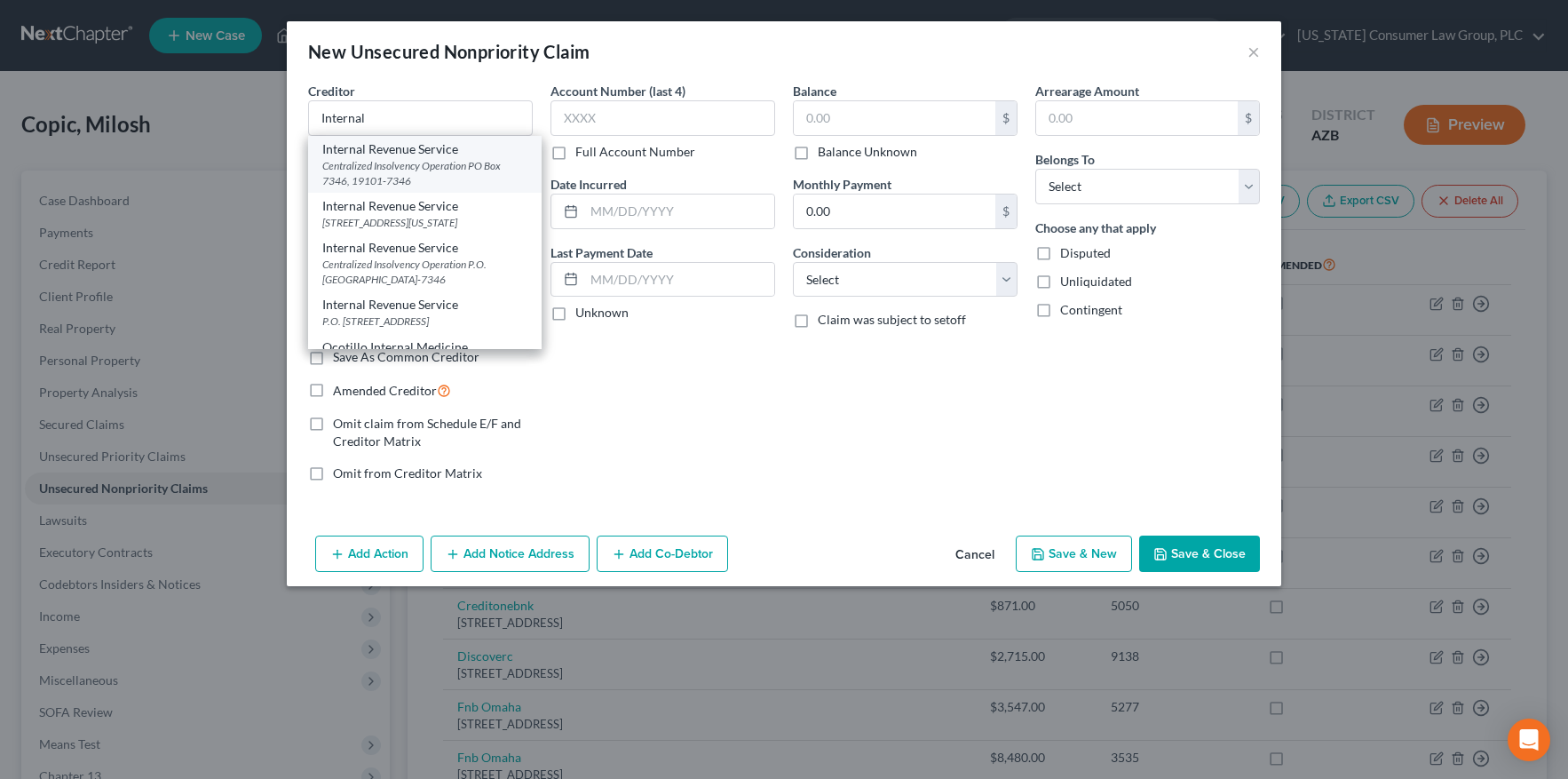
click at [391, 151] on div "Internal Revenue Service" at bounding box center [425, 149] width 205 height 17
type input "Internal Revenue Service"
type input "Centralized Insolvency Operation"
type input "PO Box 7346"
type input "19101-7346"
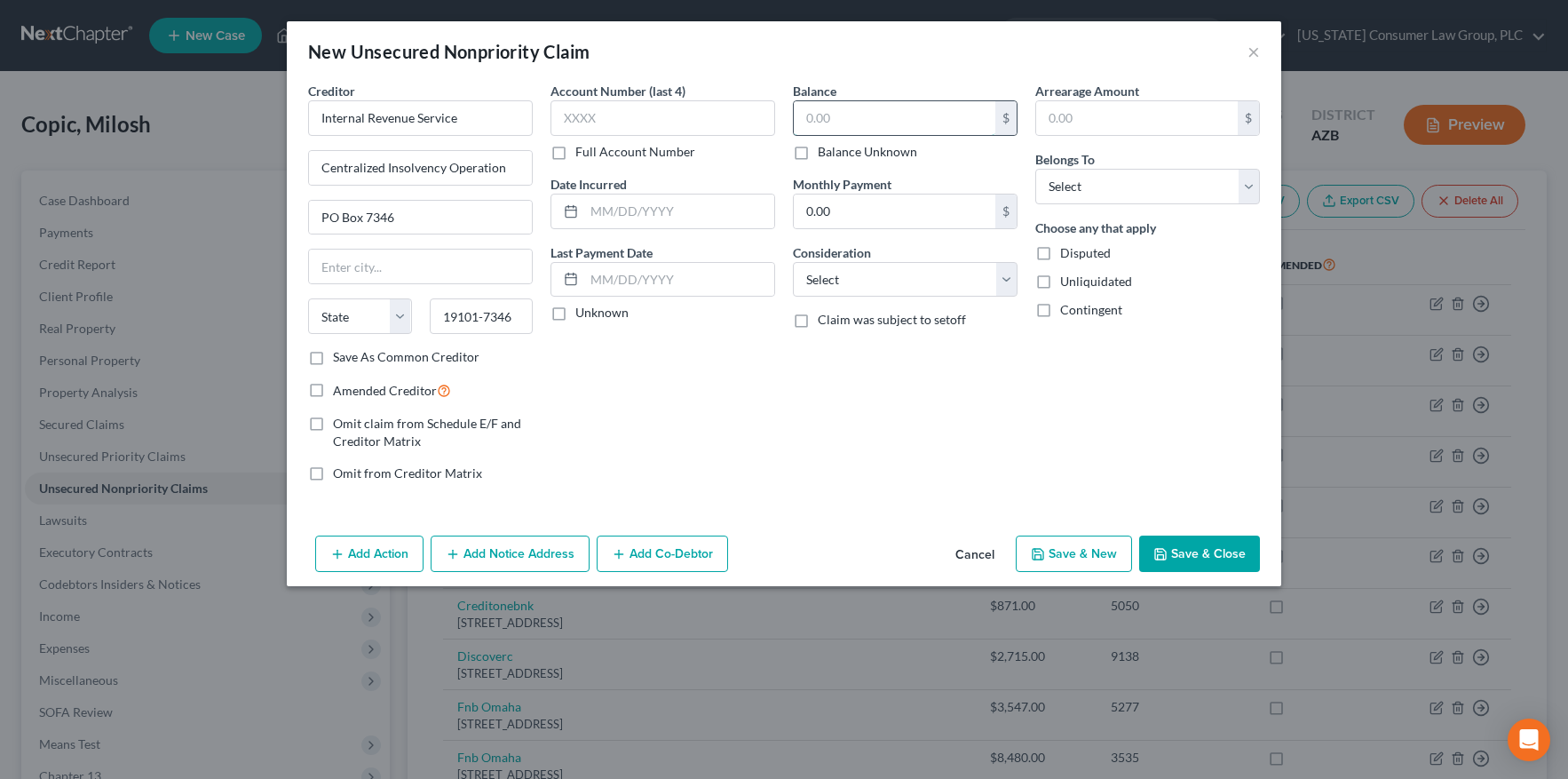
click at [858, 116] on input "text" at bounding box center [894, 117] width 202 height 34
type input "148,449.59"
click at [907, 280] on select "Select Cable / Satellite Services Collection Agency Credit Card Debt Debt Couns…" at bounding box center [905, 279] width 225 height 36
click at [932, 279] on select "Select Cable / Satellite Services Collection Agency Credit Card Debt Debt Couns…" at bounding box center [905, 279] width 225 height 36
select select "14"
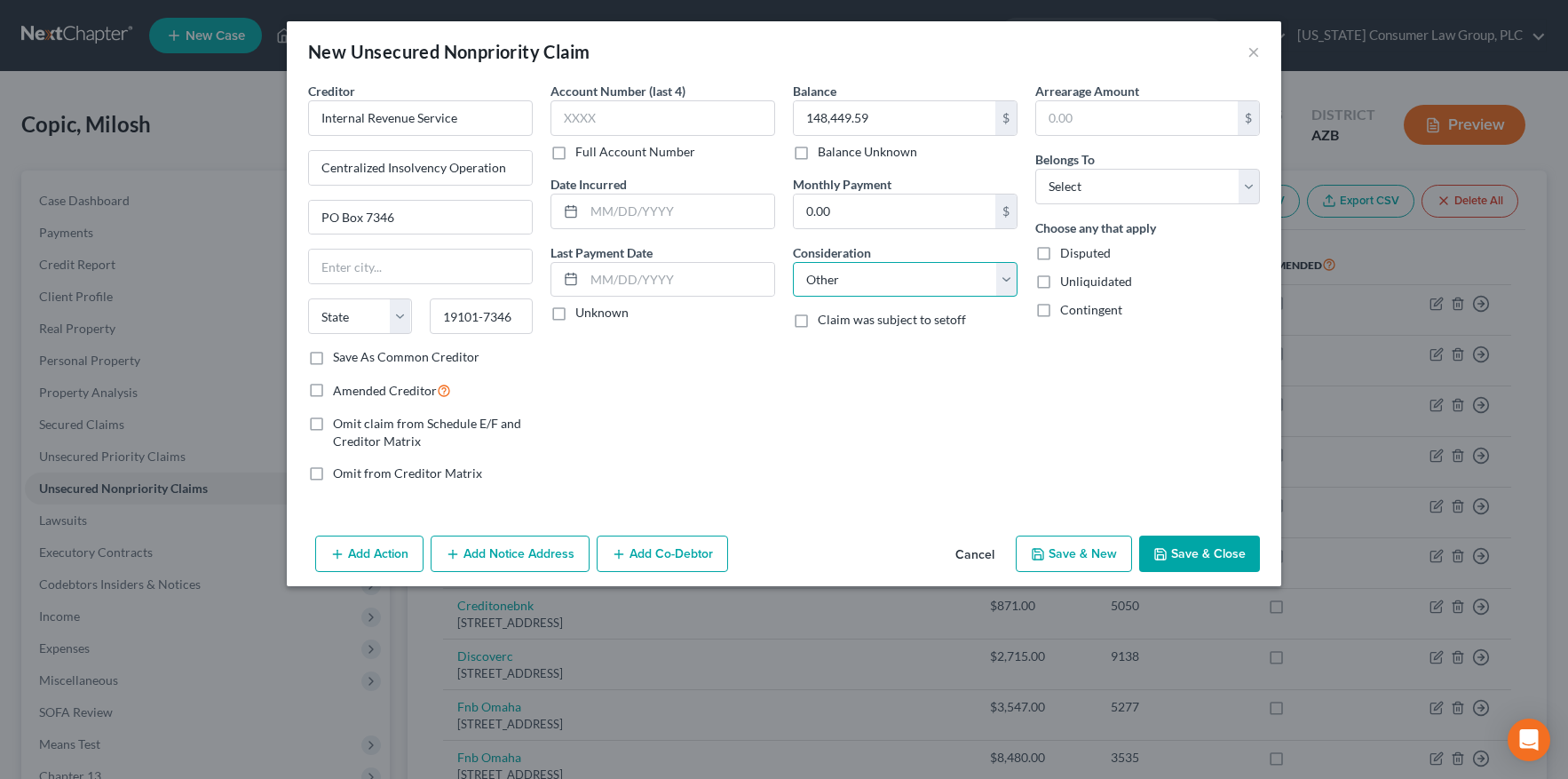
click at [793, 262] on select "Select Cable / Satellite Services Collection Agency Credit Card Debt Debt Couns…" at bounding box center [905, 279] width 225 height 36
click at [867, 347] on input "text" at bounding box center [905, 347] width 223 height 34
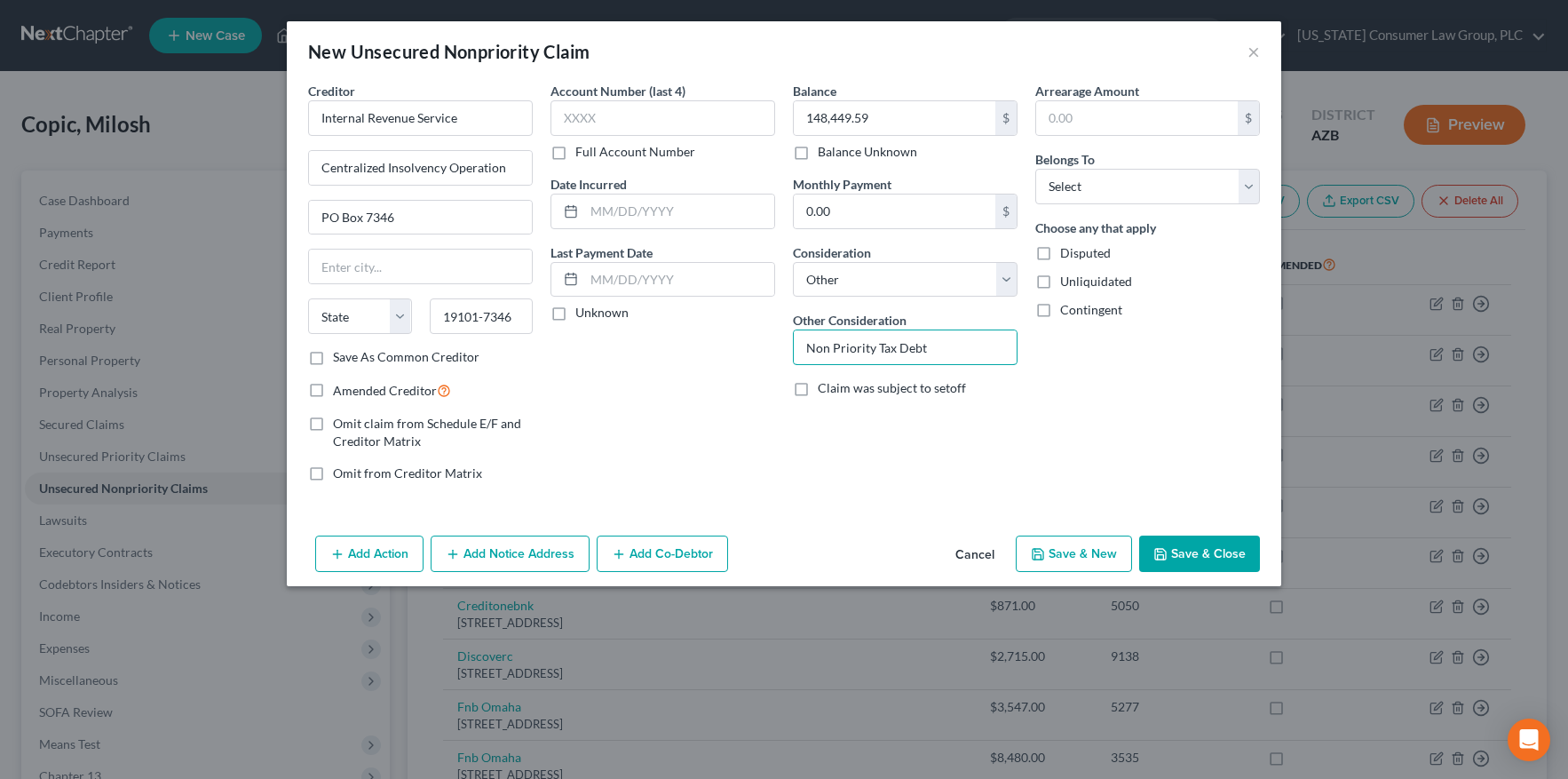
type input "Non Priority Tax Debt"
click at [1182, 565] on button "Save & Close" at bounding box center [1199, 553] width 121 height 37
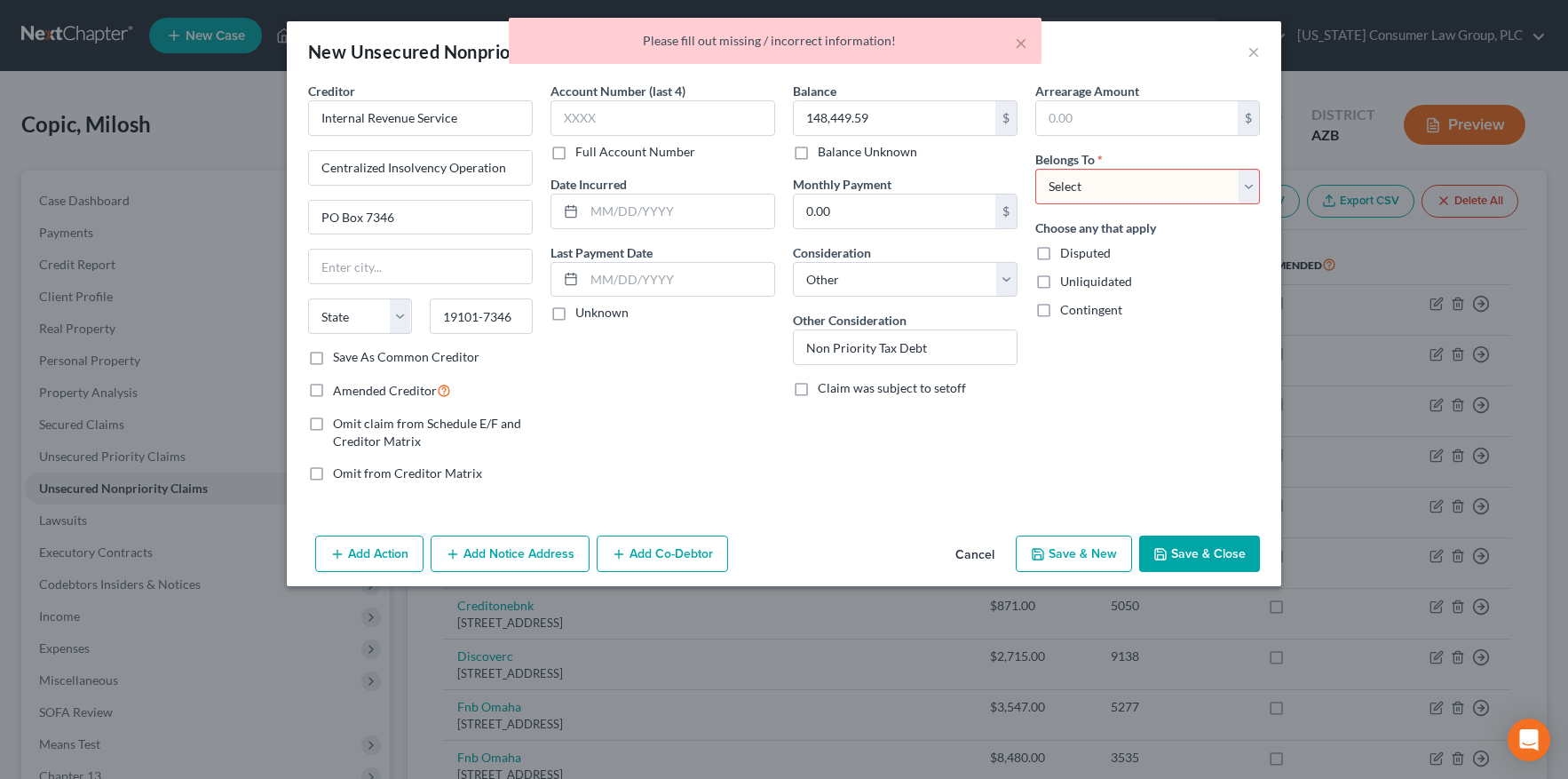
click at [1140, 185] on select "Select Debtor 1 Only Debtor 2 Only Debtor 1 And Debtor 2 Only At Least One Of T…" at bounding box center [1147, 186] width 225 height 36
select select "0"
click at [1035, 169] on select "Select Debtor 1 Only Debtor 2 Only Debtor 1 And Debtor 2 Only At Least One Of T…" at bounding box center [1147, 186] width 225 height 36
click at [1181, 537] on button "Save & Close" at bounding box center [1199, 553] width 121 height 37
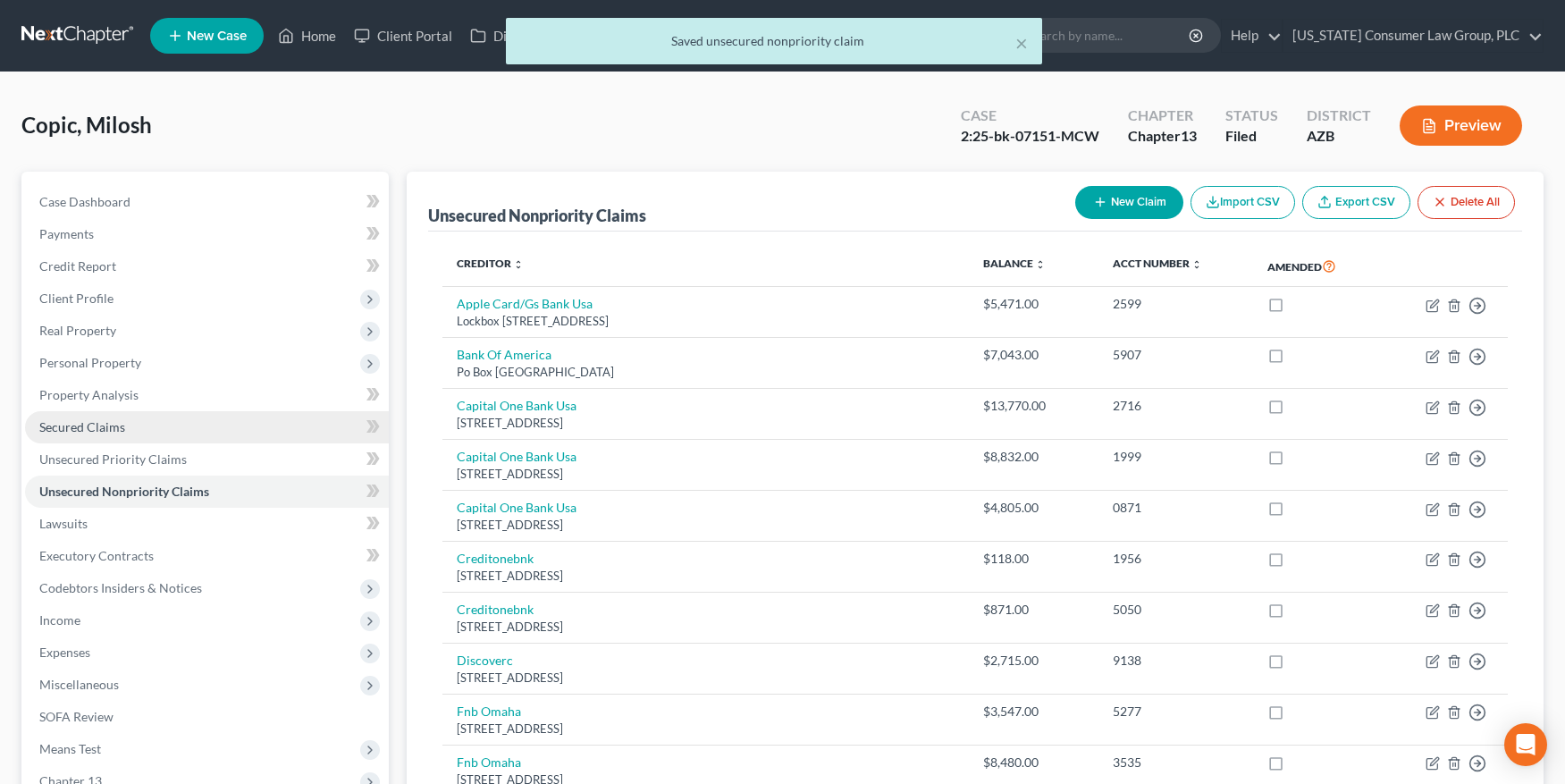
click at [112, 427] on span "Secured Claims" at bounding box center [82, 427] width 86 height 16
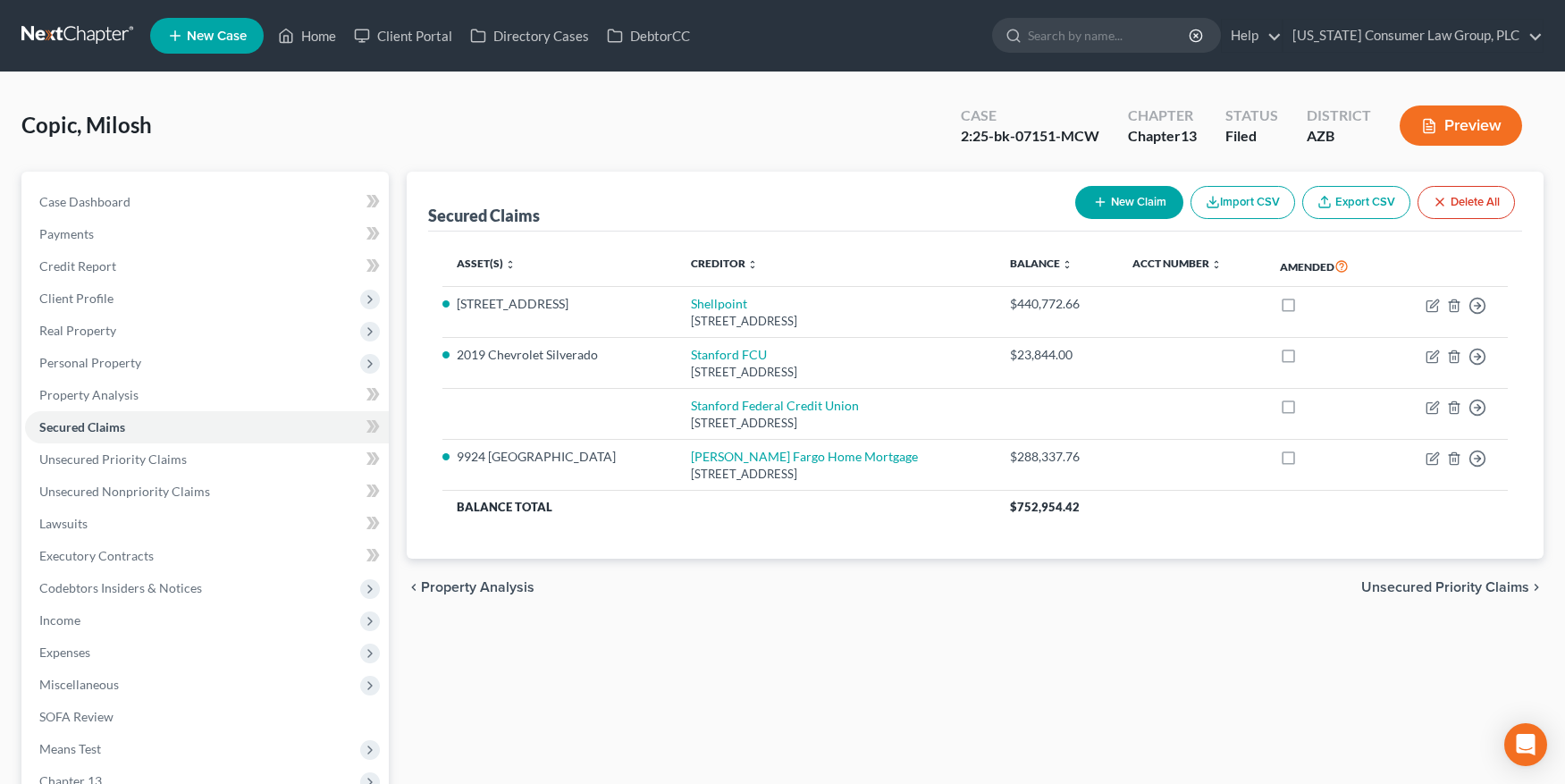
click at [1118, 197] on button "New Claim" at bounding box center [1129, 203] width 108 height 33
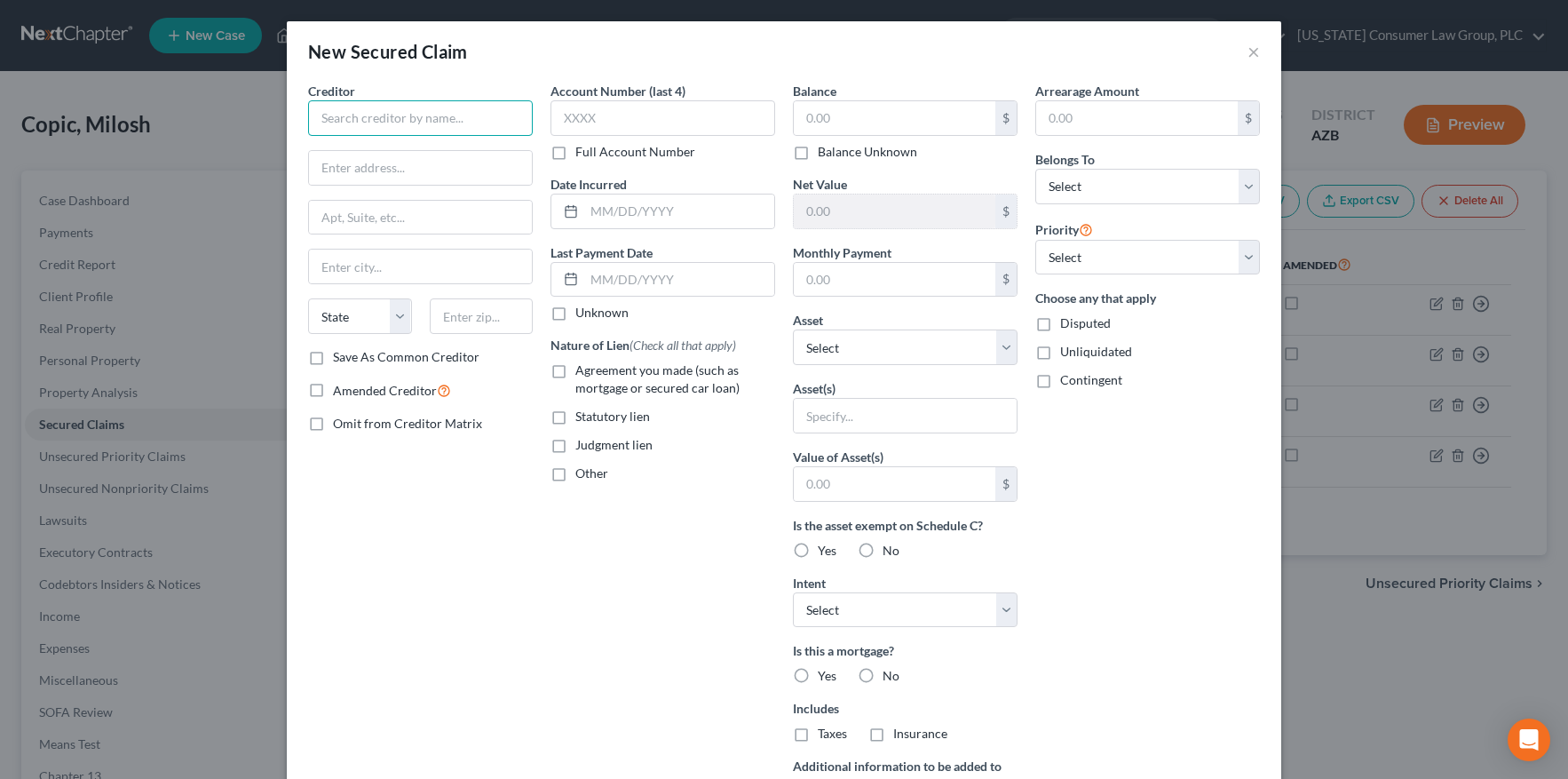
click at [431, 119] on input "text" at bounding box center [421, 118] width 225 height 36
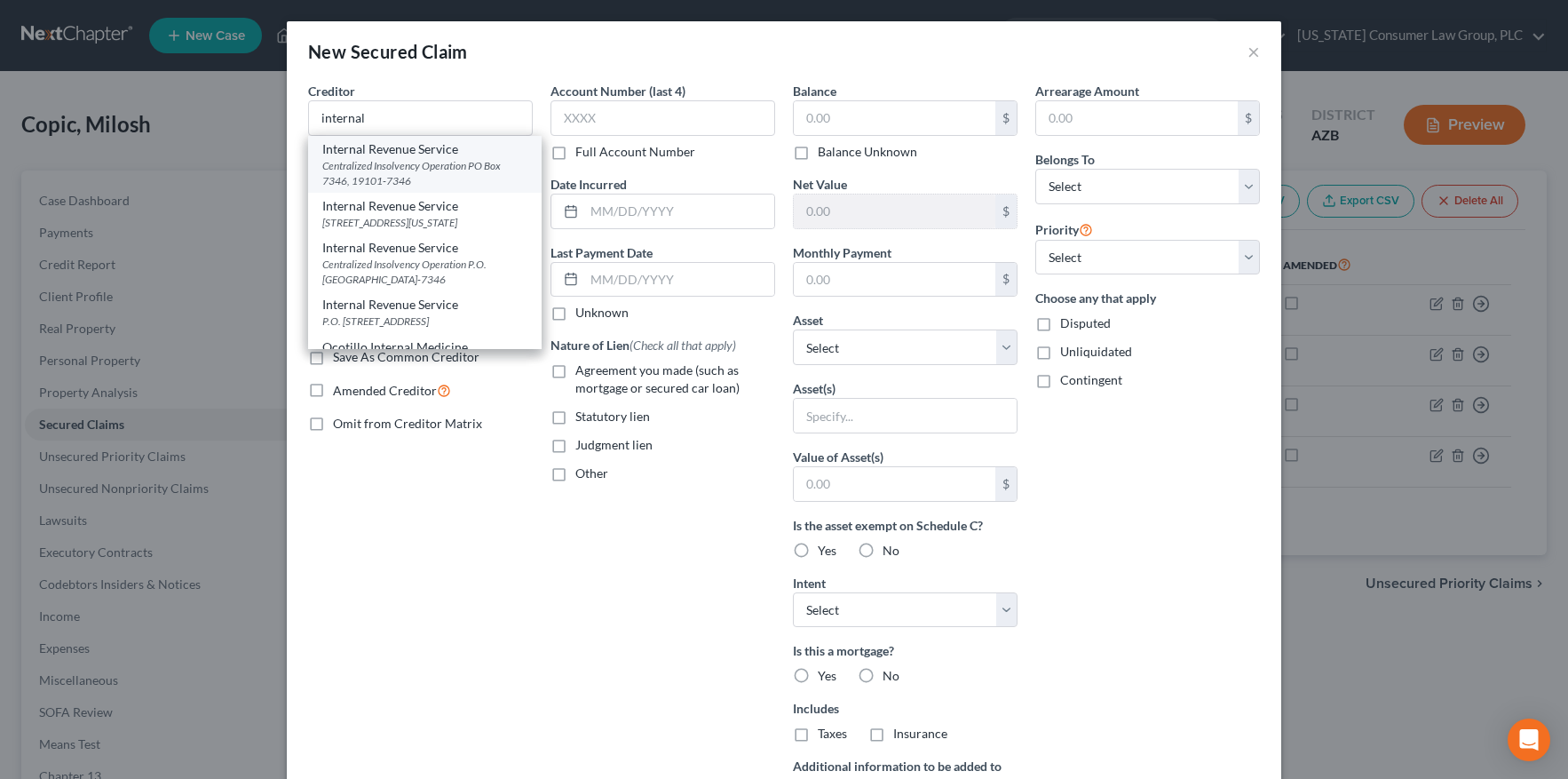
click at [414, 158] on div "Centralized Insolvency Operation PO Box 7346, 19101-7346" at bounding box center [425, 172] width 205 height 30
type input "Internal Revenue Service"
type input "Centralized Insolvency Operation"
type input "PO Box 7346"
type input "19101-7346"
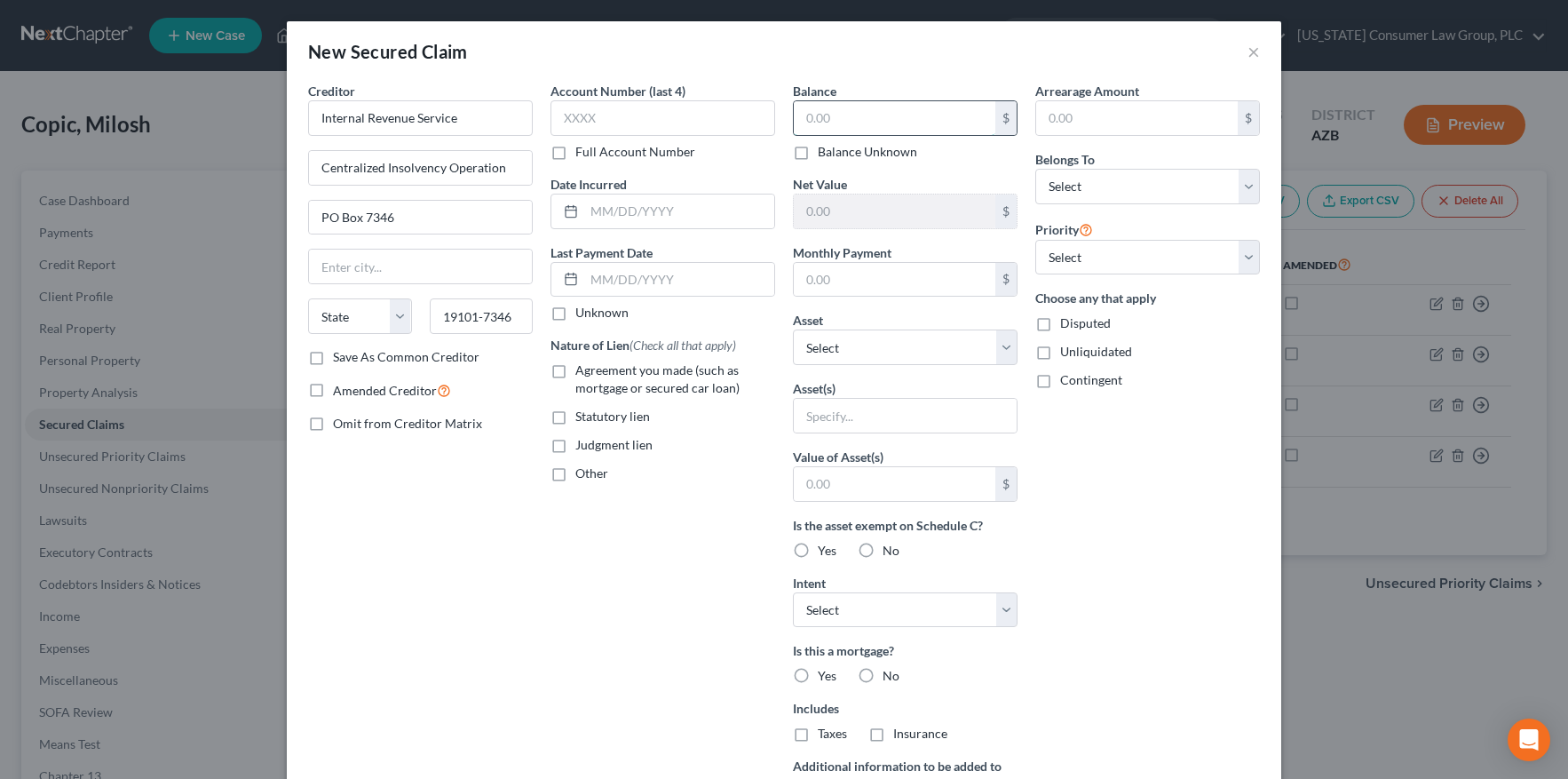
click at [803, 116] on input "text" at bounding box center [894, 117] width 202 height 34
type input "203,756.49"
click at [858, 335] on select "Select Other Multiple Assets 9924 Lands End - $532900.0 2016 Acura TLX - $12238…" at bounding box center [905, 347] width 225 height 36
select select "9"
click at [793, 329] on select "Select Other Multiple Assets 9924 Lands End - $532900.0 2016 Acura TLX - $12238…" at bounding box center [905, 347] width 225 height 36
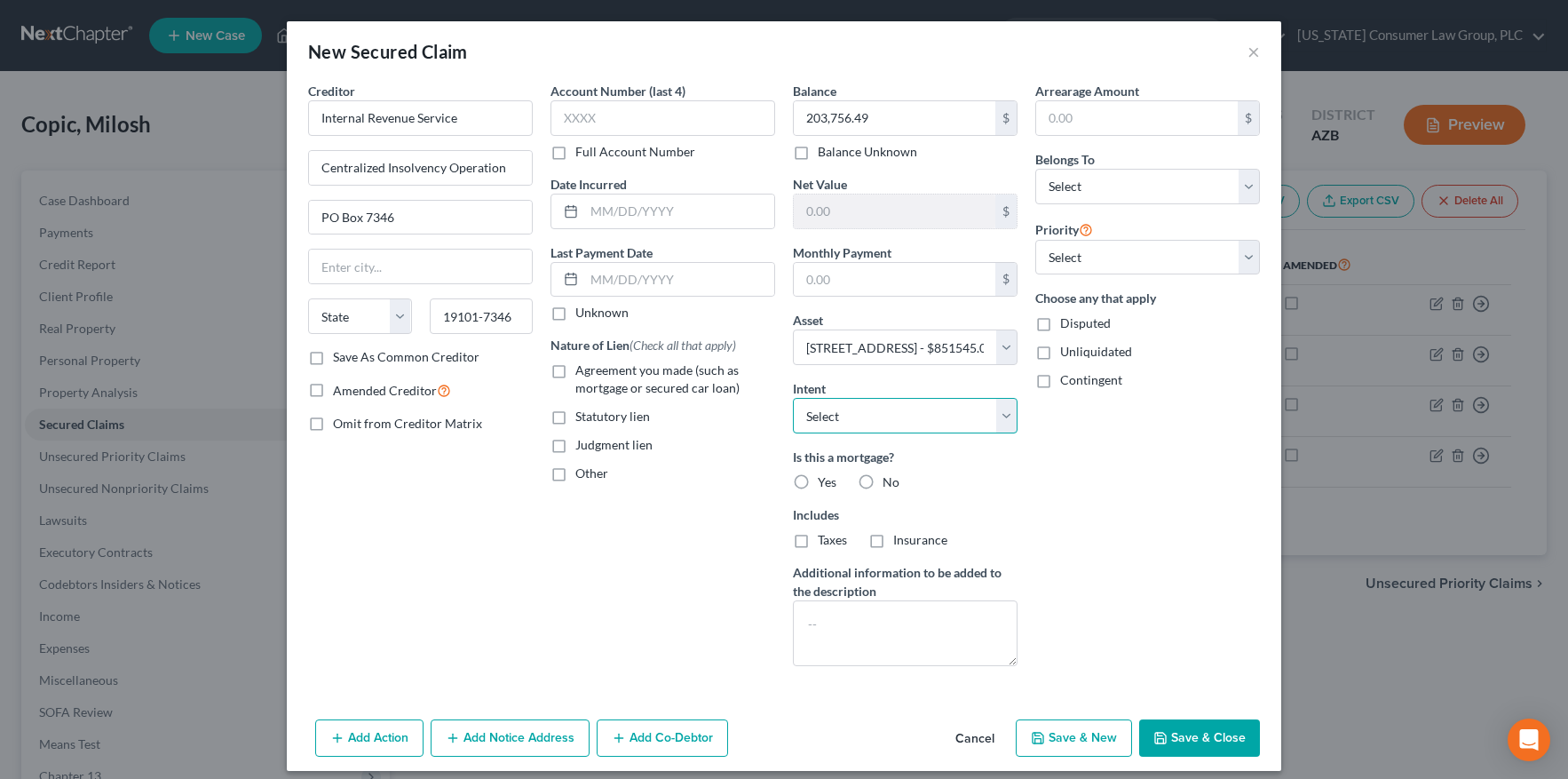
click at [916, 409] on select "Select Surrender Redeem Reaffirm Avoid Other" at bounding box center [905, 415] width 225 height 36
click at [883, 479] on label "No" at bounding box center [891, 482] width 16 height 17
click at [890, 479] on input "No" at bounding box center [895, 479] width 12 height 12
radio input "true"
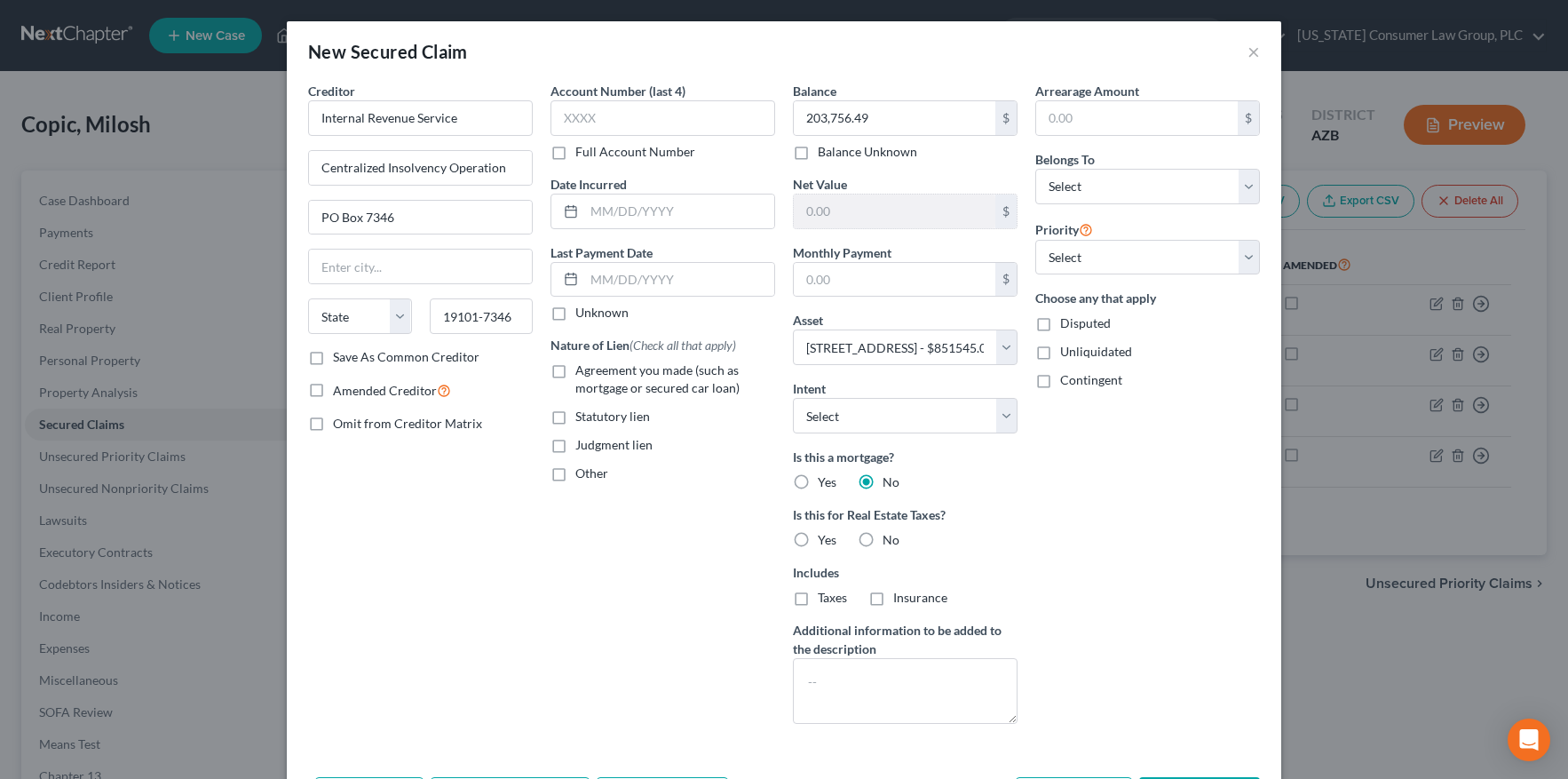
click at [883, 539] on label "No" at bounding box center [891, 540] width 16 height 17
click at [890, 539] on input "No" at bounding box center [895, 537] width 12 height 12
radio input "true"
click at [1105, 252] on select "Select 2nd 3rd 4th 5th 6th 7th 8th 9th 10th 11th 12th 13th 14th 15th 16th 17th …" at bounding box center [1147, 257] width 225 height 36
click at [1035, 239] on select "Select 2nd 3rd 4th 5th 6th 7th 8th 9th 10th 11th 12th 13th 14th 15th 16th 17th …" at bounding box center [1147, 257] width 225 height 36
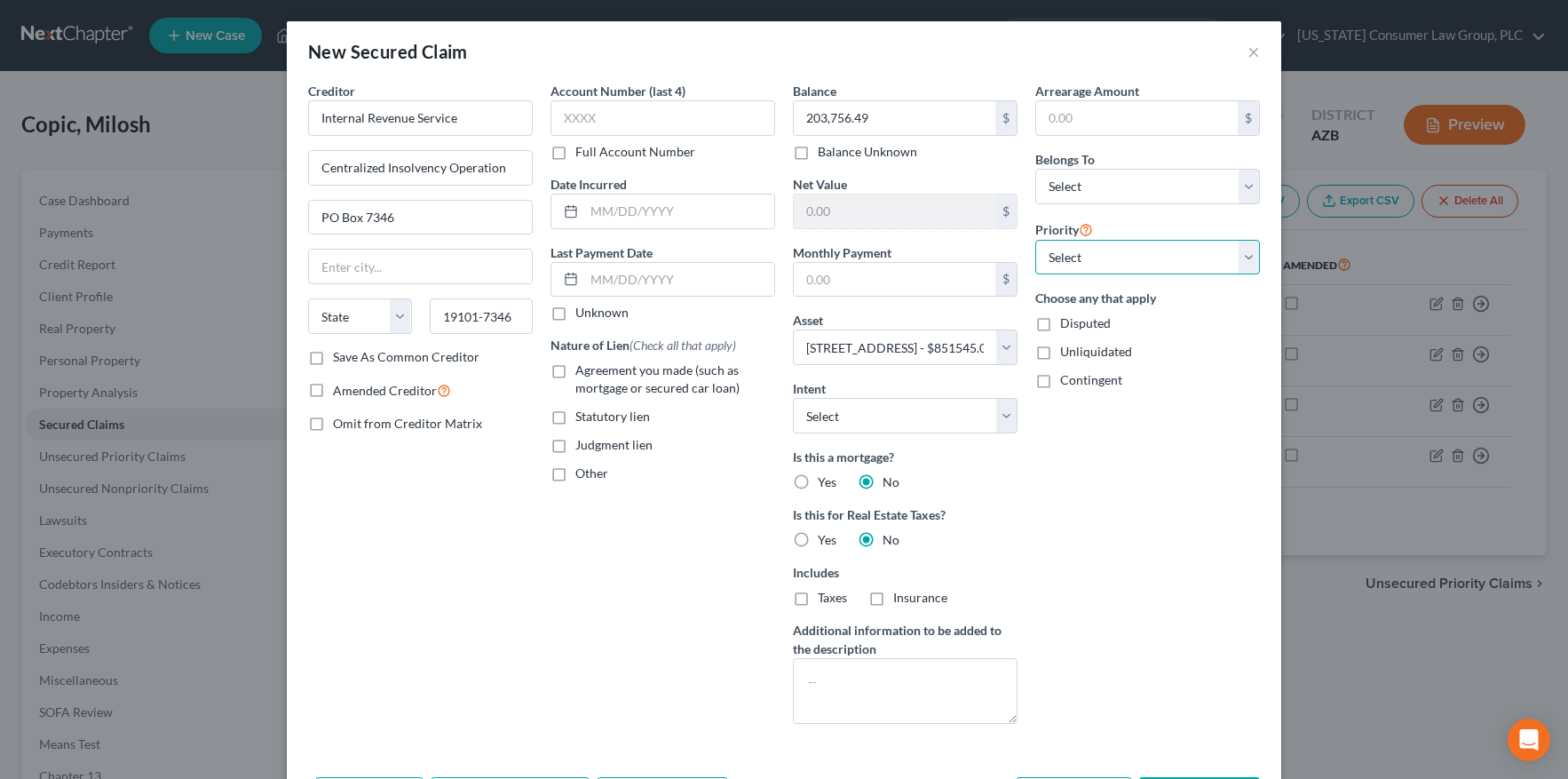
click at [1097, 264] on select "Select 2nd 3rd 4th 5th 6th 7th 8th 9th 10th 11th 12th 13th 14th 15th 16th 17th …" at bounding box center [1147, 257] width 225 height 36
select select "0"
click at [1035, 239] on select "Select 2nd 3rd 4th 5th 6th 7th 8th 9th 10th 11th 12th 13th 14th 15th 16th 17th …" at bounding box center [1147, 257] width 225 height 36
click at [1100, 194] on select "Select Debtor 1 Only Debtor 2 Only Debtor 1 And Debtor 2 Only At Least One Of T…" at bounding box center [1147, 186] width 225 height 36
select select "0"
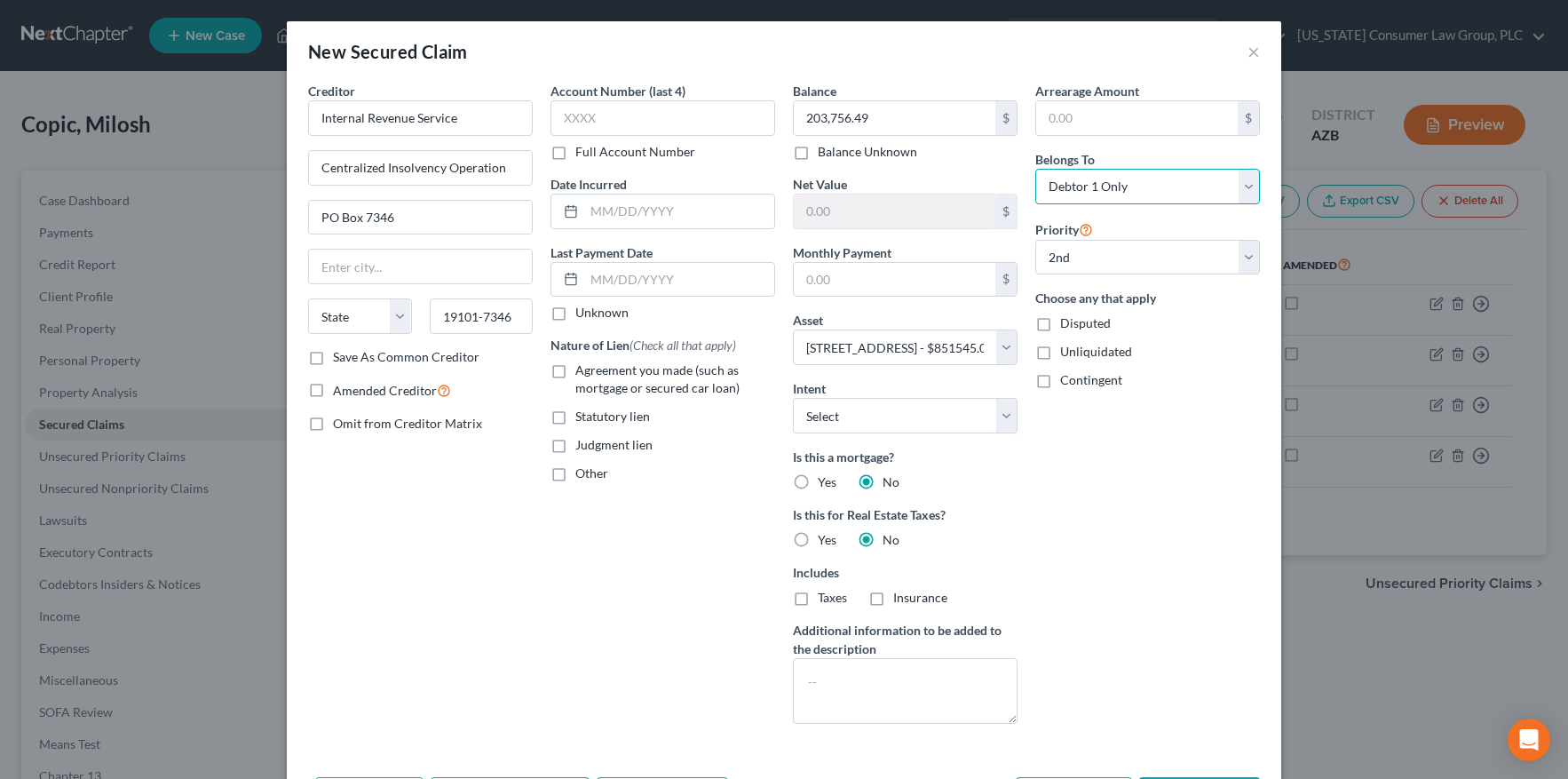
click at [1035, 169] on select "Select Debtor 1 Only Debtor 2 Only Debtor 1 And Debtor 2 Only At Least One Of T…" at bounding box center [1147, 186] width 225 height 36
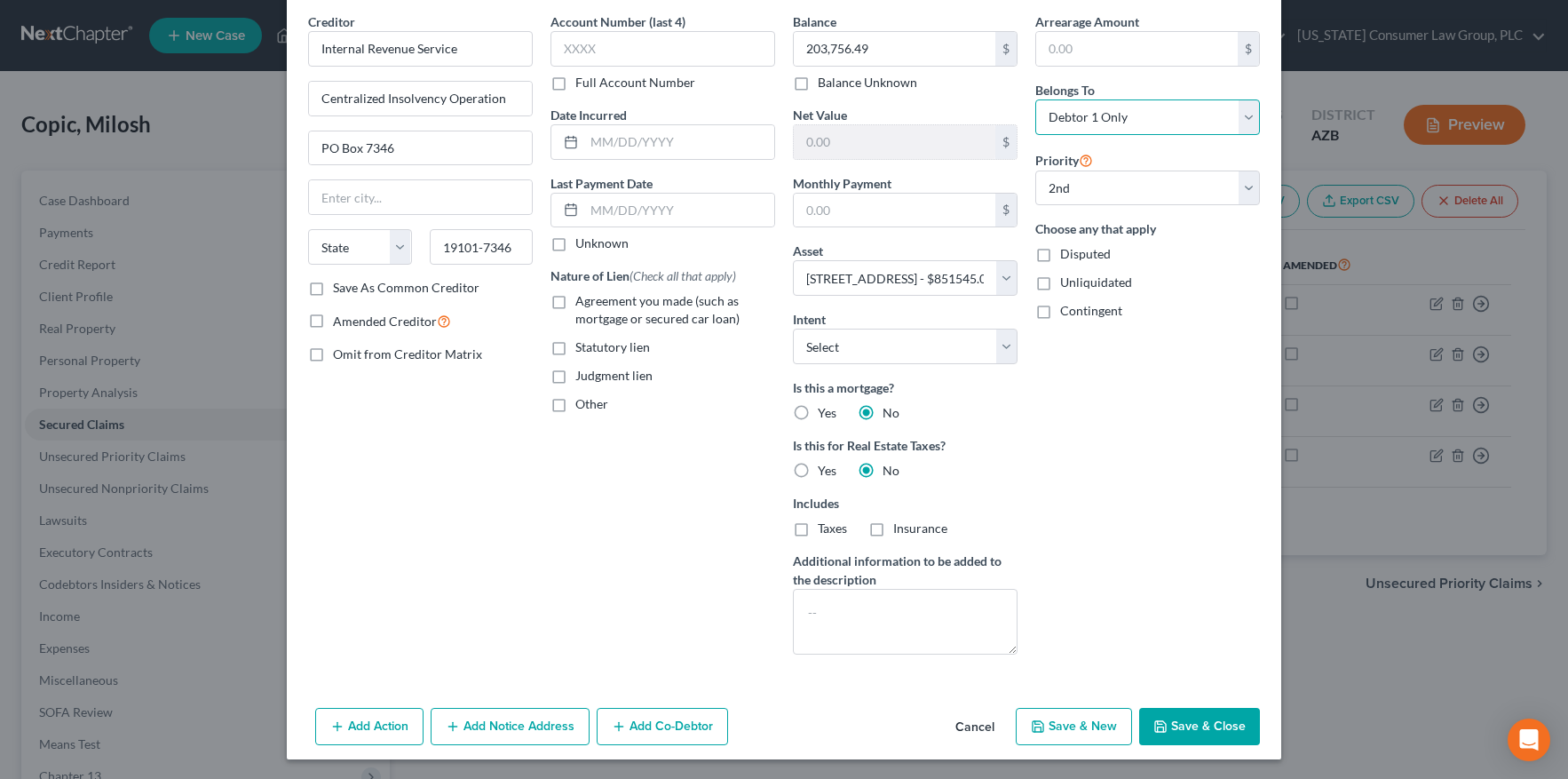
scroll to position [70, 0]
click at [1182, 723] on button "Save & Close" at bounding box center [1199, 725] width 121 height 37
select select
select select "1"
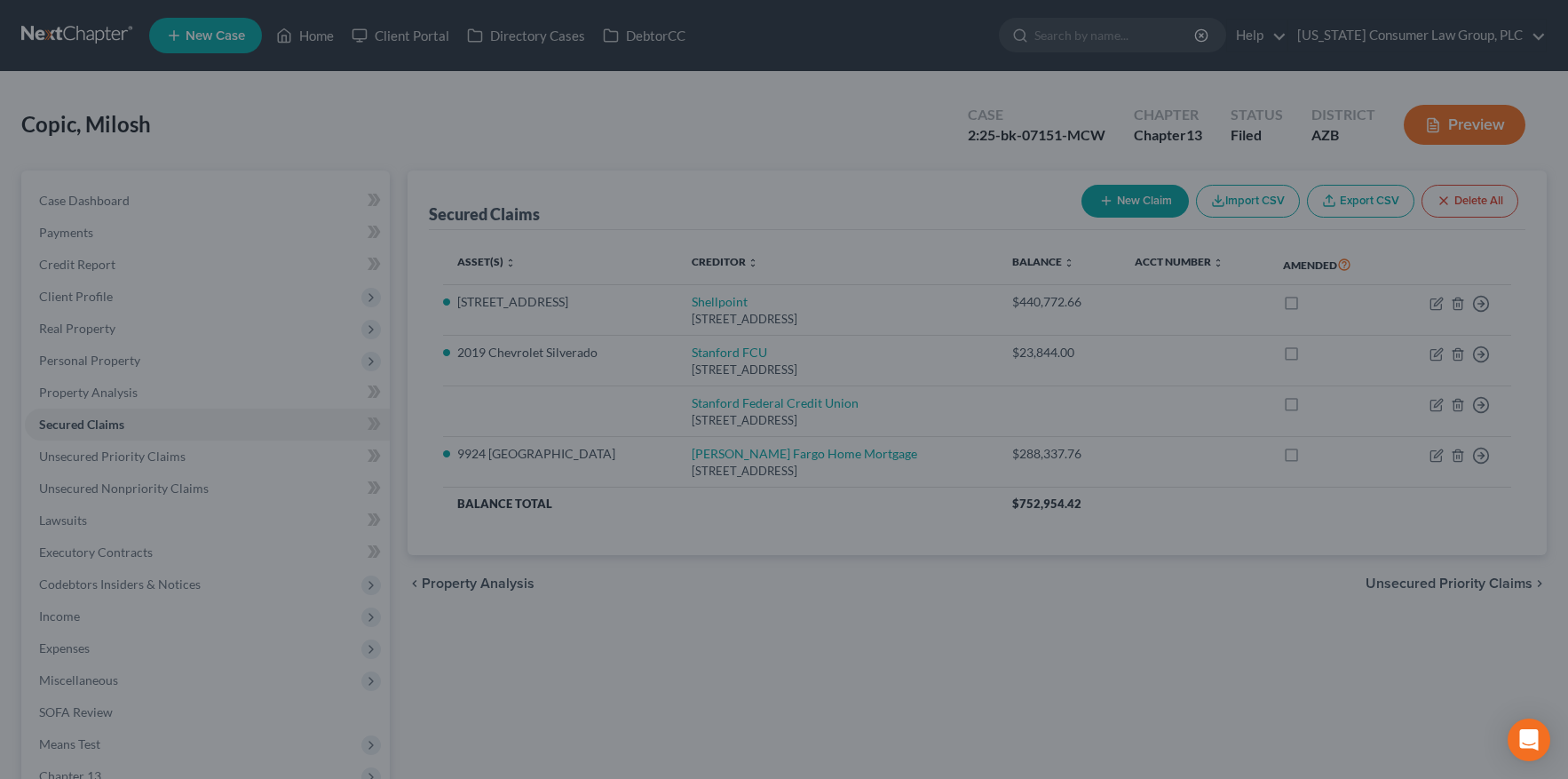
type input "207,015.85"
type input "0.00"
select select "9"
select select "0"
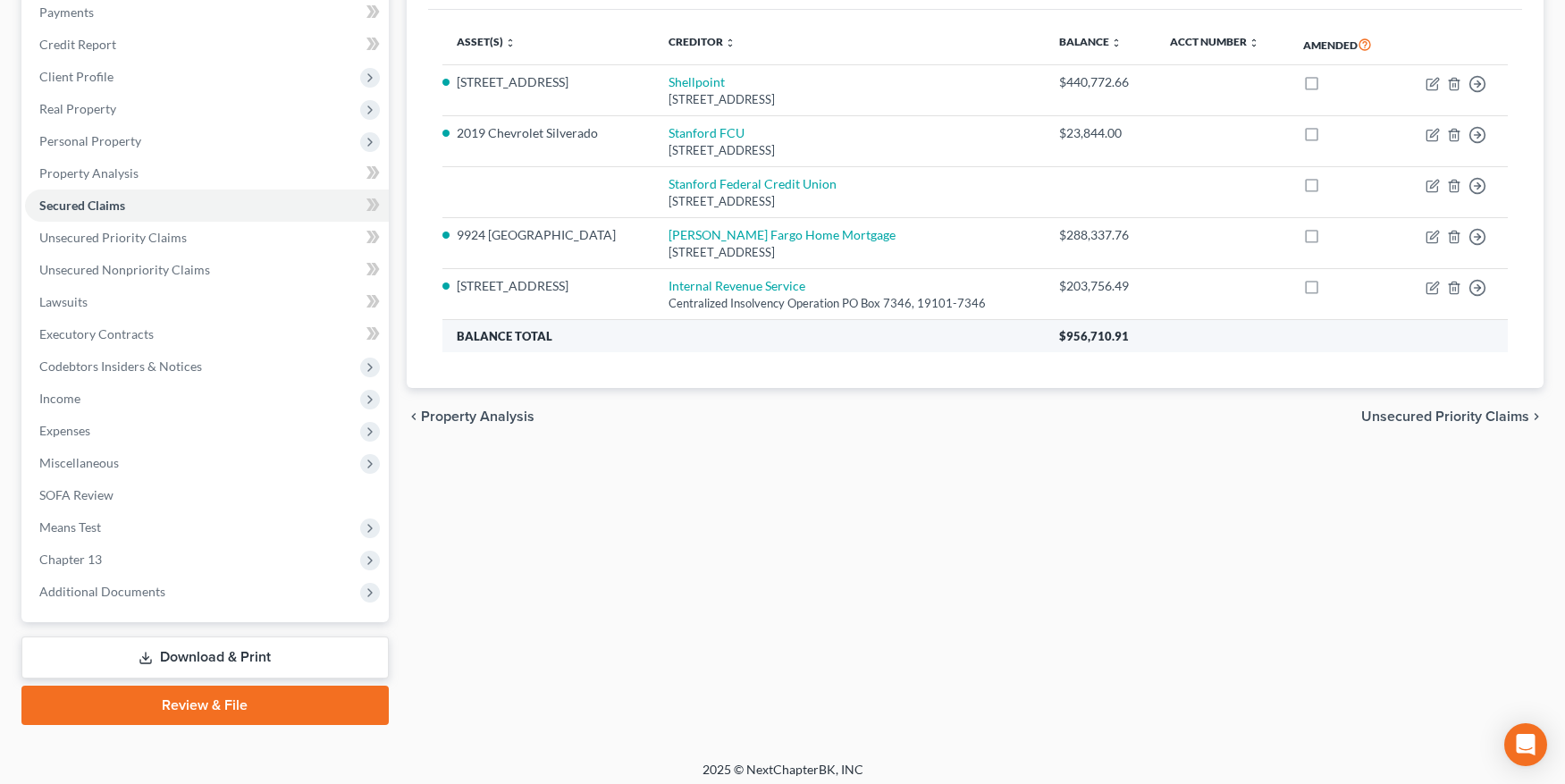
scroll to position [229, 0]
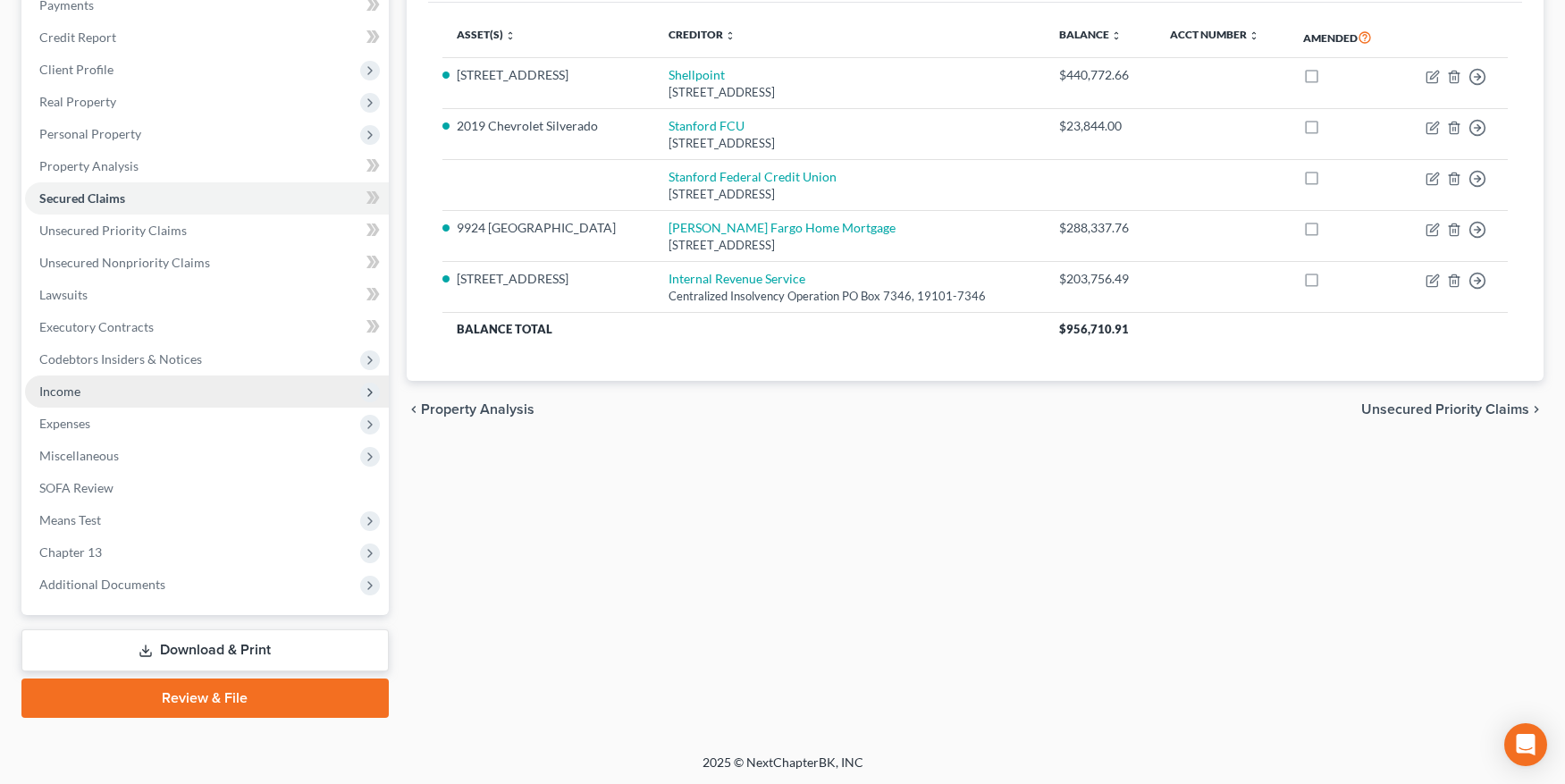
click at [44, 388] on span "Income" at bounding box center [60, 391] width 41 height 16
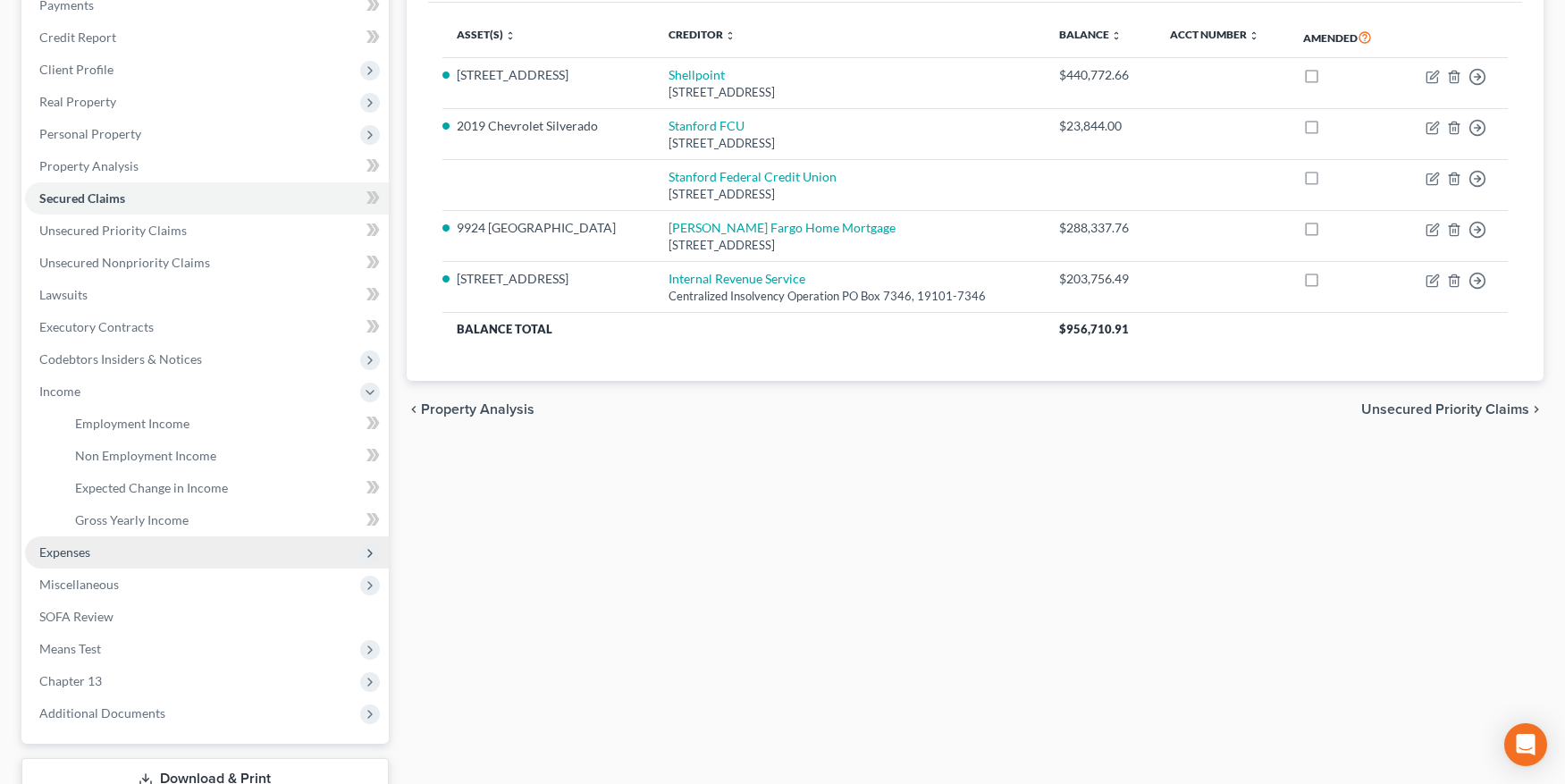
click at [59, 558] on span "Expenses" at bounding box center [64, 552] width 51 height 16
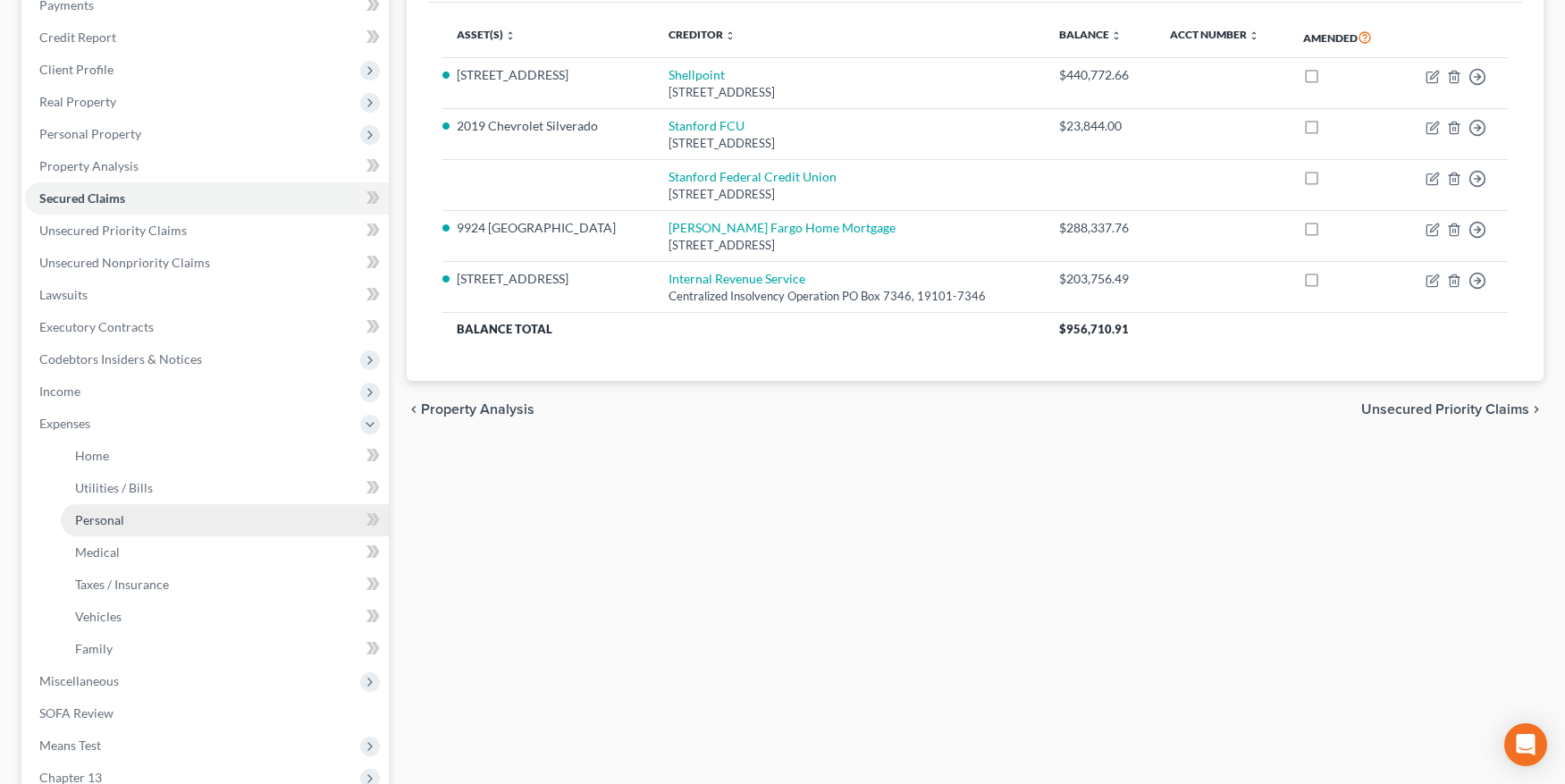
click at [90, 509] on link "Personal" at bounding box center [224, 520] width 328 height 32
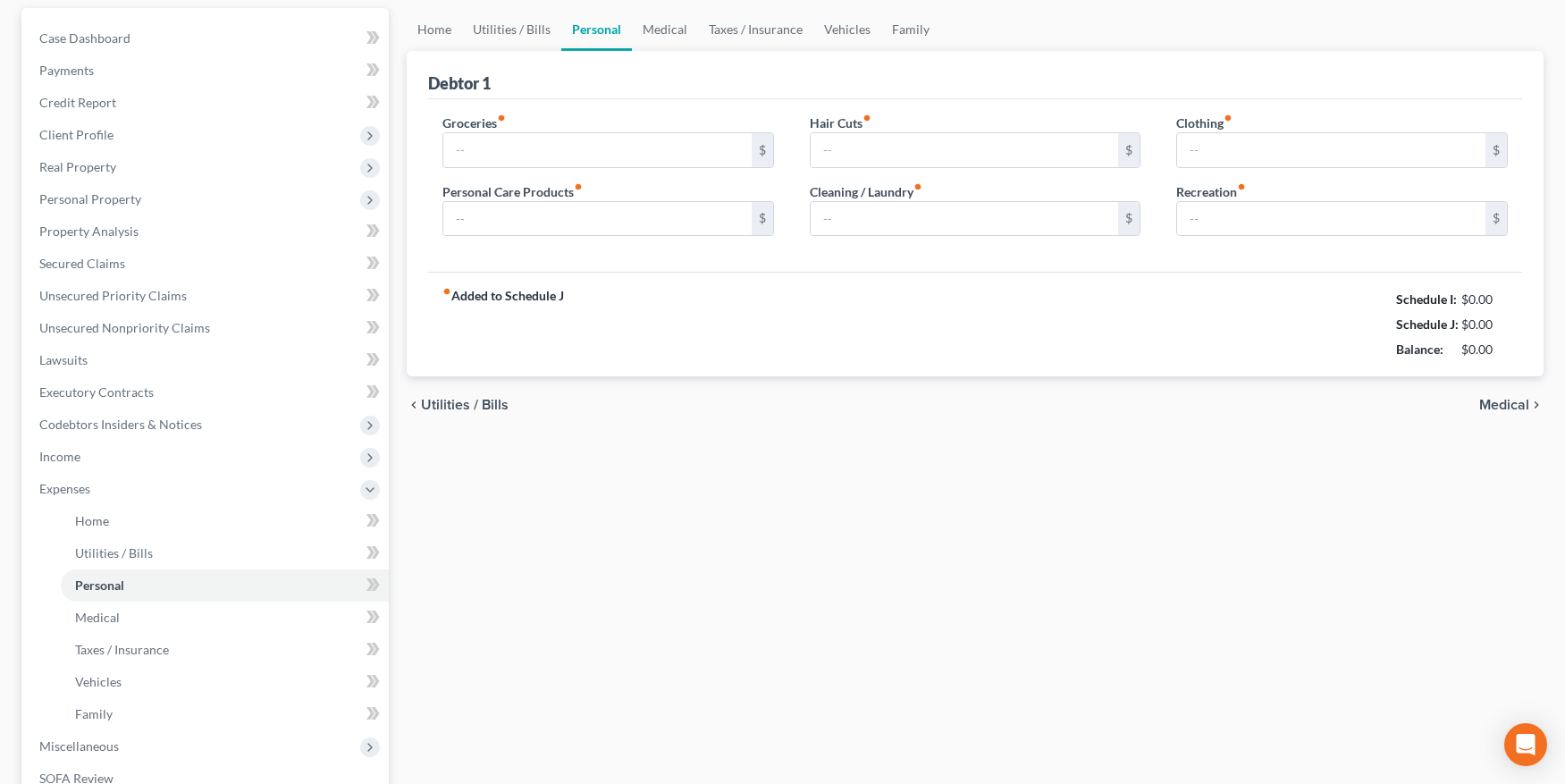
type input "863.00"
type input "75.00"
type input "100.00"
type input "75.00"
type input "185.00"
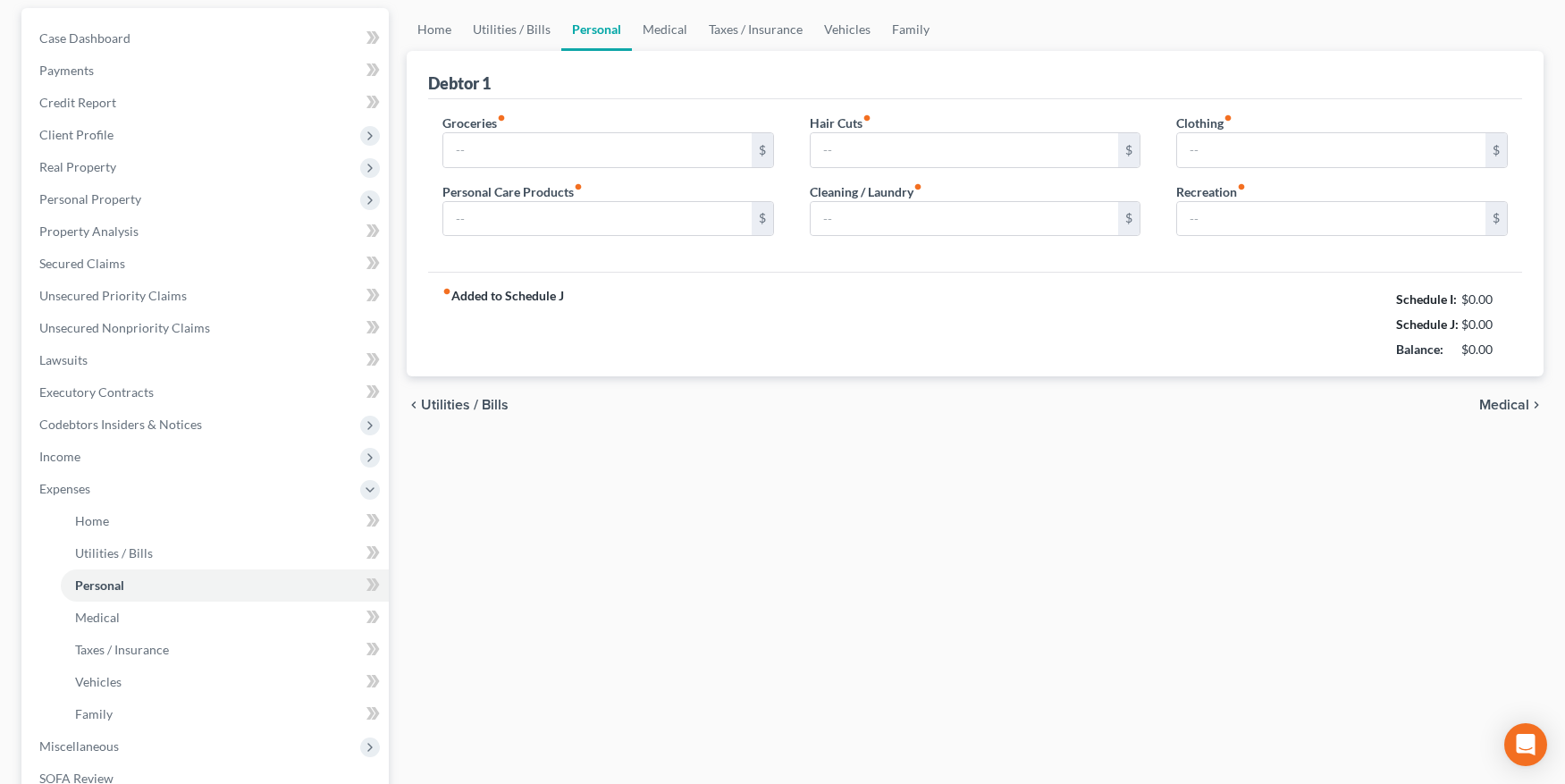
type input "300.00"
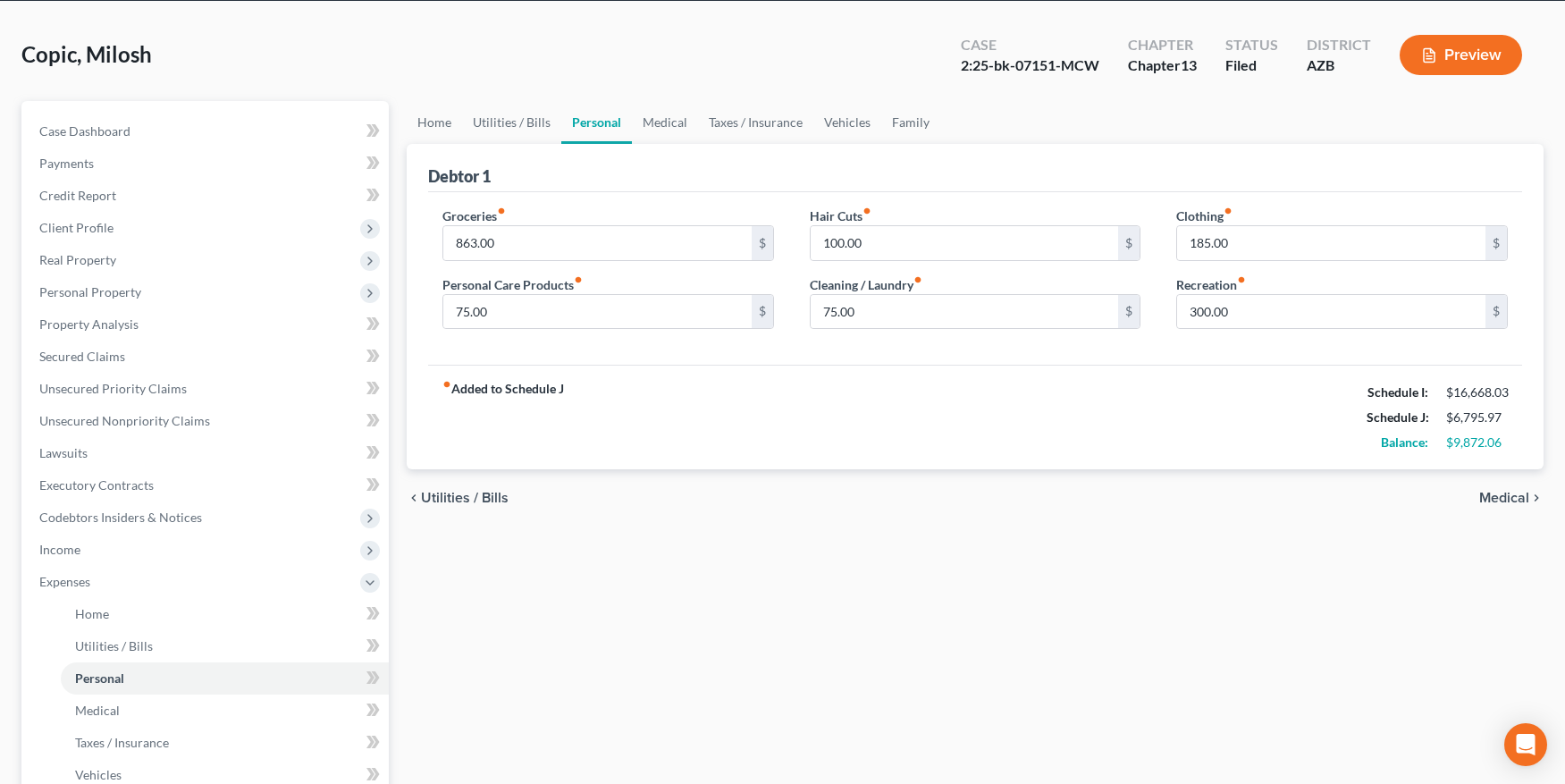
scroll to position [69, 0]
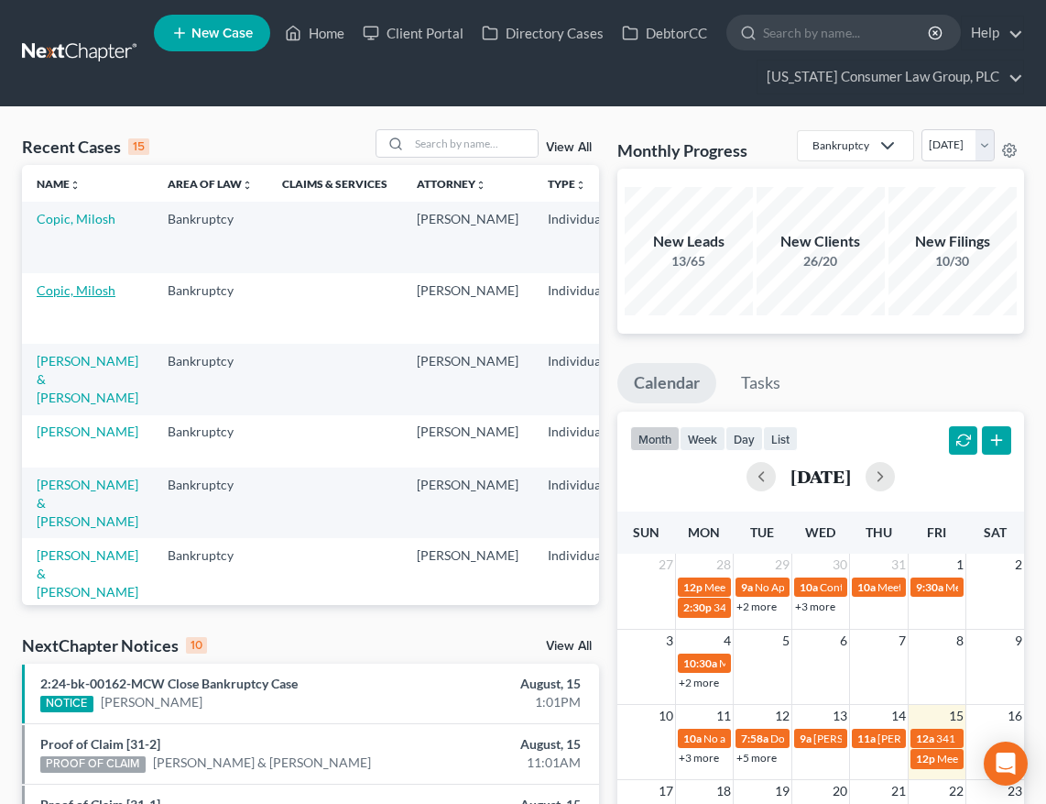
click at [52, 298] on link "Copic, Milosh" at bounding box center [76, 290] width 79 height 16
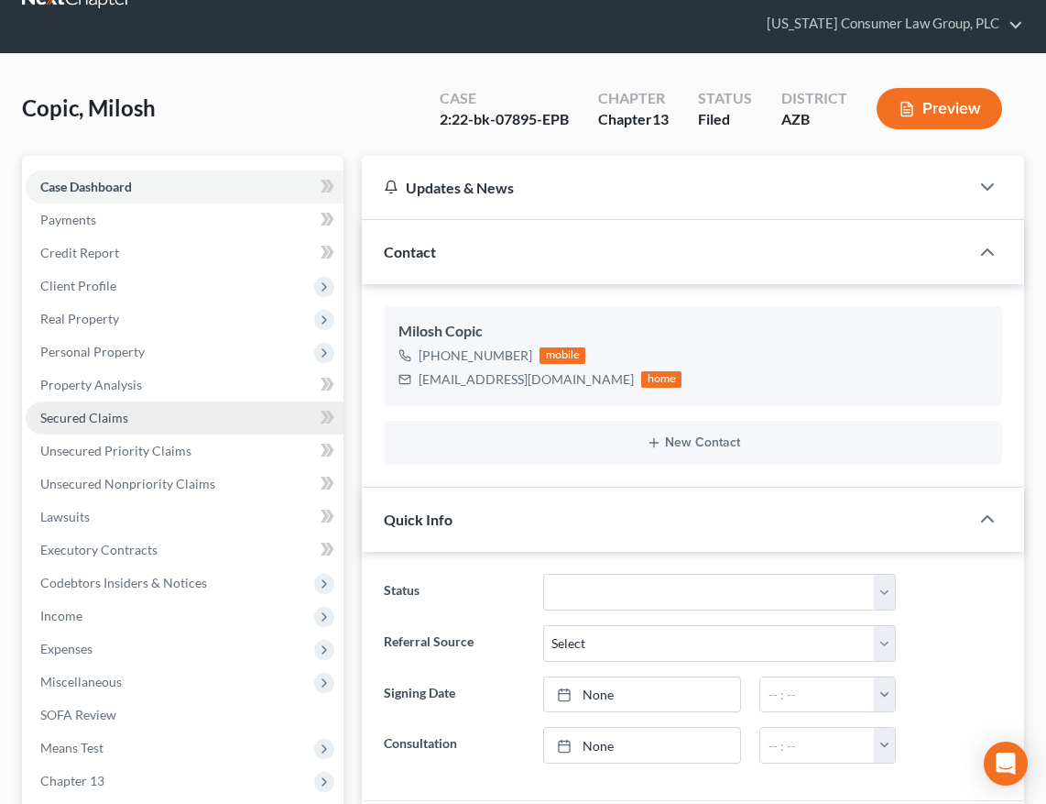
scroll to position [374, 0]
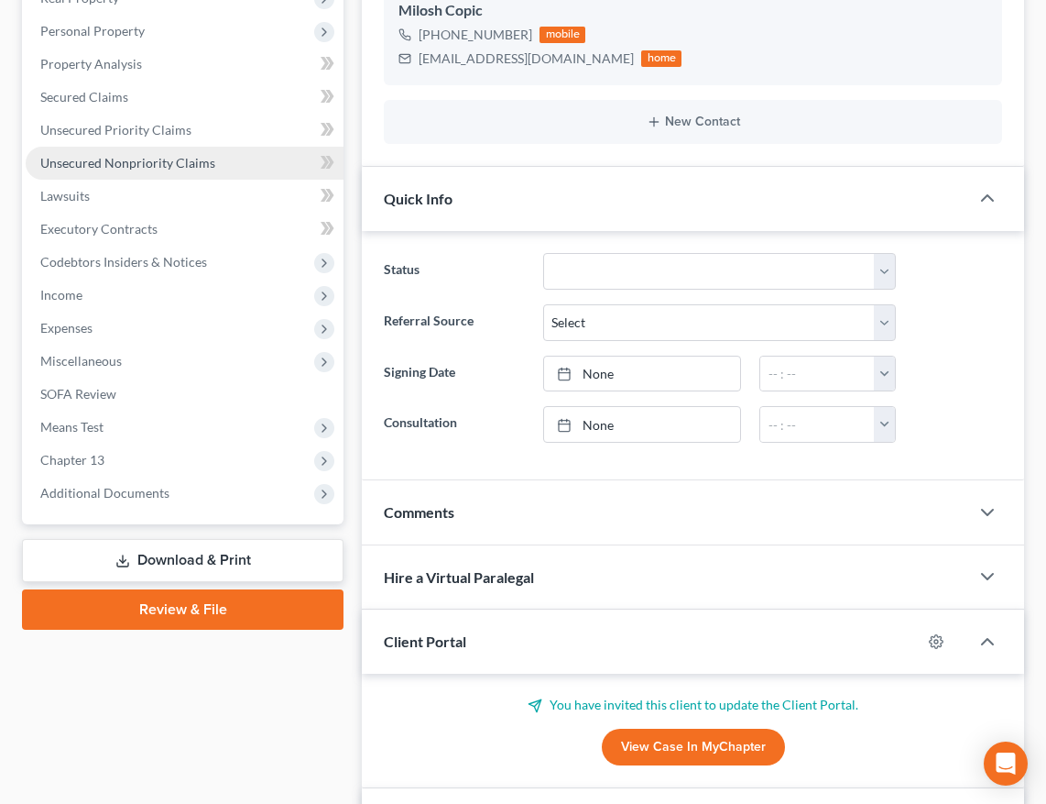
click at [133, 158] on span "Unsecured Nonpriority Claims" at bounding box center [127, 163] width 175 height 16
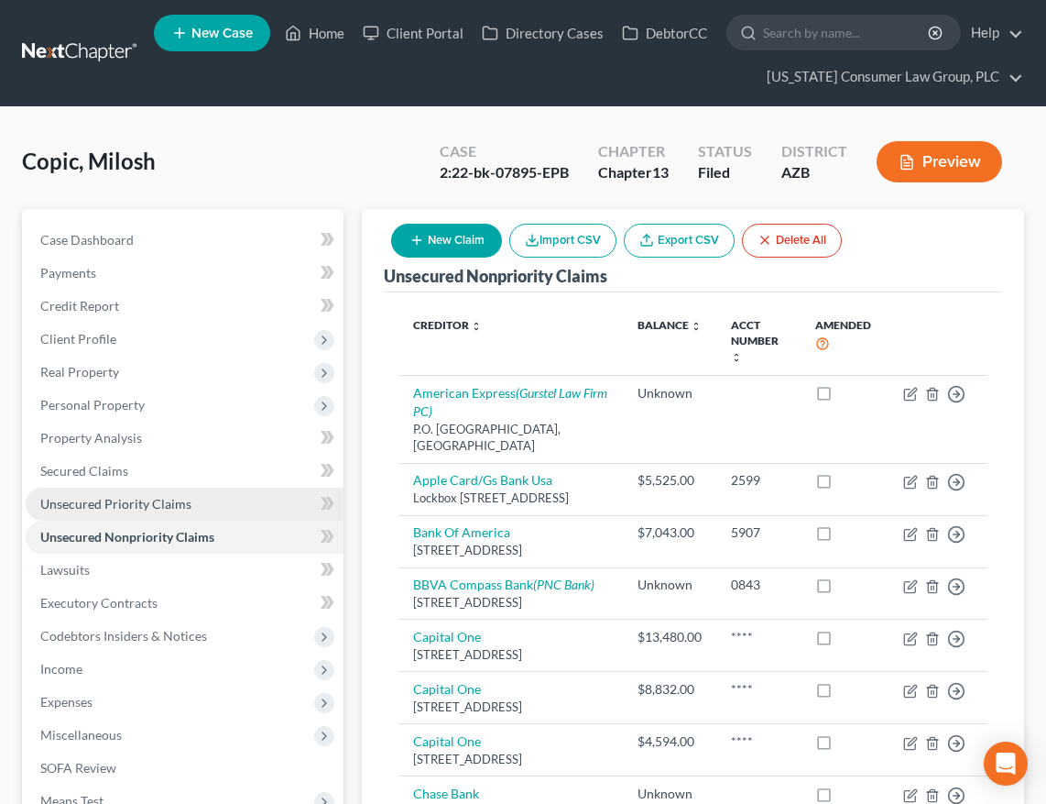
click at [125, 501] on span "Unsecured Priority Claims" at bounding box center [115, 504] width 151 height 16
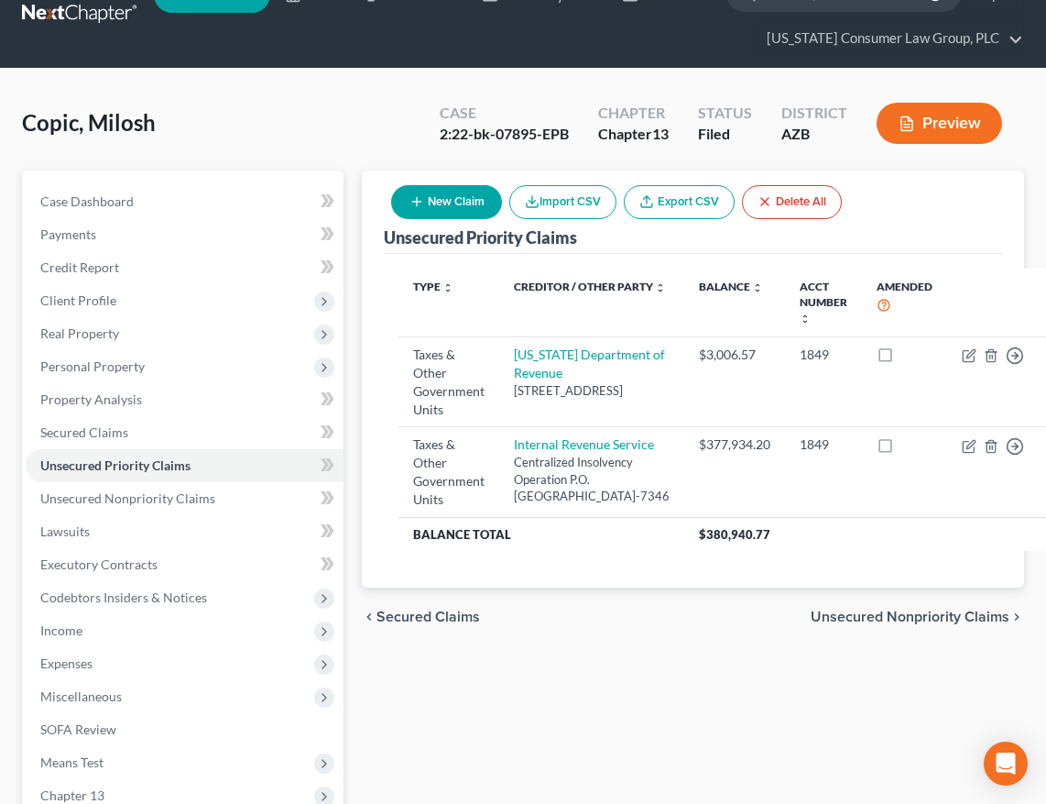
scroll to position [22, 0]
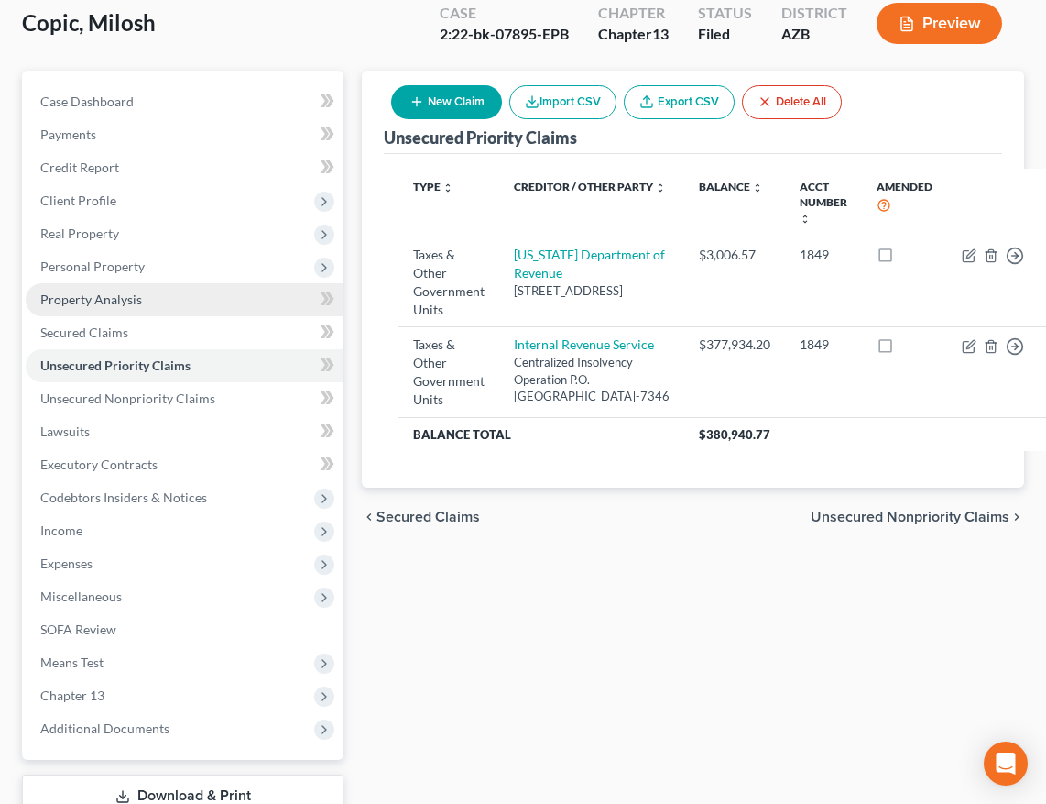
scroll to position [142, 0]
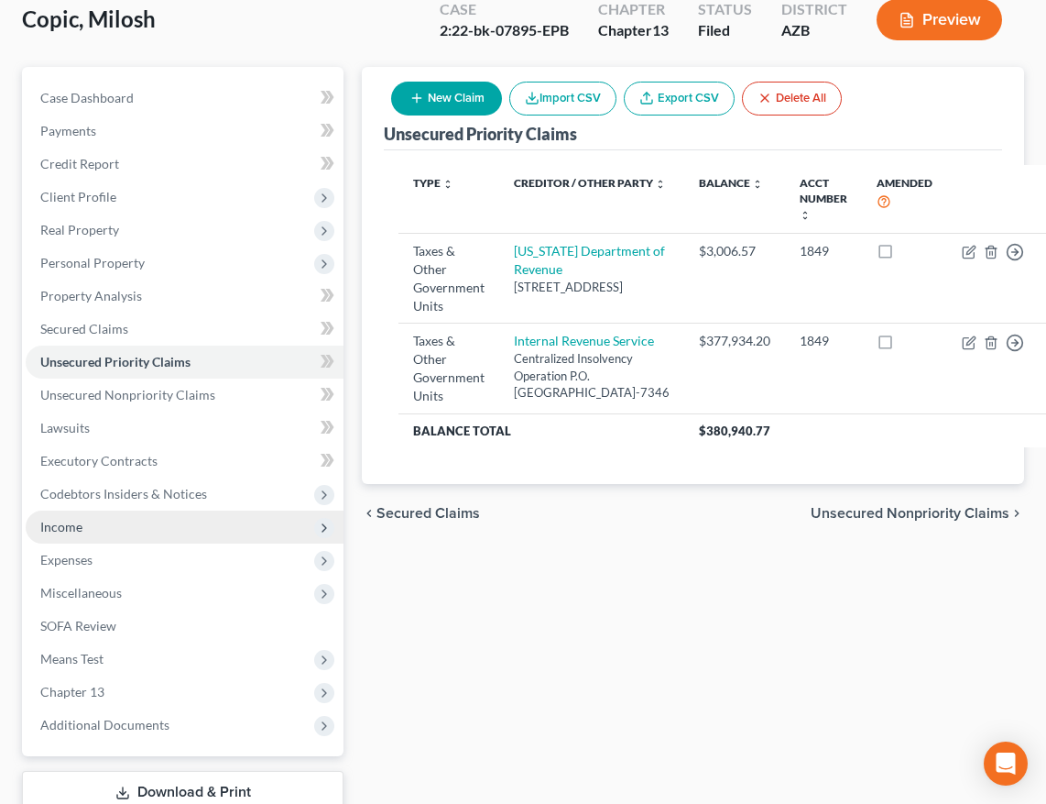
click at [71, 537] on span "Income" at bounding box center [185, 526] width 318 height 33
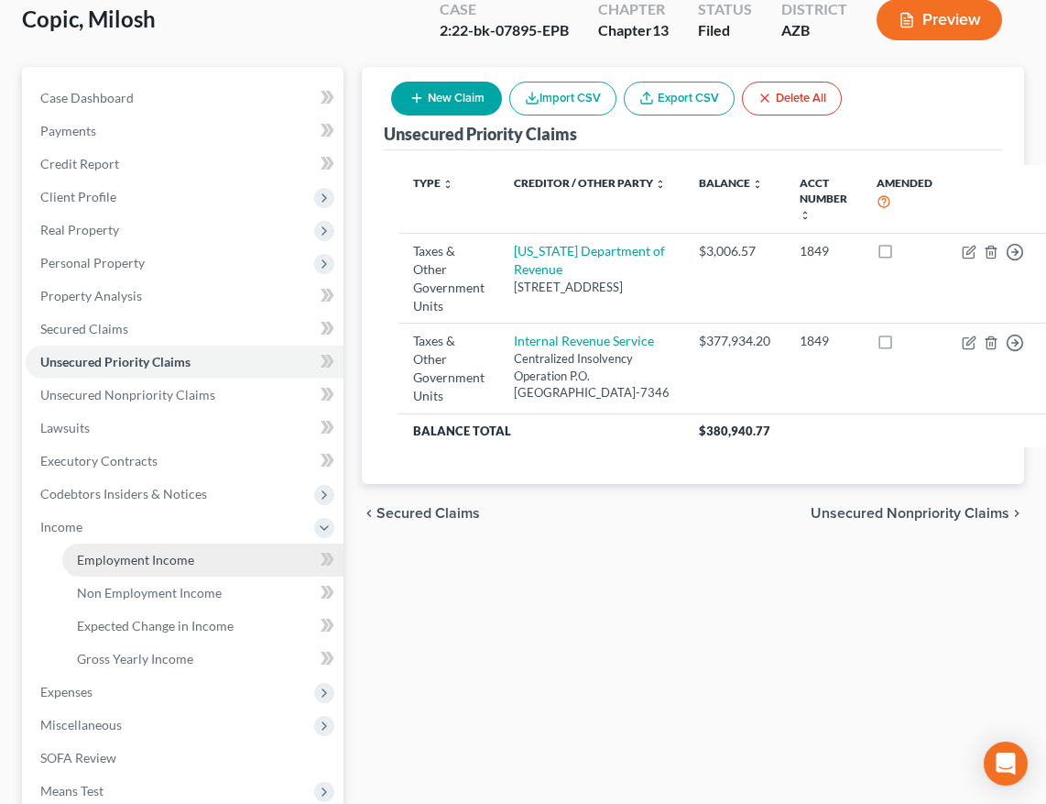
click at [81, 556] on span "Employment Income" at bounding box center [135, 560] width 117 height 16
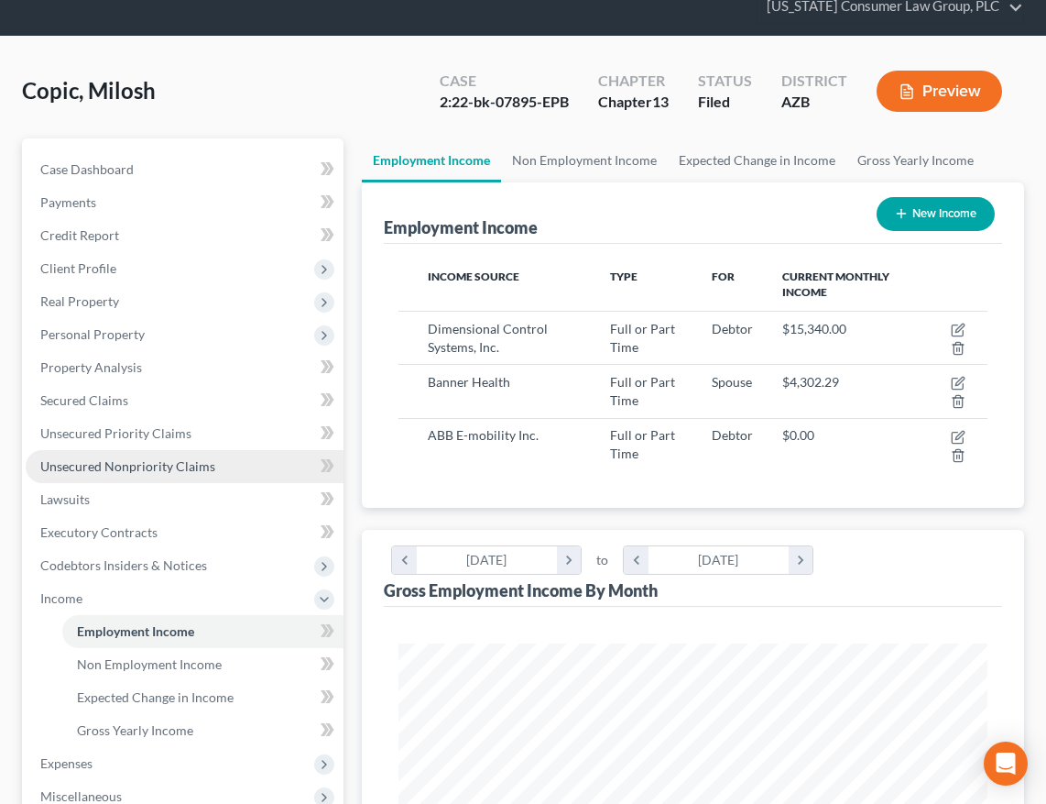
scroll to position [569, 0]
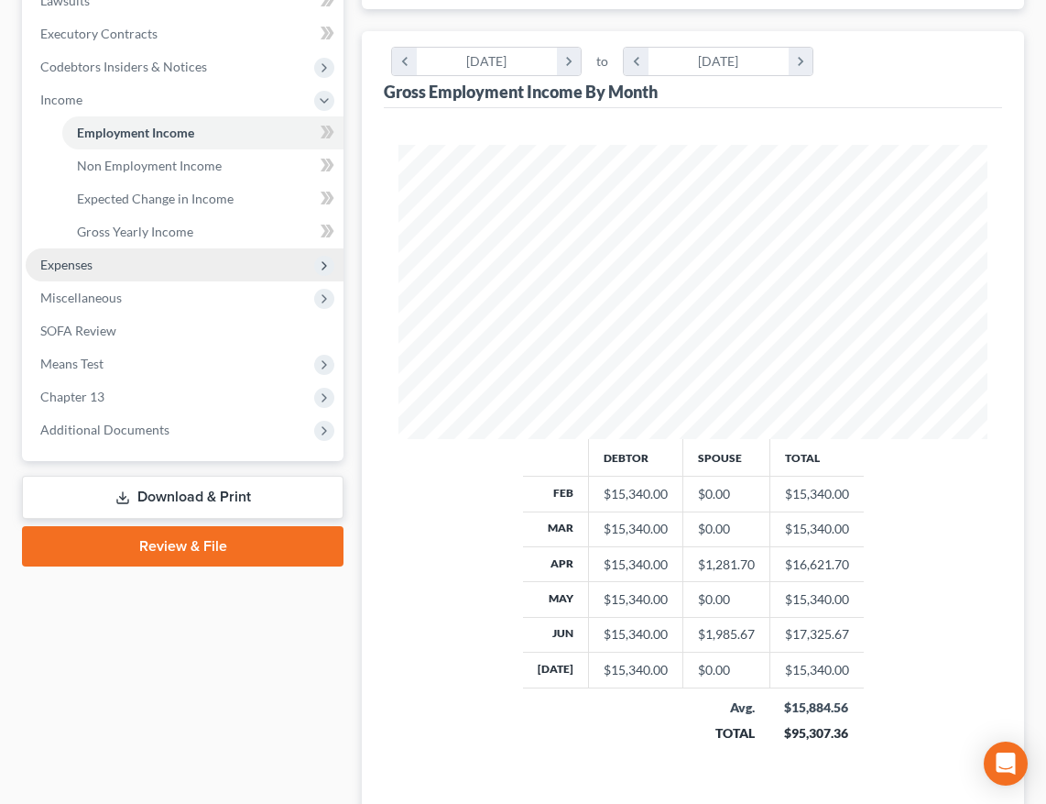
click at [88, 260] on span "Expenses" at bounding box center [66, 265] width 52 height 16
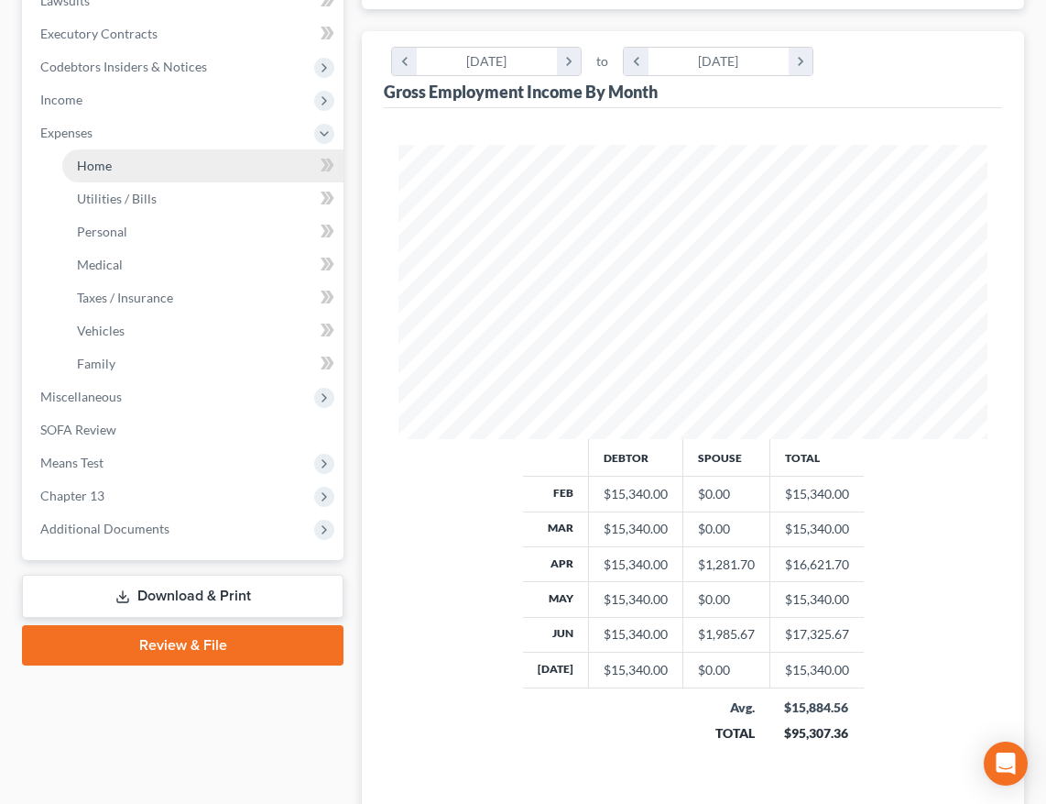
click at [111, 159] on link "Home" at bounding box center [202, 165] width 281 height 33
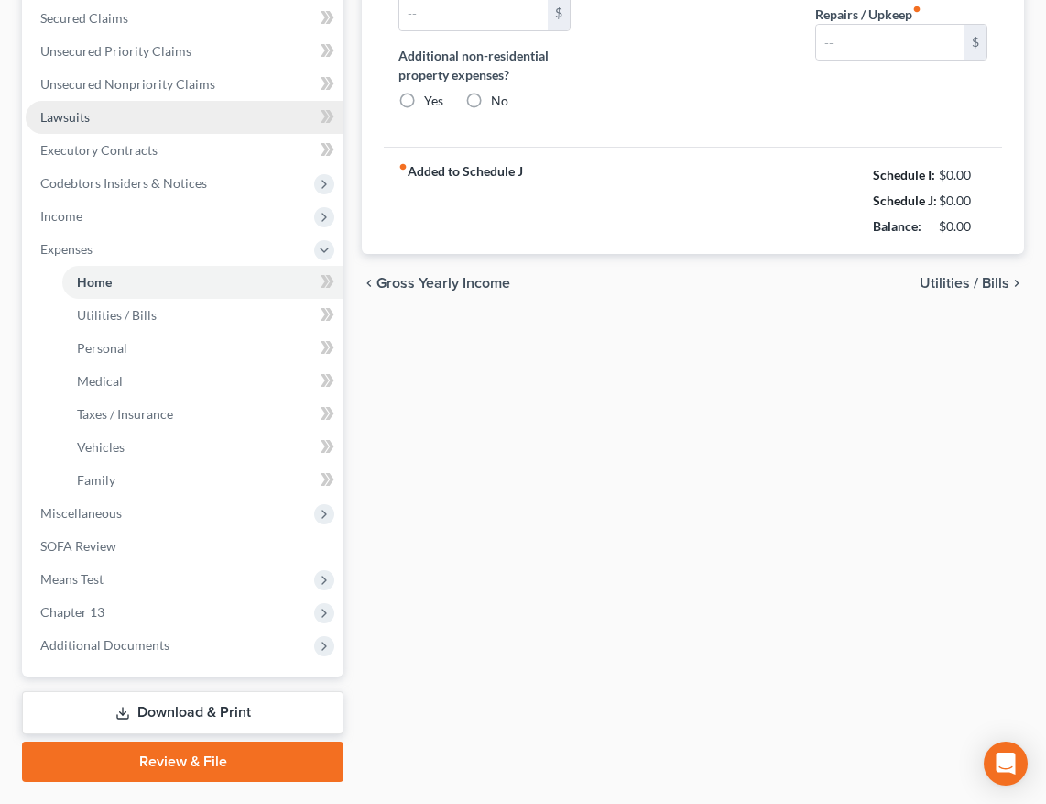
type input "0.00"
radio input "true"
type input "190.98"
type input "90.00"
type input "0.00"
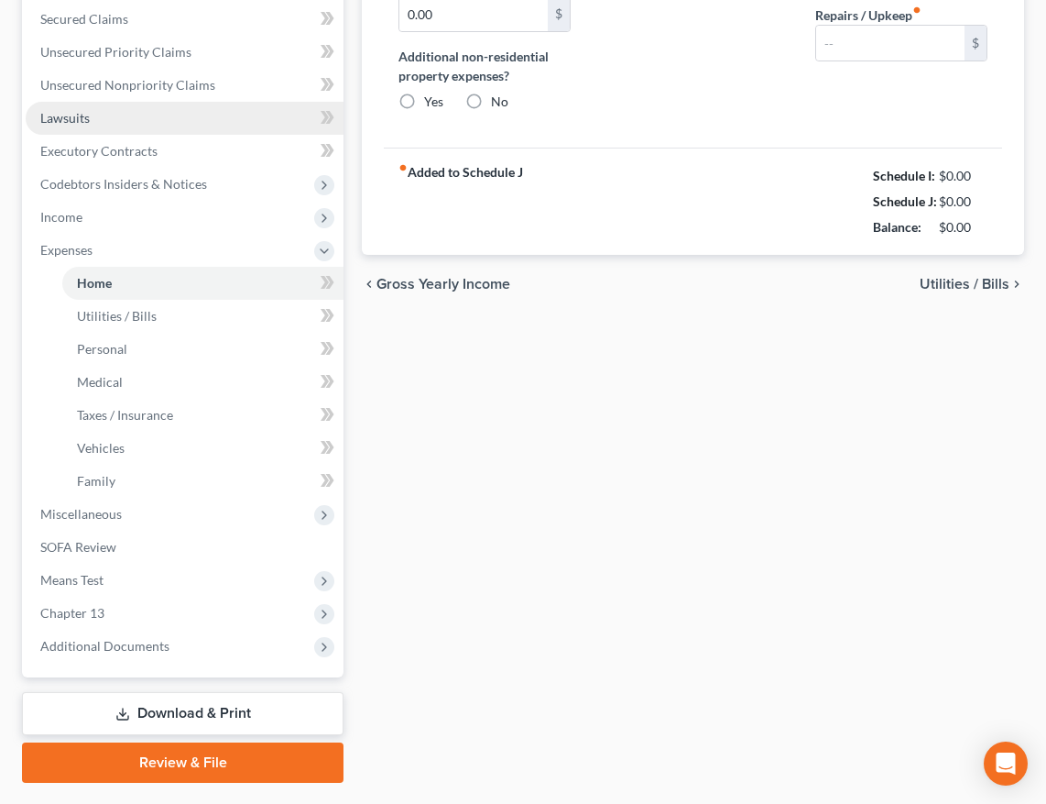
type input "200.00"
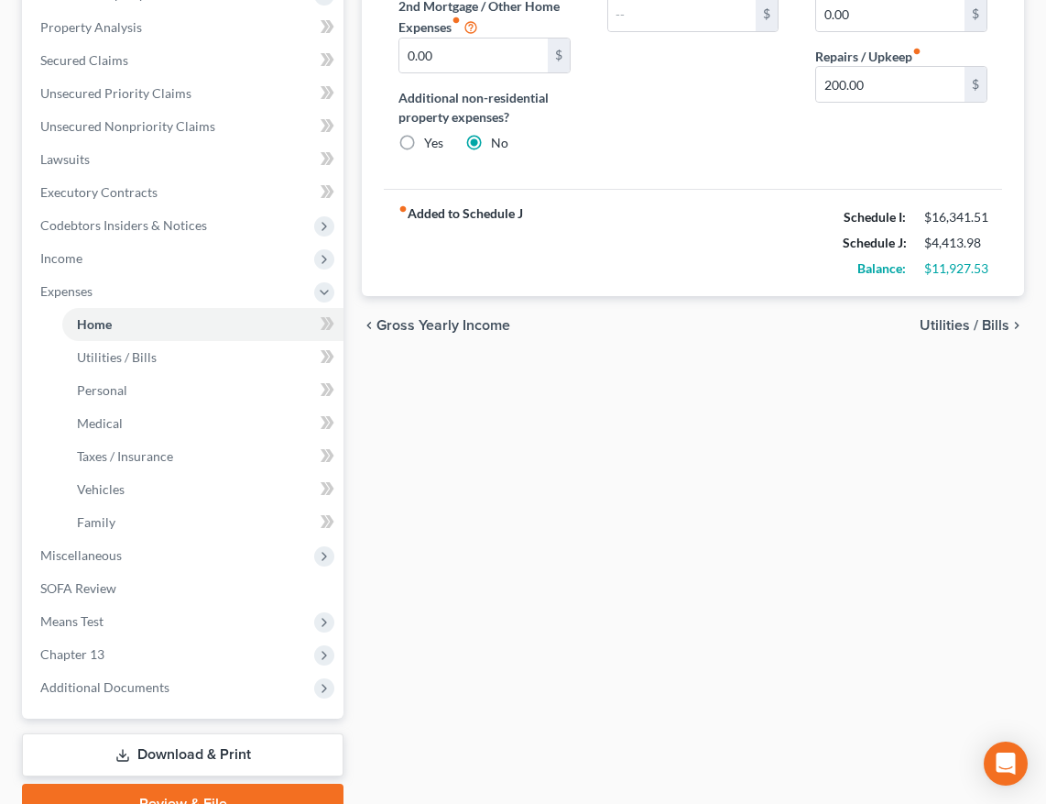
scroll to position [498, 0]
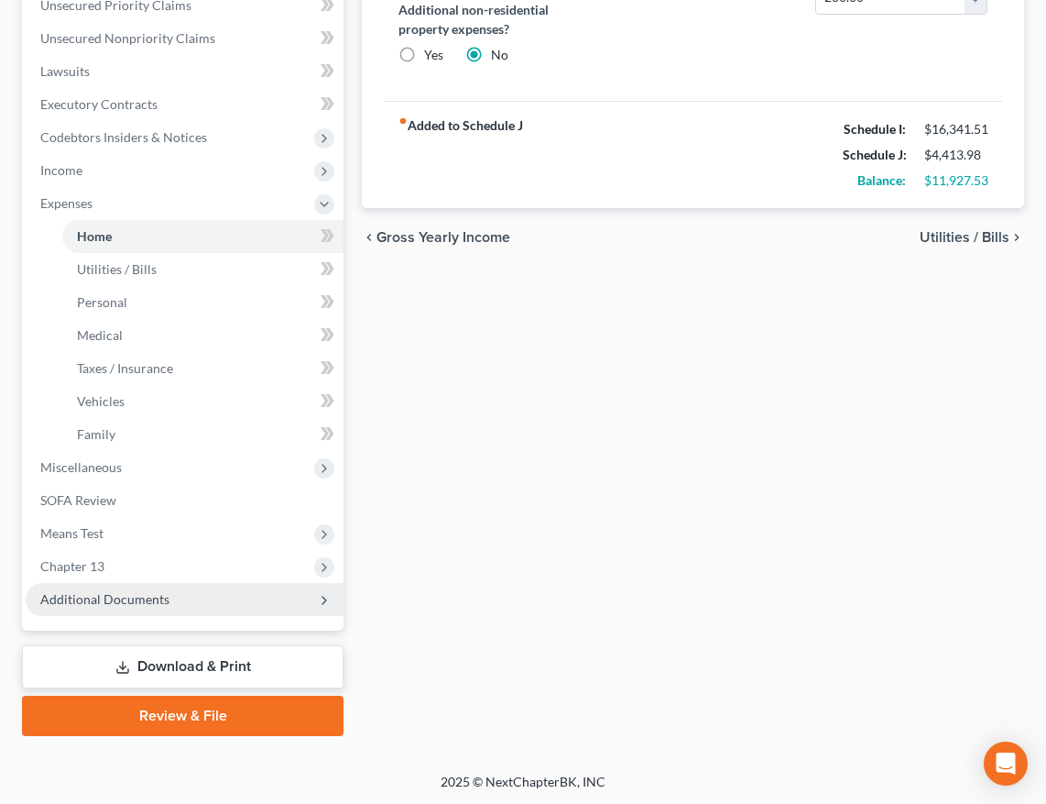
click at [73, 598] on span "Additional Documents" at bounding box center [104, 599] width 129 height 16
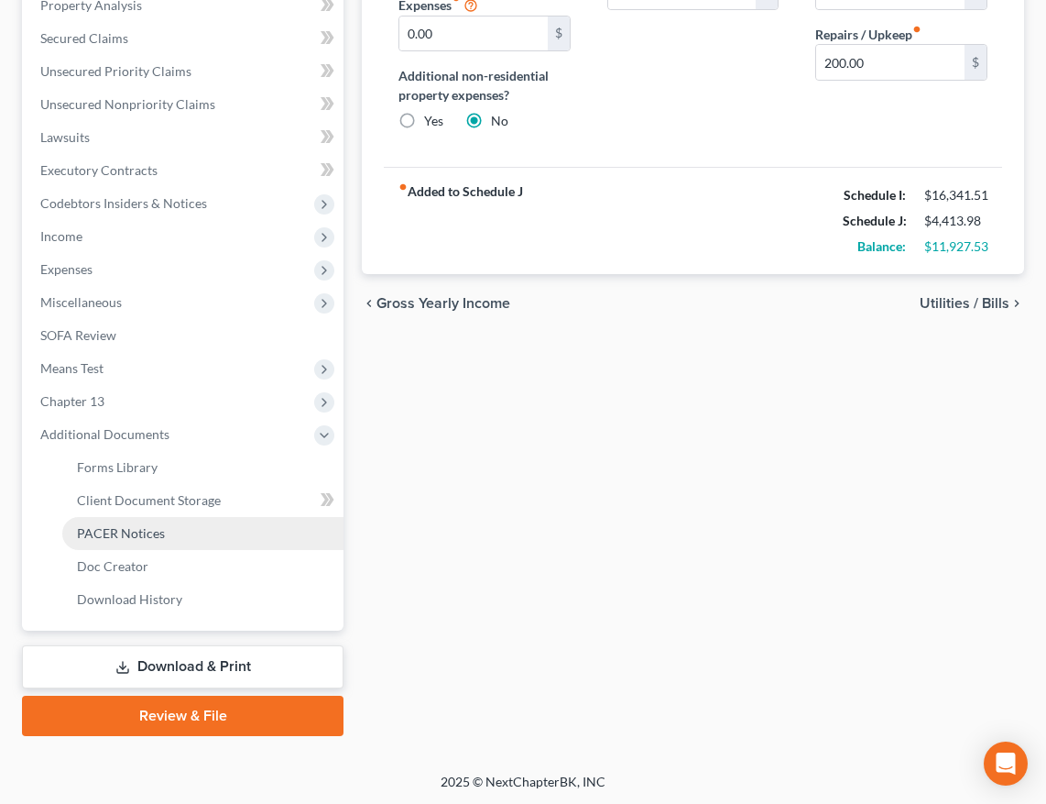
click at [99, 541] on link "PACER Notices" at bounding box center [202, 533] width 281 height 33
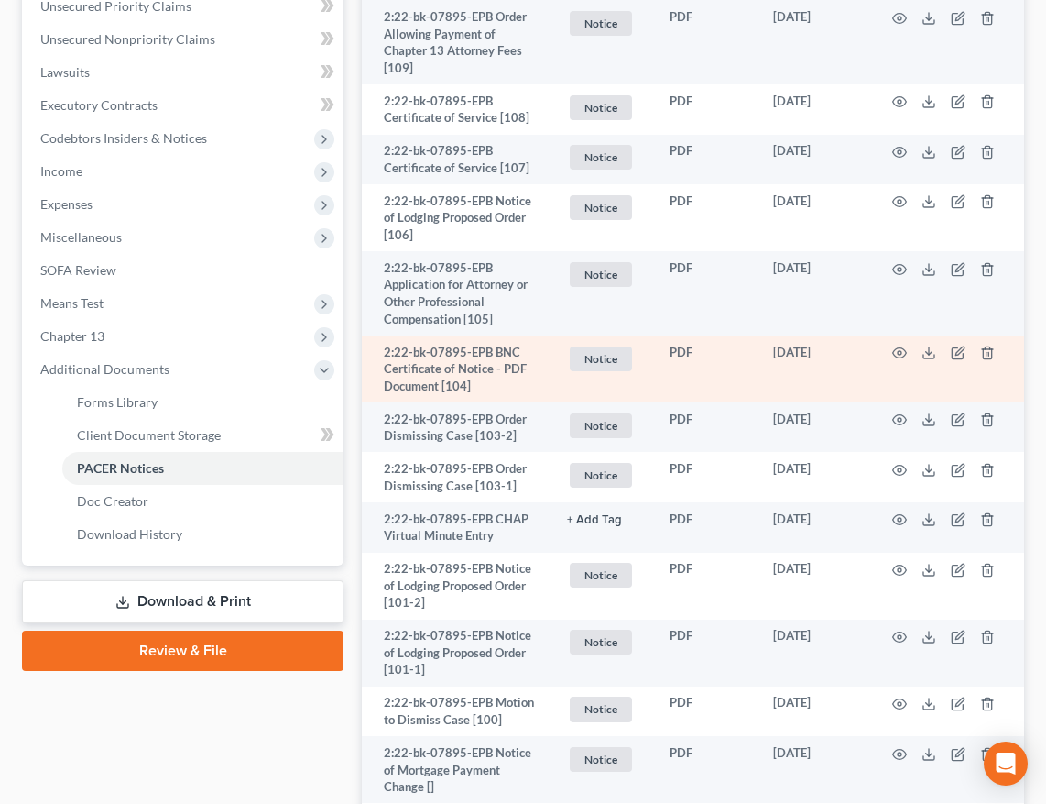
scroll to position [363, 0]
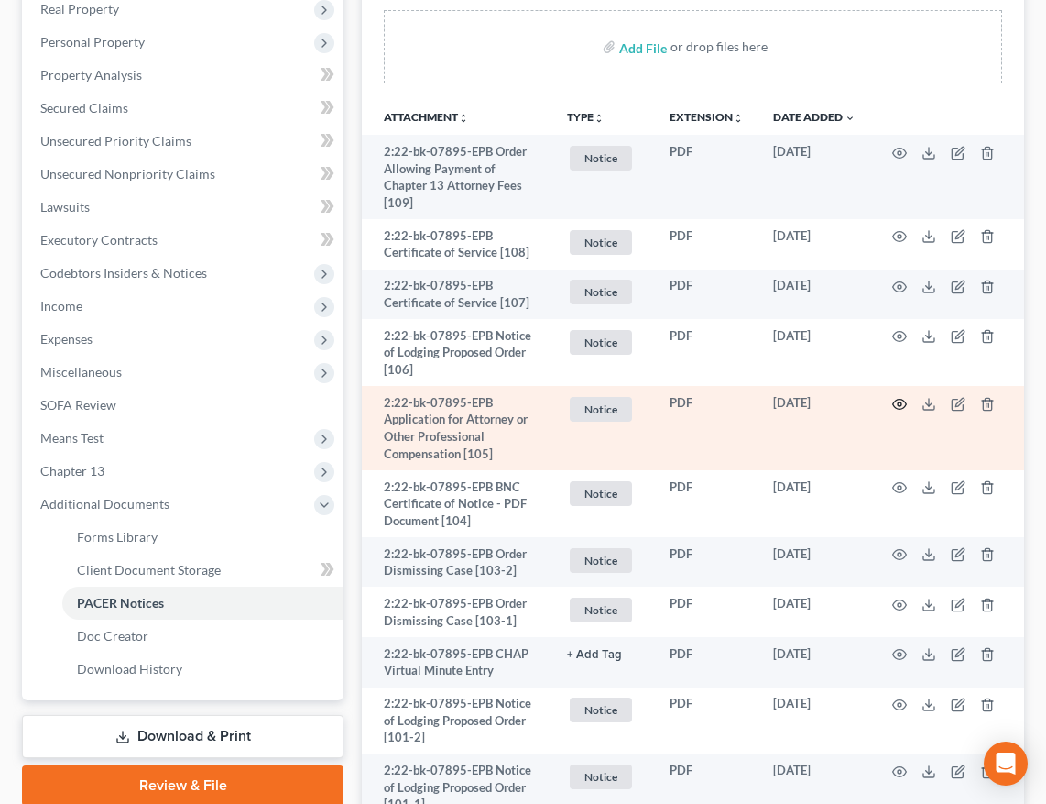
click at [898, 402] on circle "button" at bounding box center [900, 404] width 4 height 4
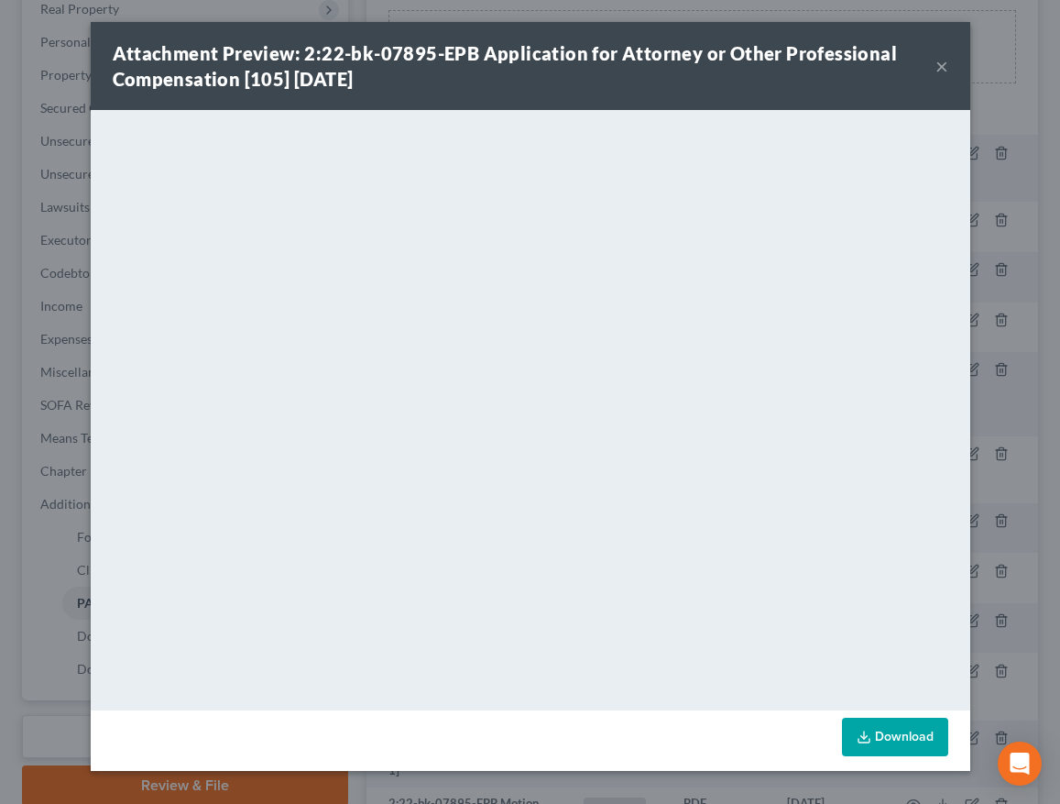
drag, startPoint x: 942, startPoint y: 68, endPoint x: 851, endPoint y: 116, distance: 102.9
click at [942, 68] on button "×" at bounding box center [941, 66] width 13 height 22
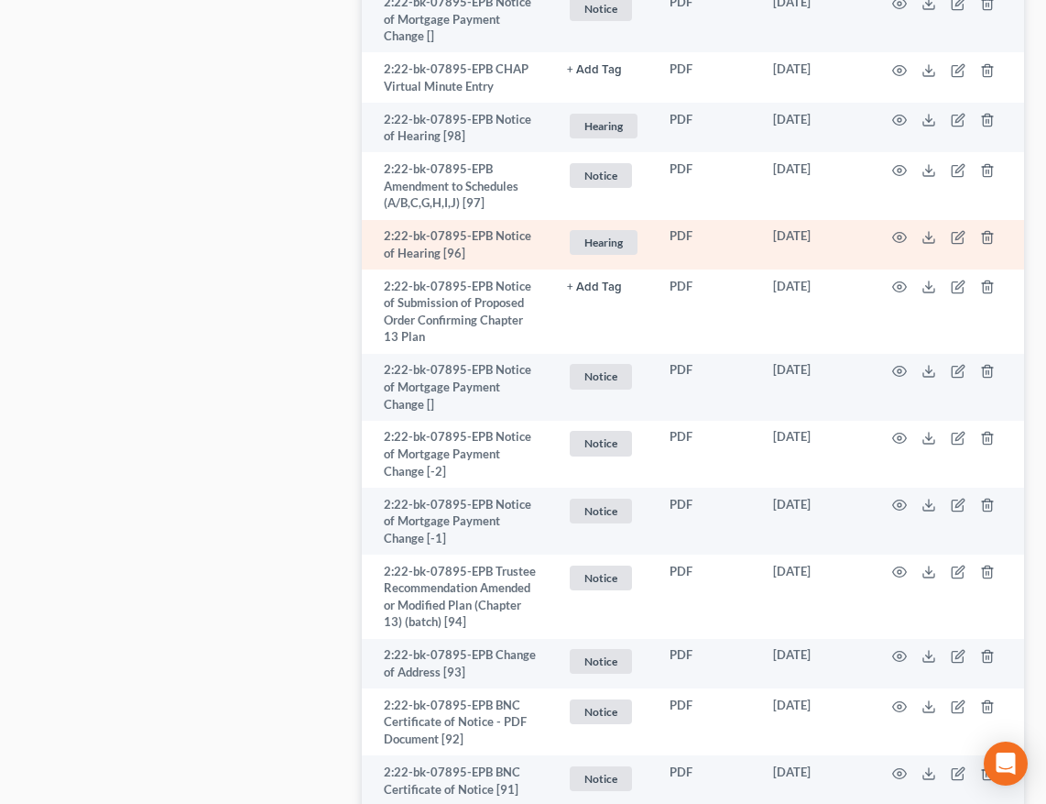
scroll to position [1577, 0]
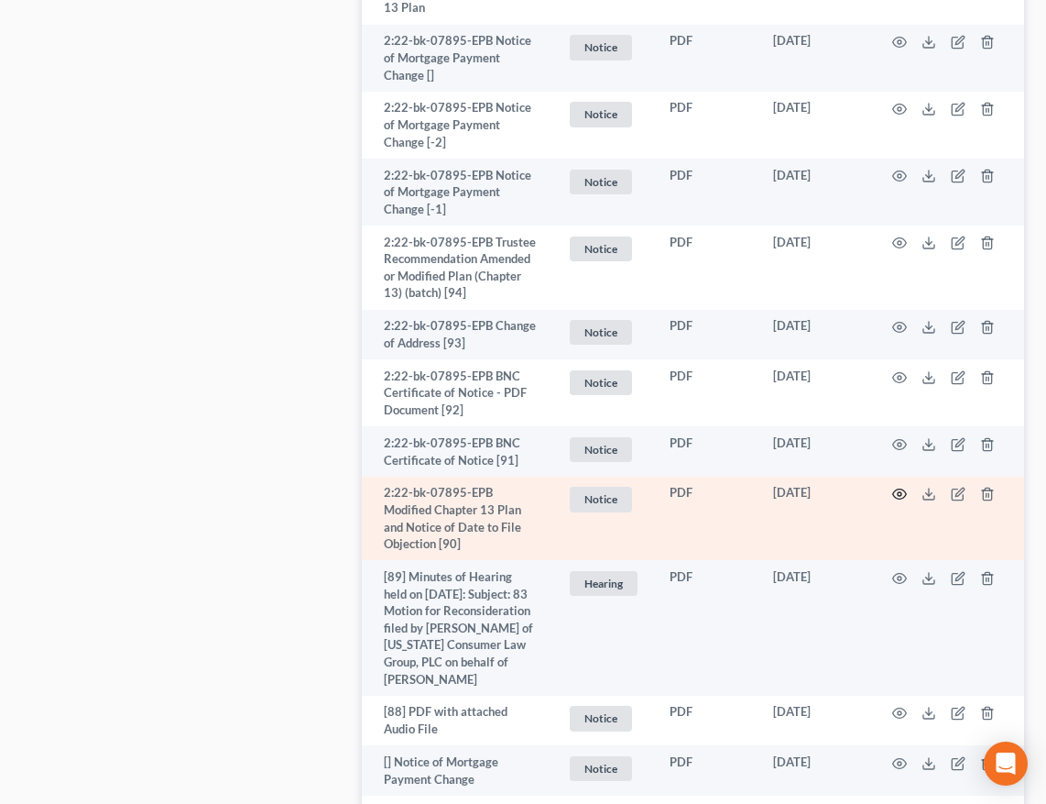
click at [898, 492] on circle "button" at bounding box center [900, 494] width 4 height 4
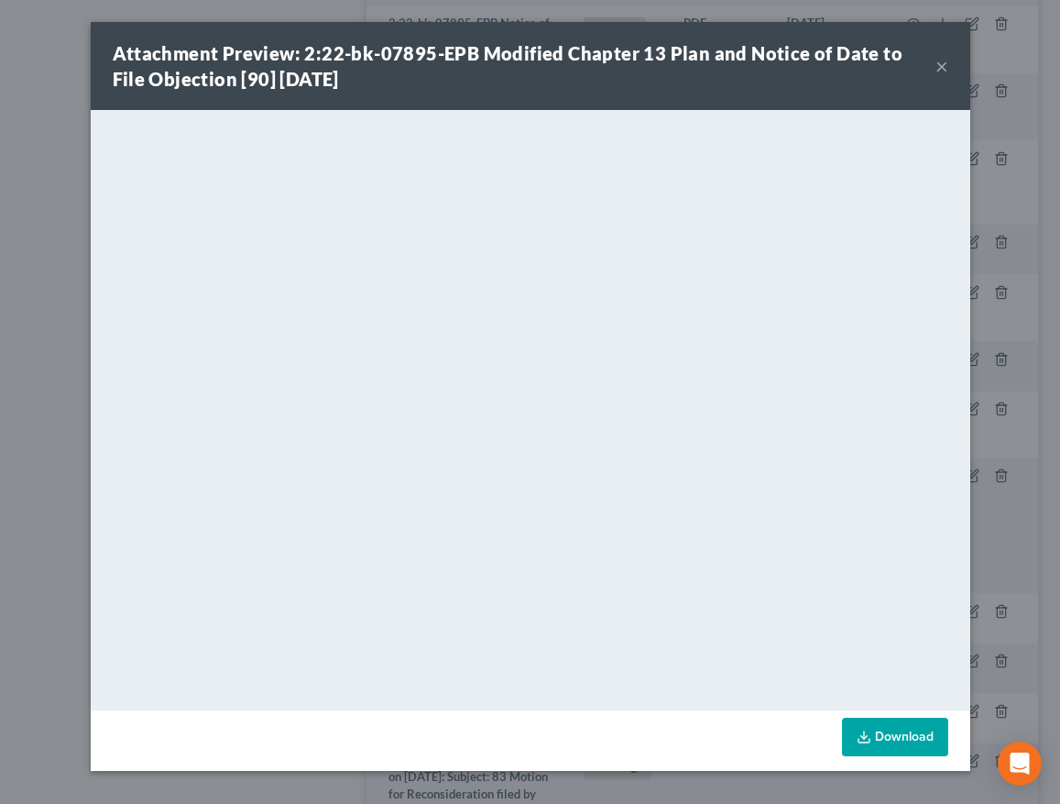
click at [943, 66] on button "×" at bounding box center [941, 66] width 13 height 22
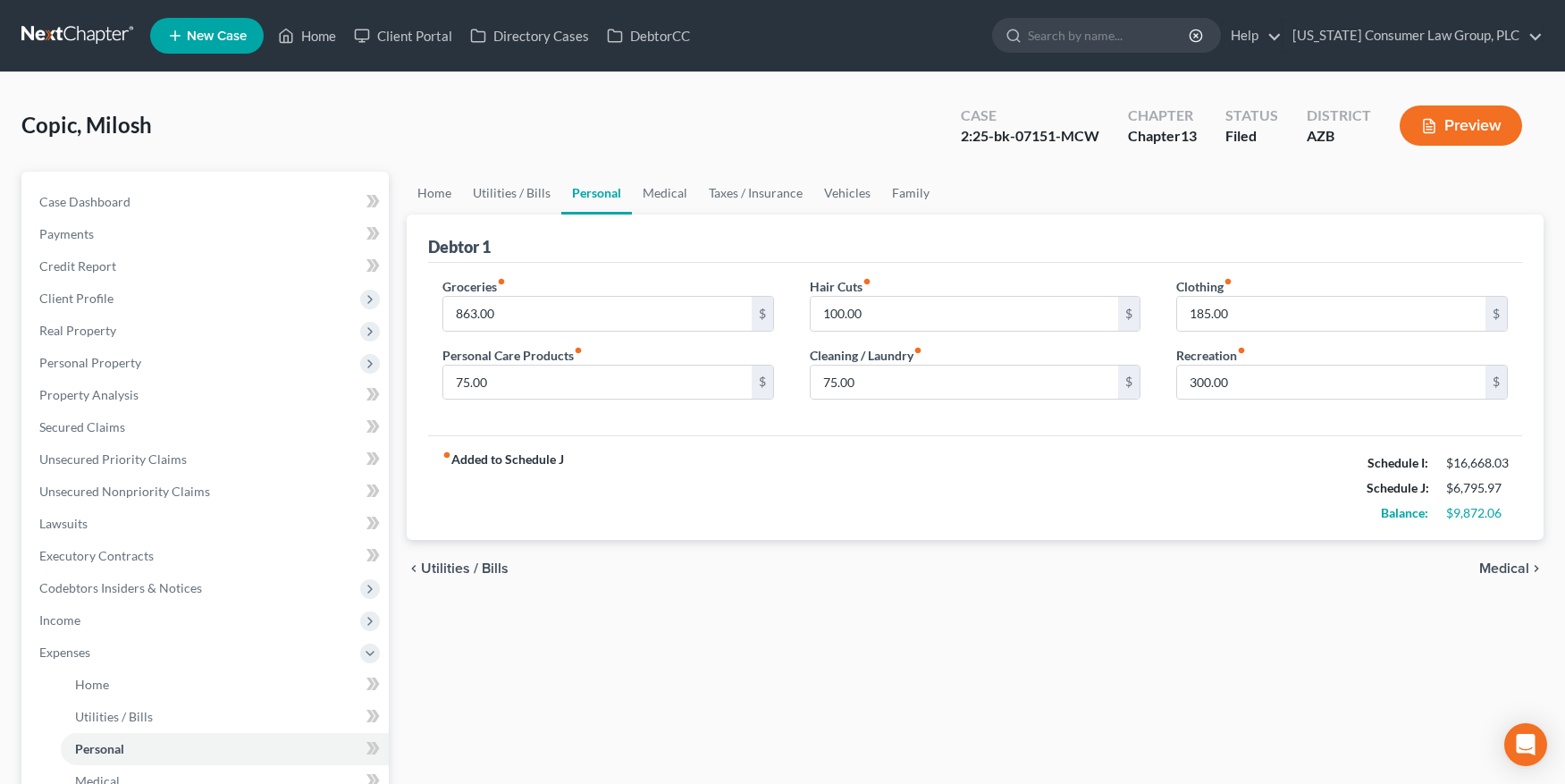
scroll to position [69, 0]
